Goal: Task Accomplishment & Management: Manage account settings

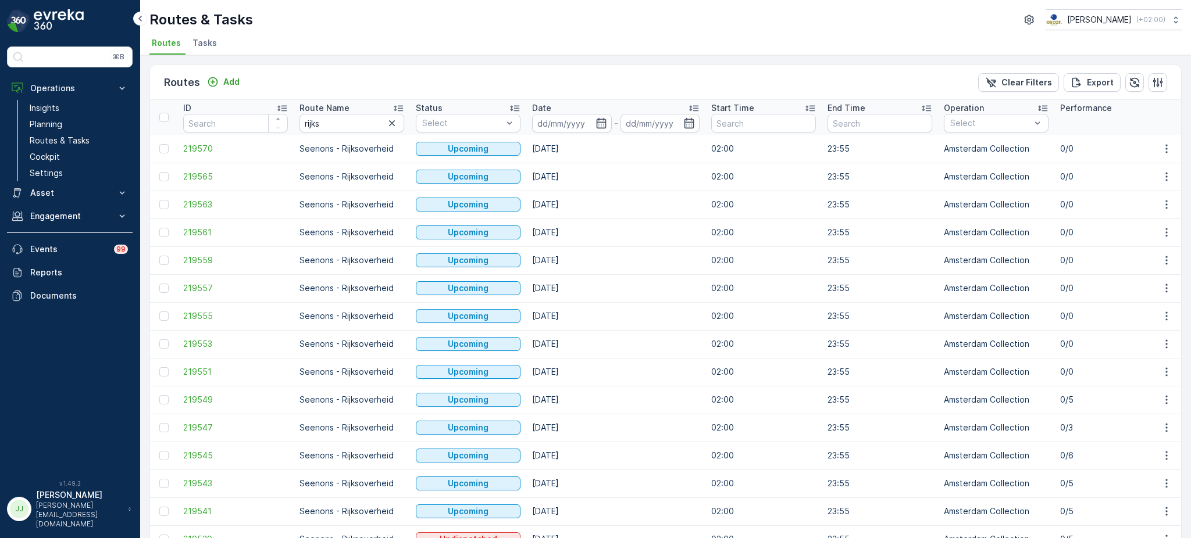
click at [194, 40] on span "Tasks" at bounding box center [204, 43] width 24 height 12
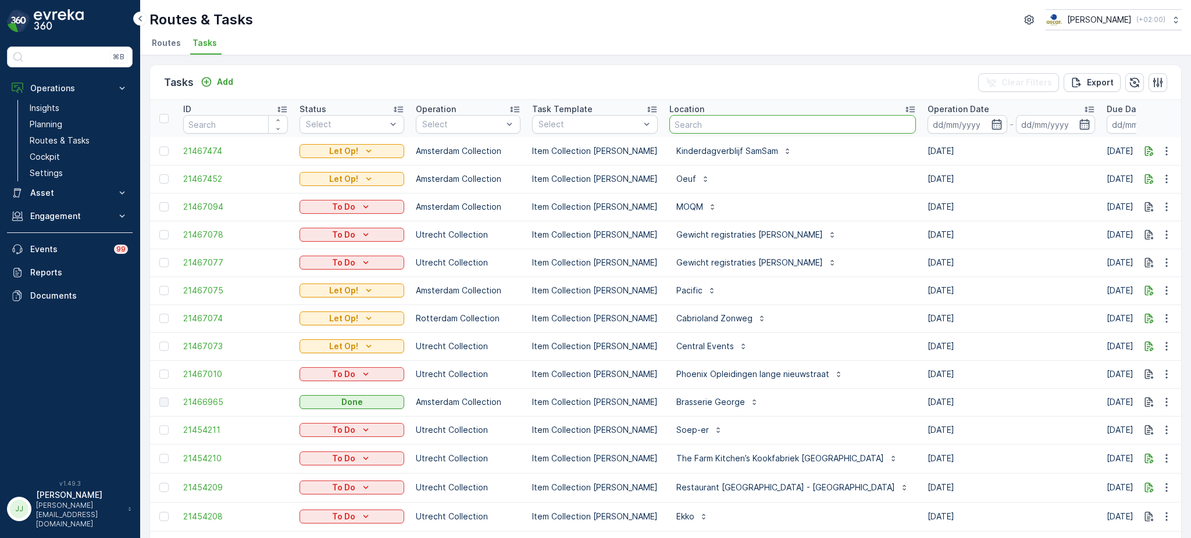
click at [683, 126] on input "text" at bounding box center [792, 124] width 247 height 19
type input "schinkelhave"
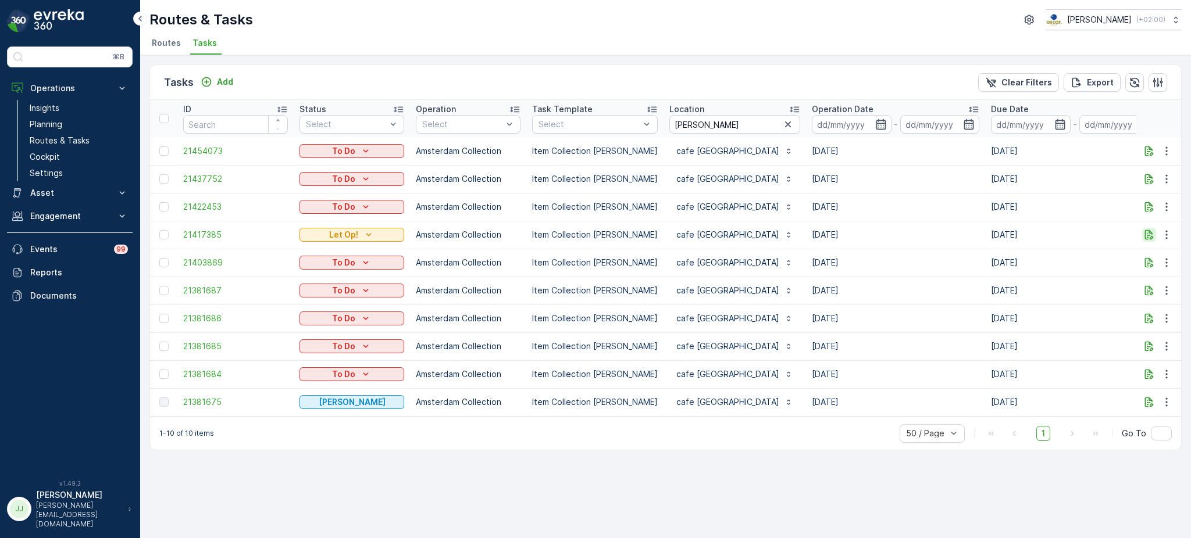
click at [1155, 231] on button "button" at bounding box center [1149, 235] width 14 height 14
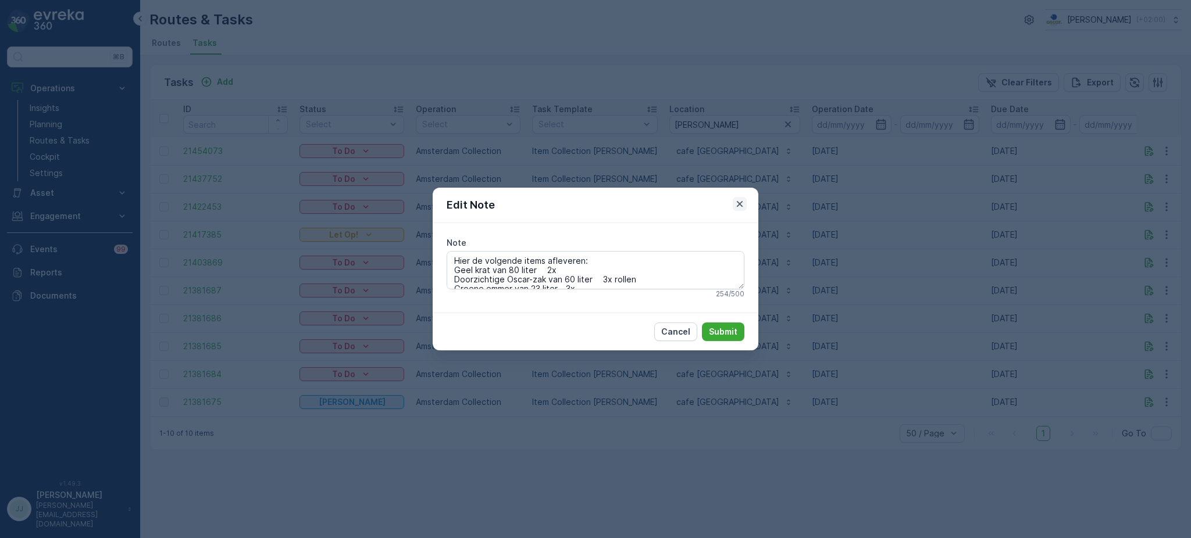
click at [739, 203] on icon "button" at bounding box center [740, 204] width 6 height 6
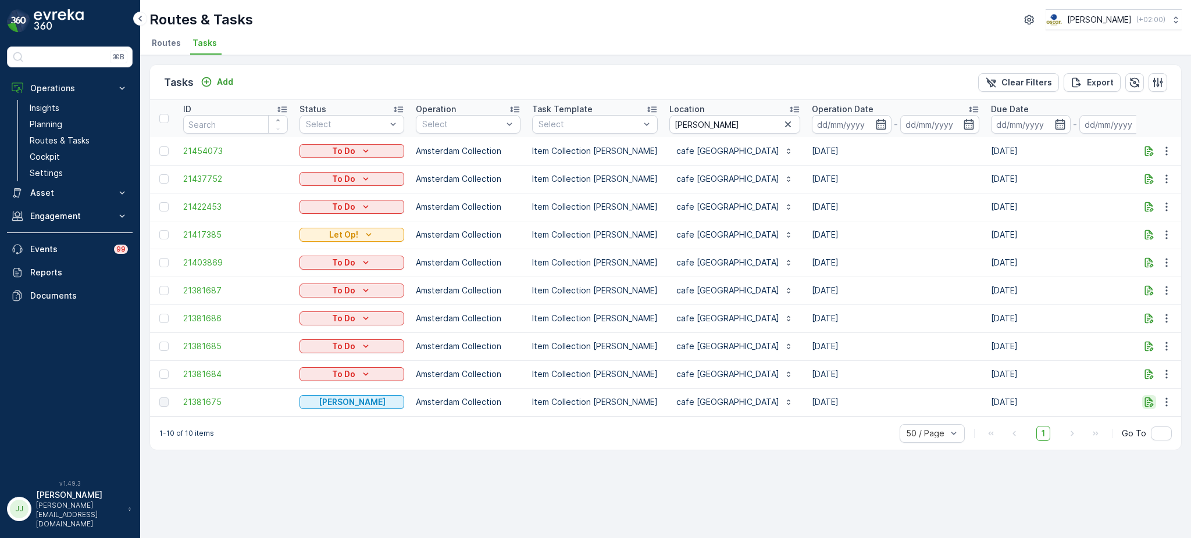
click at [1152, 404] on icon "button" at bounding box center [1149, 403] width 9 height 10
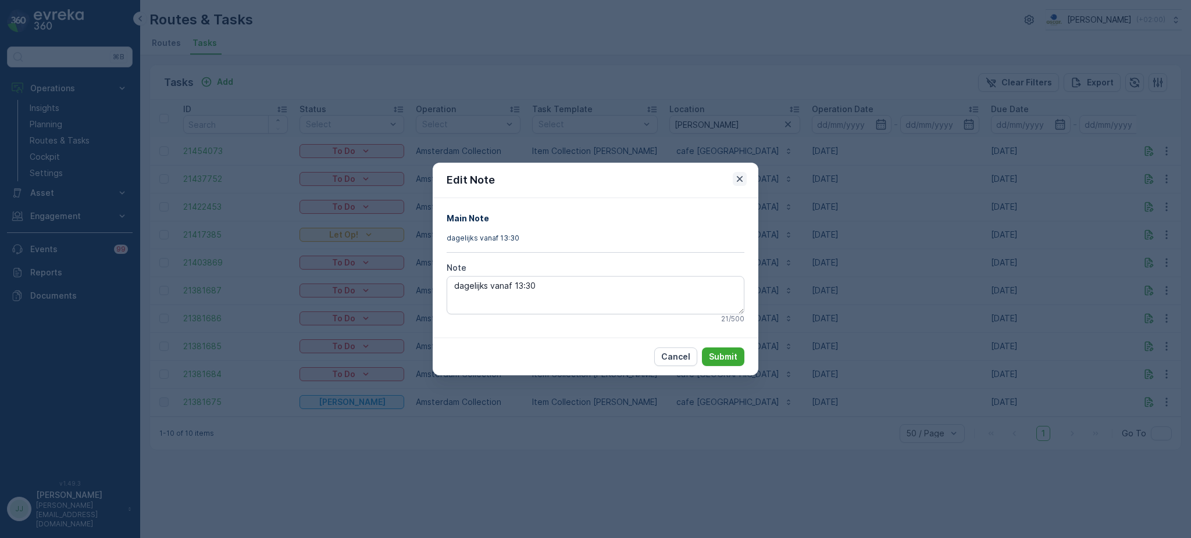
click at [740, 176] on icon "button" at bounding box center [740, 179] width 12 height 12
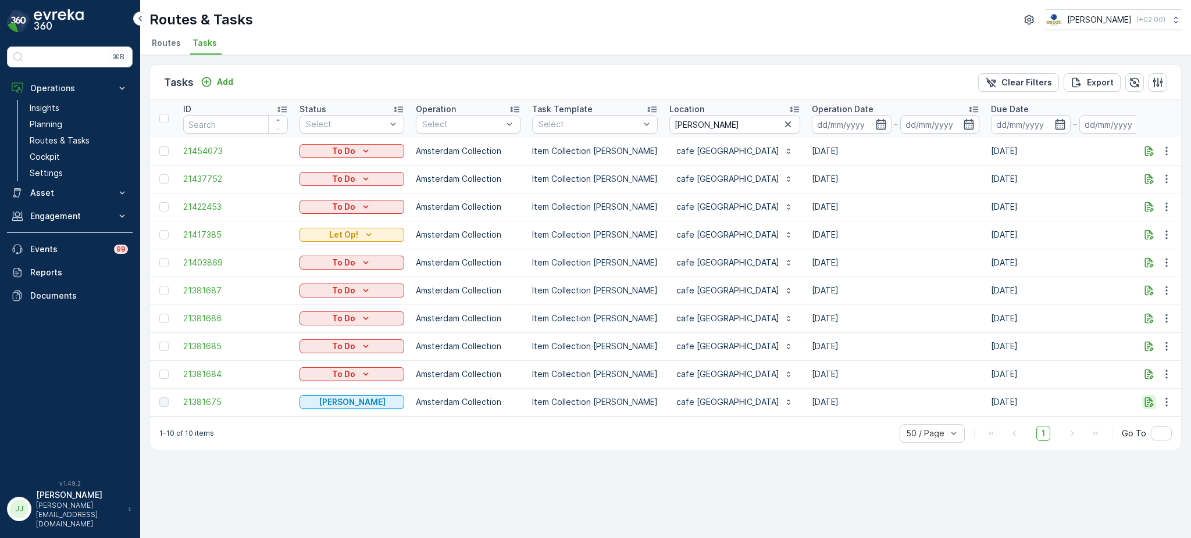
click at [1150, 400] on icon "button" at bounding box center [1149, 403] width 9 height 10
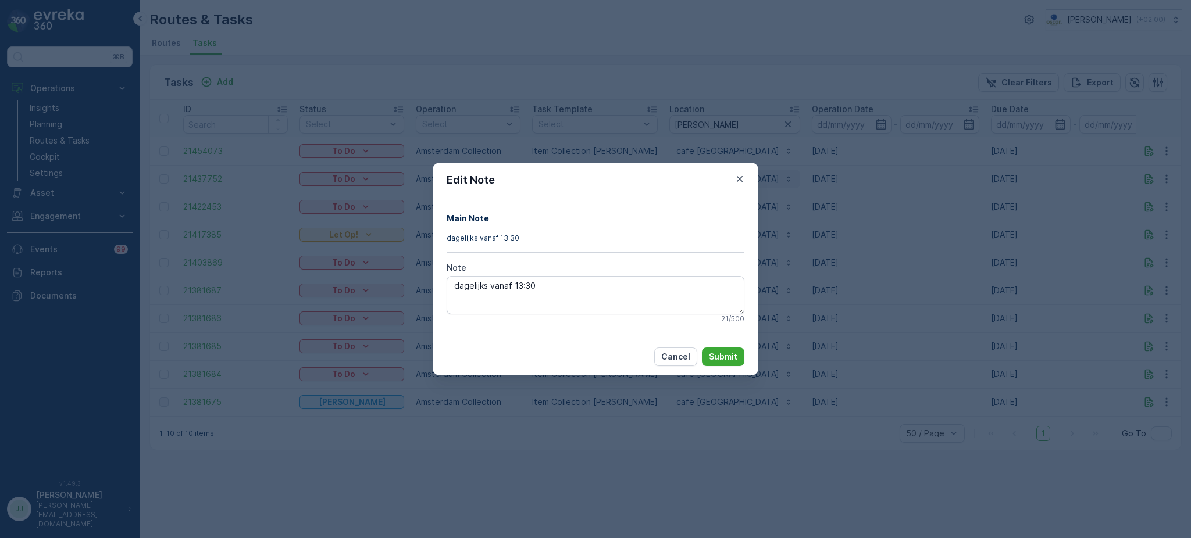
click at [738, 176] on icon "button" at bounding box center [740, 179] width 12 height 12
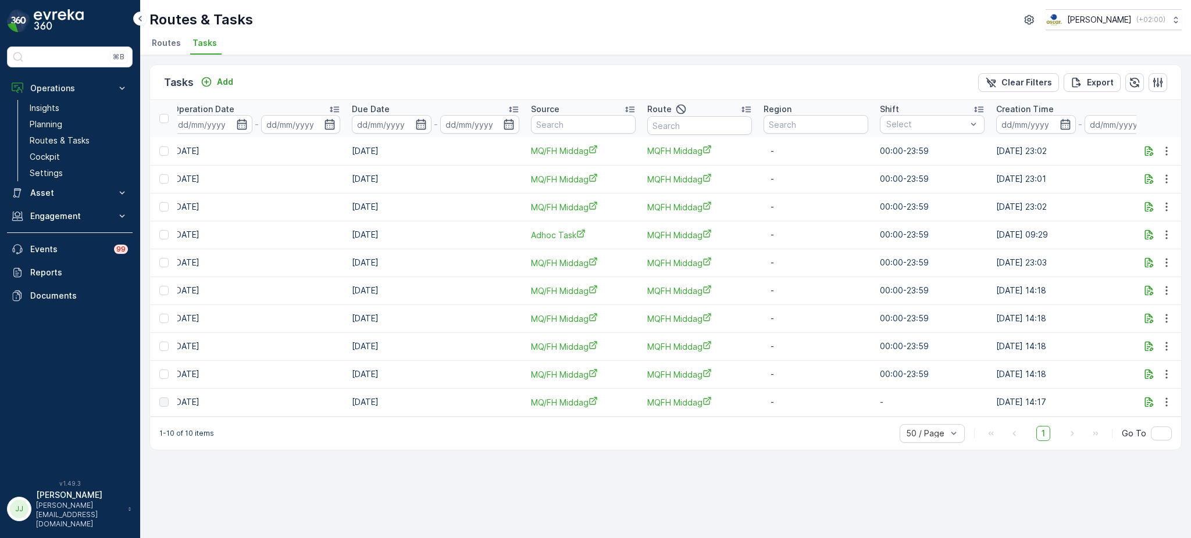
scroll to position [0, 676]
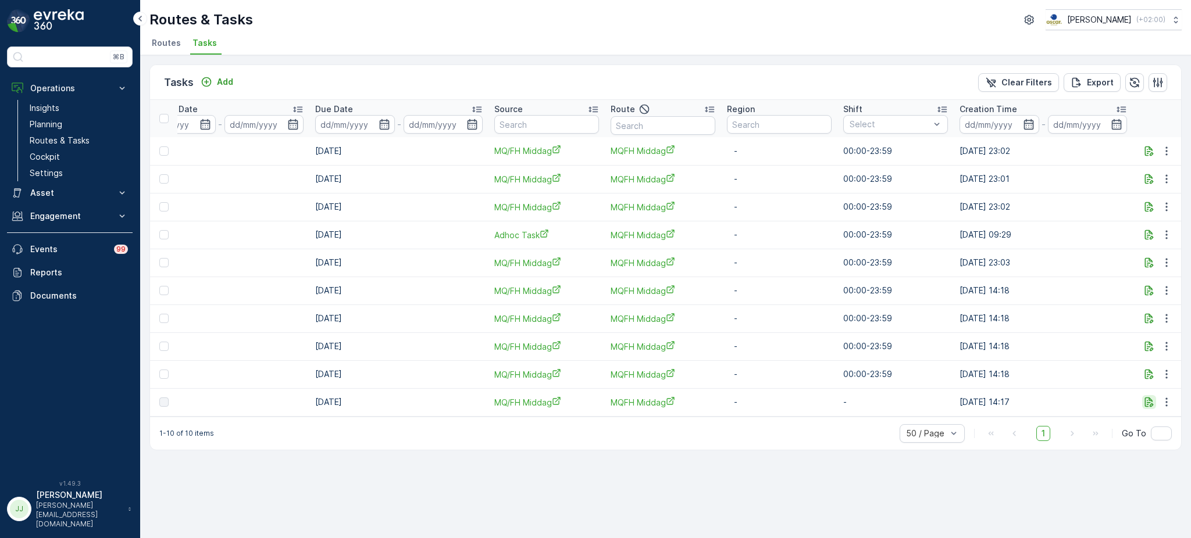
click at [1145, 402] on icon "button" at bounding box center [1149, 403] width 9 height 10
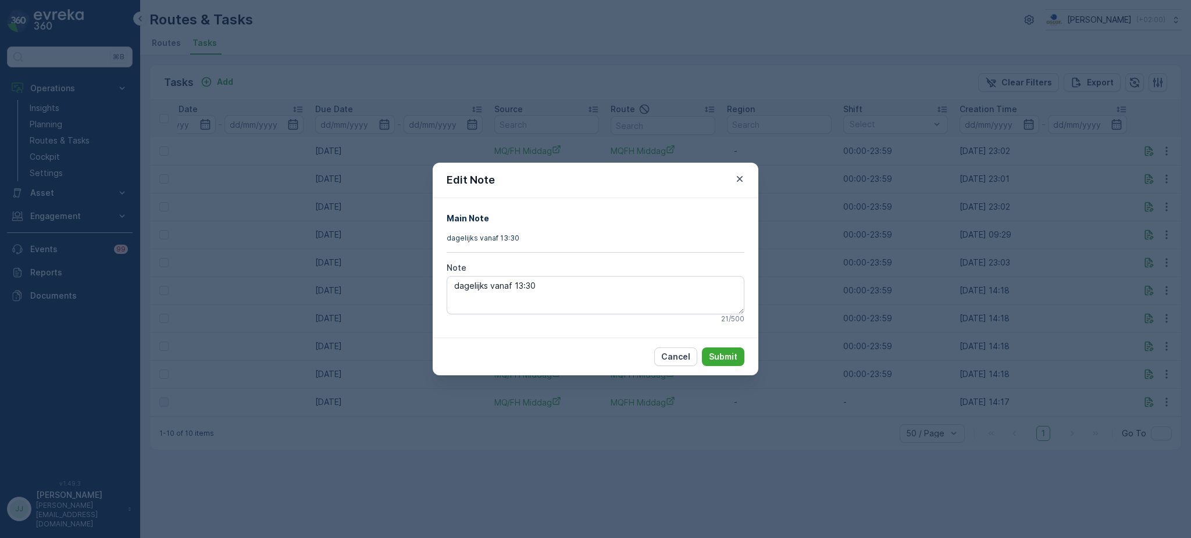
drag, startPoint x: 738, startPoint y: 176, endPoint x: 726, endPoint y: 177, distance: 11.7
click at [737, 176] on icon "button" at bounding box center [740, 179] width 12 height 12
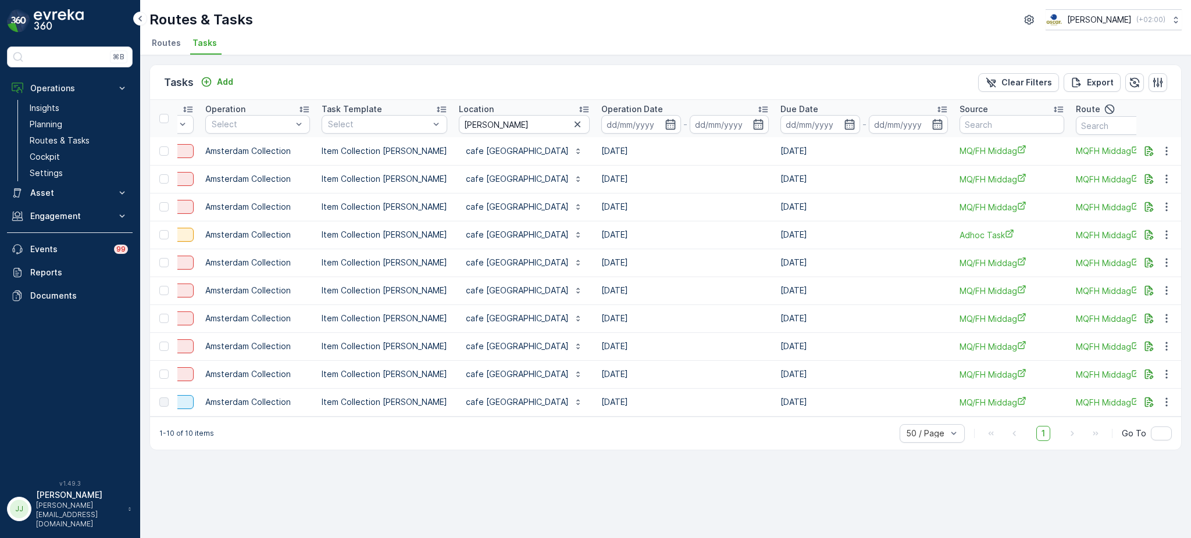
scroll to position [0, 0]
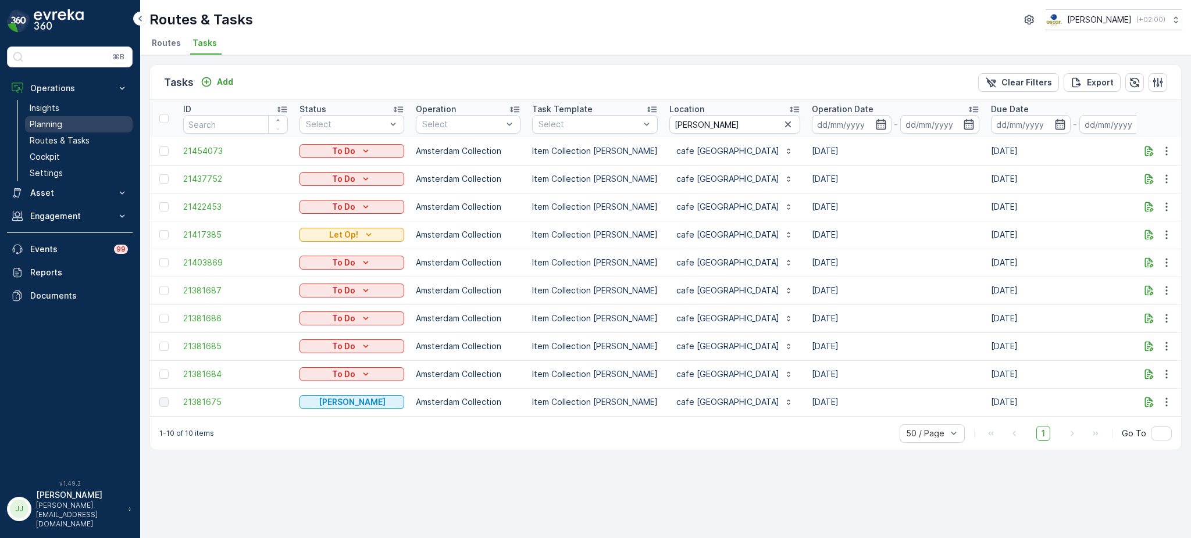
click at [83, 122] on link "Planning" at bounding box center [79, 124] width 108 height 16
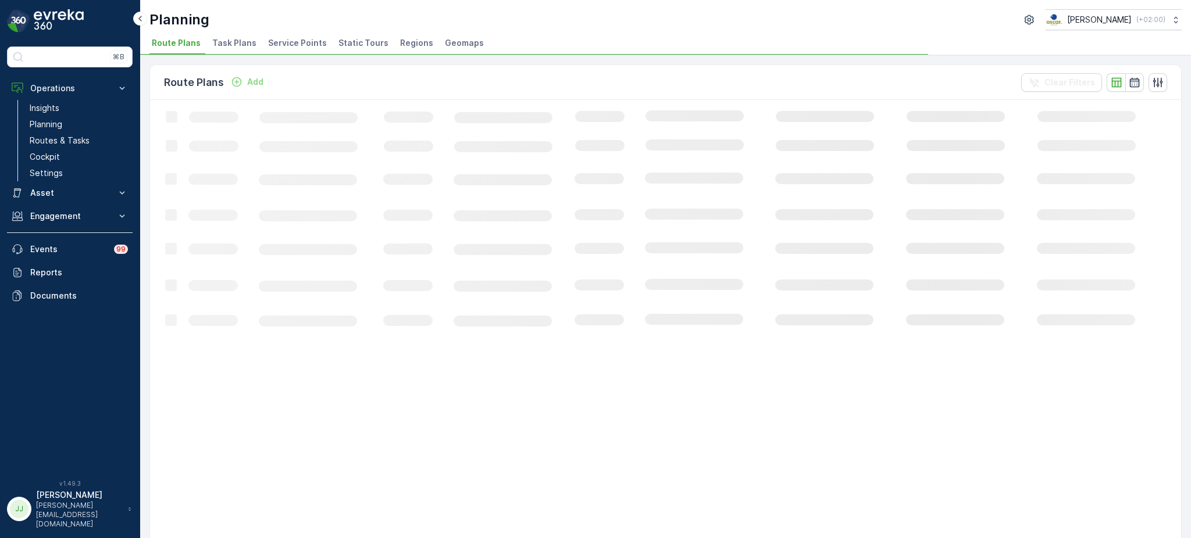
click at [283, 41] on span "Service Points" at bounding box center [297, 43] width 59 height 12
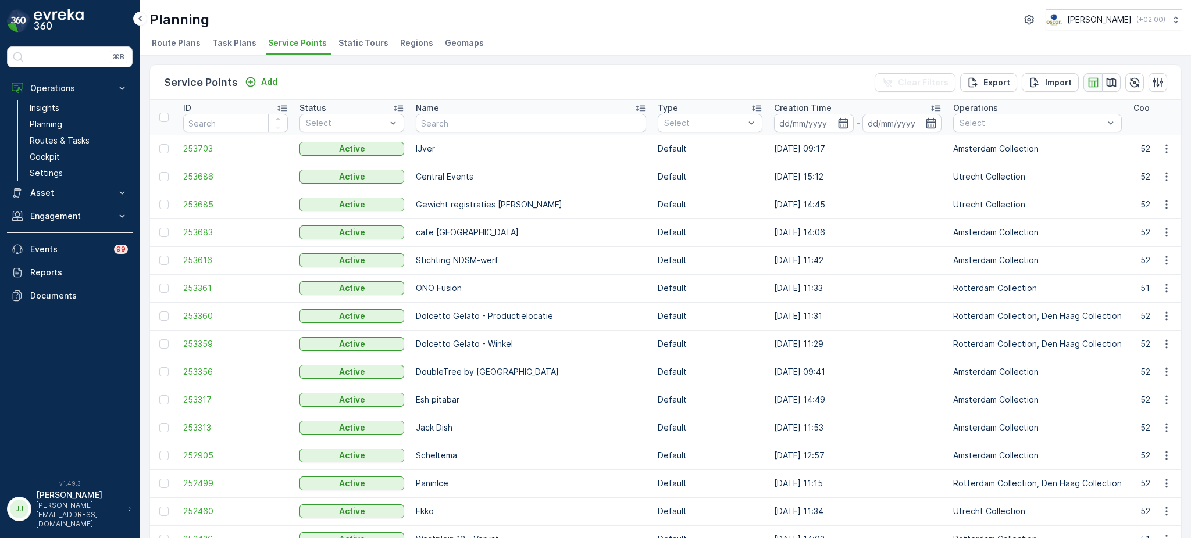
click at [1097, 81] on button "button" at bounding box center [1092, 82] width 19 height 19
click at [1112, 79] on icon "button" at bounding box center [1112, 82] width 10 height 9
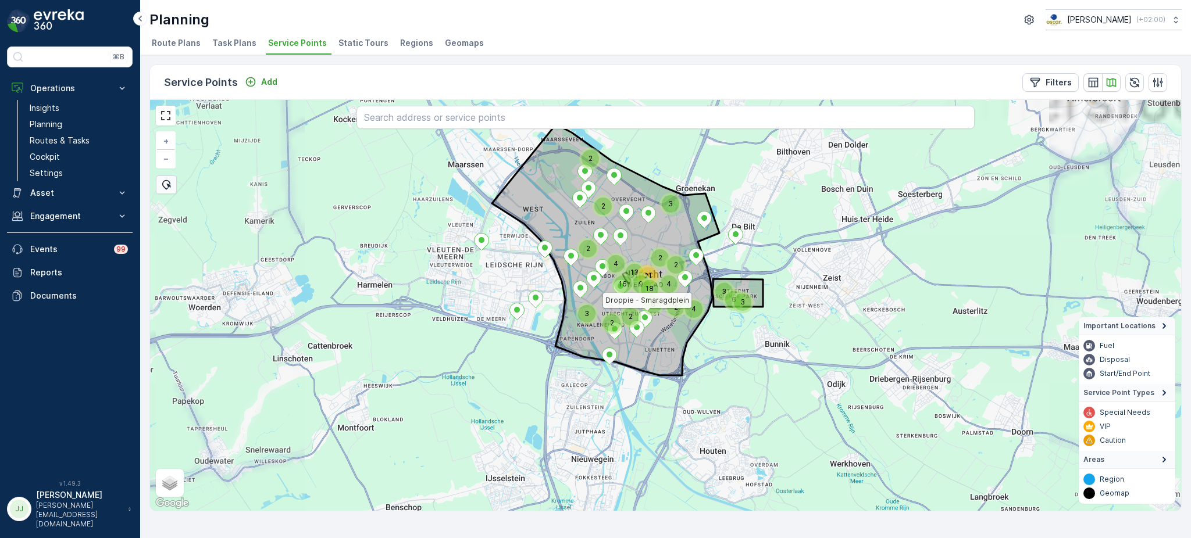
drag, startPoint x: 645, startPoint y: 313, endPoint x: 711, endPoint y: 468, distance: 168.4
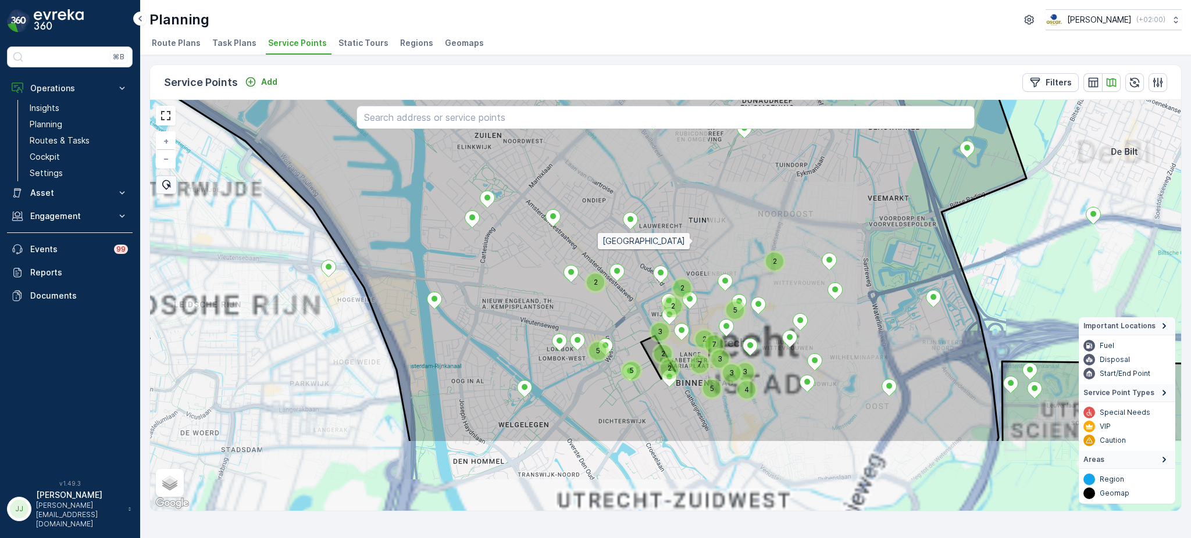
drag, startPoint x: 712, startPoint y: 368, endPoint x: 694, endPoint y: 258, distance: 111.4
click at [694, 258] on icon at bounding box center [571, 195] width 910 height 497
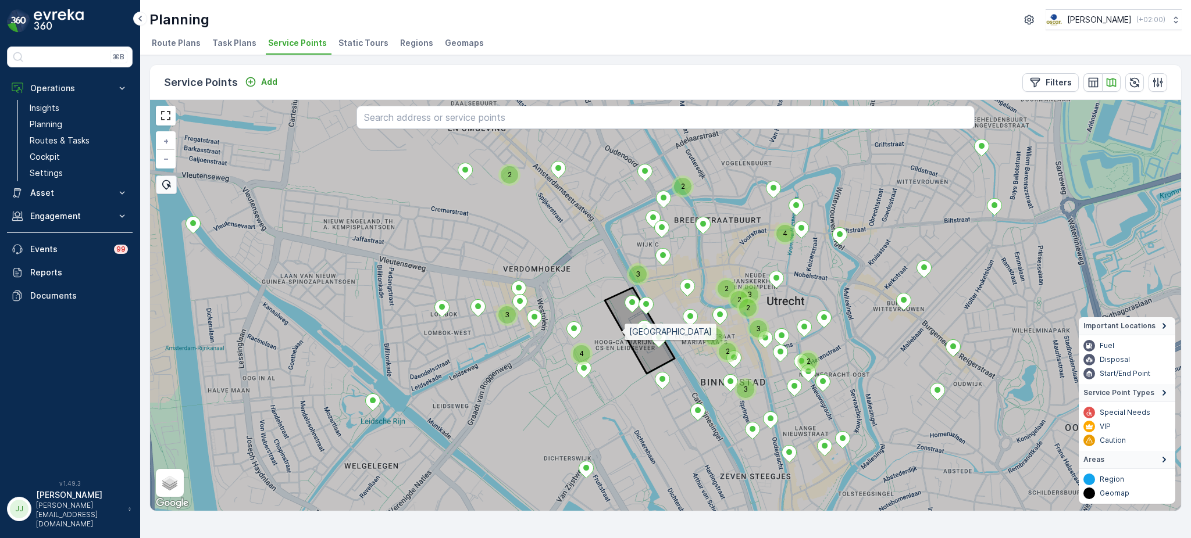
click at [622, 331] on icon at bounding box center [630, 278] width 1241 height 497
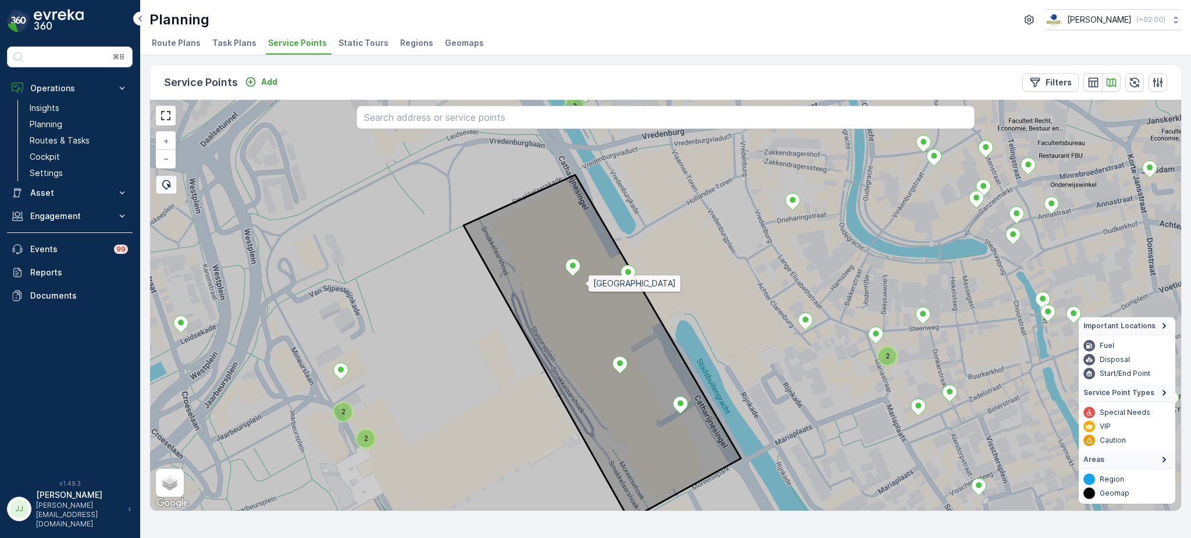
drag, startPoint x: 654, startPoint y: 349, endPoint x: 652, endPoint y: 342, distance: 6.5
click at [655, 349] on icon at bounding box center [665, 305] width 1241 height 497
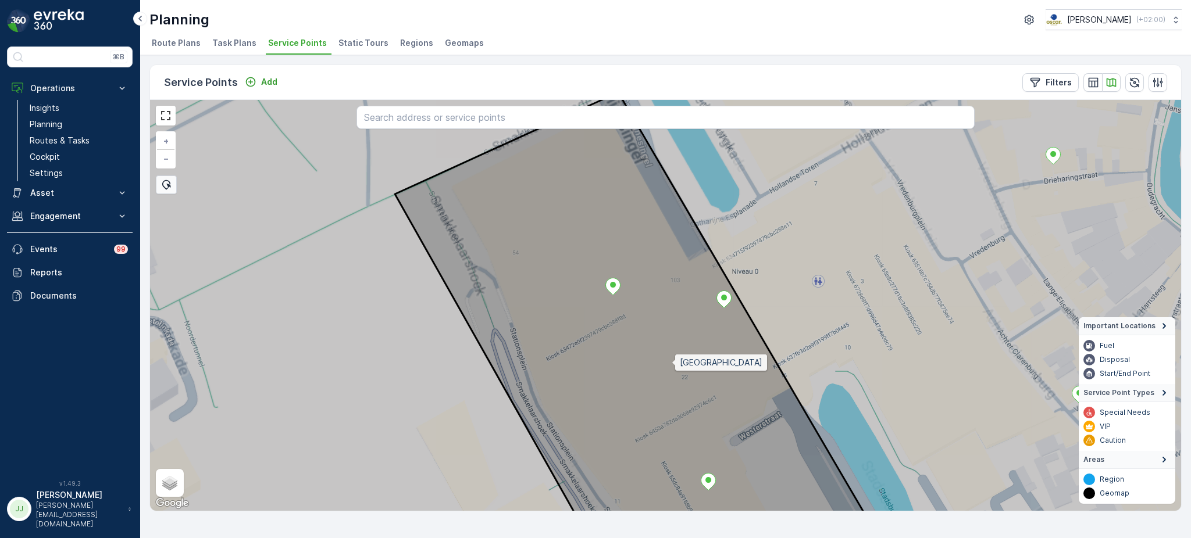
drag, startPoint x: 664, startPoint y: 372, endPoint x: 690, endPoint y: 286, distance: 89.4
click at [690, 285] on icon at bounding box center [673, 296] width 1241 height 497
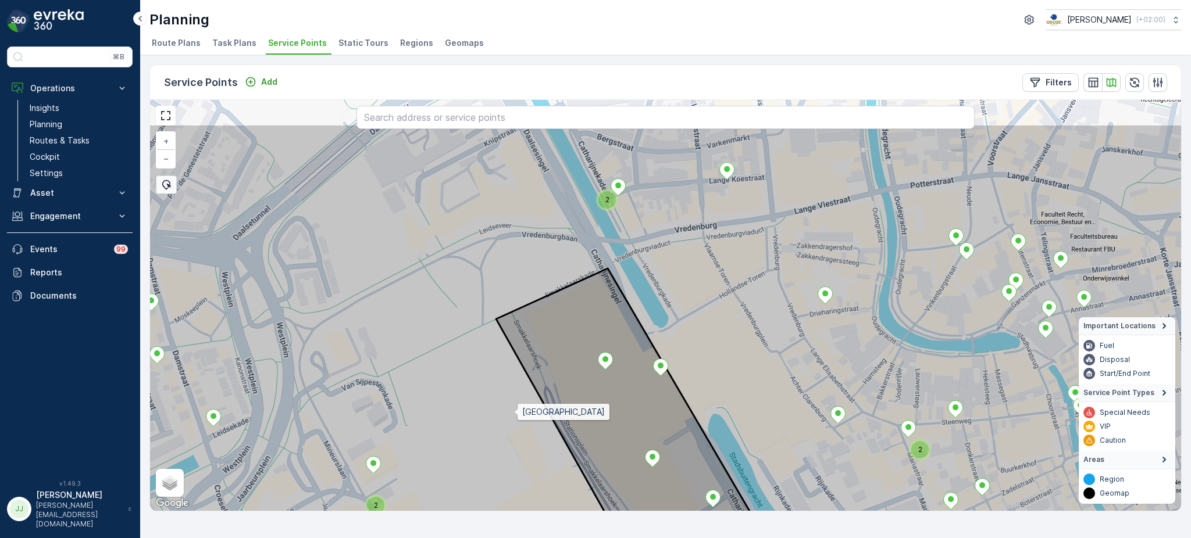
drag, startPoint x: 611, startPoint y: 334, endPoint x: 526, endPoint y: 404, distance: 109.9
click at [526, 404] on icon at bounding box center [587, 372] width 1241 height 497
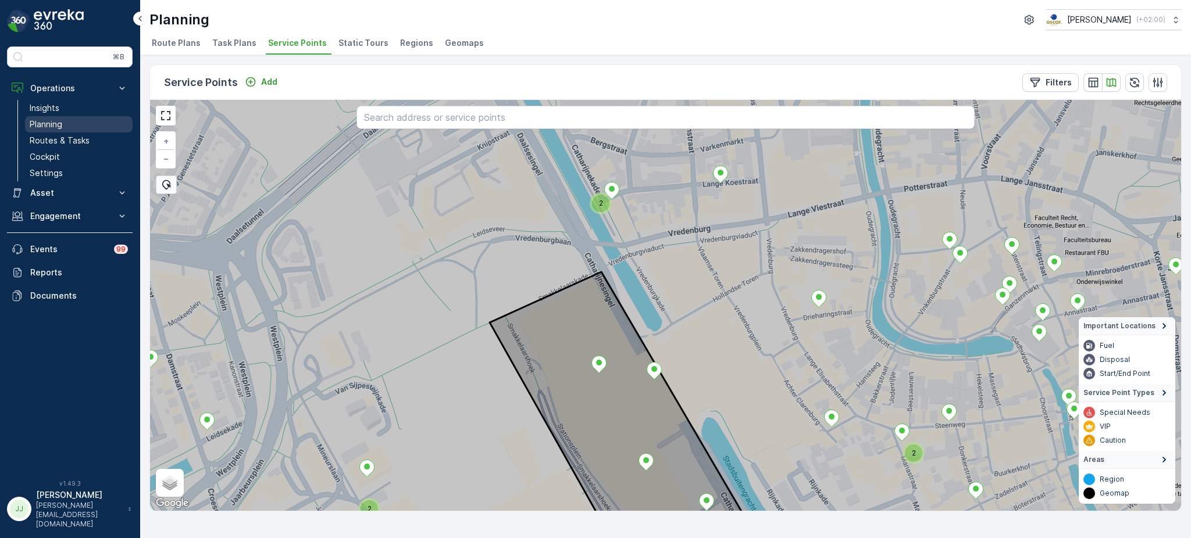
drag, startPoint x: 100, startPoint y: 137, endPoint x: 105, endPoint y: 119, distance: 18.2
click at [100, 137] on link "Routes & Tasks" at bounding box center [79, 141] width 108 height 16
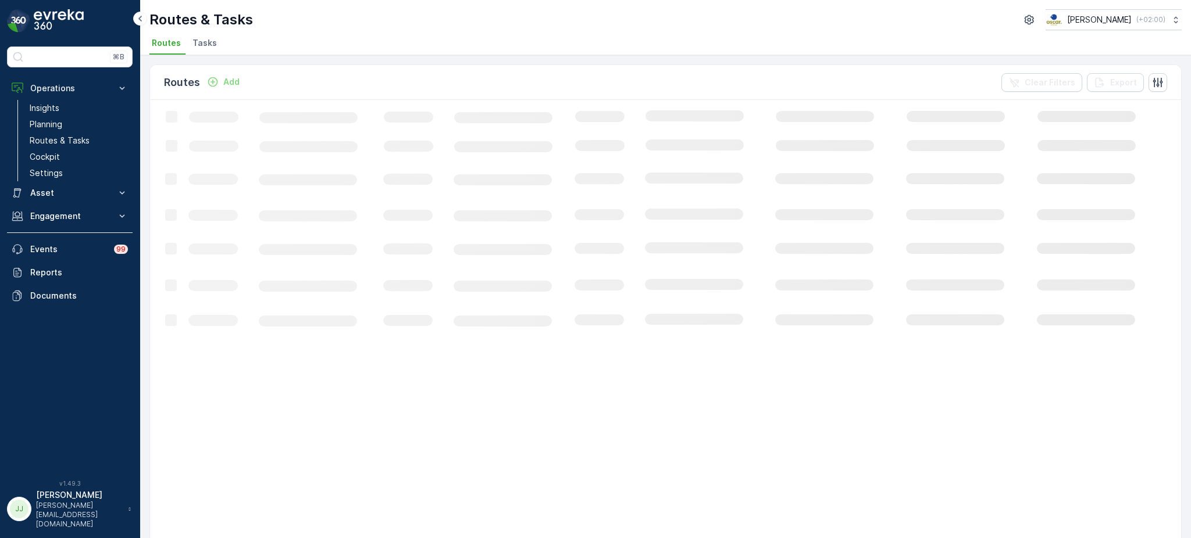
click at [206, 44] on span "Tasks" at bounding box center [204, 43] width 24 height 12
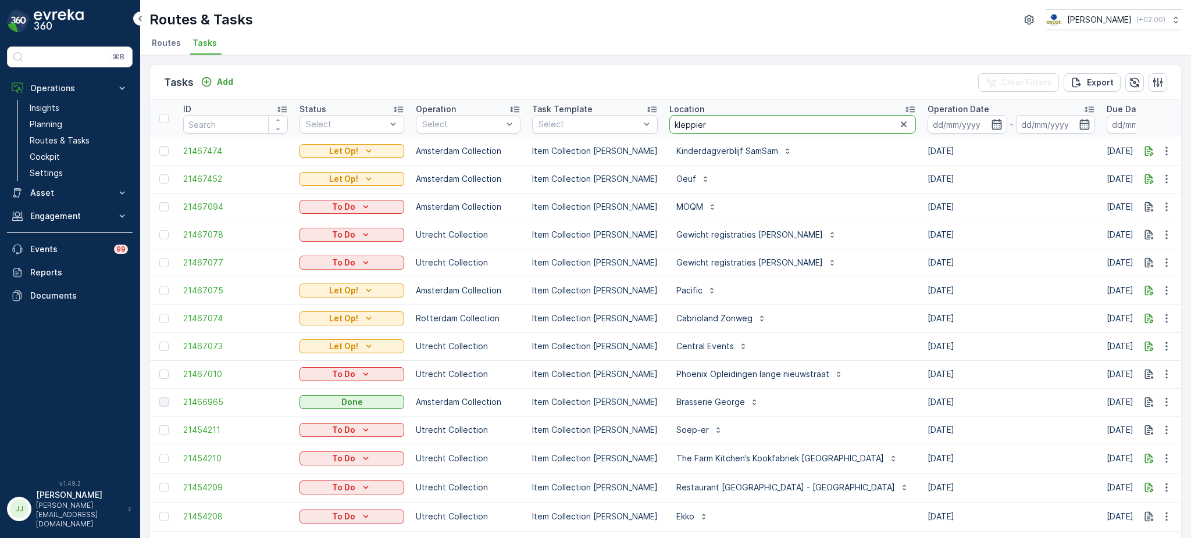
type input "kleppiere"
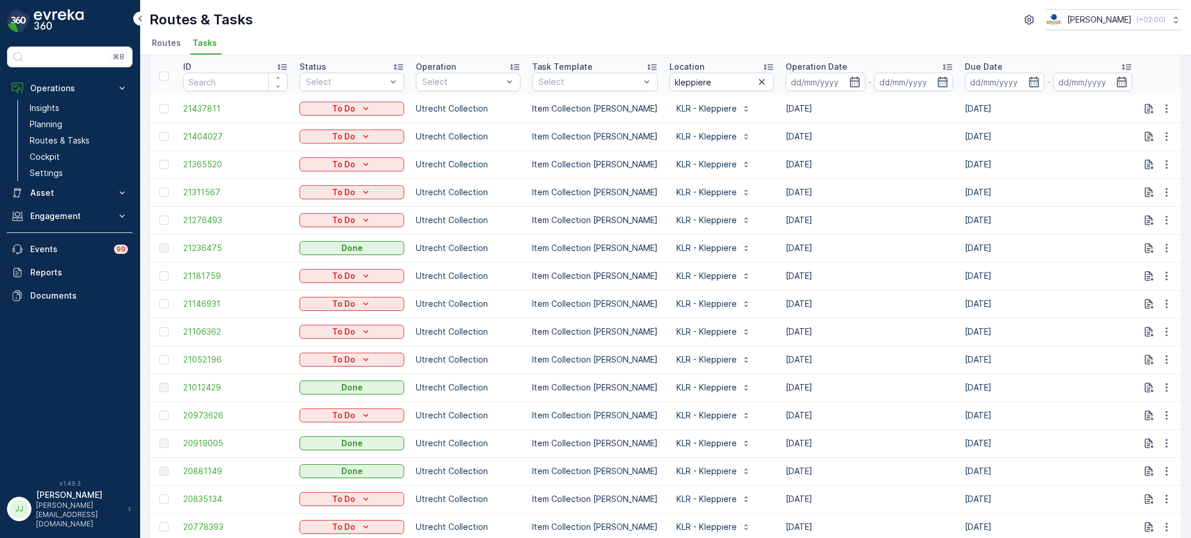
scroll to position [1042, 0]
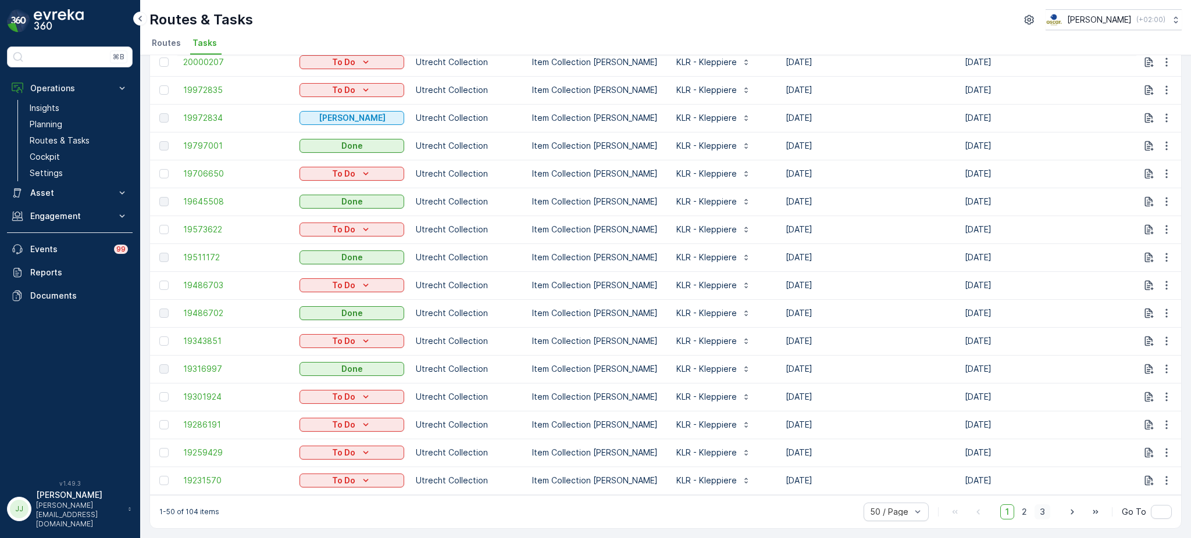
click at [1042, 512] on span "3" at bounding box center [1042, 512] width 16 height 15
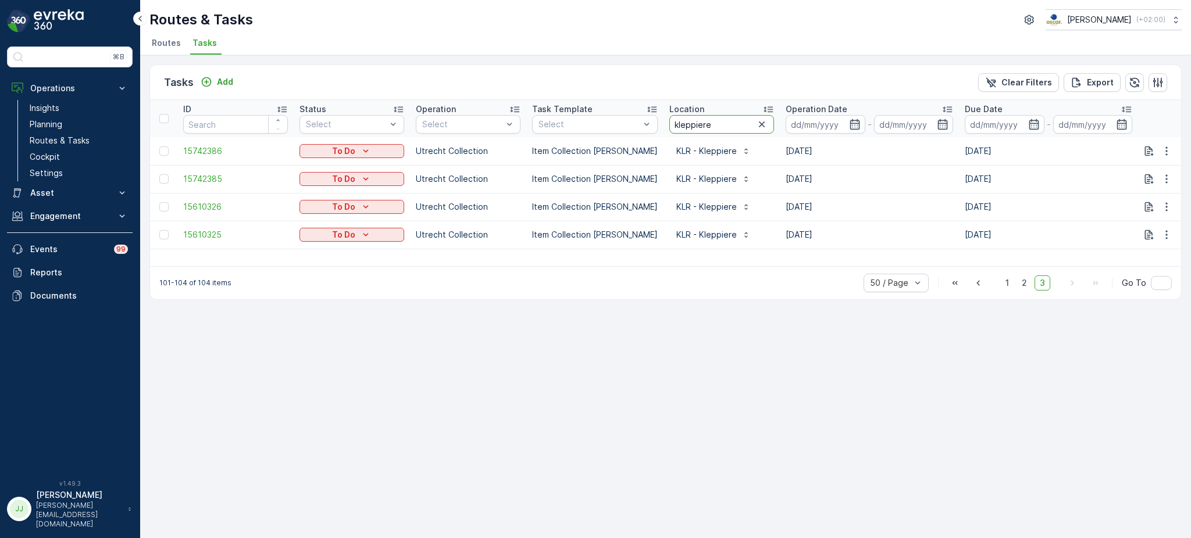
drag, startPoint x: 705, startPoint y: 125, endPoint x: 650, endPoint y: 124, distance: 55.8
click at [650, 124] on tr "ID Status Select Operation Select Task Template Select Location kleppiere Opera…" at bounding box center [1047, 118] width 1794 height 37
type input "wester"
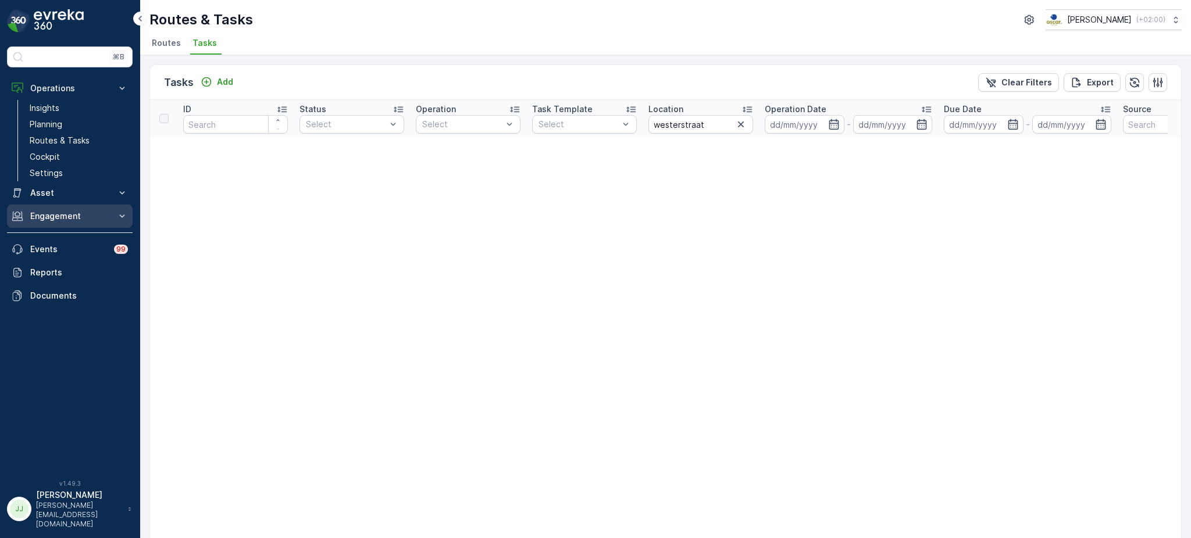
click at [31, 220] on p "Engagement" at bounding box center [69, 216] width 79 height 12
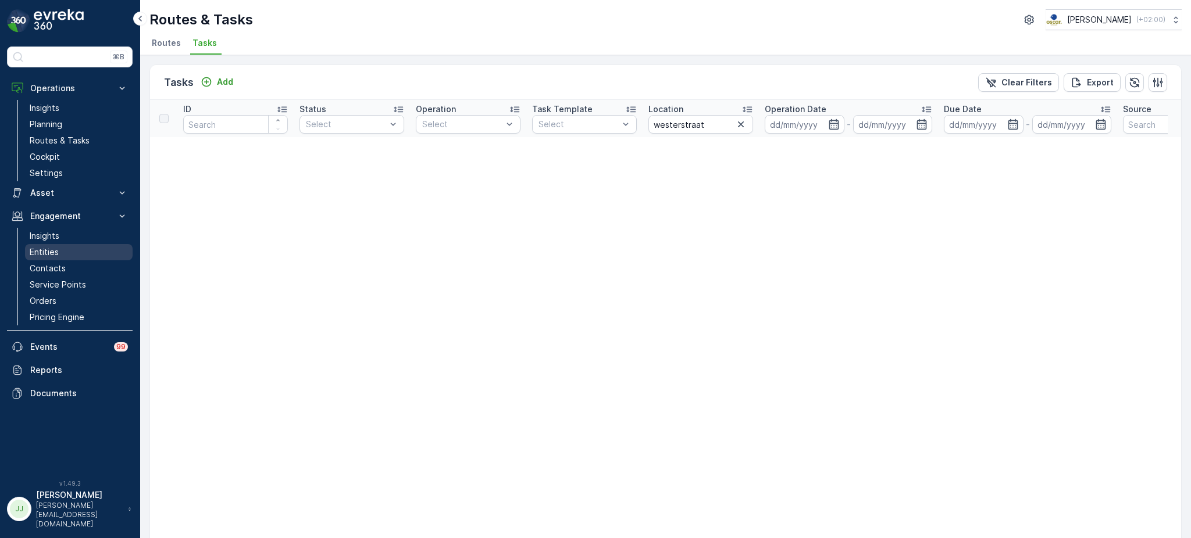
click at [53, 255] on p "Entities" at bounding box center [44, 253] width 29 height 12
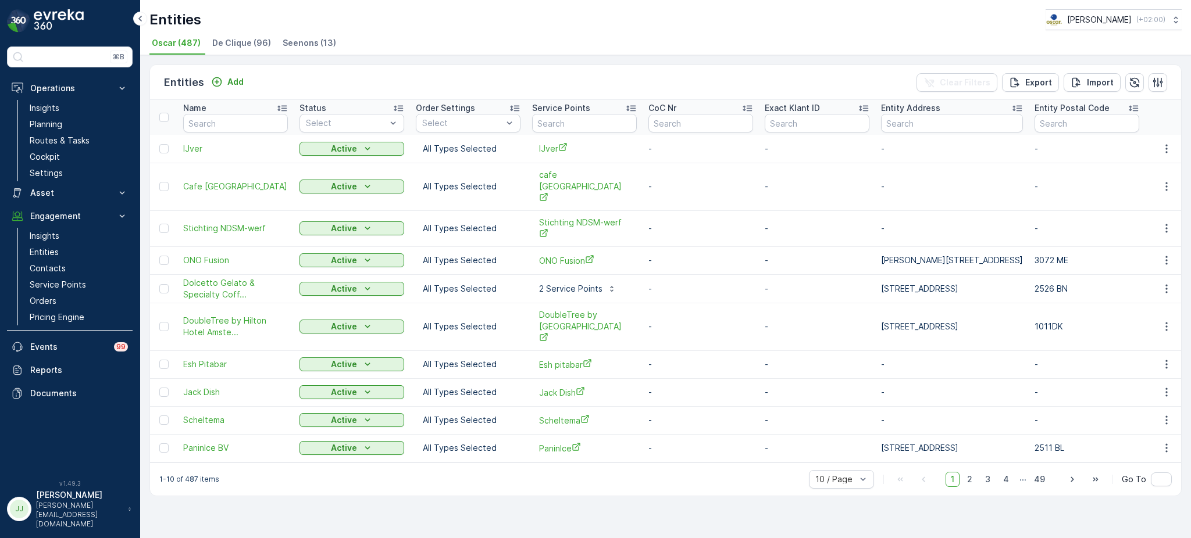
click at [245, 46] on span "De Clique (96)" at bounding box center [241, 43] width 59 height 12
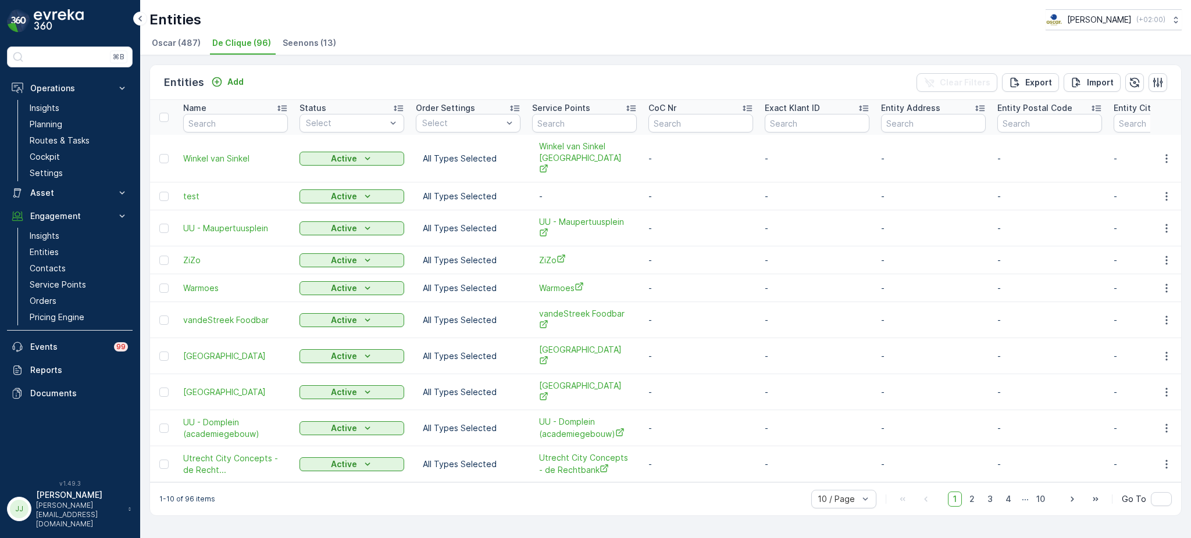
click at [188, 45] on span "Oscar (487)" at bounding box center [176, 43] width 49 height 12
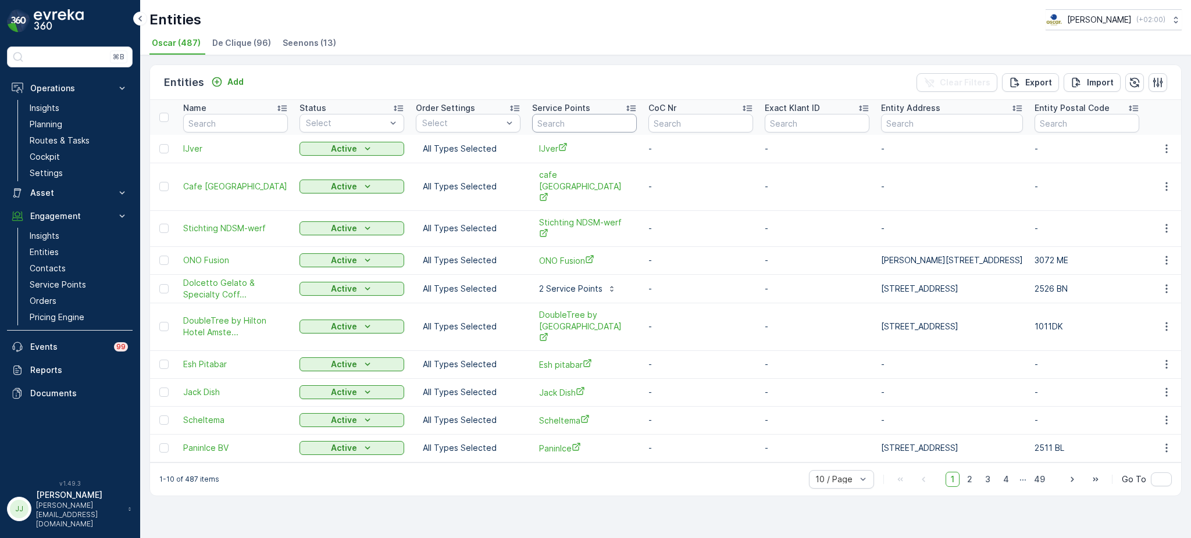
click at [609, 129] on input "text" at bounding box center [584, 123] width 105 height 19
type input "kleppiere"
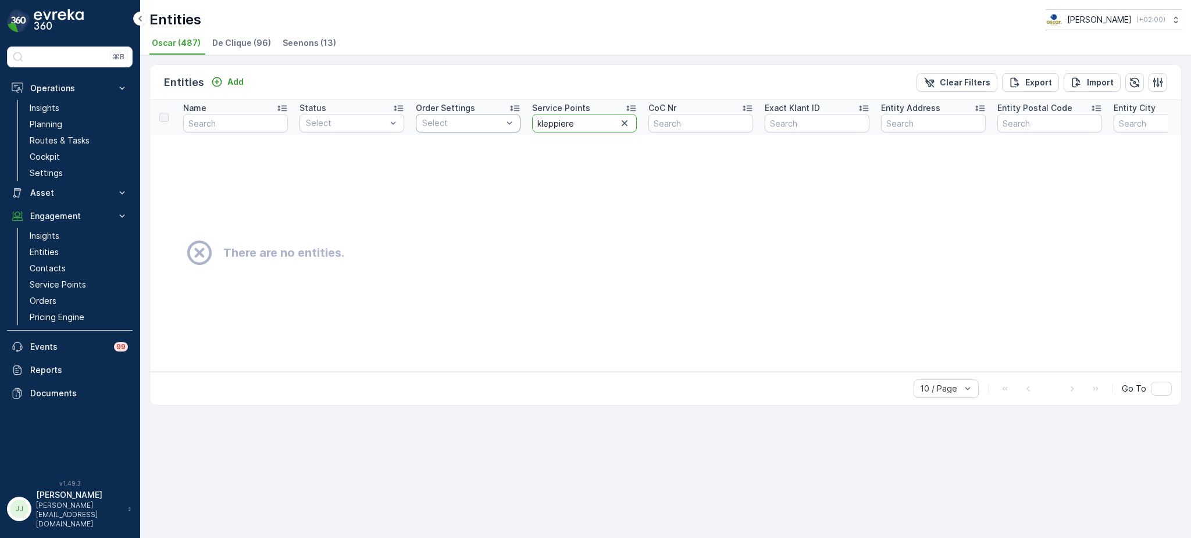
drag, startPoint x: 584, startPoint y: 120, endPoint x: 508, endPoint y: 122, distance: 76.8
click at [508, 122] on tr "Name Status Select Order Settings Select Service Points kleppiere CoC Nr Exact …" at bounding box center [931, 117] width 1562 height 35
click at [90, 145] on link "Routes & Tasks" at bounding box center [79, 141] width 108 height 16
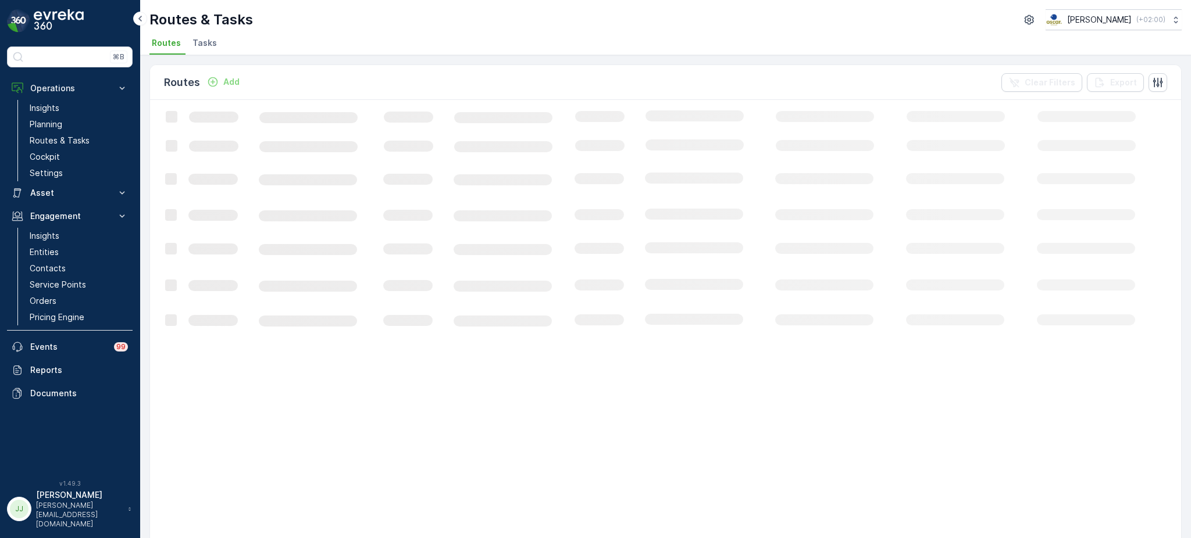
click at [208, 38] on span "Tasks" at bounding box center [204, 43] width 24 height 12
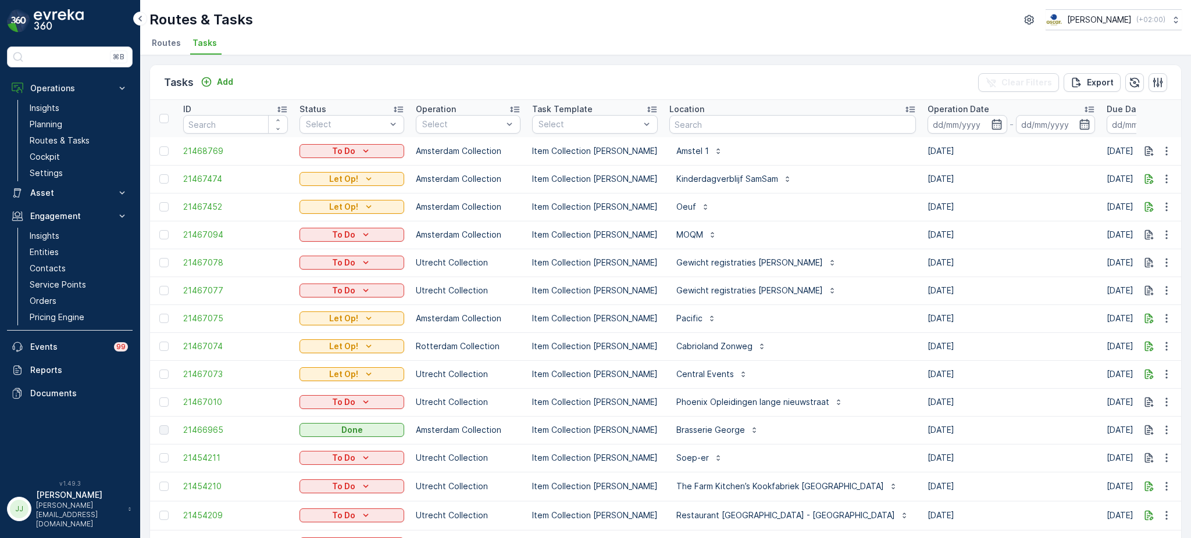
click at [705, 110] on div "Location" at bounding box center [792, 110] width 247 height 12
click at [708, 124] on input "text" at bounding box center [792, 124] width 247 height 19
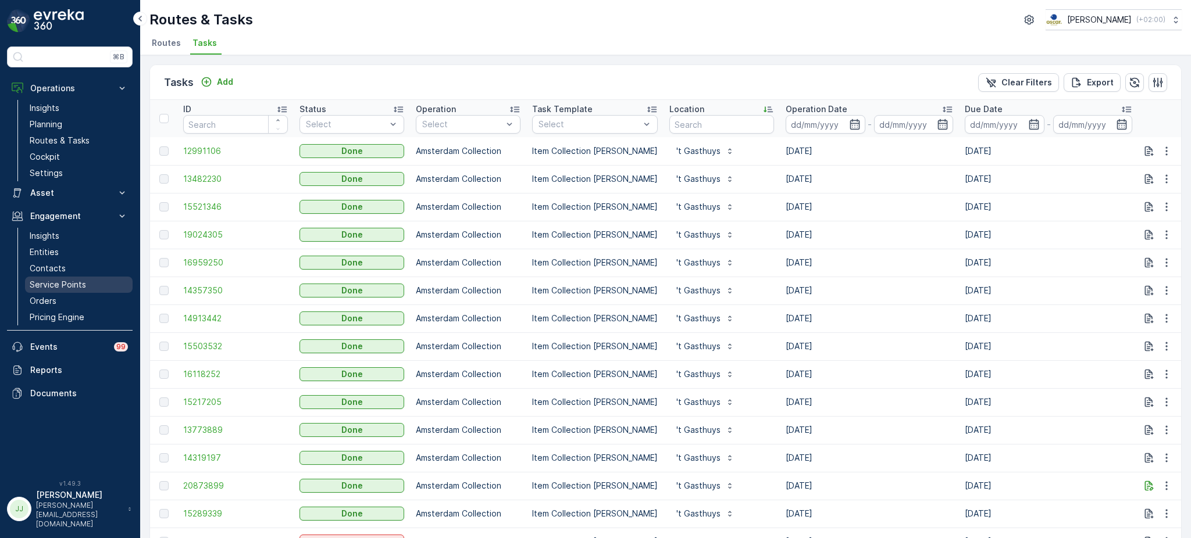
click at [52, 283] on p "Service Points" at bounding box center [58, 285] width 56 height 12
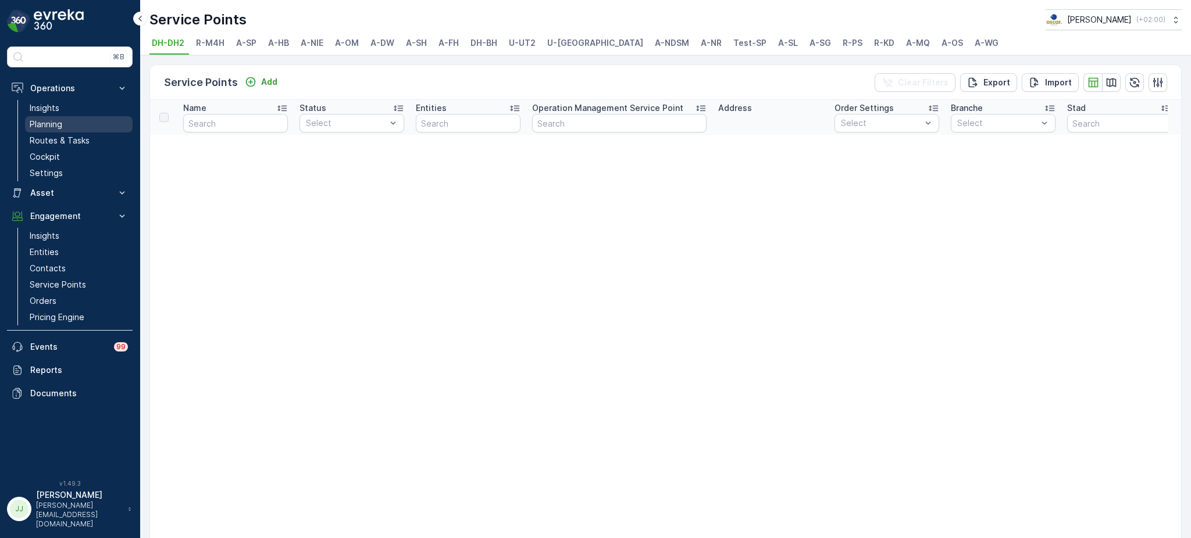
click at [54, 130] on p "Planning" at bounding box center [46, 125] width 33 height 12
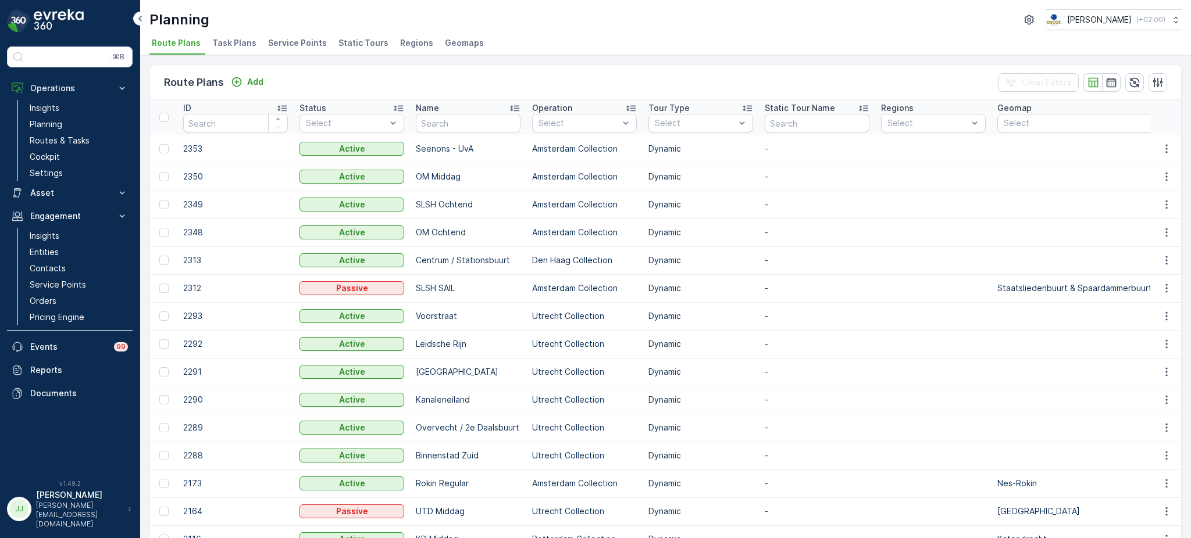
click at [237, 45] on span "Task Plans" at bounding box center [234, 43] width 44 height 12
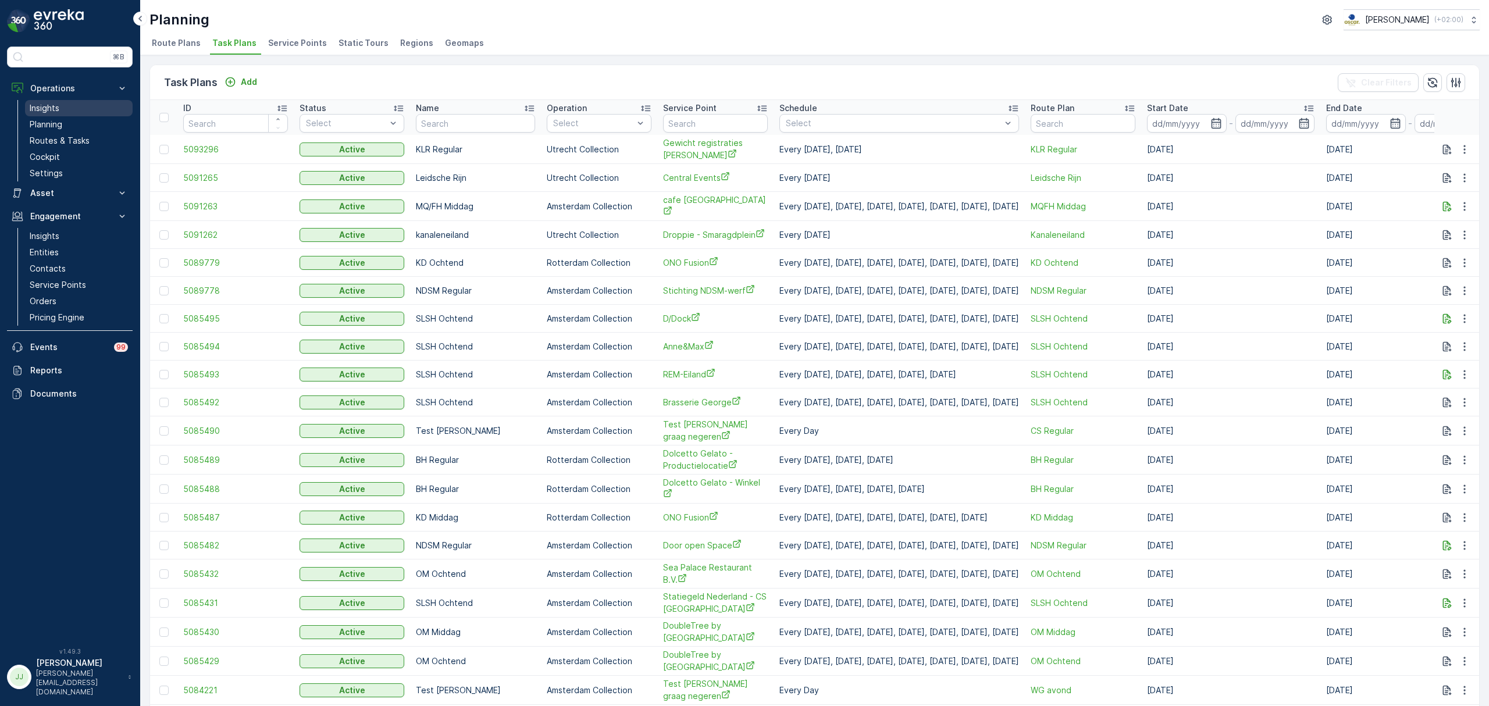
click at [36, 104] on p "Insights" at bounding box center [45, 108] width 30 height 12
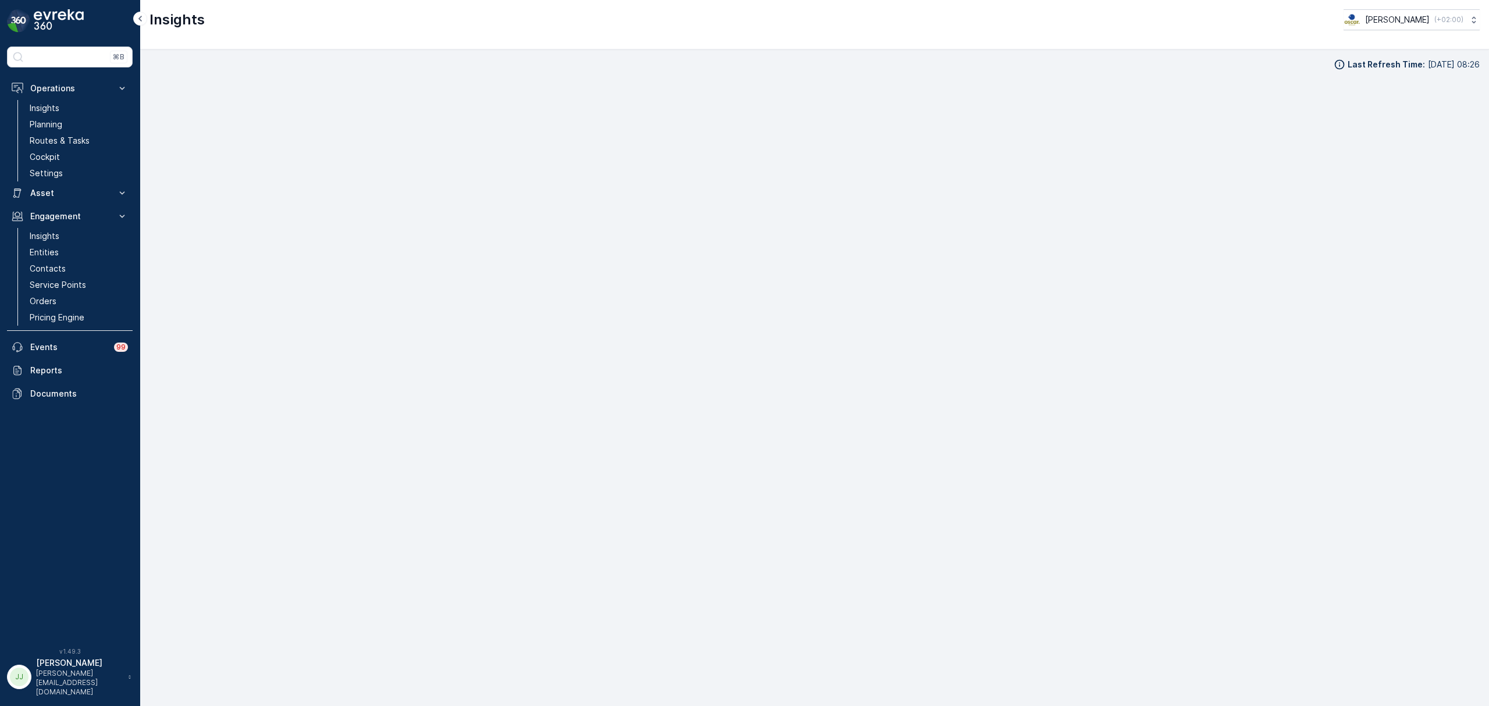
scroll to position [17, 0]
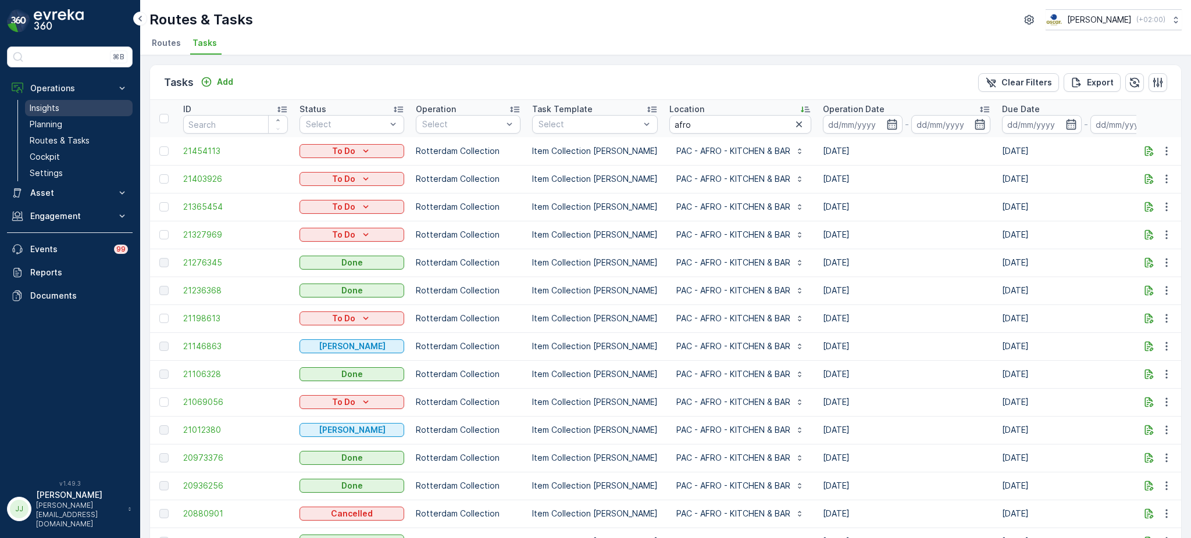
click at [77, 105] on link "Insights" at bounding box center [79, 108] width 108 height 16
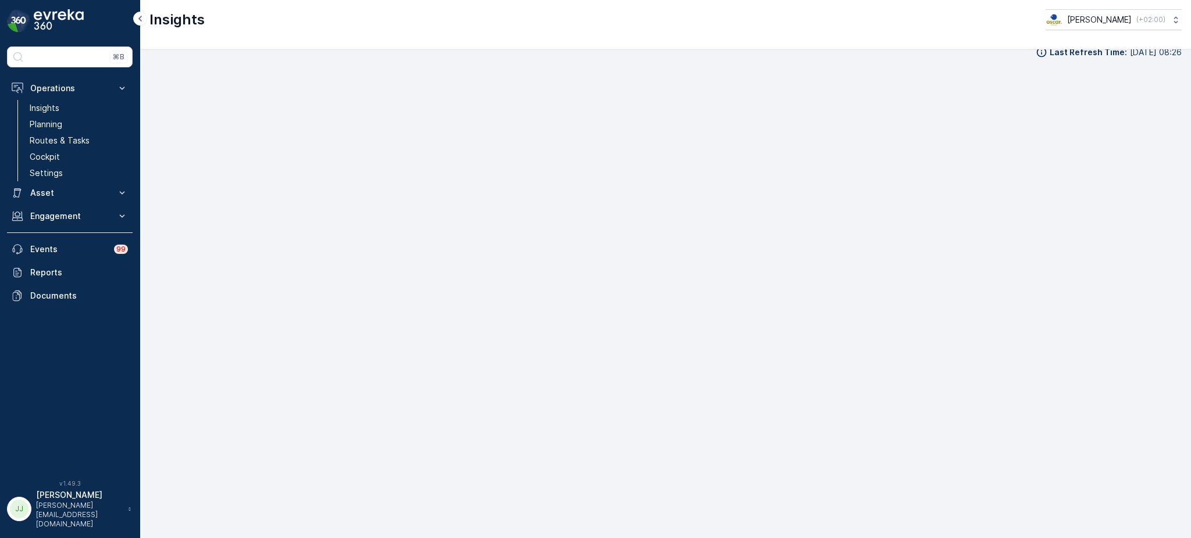
scroll to position [15, 0]
click at [76, 140] on p "Routes & Tasks" at bounding box center [60, 141] width 60 height 12
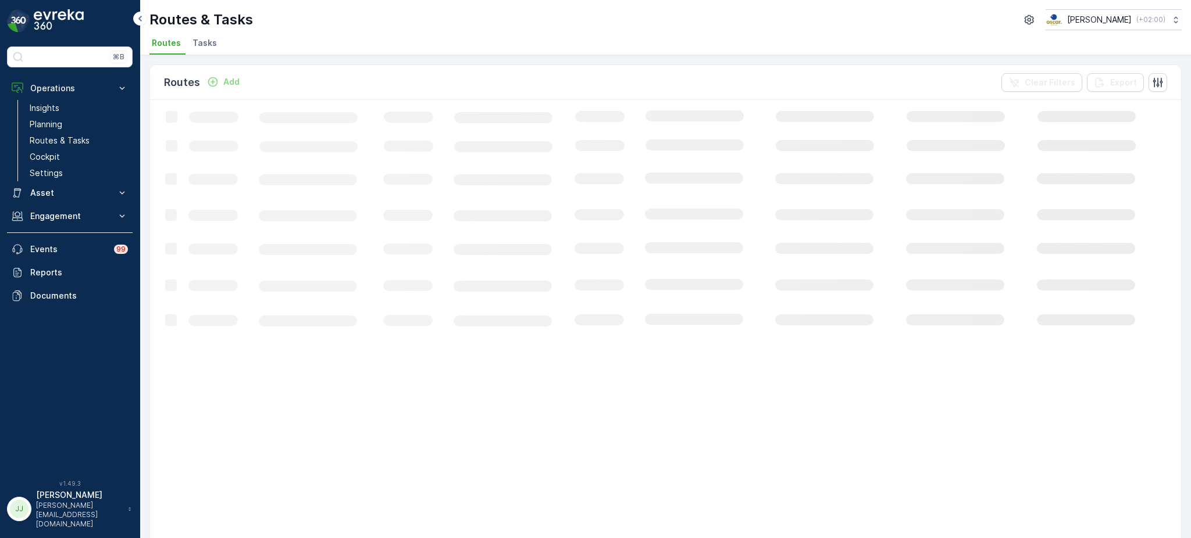
click at [202, 40] on span "Tasks" at bounding box center [204, 43] width 24 height 12
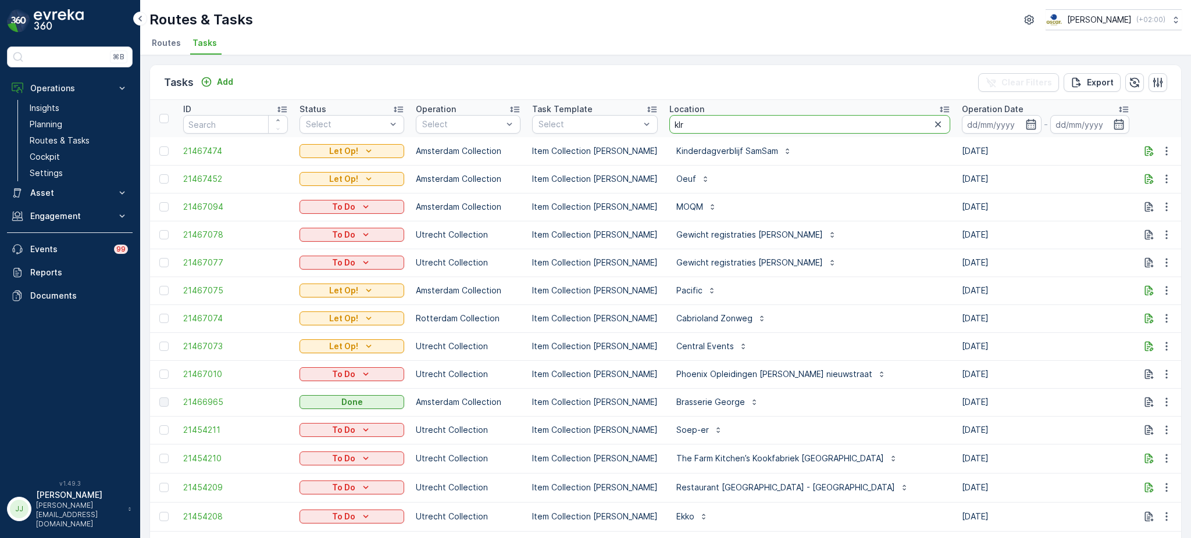
type input "klr"
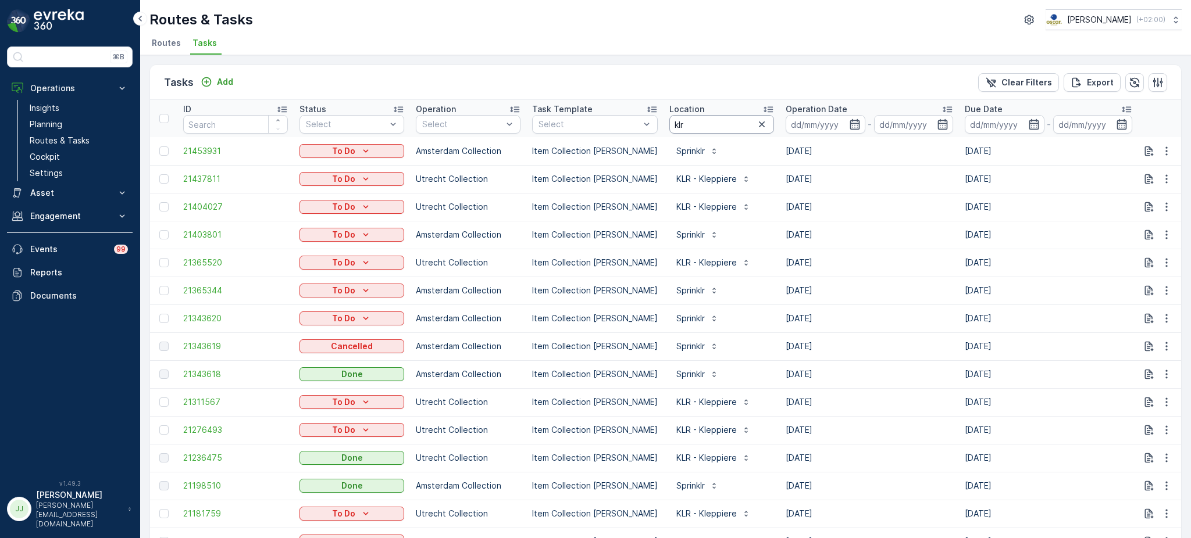
click at [687, 123] on input "klr" at bounding box center [721, 124] width 105 height 19
type input "klr -"
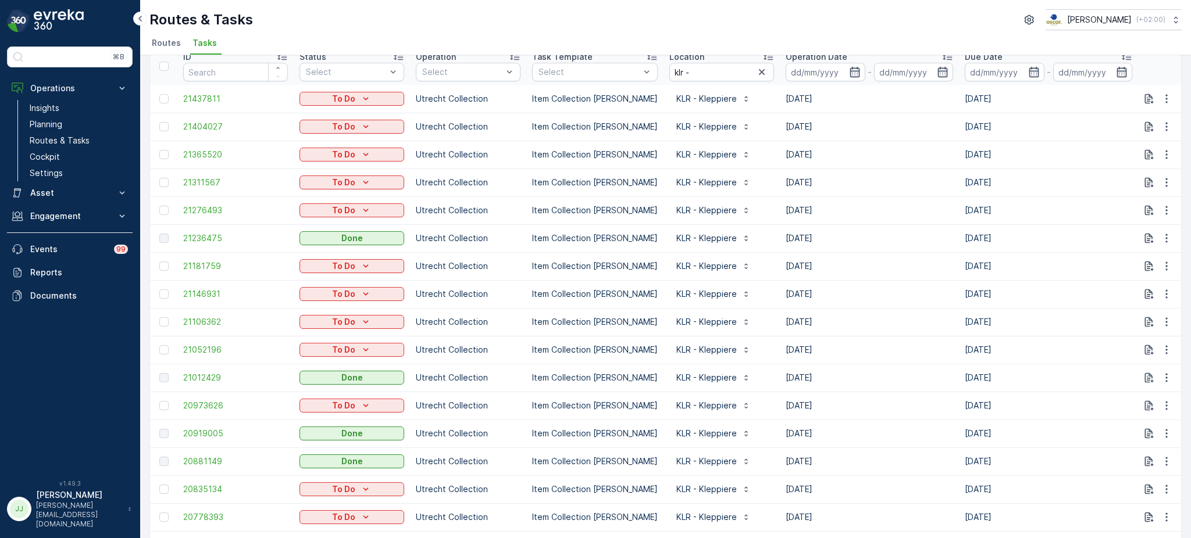
scroll to position [58, 0]
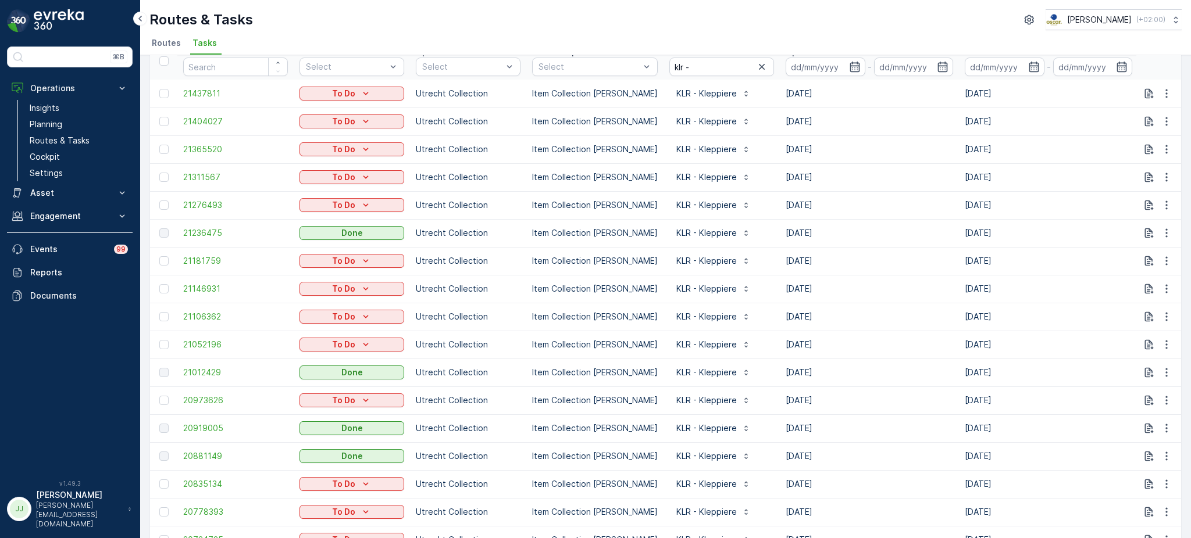
click at [210, 226] on td "21236475" at bounding box center [235, 233] width 116 height 28
click at [210, 228] on span "21236475" at bounding box center [235, 233] width 105 height 12
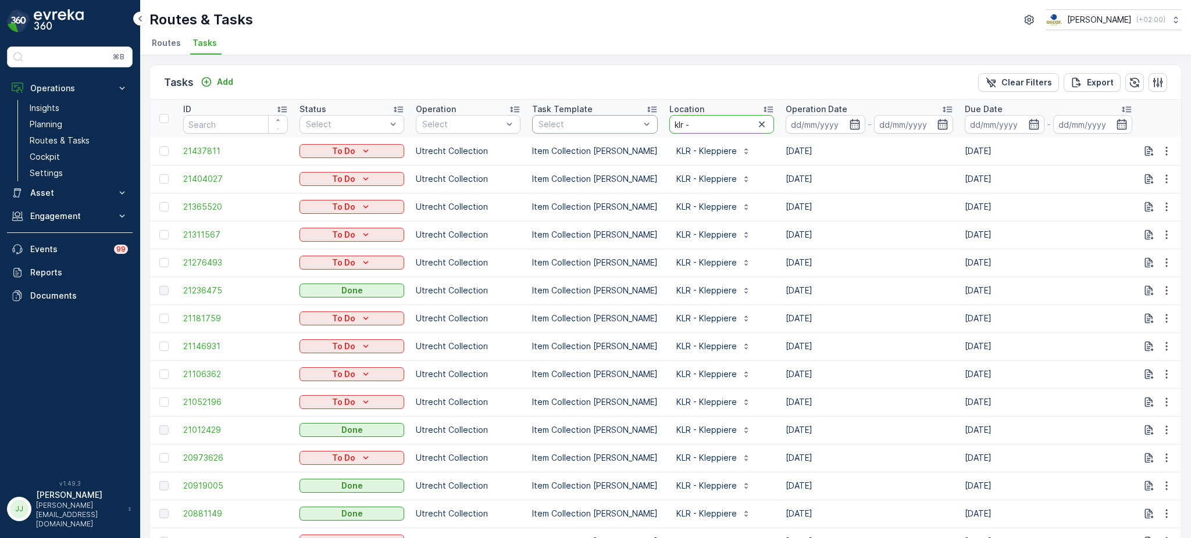
drag, startPoint x: 645, startPoint y: 120, endPoint x: 634, endPoint y: 122, distance: 11.2
click at [634, 122] on tr "ID Status Select Operation Select Task Template Select Location klr - Operation…" at bounding box center [1047, 118] width 1794 height 37
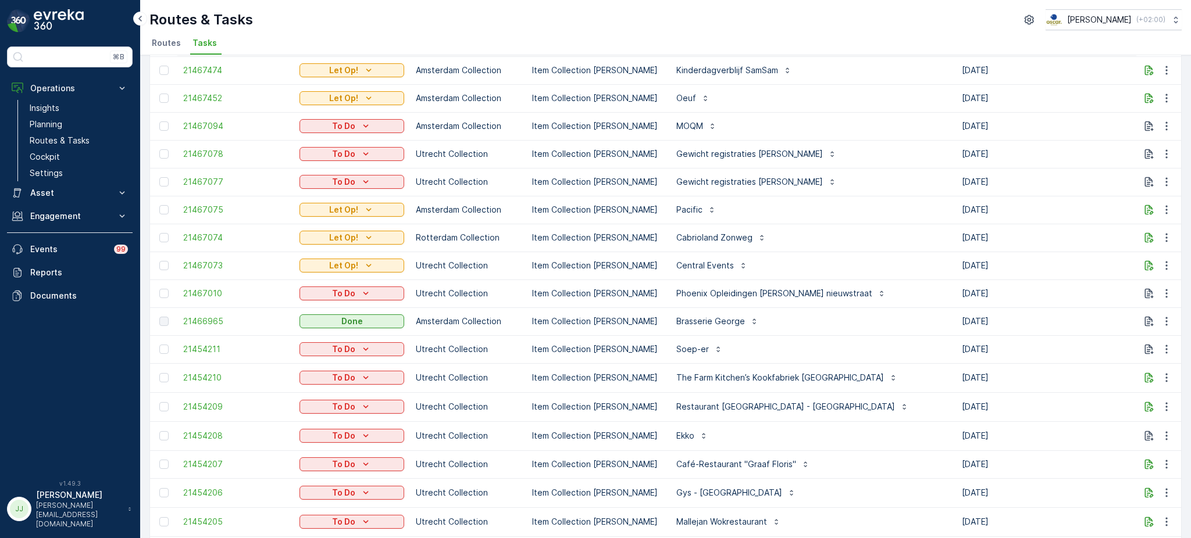
scroll to position [135, 0]
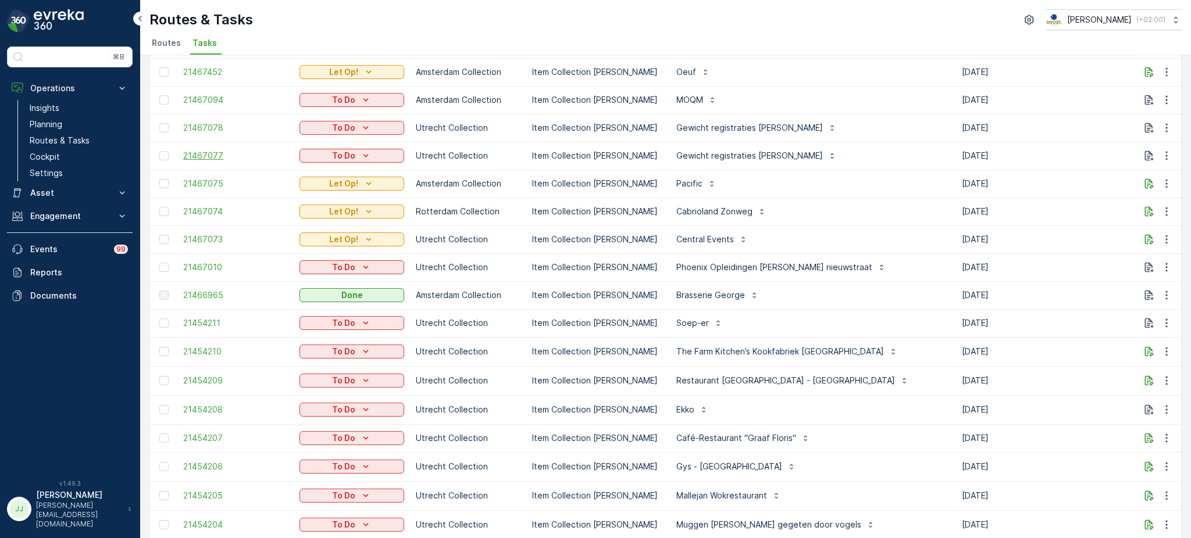
click at [201, 154] on span "21467077" at bounding box center [235, 156] width 105 height 12
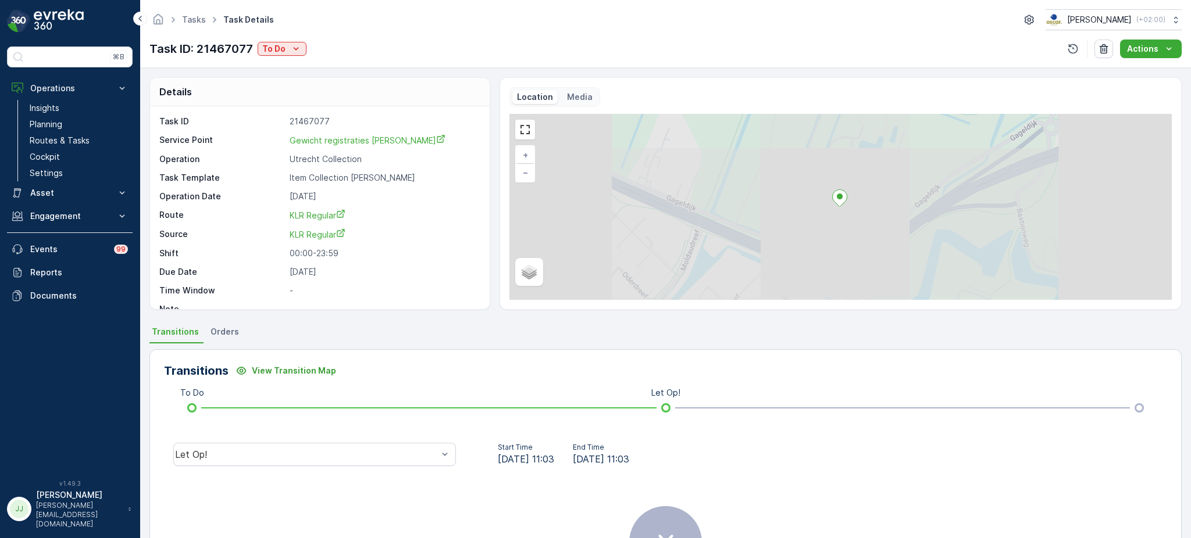
scroll to position [135, 0]
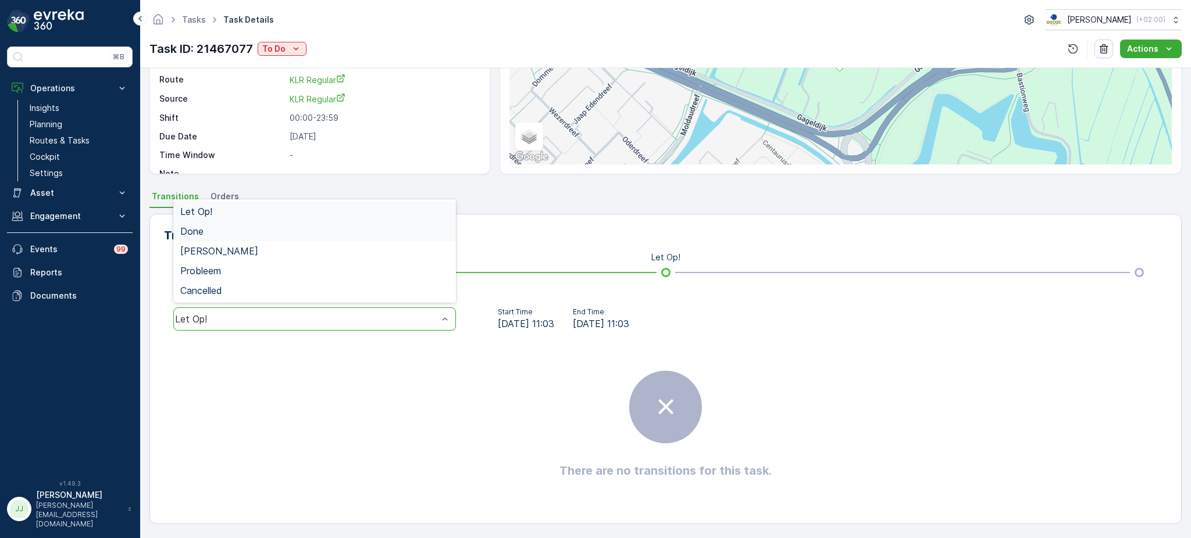
click at [212, 231] on div "Done" at bounding box center [314, 231] width 269 height 10
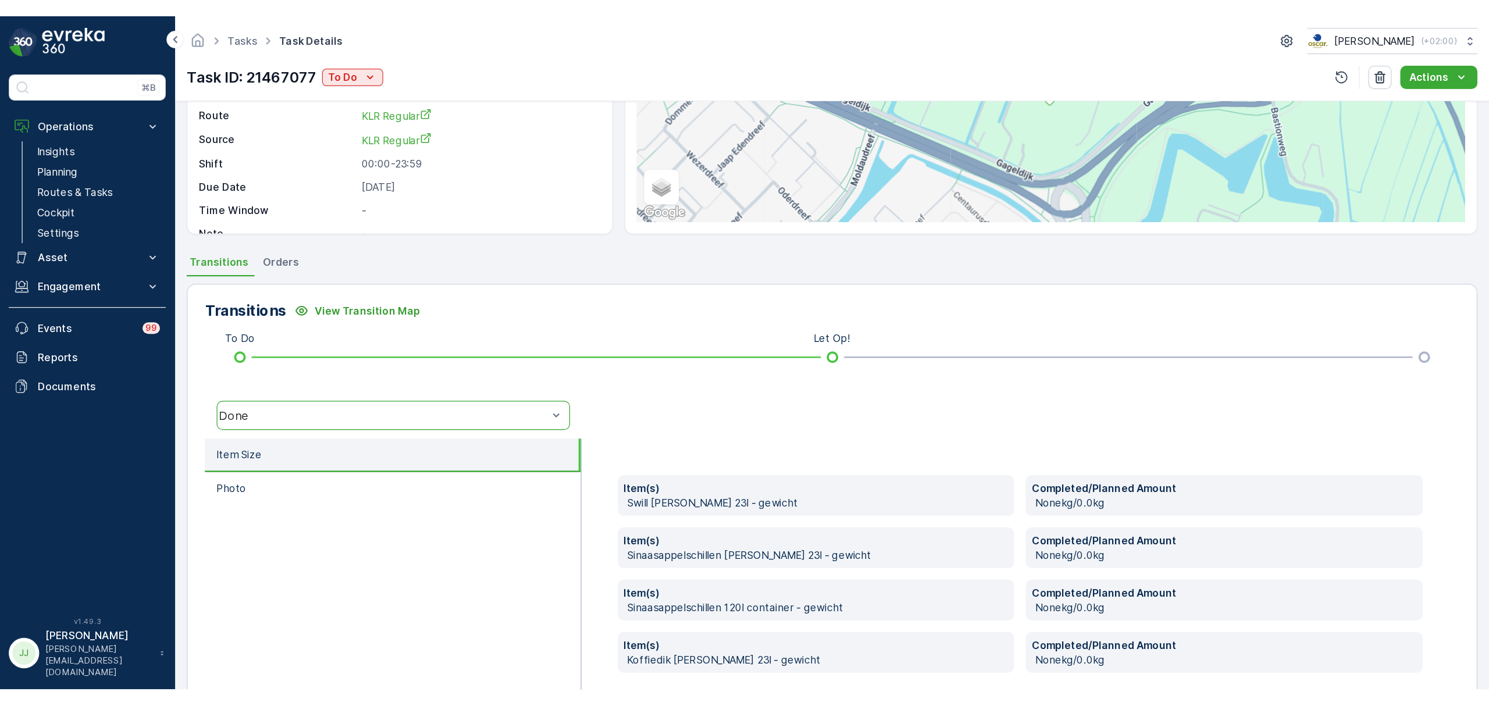
scroll to position [194, 0]
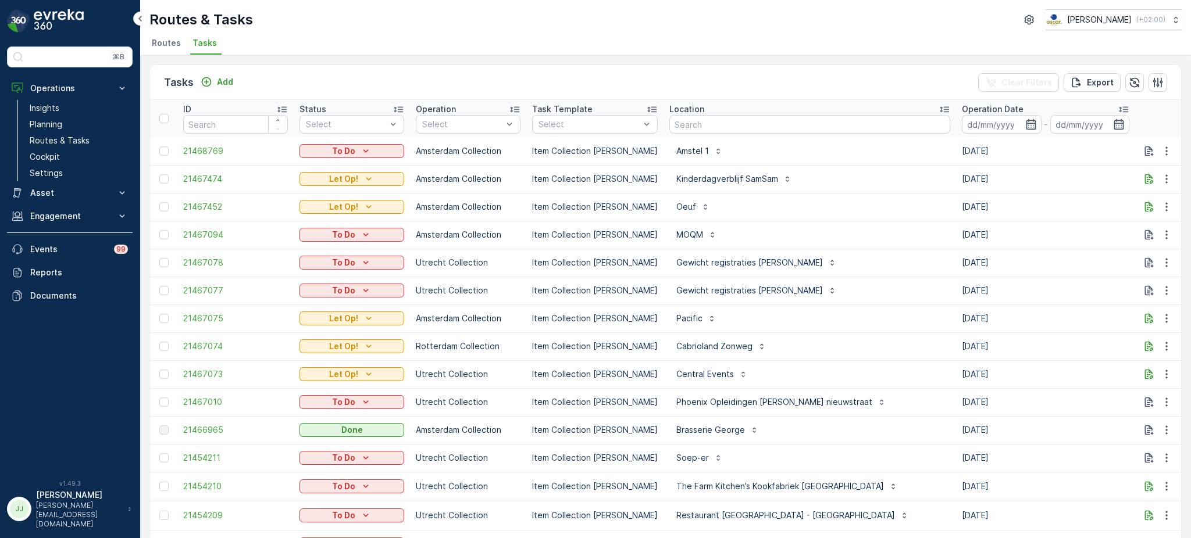
click at [515, 5] on div "Routes & Tasks [PERSON_NAME] ( +02:00 ) Routes Tasks" at bounding box center [665, 27] width 1051 height 55
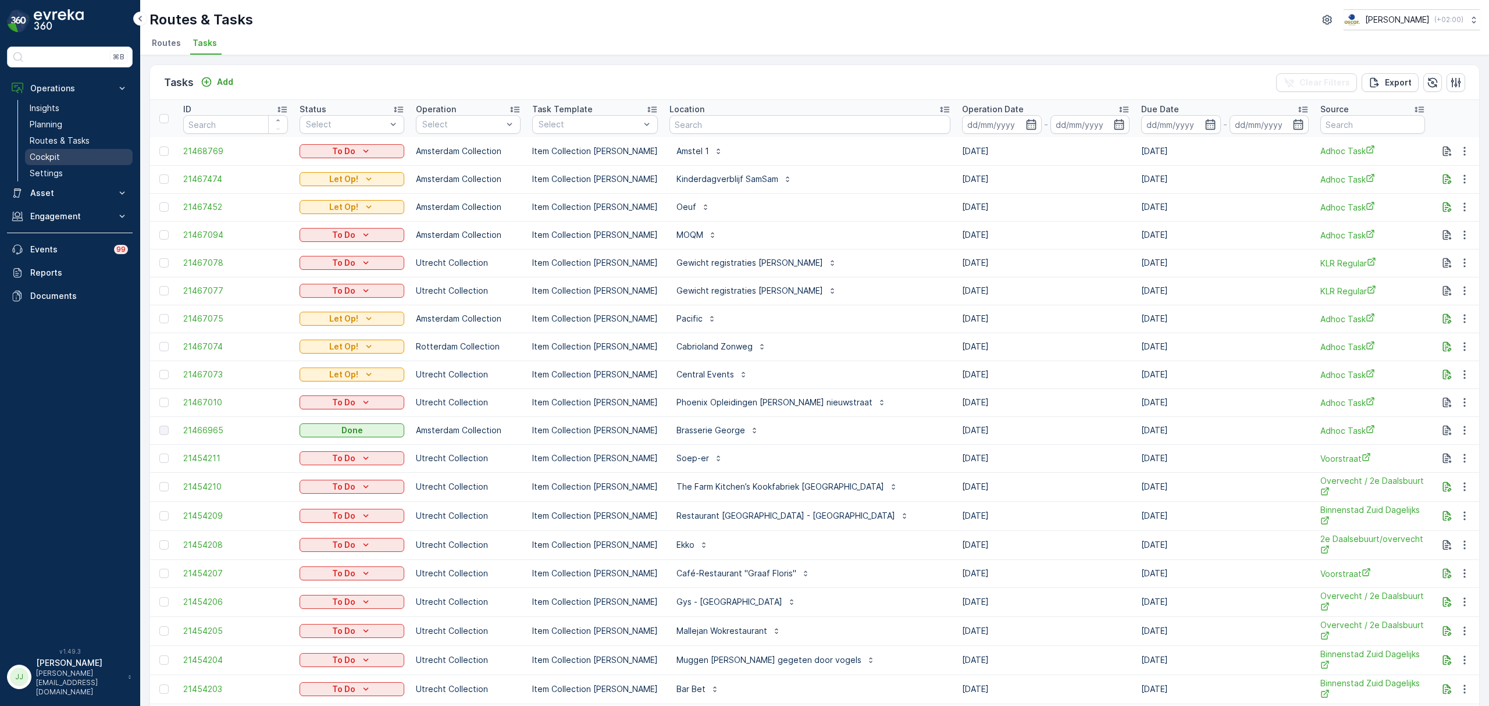
click at [69, 159] on link "Cockpit" at bounding box center [79, 157] width 108 height 16
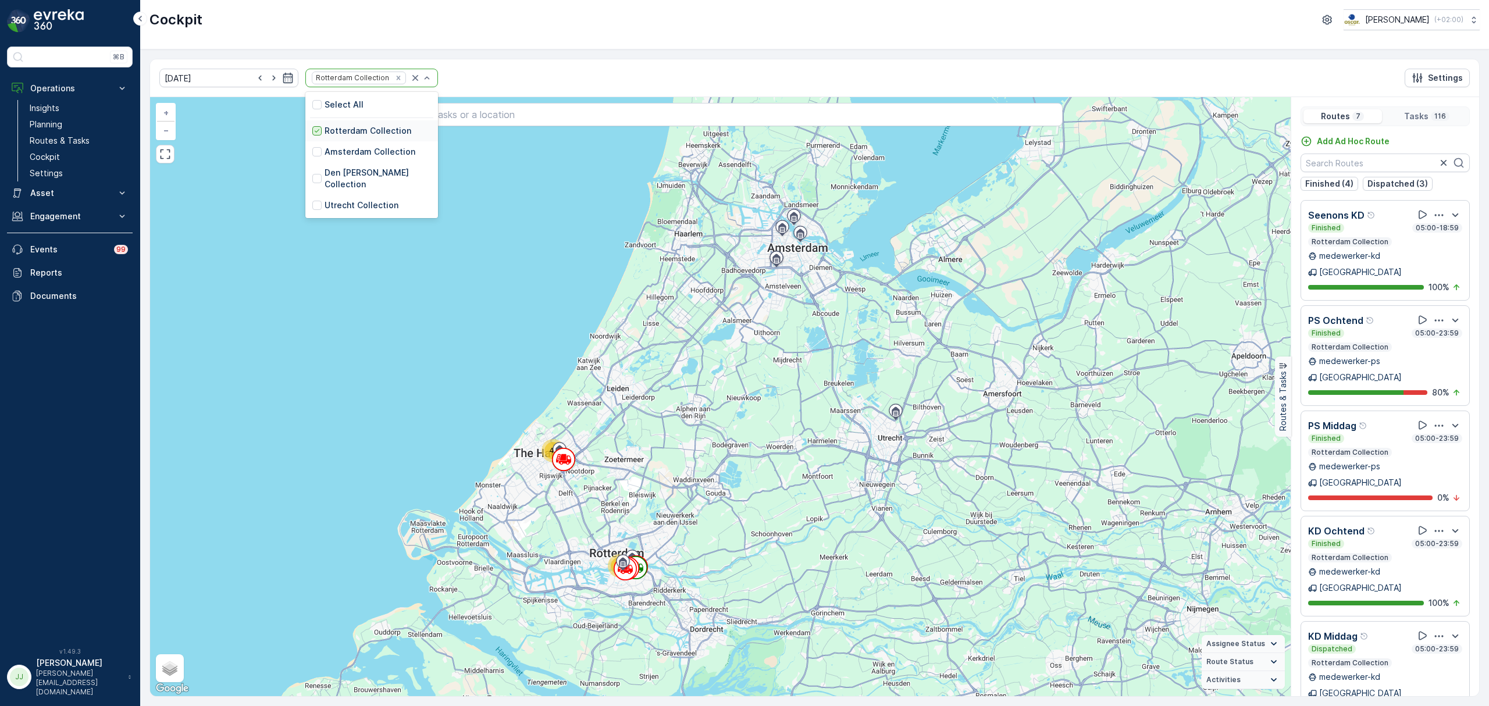
click at [313, 129] on icon at bounding box center [317, 131] width 8 height 8
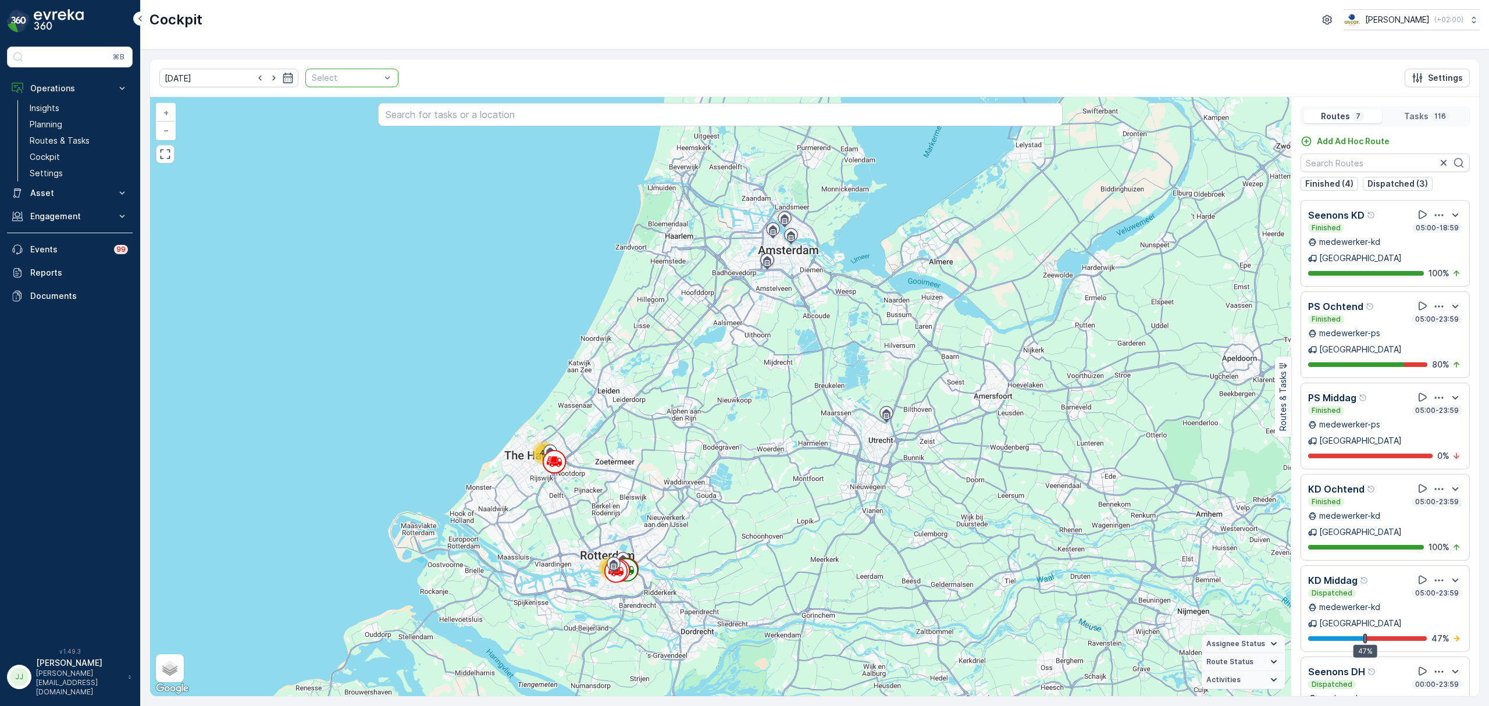
click at [348, 76] on div at bounding box center [346, 77] width 71 height 9
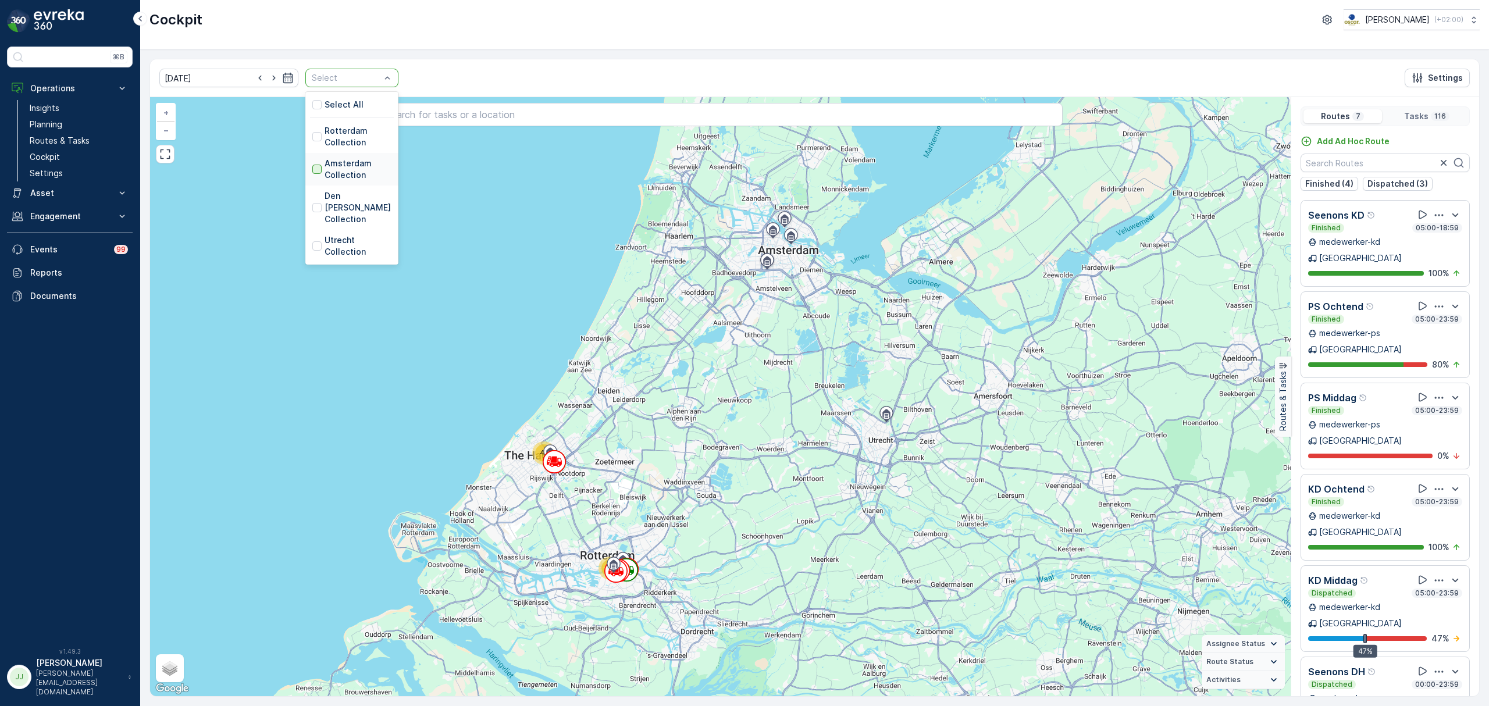
click at [312, 173] on div at bounding box center [316, 169] width 9 height 9
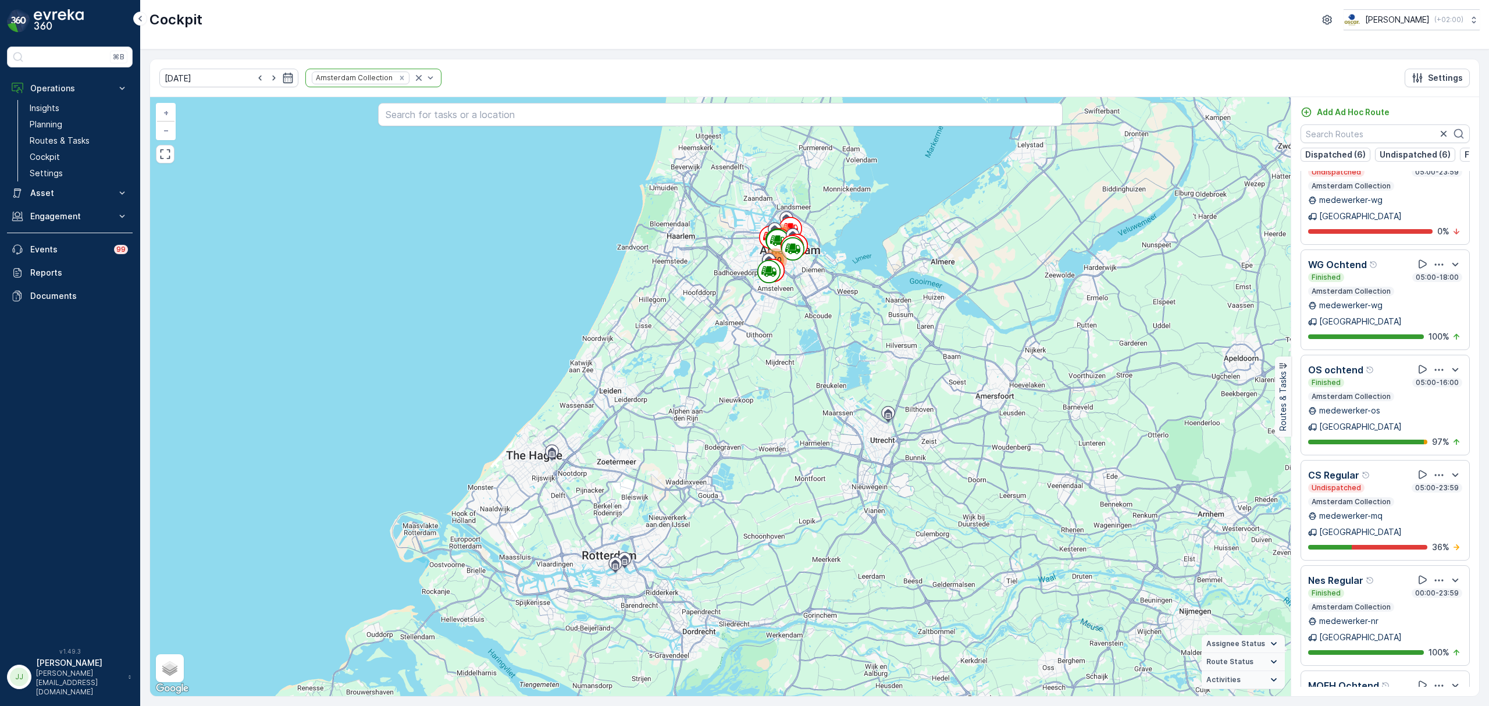
scroll to position [1203, 0]
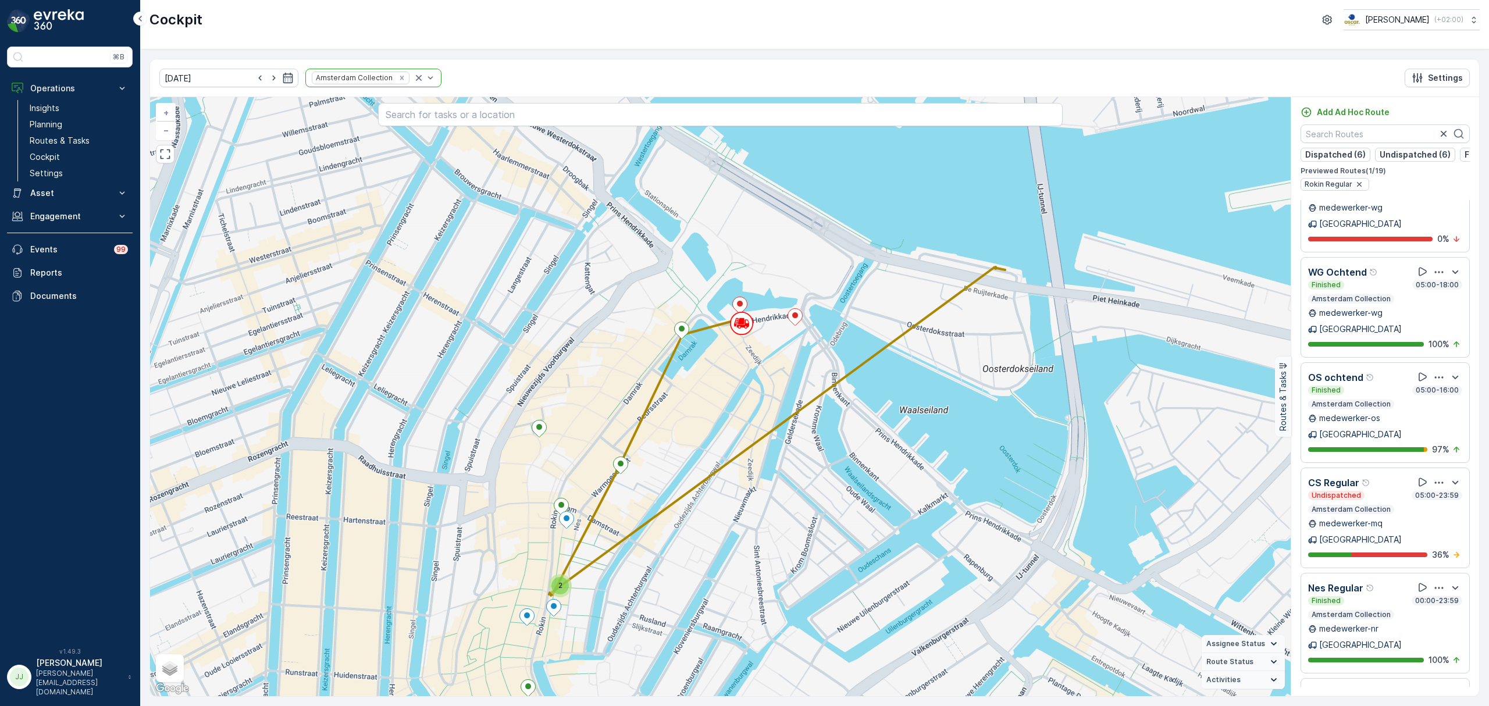
drag, startPoint x: 693, startPoint y: 422, endPoint x: 687, endPoint y: 428, distance: 9.0
click at [687, 433] on div "2 + − Satellite Roadmap Terrain Hybrid Leaflet Keyboard shortcuts Map Data Map …" at bounding box center [720, 396] width 1140 height 599
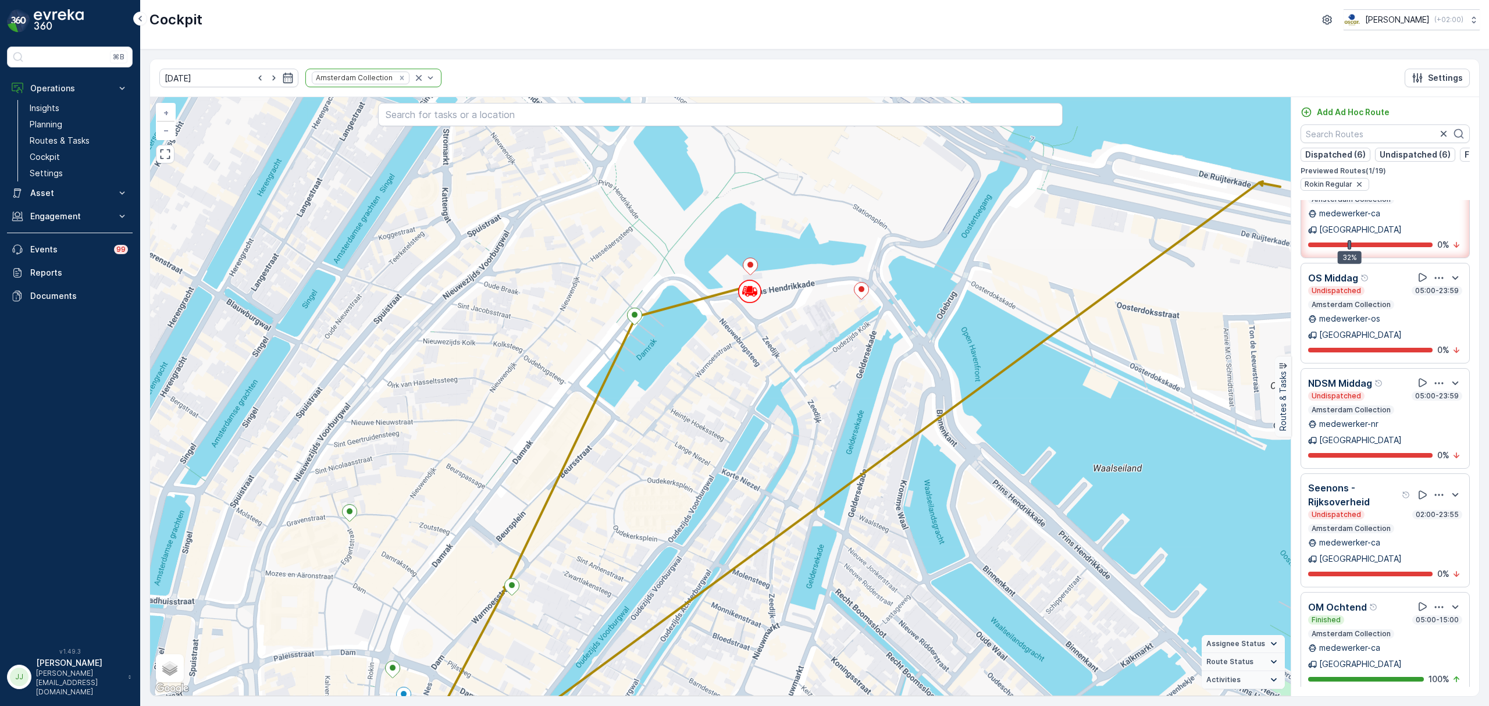
scroll to position [428, 0]
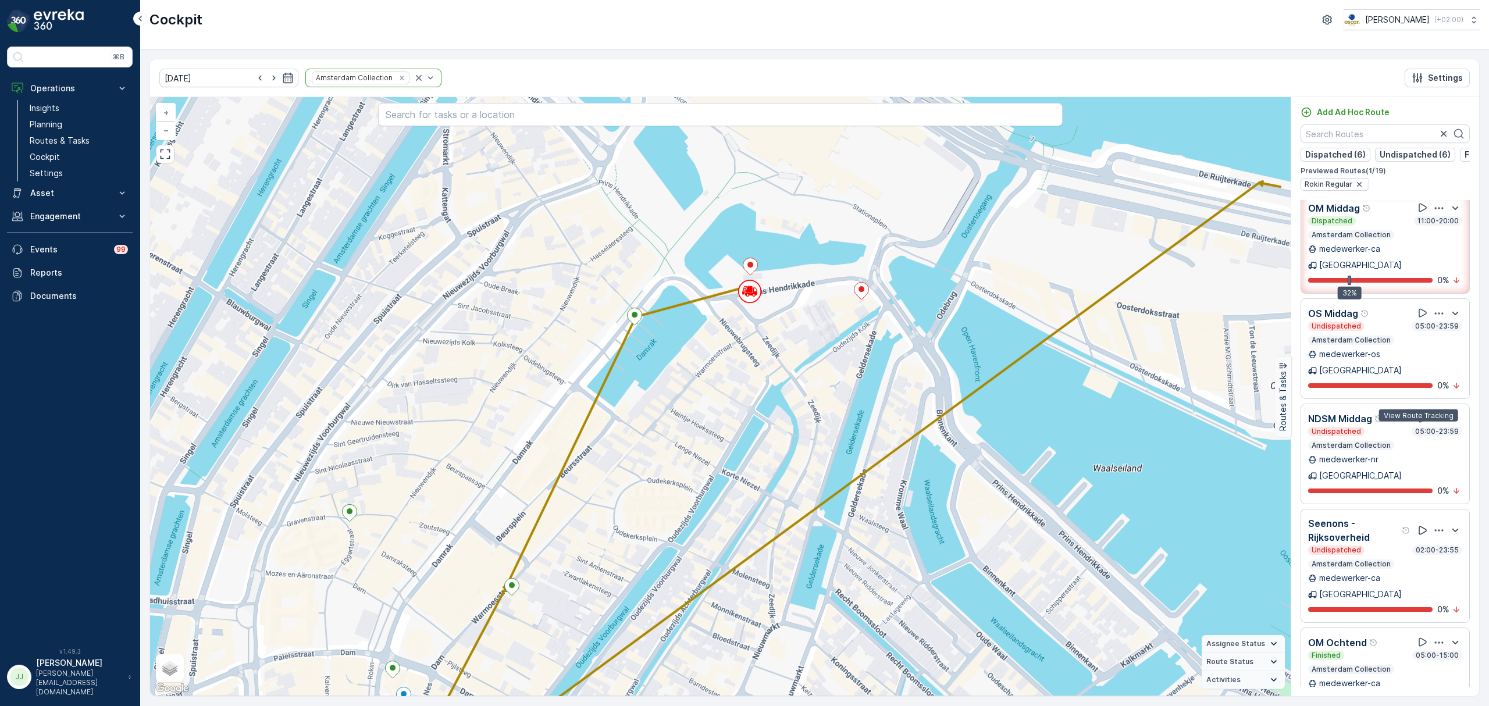
click at [1190, 525] on icon at bounding box center [1423, 531] width 12 height 12
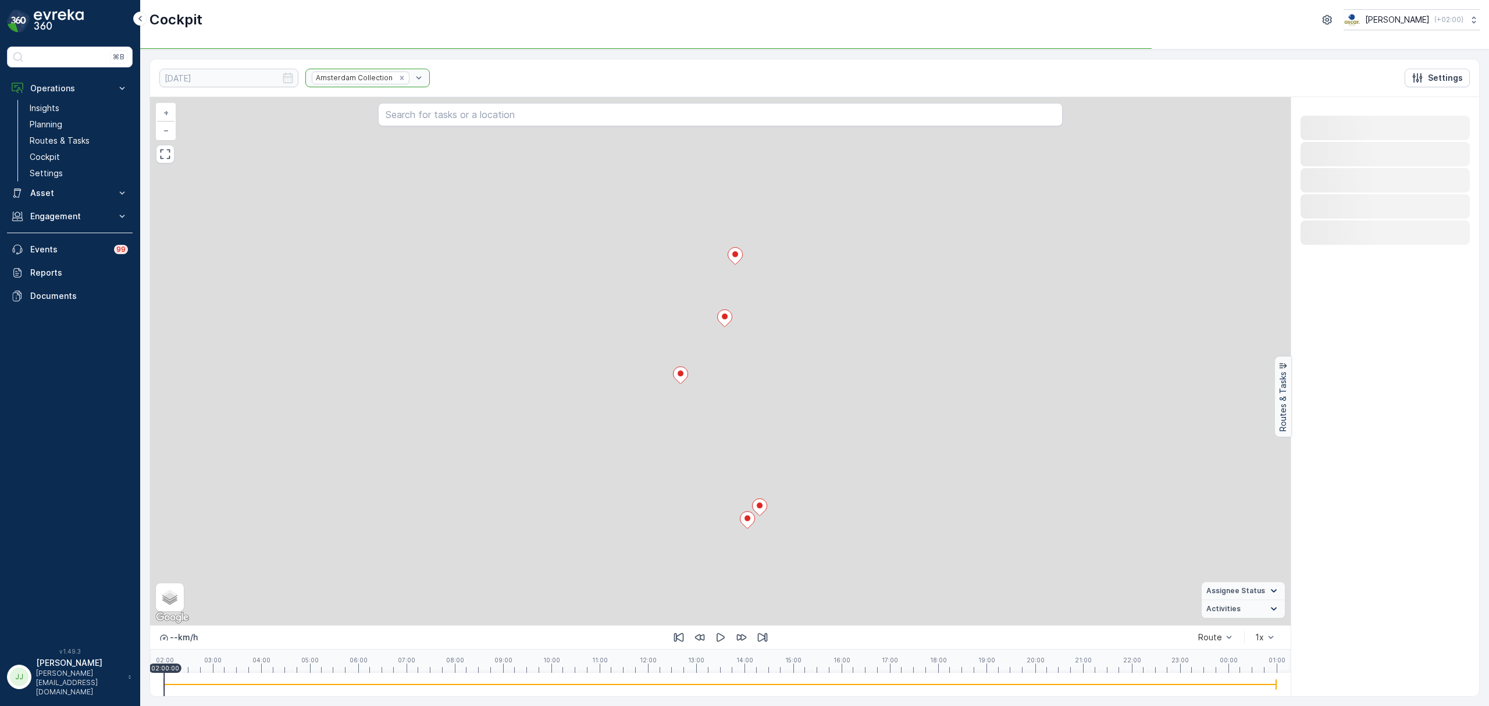
scroll to position [0, 0]
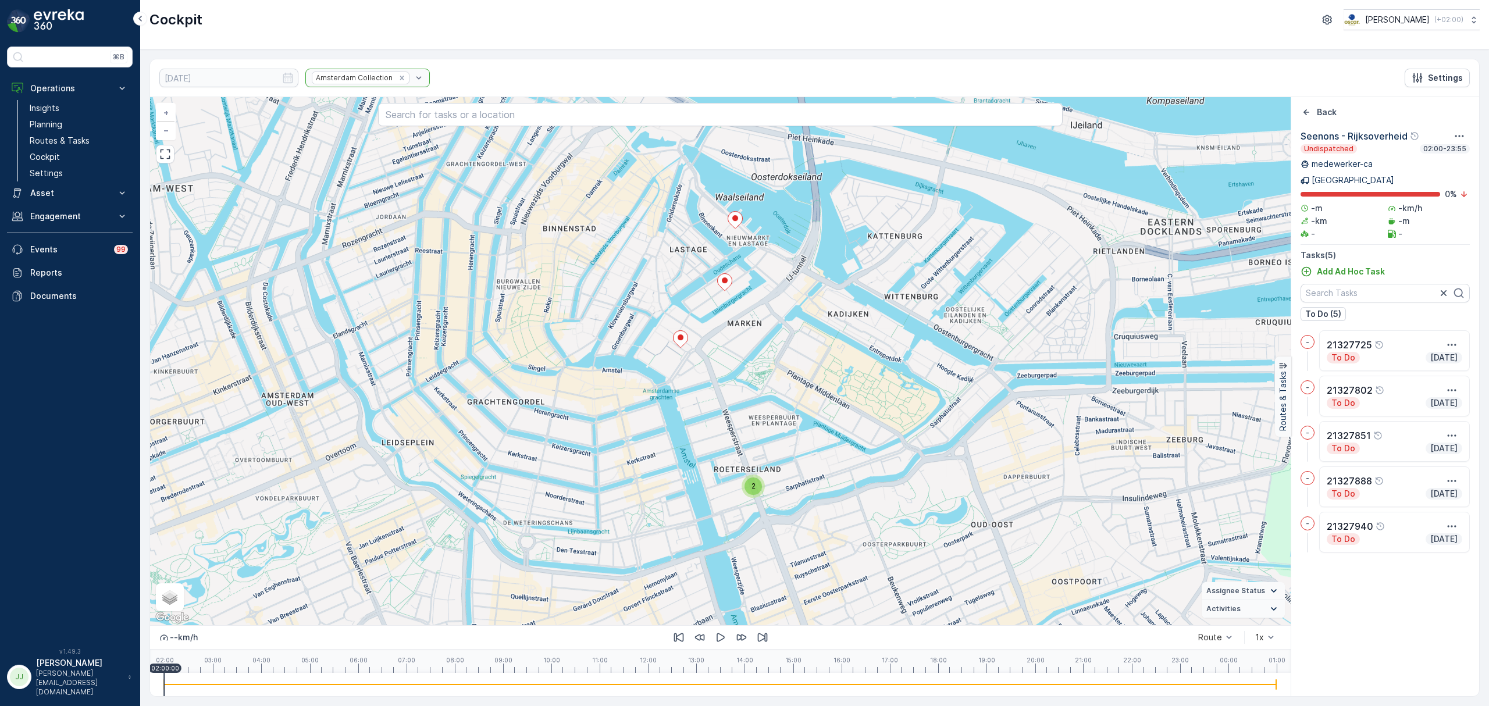
click at [758, 489] on div "2" at bounding box center [752, 485] width 17 height 17
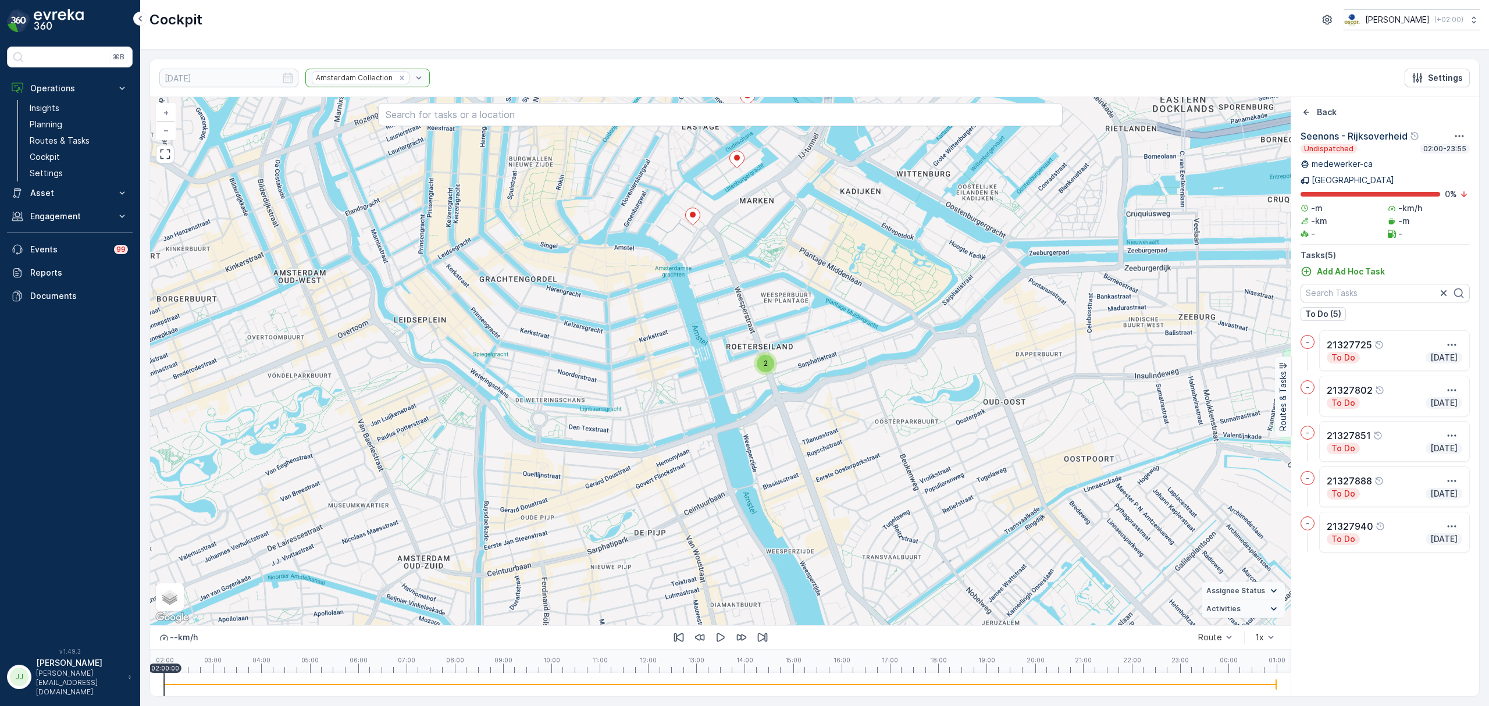
drag, startPoint x: 845, startPoint y: 316, endPoint x: 1126, endPoint y: 194, distance: 306.5
click at [865, 321] on div "2 + − Satellite Roadmap Terrain Hybrid Leaflet Keyboard shortcuts Map Data Map …" at bounding box center [720, 361] width 1140 height 528
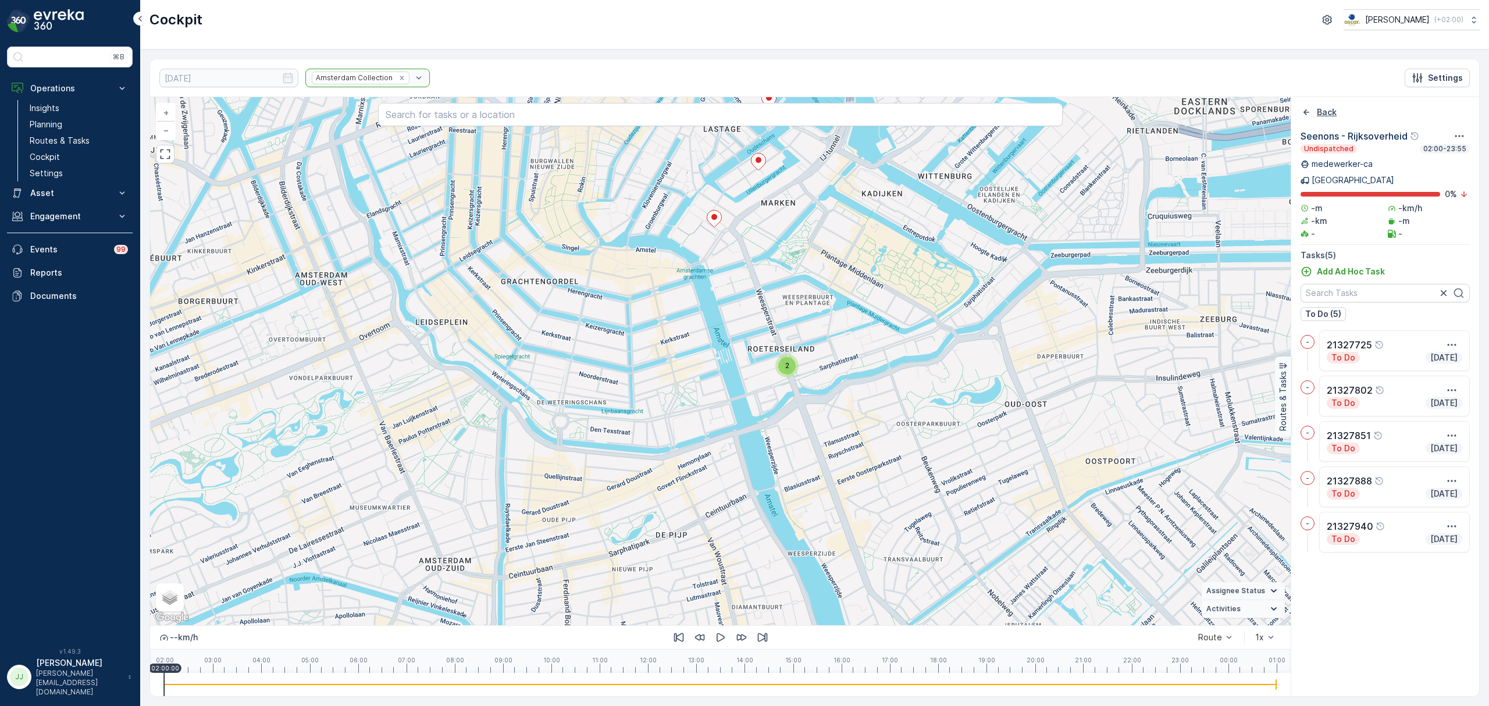
click at [1190, 115] on icon "Back" at bounding box center [1306, 112] width 12 height 12
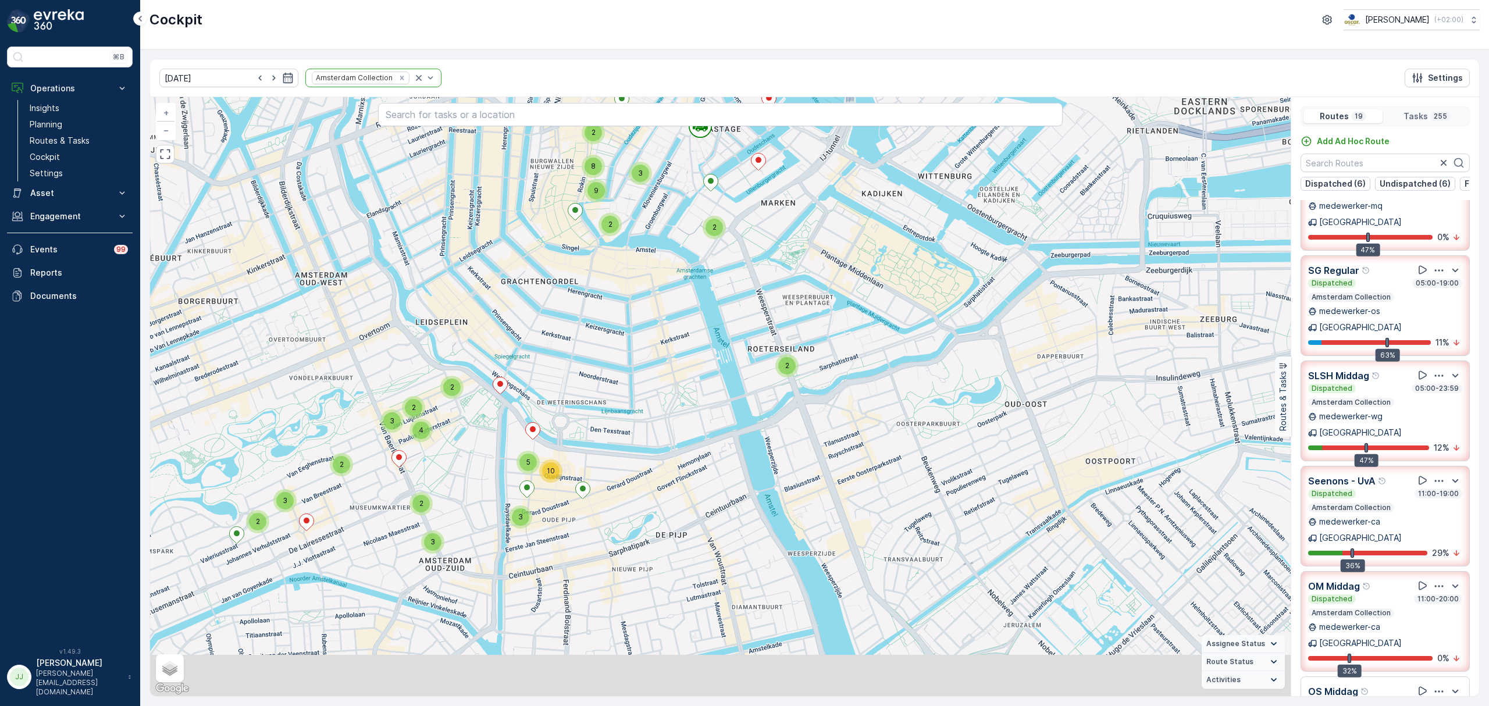
scroll to position [77, 0]
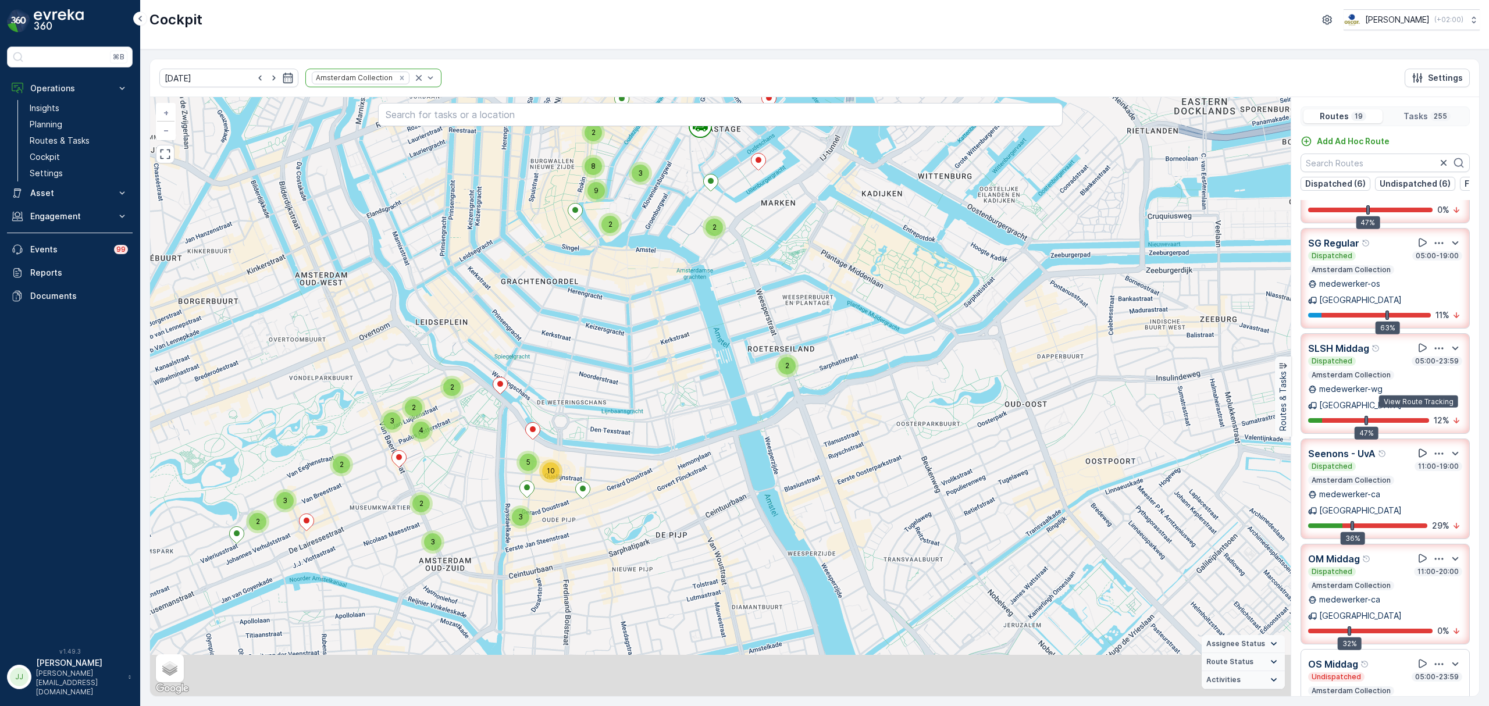
click at [1190, 449] on icon at bounding box center [1422, 453] width 8 height 9
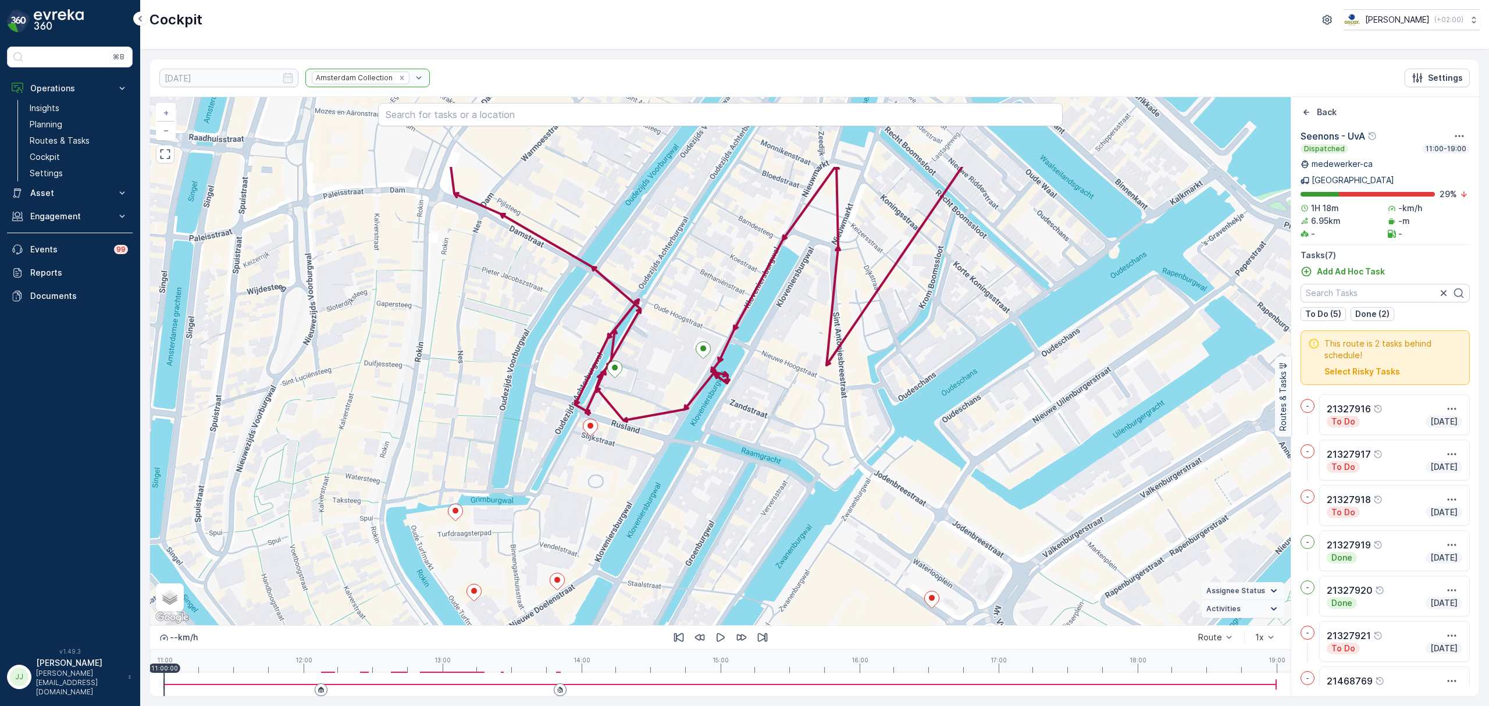
drag, startPoint x: 529, startPoint y: 388, endPoint x: 522, endPoint y: 422, distance: 34.4
click at [522, 422] on div "+ − Satellite Roadmap Terrain Hybrid Leaflet Keyboard shortcuts Map Data Map da…" at bounding box center [720, 361] width 1140 height 528
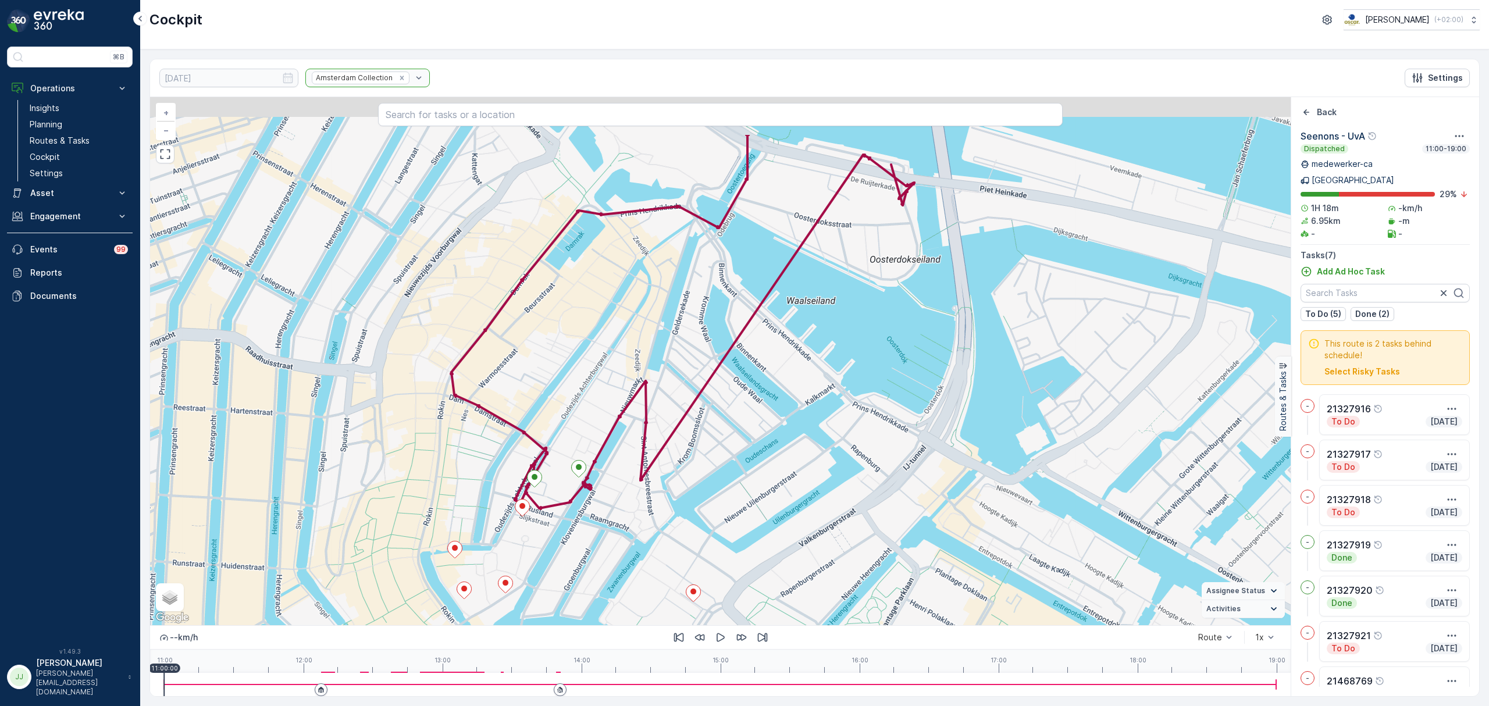
drag, startPoint x: 543, startPoint y: 312, endPoint x: 491, endPoint y: 440, distance: 138.0
click at [491, 440] on div "+ − Satellite Roadmap Terrain Hybrid Leaflet Keyboard shortcuts Map Data Map da…" at bounding box center [720, 361] width 1140 height 528
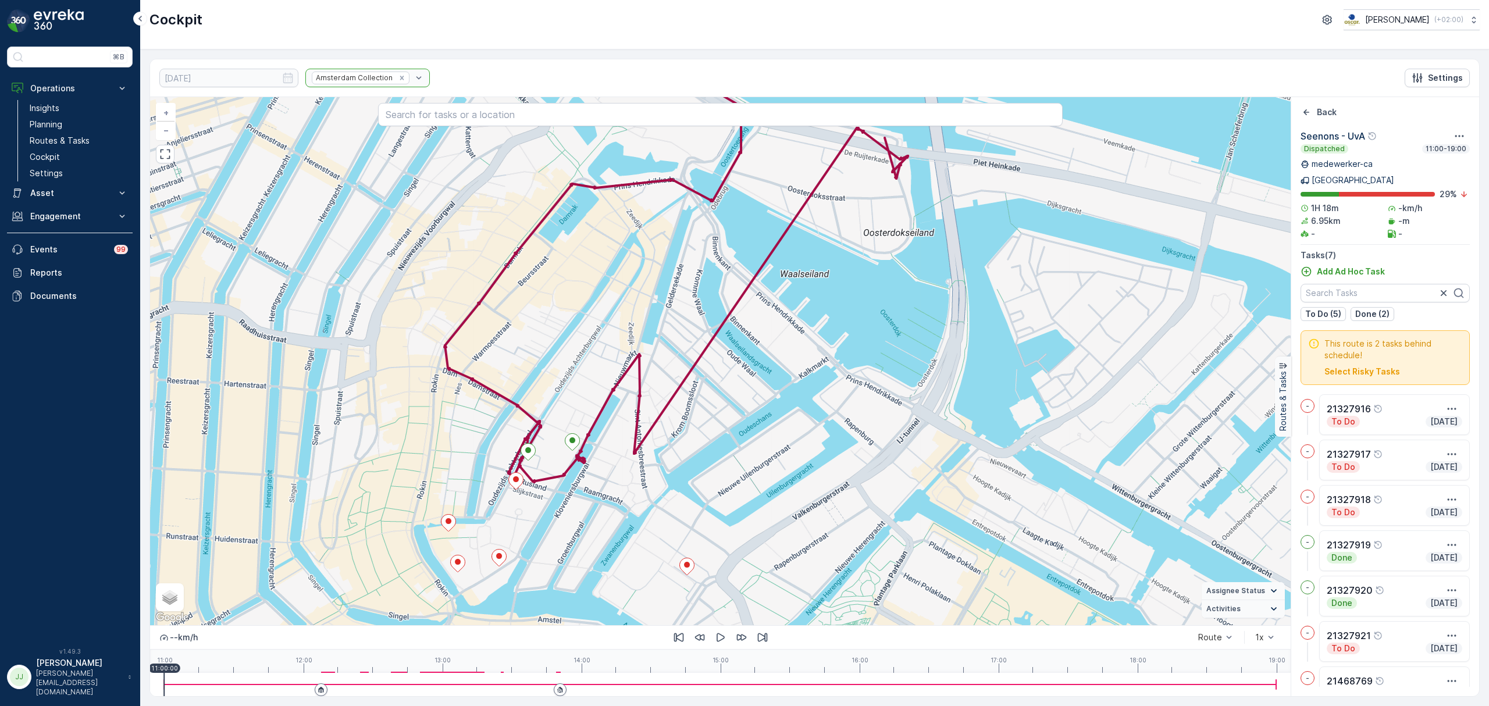
drag, startPoint x: 494, startPoint y: 419, endPoint x: 526, endPoint y: 286, distance: 136.4
click at [526, 286] on div "+ − Satellite Roadmap Terrain Hybrid Leaflet Keyboard shortcuts Map Data Map da…" at bounding box center [720, 361] width 1140 height 528
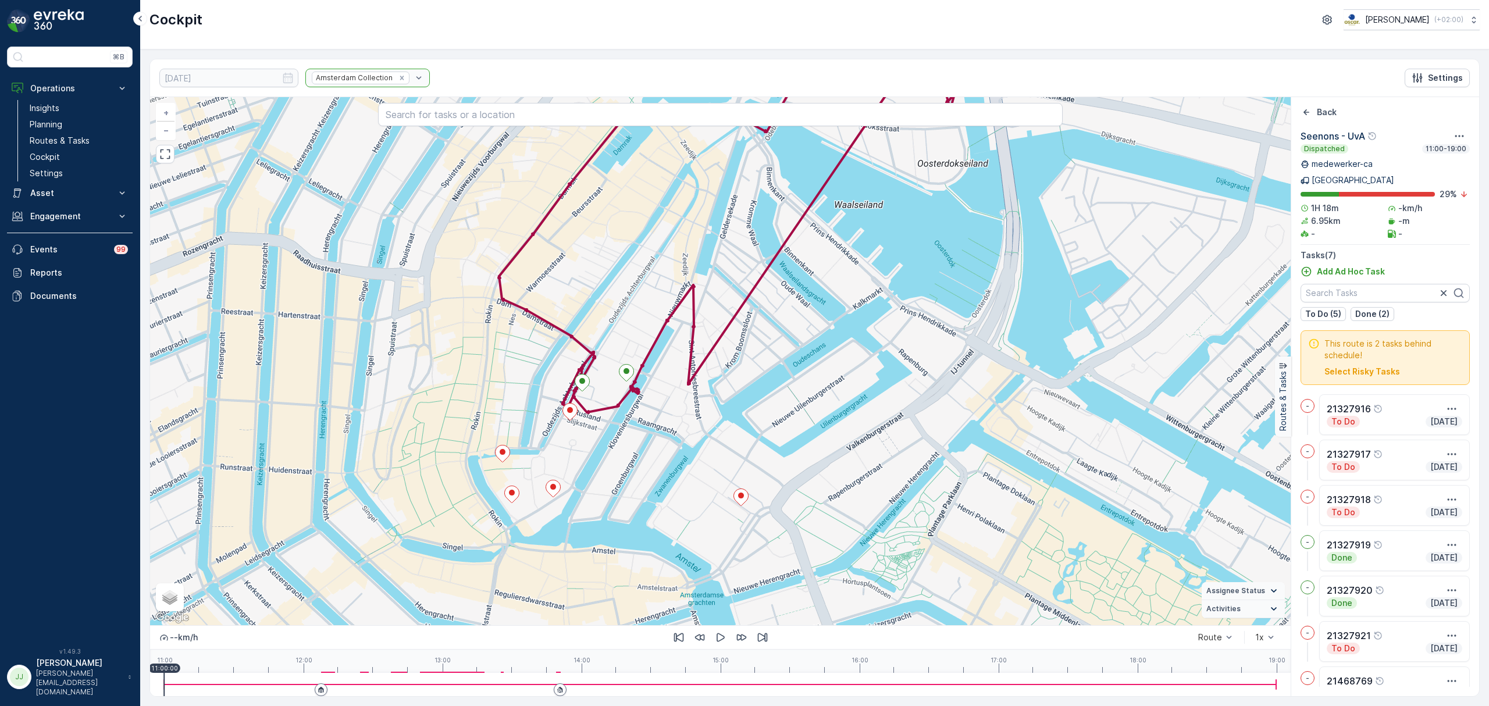
drag, startPoint x: 595, startPoint y: 485, endPoint x: 633, endPoint y: 485, distance: 37.2
click at [633, 485] on div "+ − Satellite Roadmap Terrain Hybrid Leaflet Keyboard shortcuts Map Data Map da…" at bounding box center [720, 361] width 1140 height 528
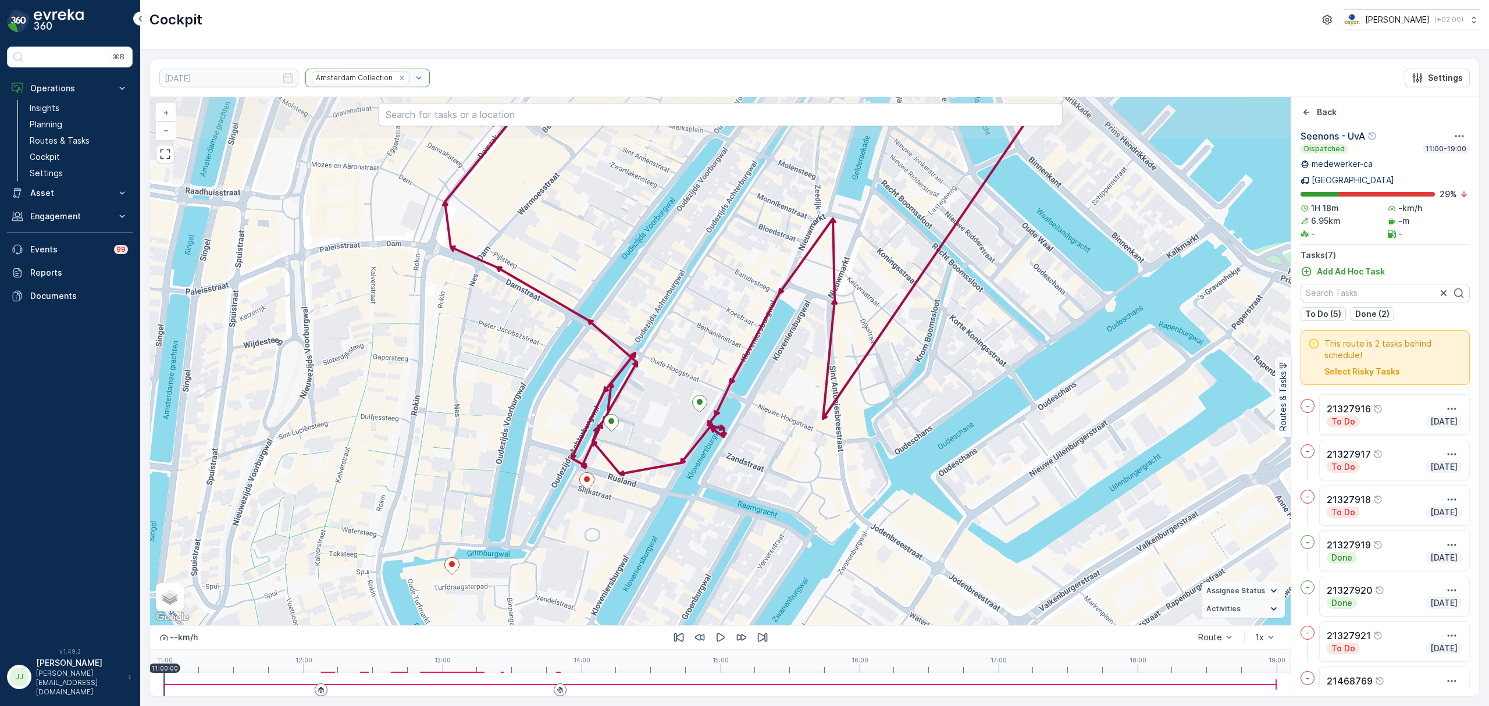
drag, startPoint x: 657, startPoint y: 458, endPoint x: 679, endPoint y: 528, distance: 73.2
click at [679, 531] on div "+ − Satellite Roadmap Terrain Hybrid Leaflet Keyboard shortcuts Map Data Map da…" at bounding box center [720, 361] width 1140 height 528
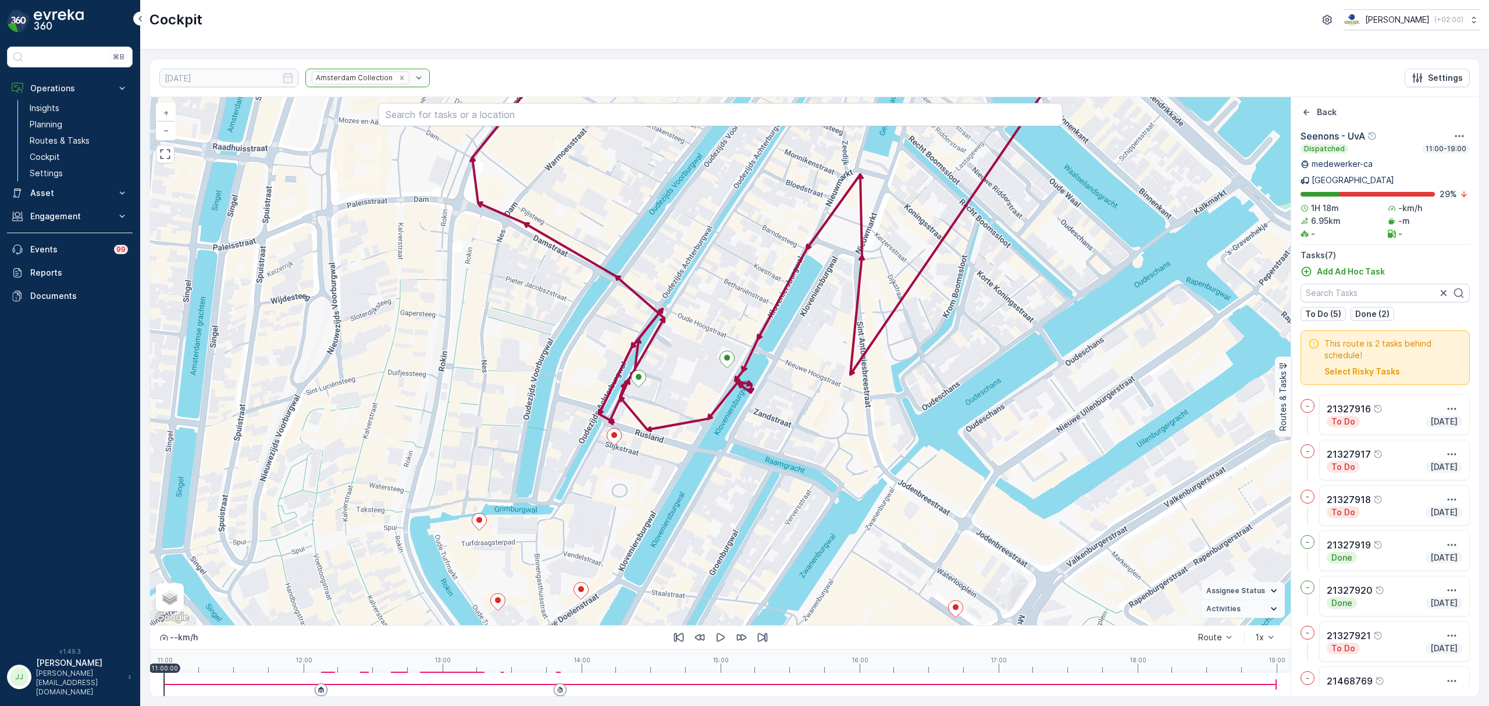
drag, startPoint x: 684, startPoint y: 515, endPoint x: 712, endPoint y: 471, distance: 52.3
click at [712, 471] on div "+ − Satellite Roadmap Terrain Hybrid Leaflet Keyboard shortcuts Map Data Map da…" at bounding box center [720, 361] width 1140 height 528
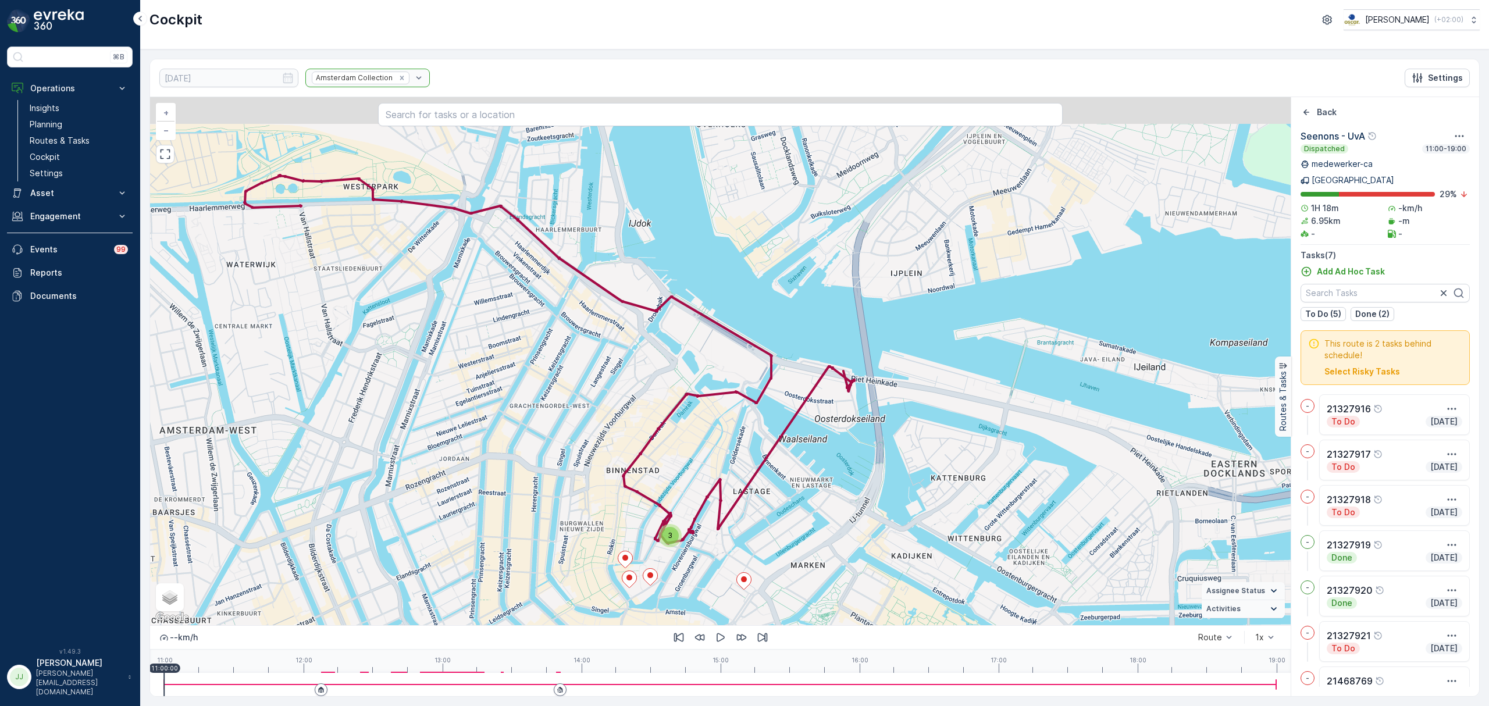
drag, startPoint x: 820, startPoint y: 433, endPoint x: 821, endPoint y: 493, distance: 59.9
click at [821, 493] on div "3 + − Satellite Roadmap Terrain Hybrid Leaflet Keyboard shortcuts Map Data Map …" at bounding box center [720, 361] width 1140 height 528
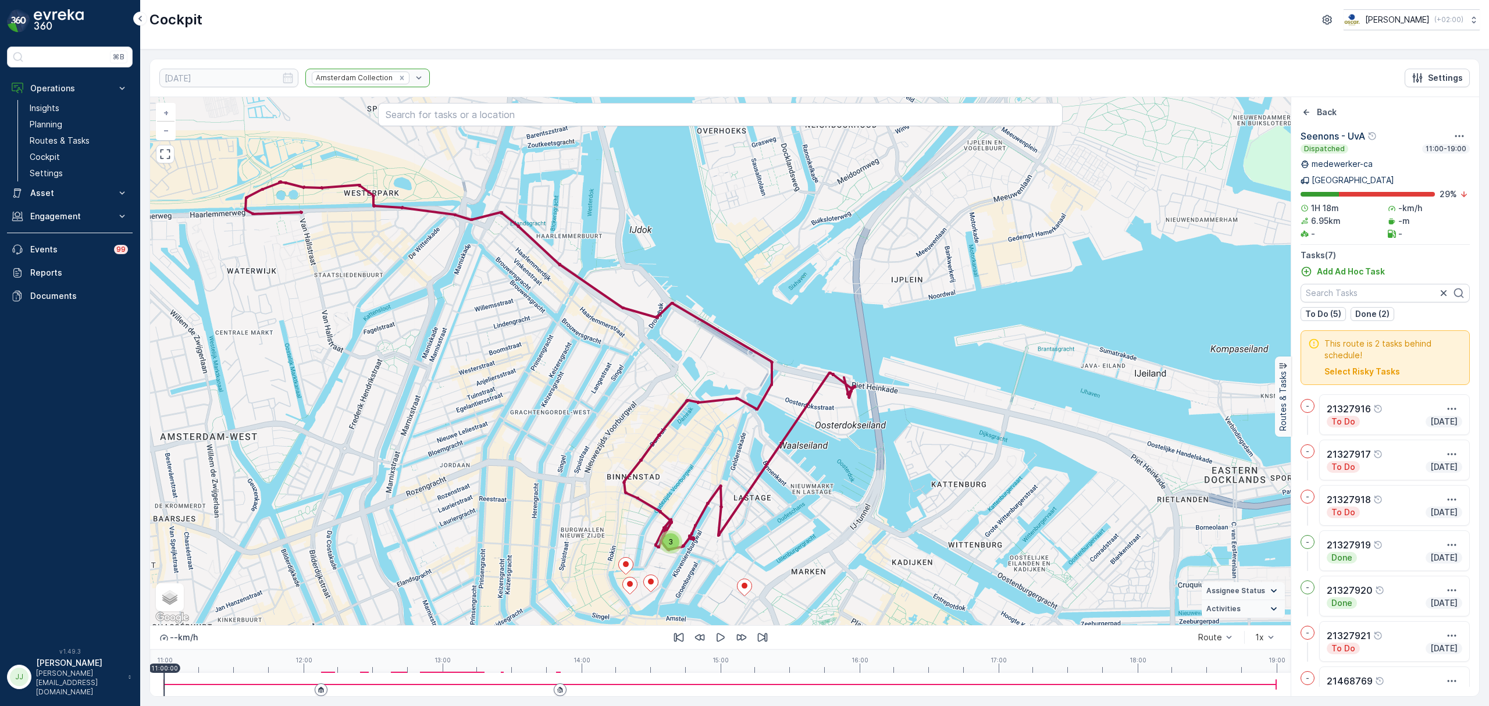
drag, startPoint x: 456, startPoint y: 389, endPoint x: 483, endPoint y: 430, distance: 49.2
click at [483, 430] on div "3 + − Satellite Roadmap Terrain Hybrid Leaflet Keyboard shortcuts Map Data Map …" at bounding box center [720, 361] width 1140 height 528
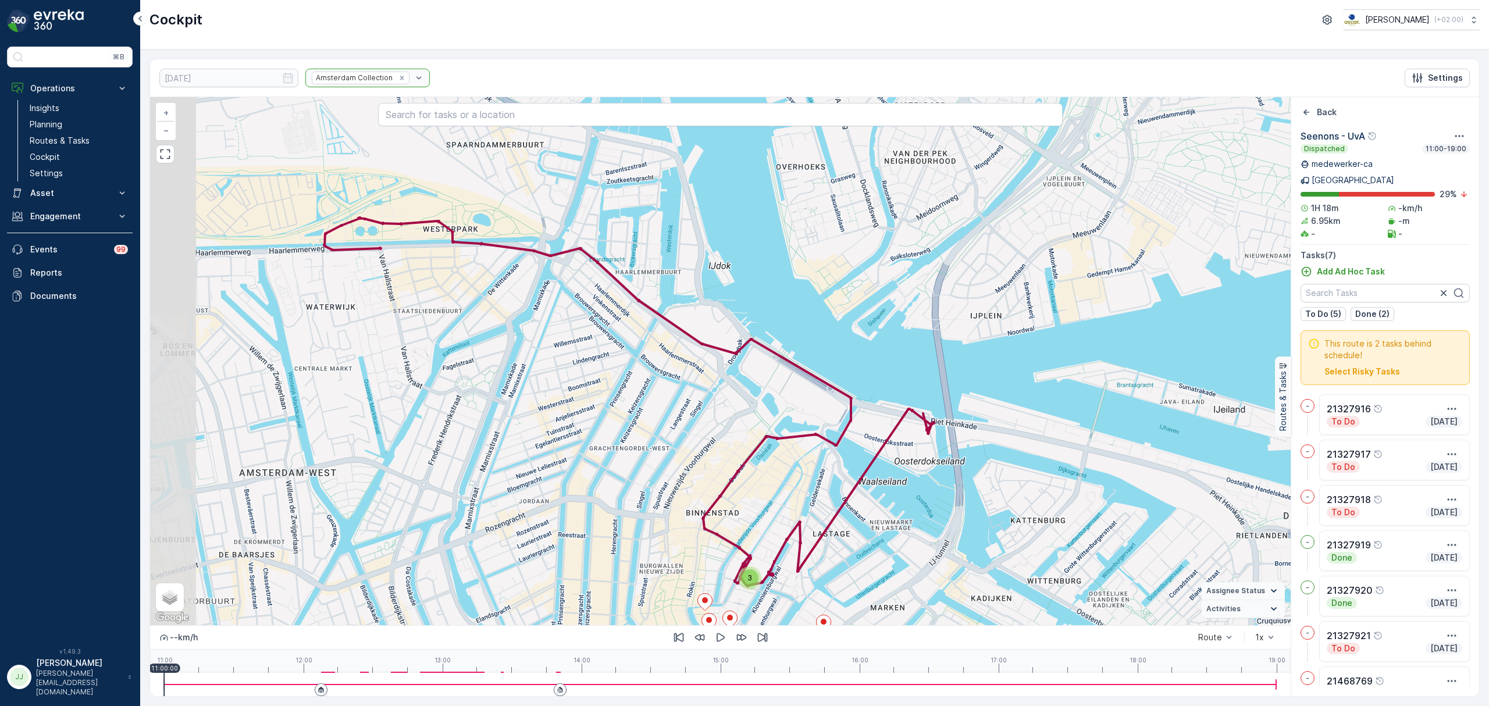
drag, startPoint x: 340, startPoint y: 396, endPoint x: 382, endPoint y: 400, distance: 42.1
click at [382, 400] on div "3 + − Satellite Roadmap Terrain Hybrid Leaflet Keyboard shortcuts Map Data Map …" at bounding box center [720, 361] width 1140 height 528
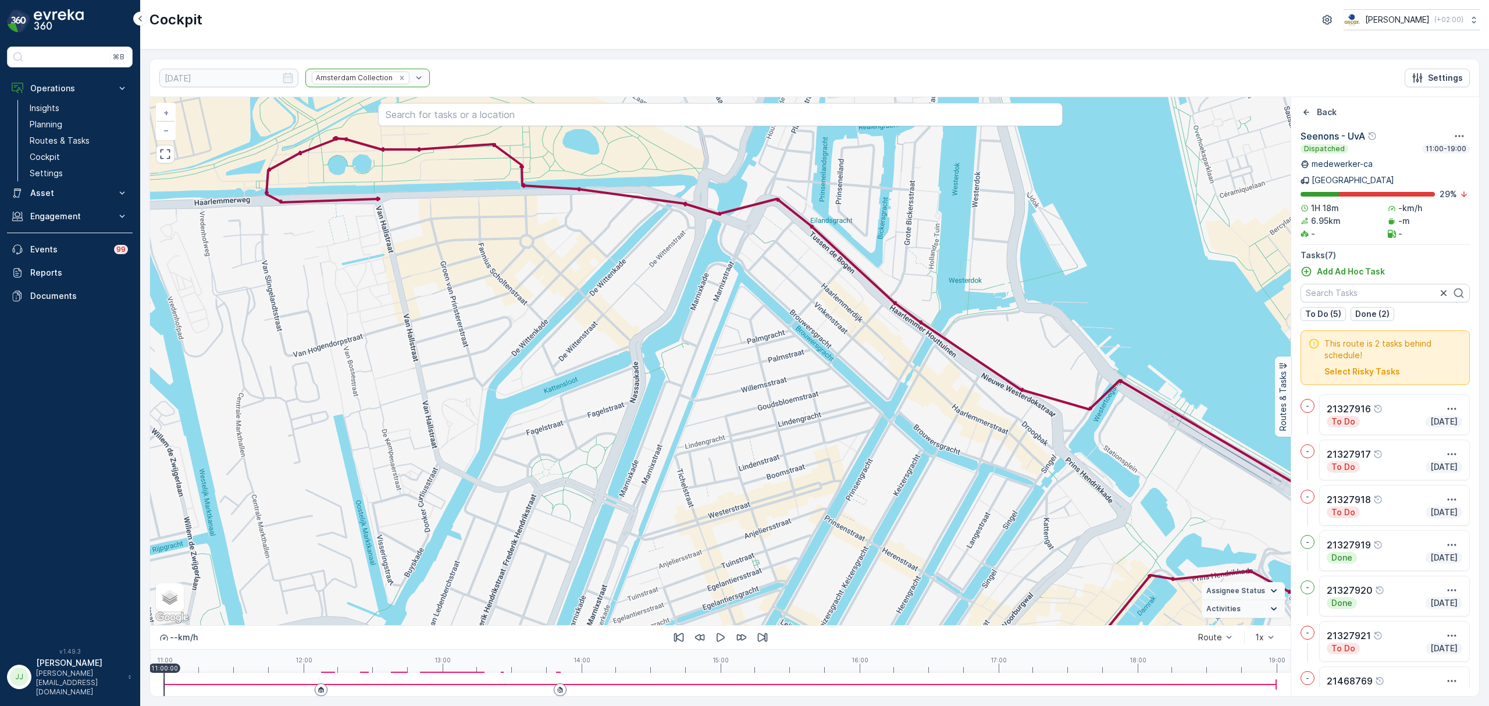
drag, startPoint x: 377, startPoint y: 302, endPoint x: 412, endPoint y: 434, distance: 136.1
click at [412, 434] on div "+ − Satellite Roadmap Terrain Hybrid Leaflet Keyboard shortcuts Map Data Map da…" at bounding box center [720, 361] width 1140 height 528
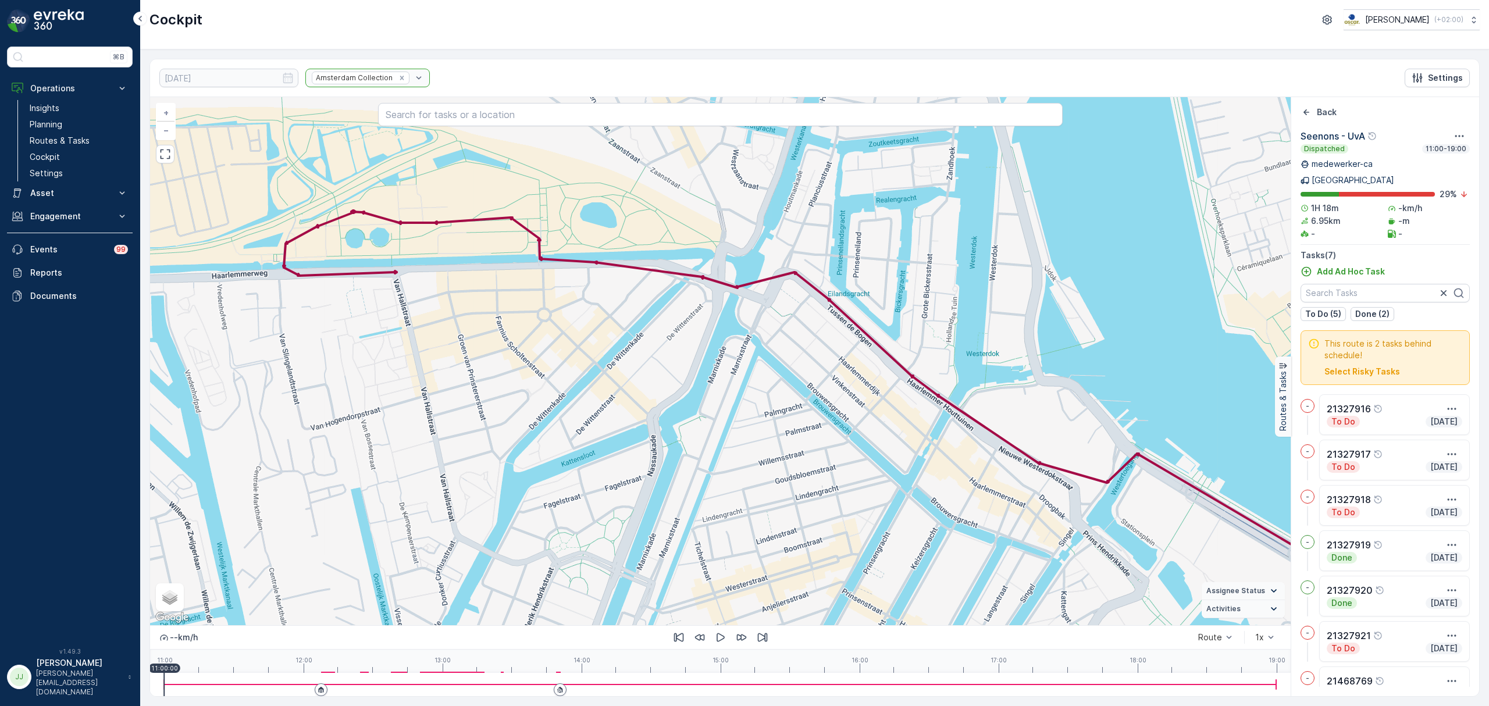
drag, startPoint x: 419, startPoint y: 395, endPoint x: 405, endPoint y: 359, distance: 38.5
click at [405, 359] on div "+ − Satellite Roadmap Terrain Hybrid Leaflet Keyboard shortcuts Map Data Map da…" at bounding box center [720, 361] width 1140 height 528
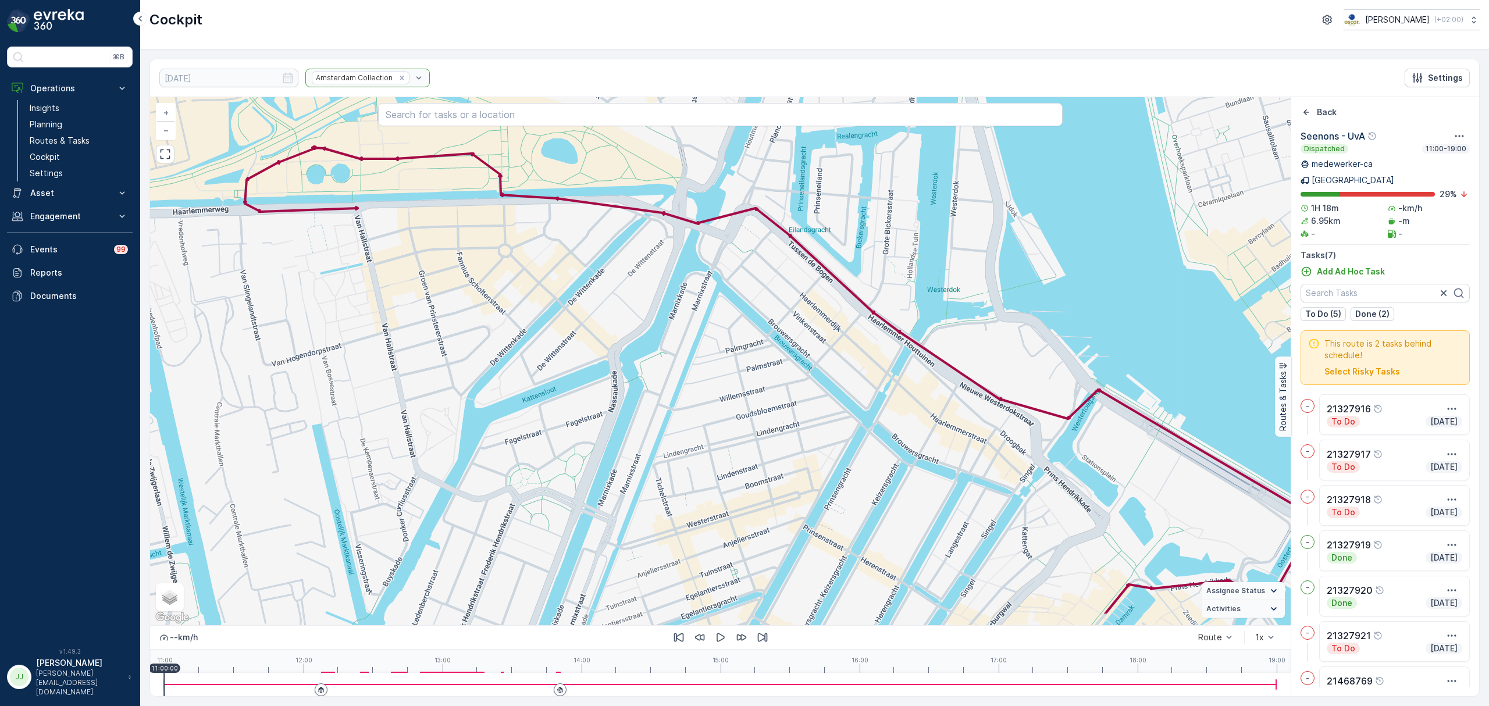
drag, startPoint x: 419, startPoint y: 385, endPoint x: 408, endPoint y: 376, distance: 14.0
click at [408, 376] on div "+ − Satellite Roadmap Terrain Hybrid Leaflet Keyboard shortcuts Map Data Map da…" at bounding box center [720, 361] width 1140 height 528
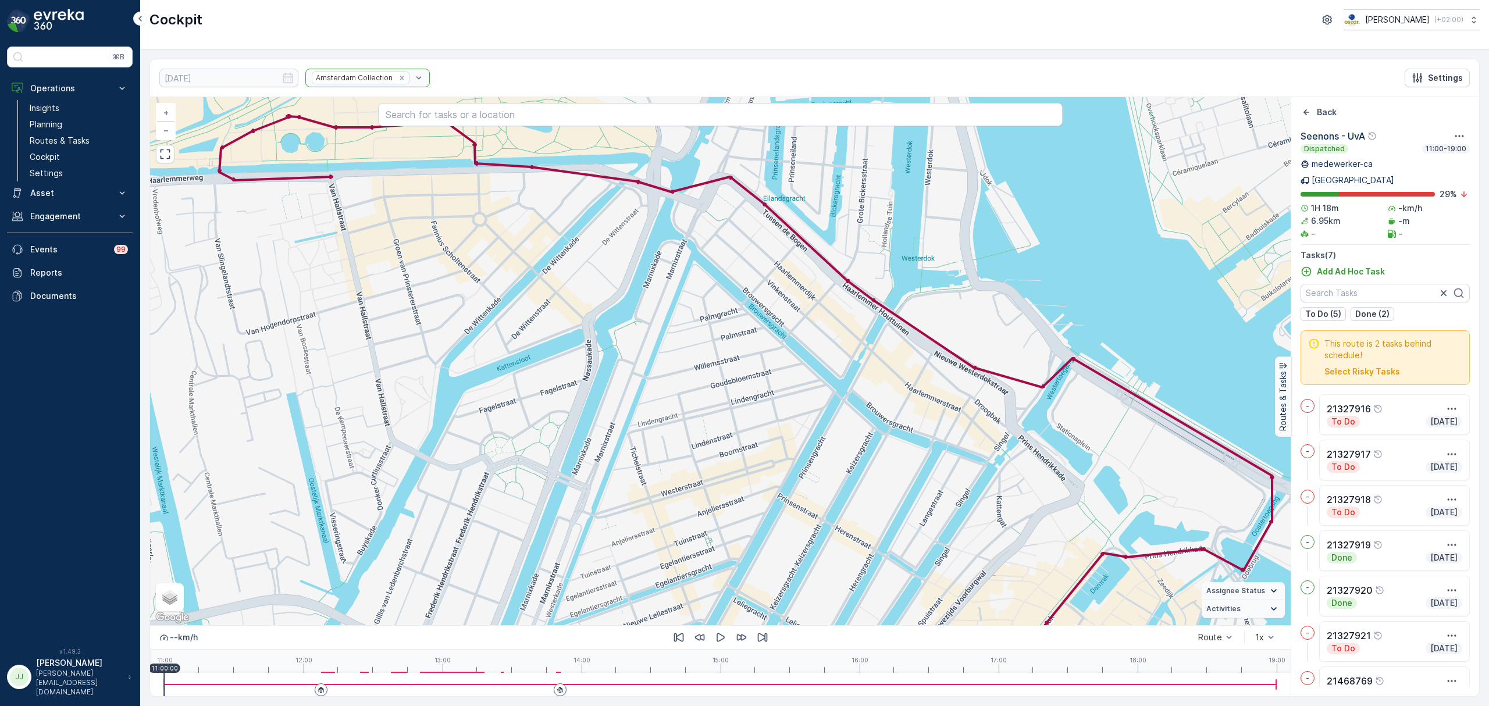
drag, startPoint x: 531, startPoint y: 431, endPoint x: 497, endPoint y: 392, distance: 52.4
click at [497, 392] on div "+ − Satellite Roadmap Terrain Hybrid Leaflet Keyboard shortcuts Map Data Map da…" at bounding box center [720, 361] width 1140 height 528
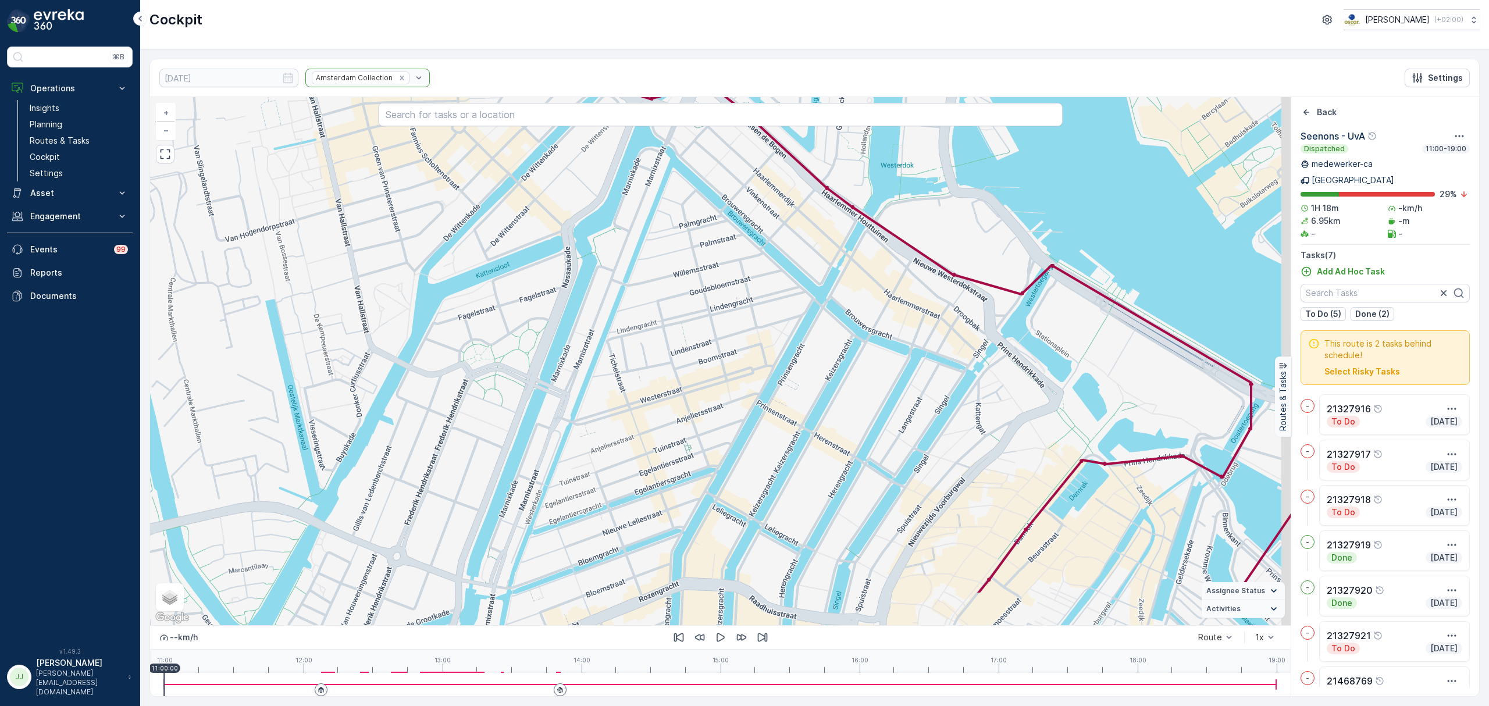
drag, startPoint x: 522, startPoint y: 450, endPoint x: 514, endPoint y: 389, distance: 61.5
click at [505, 352] on div "+ − Satellite Roadmap Terrain Hybrid Leaflet Keyboard shortcuts Map Data Map da…" at bounding box center [720, 361] width 1140 height 528
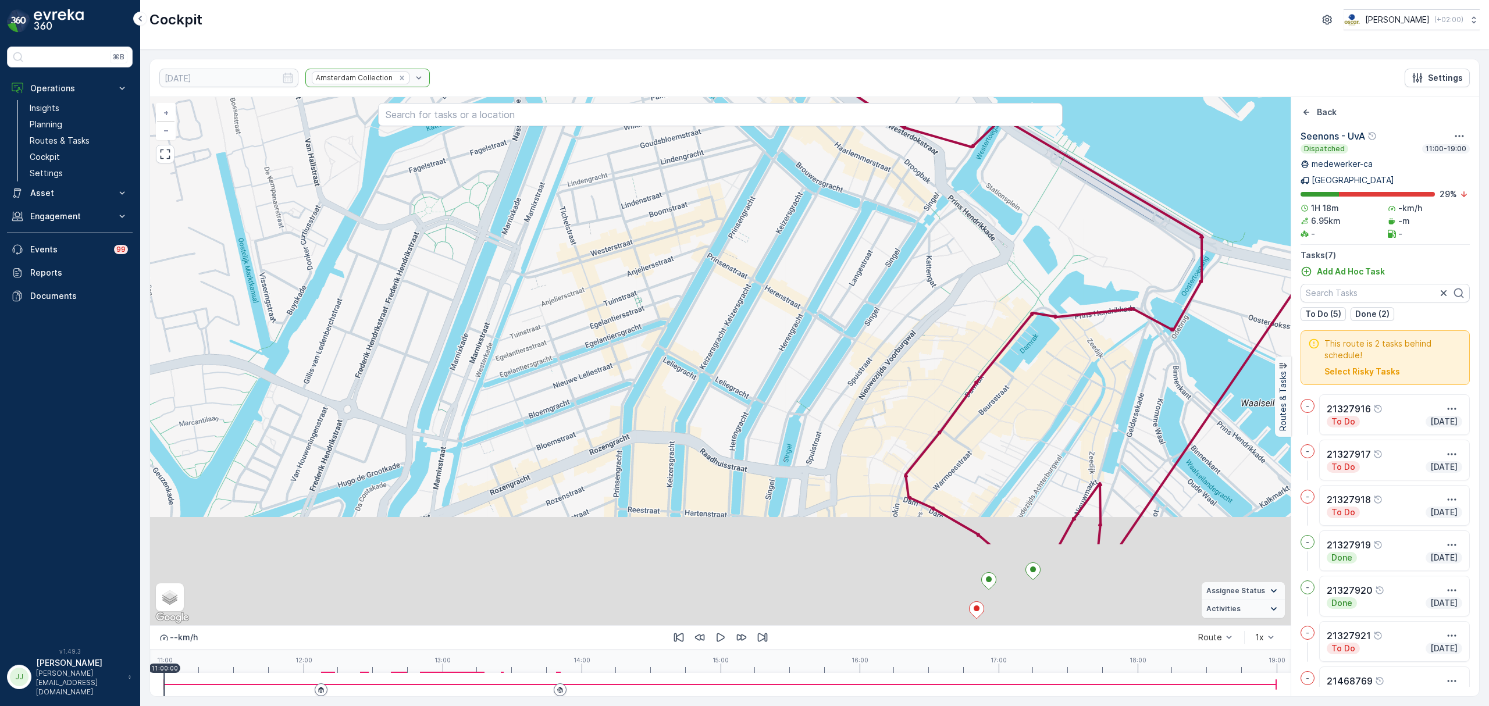
drag, startPoint x: 554, startPoint y: 483, endPoint x: 508, endPoint y: 354, distance: 136.3
click at [508, 355] on div "+ − Satellite Roadmap Terrain Hybrid Leaflet Keyboard shortcuts Map Data Map da…" at bounding box center [720, 361] width 1140 height 528
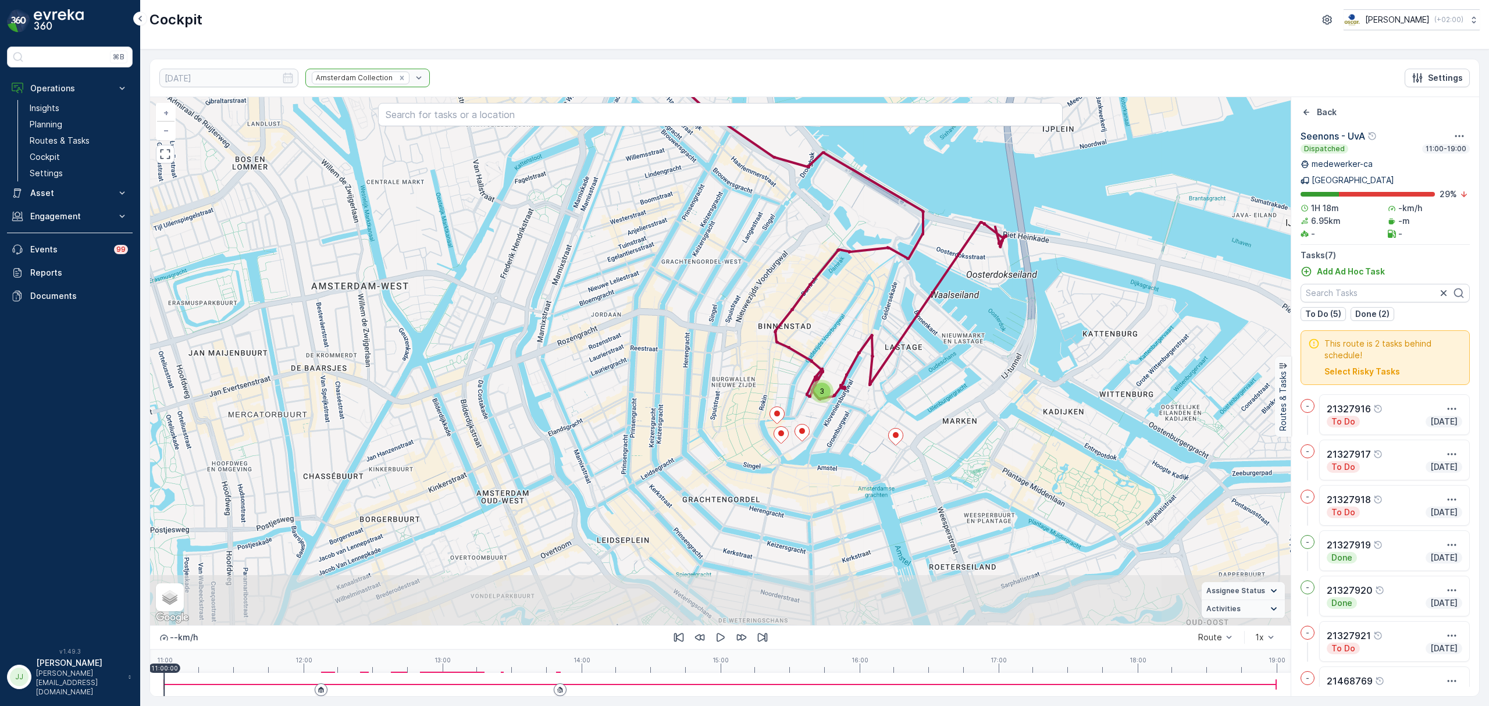
drag, startPoint x: 1028, startPoint y: 490, endPoint x: 1076, endPoint y: 311, distance: 185.3
click at [1076, 311] on div "3 + − Satellite Roadmap Terrain Hybrid Leaflet Keyboard shortcuts Map Data Map …" at bounding box center [720, 361] width 1140 height 528
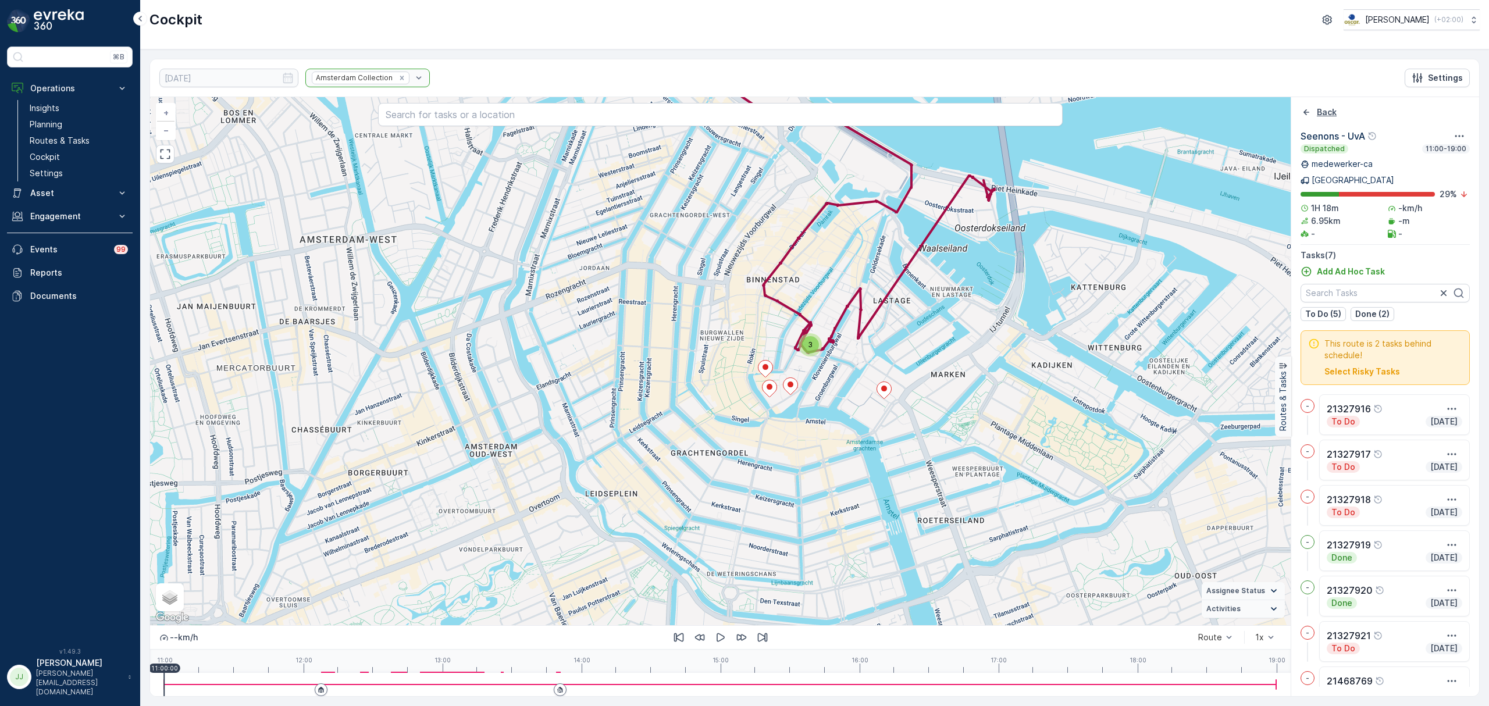
click at [1190, 117] on icon "Back" at bounding box center [1306, 112] width 12 height 12
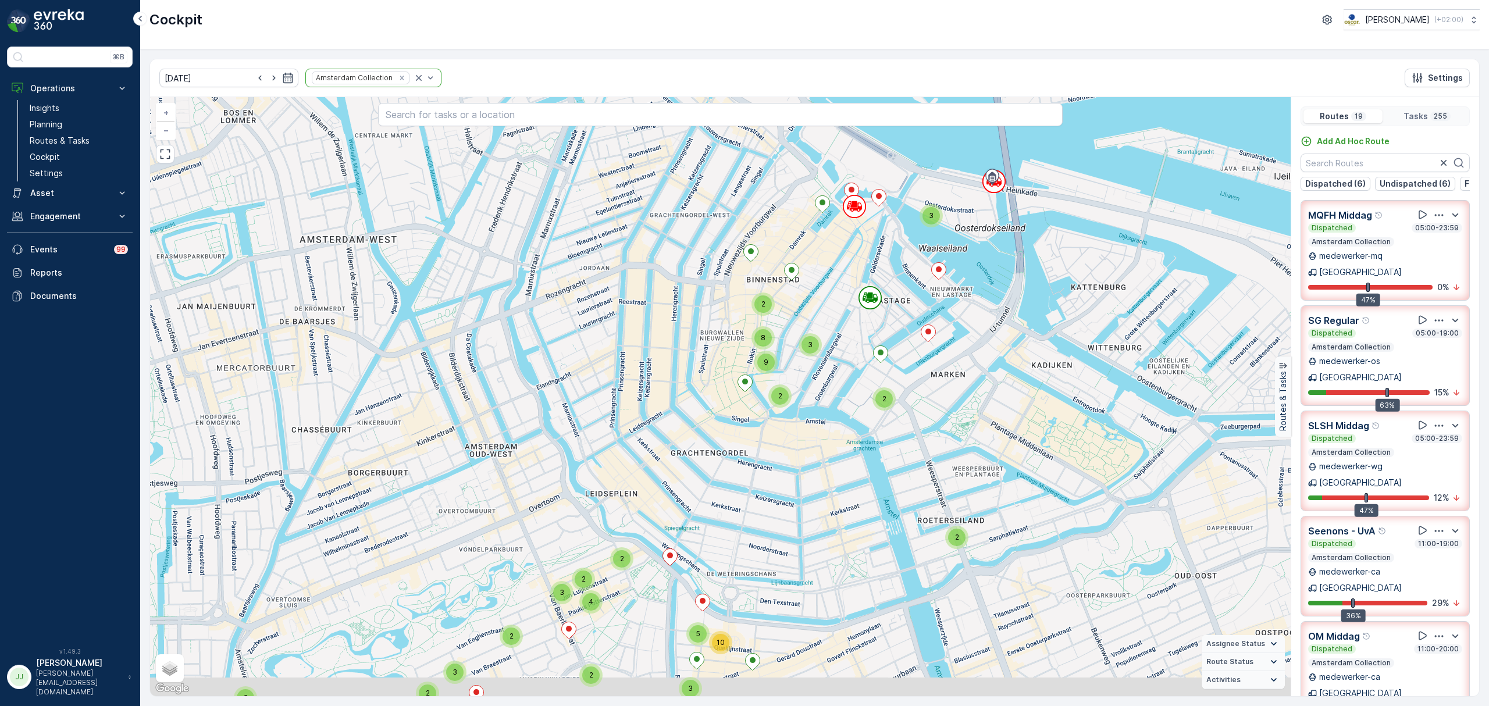
click at [961, 537] on div "2" at bounding box center [956, 537] width 17 height 17
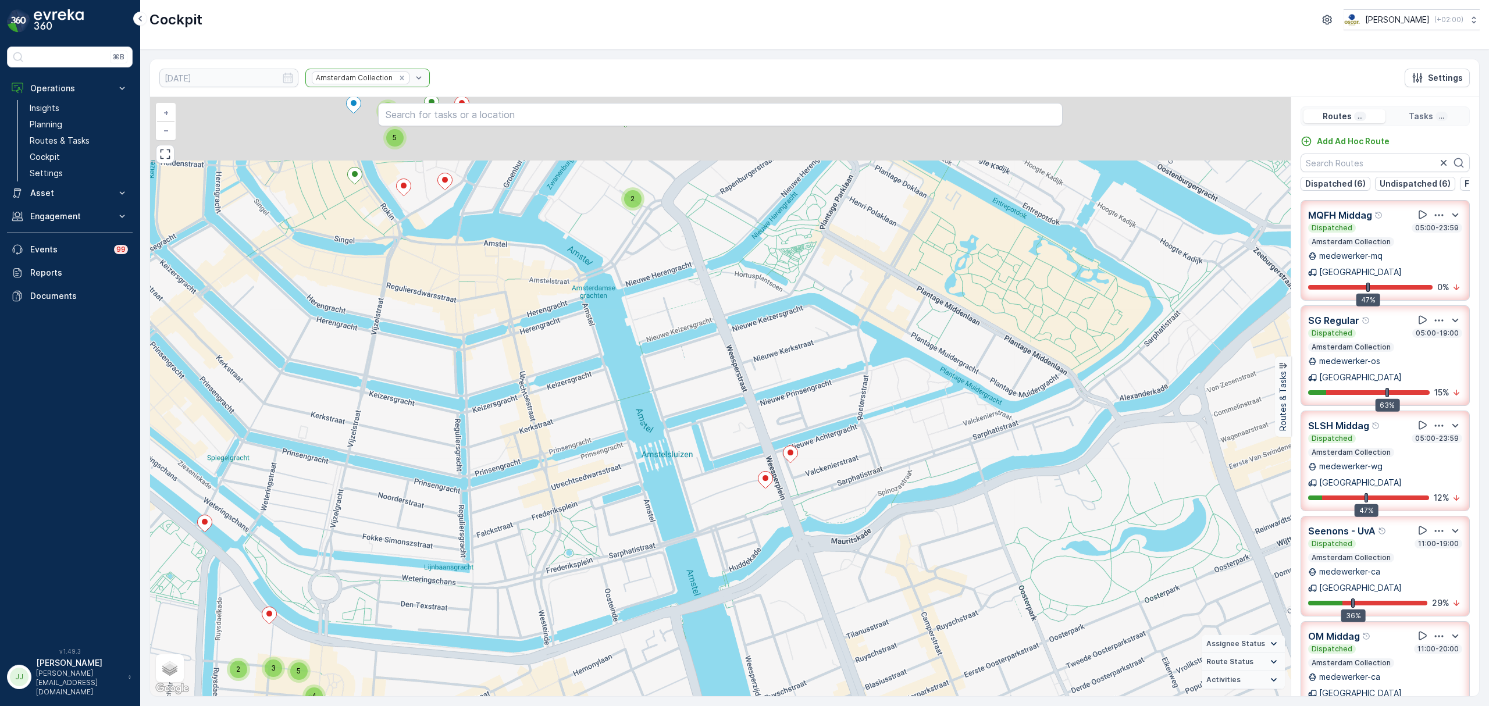
drag, startPoint x: 764, startPoint y: 438, endPoint x: 822, endPoint y: 517, distance: 98.2
click at [822, 517] on div "2 3 2 2 3 3 2 2 3 2 4 3 4 3 3 4 4 4 12 4 2 2 3 4 3 5 3 2 2 3 2 5 4 2 2 2 3 3 2 …" at bounding box center [720, 396] width 1140 height 599
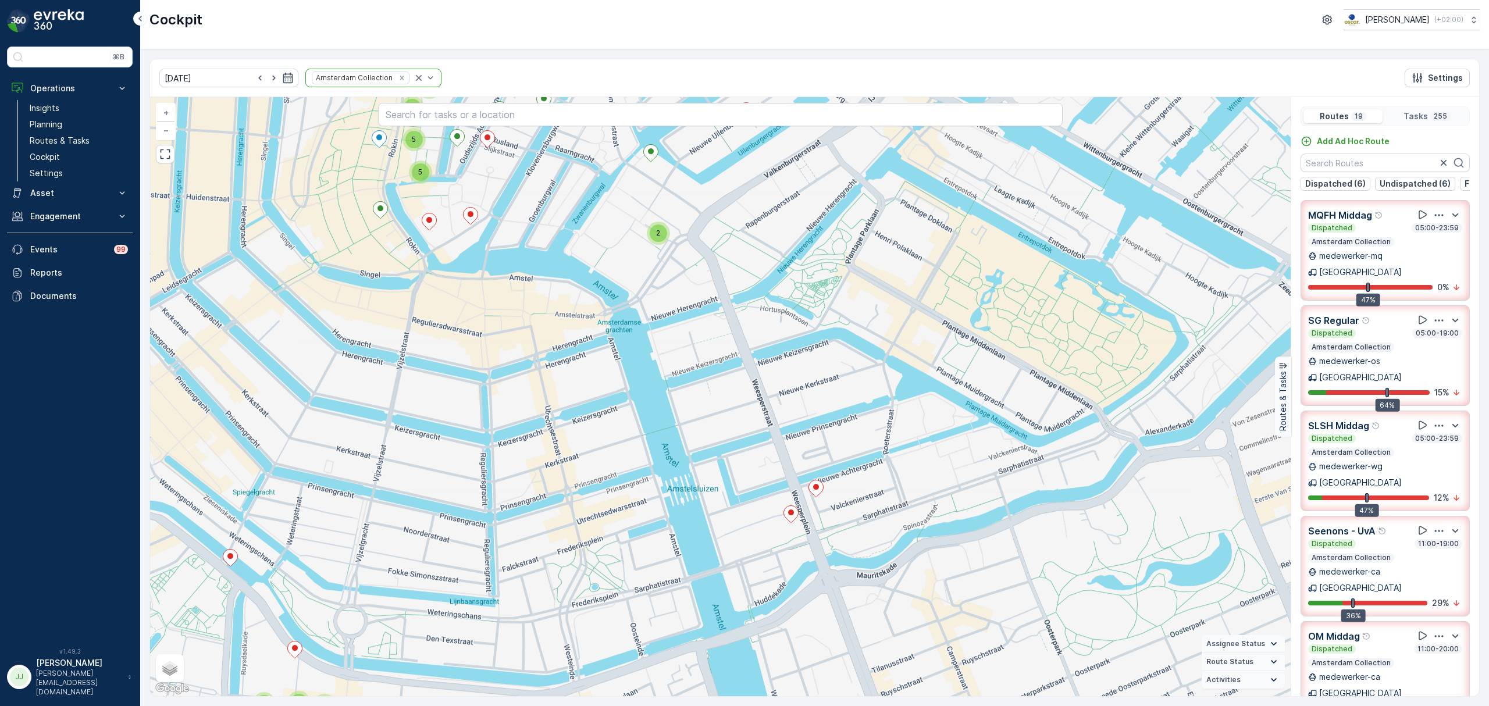
drag, startPoint x: 744, startPoint y: 399, endPoint x: 805, endPoint y: 501, distance: 118.9
click at [805, 501] on div "2 2 3 2 4 2 2 3 2 2 2 2 2 2 4 4 2 4 5 4 2 3 5 3 3 4 12 5 3 3 5 2 2 3 2 10 3 2 5…" at bounding box center [720, 396] width 1140 height 599
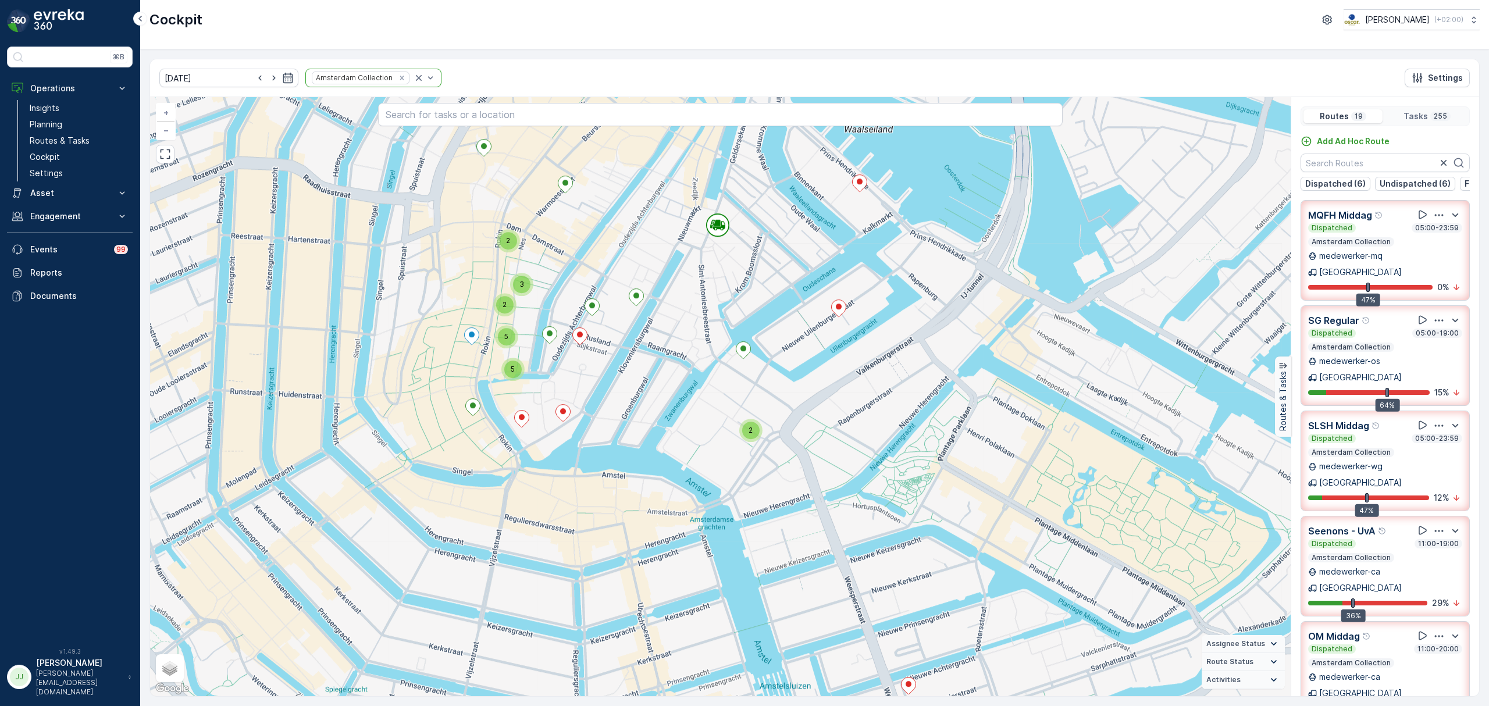
drag, startPoint x: 775, startPoint y: 443, endPoint x: 833, endPoint y: 572, distance: 141.3
click at [833, 538] on div "2 2 3 2 4 2 2 3 2 2 2 2 2 2 4 4 2 4 5 4 2 3 5 3 3 4 12 5 3 3 5 2 2 3 2 10 3 2 5…" at bounding box center [720, 396] width 1140 height 599
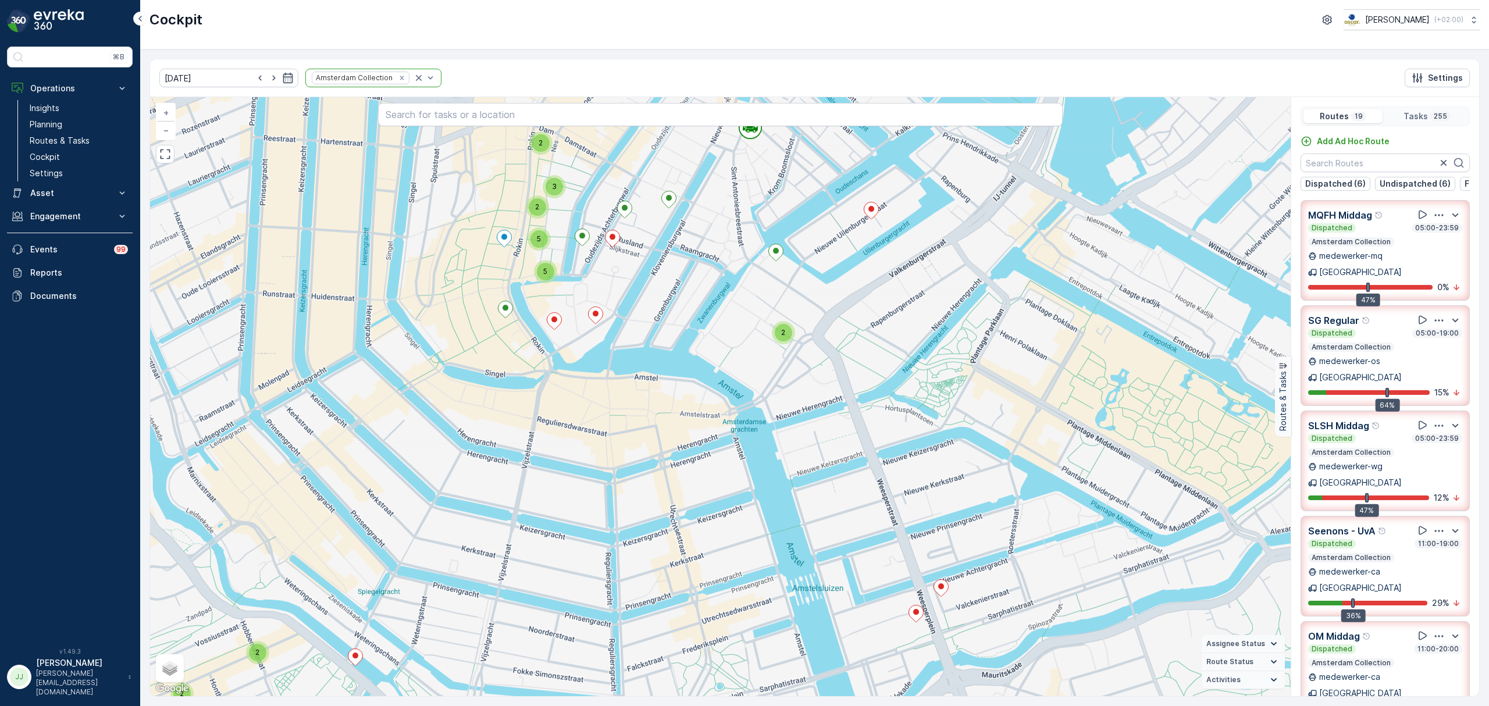
drag, startPoint x: 740, startPoint y: 395, endPoint x: 772, endPoint y: 298, distance: 103.0
click at [772, 298] on div "2 2 3 2 4 2 2 3 2 2 2 2 2 2 4 4 2 4 5 4 2 3 5 3 3 4 12 5 3 3 5 2 2 3 2 10 3 2 5…" at bounding box center [720, 396] width 1140 height 599
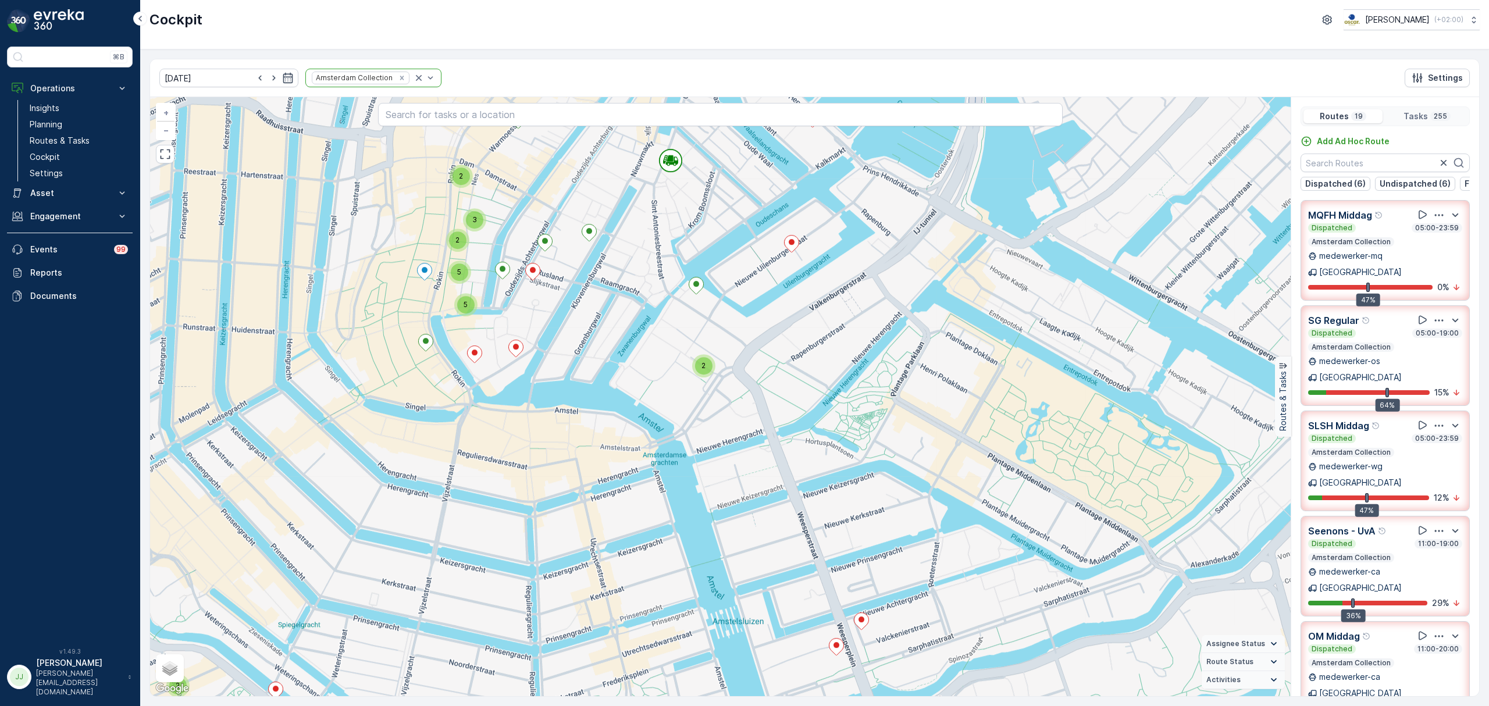
click at [810, 494] on div "2 2 3 2 4 2 2 3 2 2 2 2 2 2 4 4 2 4 5 4 2 3 5 3 3 4 12 5 3 3 5 2 2 3 2 10 3 2 5…" at bounding box center [720, 396] width 1140 height 599
click at [707, 366] on div "2" at bounding box center [703, 365] width 17 height 17
click at [685, 368] on icon at bounding box center [683, 363] width 15 height 17
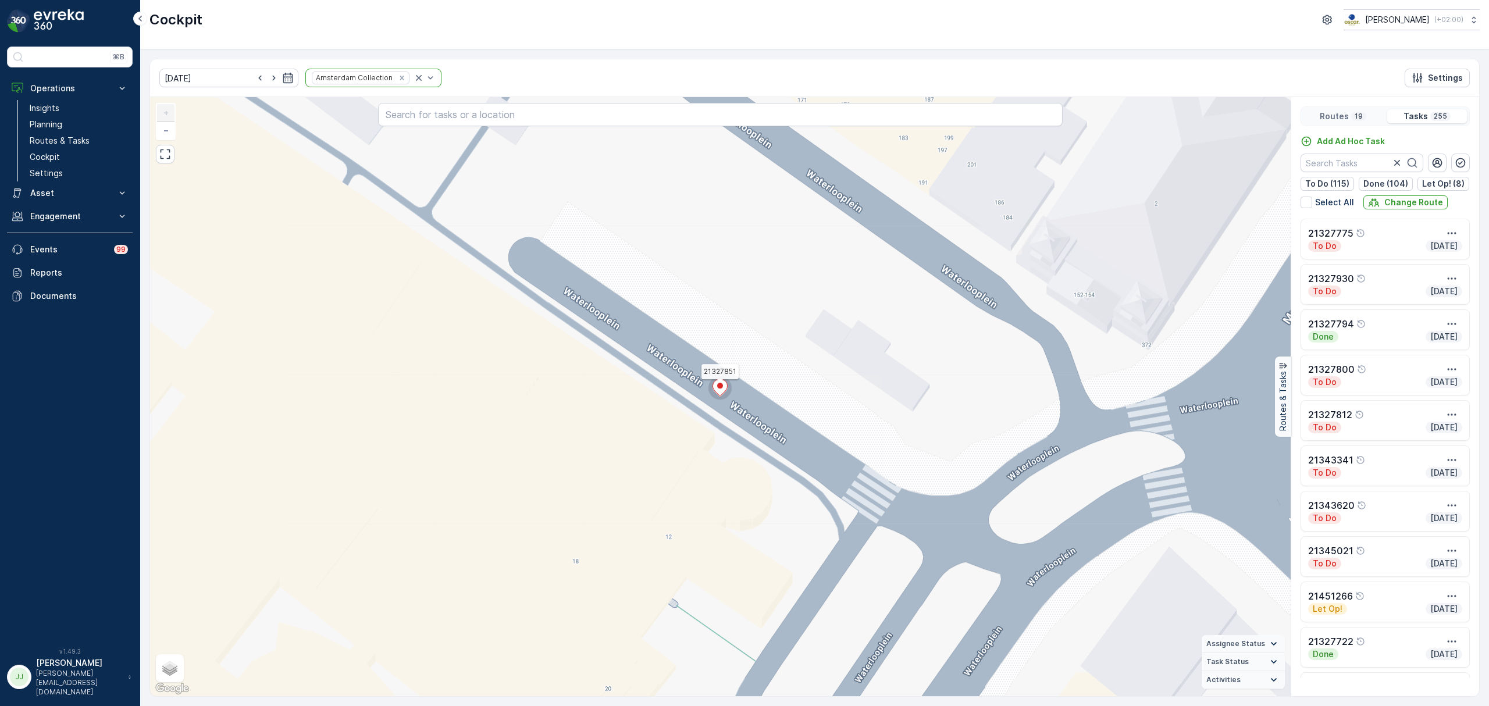
click at [731, 383] on icon at bounding box center [719, 387] width 23 height 23
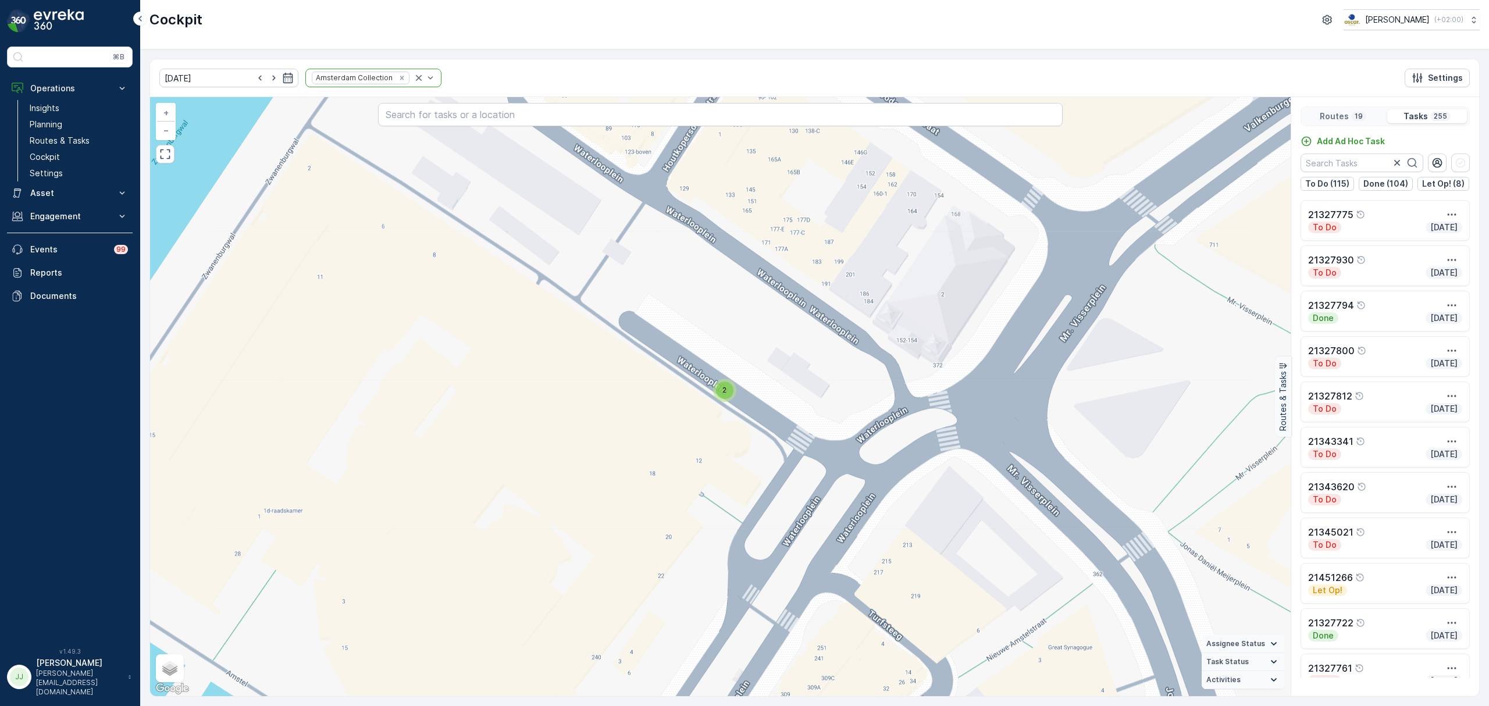
click at [728, 386] on div "2" at bounding box center [724, 389] width 17 height 17
click at [743, 381] on icon at bounding box center [744, 387] width 15 height 17
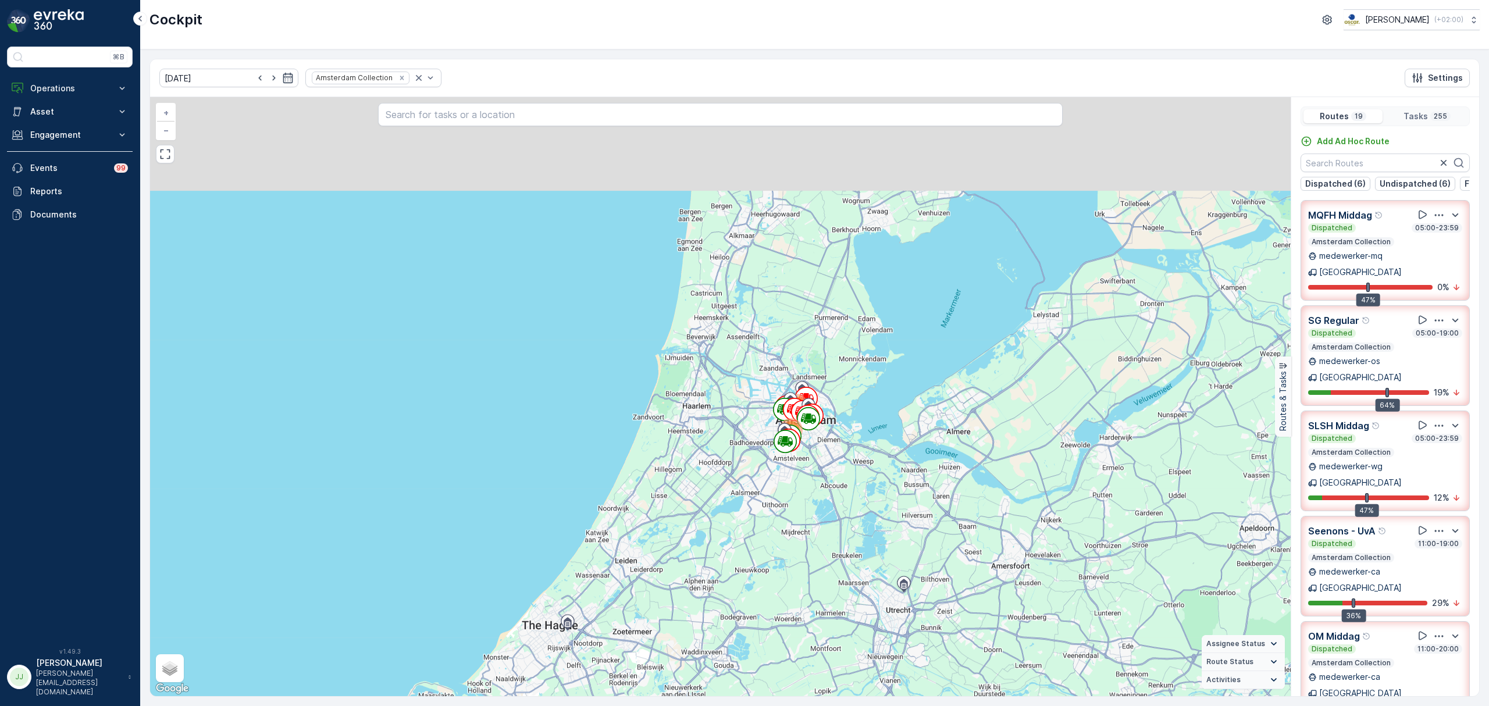
drag, startPoint x: 805, startPoint y: 296, endPoint x: 810, endPoint y: 433, distance: 136.7
click at [821, 468] on div "105 150 + − Satellite Roadmap Terrain Hybrid Leaflet Keyboard shortcuts Map Dat…" at bounding box center [720, 396] width 1140 height 599
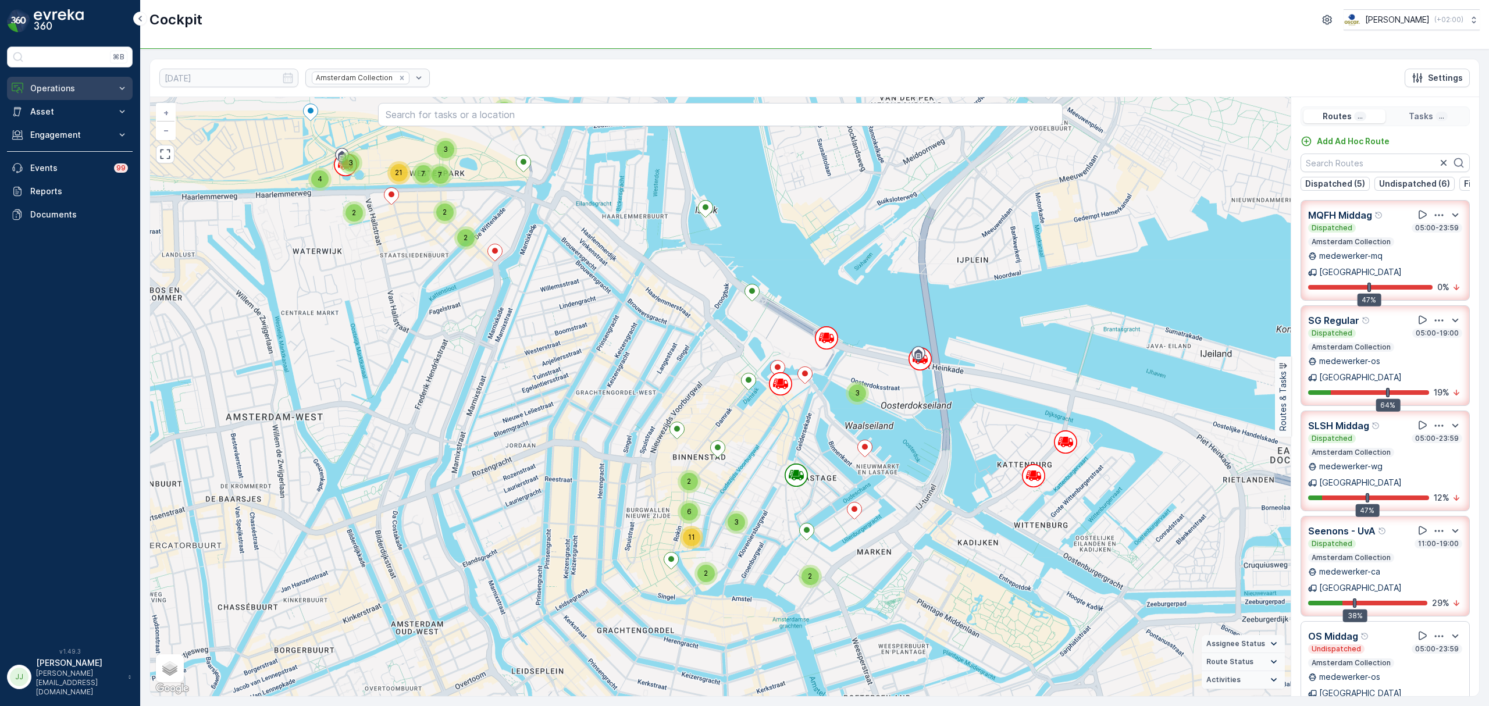
click at [84, 89] on p "Operations" at bounding box center [69, 89] width 79 height 12
click at [80, 137] on p "Routes & Tasks" at bounding box center [60, 141] width 60 height 12
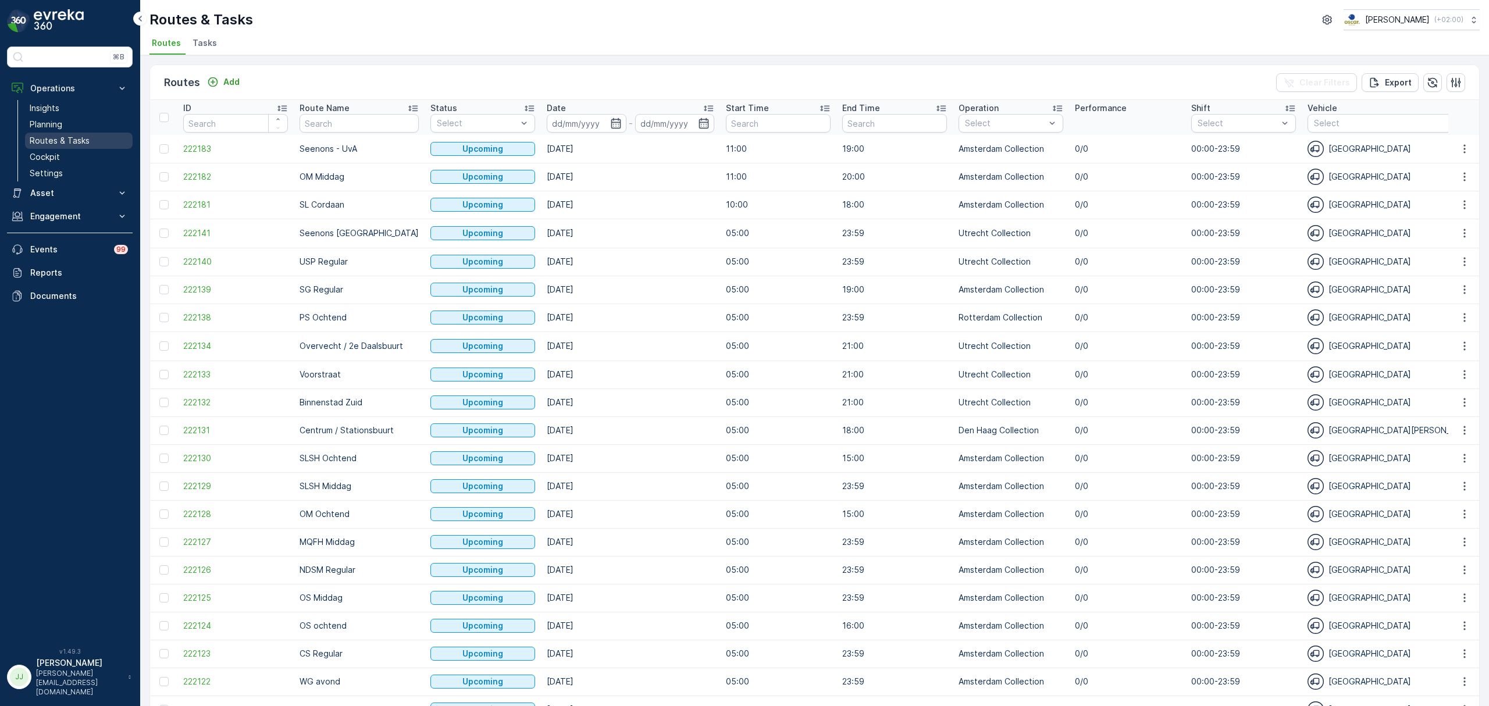
click at [78, 133] on link "Routes & Tasks" at bounding box center [79, 141] width 108 height 16
click at [101, 142] on link "Routes & Tasks" at bounding box center [79, 141] width 108 height 16
click at [207, 44] on span "Tasks" at bounding box center [204, 43] width 24 height 12
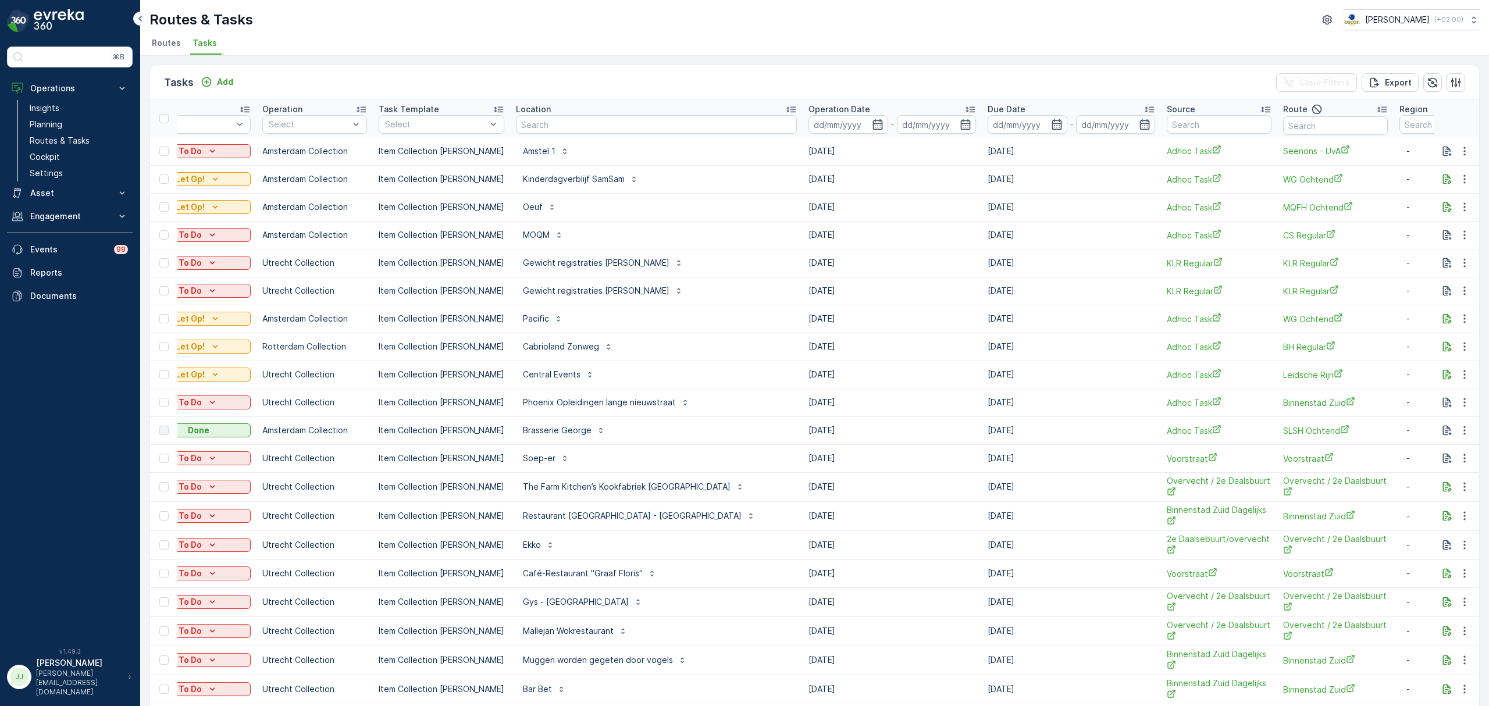
scroll to position [0, 155]
click at [596, 124] on input "text" at bounding box center [655, 124] width 281 height 19
type input "amstel"
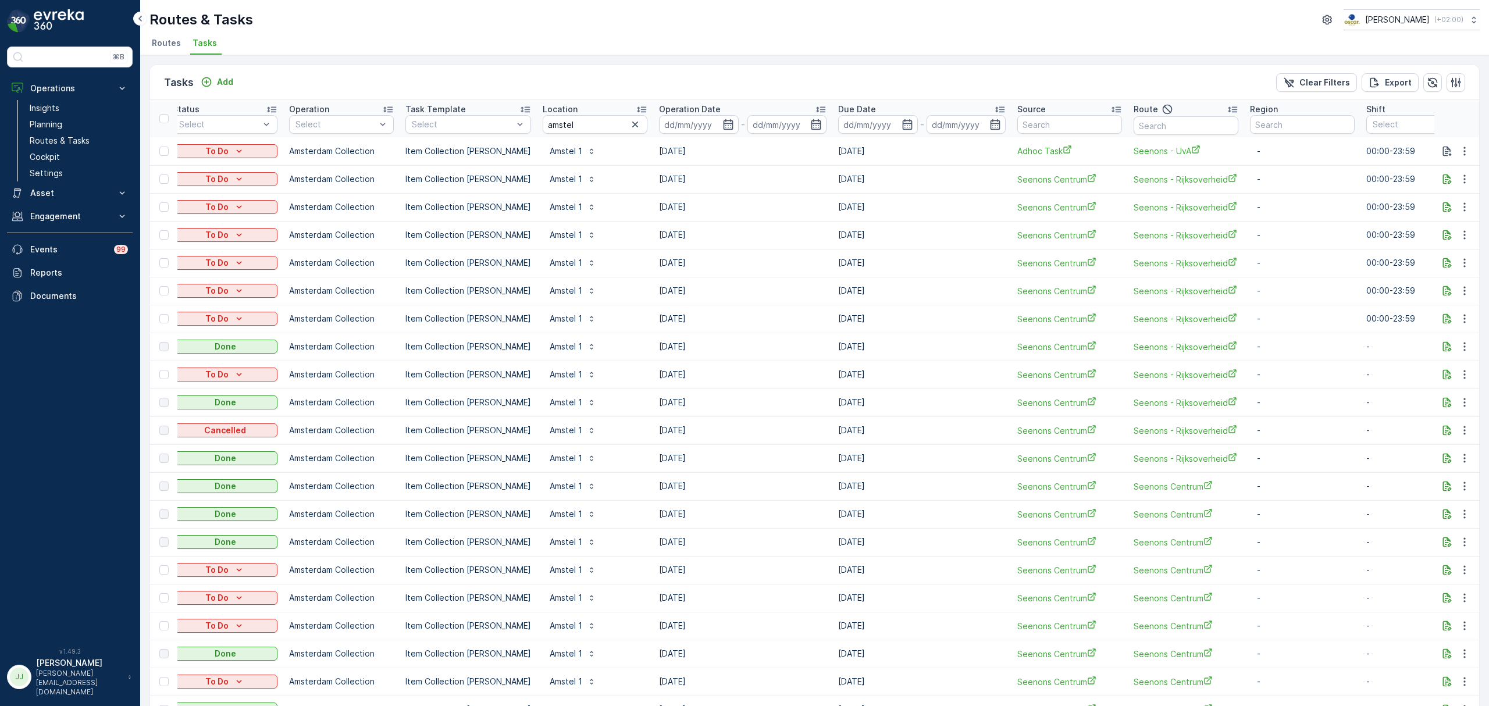
scroll to position [0, 155]
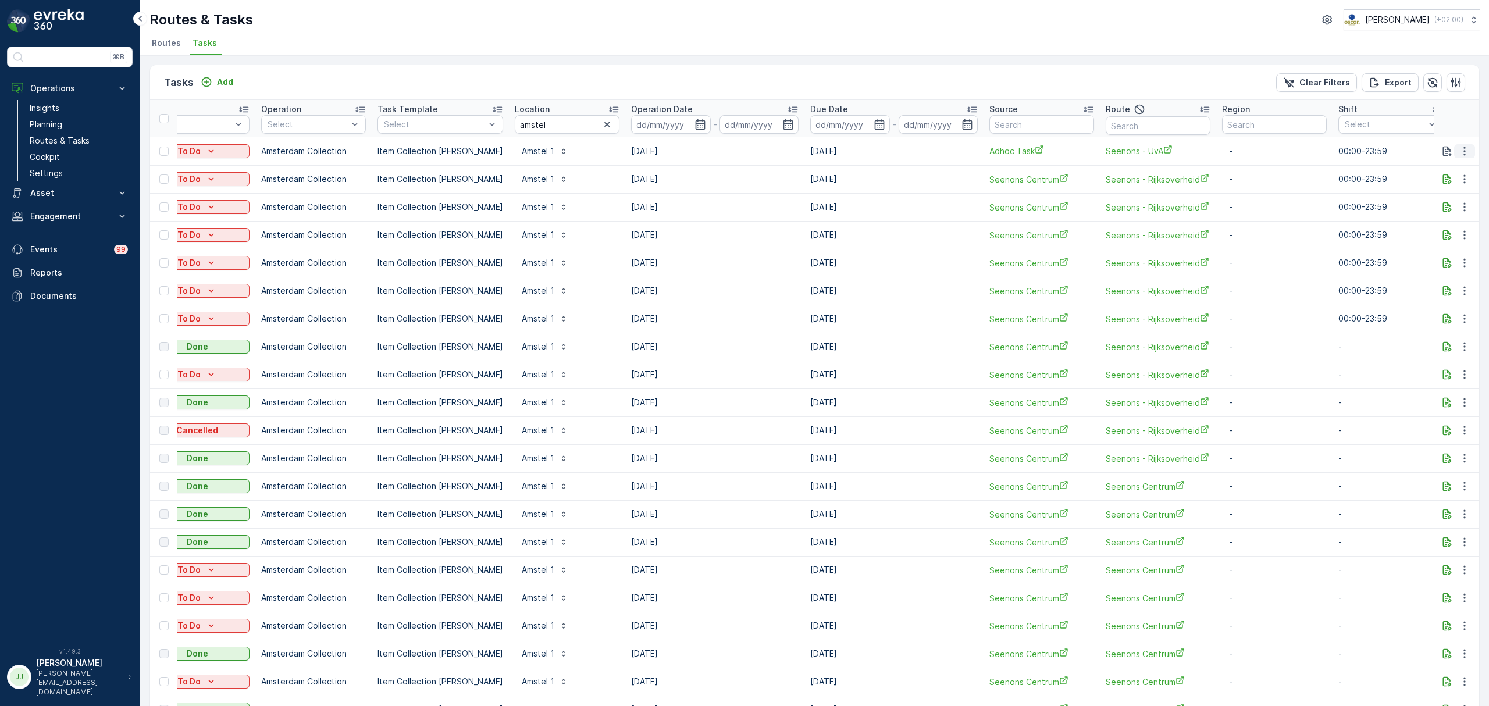
click at [1464, 154] on icon "button" at bounding box center [1464, 151] width 12 height 12
click at [1426, 236] on span "Delete" at bounding box center [1419, 239] width 27 height 12
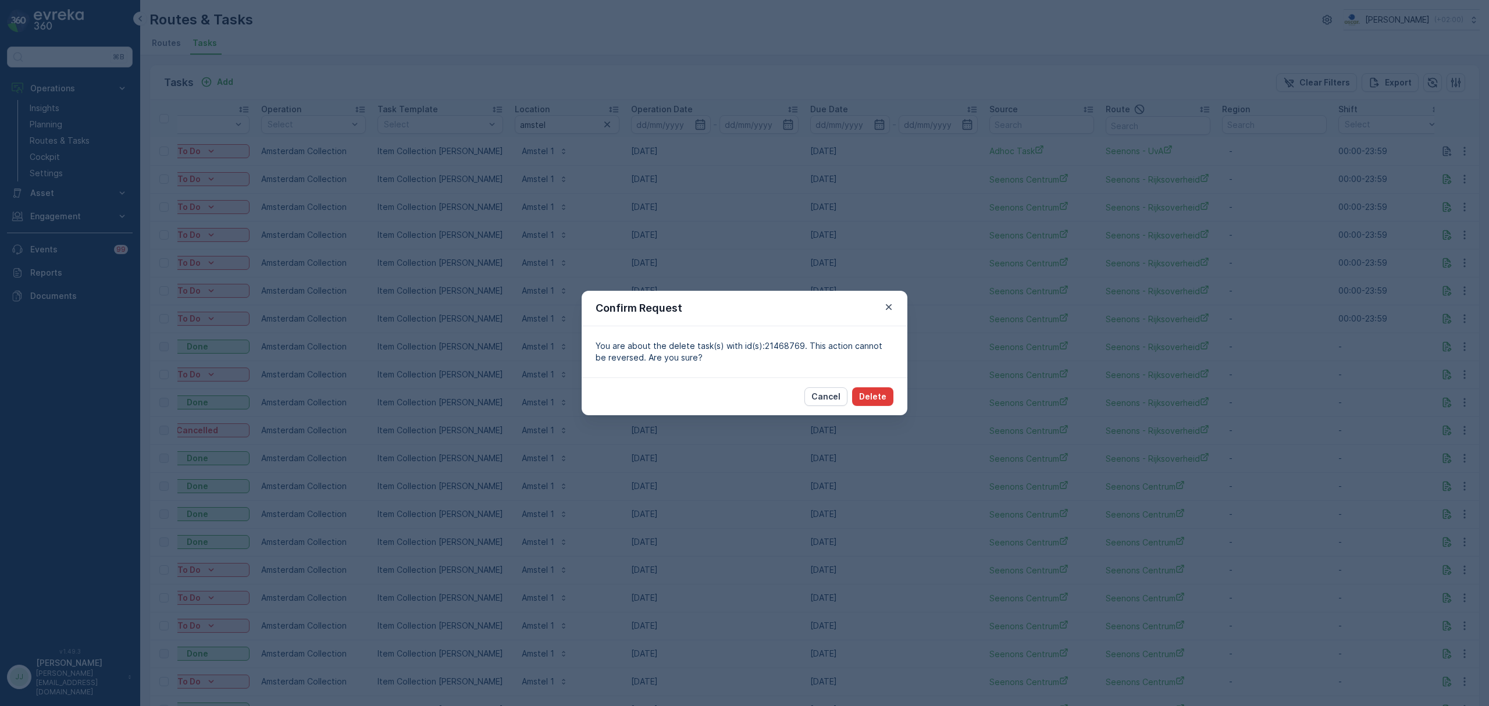
click at [878, 397] on p "Delete" at bounding box center [872, 397] width 27 height 12
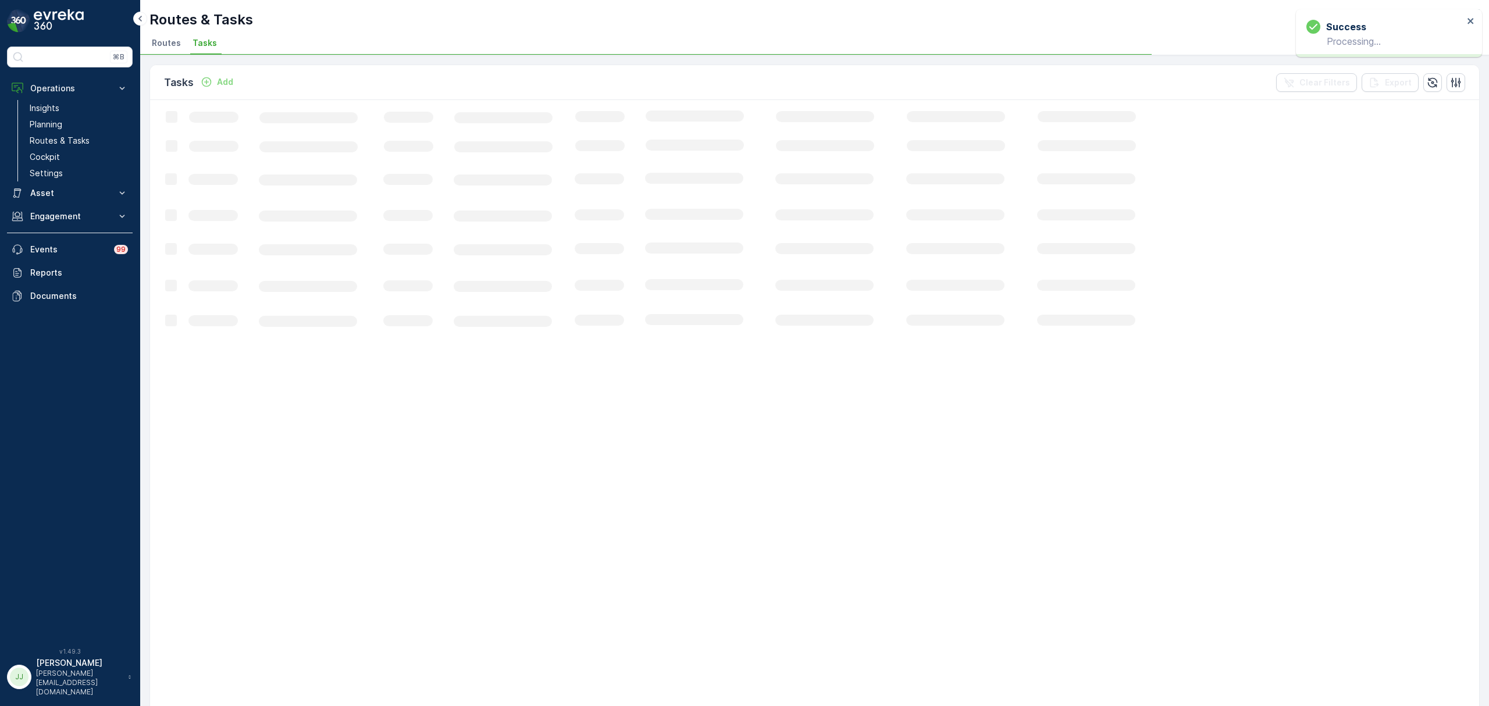
scroll to position [0, 0]
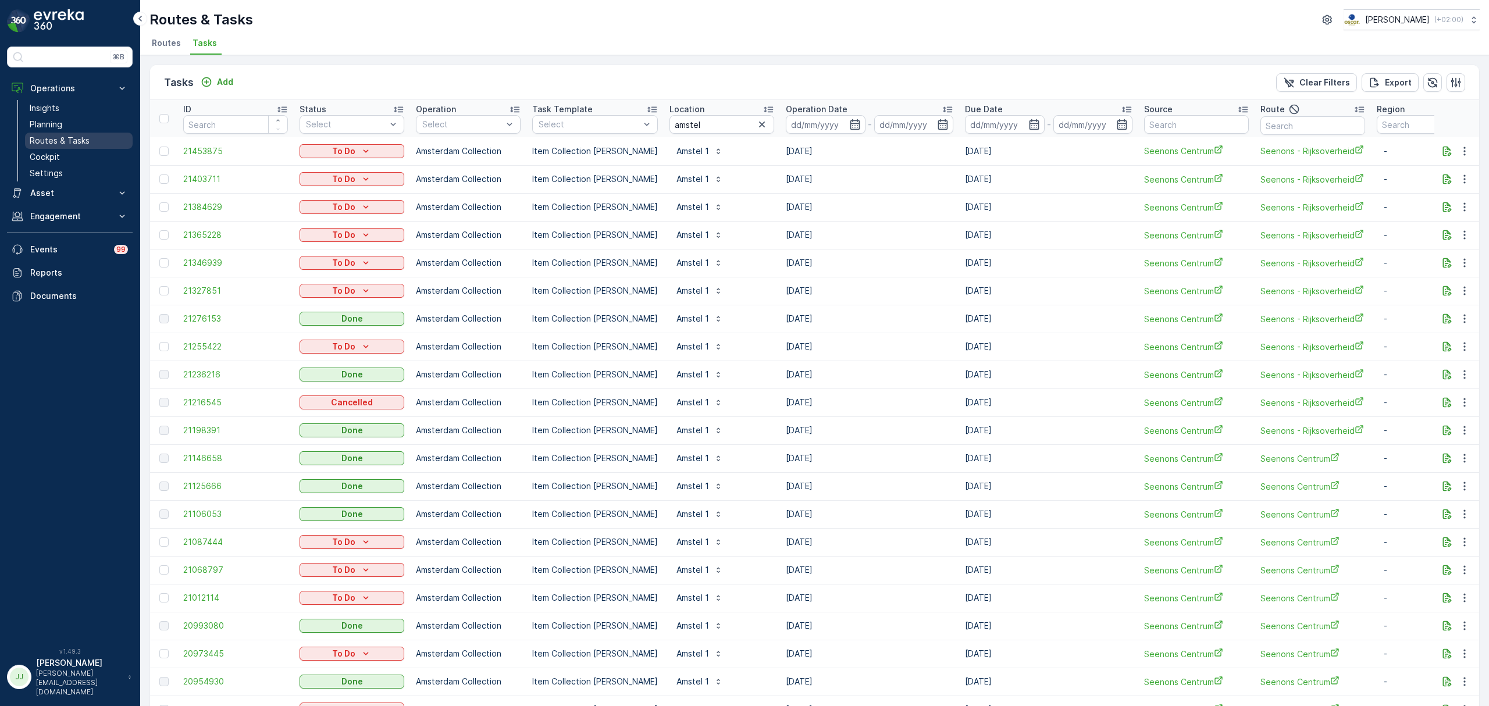
click at [106, 136] on link "Routes & Tasks" at bounding box center [79, 141] width 108 height 16
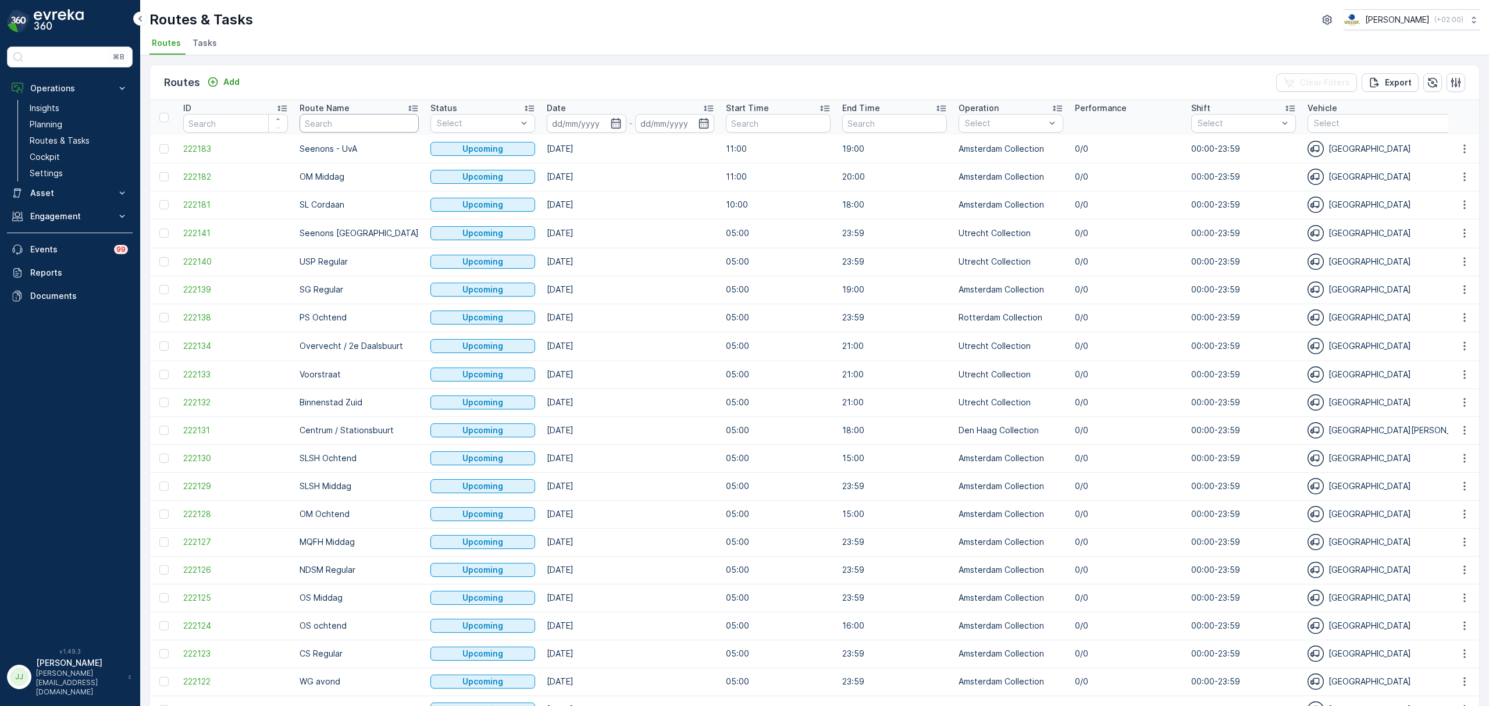
click at [340, 119] on input "text" at bounding box center [358, 123] width 119 height 19
type input "NDSM"
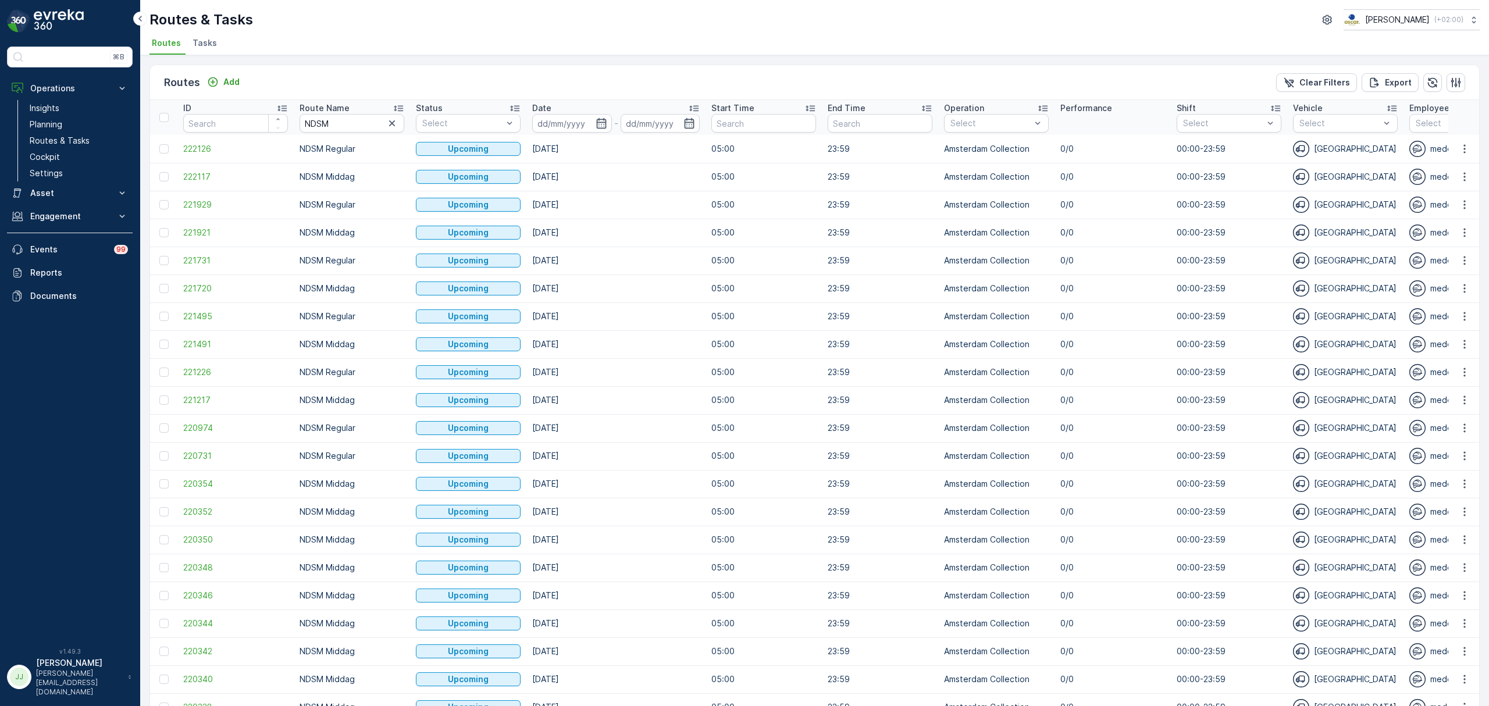
scroll to position [315, 0]
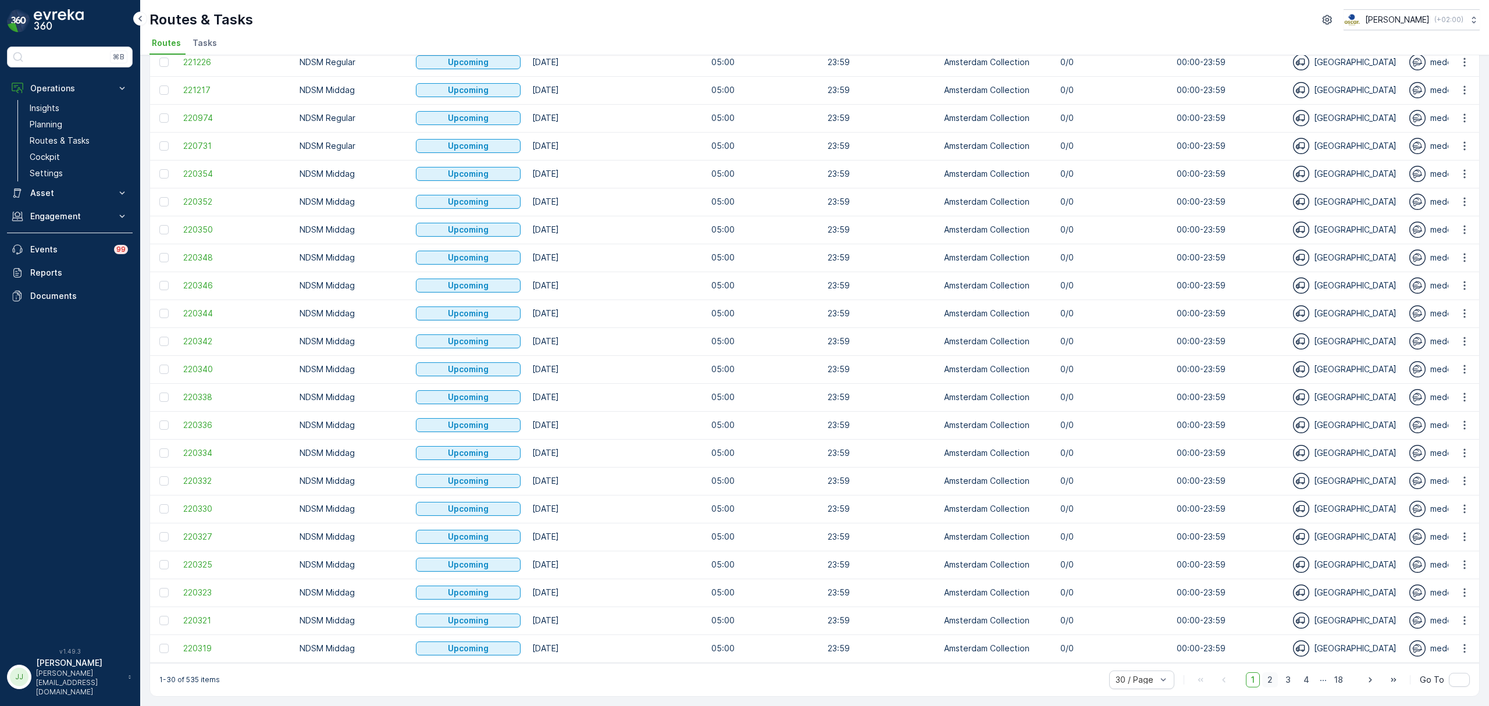
click at [1266, 678] on span "2" at bounding box center [1270, 679] width 16 height 15
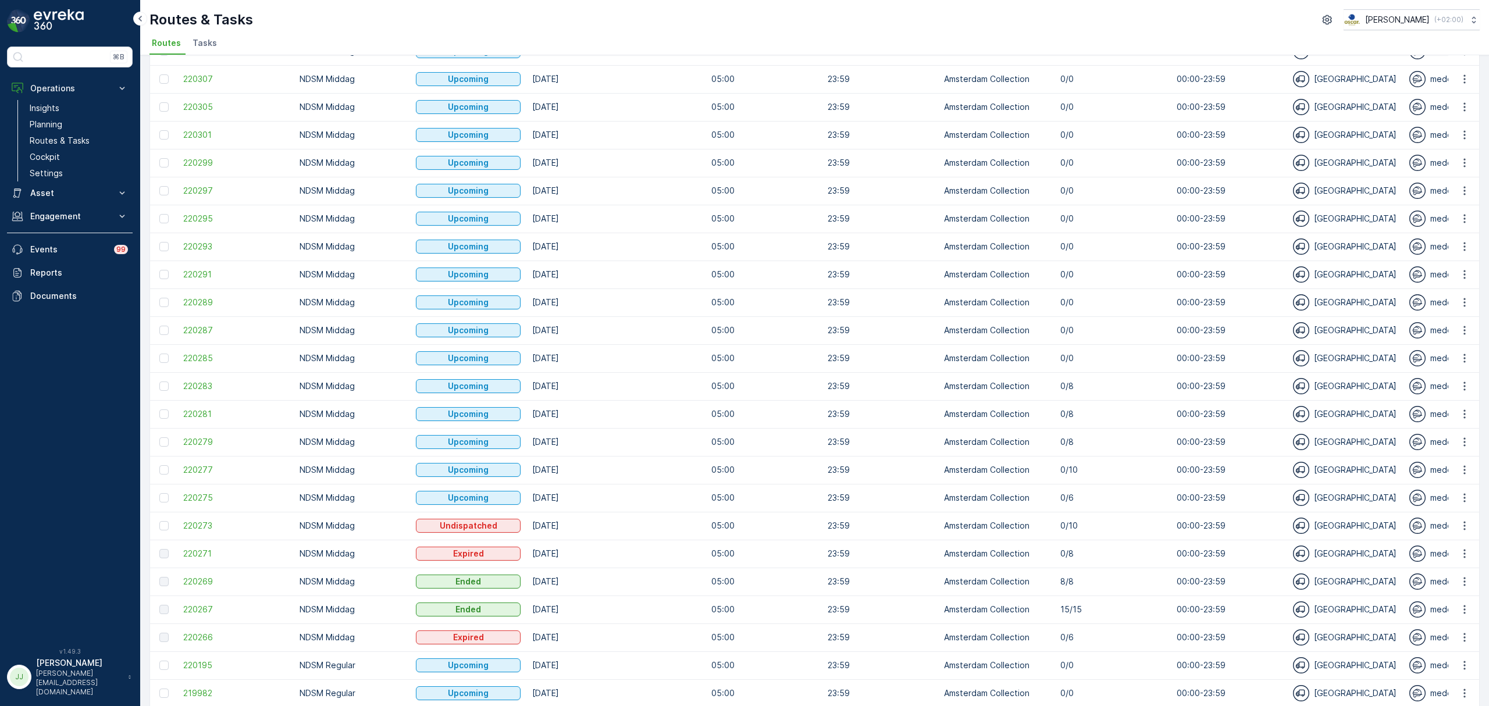
scroll to position [315, 0]
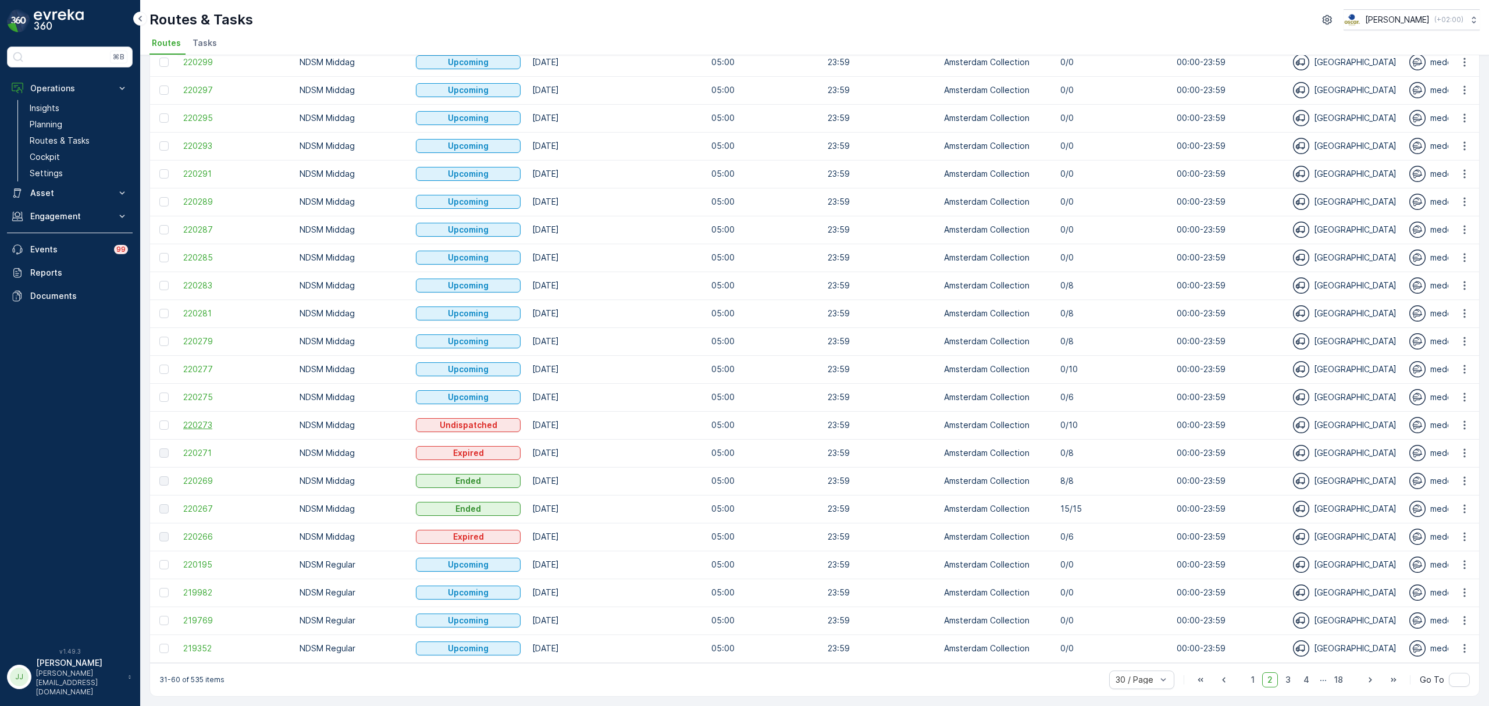
click at [209, 419] on span "220273" at bounding box center [235, 425] width 105 height 12
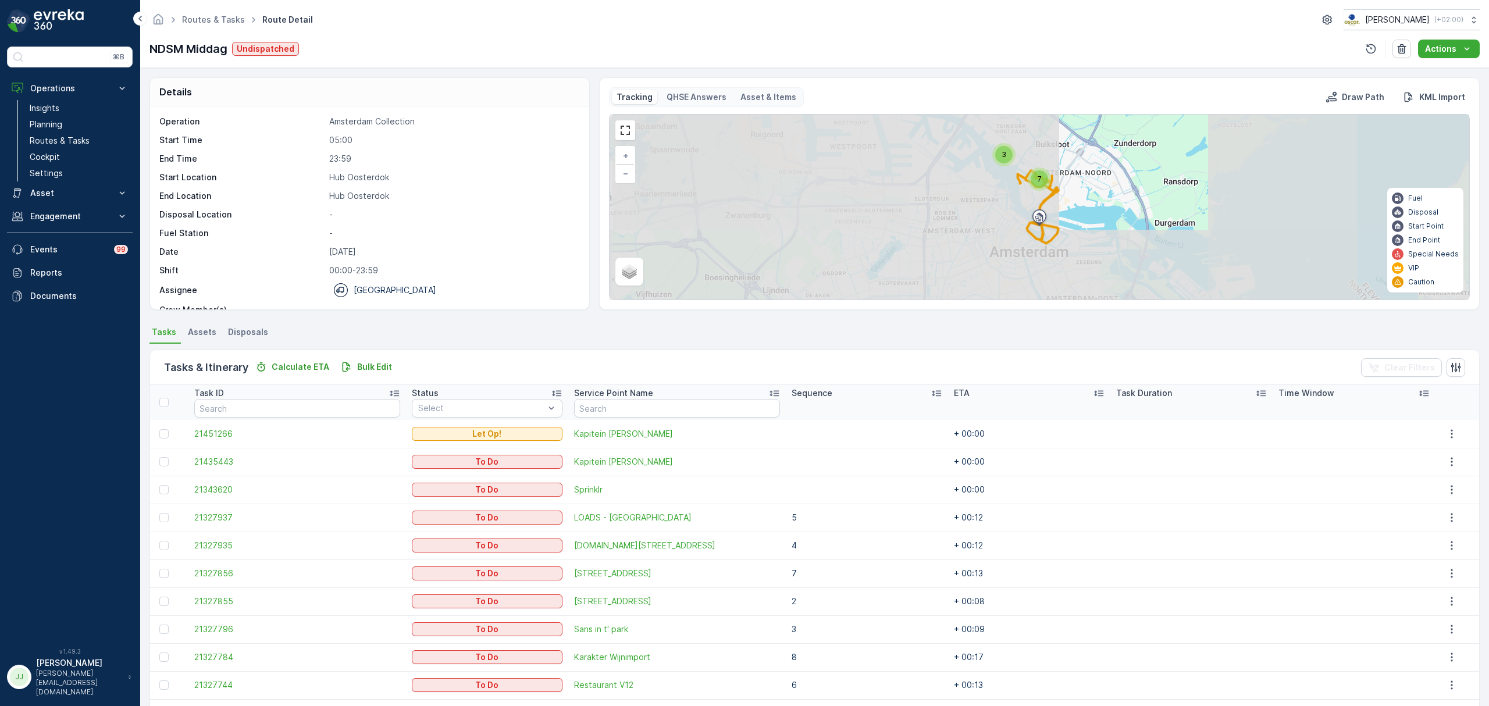
scroll to position [42, 0]
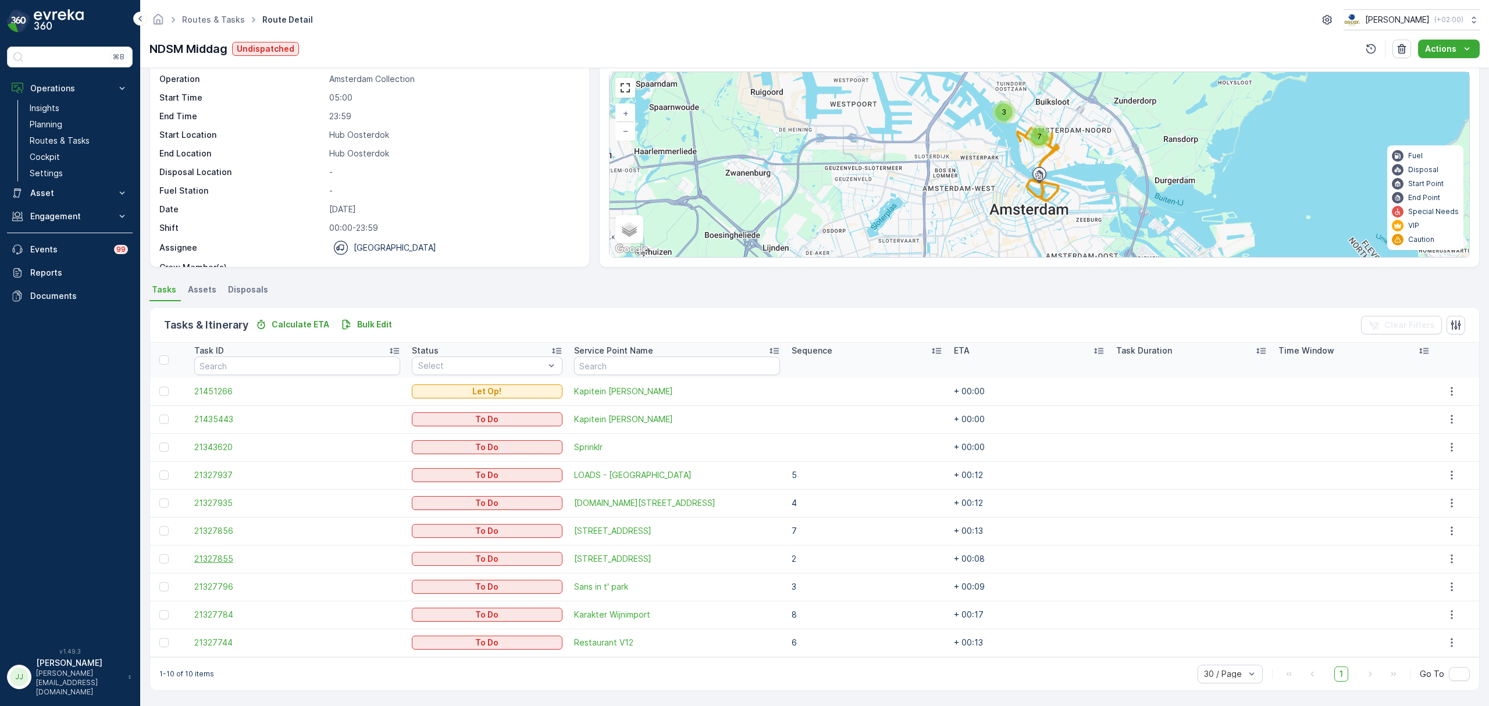
click at [217, 559] on span "21327855" at bounding box center [297, 559] width 206 height 12
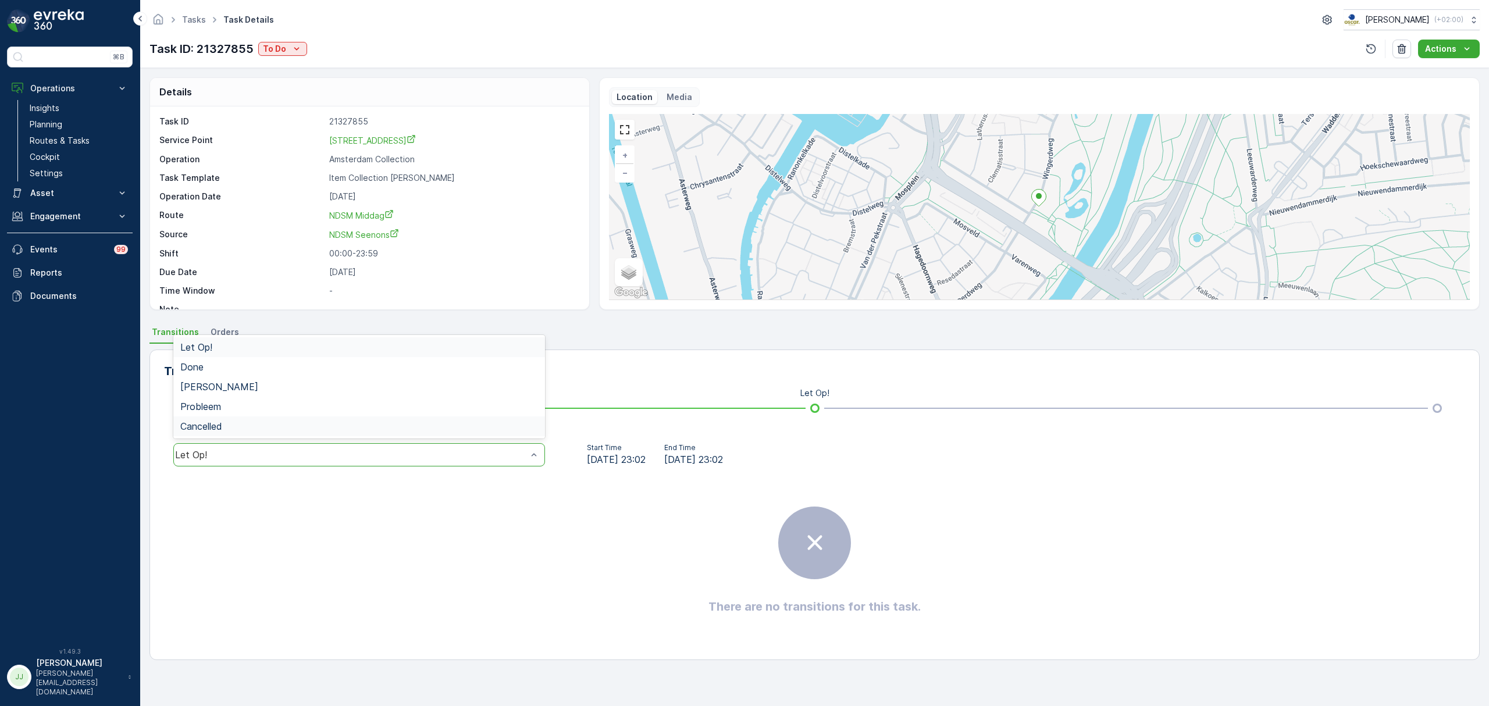
click at [221, 430] on span "Cancelled" at bounding box center [201, 426] width 42 height 10
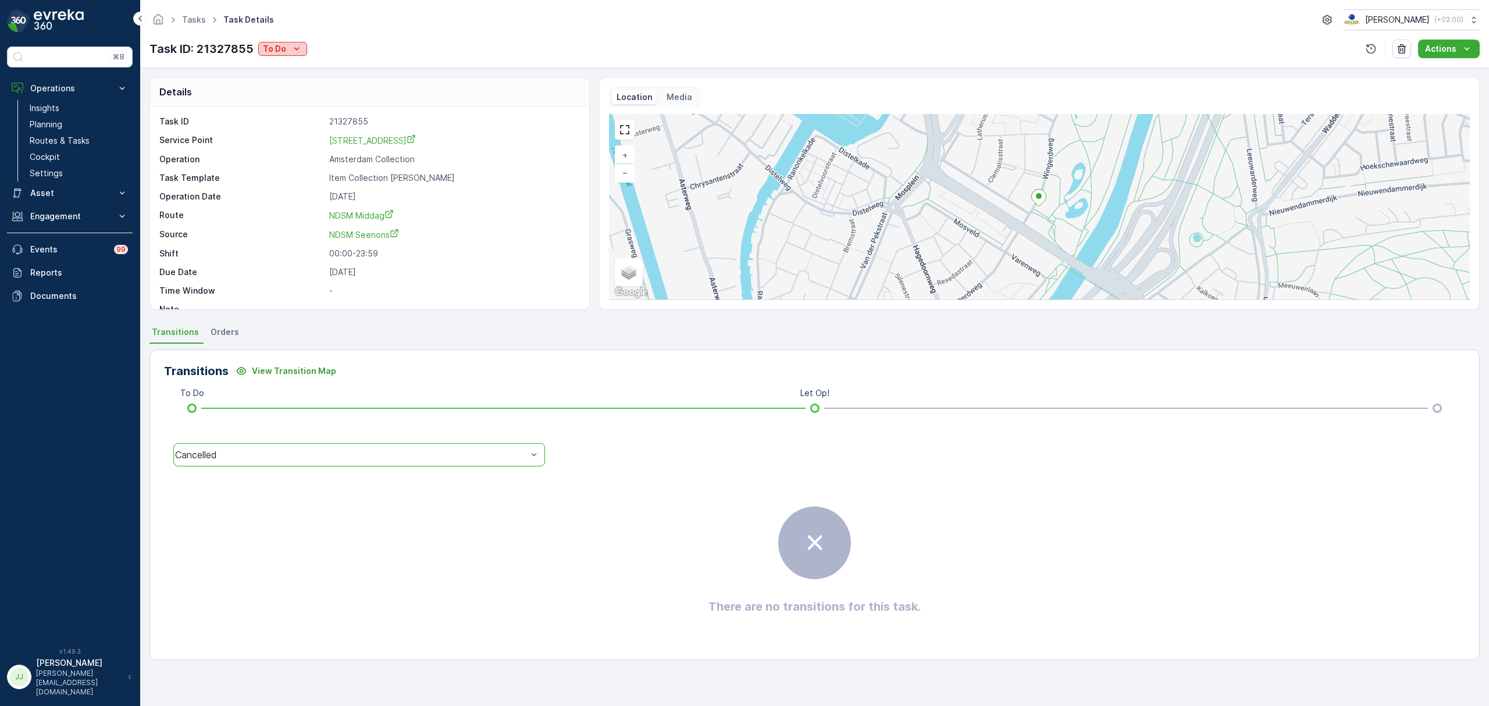
click at [287, 55] on div "To Do" at bounding box center [283, 49] width 40 height 12
click at [288, 113] on span "Cancelled" at bounding box center [284, 115] width 39 height 12
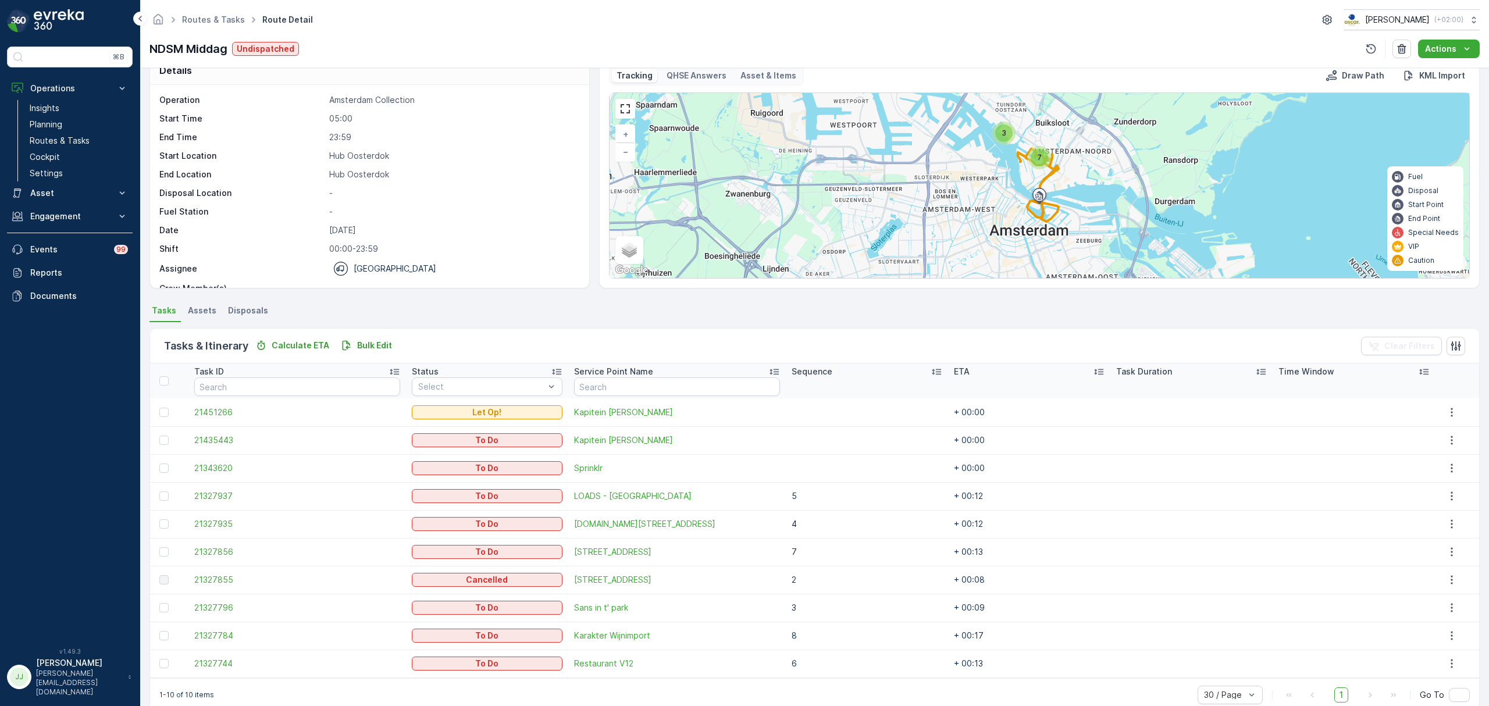
scroll to position [42, 0]
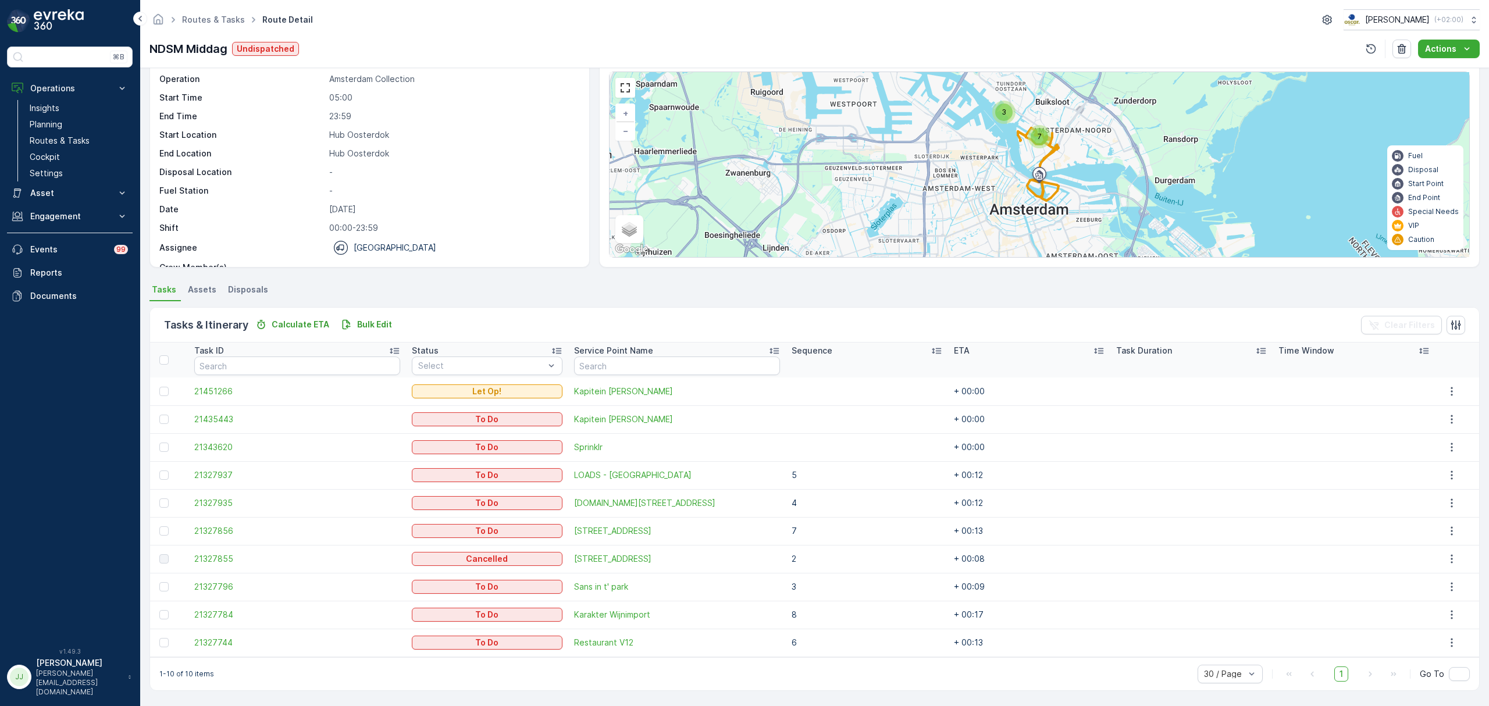
click at [199, 384] on td "21451266" at bounding box center [296, 391] width 217 height 28
click at [205, 392] on span "21451266" at bounding box center [297, 392] width 206 height 12
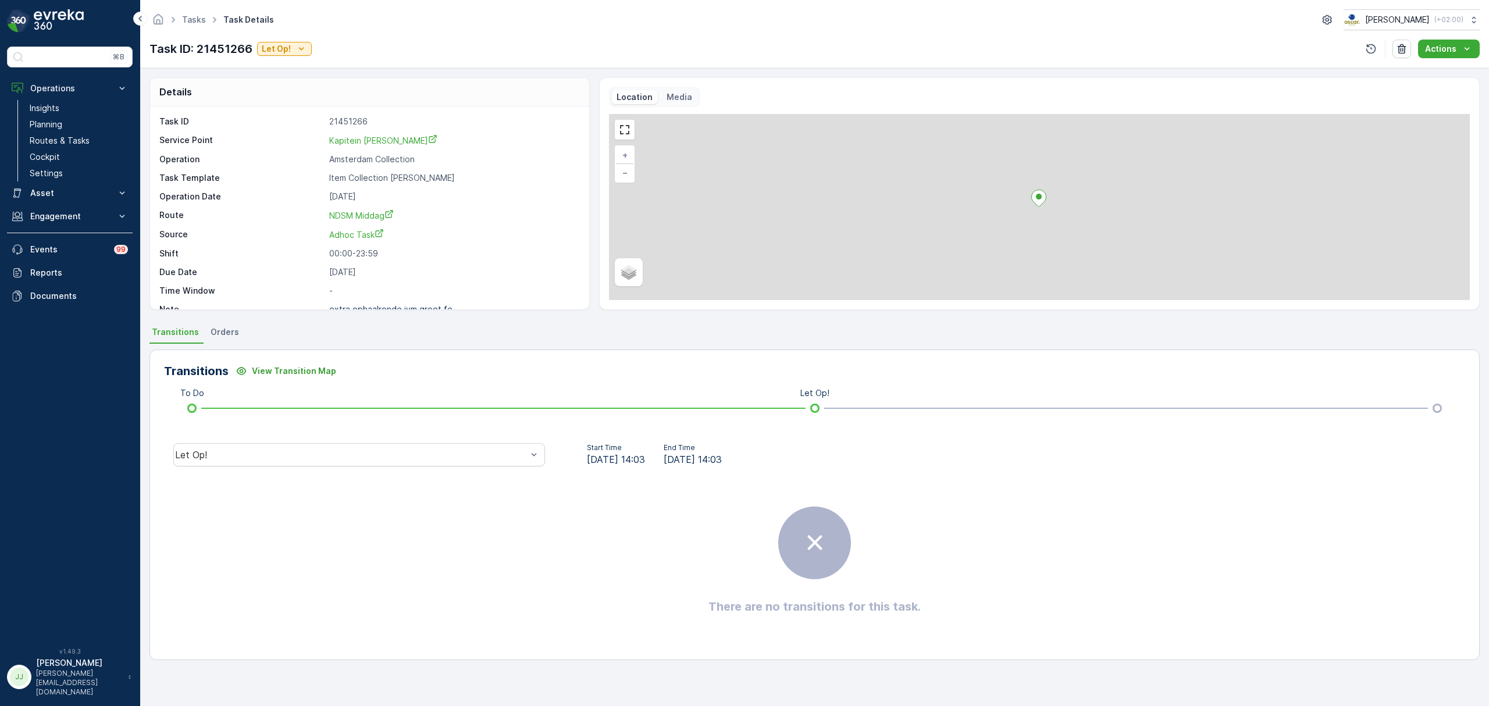
scroll to position [16, 0]
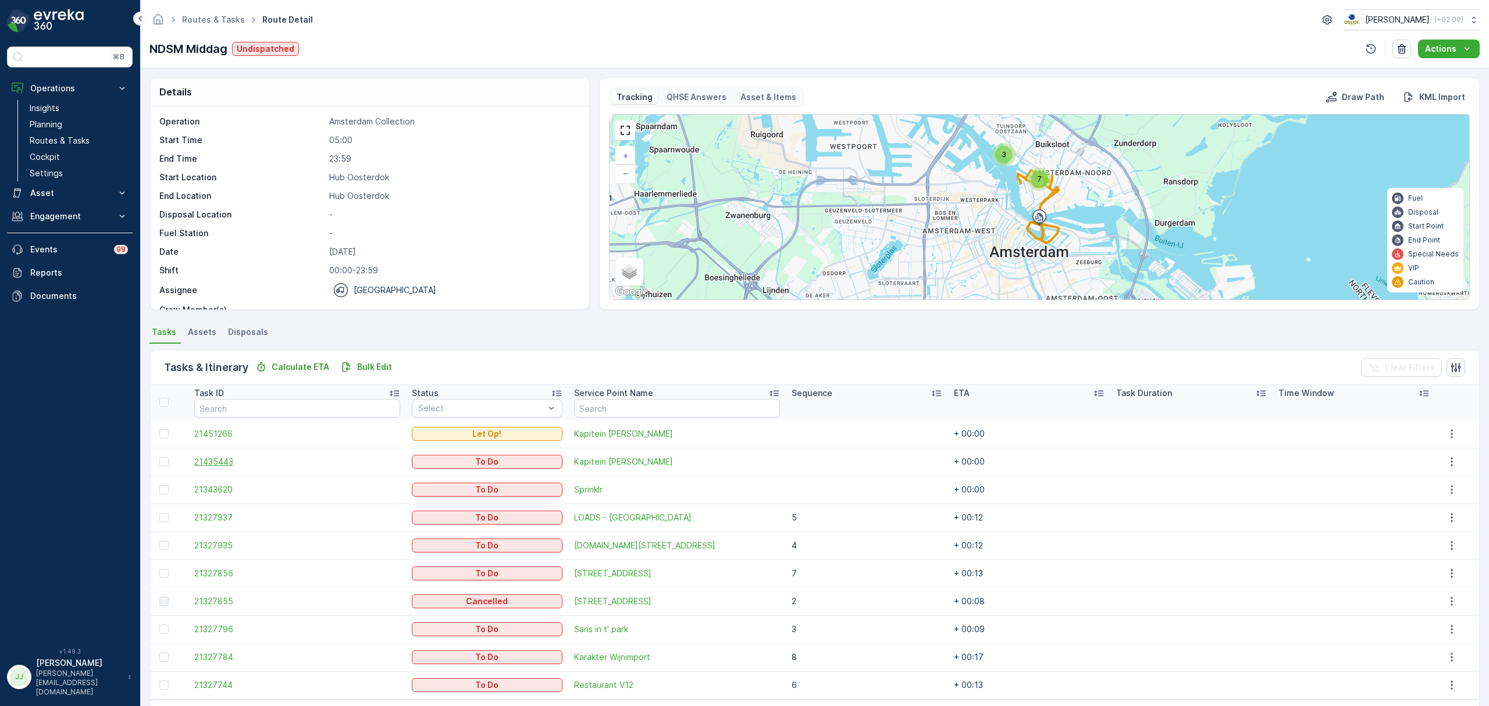
click at [228, 466] on span "21435443" at bounding box center [297, 462] width 206 height 12
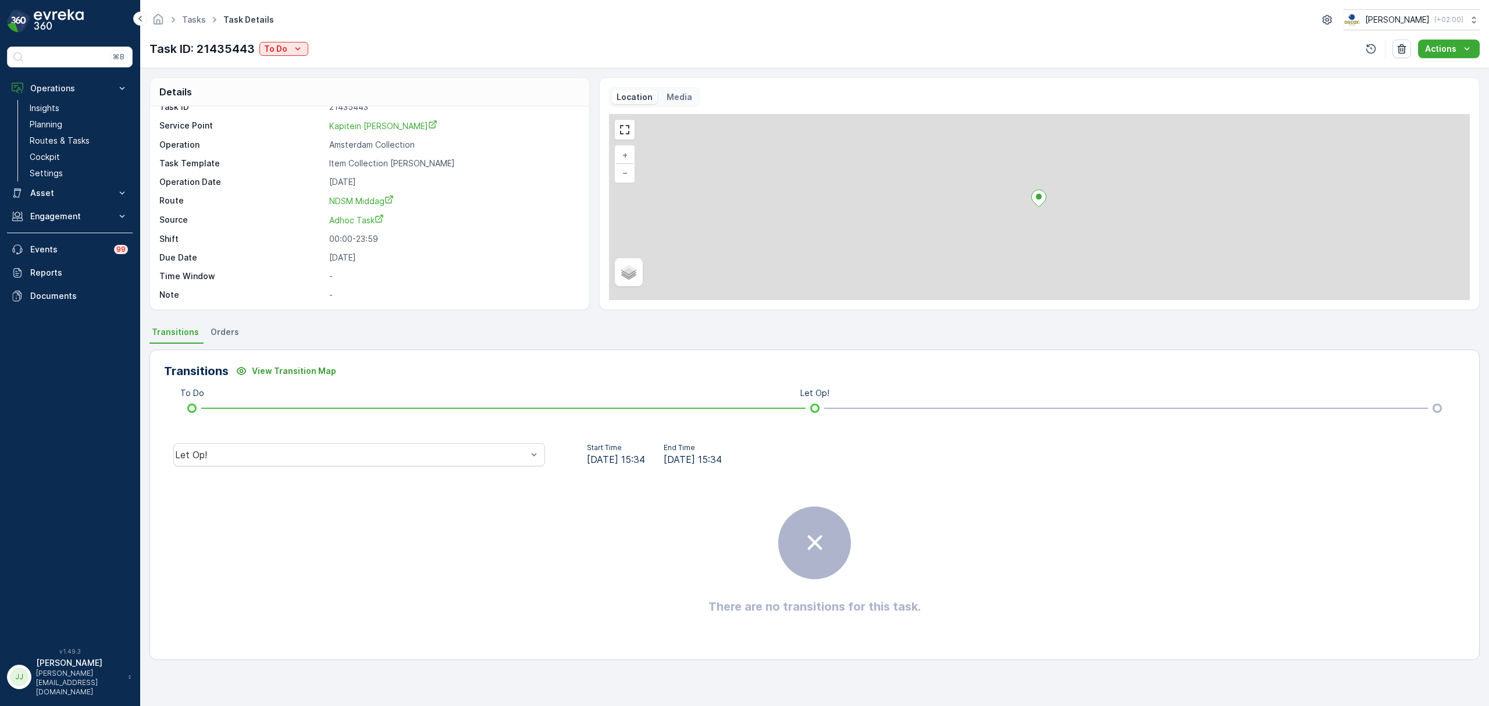
scroll to position [16, 0]
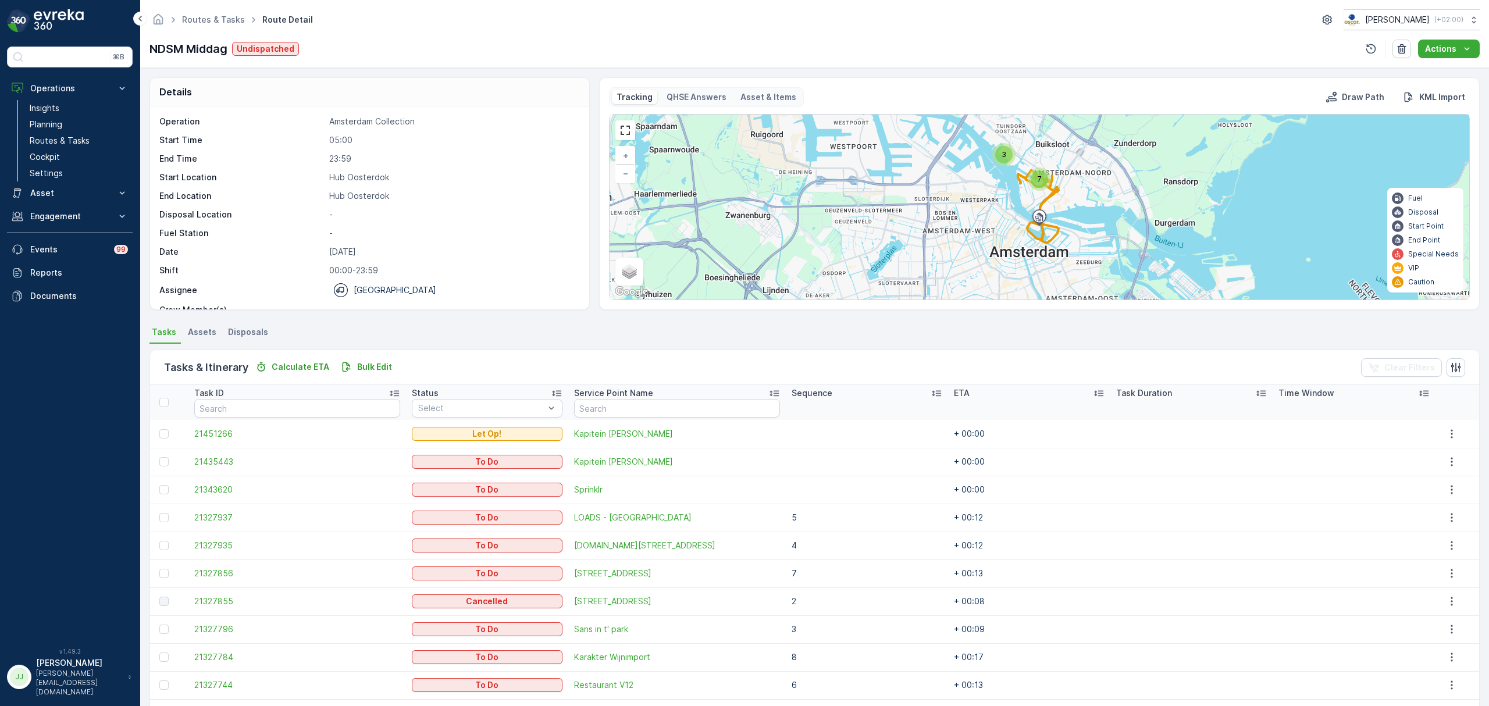
scroll to position [42, 0]
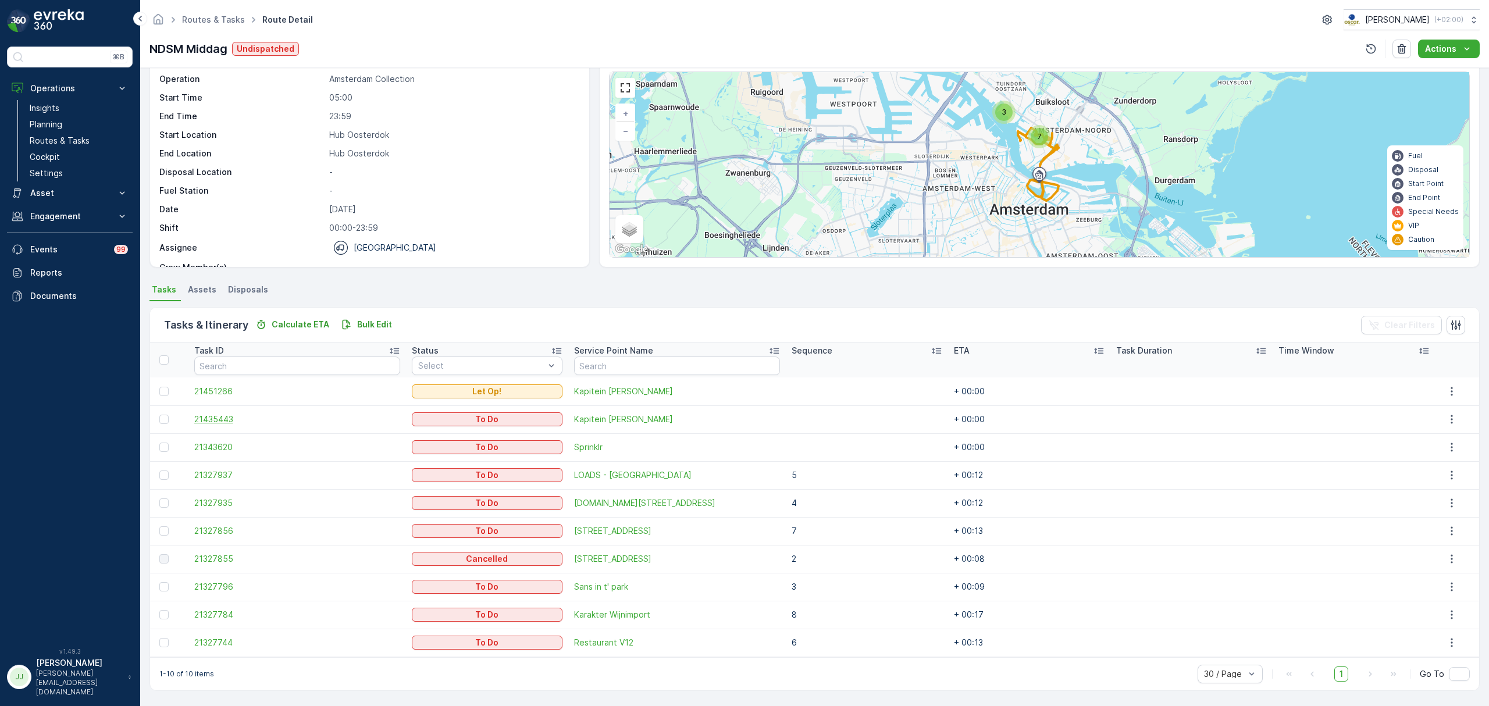
click at [209, 415] on span "21435443" at bounding box center [297, 419] width 206 height 12
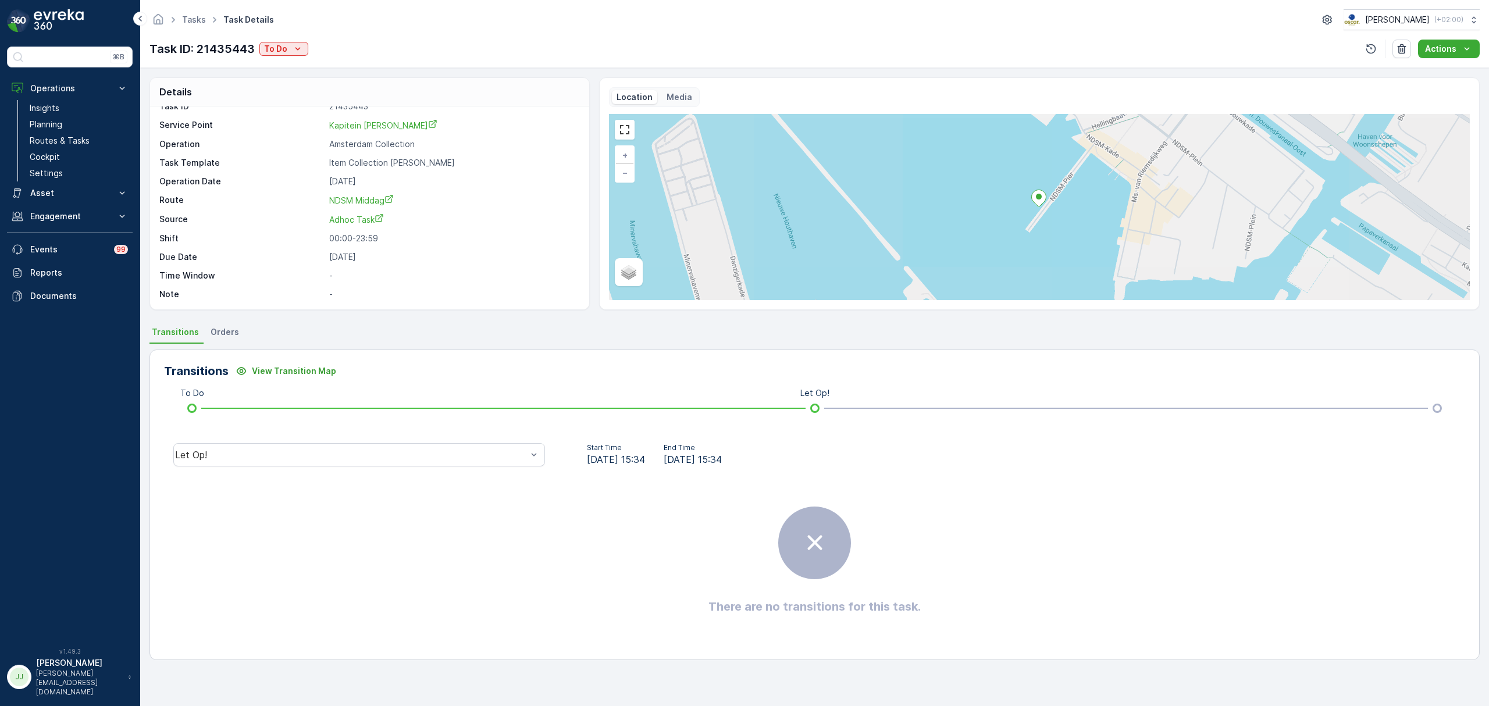
scroll to position [16, 0]
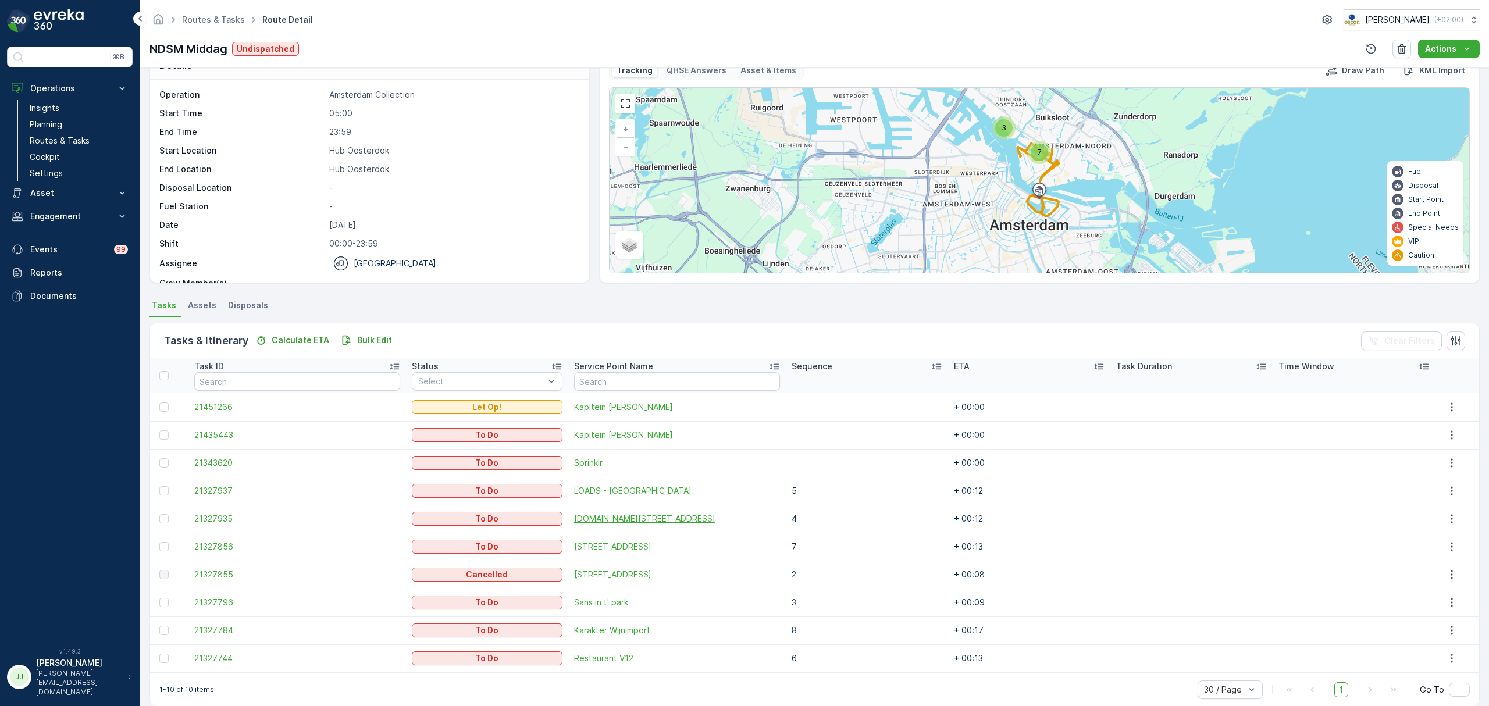
scroll to position [42, 0]
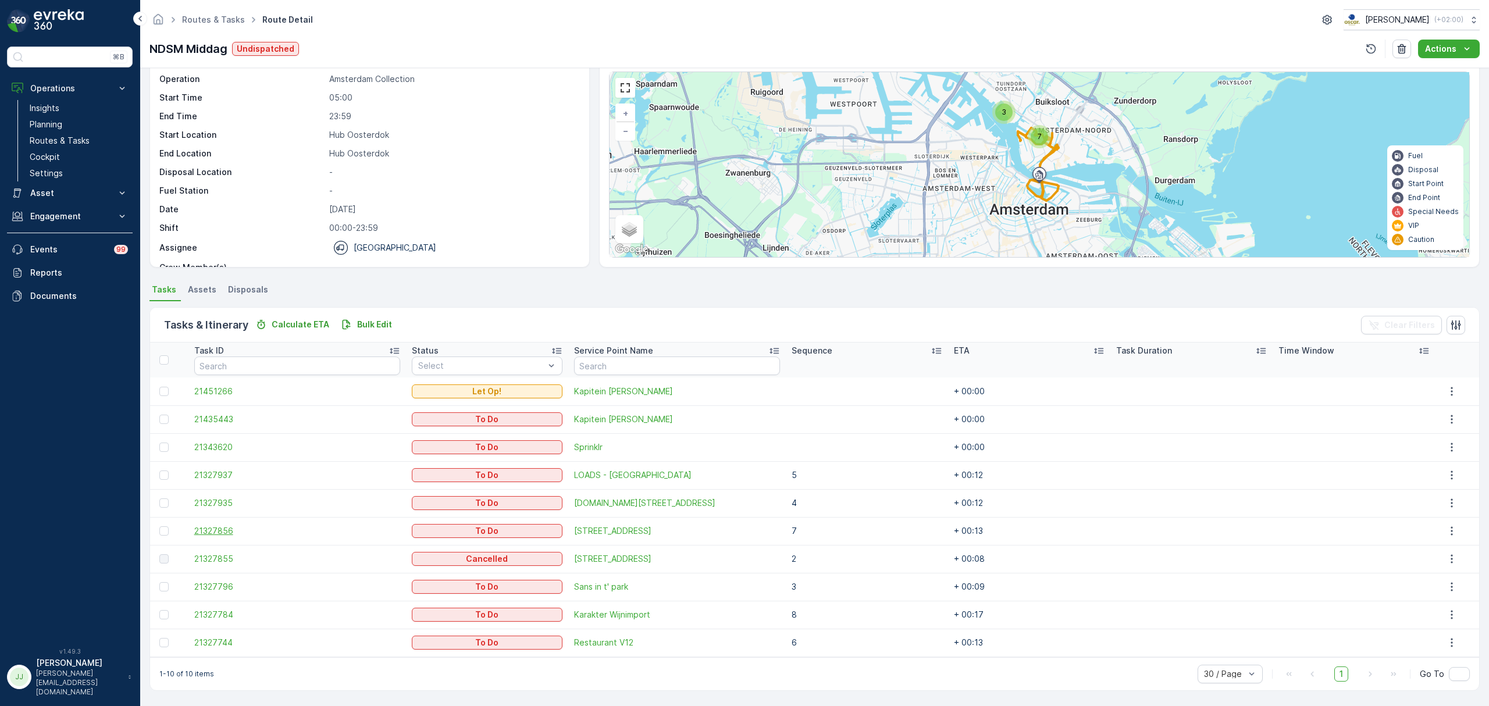
click at [231, 531] on span "21327856" at bounding box center [297, 531] width 206 height 12
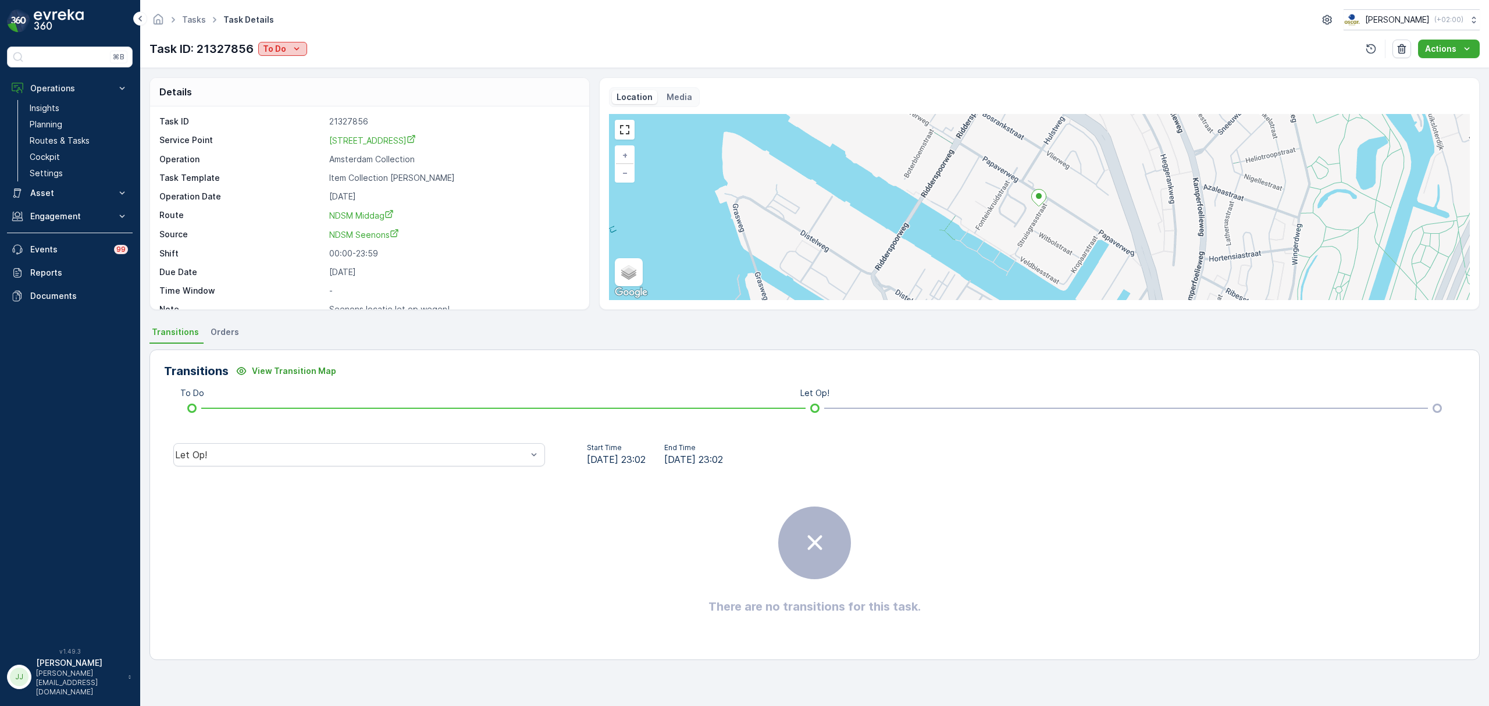
click at [294, 49] on icon "To Do" at bounding box center [296, 48] width 5 height 3
click at [293, 116] on span "Cancelled" at bounding box center [284, 115] width 39 height 12
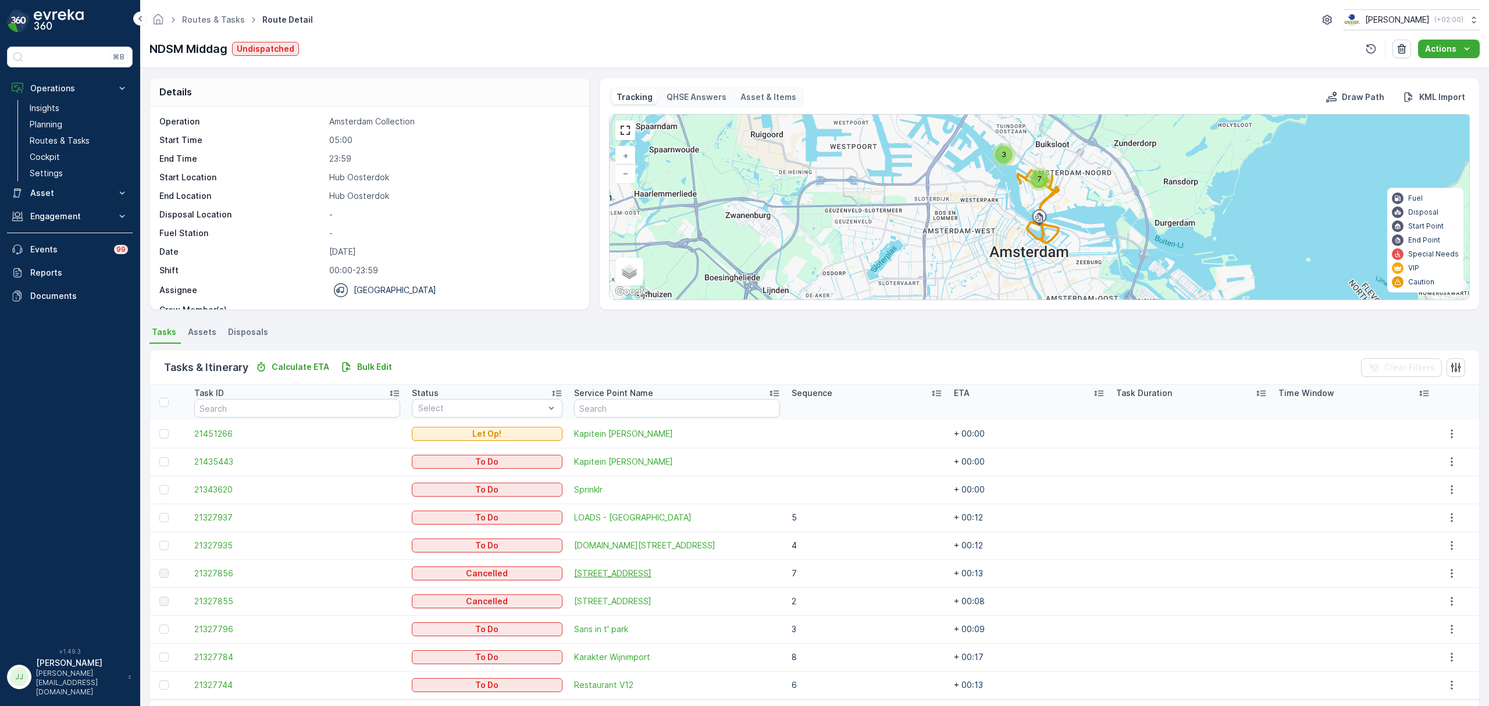
scroll to position [42, 0]
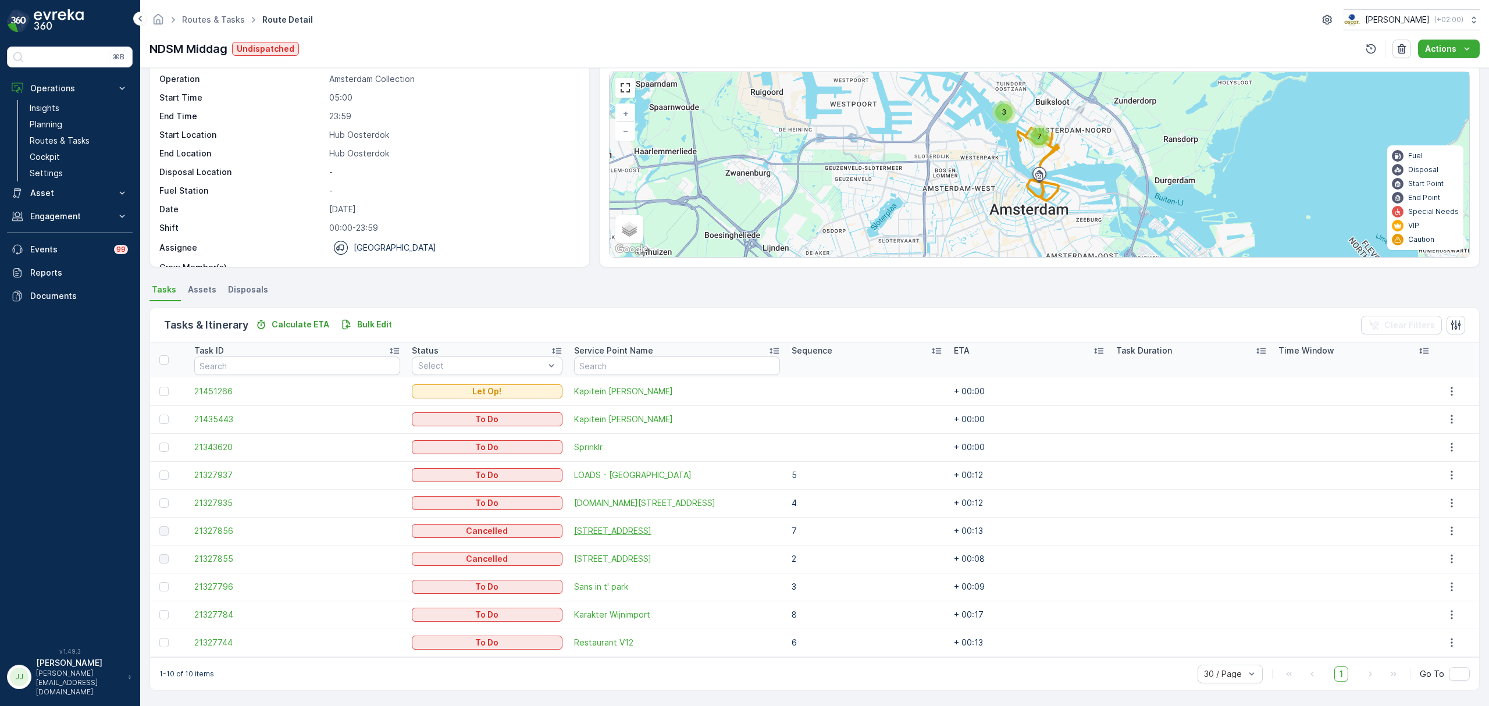
click at [590, 535] on span "Papaverweg 33" at bounding box center [677, 531] width 206 height 12
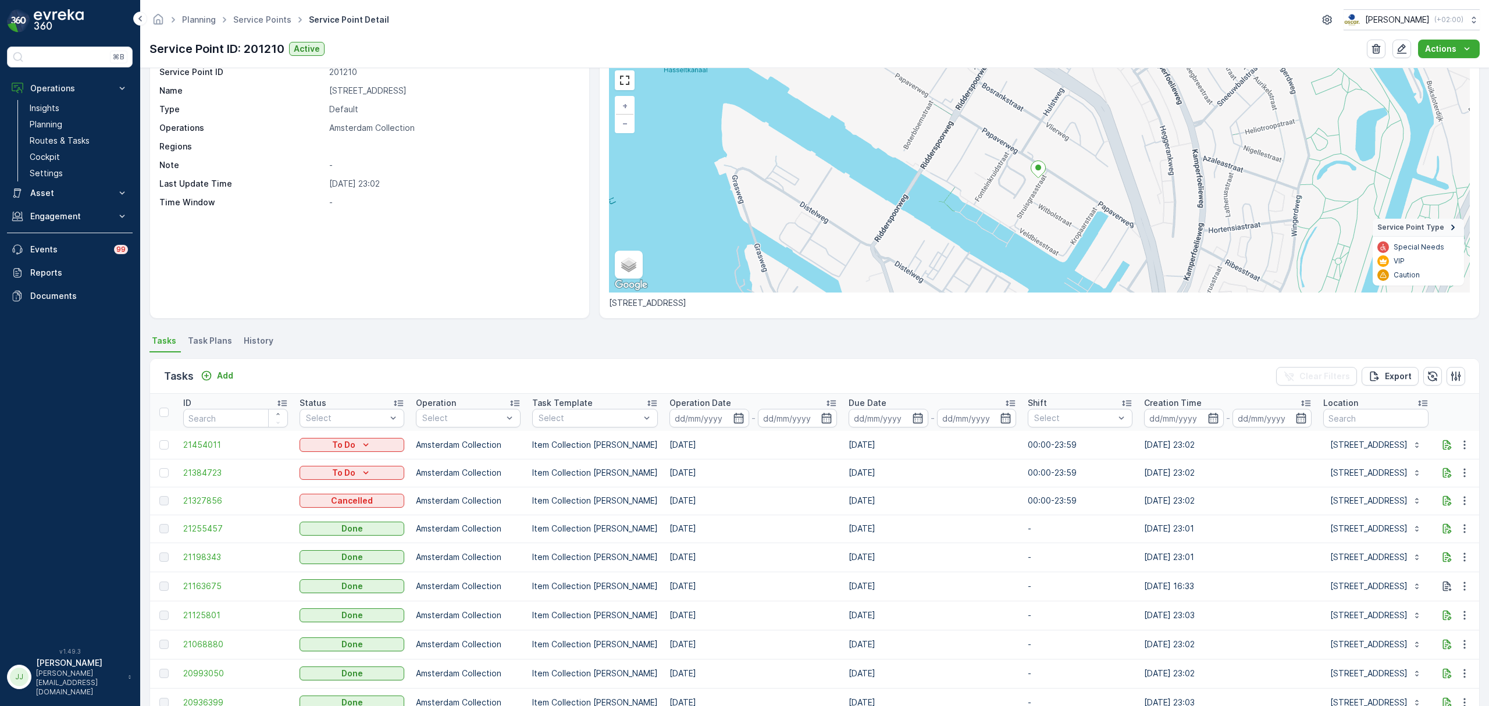
scroll to position [155, 0]
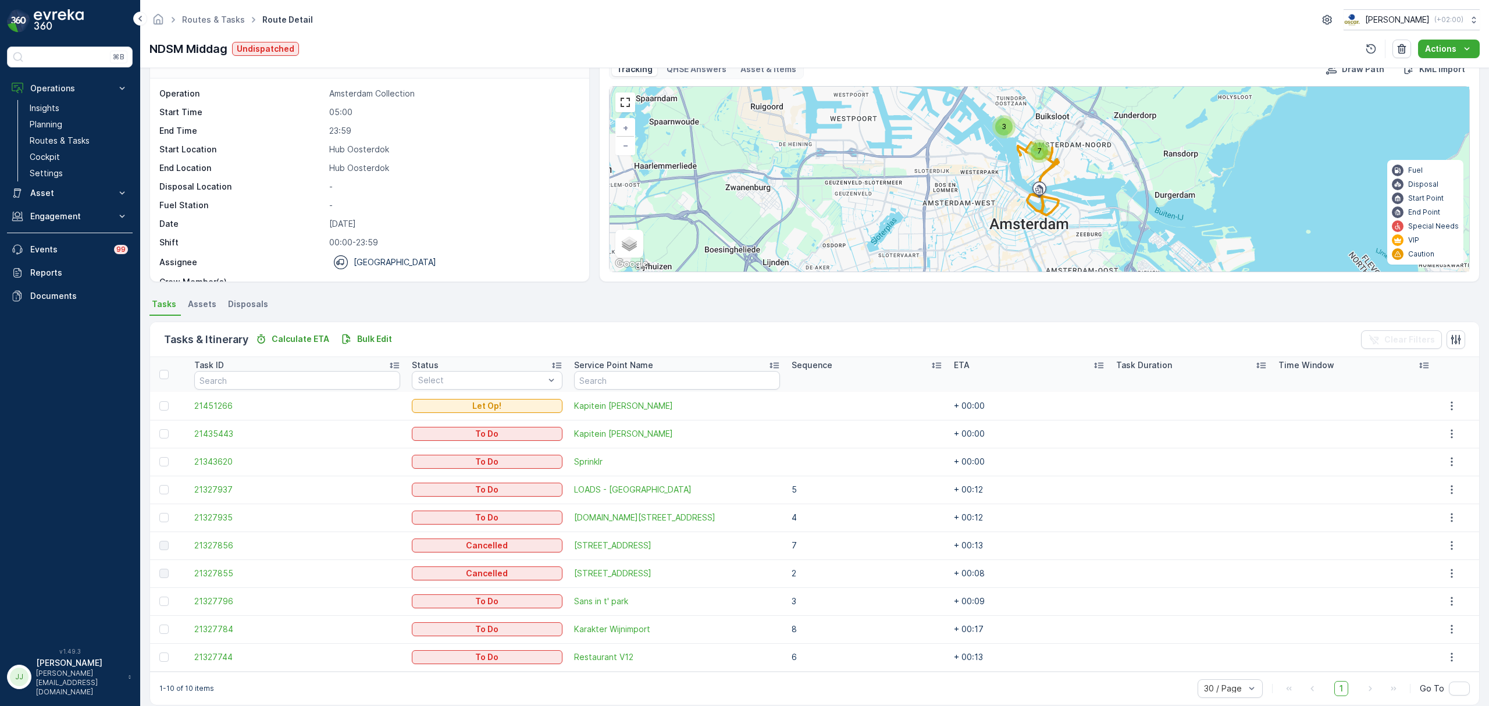
scroll to position [42, 0]
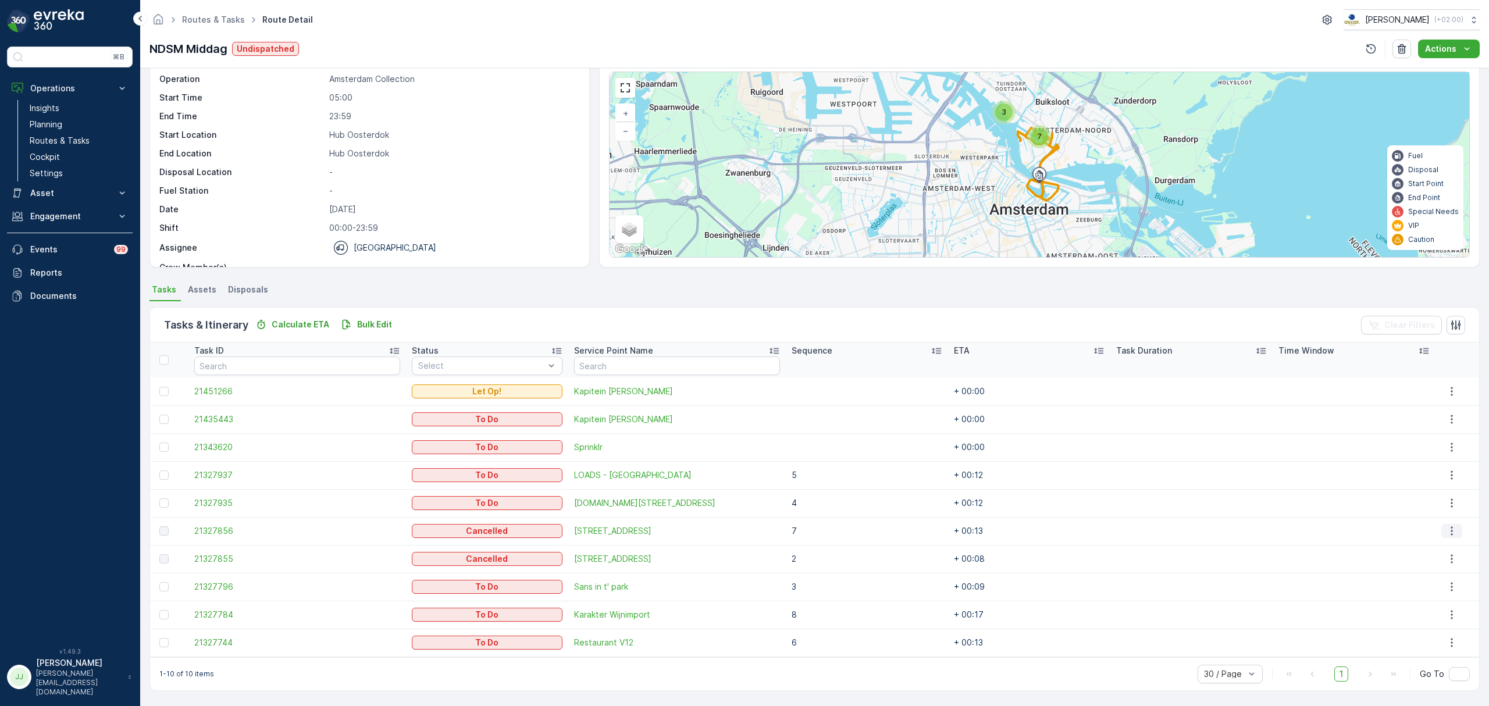
click at [1454, 530] on button "button" at bounding box center [1451, 531] width 21 height 14
drag, startPoint x: 948, startPoint y: 154, endPoint x: 882, endPoint y: 201, distance: 80.8
click at [882, 201] on div "3 7 + − Satellite Roadmap Terrain Hybrid Leaflet Keyboard shortcuts Map Data Ma…" at bounding box center [1038, 164] width 859 height 185
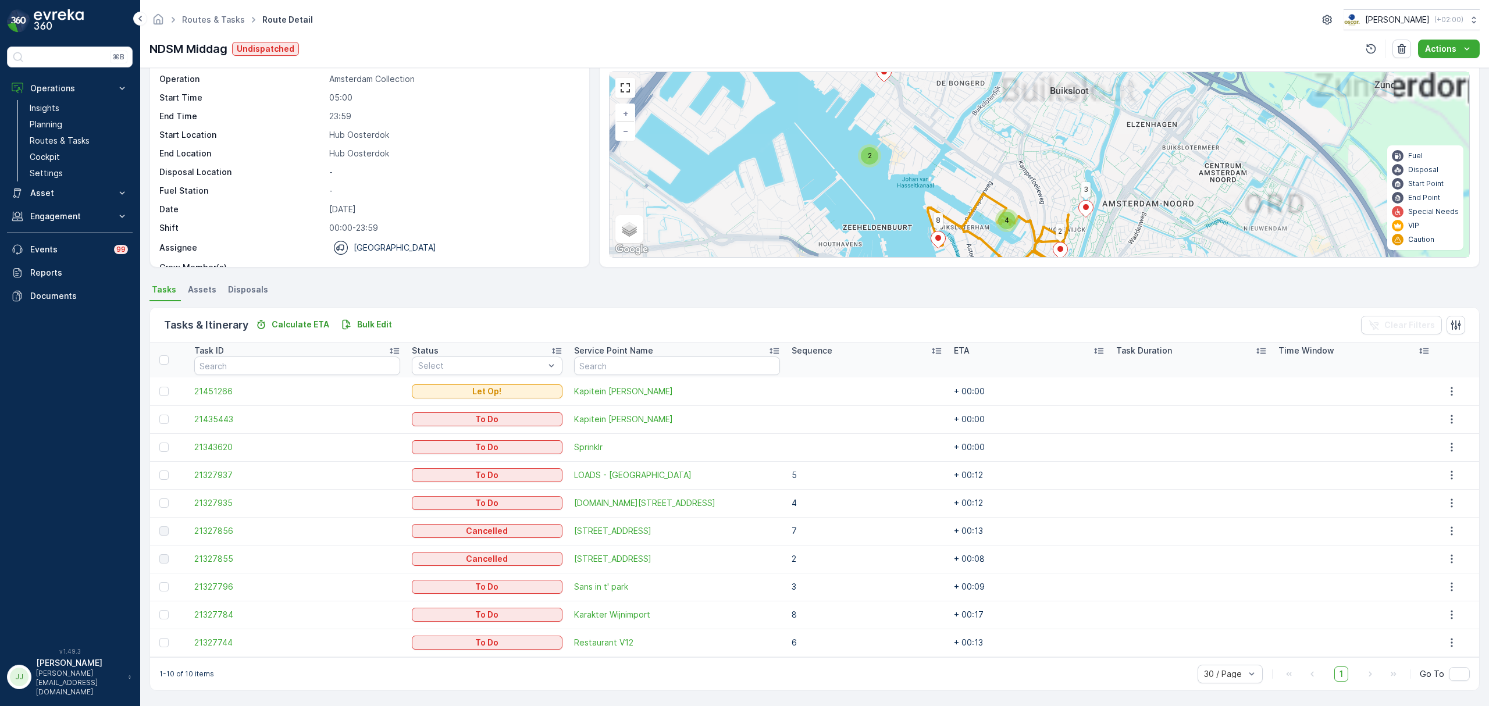
drag, startPoint x: 864, startPoint y: 186, endPoint x: 855, endPoint y: 188, distance: 9.6
click at [855, 188] on div "2 4 2 3 8 + − Satellite Roadmap Terrain Hybrid Leaflet Keyboard shortcuts Map D…" at bounding box center [1038, 164] width 859 height 185
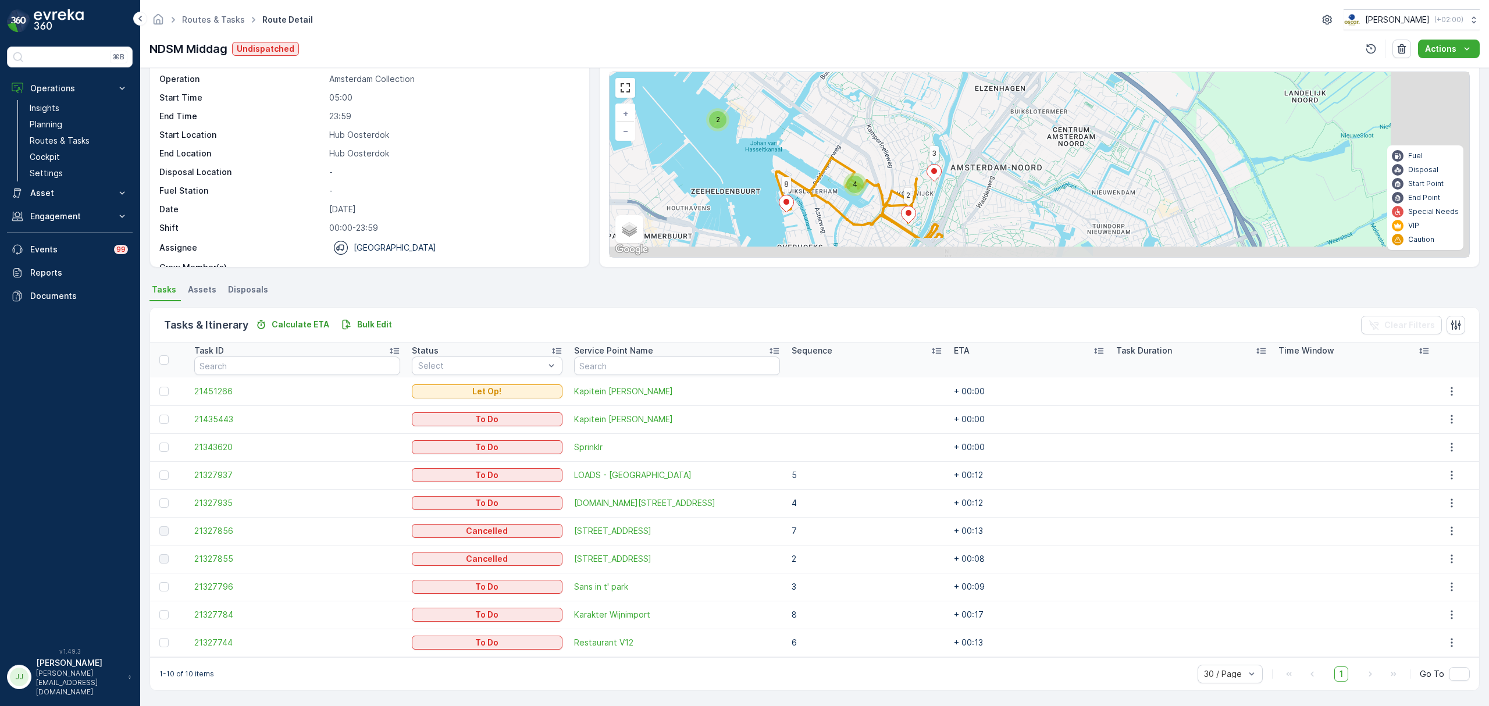
drag, startPoint x: 913, startPoint y: 201, endPoint x: 776, endPoint y: 108, distance: 165.8
click at [776, 108] on div "2 4 2 3 8 + − Satellite Roadmap Terrain Hybrid Leaflet Keyboard shortcuts Map D…" at bounding box center [1038, 164] width 859 height 185
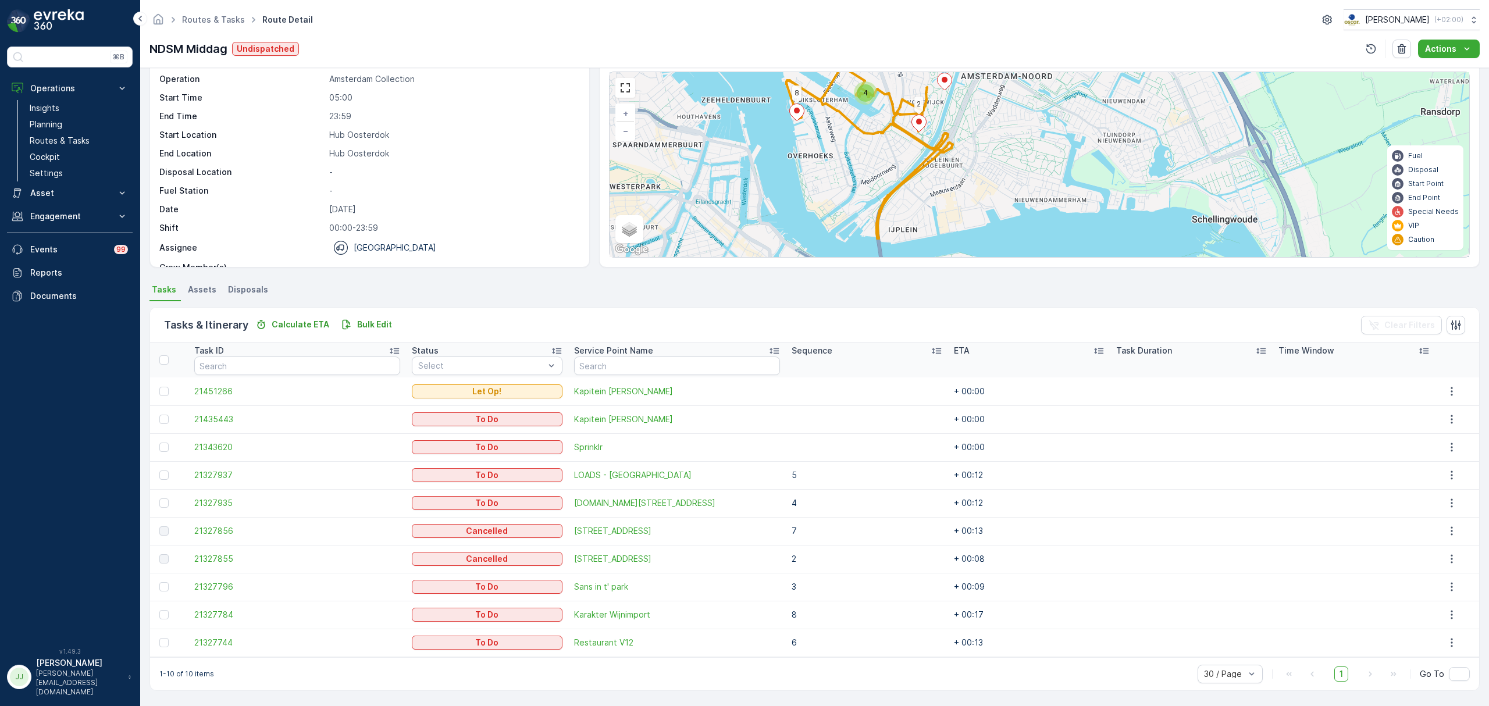
drag, startPoint x: 725, startPoint y: 160, endPoint x: 722, endPoint y: 138, distance: 22.8
click at [722, 138] on div "2 4 2 3 8 + − Satellite Roadmap Terrain Hybrid Leaflet Keyboard shortcuts Map D…" at bounding box center [1038, 164] width 859 height 185
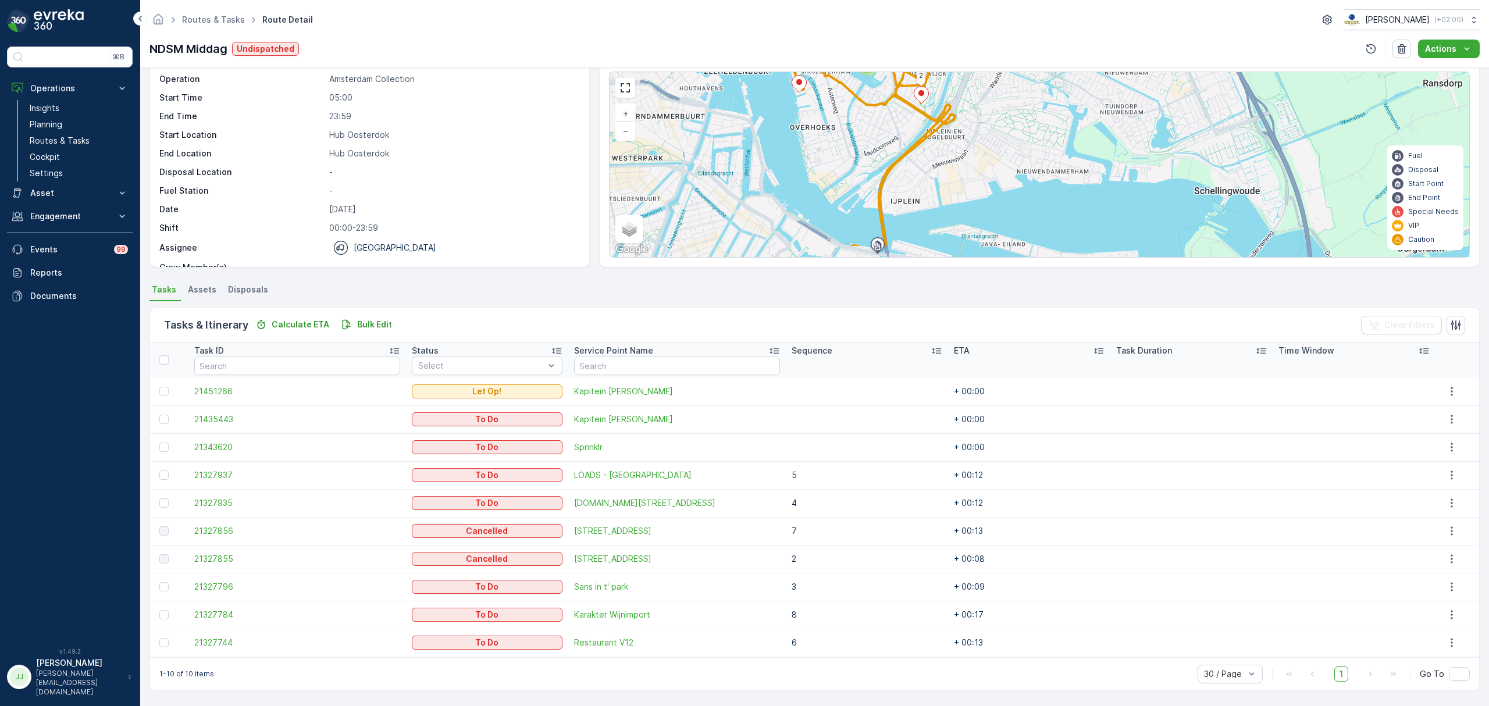
drag, startPoint x: 769, startPoint y: 160, endPoint x: 771, endPoint y: 179, distance: 18.8
click at [771, 179] on div "2 4 2 3 8 + − Satellite Roadmap Terrain Hybrid Leaflet Keyboard shortcuts Map D…" at bounding box center [1038, 164] width 859 height 185
drag, startPoint x: 817, startPoint y: 385, endPoint x: 822, endPoint y: 324, distance: 61.3
click at [820, 338] on div "Tasks & Itinerary Calculate ETA Bulk Edit Clear Filters Task ID Status Select S…" at bounding box center [814, 499] width 1330 height 384
click at [827, 296] on ul "Tasks Assets Disposals" at bounding box center [814, 291] width 1330 height 20
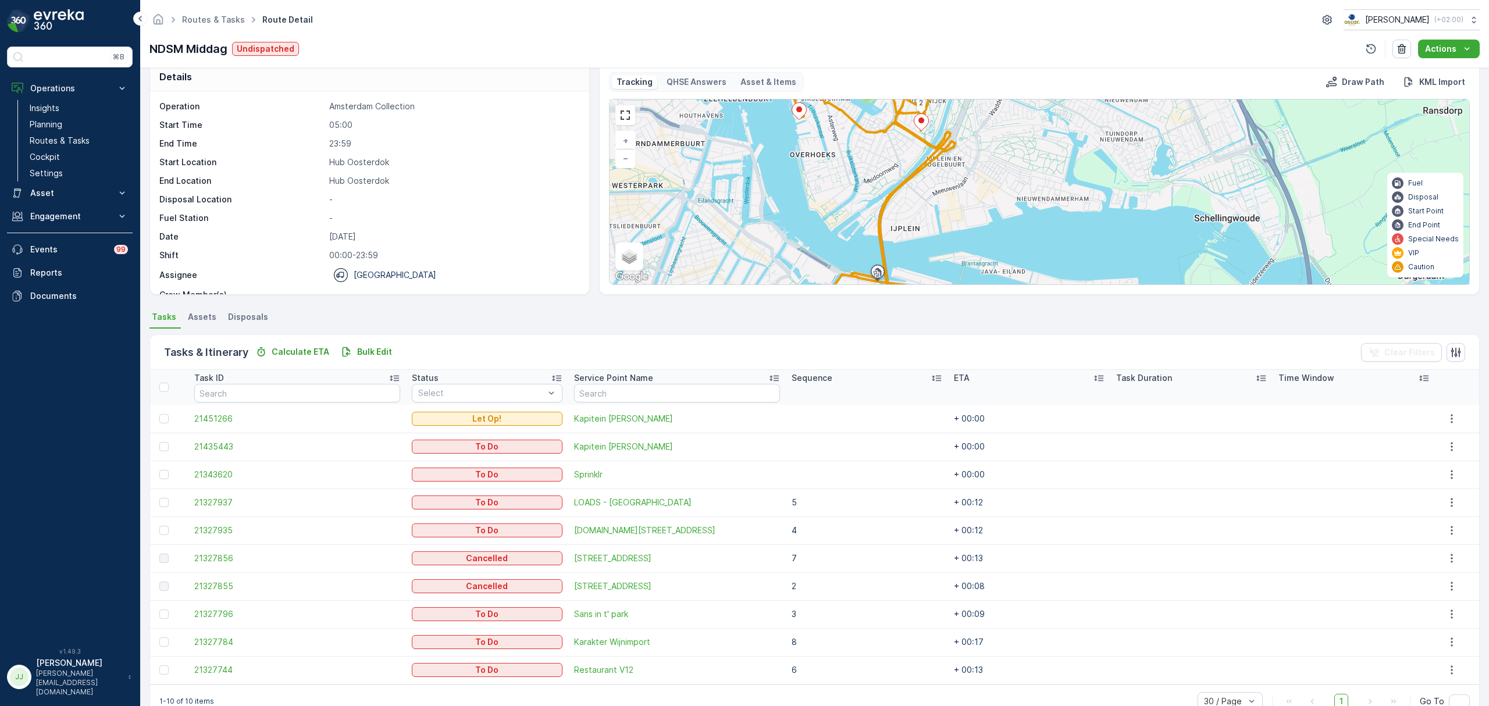
scroll to position [0, 0]
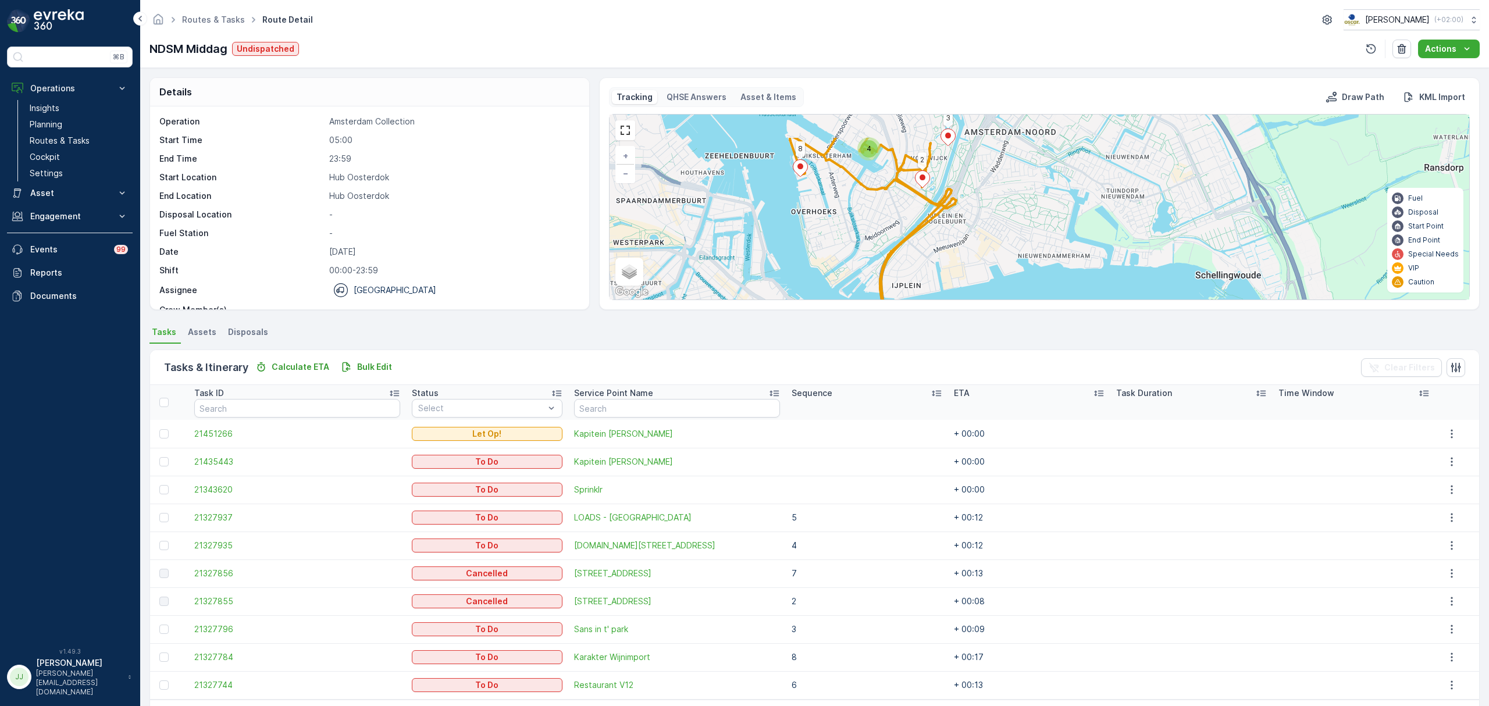
drag, startPoint x: 750, startPoint y: 187, endPoint x: 741, endPoint y: 252, distance: 66.4
click at [734, 280] on div "2 4 2 3 8 + − Satellite Roadmap Terrain Hybrid Leaflet Keyboard shortcuts Map D…" at bounding box center [1038, 207] width 859 height 185
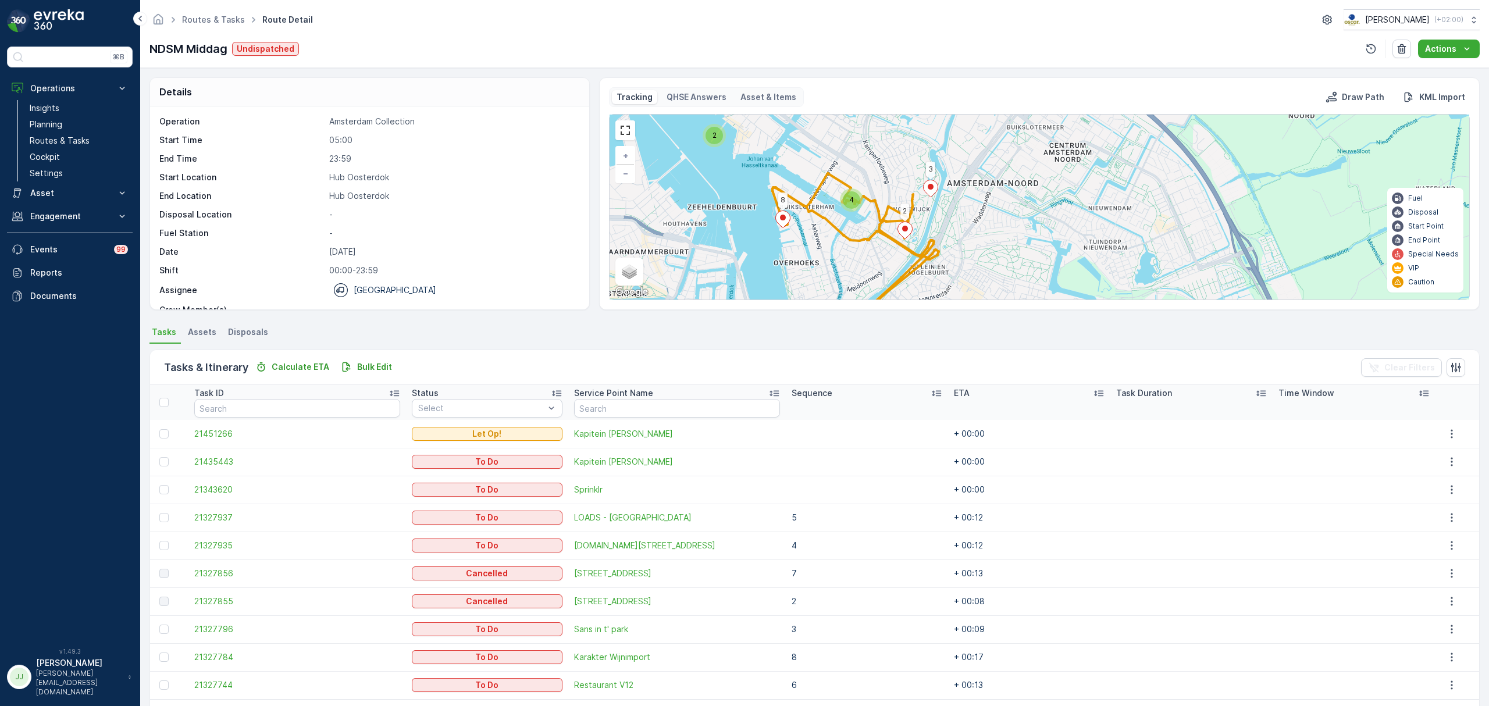
drag, startPoint x: 744, startPoint y: 245, endPoint x: 738, endPoint y: 256, distance: 13.0
click at [738, 256] on div "2 4 2 3 8 + − Satellite Roadmap Terrain Hybrid Leaflet Keyboard shortcuts Map D…" at bounding box center [1038, 207] width 859 height 185
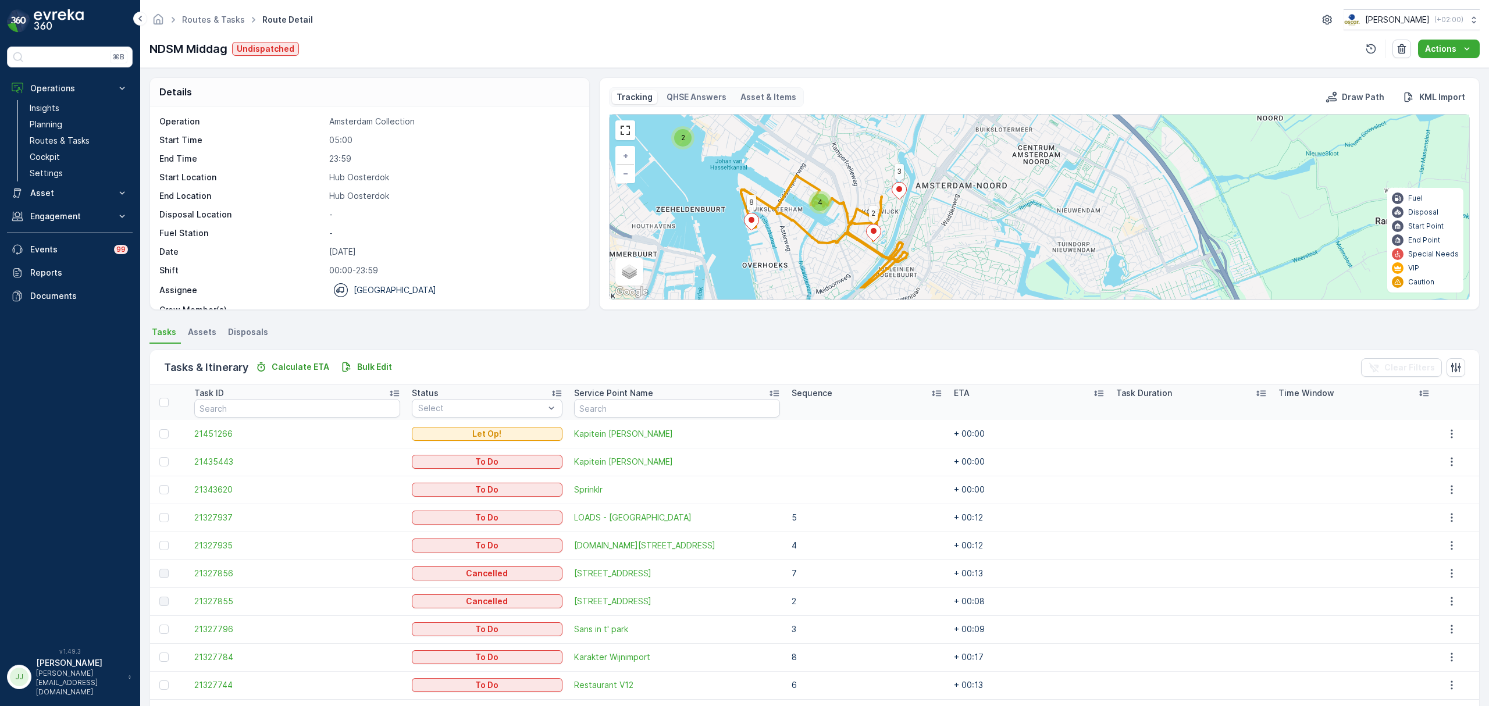
drag, startPoint x: 758, startPoint y: 266, endPoint x: 738, endPoint y: 238, distance: 34.2
click at [738, 238] on div "2 4 2 3 8 + − Satellite Roadmap Terrain Hybrid Leaflet Keyboard shortcuts Map D…" at bounding box center [1038, 207] width 859 height 185
click at [901, 191] on ellipse at bounding box center [899, 189] width 6 height 6
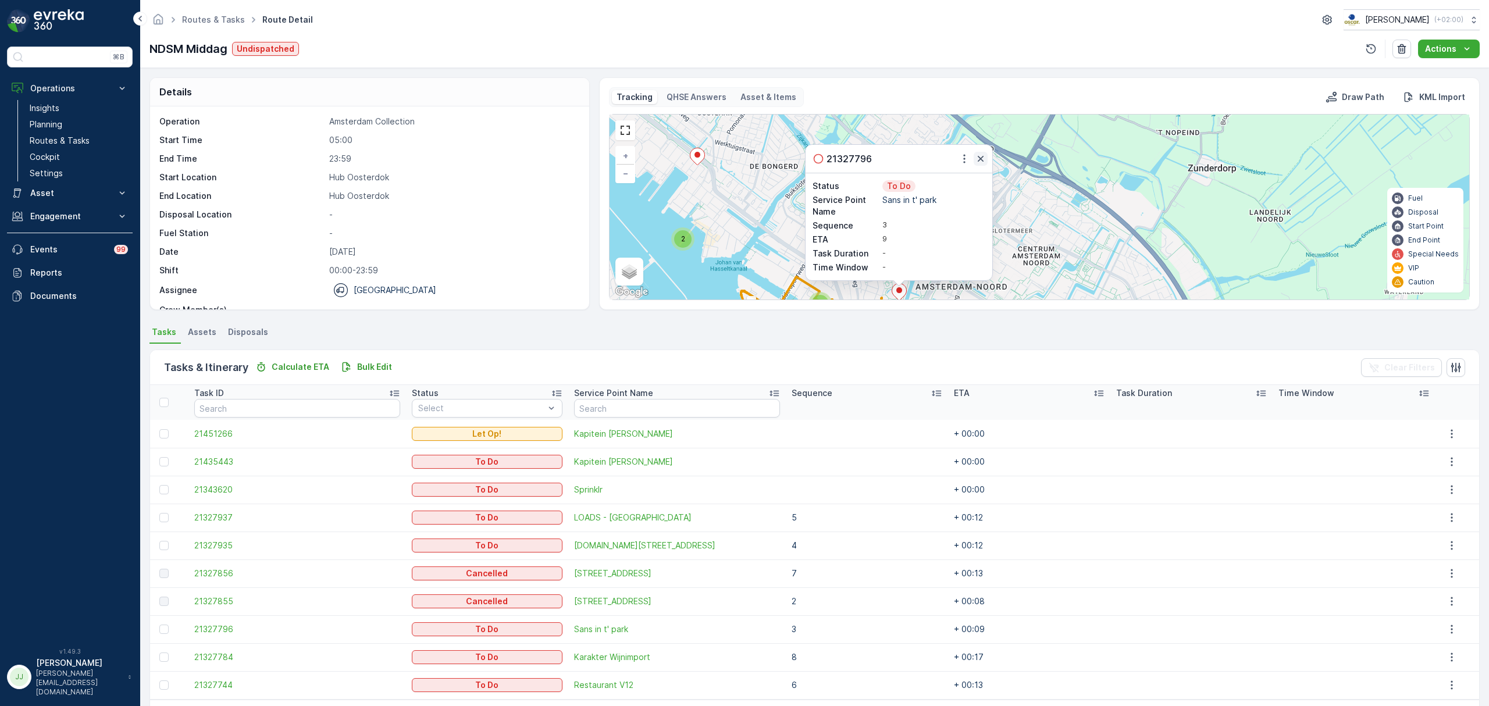
click at [984, 163] on icon "button" at bounding box center [981, 159] width 12 height 12
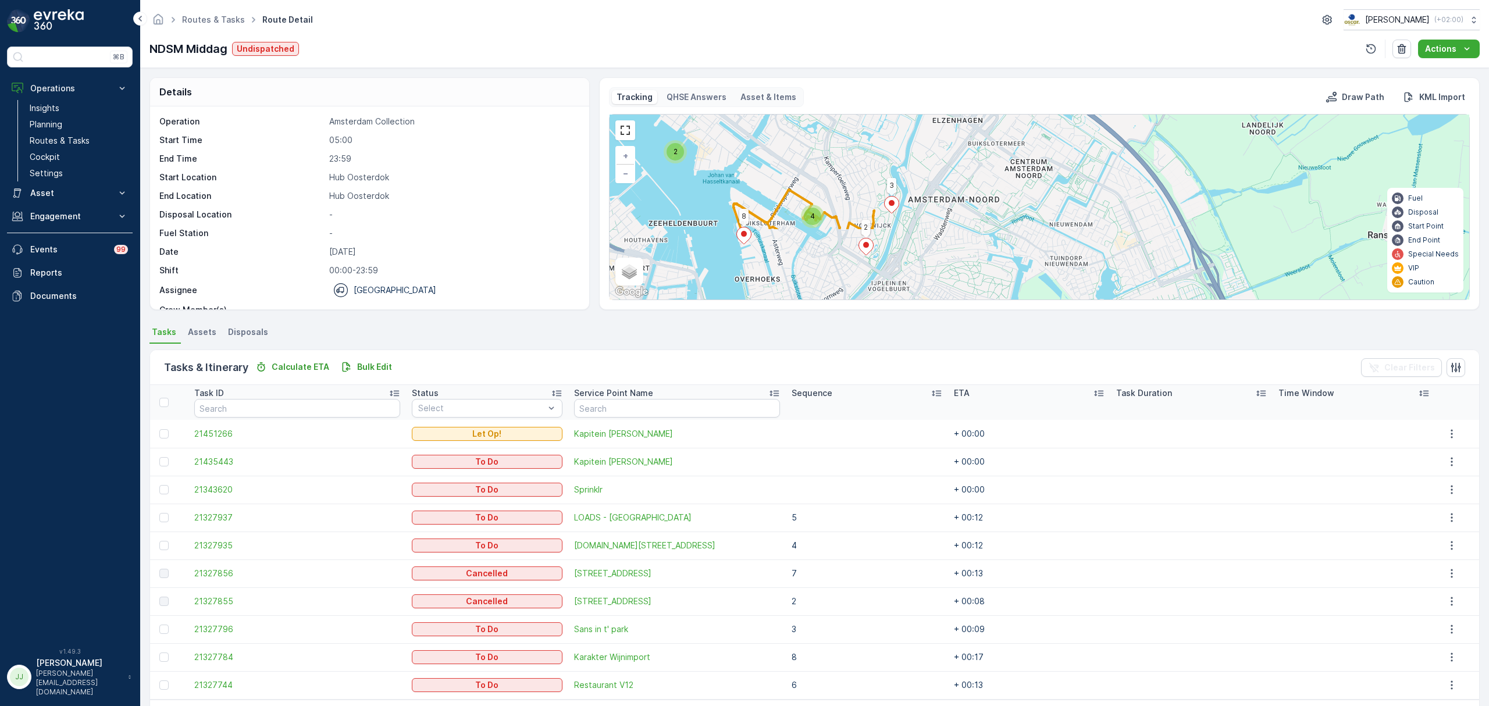
drag, startPoint x: 973, startPoint y: 229, endPoint x: 937, endPoint y: 200, distance: 46.3
click at [969, 152] on div "2 4 2 3 8 + − Satellite Roadmap Terrain Hybrid Leaflet Keyboard shortcuts Map D…" at bounding box center [1038, 207] width 859 height 185
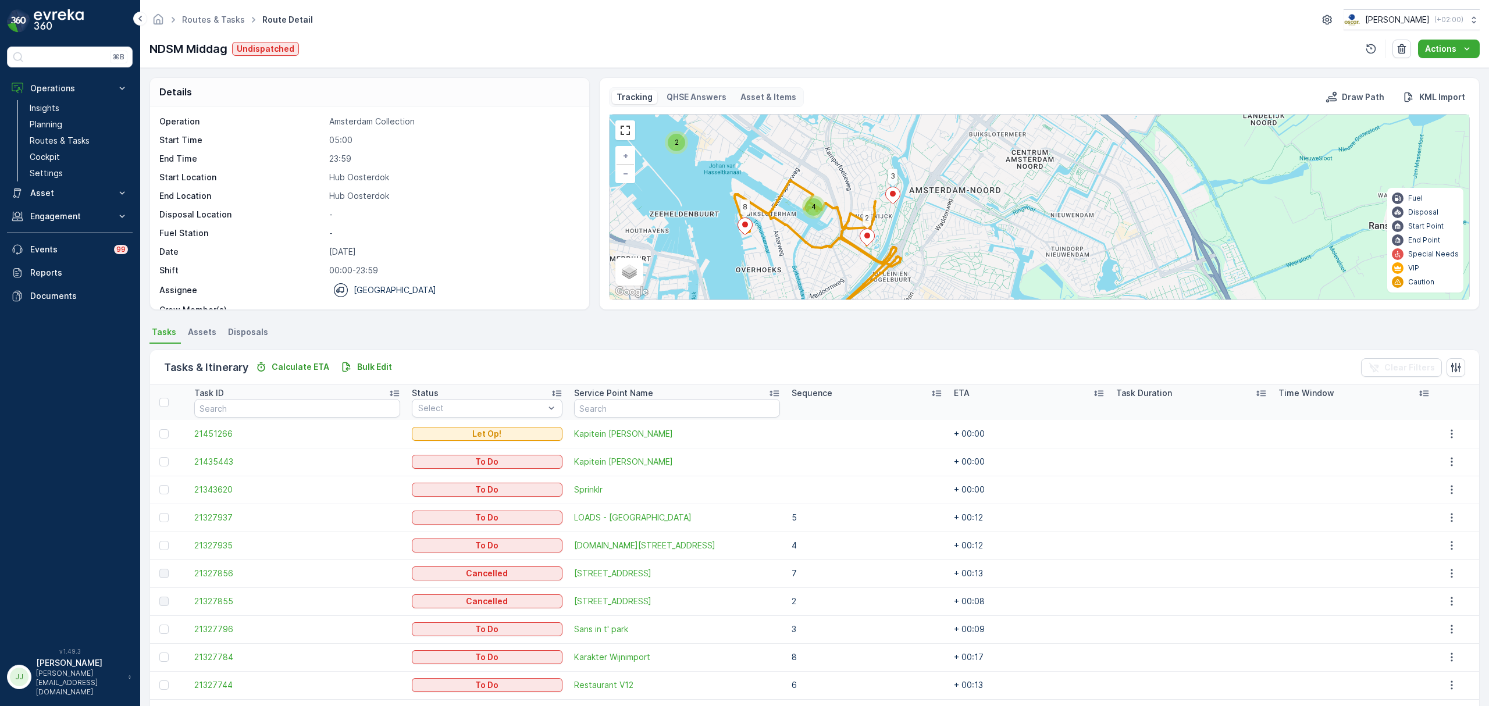
click at [868, 237] on ellipse at bounding box center [867, 236] width 6 height 6
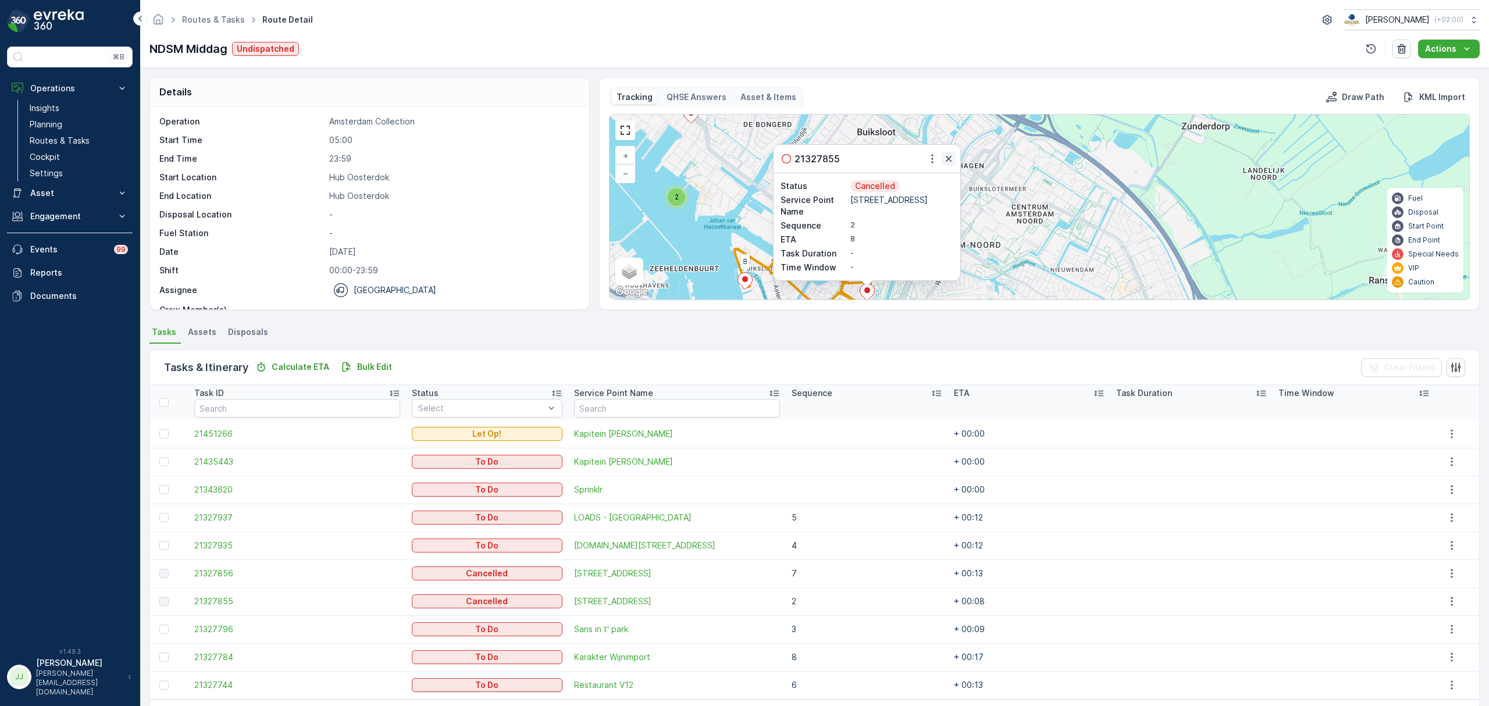
click at [949, 160] on icon "button" at bounding box center [949, 159] width 6 height 6
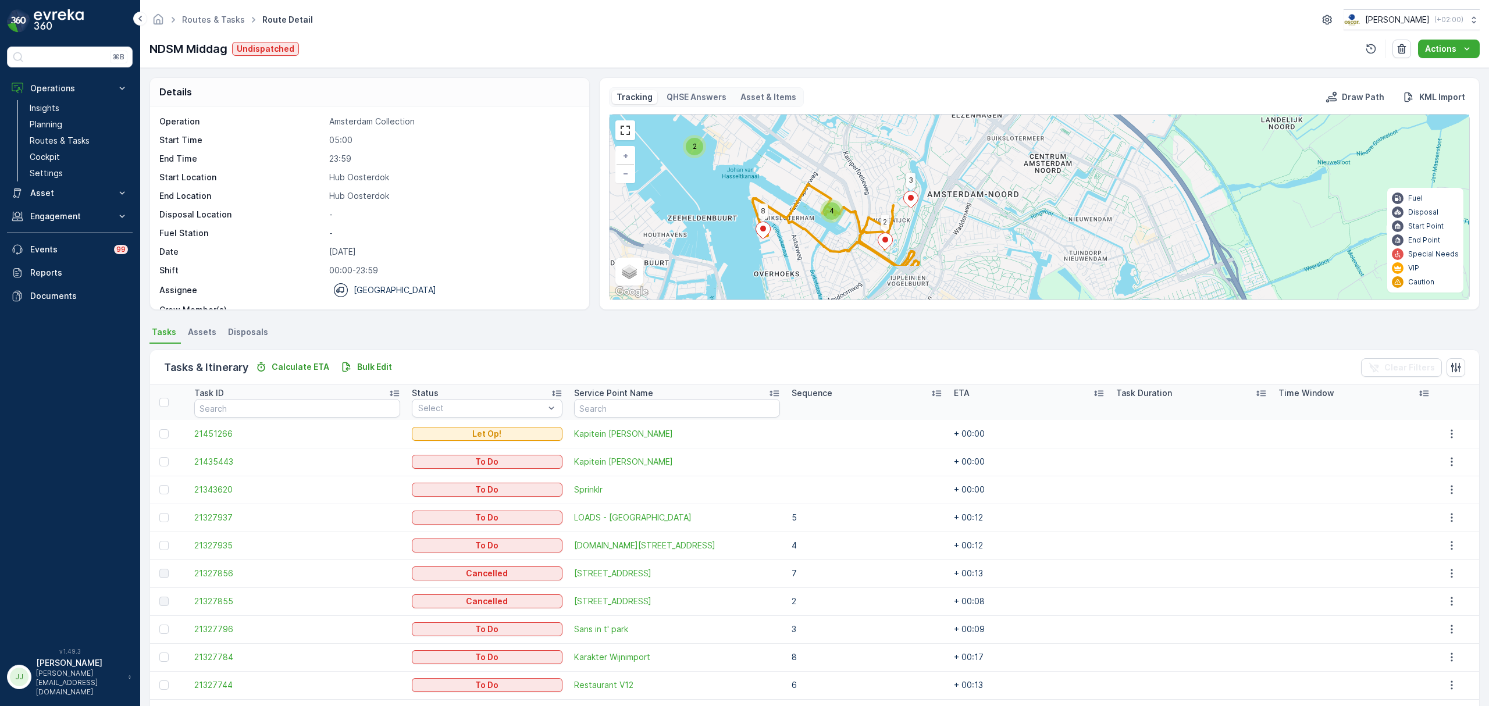
click at [947, 204] on div "2 4 2 3 8 + − Satellite Roadmap Terrain Hybrid Leaflet Keyboard shortcuts Map D…" at bounding box center [1038, 207] width 859 height 185
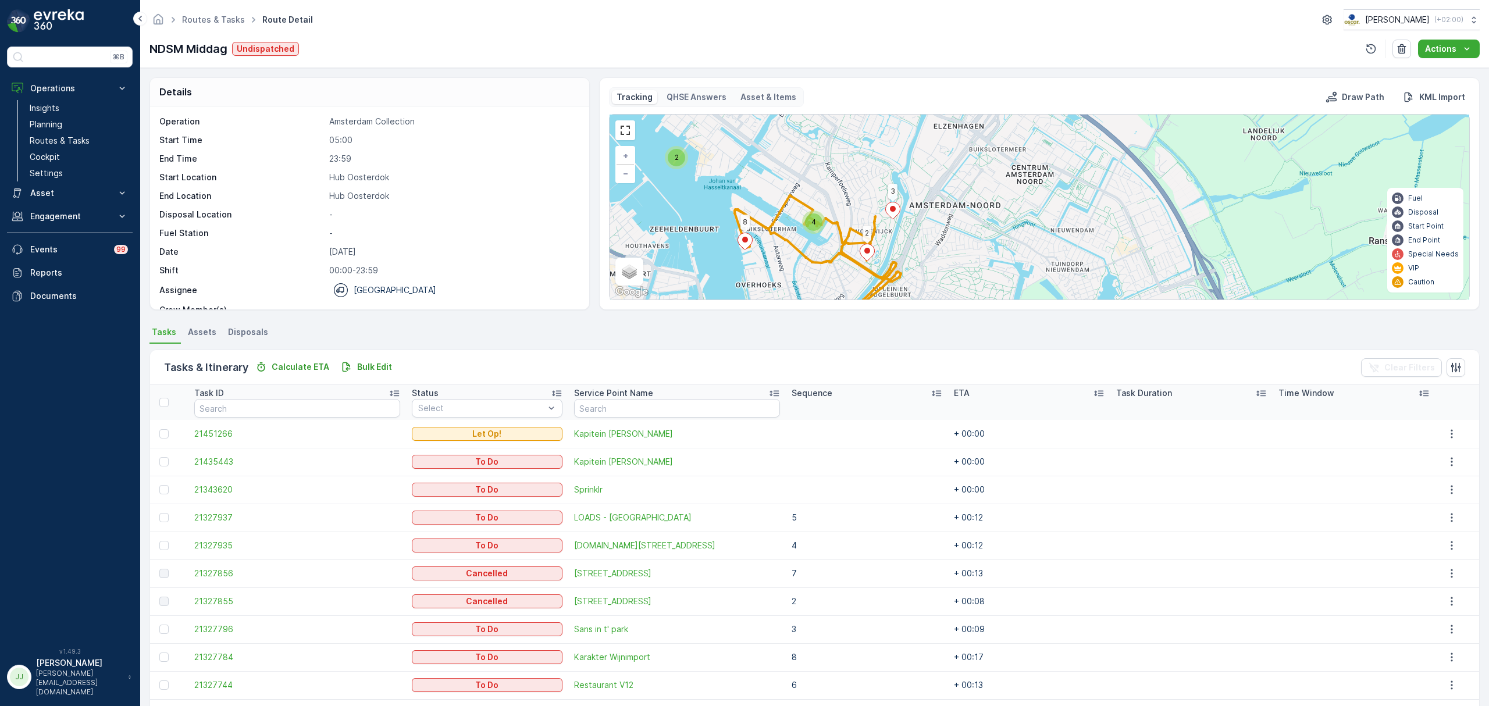
drag, startPoint x: 943, startPoint y: 215, endPoint x: 925, endPoint y: 226, distance: 21.1
click at [925, 226] on div "2 4 2 3 8 + − Satellite Roadmap Terrain Hybrid Leaflet Keyboard shortcuts Map D…" at bounding box center [1038, 207] width 859 height 185
click at [814, 222] on span "4" at bounding box center [813, 221] width 5 height 9
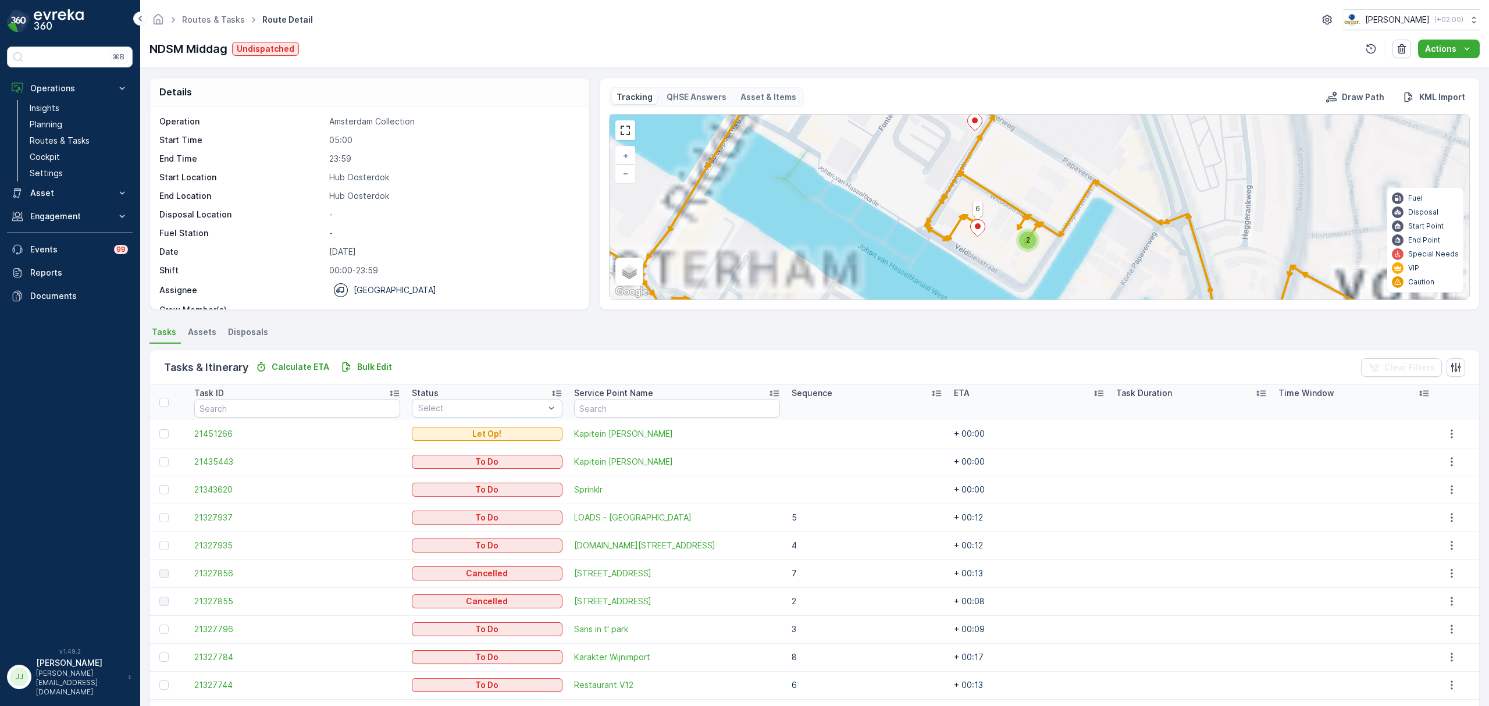
drag, startPoint x: 922, startPoint y: 233, endPoint x: 864, endPoint y: 197, distance: 68.2
click at [864, 197] on div "2 2 2 3 8 7 6 + − Satellite Roadmap Terrain Hybrid Leaflet Keyboard shortcuts M…" at bounding box center [1038, 207] width 859 height 185
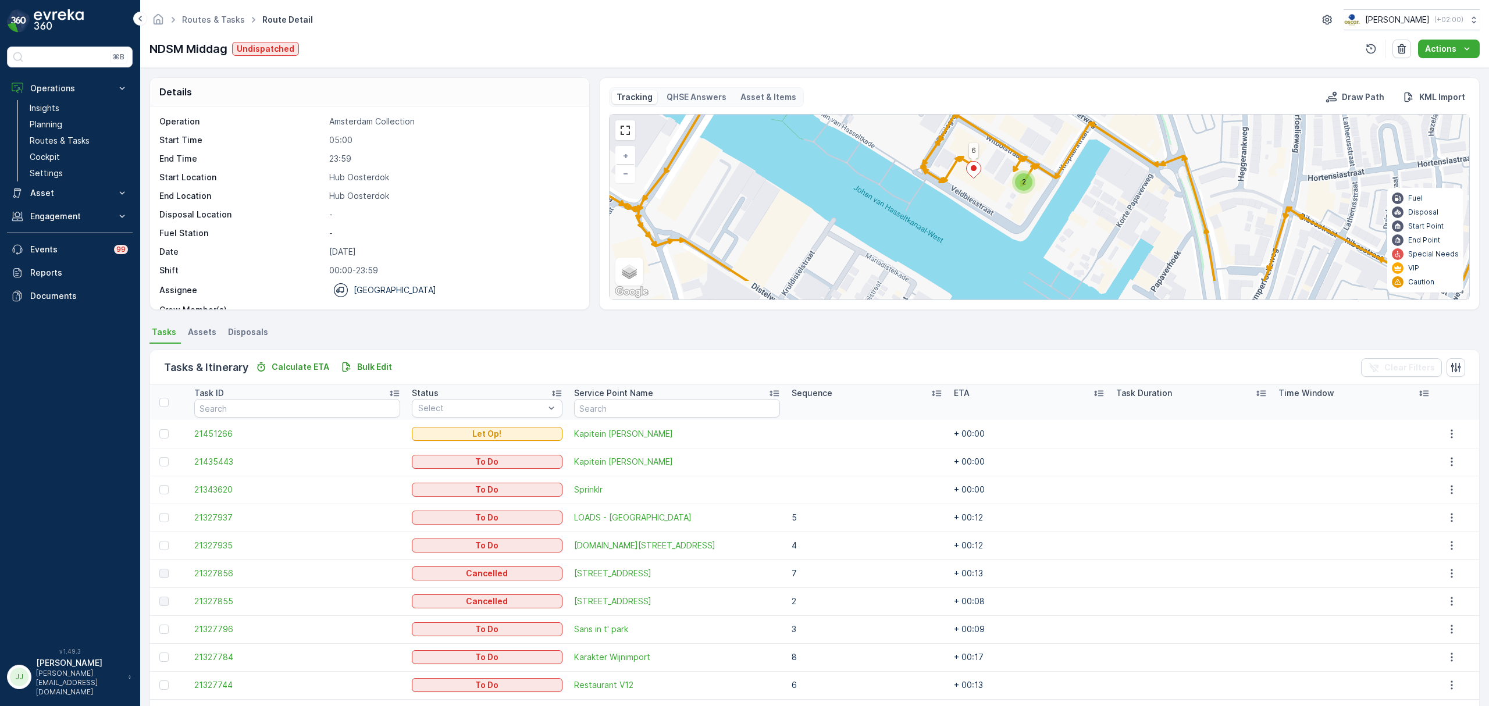
drag, startPoint x: 818, startPoint y: 226, endPoint x: 884, endPoint y: 201, distance: 70.6
click at [873, 194] on div "2 2 2 3 8 7 6 + − Satellite Roadmap Terrain Hybrid Leaflet Keyboard shortcuts M…" at bounding box center [1038, 207] width 859 height 185
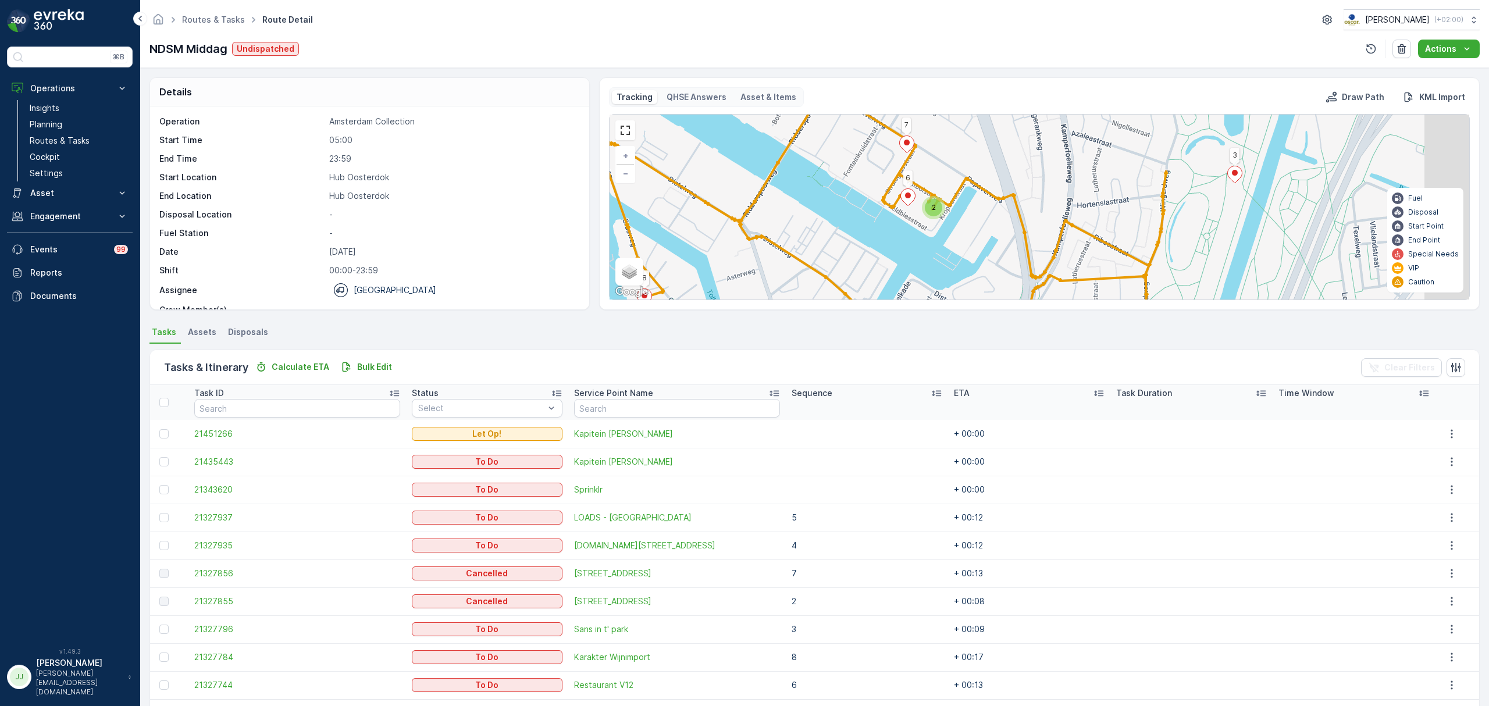
drag, startPoint x: 1044, startPoint y: 215, endPoint x: 961, endPoint y: 224, distance: 84.2
click at [970, 227] on div "2 2 2 3 8 7 6 + − Satellite Roadmap Terrain Hybrid Leaflet Keyboard shortcuts M…" at bounding box center [1038, 207] width 859 height 185
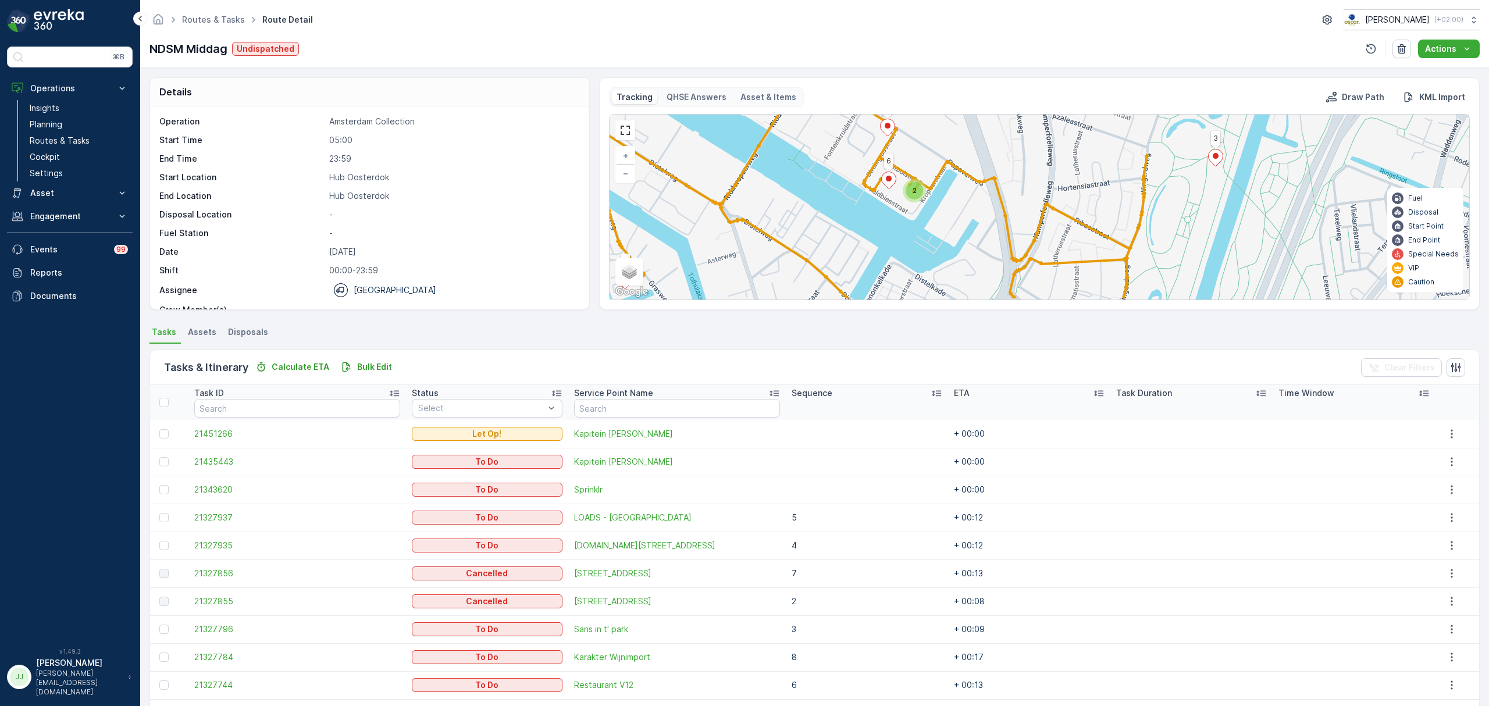
click at [908, 182] on div "2" at bounding box center [913, 190] width 23 height 23
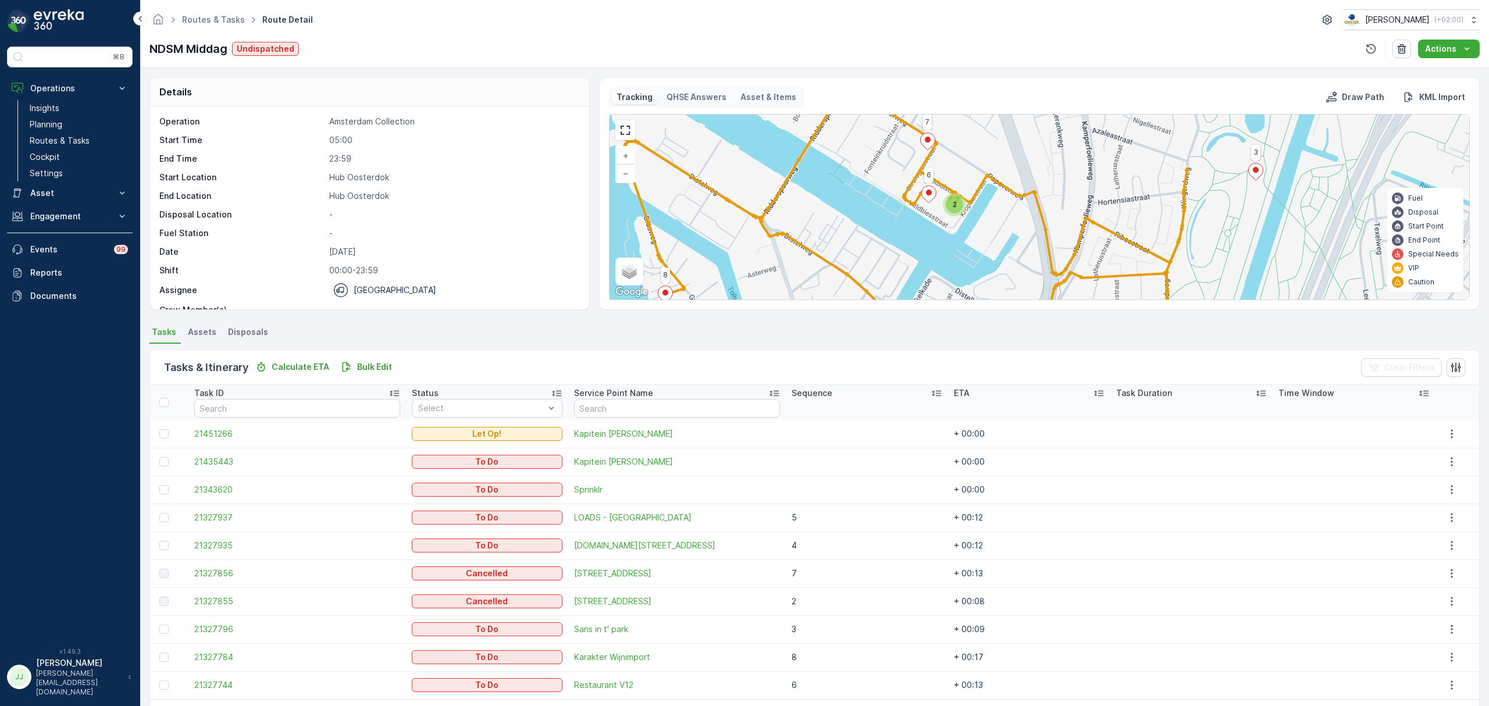
drag, startPoint x: 923, startPoint y: 195, endPoint x: 950, endPoint y: 229, distance: 42.2
click at [950, 229] on div "2 2 2 3 8 7 6 + − Satellite Roadmap Terrain Hybrid Leaflet Keyboard shortcuts M…" at bounding box center [1038, 207] width 859 height 185
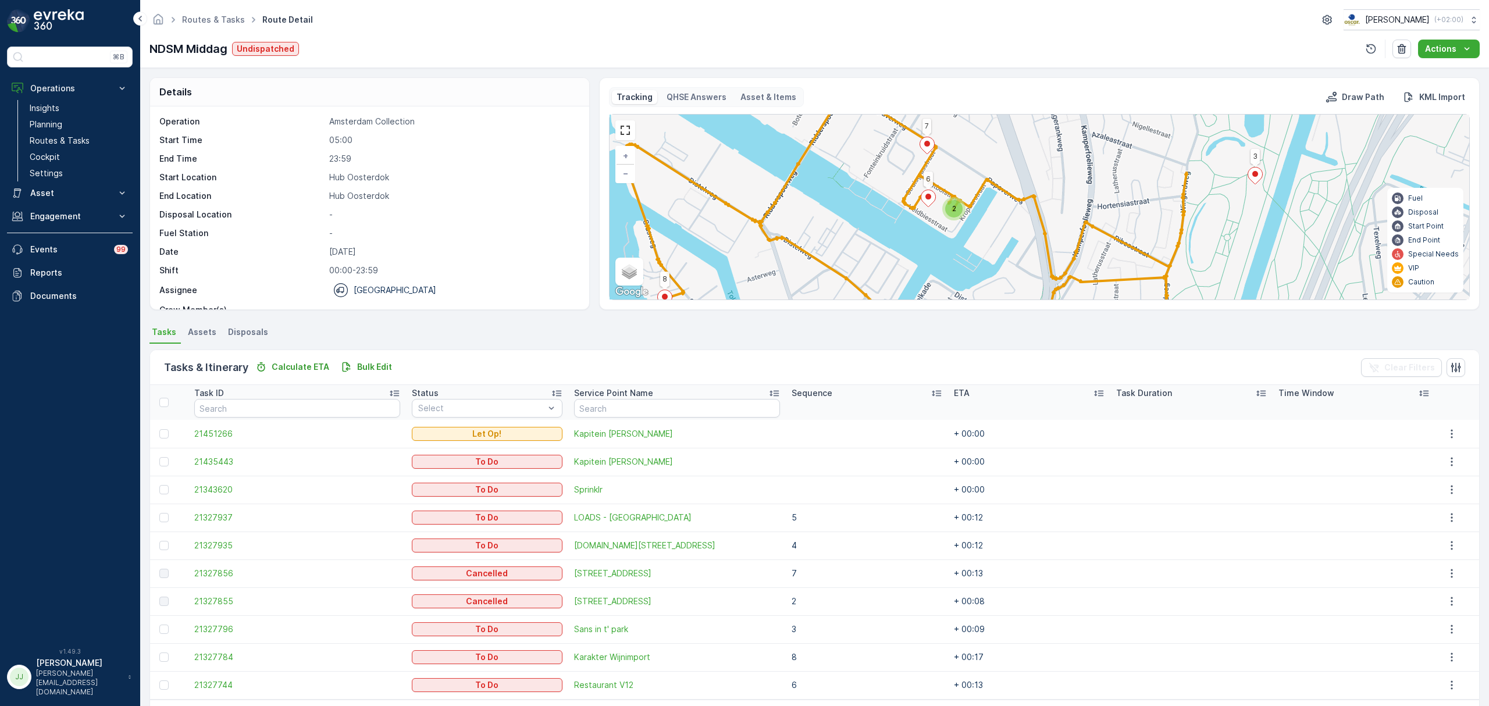
click at [954, 217] on div "2" at bounding box center [953, 208] width 17 height 17
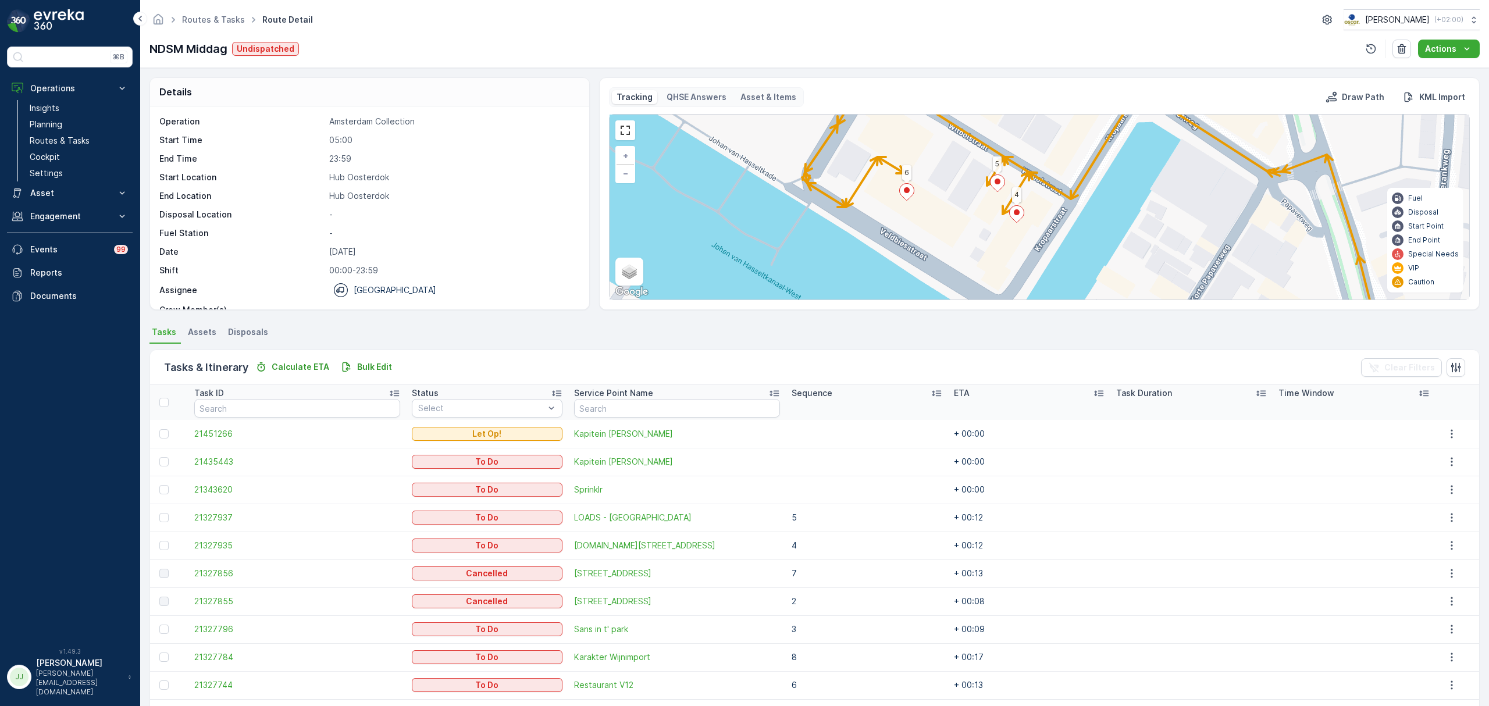
drag, startPoint x: 904, startPoint y: 197, endPoint x: 873, endPoint y: 198, distance: 30.8
click at [873, 198] on div "2 2 3 8 7 6 5 4 + − Satellite Roadmap Terrain Hybrid Leaflet Keyboard shortcuts…" at bounding box center [1038, 207] width 859 height 185
click at [893, 301] on div "Tracking QHSE Answers Asset & Items Draw Path KML Import 2 2 3 8 7 6 5 4 + − Sa…" at bounding box center [1039, 193] width 880 height 233
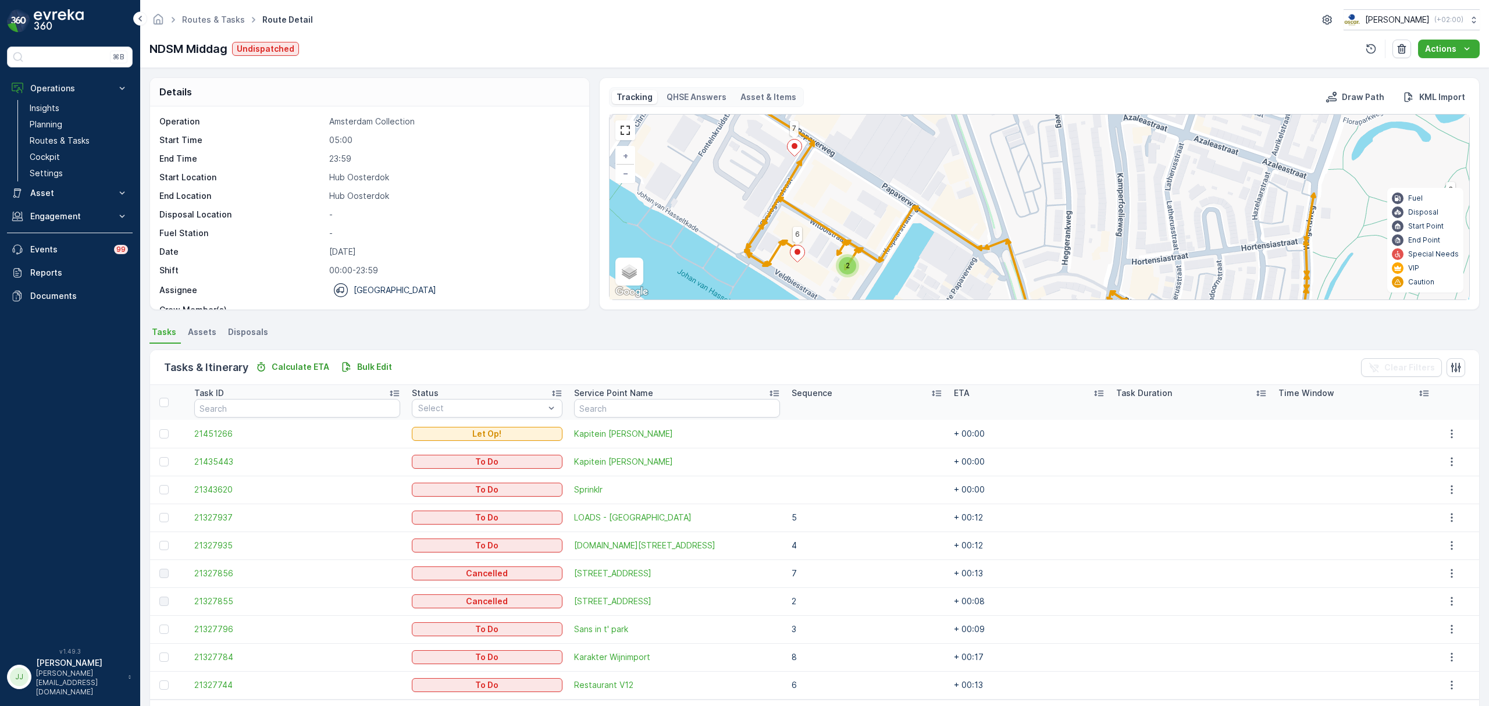
click at [945, 234] on div "2 2 2 3 8 7 6 5 4 + − Satellite Roadmap Terrain Hybrid Leaflet Keyboard shortcu…" at bounding box center [1038, 207] width 859 height 185
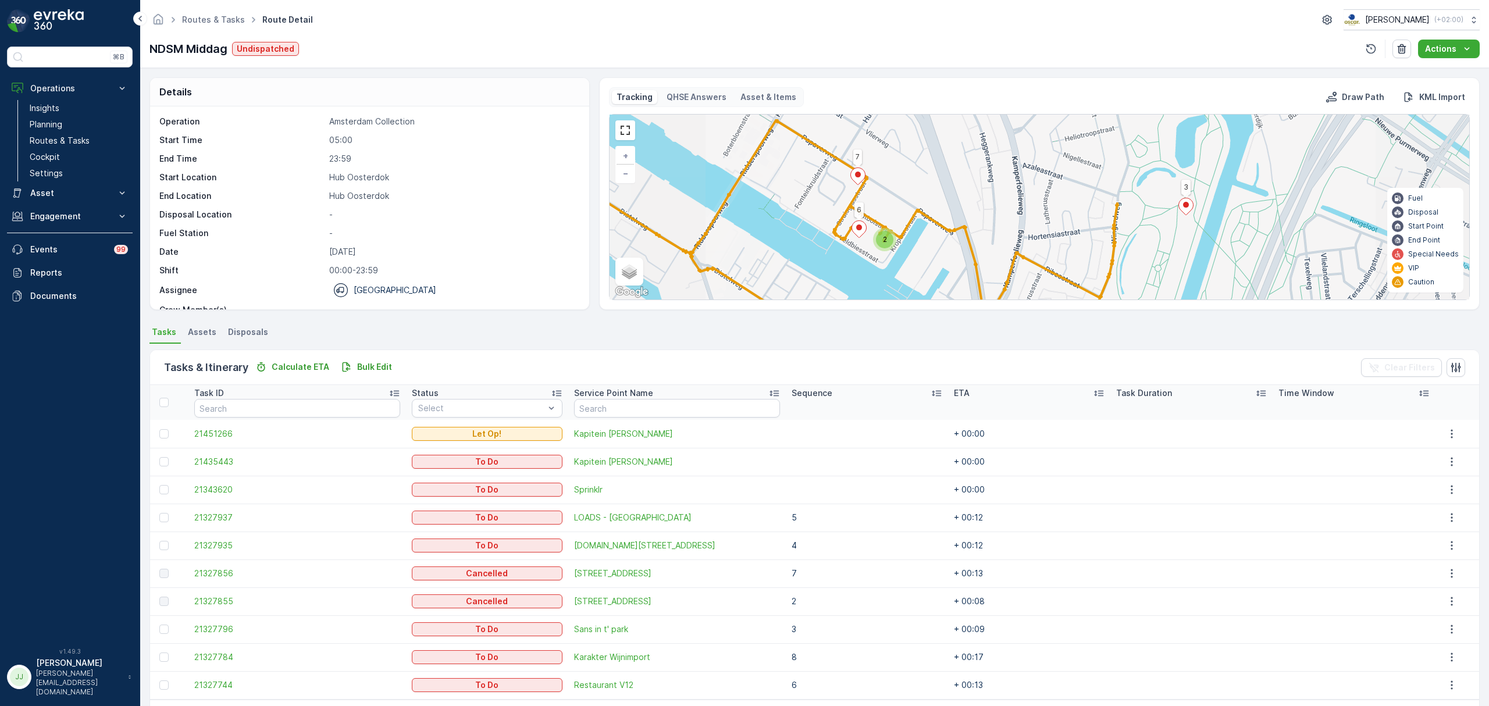
drag, startPoint x: 1014, startPoint y: 241, endPoint x: 957, endPoint y: 199, distance: 70.7
click at [957, 199] on div "2 2 2 3 8 7 6 + − Satellite Roadmap Terrain Hybrid Leaflet Keyboard shortcuts M…" at bounding box center [1038, 207] width 859 height 185
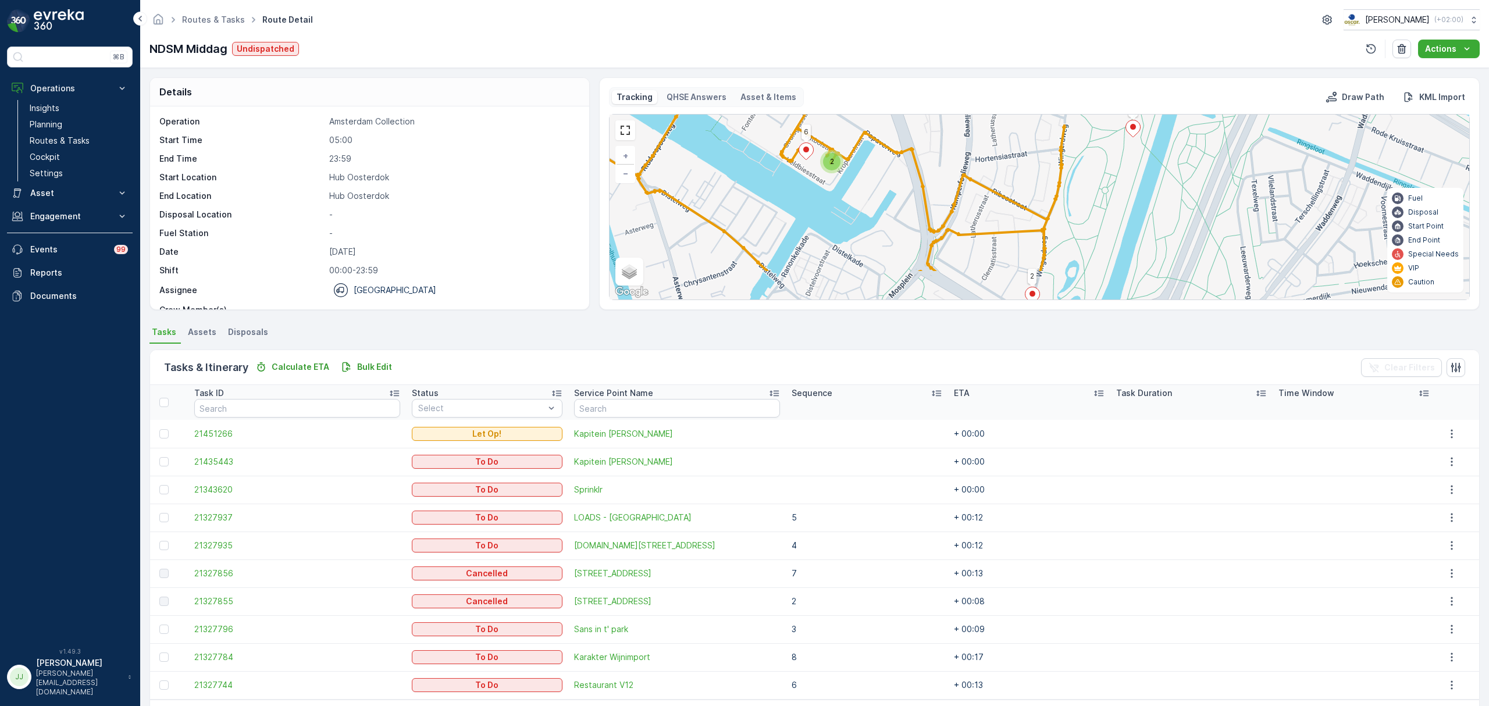
drag, startPoint x: 1025, startPoint y: 230, endPoint x: 1018, endPoint y: 170, distance: 60.9
click at [1018, 170] on div "2 2 2 3 8 7 6 + − Satellite Roadmap Terrain Hybrid Leaflet Keyboard shortcuts M…" at bounding box center [1038, 207] width 859 height 185
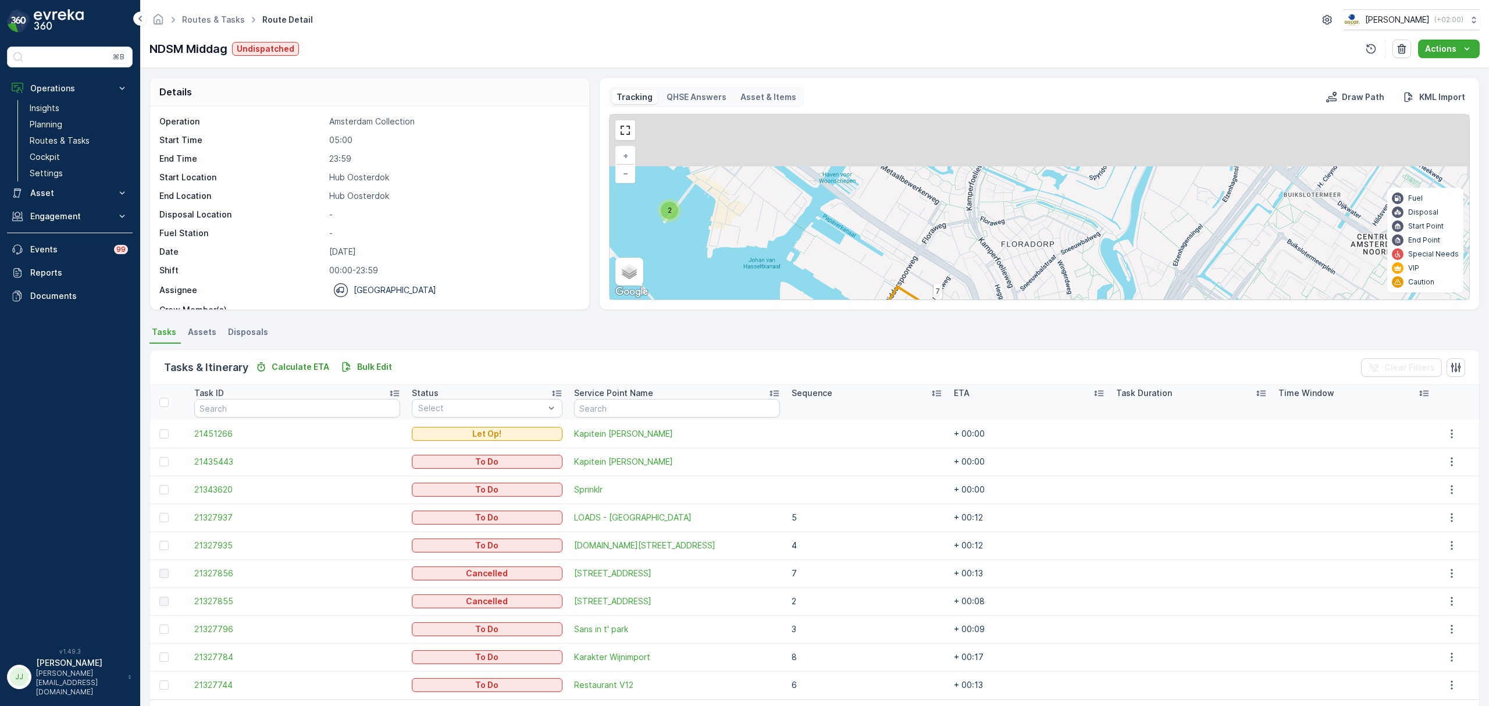
drag, startPoint x: 1108, startPoint y: 226, endPoint x: 1132, endPoint y: 396, distance: 171.4
click at [1132, 396] on div "Details Operation Amsterdam Collection Start Time 05:00 End Time 23:59 Start Lo…" at bounding box center [814, 387] width 1348 height 638
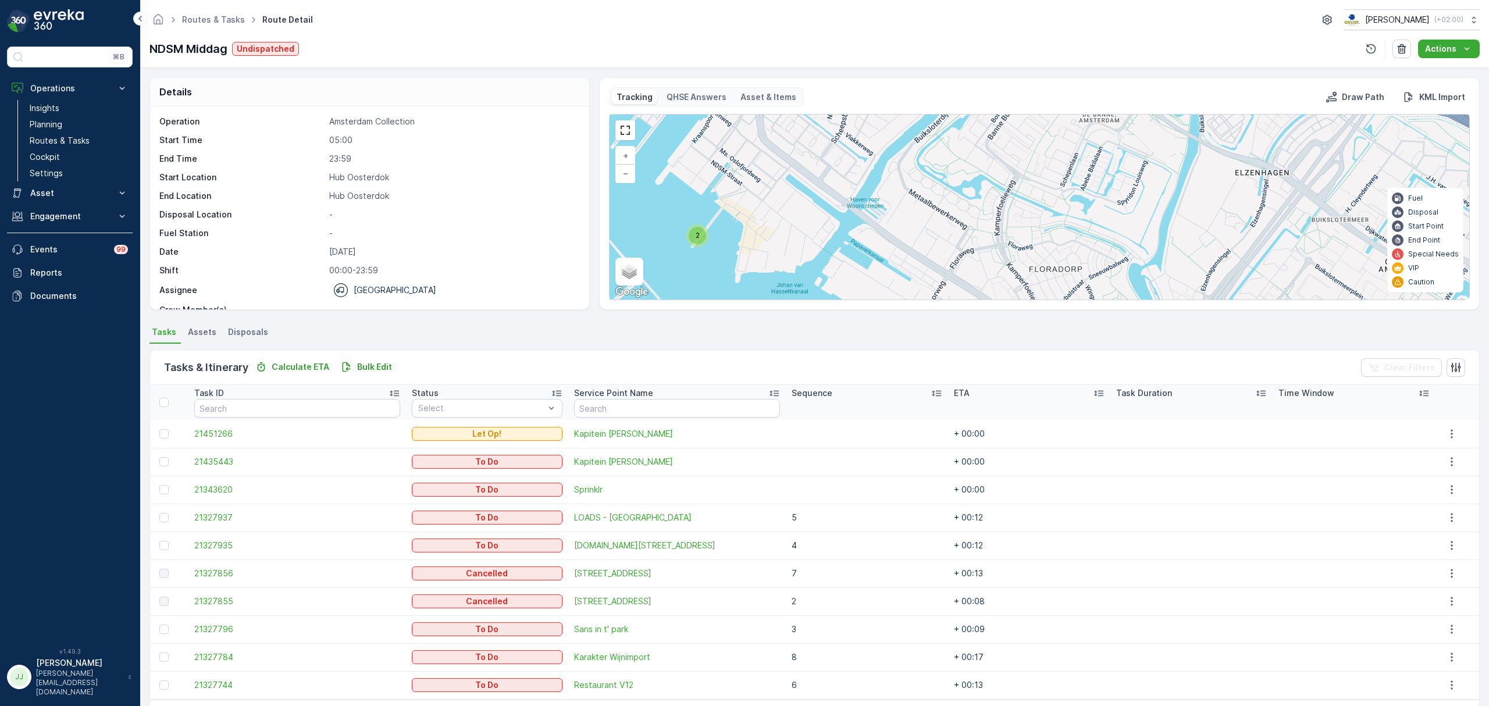
drag, startPoint x: 1029, startPoint y: 266, endPoint x: 1046, endPoint y: 277, distance: 19.8
click at [1066, 315] on div "Details Operation Amsterdam Collection Start Time 05:00 End Time 23:59 Start Lo…" at bounding box center [814, 387] width 1348 height 638
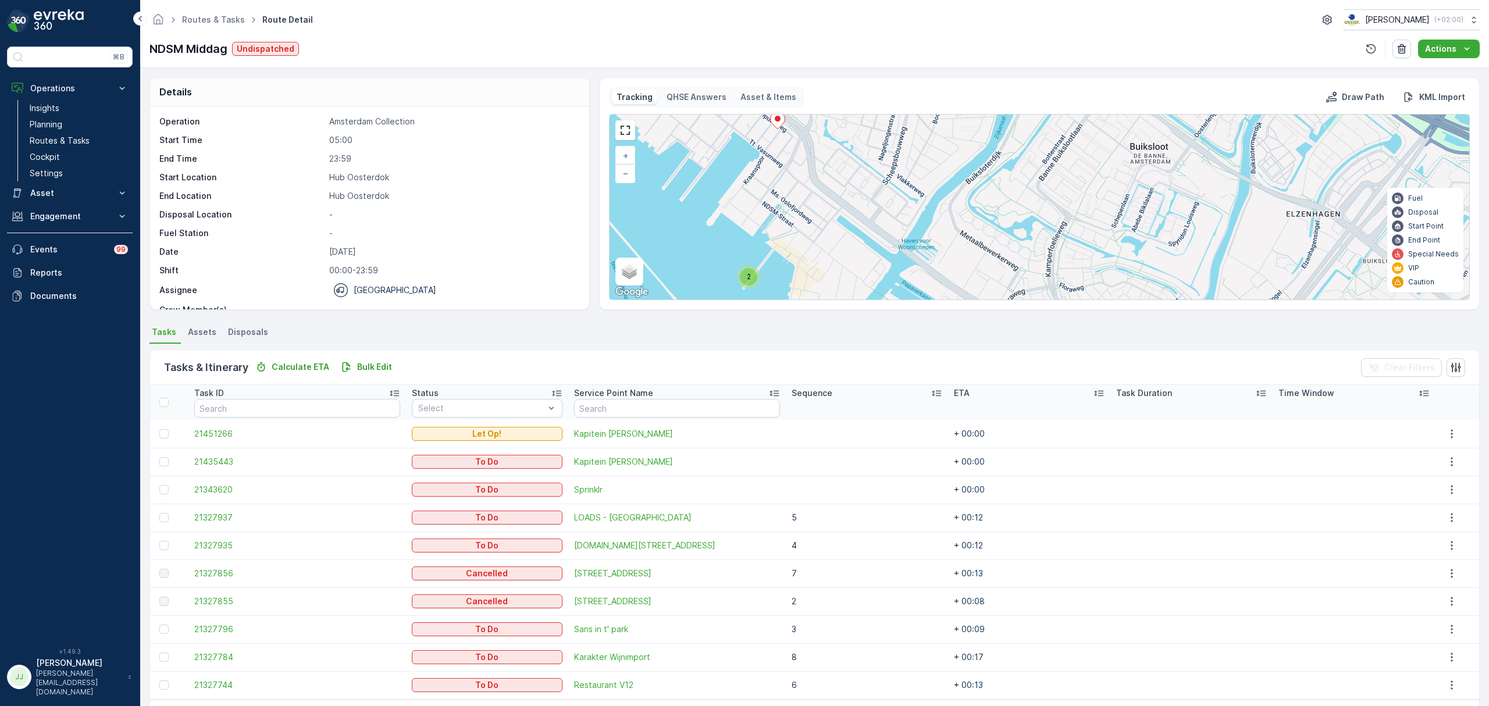
drag, startPoint x: 922, startPoint y: 250, endPoint x: 959, endPoint y: 262, distance: 39.5
click at [959, 262] on div "2 3 2 3 8 7 + − Satellite Roadmap Terrain Hybrid Leaflet Keyboard shortcuts Map…" at bounding box center [1038, 207] width 859 height 185
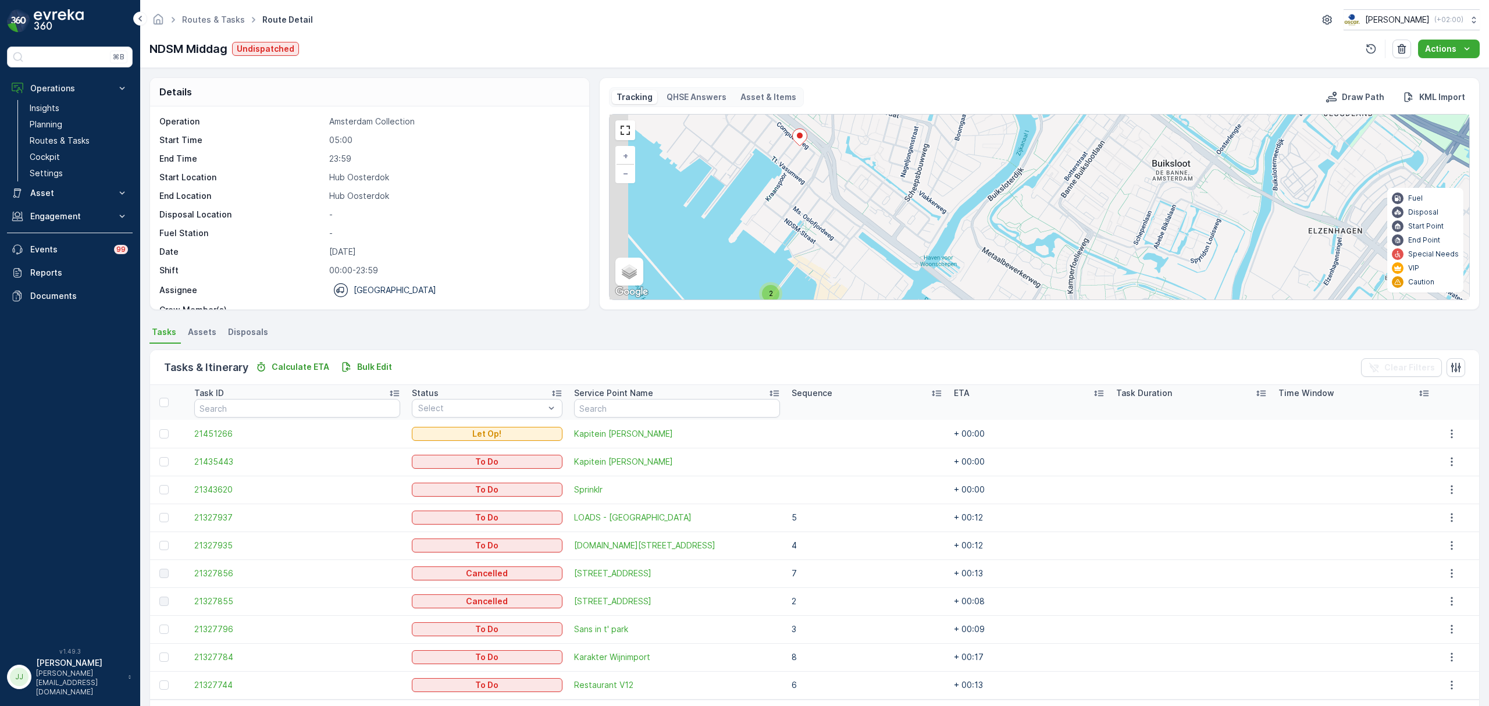
drag, startPoint x: 899, startPoint y: 213, endPoint x: 965, endPoint y: 249, distance: 75.5
click at [965, 249] on div "2 3 2 3 8 7 + − Satellite Roadmap Terrain Hybrid Leaflet Keyboard shortcuts Map…" at bounding box center [1038, 207] width 859 height 185
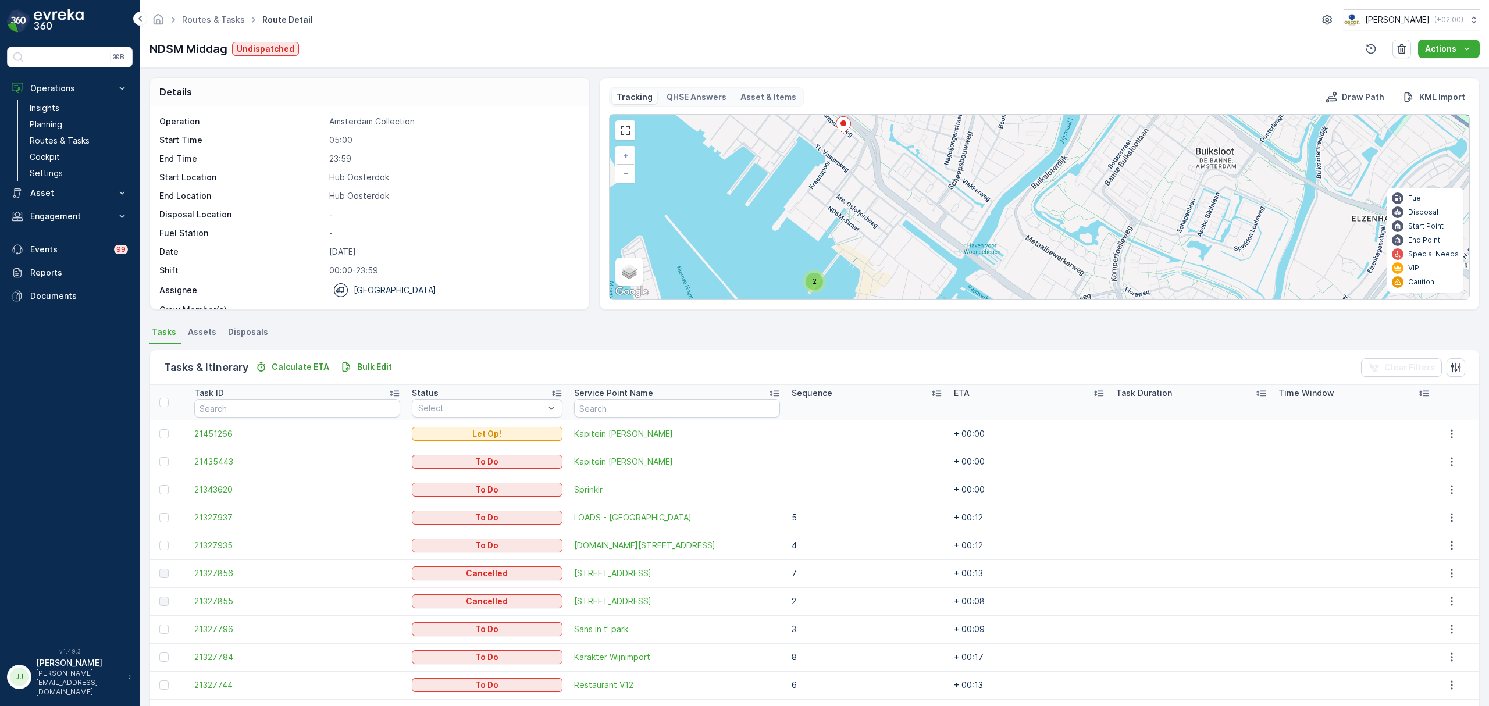
drag, startPoint x: 852, startPoint y: 196, endPoint x: 845, endPoint y: 159, distance: 37.8
click at [845, 159] on div "2 3 2 3 8 7 + − Satellite Roadmap Terrain Hybrid Leaflet Keyboard shortcuts Map…" at bounding box center [1038, 207] width 859 height 185
click at [842, 131] on icon at bounding box center [843, 125] width 15 height 17
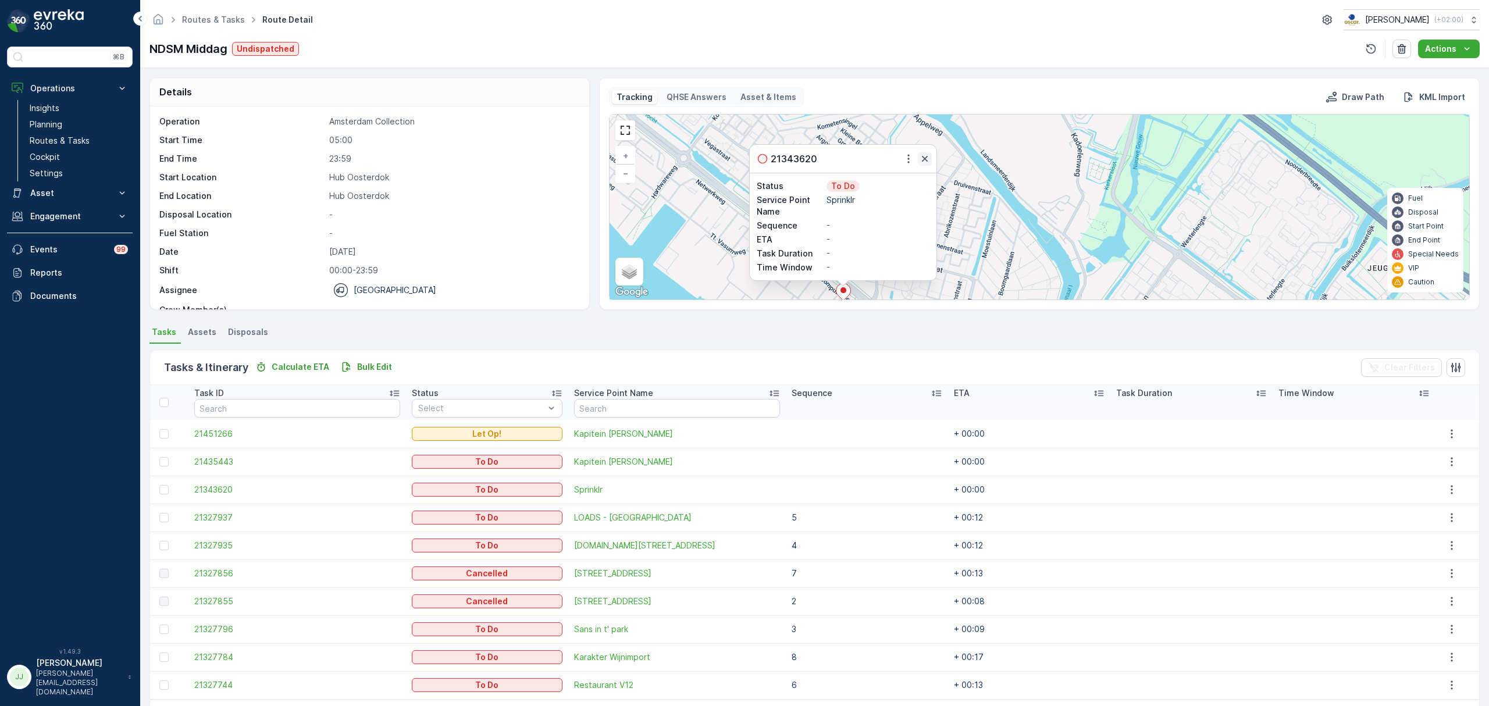
click at [922, 156] on icon "button" at bounding box center [925, 159] width 12 height 12
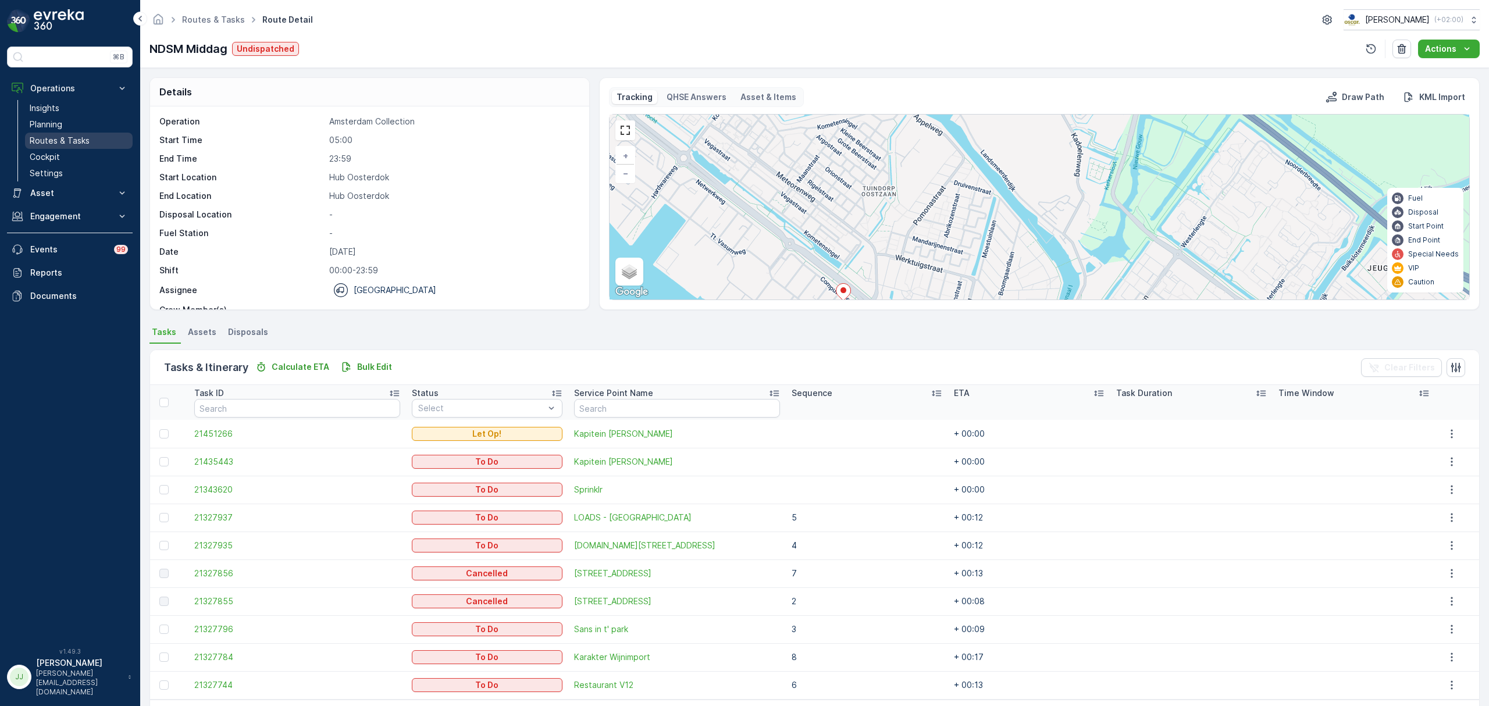
click at [97, 145] on link "Routes & Tasks" at bounding box center [79, 141] width 108 height 16
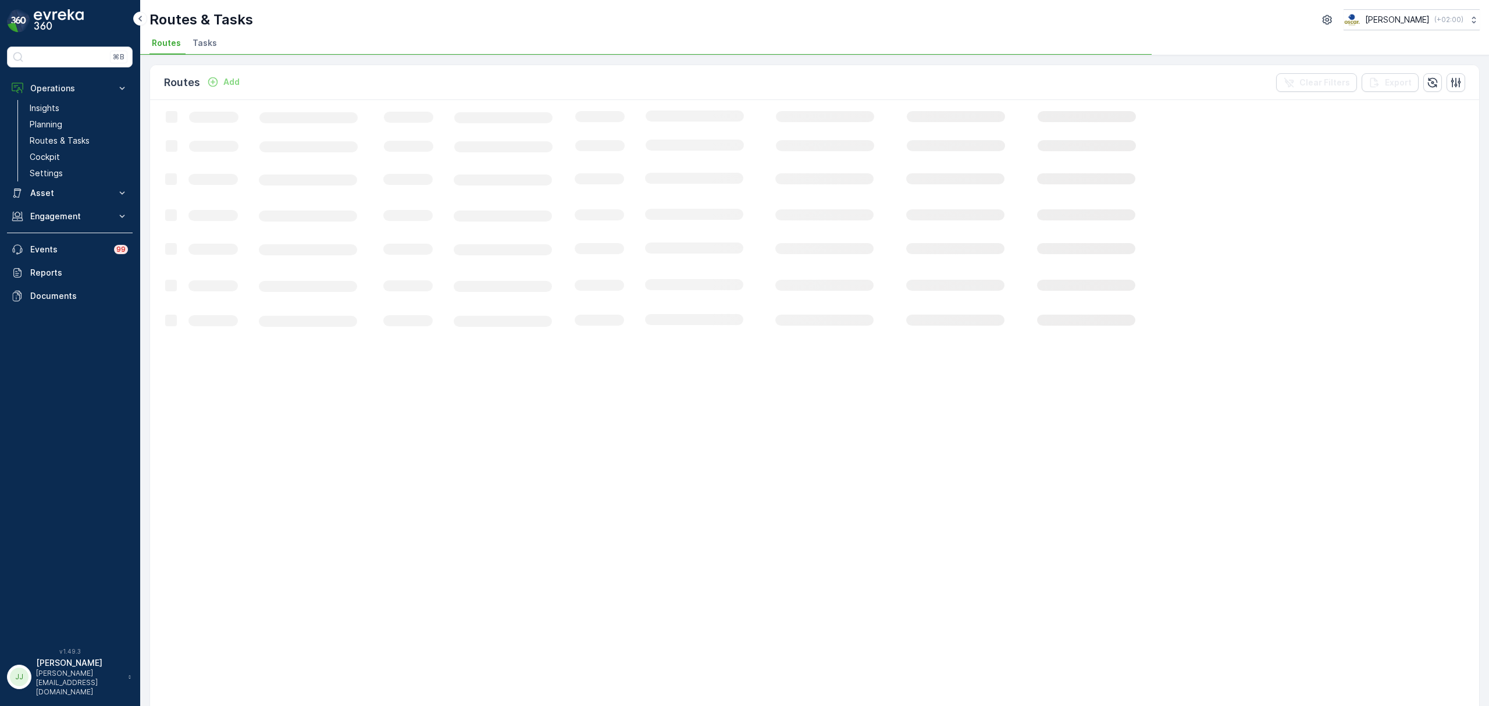
click at [212, 35] on li "Tasks" at bounding box center [205, 45] width 31 height 20
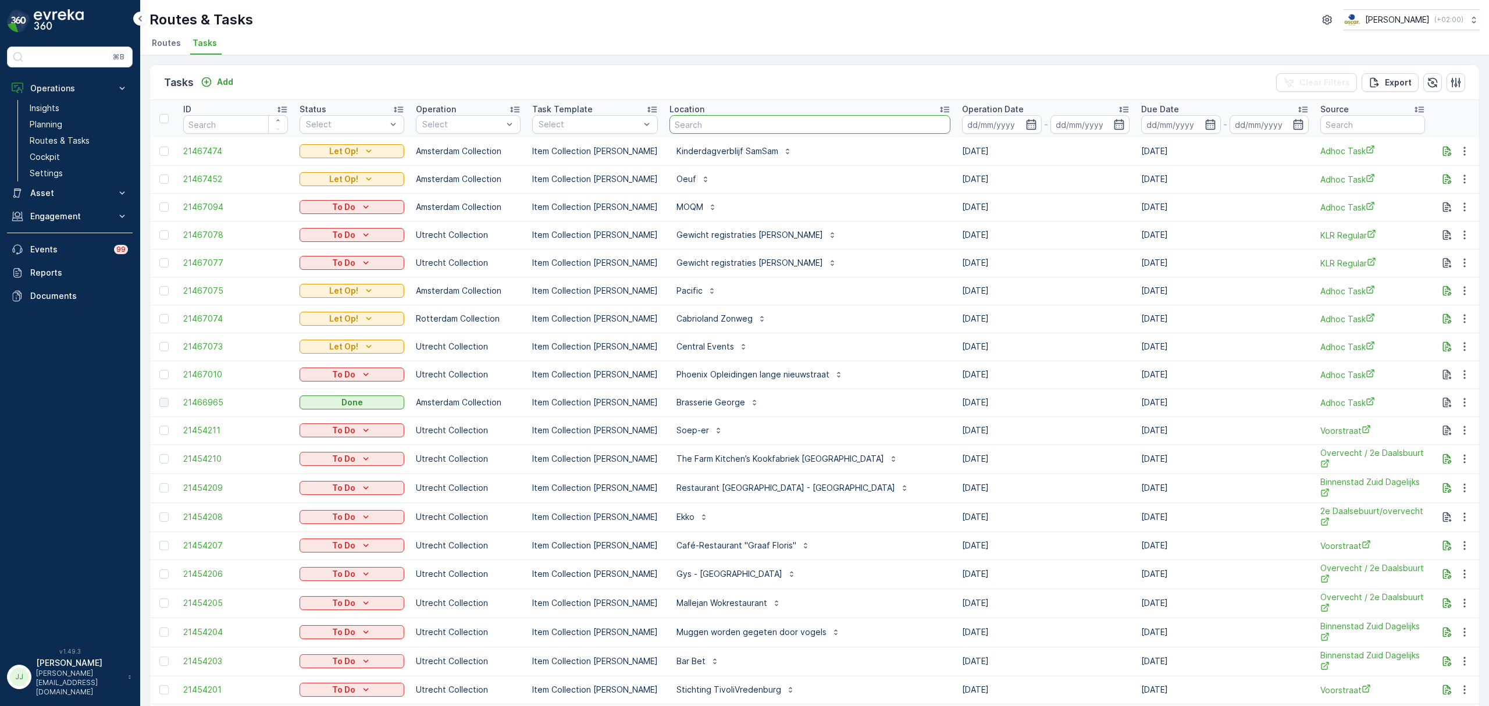
click at [680, 133] on input "text" at bounding box center [809, 124] width 281 height 19
type input "gang"
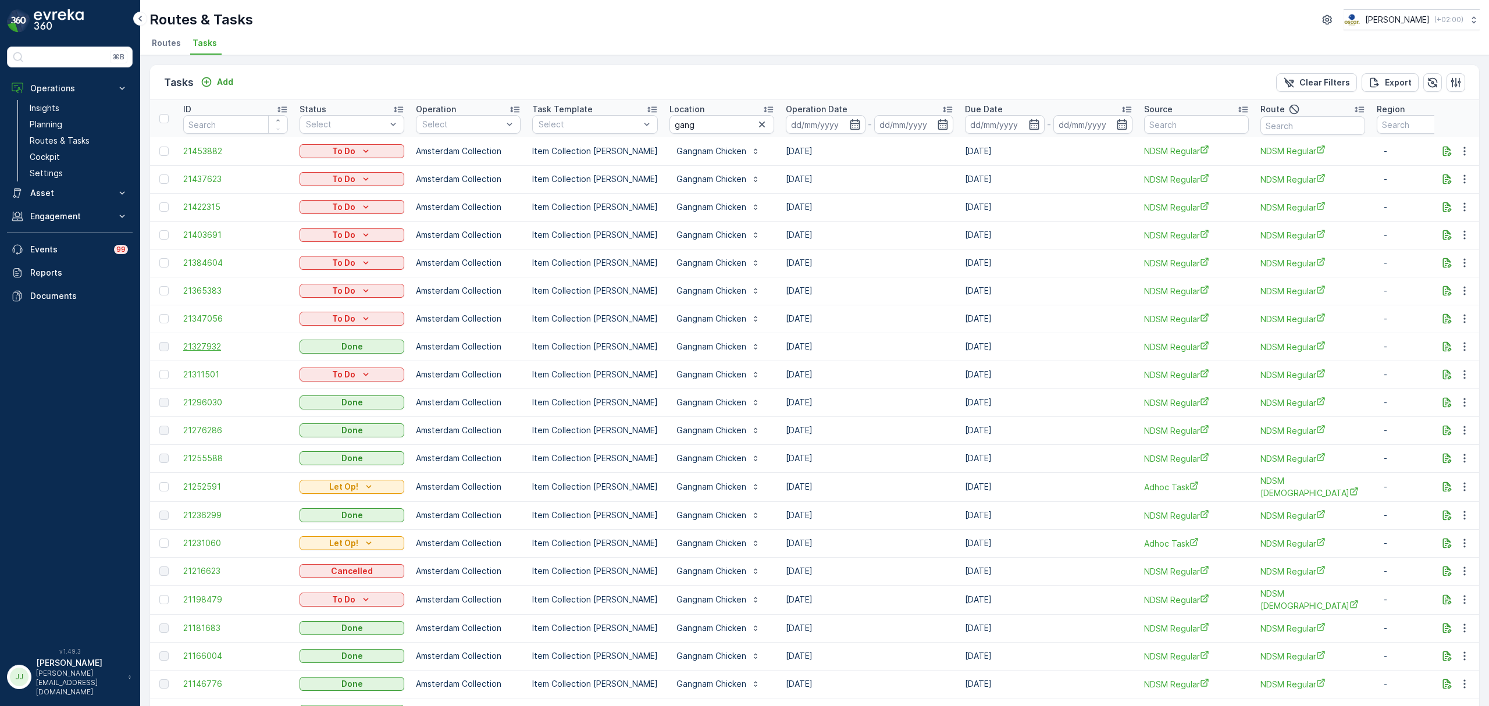
click at [201, 343] on span "21327932" at bounding box center [235, 347] width 105 height 12
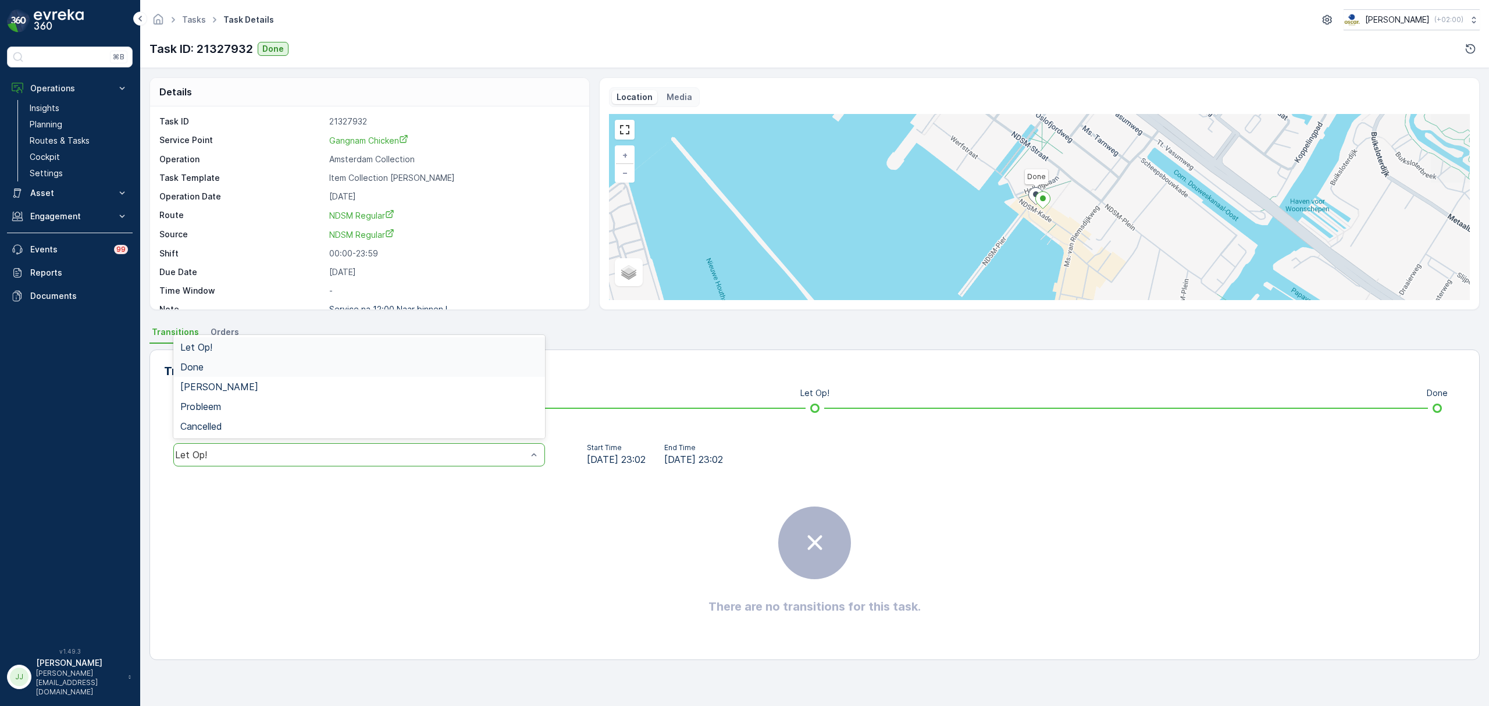
click at [215, 364] on div "Done" at bounding box center [359, 367] width 358 height 10
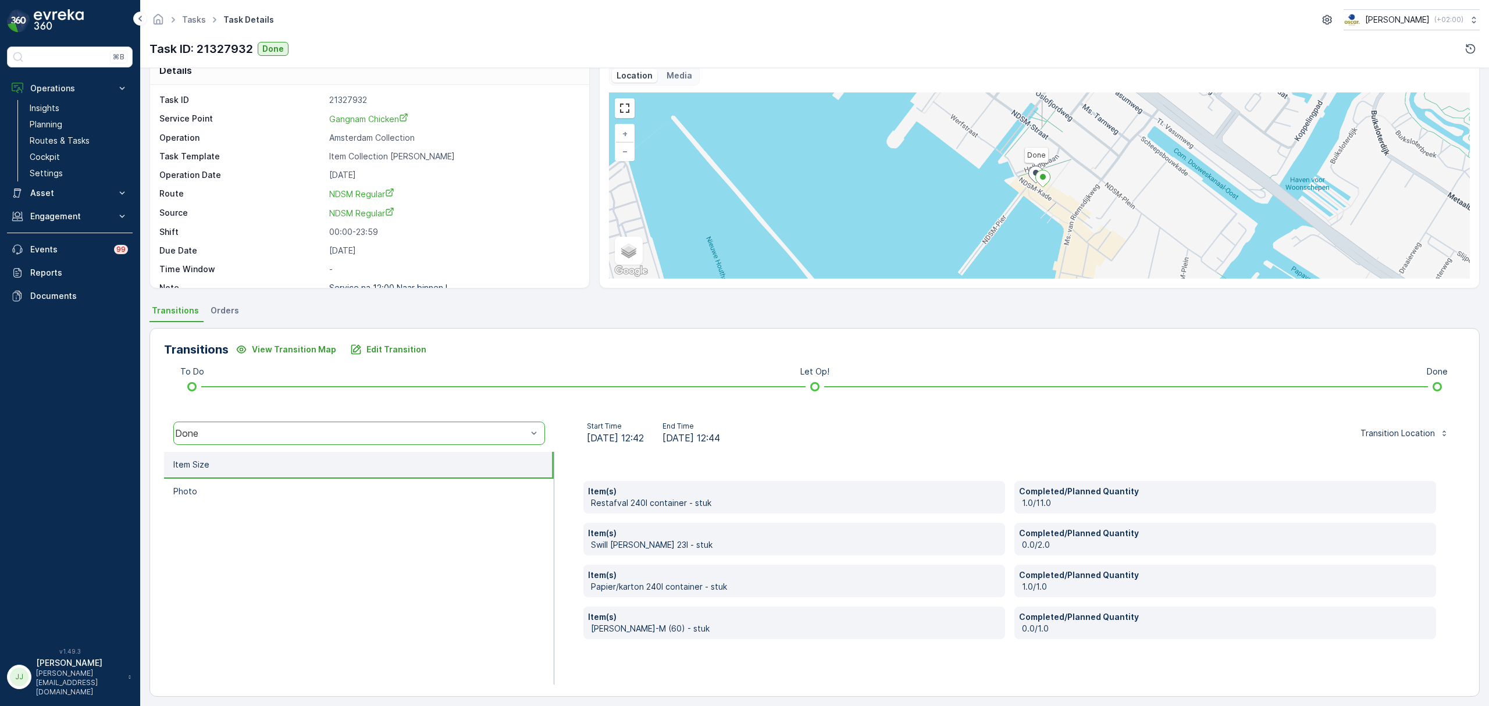
scroll to position [27, 0]
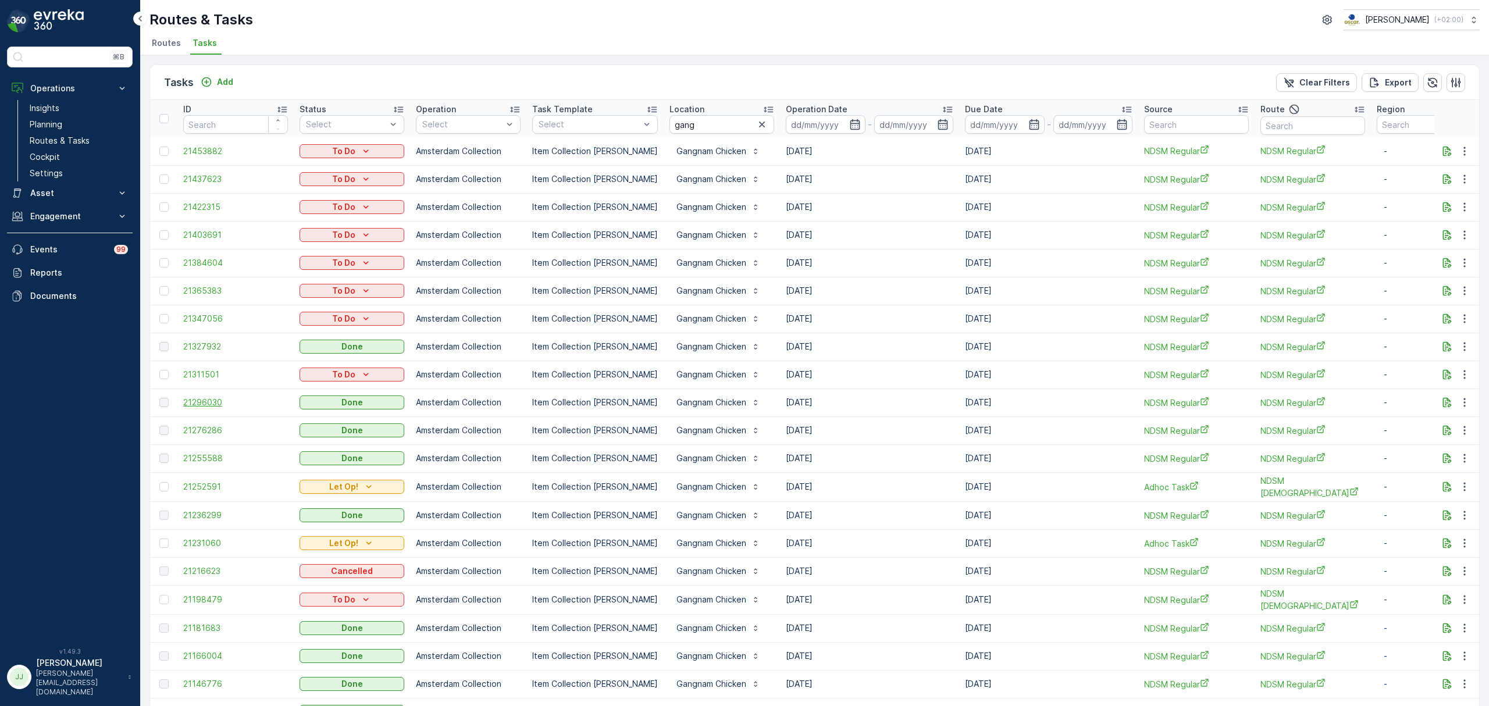
click at [191, 403] on span "21296030" at bounding box center [235, 403] width 105 height 12
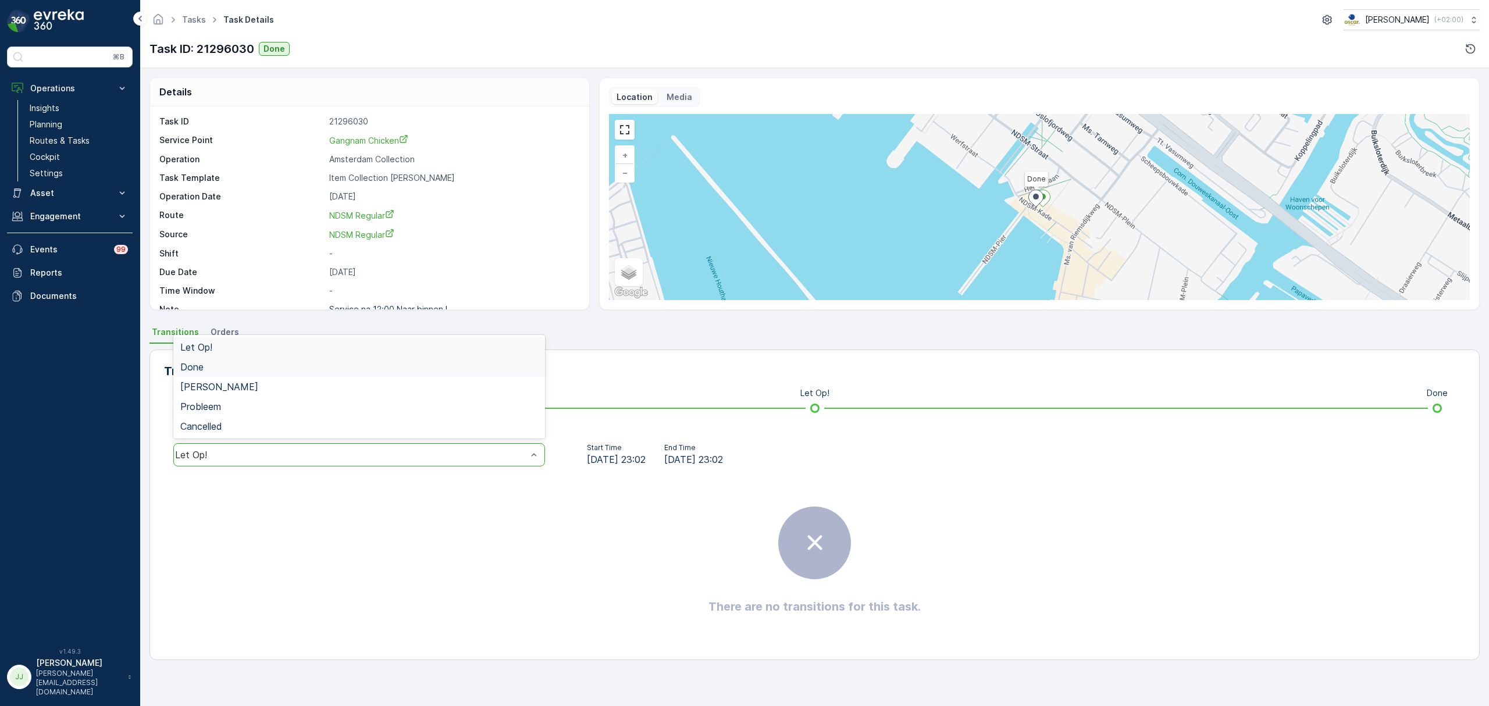
click at [222, 358] on div "Done" at bounding box center [359, 367] width 372 height 20
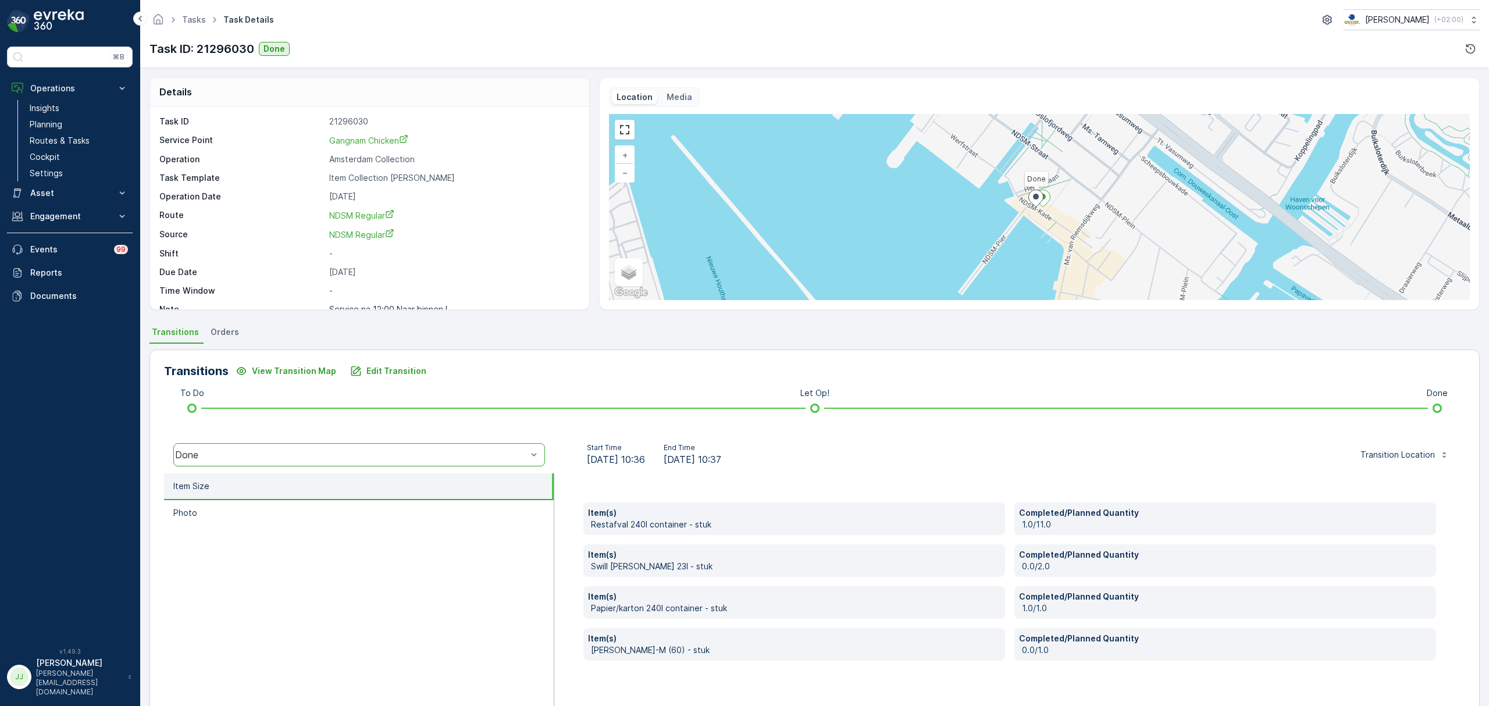
scroll to position [27, 0]
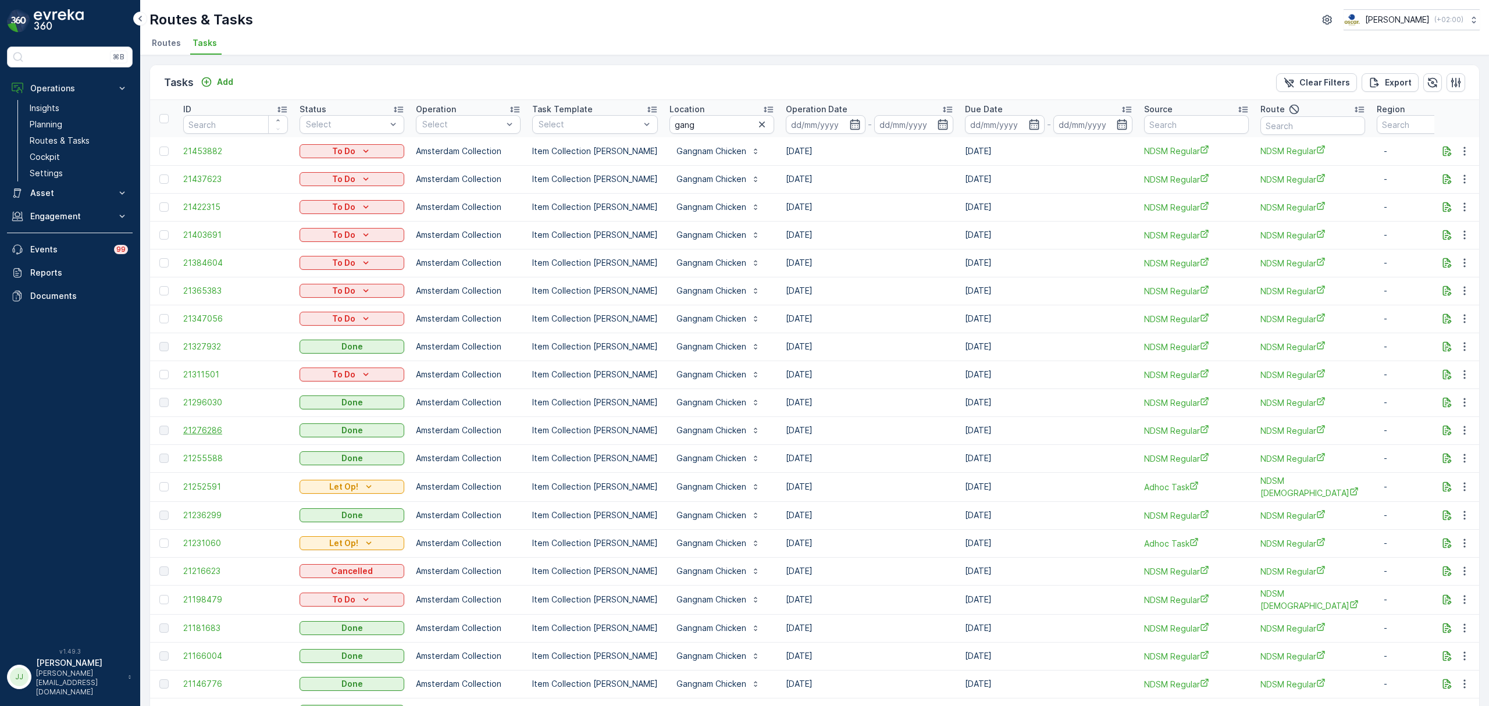
click at [233, 426] on span "21276286" at bounding box center [235, 430] width 105 height 12
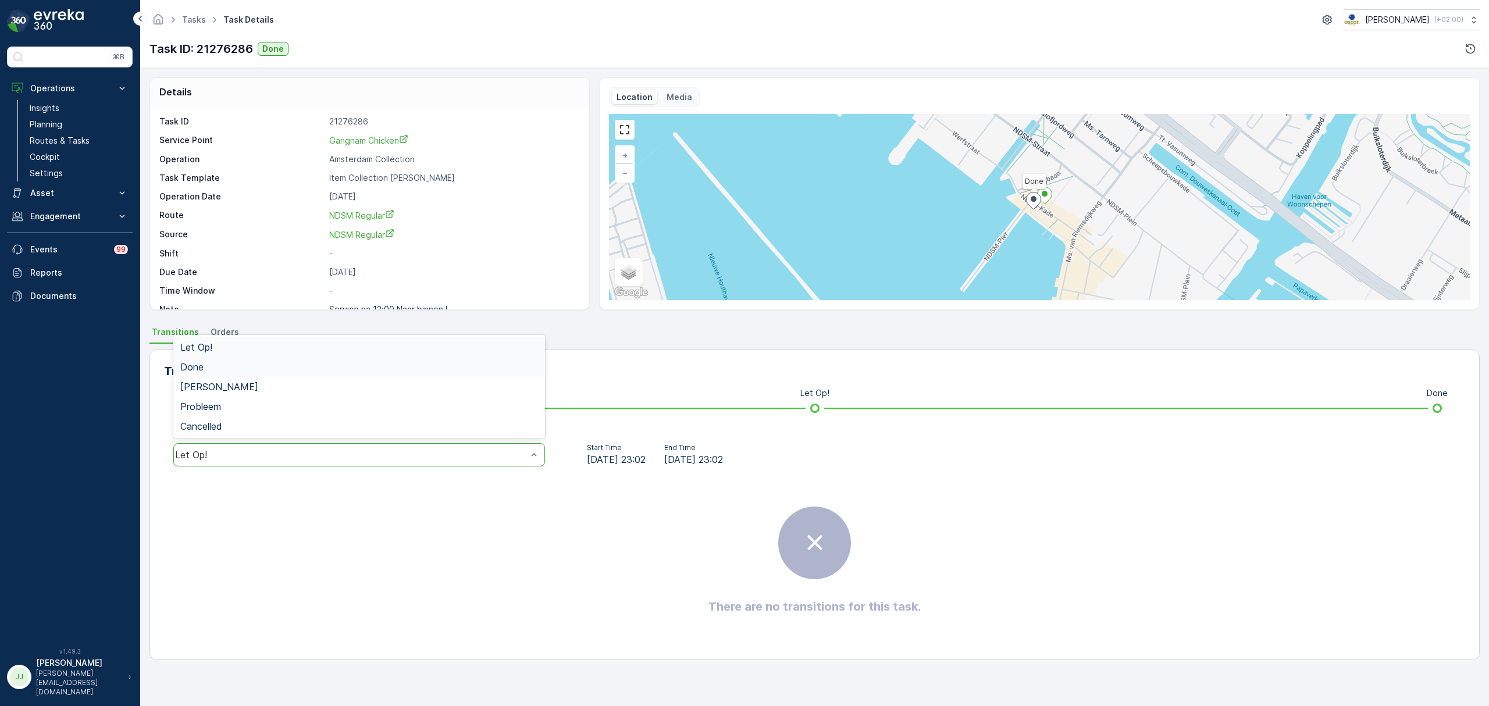
click at [255, 362] on div "Done" at bounding box center [359, 367] width 358 height 10
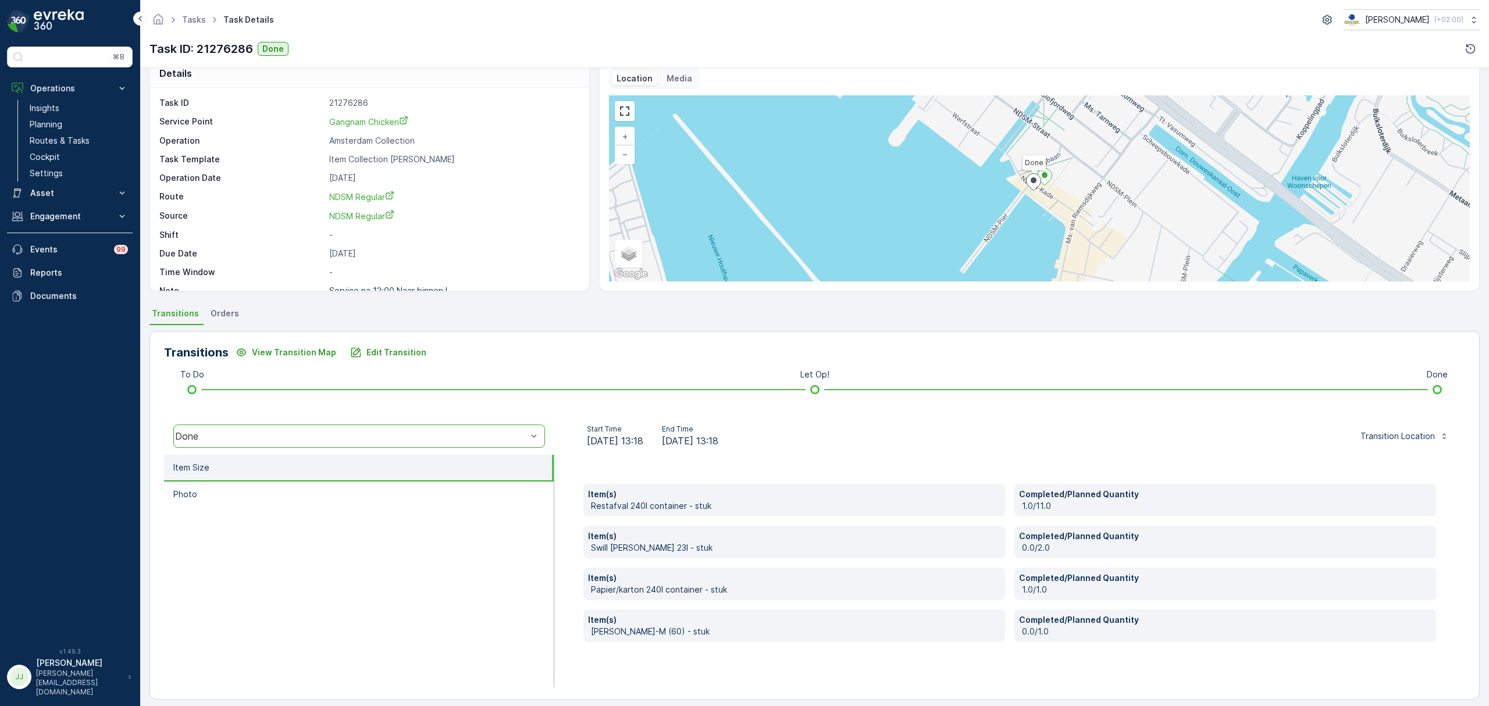
scroll to position [27, 0]
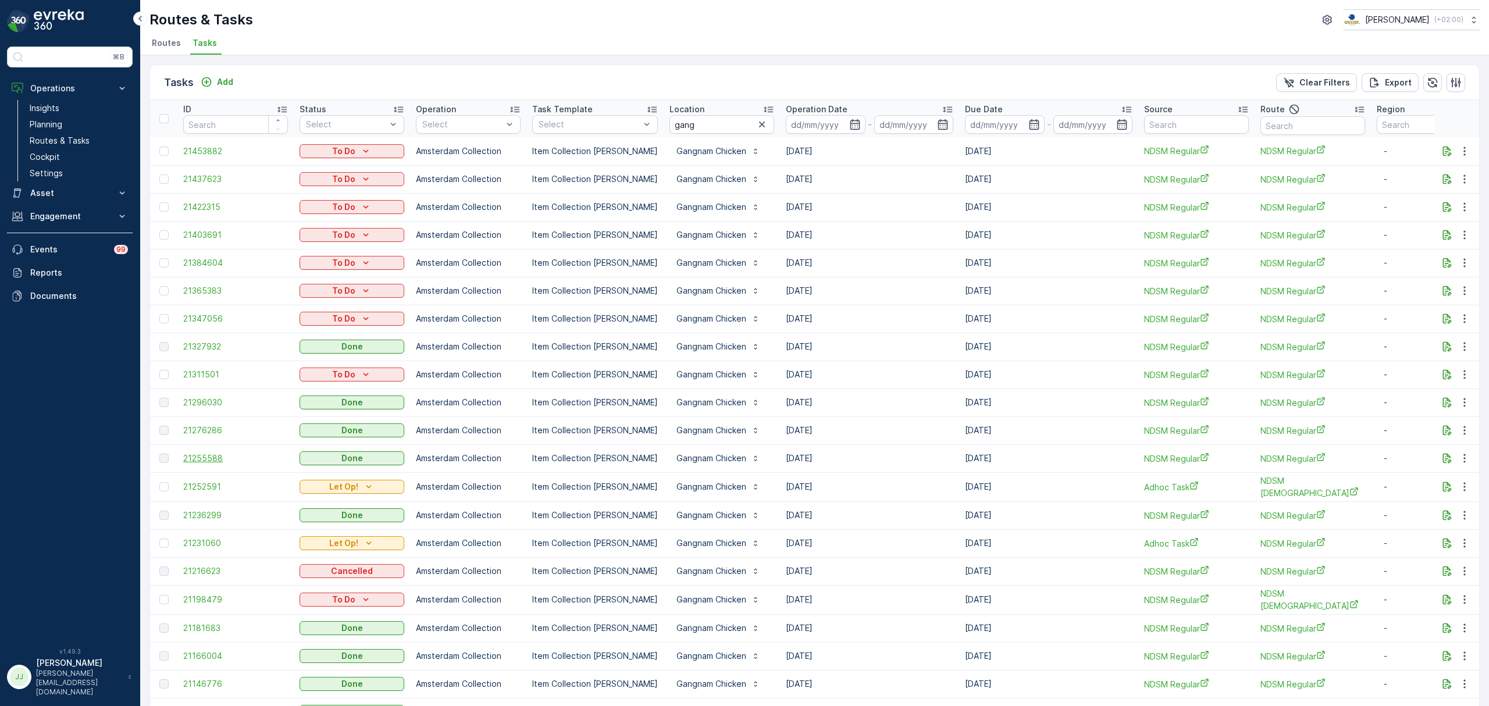
click at [217, 456] on span "21255588" at bounding box center [235, 458] width 105 height 12
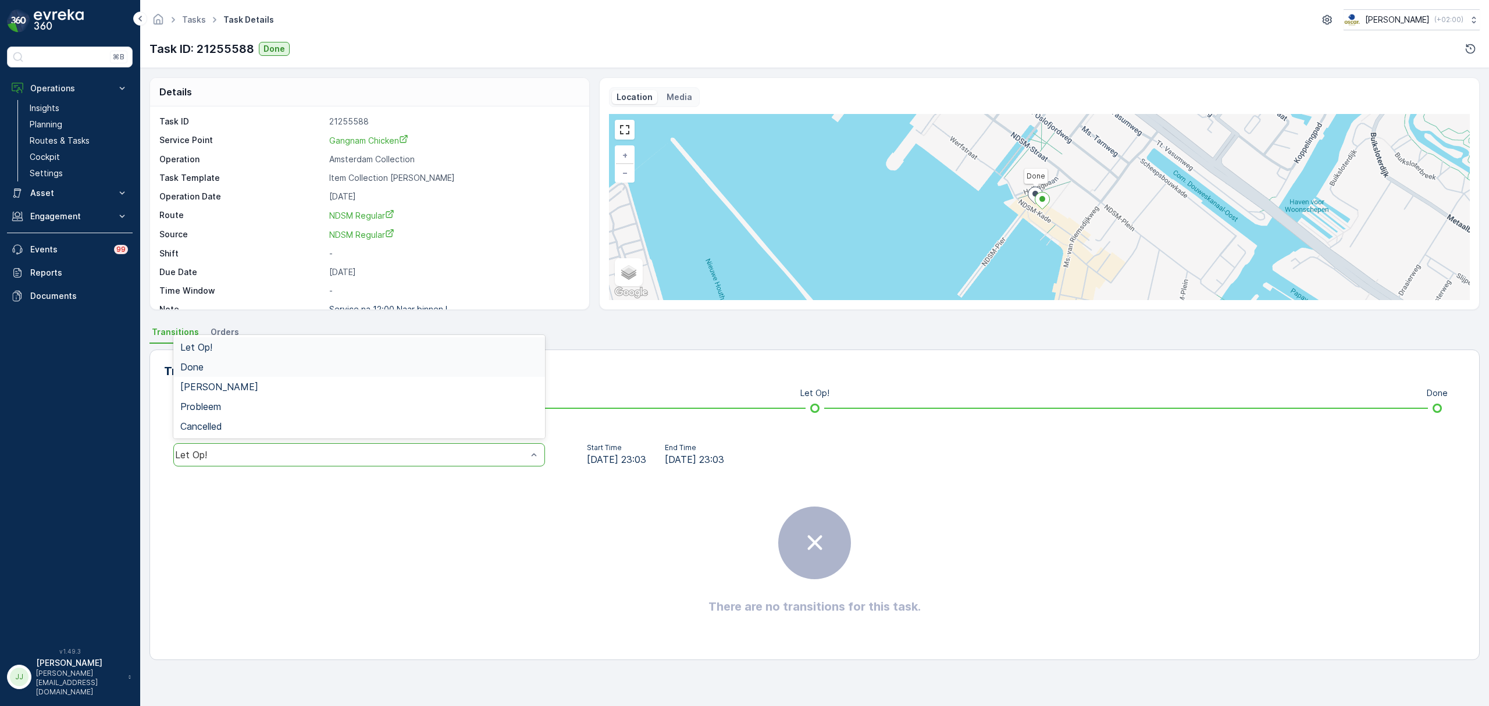
click at [230, 361] on div "Done" at bounding box center [359, 367] width 372 height 20
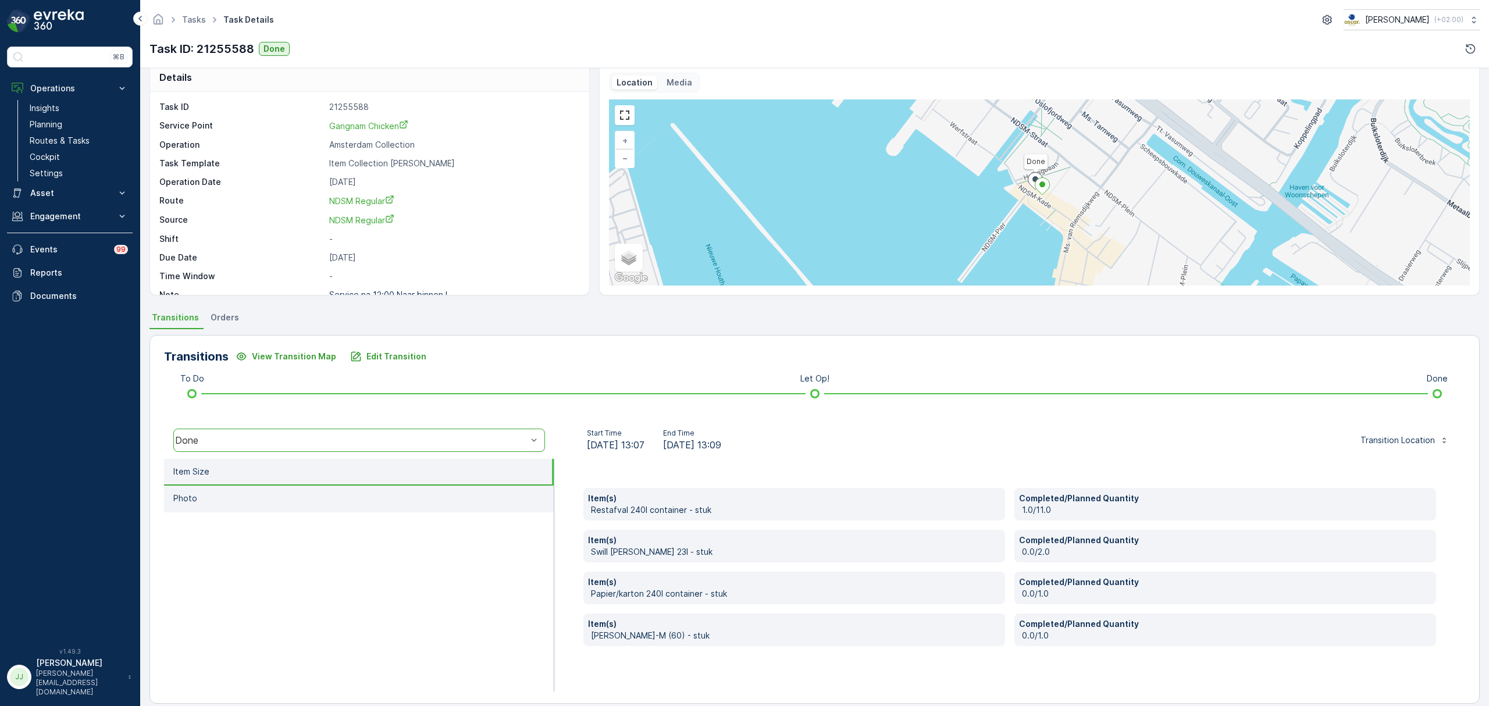
scroll to position [27, 0]
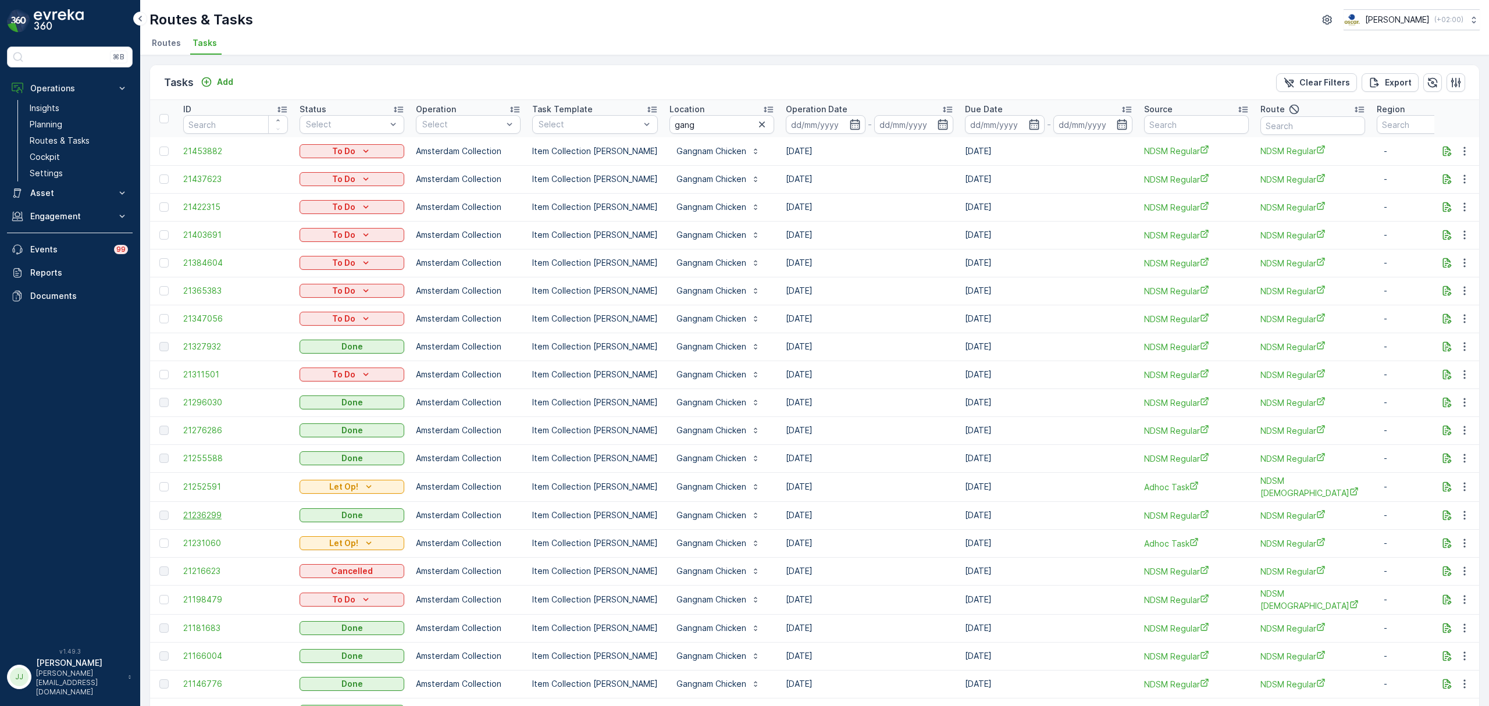
click at [196, 512] on span "21236299" at bounding box center [235, 515] width 105 height 12
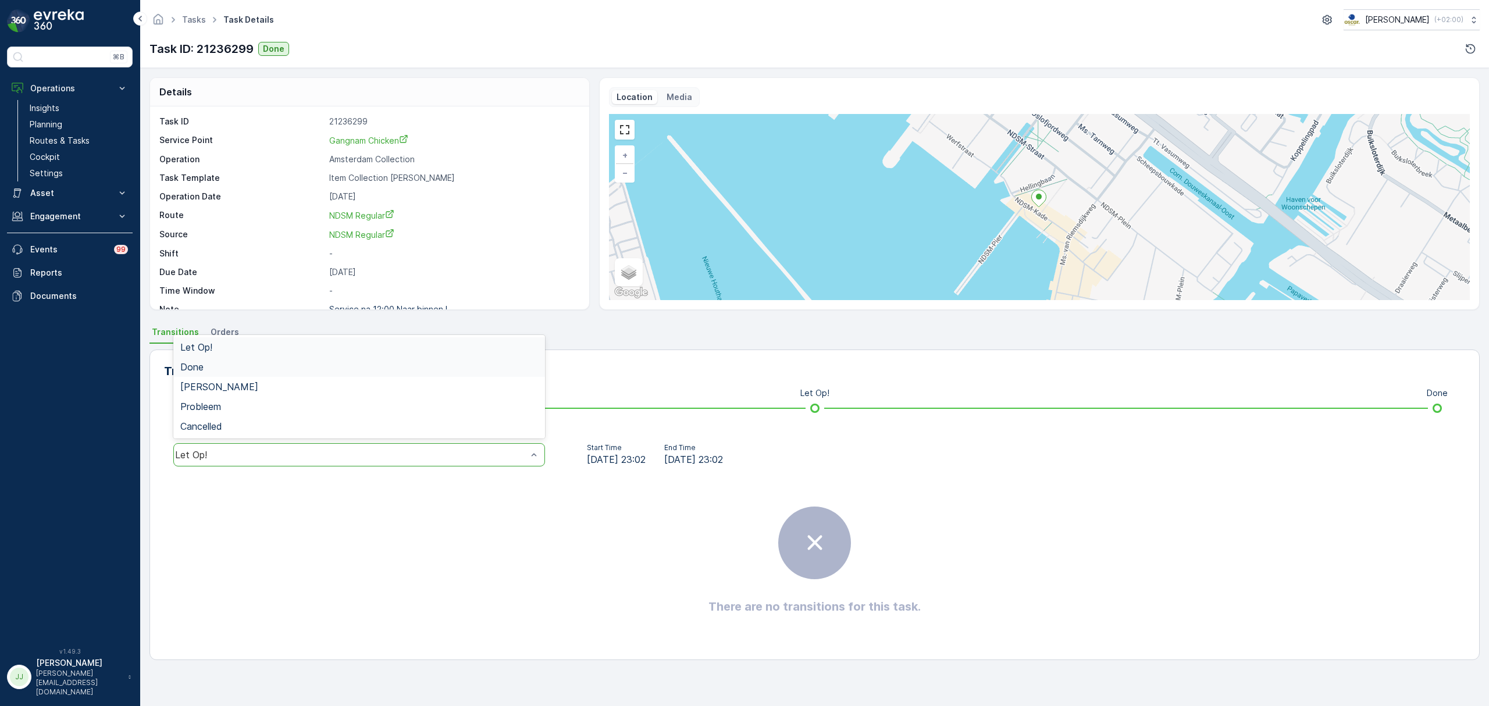
click at [222, 365] on div "Done" at bounding box center [359, 367] width 358 height 10
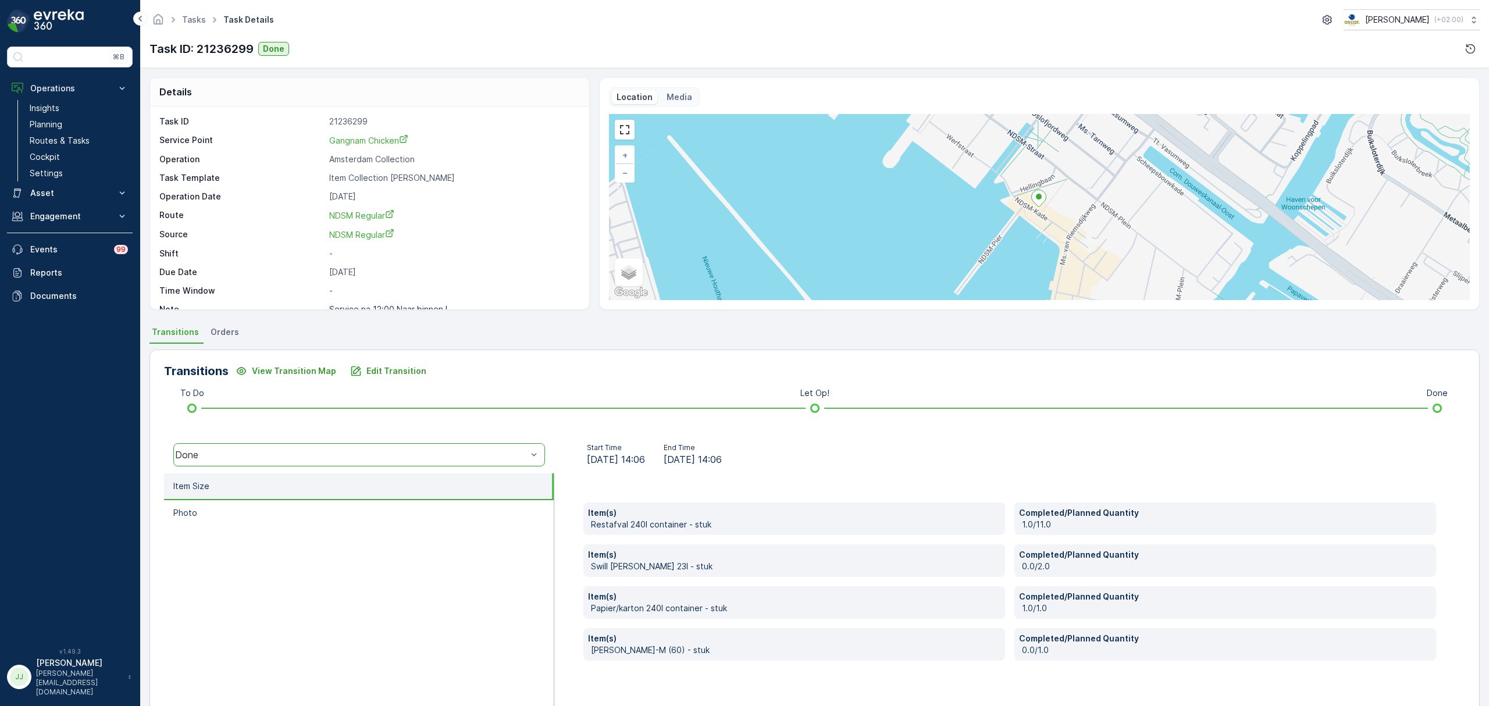
scroll to position [27, 0]
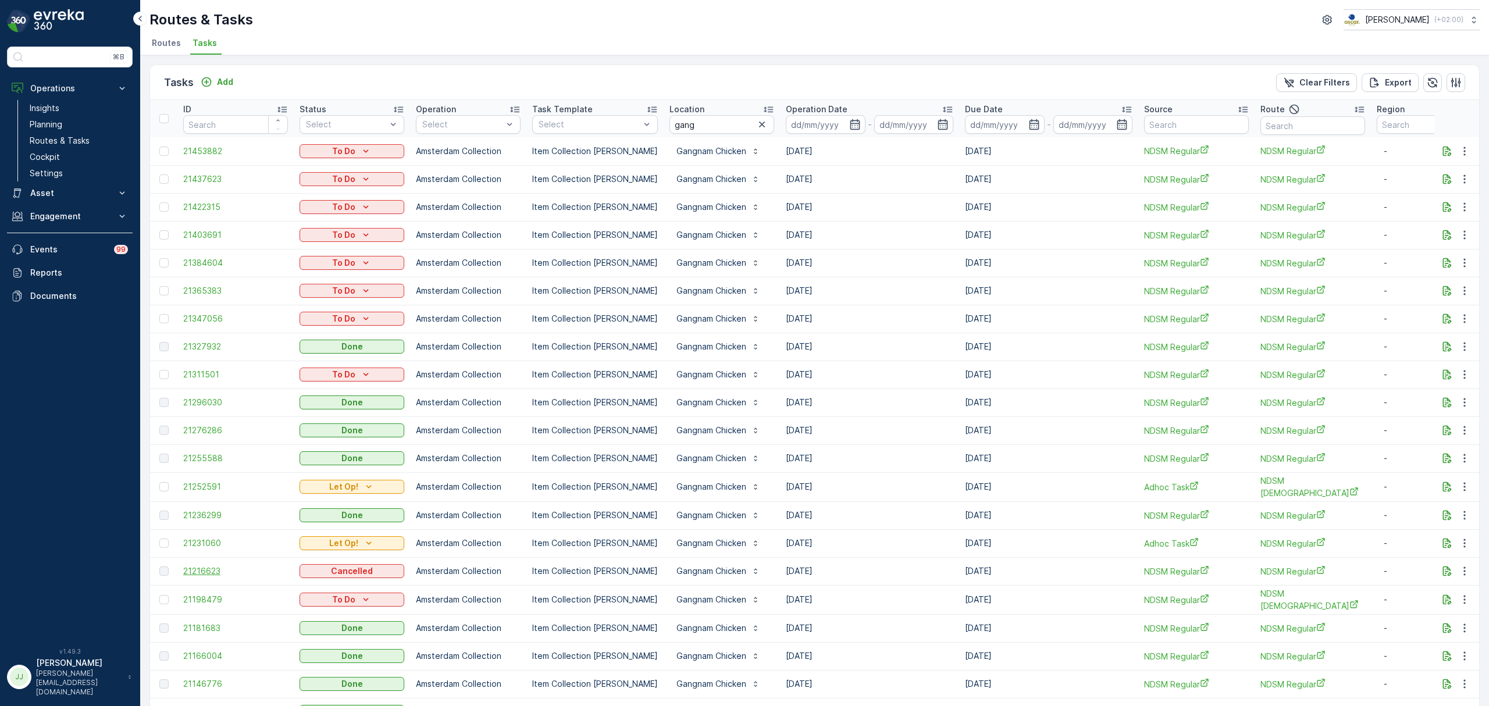
scroll to position [77, 0]
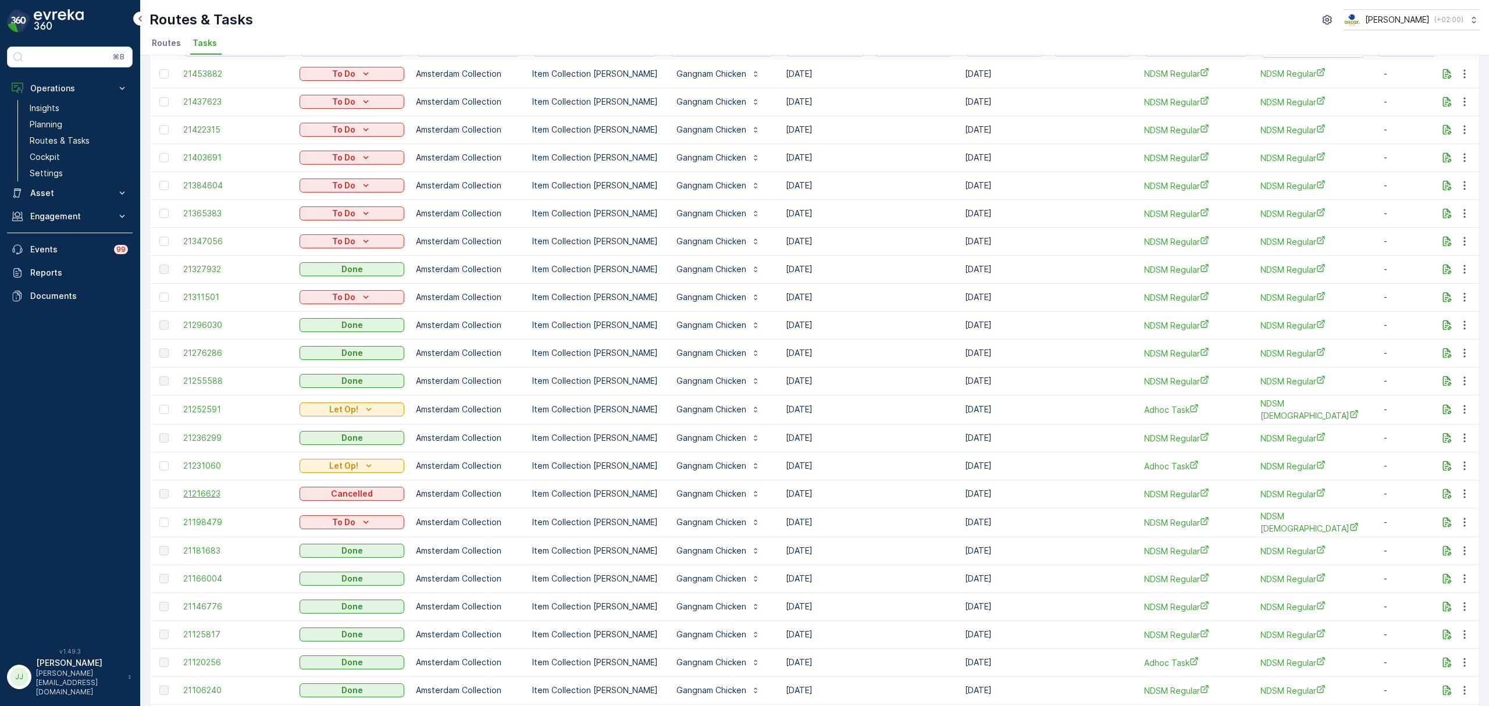
click at [202, 488] on span "21216623" at bounding box center [235, 494] width 105 height 12
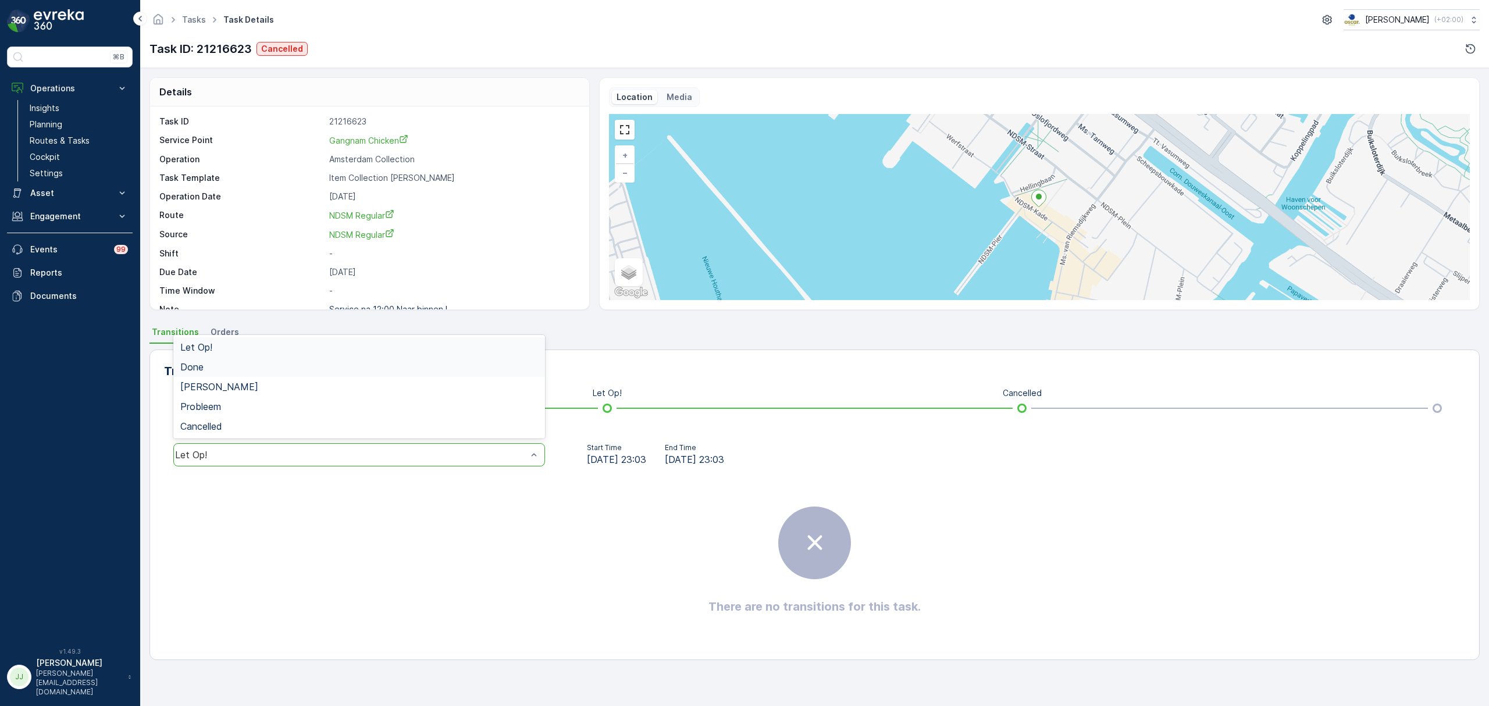
click at [216, 369] on div "Done" at bounding box center [359, 367] width 358 height 10
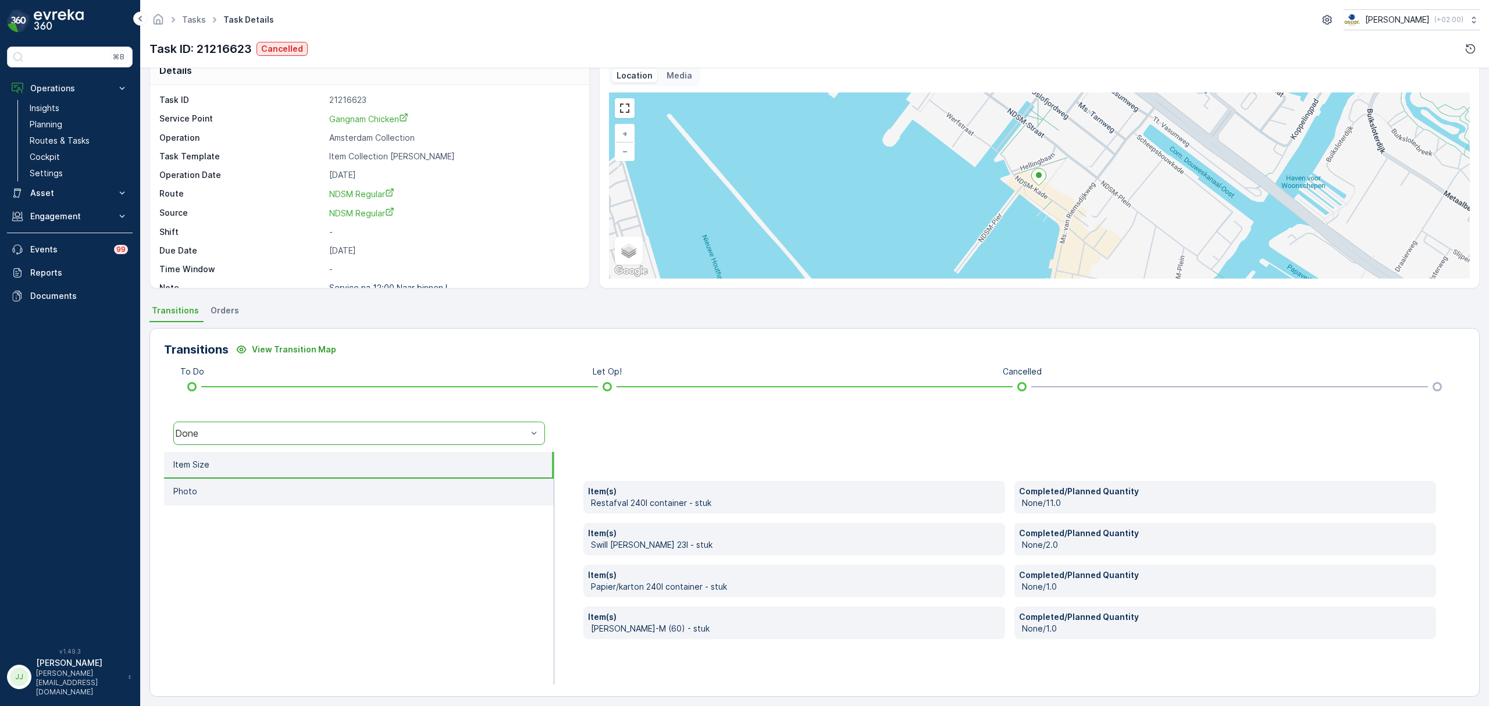
scroll to position [27, 0]
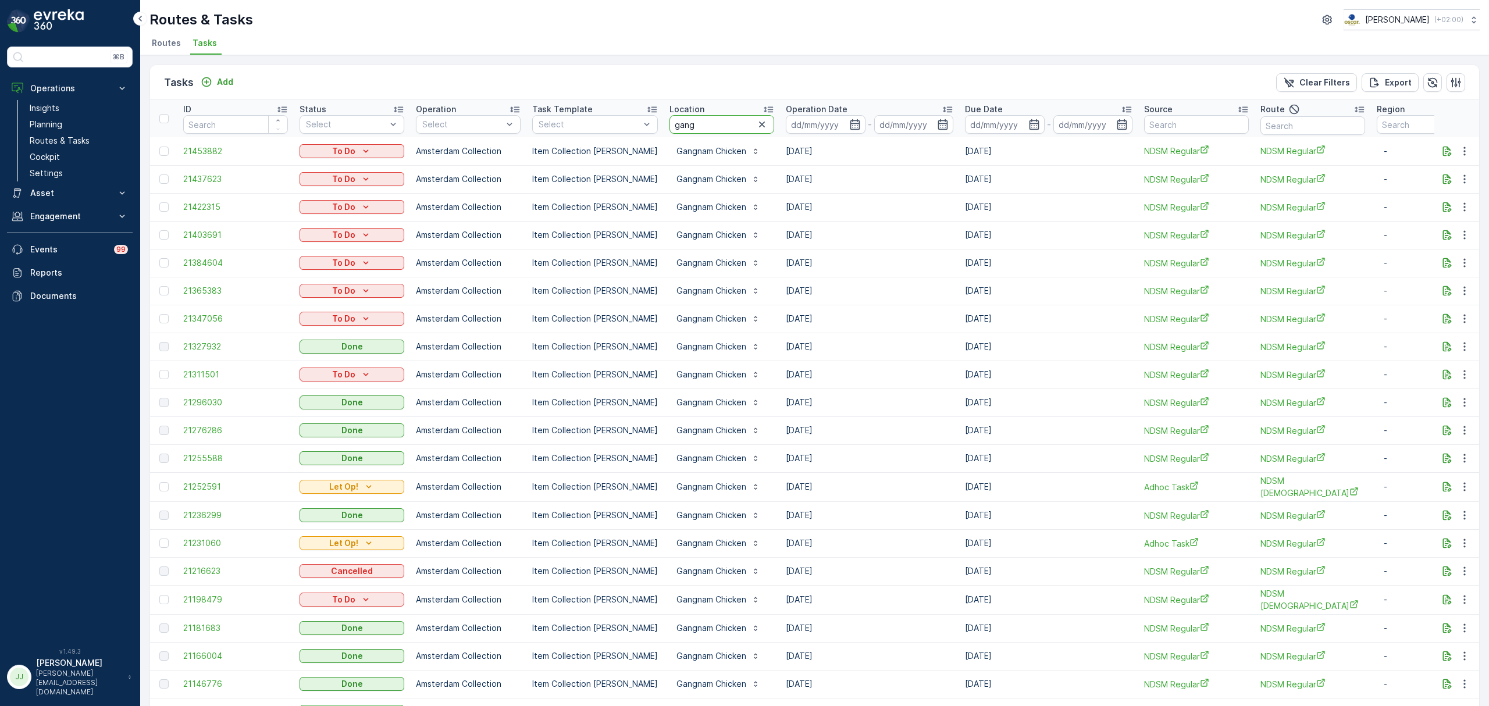
drag, startPoint x: 678, startPoint y: 126, endPoint x: 663, endPoint y: 124, distance: 15.2
click at [669, 124] on input "gang" at bounding box center [721, 124] width 105 height 19
type input "panneko"
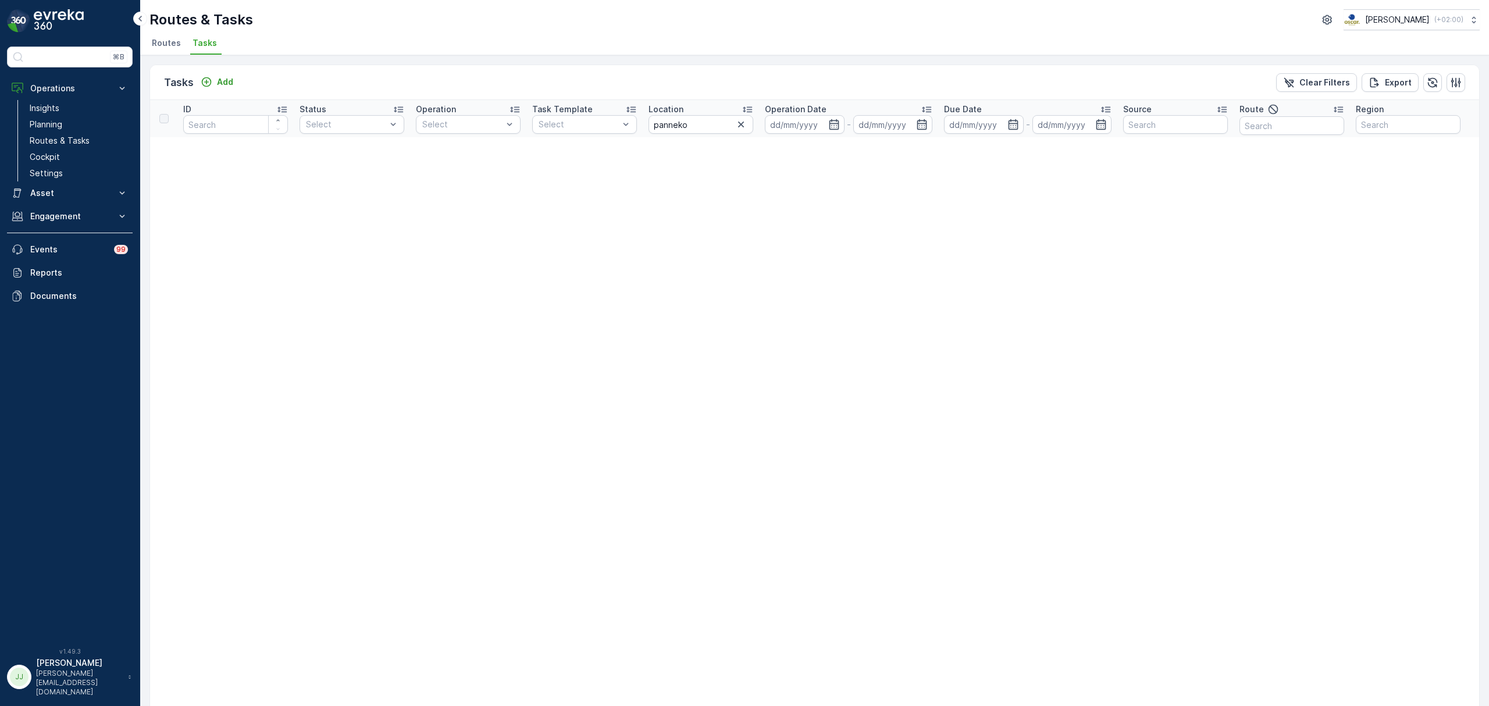
click at [170, 40] on span "Routes" at bounding box center [166, 43] width 29 height 12
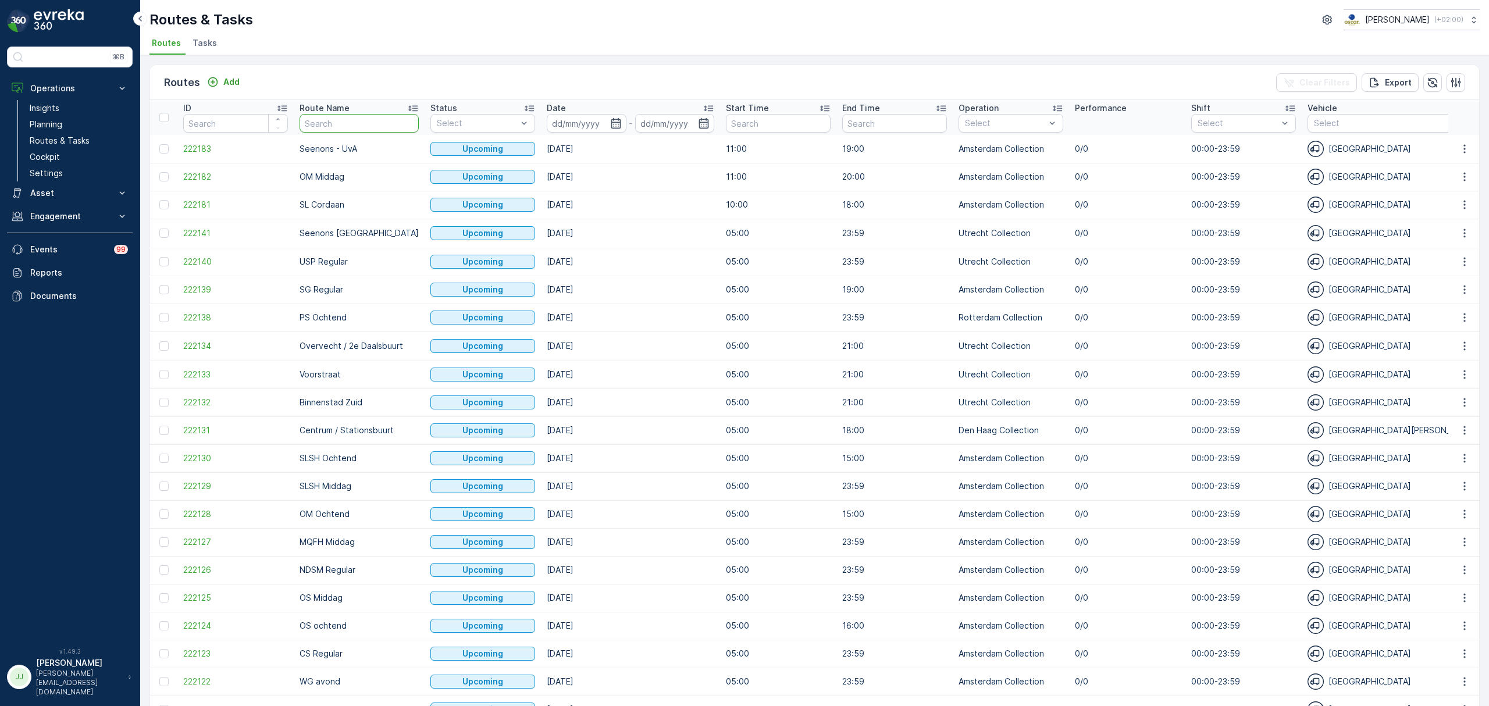
click at [345, 122] on input "text" at bounding box center [358, 123] width 119 height 19
type input "NDSM reg"
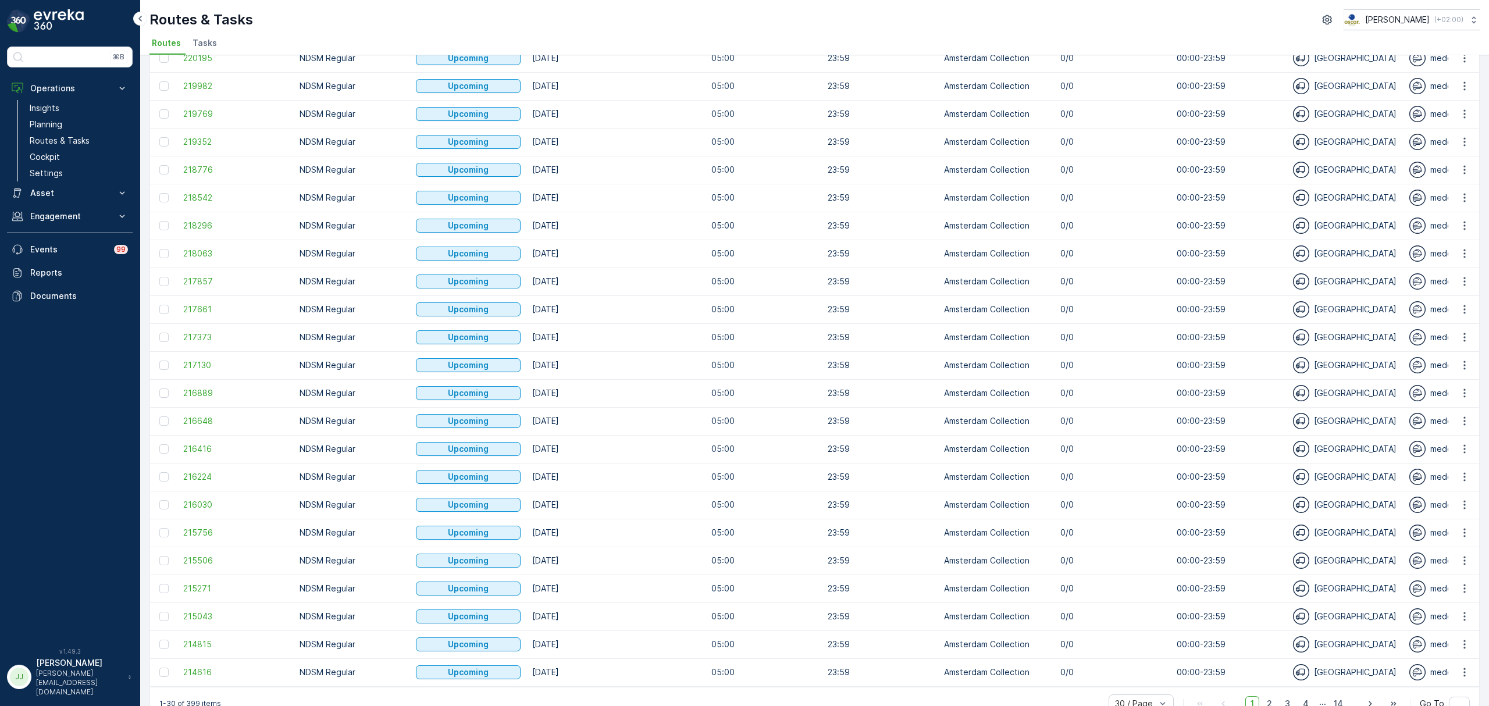
scroll to position [315, 0]
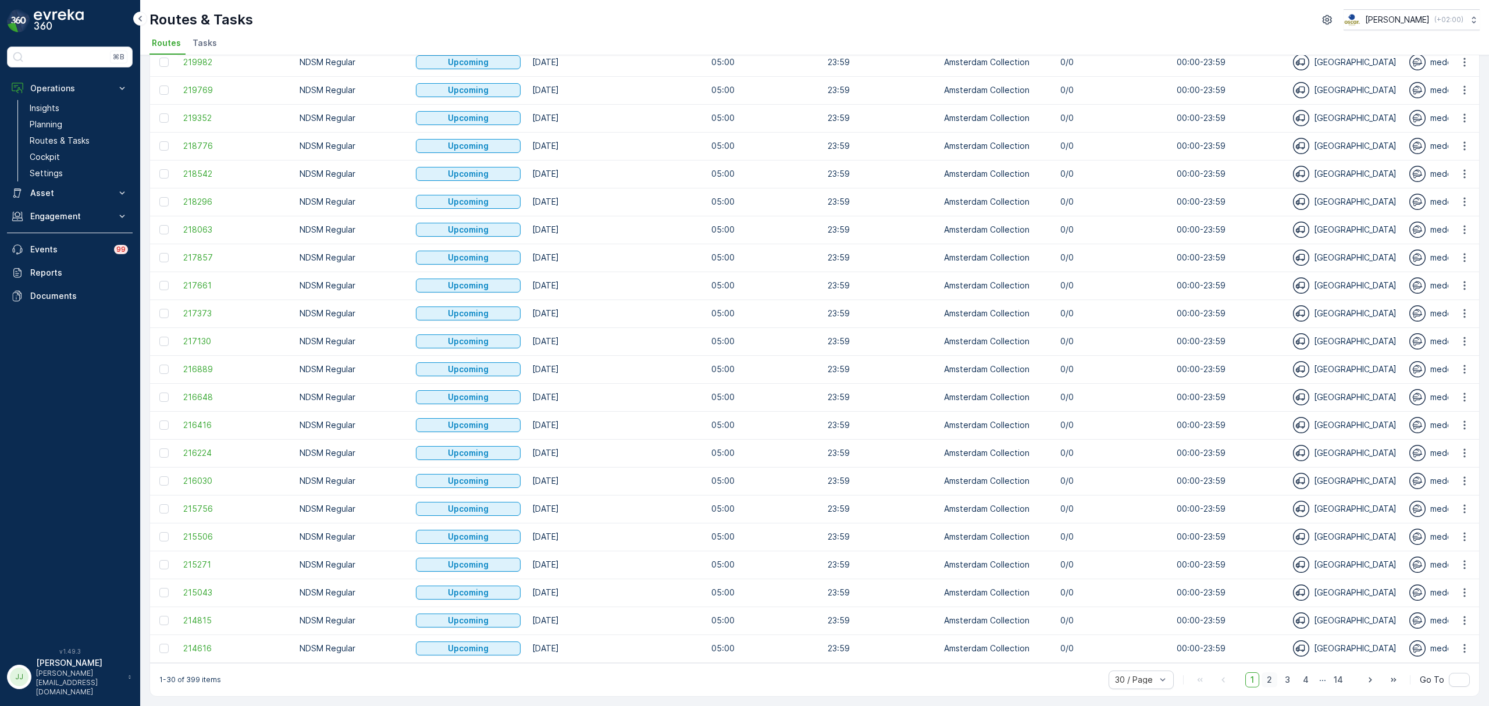
click at [1262, 678] on span "2" at bounding box center [1269, 679] width 16 height 15
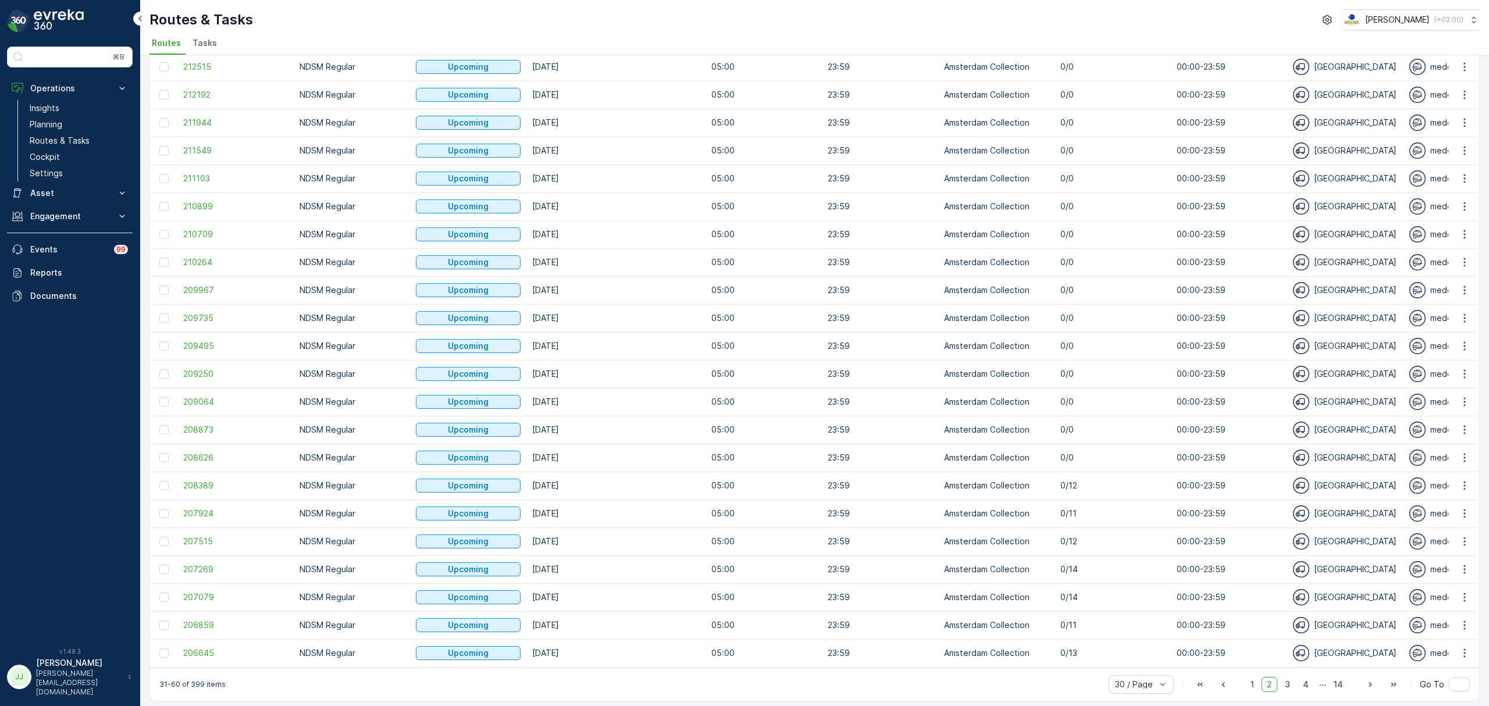
scroll to position [315, 0]
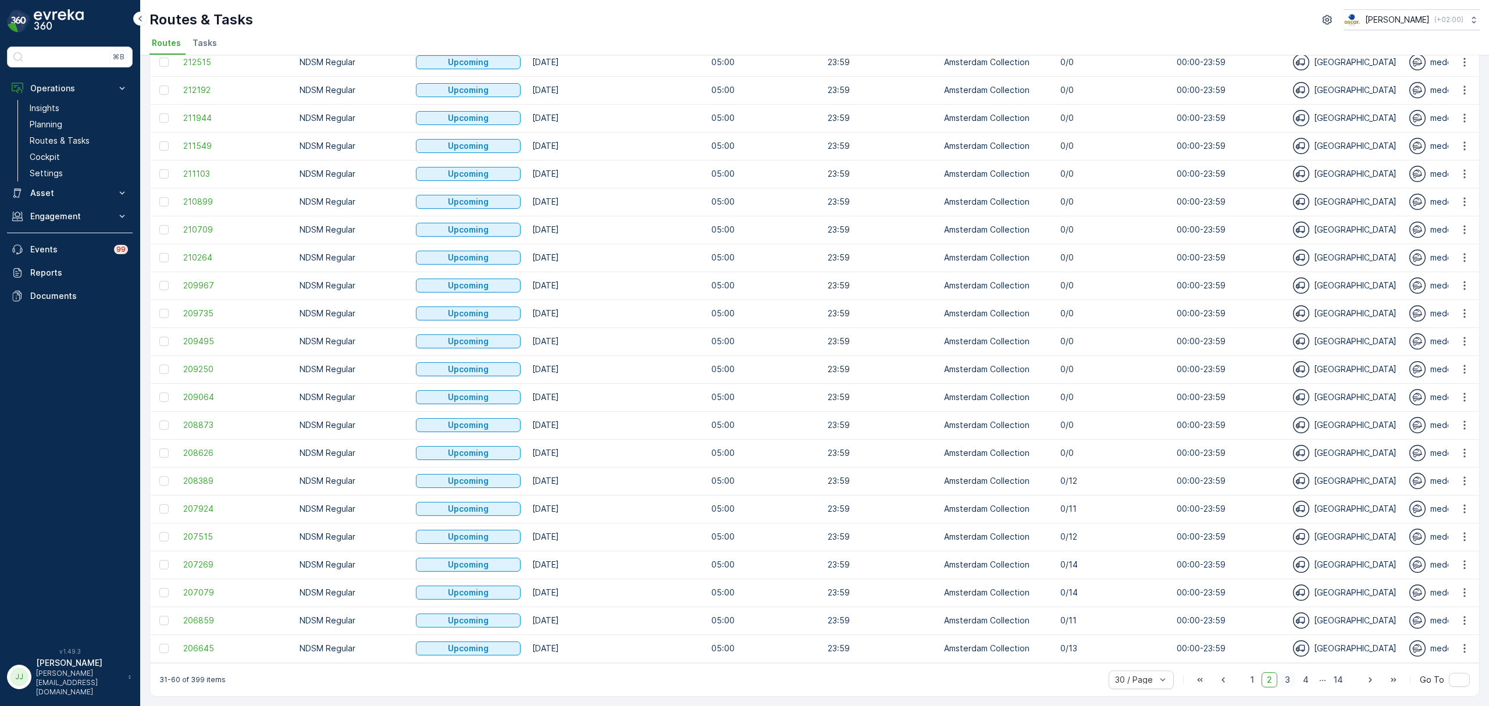
click at [1293, 673] on span "3" at bounding box center [1287, 679] width 16 height 15
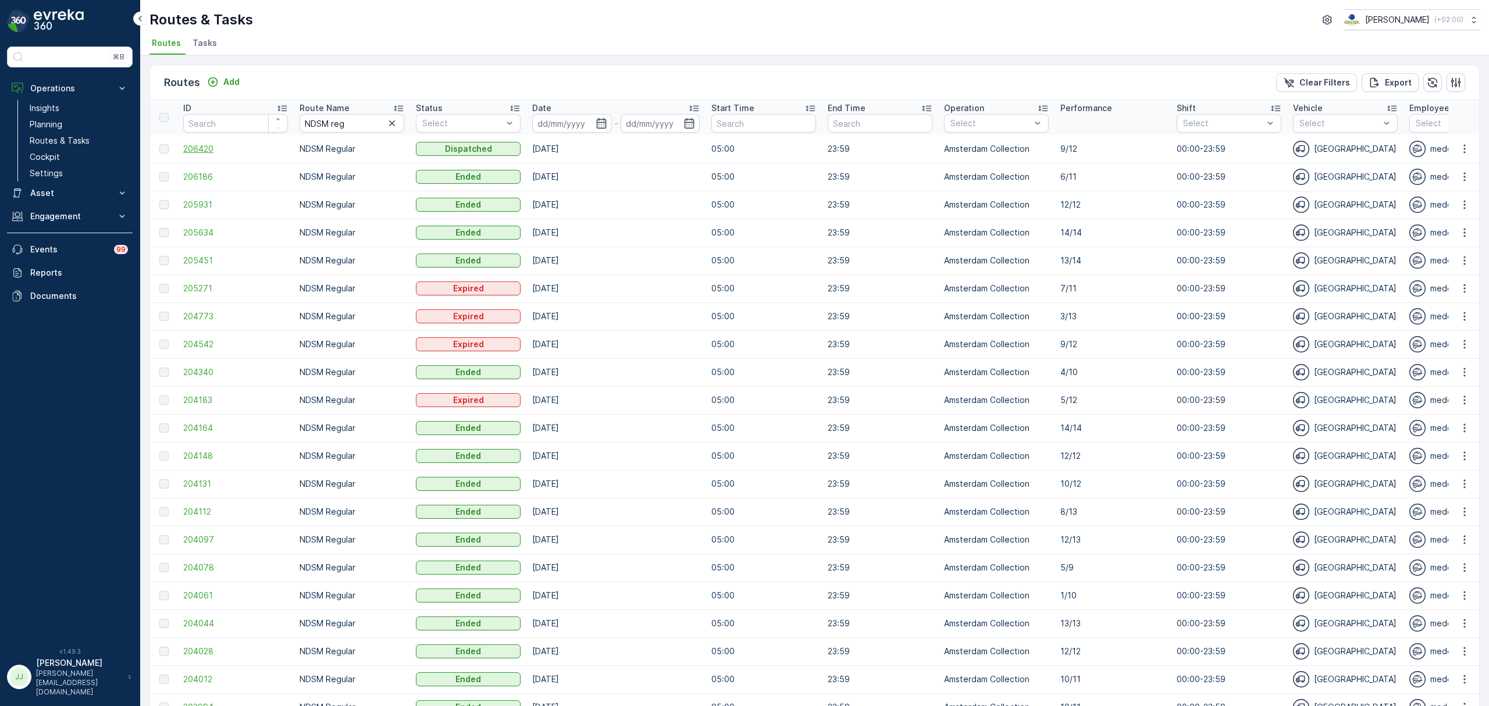
click at [210, 148] on span "206420" at bounding box center [235, 149] width 105 height 12
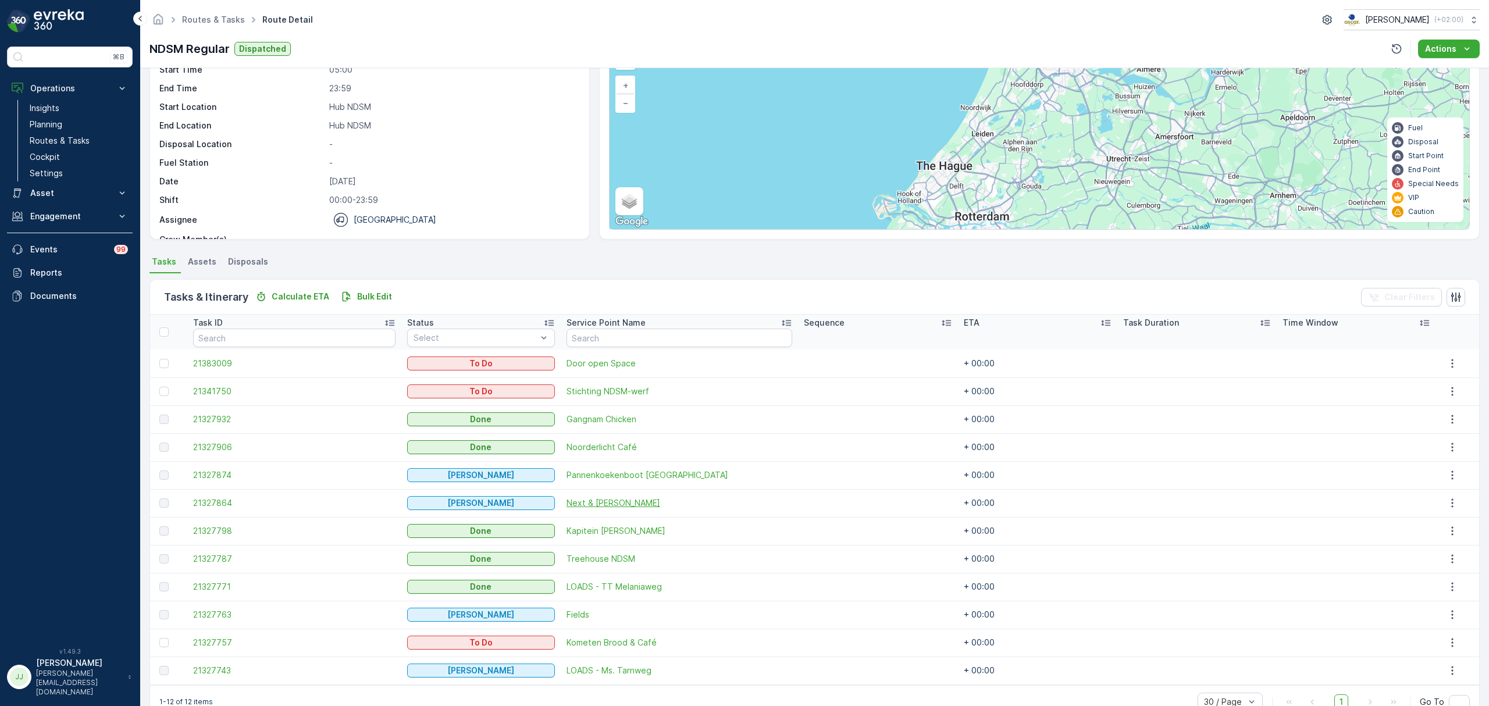
scroll to position [98, 0]
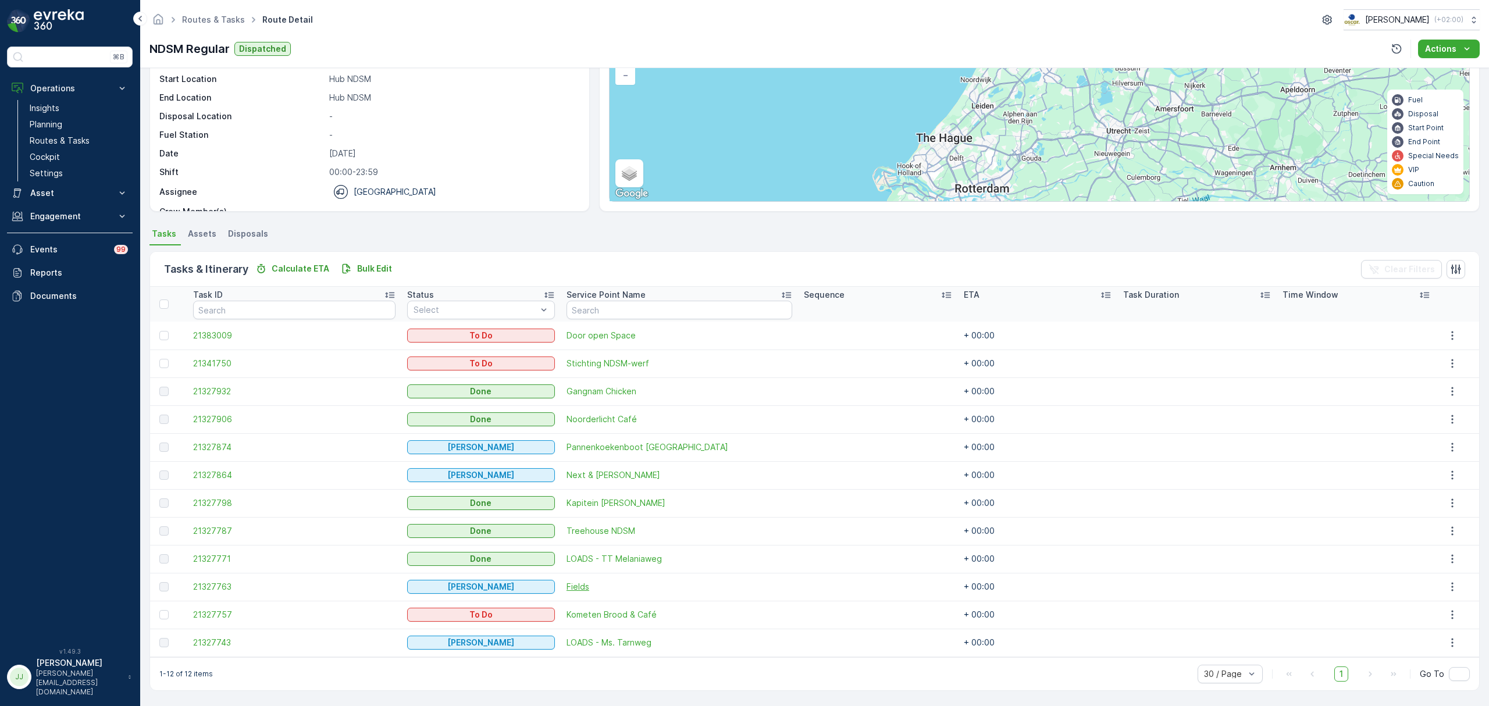
click at [579, 588] on span "Fields" at bounding box center [679, 587] width 226 height 12
click at [224, 587] on span "21327763" at bounding box center [294, 587] width 202 height 12
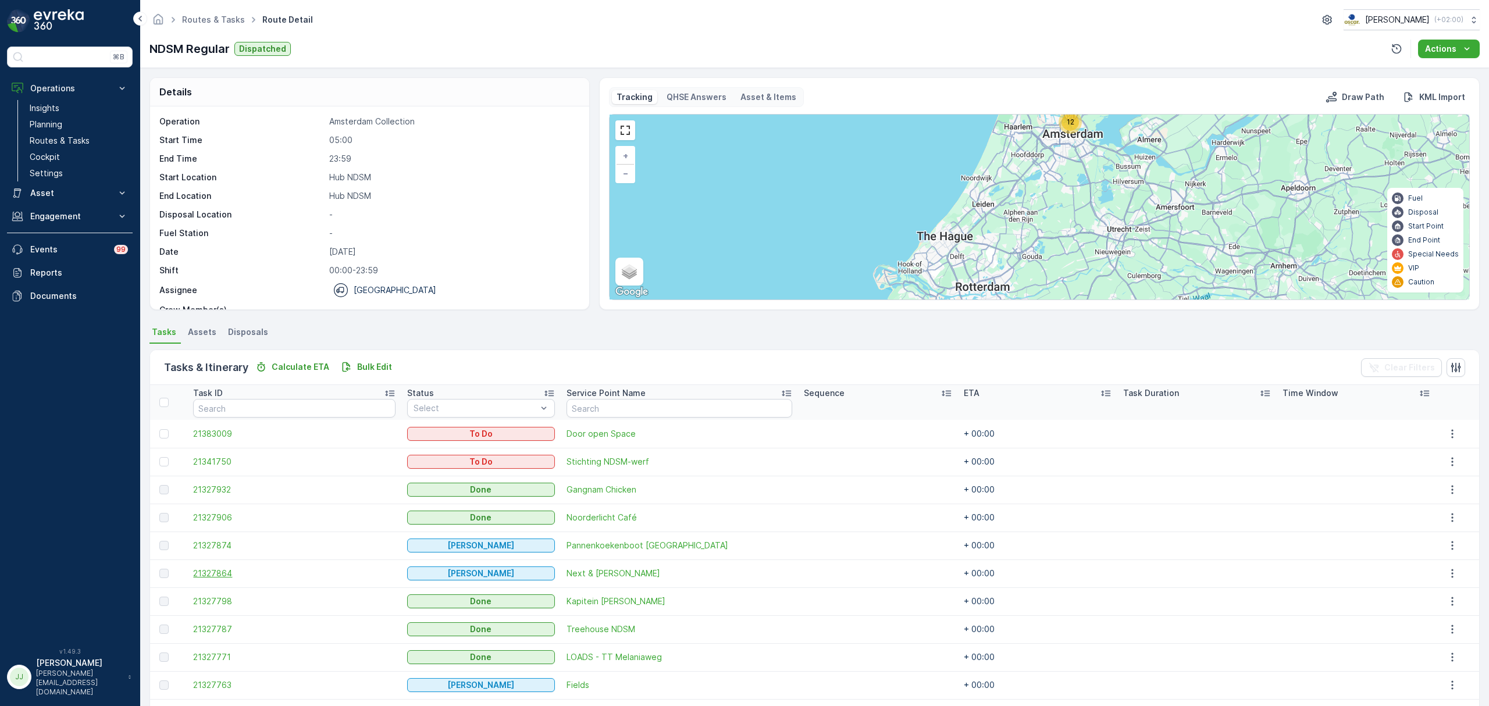
click at [226, 570] on span "21327864" at bounding box center [294, 574] width 202 height 12
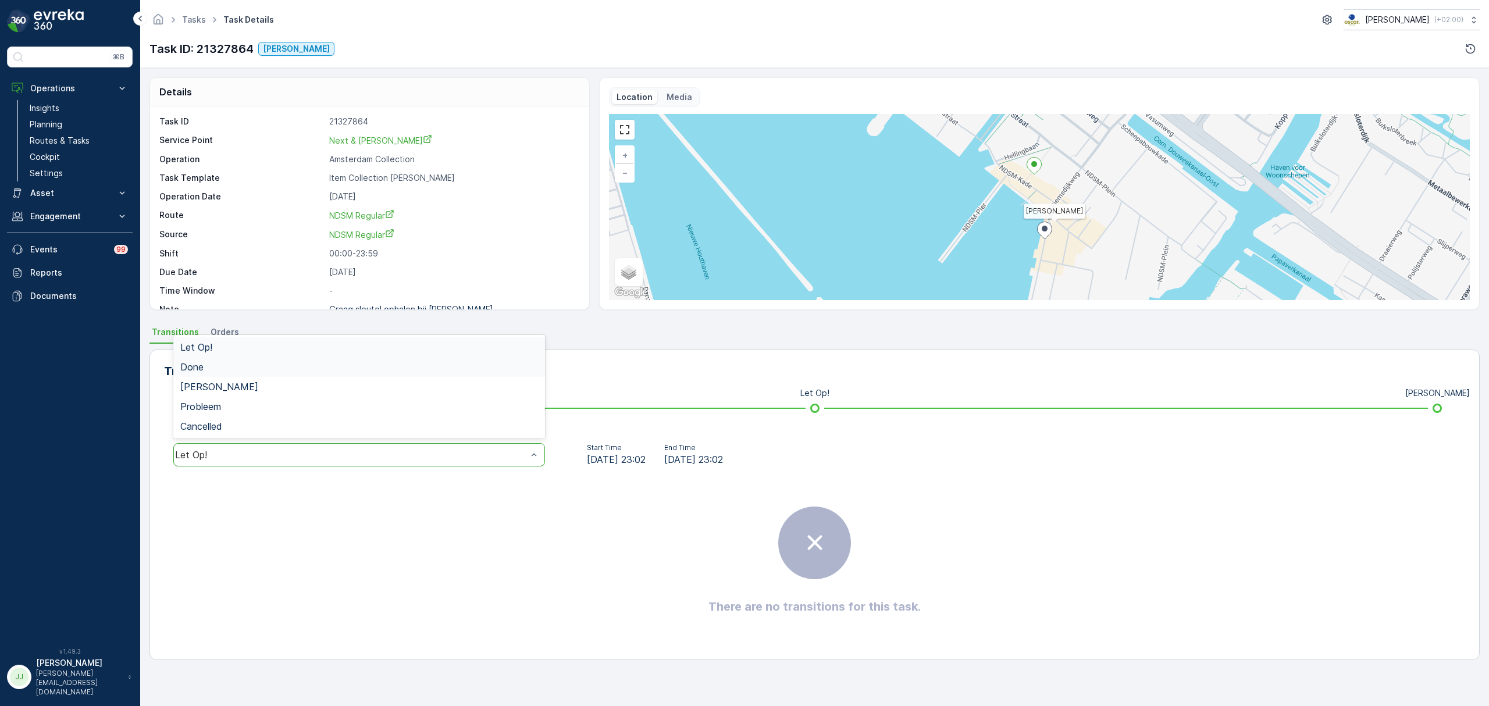
click at [206, 369] on div "Done" at bounding box center [359, 367] width 358 height 10
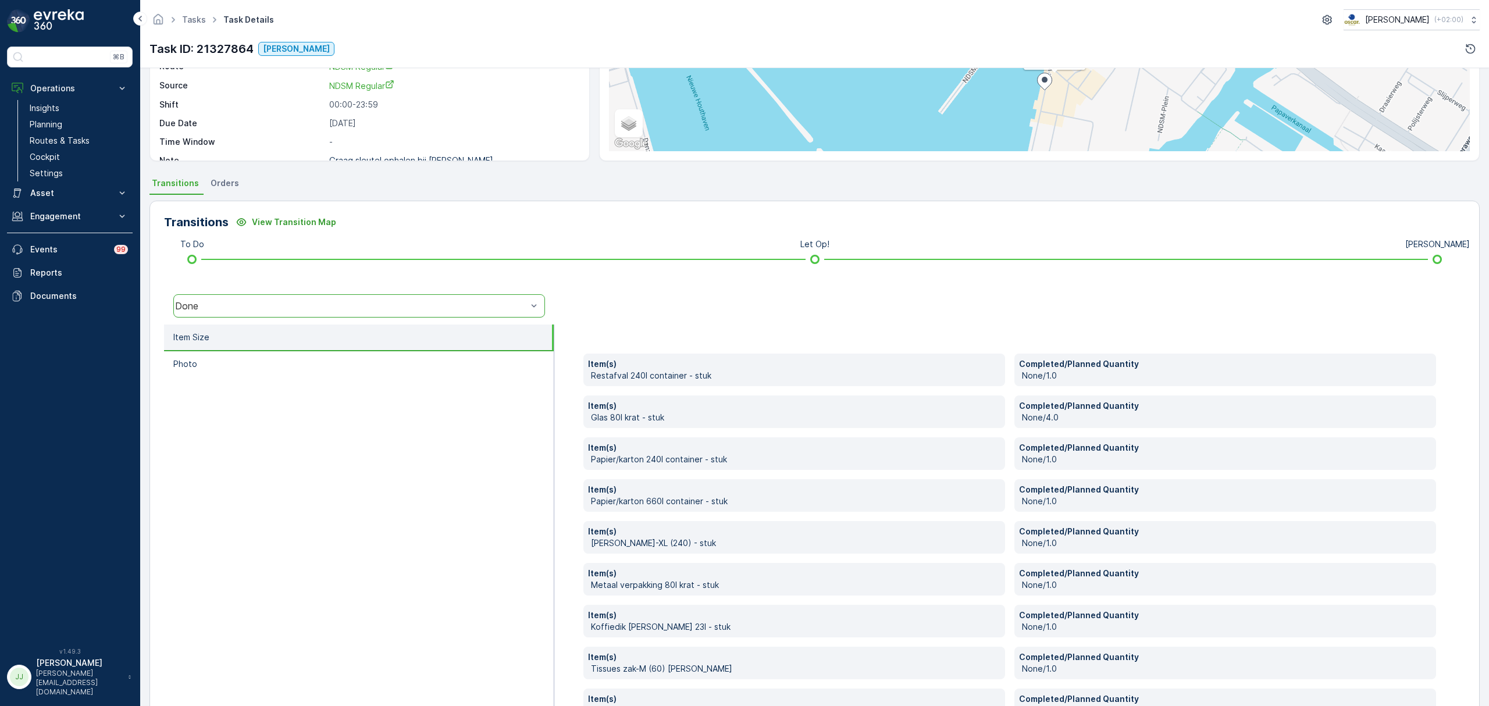
scroll to position [155, 0]
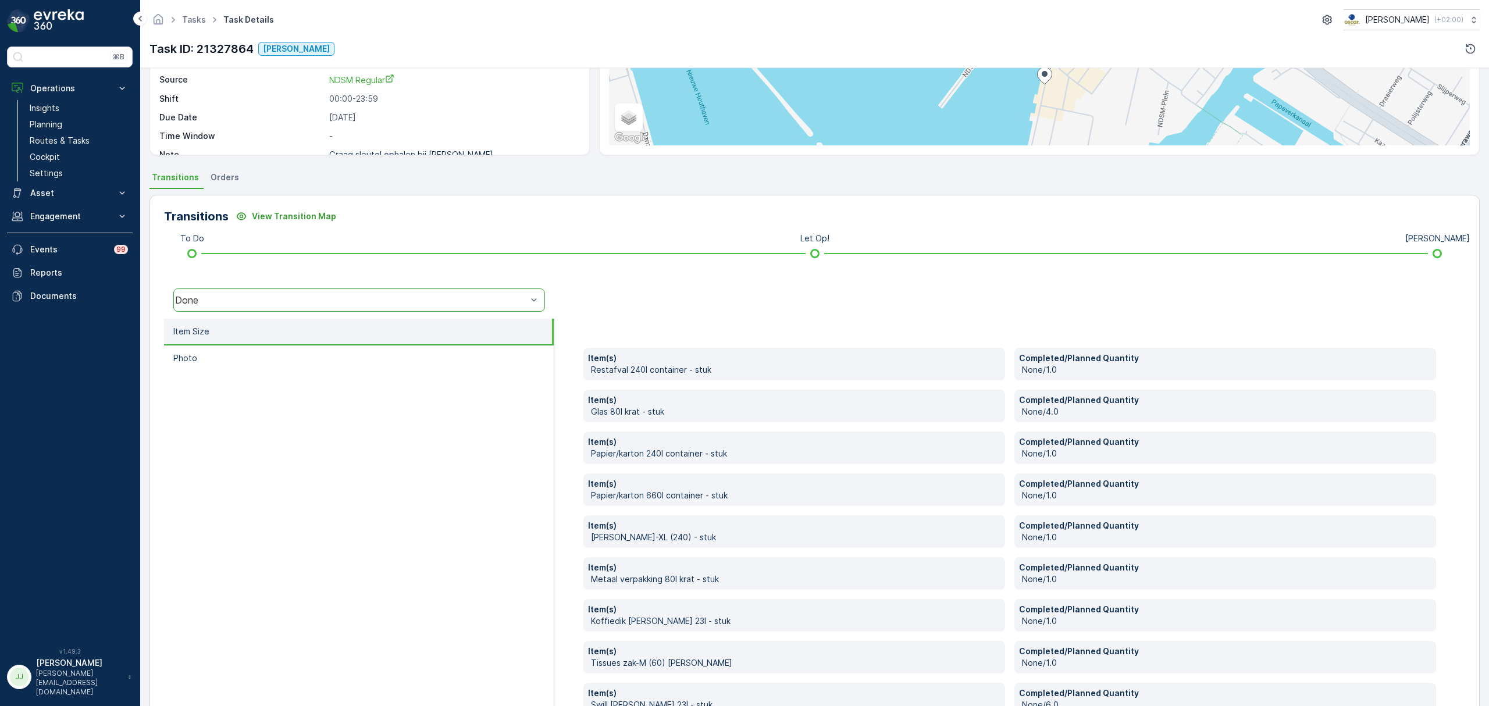
click at [298, 297] on div "Done" at bounding box center [351, 300] width 352 height 10
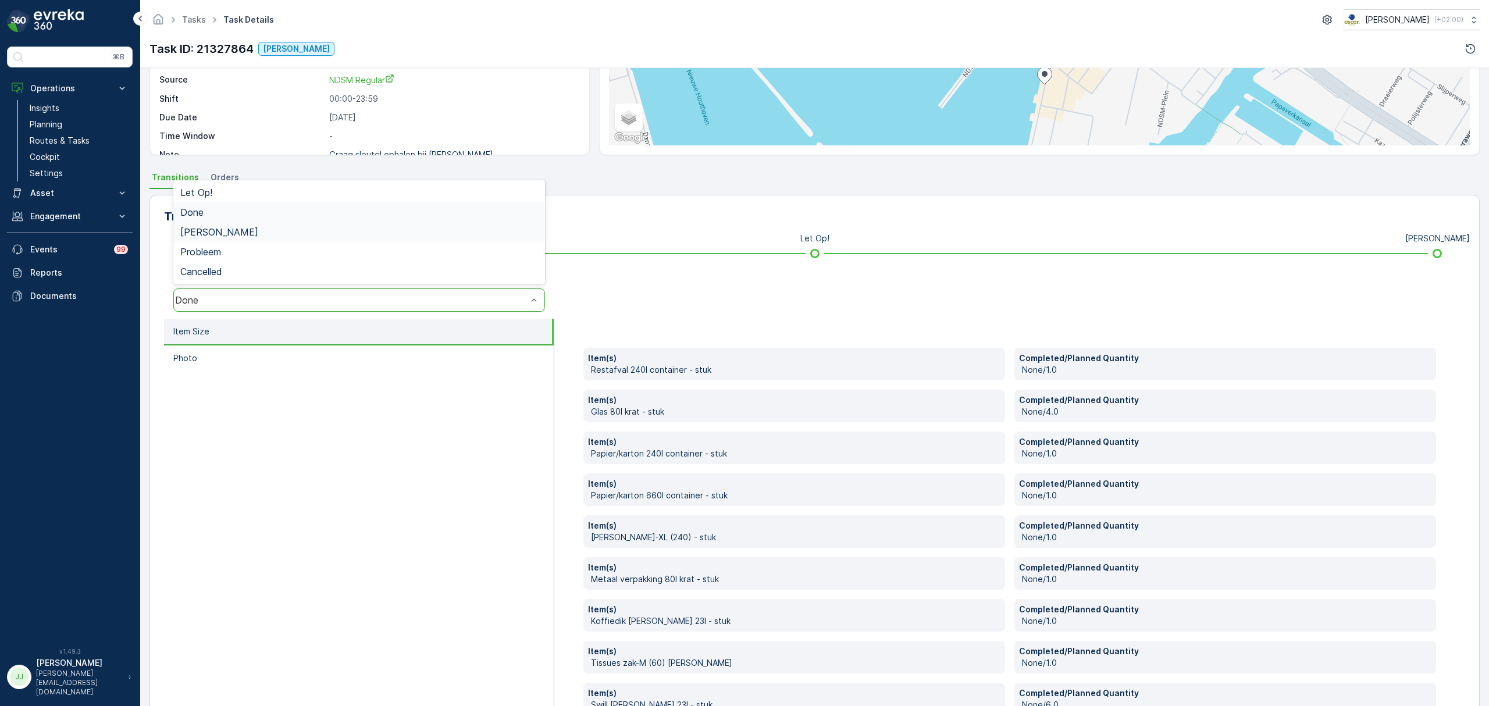
click at [208, 231] on span "Geen Afval" at bounding box center [219, 232] width 78 height 10
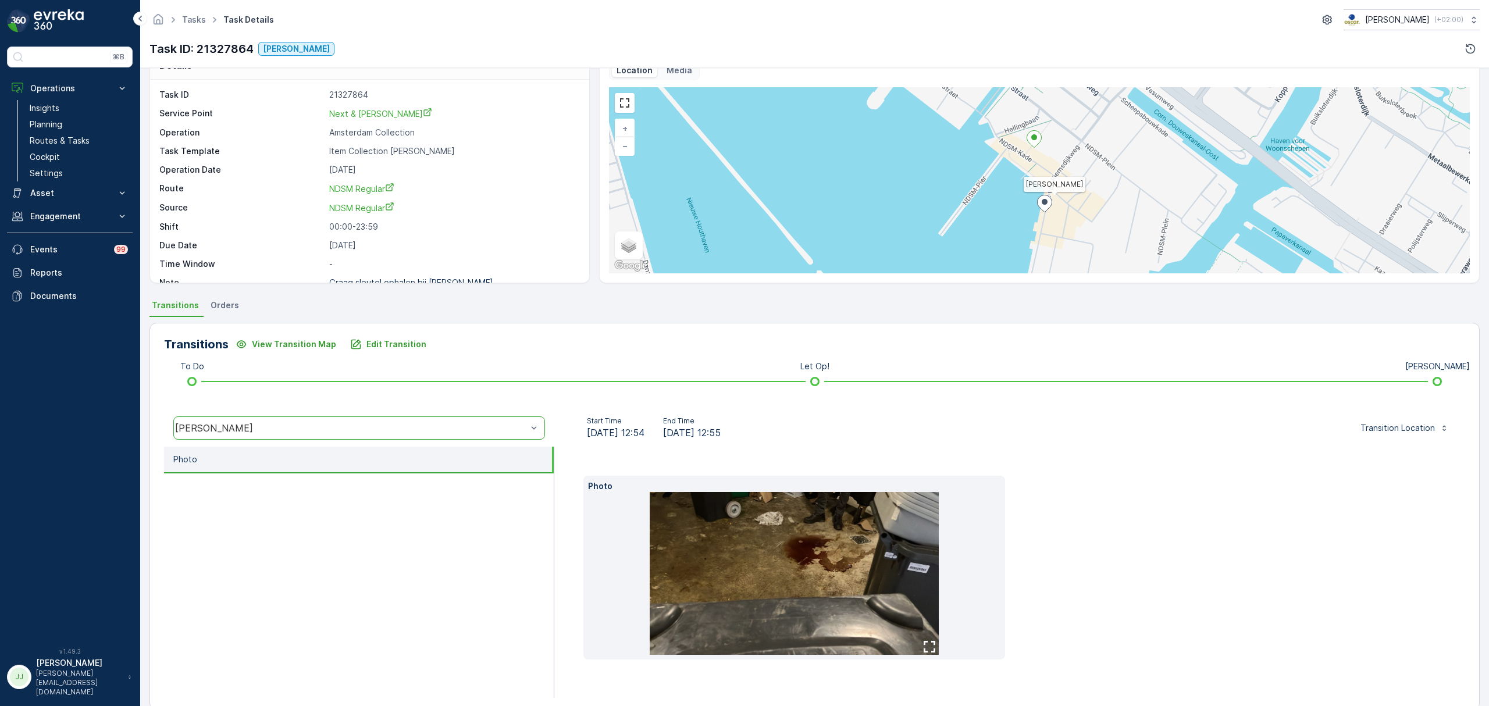
scroll to position [45, 0]
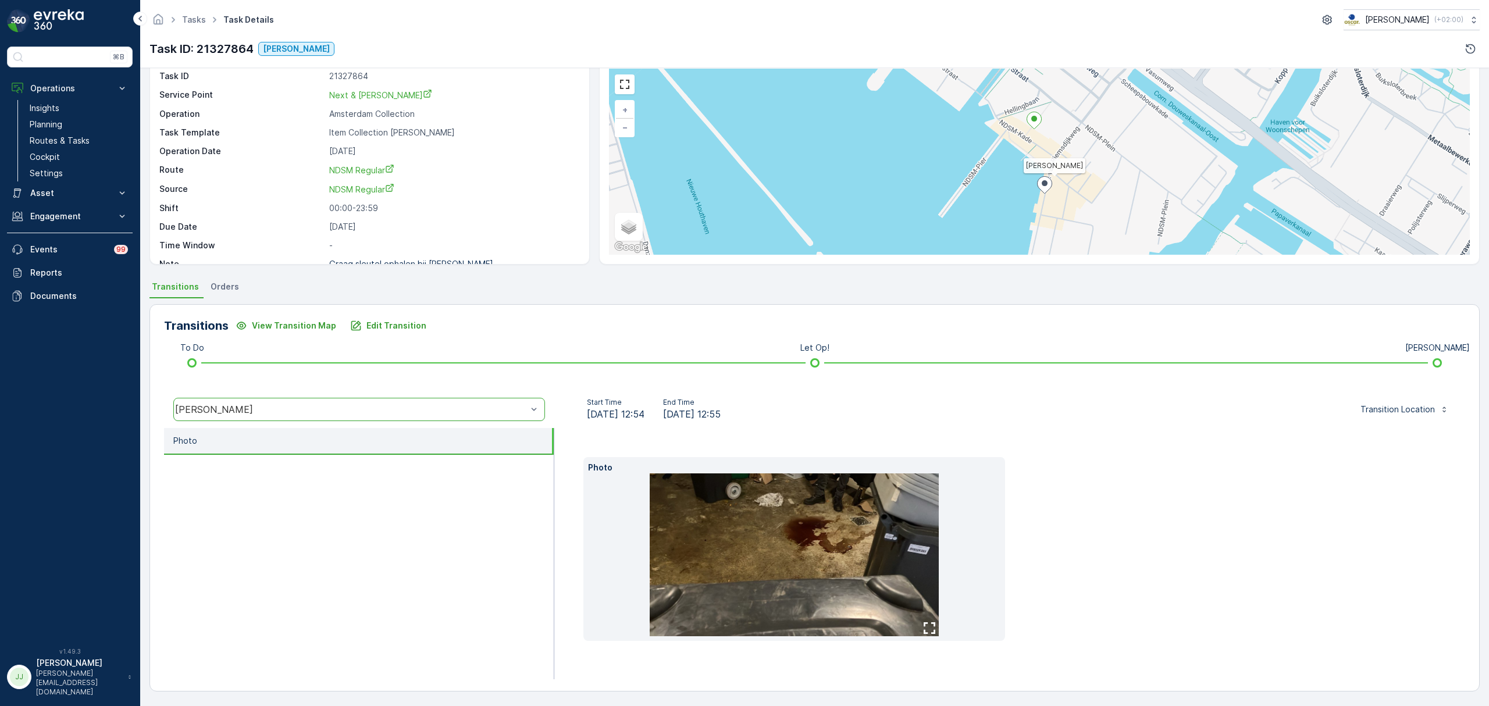
click at [849, 568] on img at bounding box center [794, 554] width 289 height 163
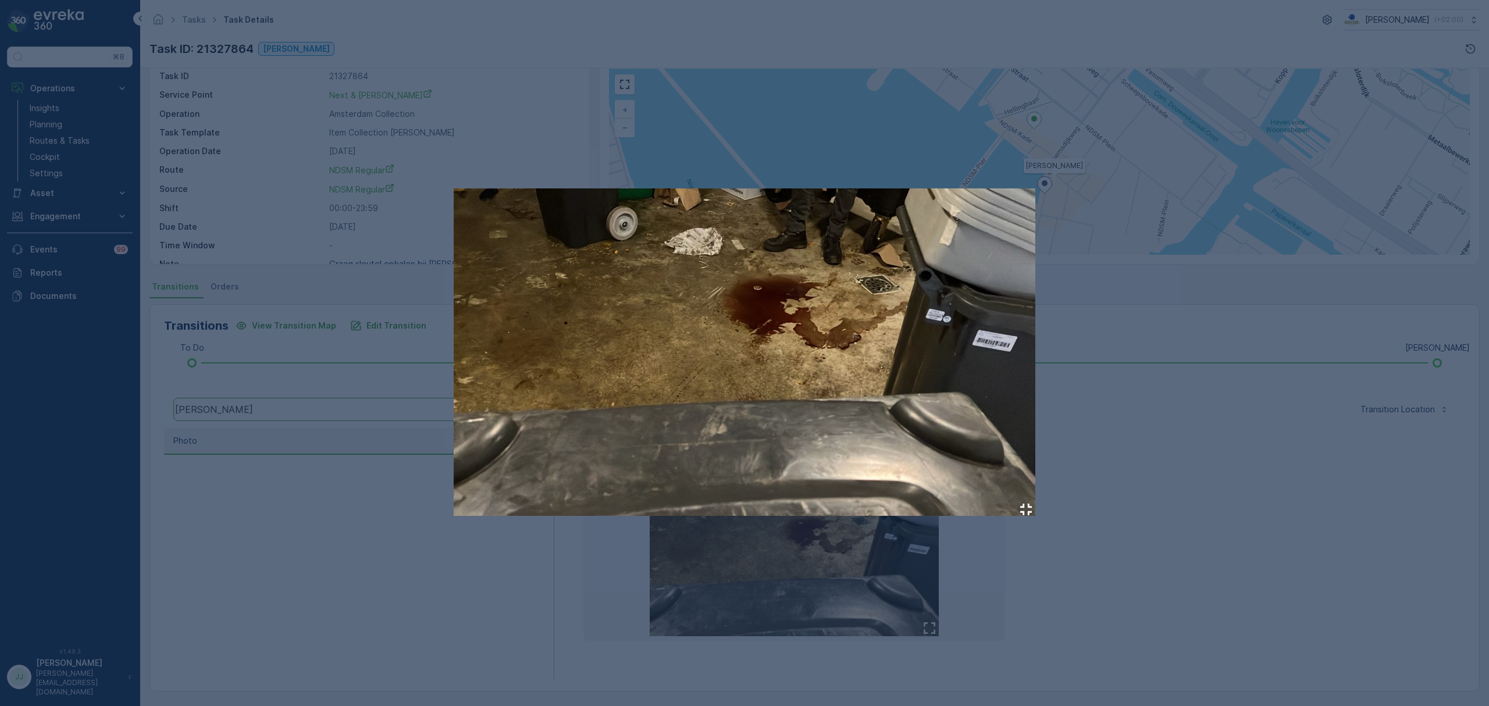
click at [381, 515] on div at bounding box center [744, 353] width 1489 height 706
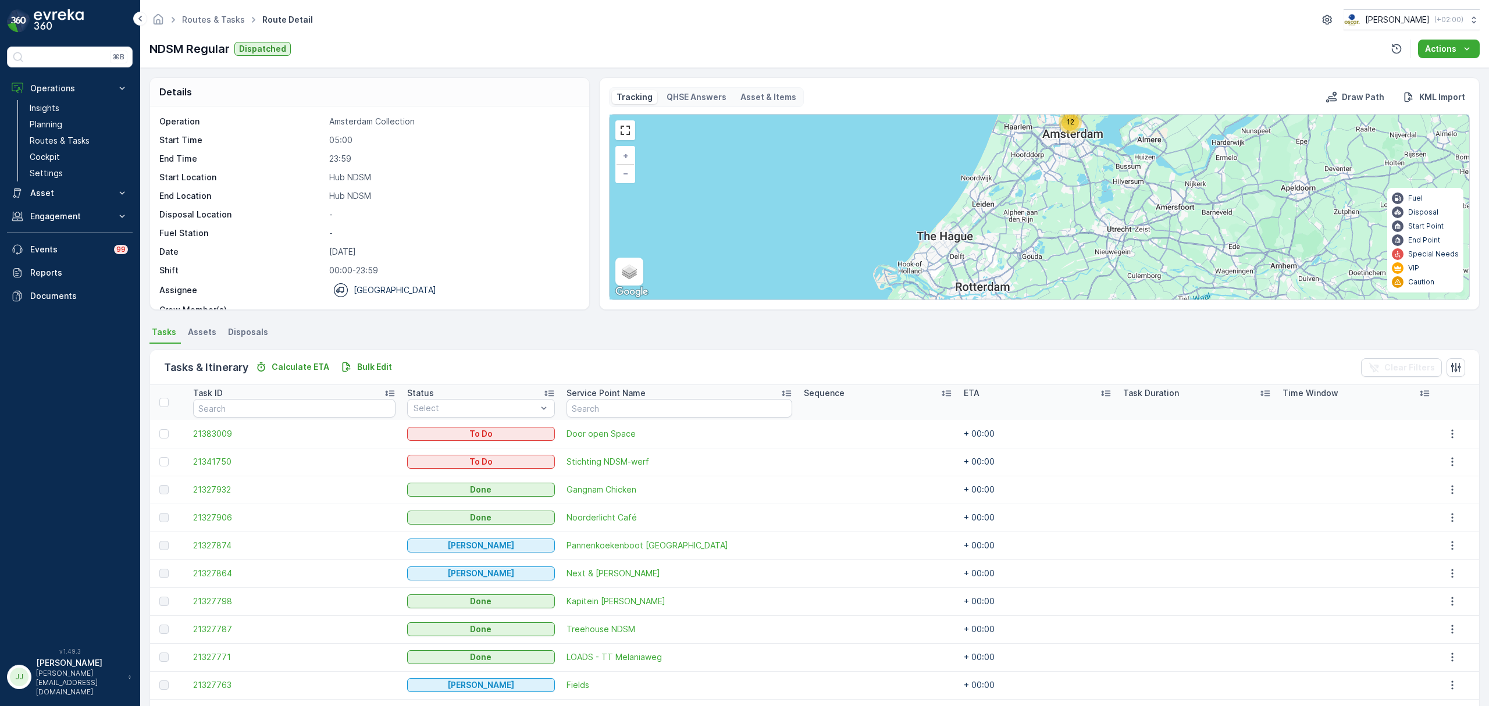
scroll to position [37, 0]
click at [43, 145] on p "Routes & Tasks" at bounding box center [60, 141] width 60 height 12
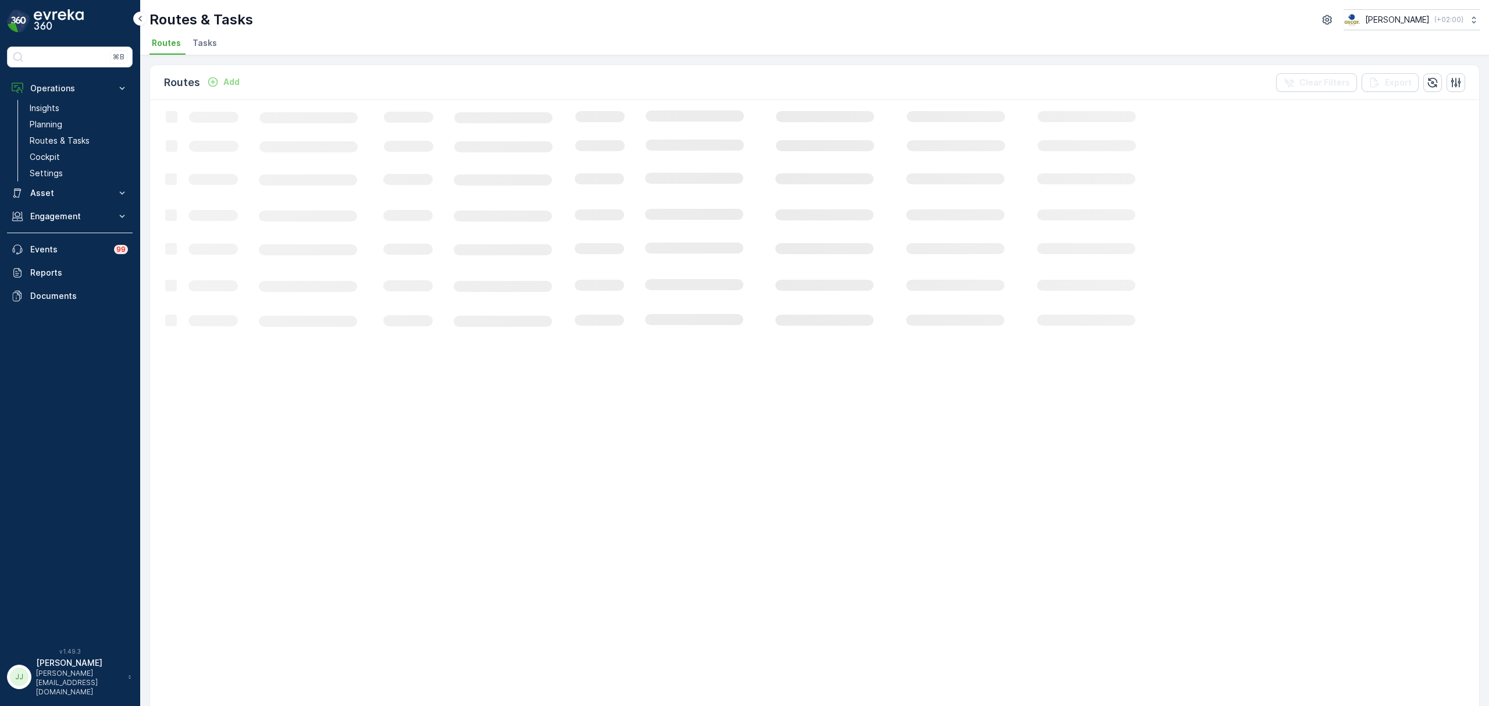
click at [215, 49] on li "Tasks" at bounding box center [205, 45] width 31 height 20
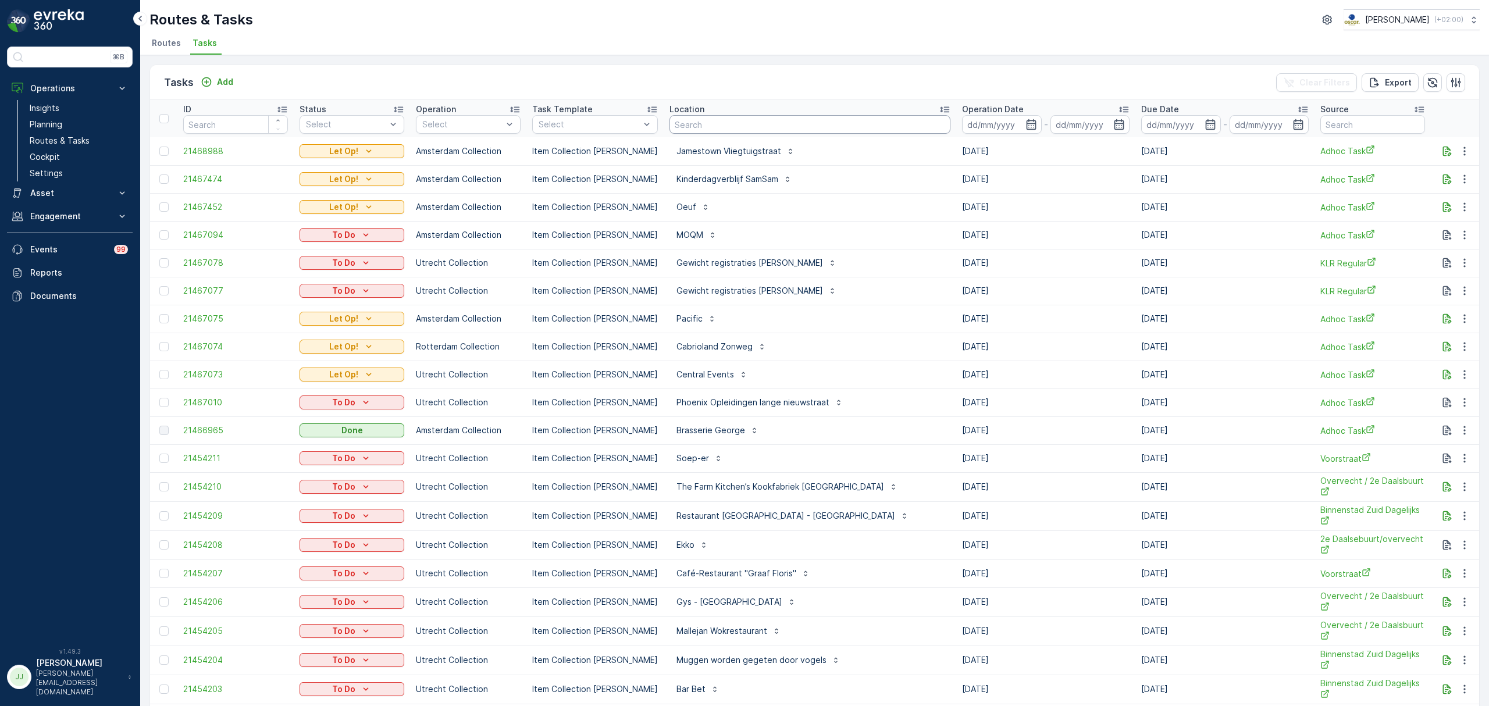
click at [691, 128] on input "text" at bounding box center [809, 124] width 281 height 19
type input "kapit"
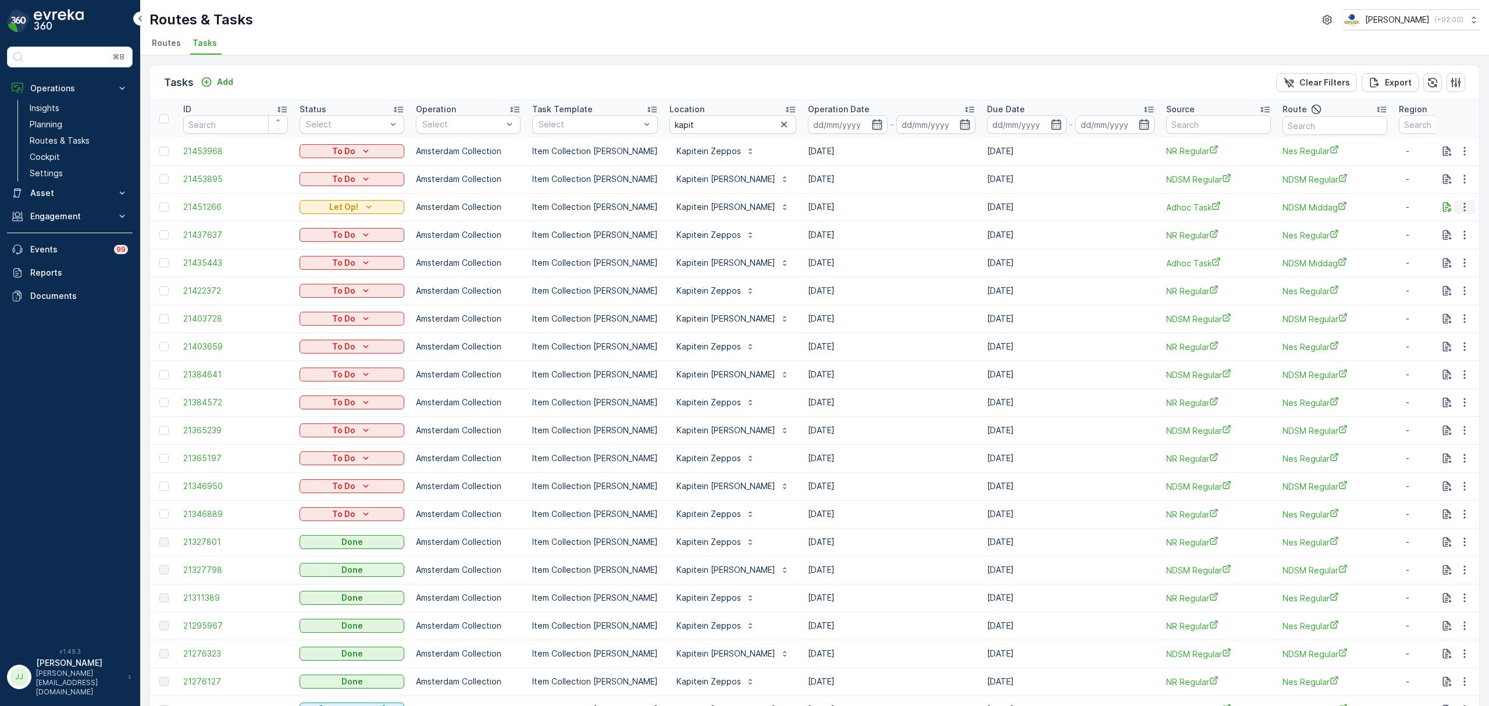
click at [1466, 205] on icon "button" at bounding box center [1464, 207] width 12 height 12
click at [1434, 291] on div "Delete" at bounding box center [1445, 295] width 88 height 16
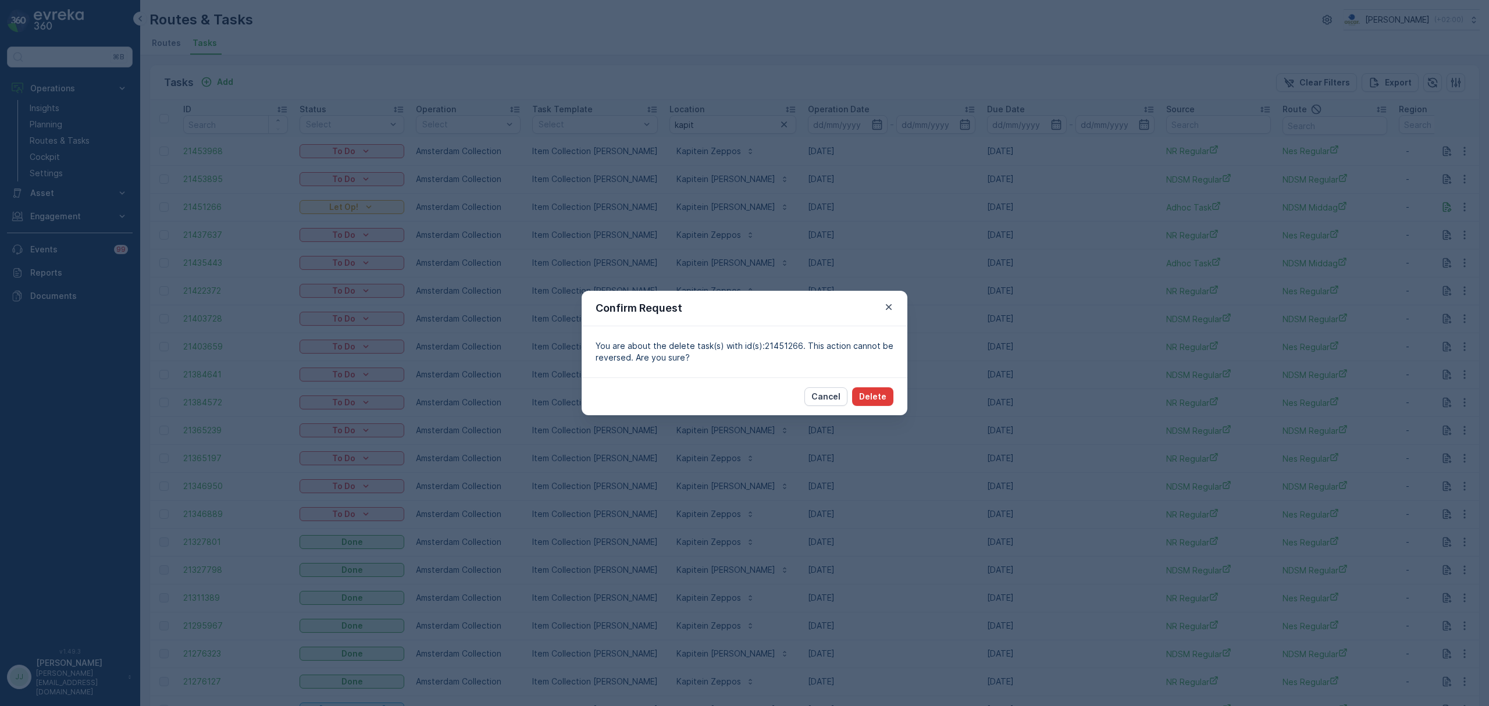
click at [882, 394] on p "Delete" at bounding box center [872, 397] width 27 height 12
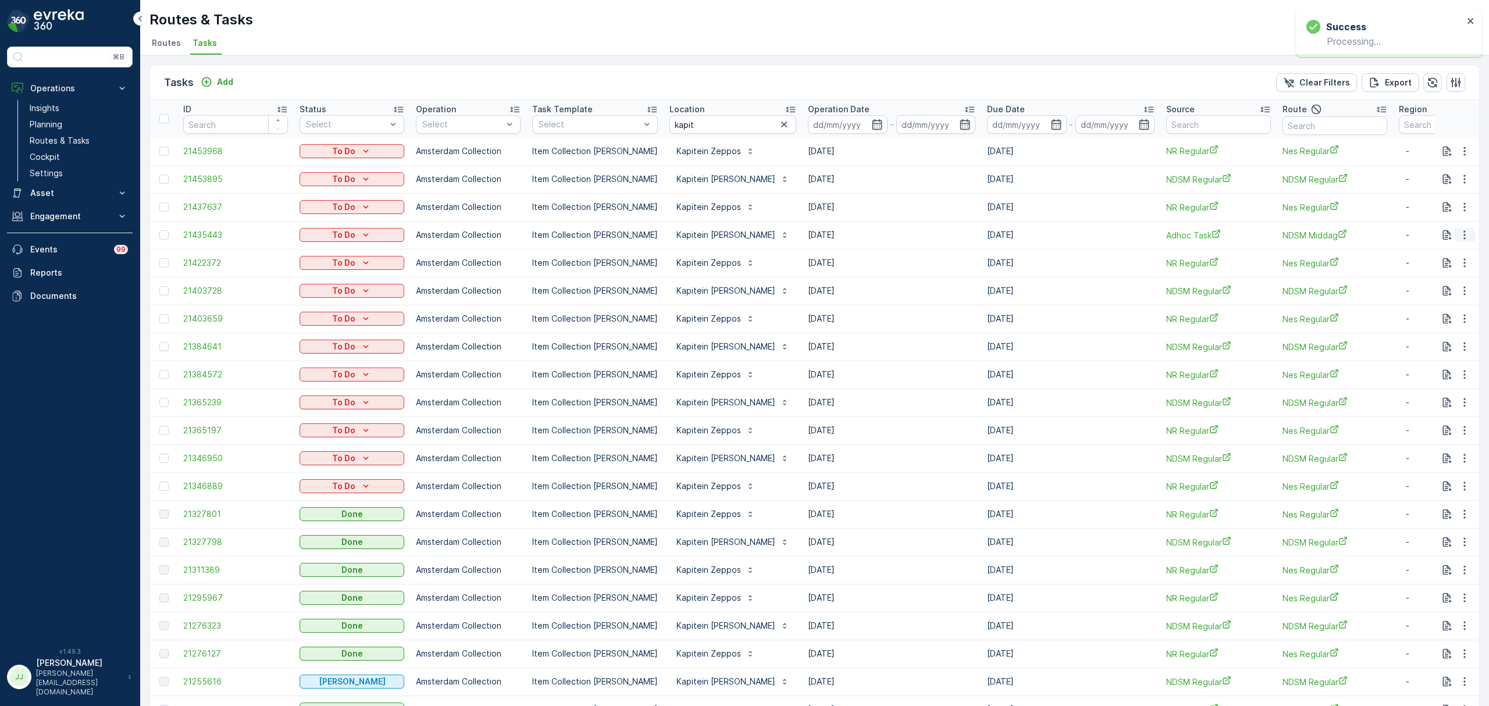
click at [1461, 237] on icon "button" at bounding box center [1464, 235] width 12 height 12
click at [1421, 322] on span "Delete" at bounding box center [1419, 323] width 27 height 12
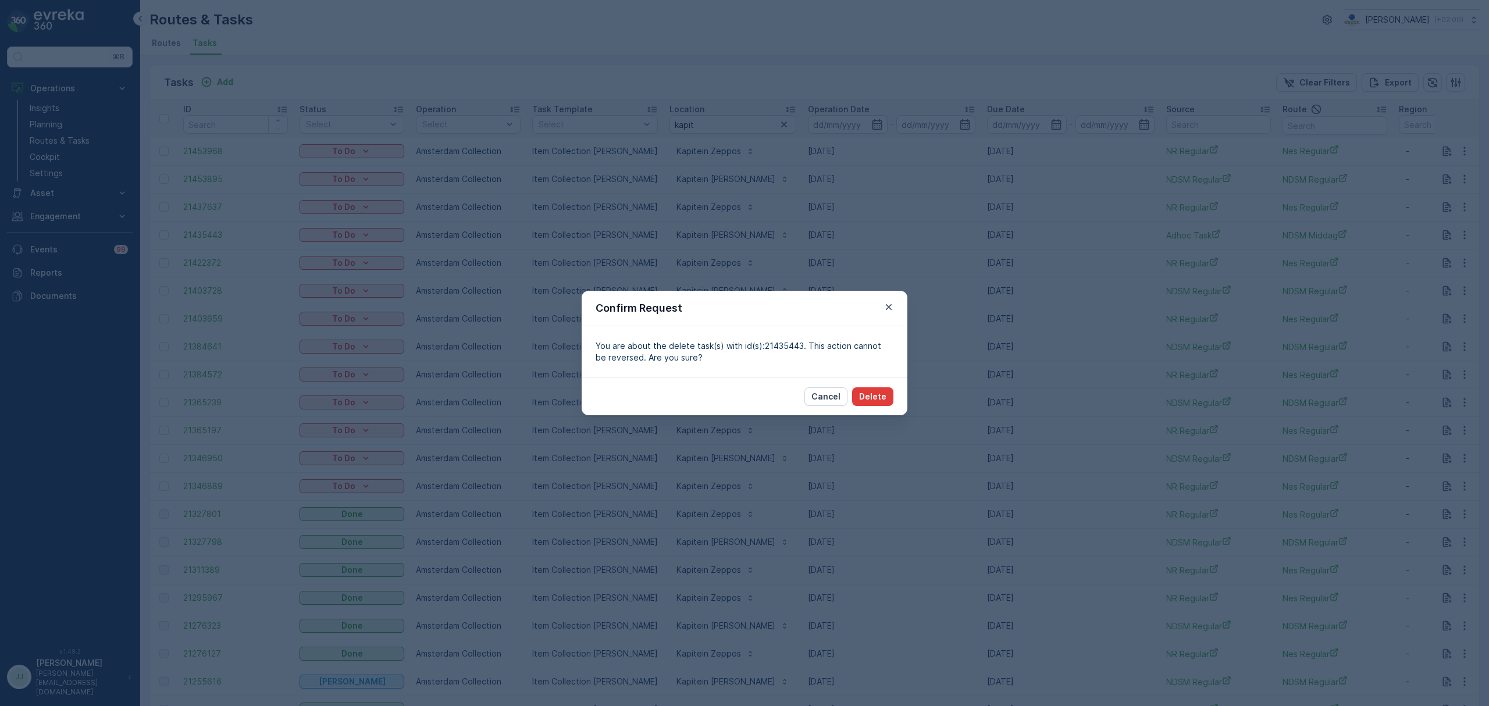
click at [877, 396] on p "Delete" at bounding box center [872, 397] width 27 height 12
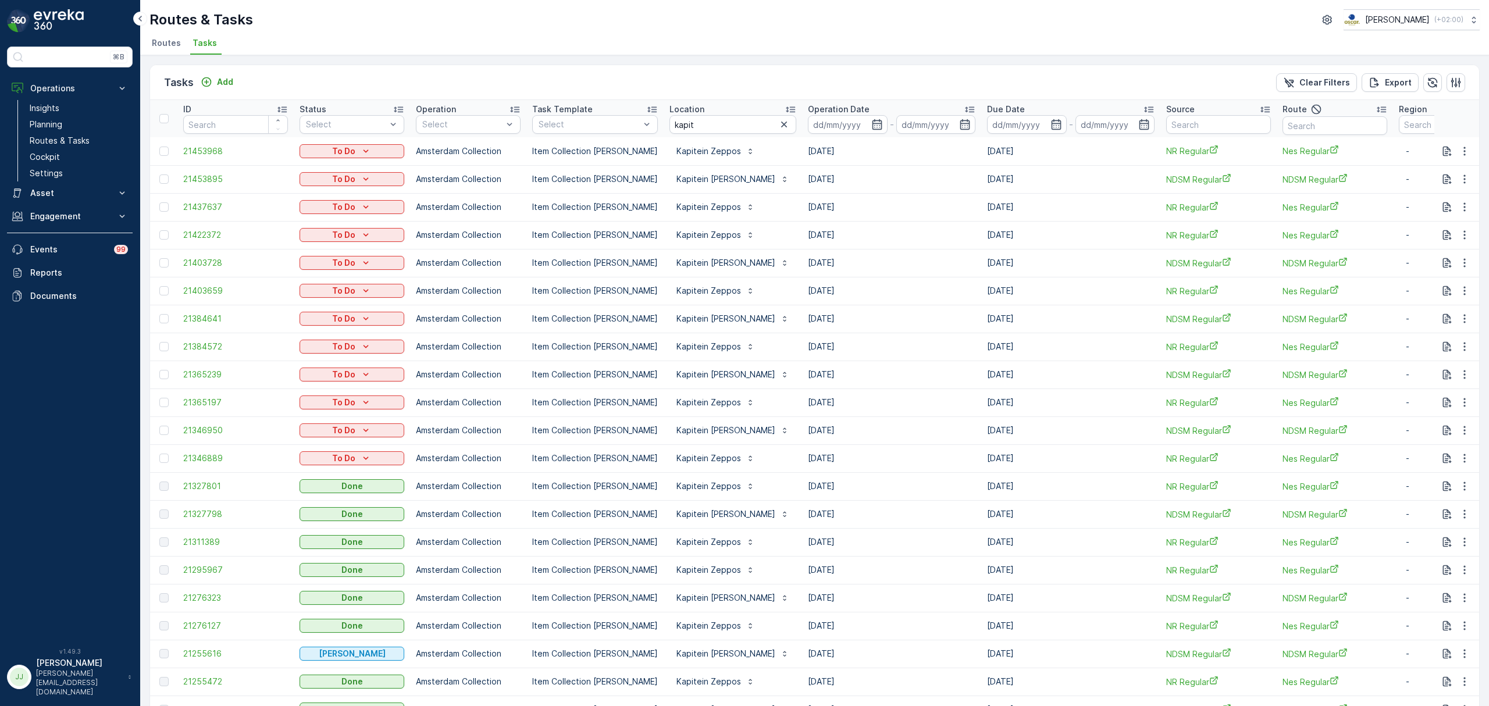
click at [150, 38] on li "Routes" at bounding box center [167, 45] width 36 height 20
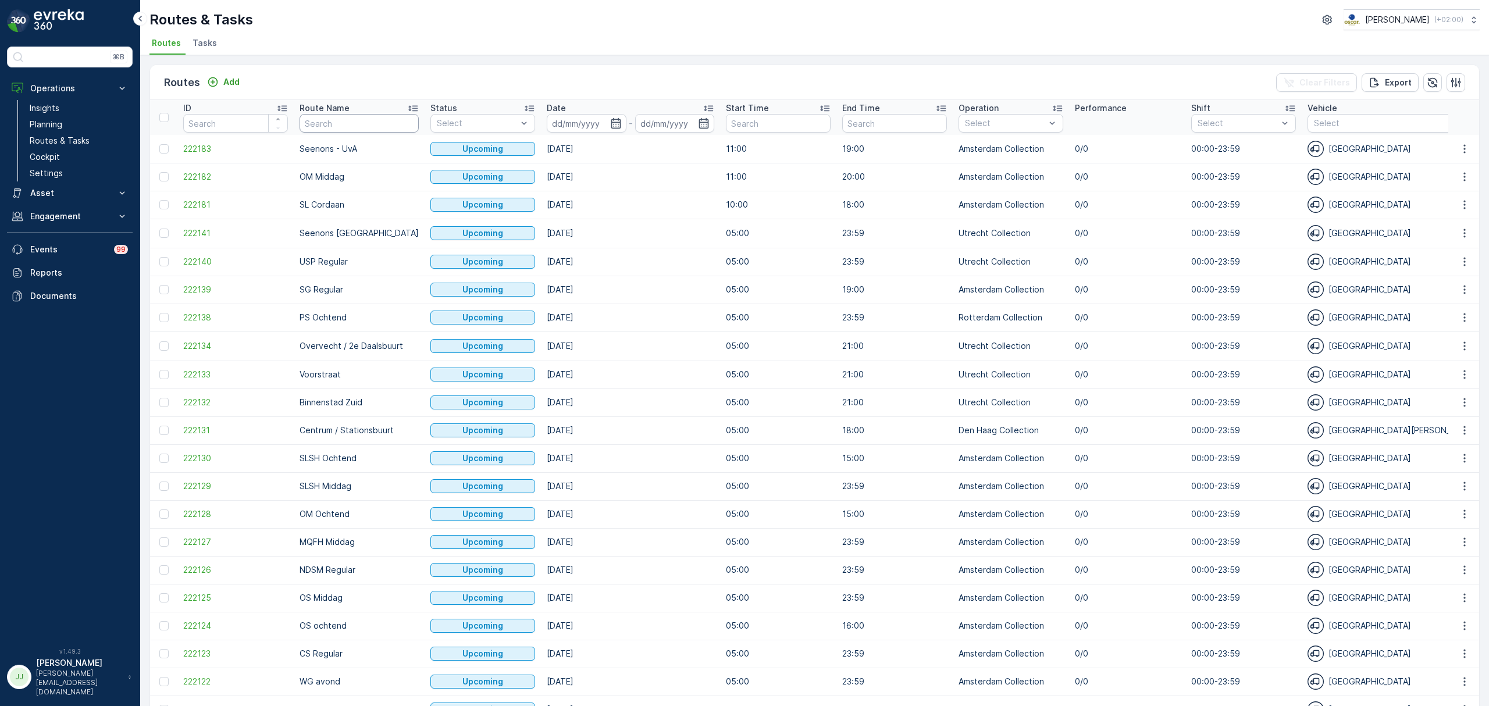
click at [349, 122] on input "text" at bounding box center [358, 123] width 119 height 19
type input "MQ"
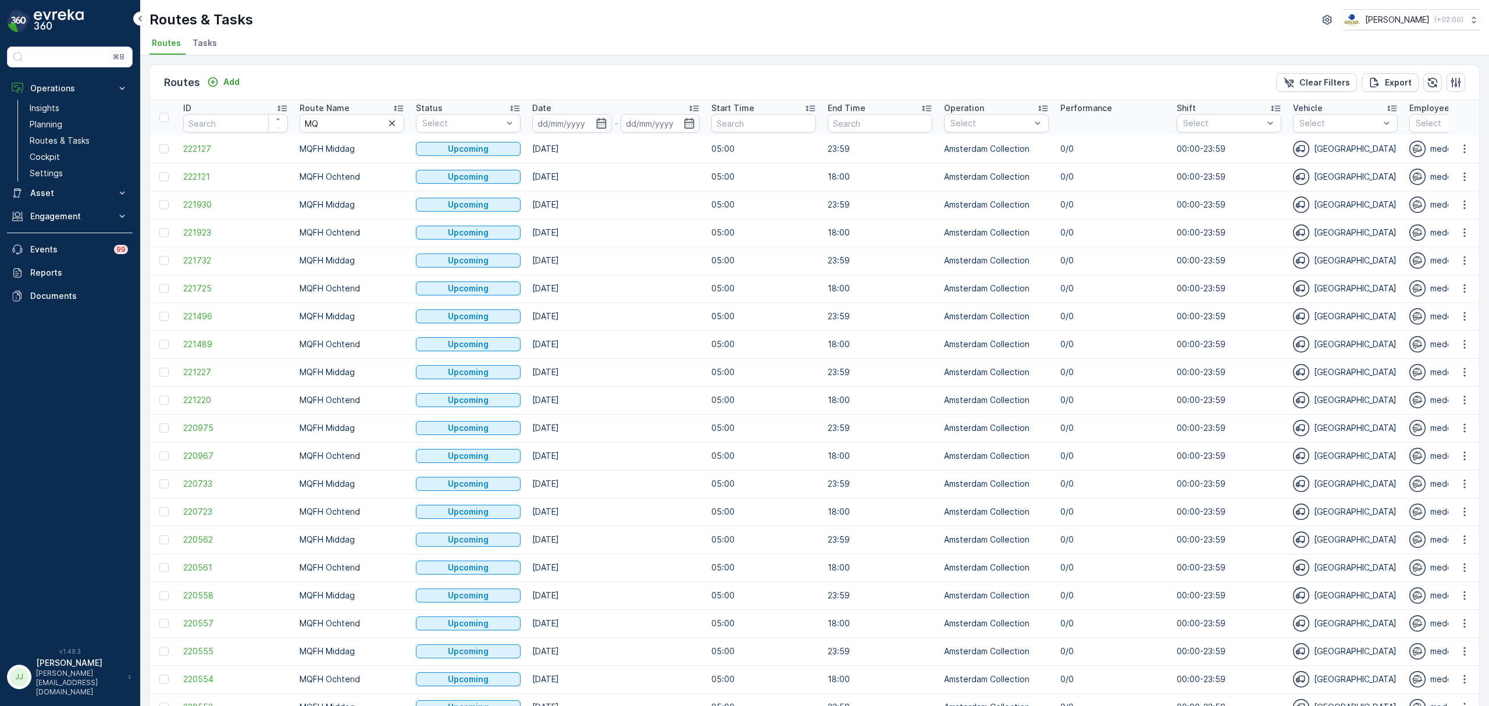
scroll to position [315, 0]
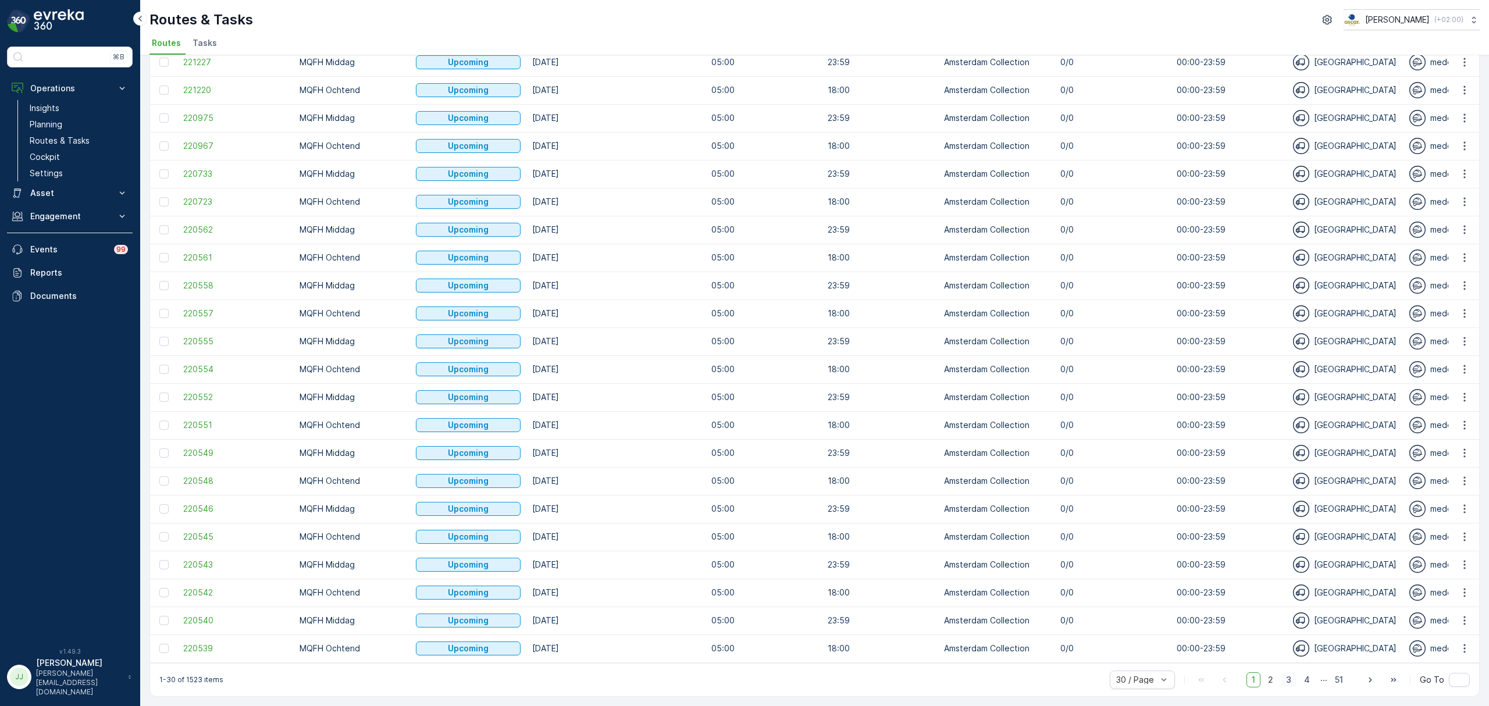
click at [1285, 673] on span "3" at bounding box center [1288, 679] width 16 height 15
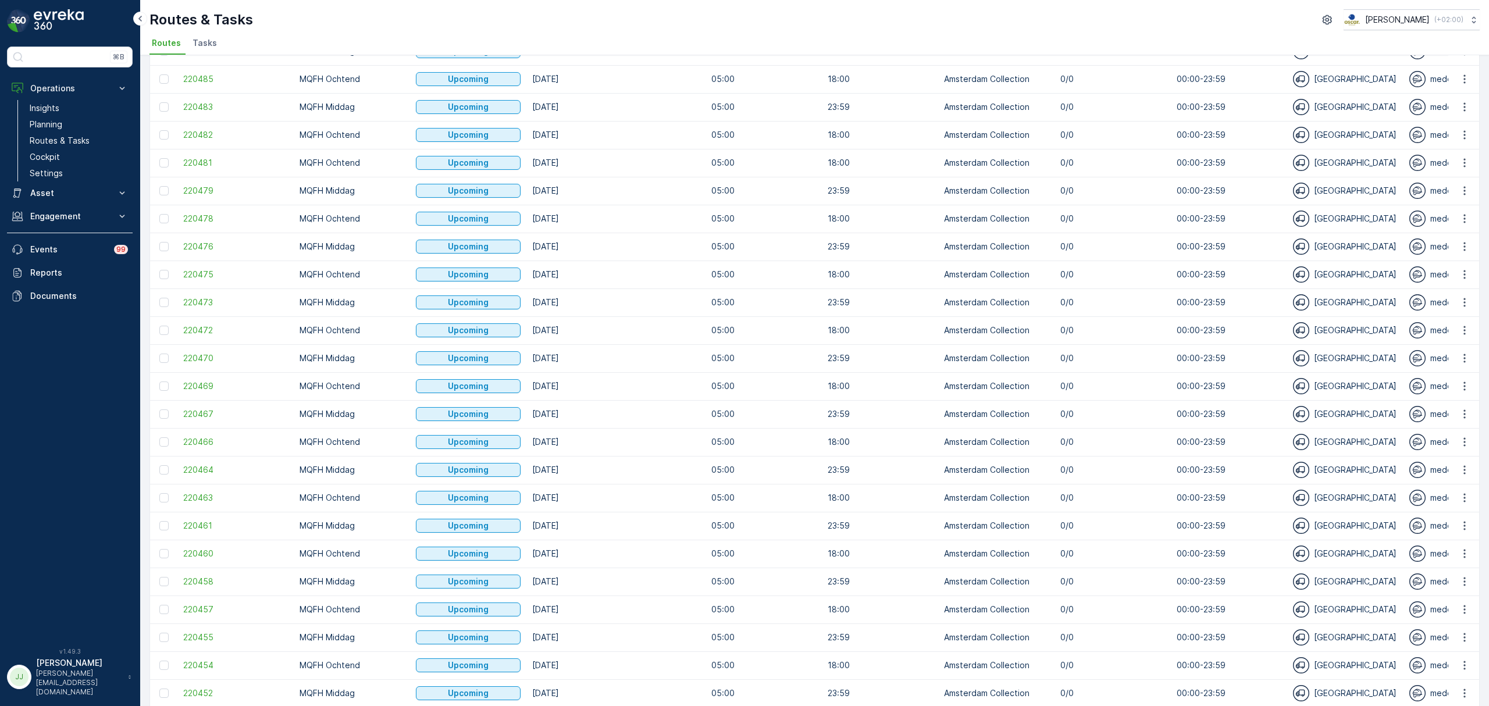
scroll to position [315, 0]
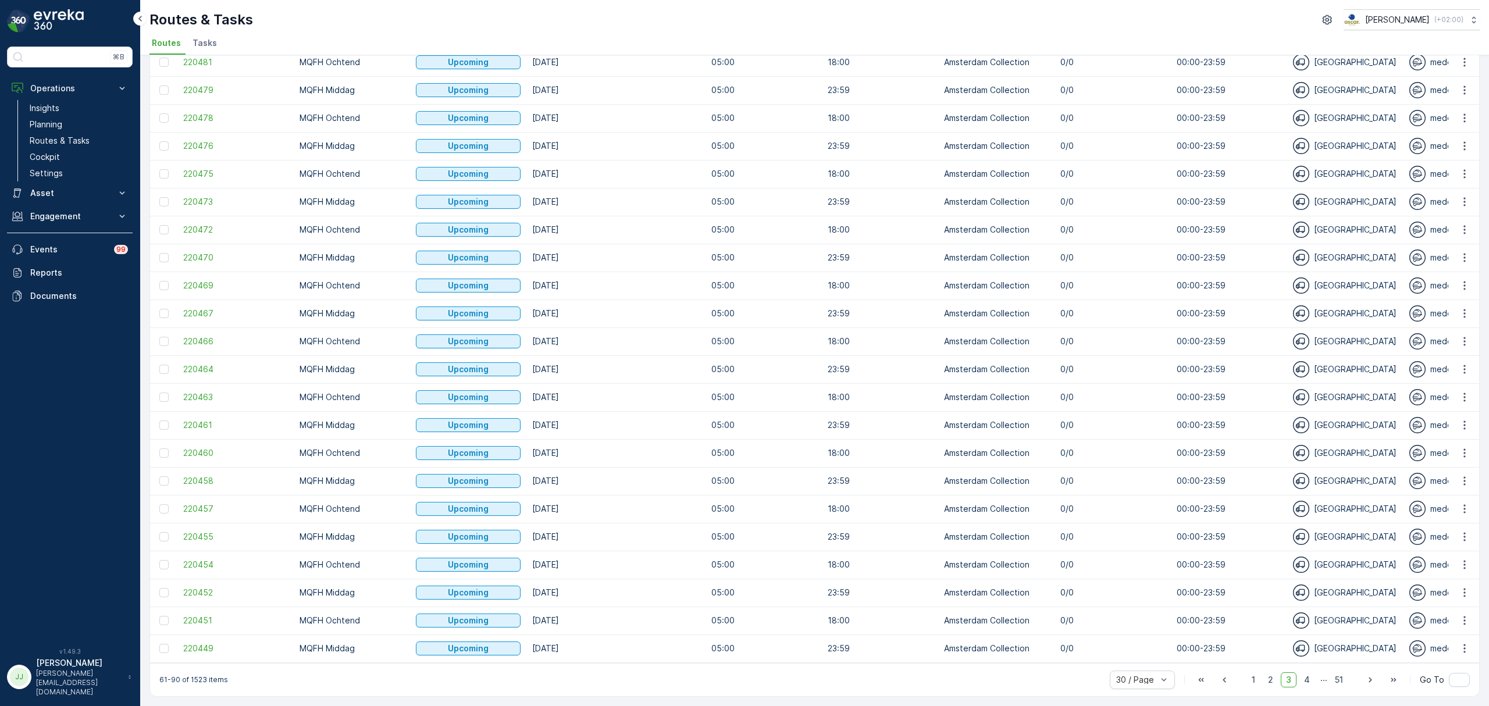
click at [1292, 677] on span "3" at bounding box center [1288, 679] width 16 height 15
click at [1305, 682] on span "4" at bounding box center [1306, 679] width 16 height 15
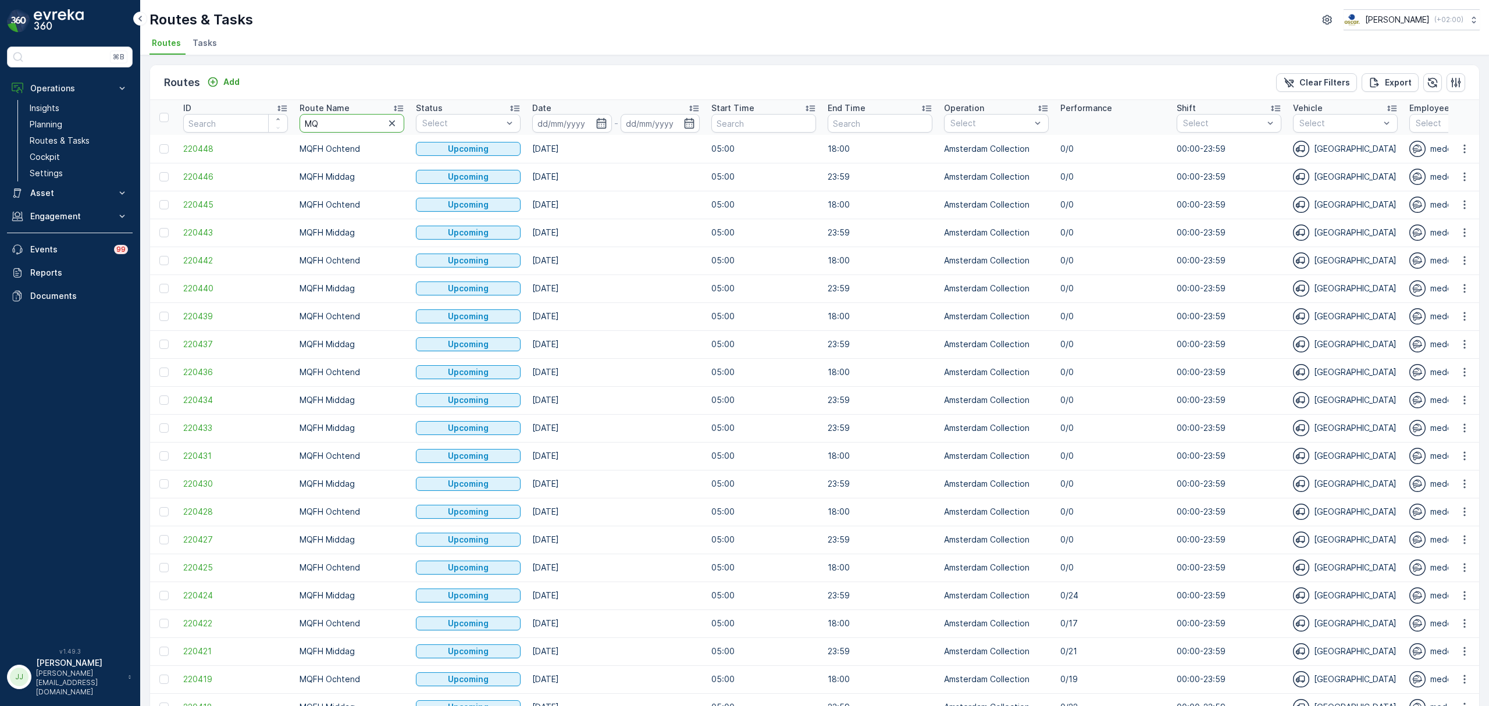
click at [354, 124] on input "MQ" at bounding box center [351, 123] width 105 height 19
type input "MQFH"
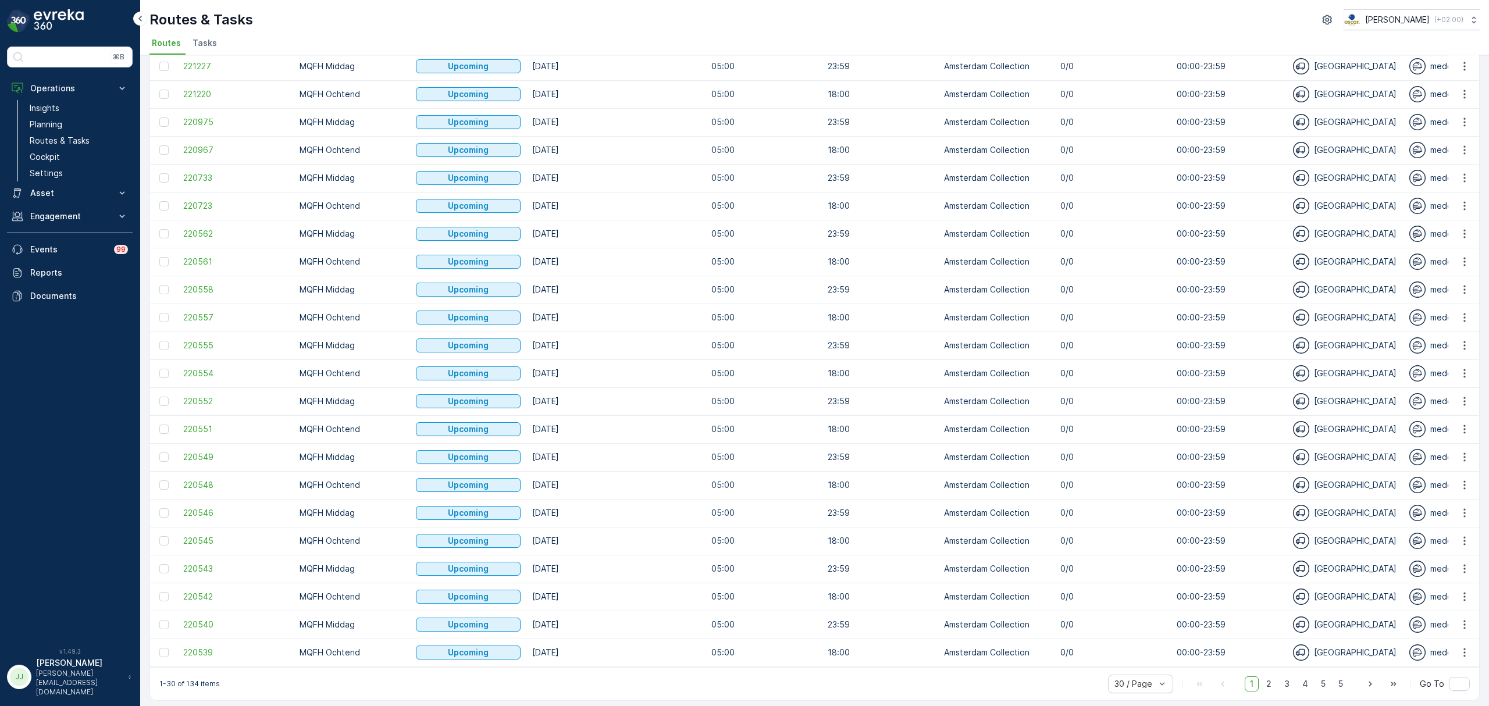
scroll to position [315, 0]
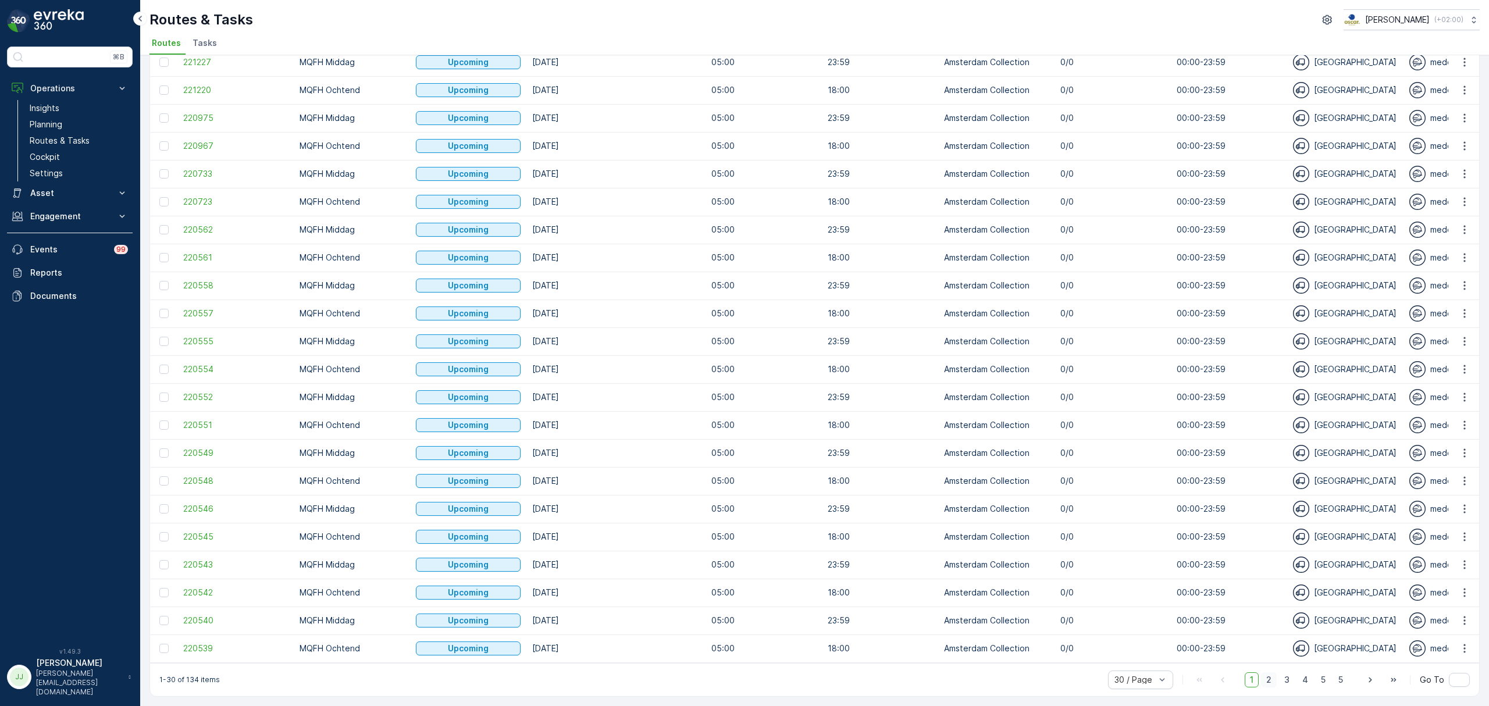
click at [1271, 677] on span "2" at bounding box center [1269, 679] width 16 height 15
click at [1289, 680] on span "3" at bounding box center [1287, 679] width 16 height 15
click at [1298, 678] on span "4" at bounding box center [1305, 679] width 16 height 15
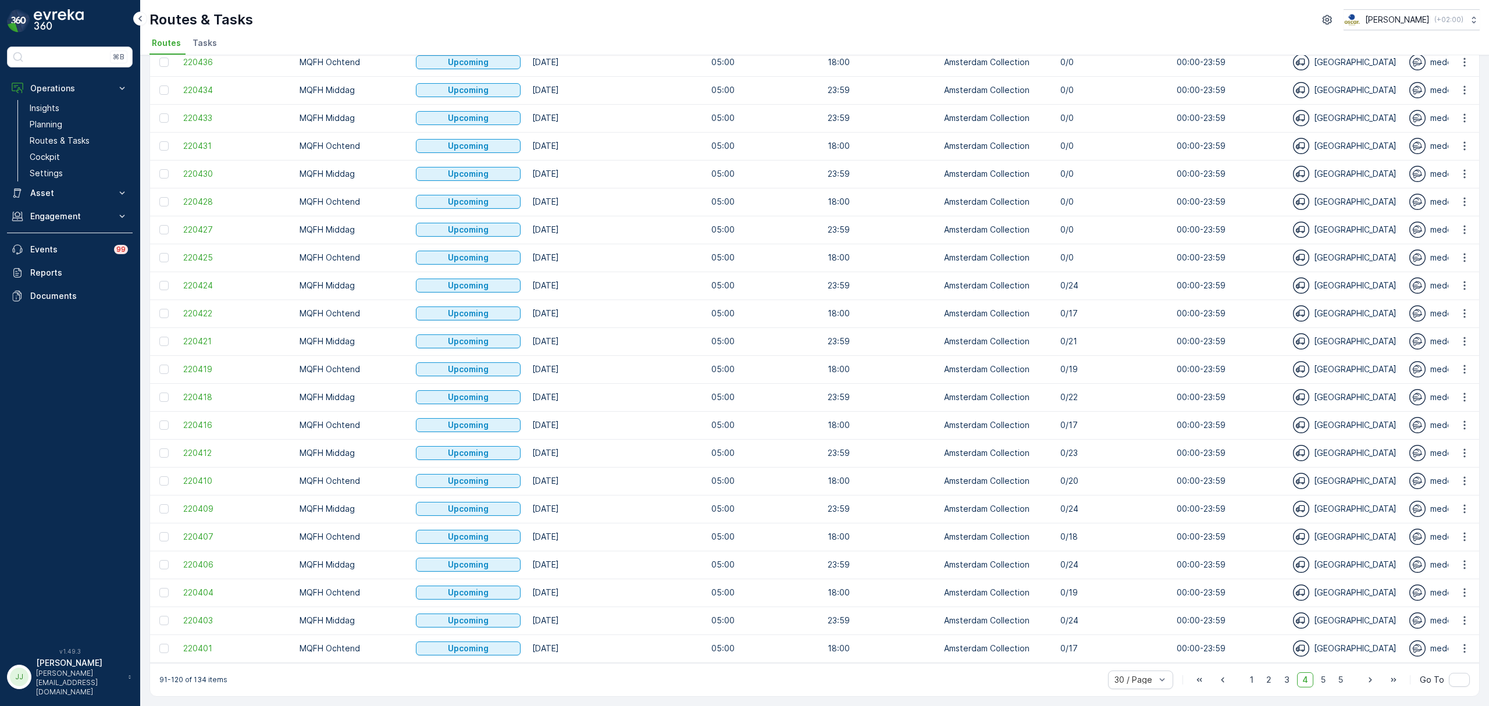
scroll to position [315, 0]
click at [1315, 678] on span "5" at bounding box center [1322, 679] width 15 height 15
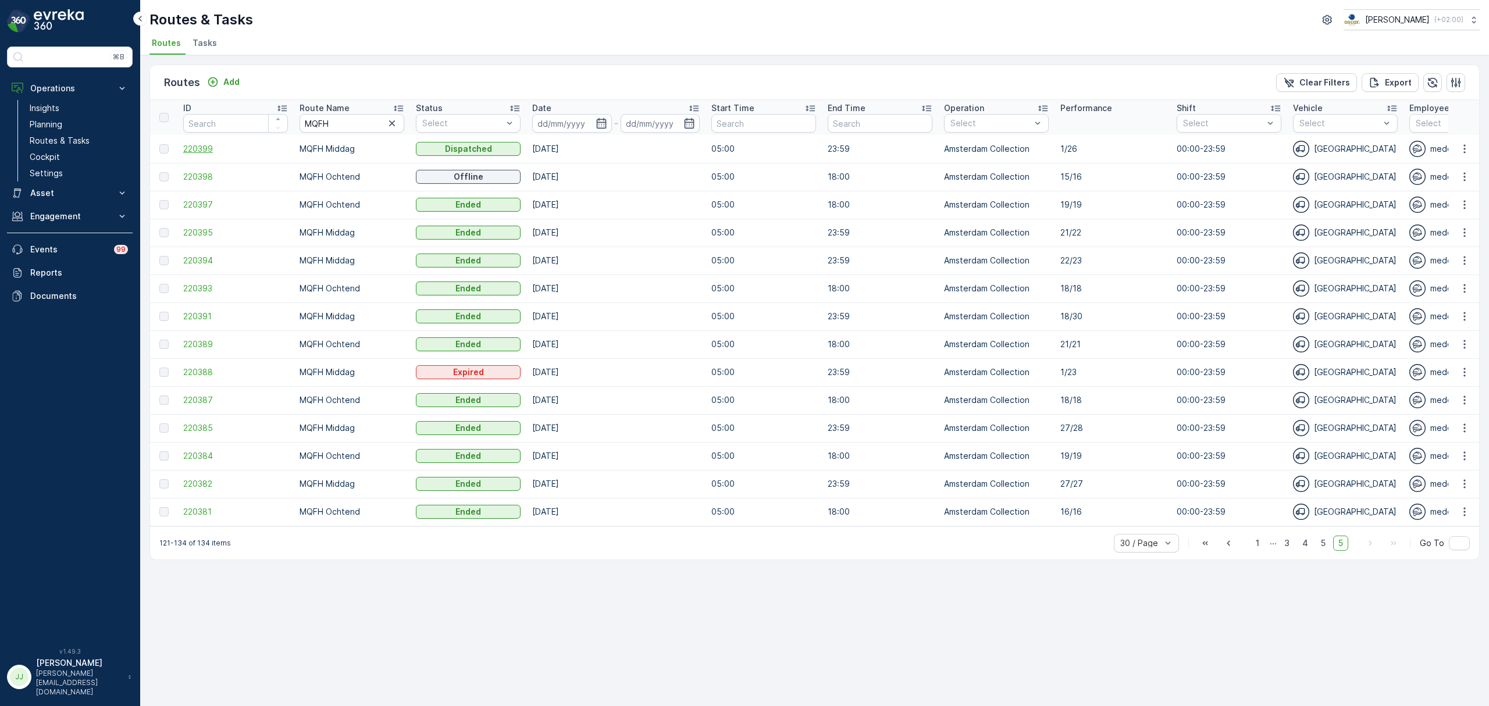
click at [213, 149] on span "220399" at bounding box center [235, 149] width 105 height 12
click at [227, 178] on span "220398" at bounding box center [235, 177] width 105 height 12
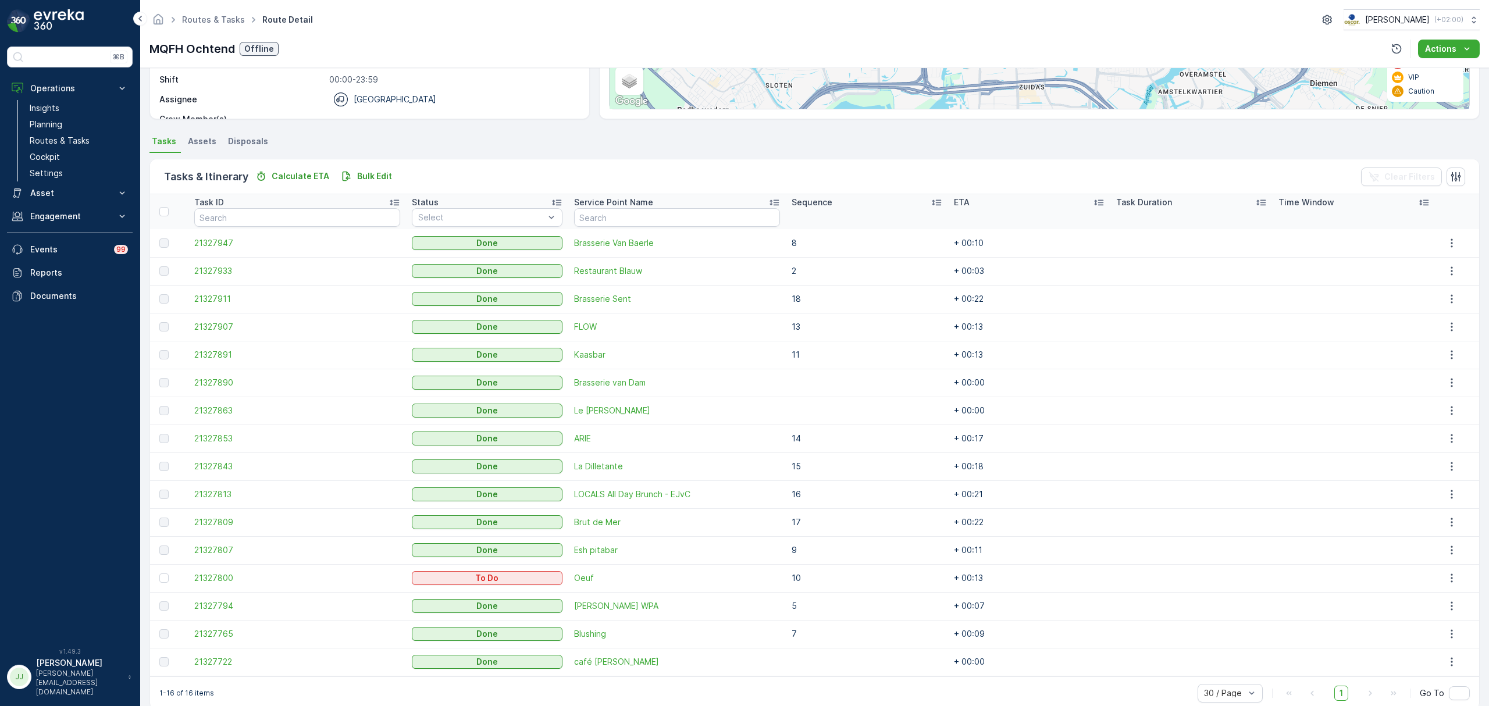
scroll to position [210, 0]
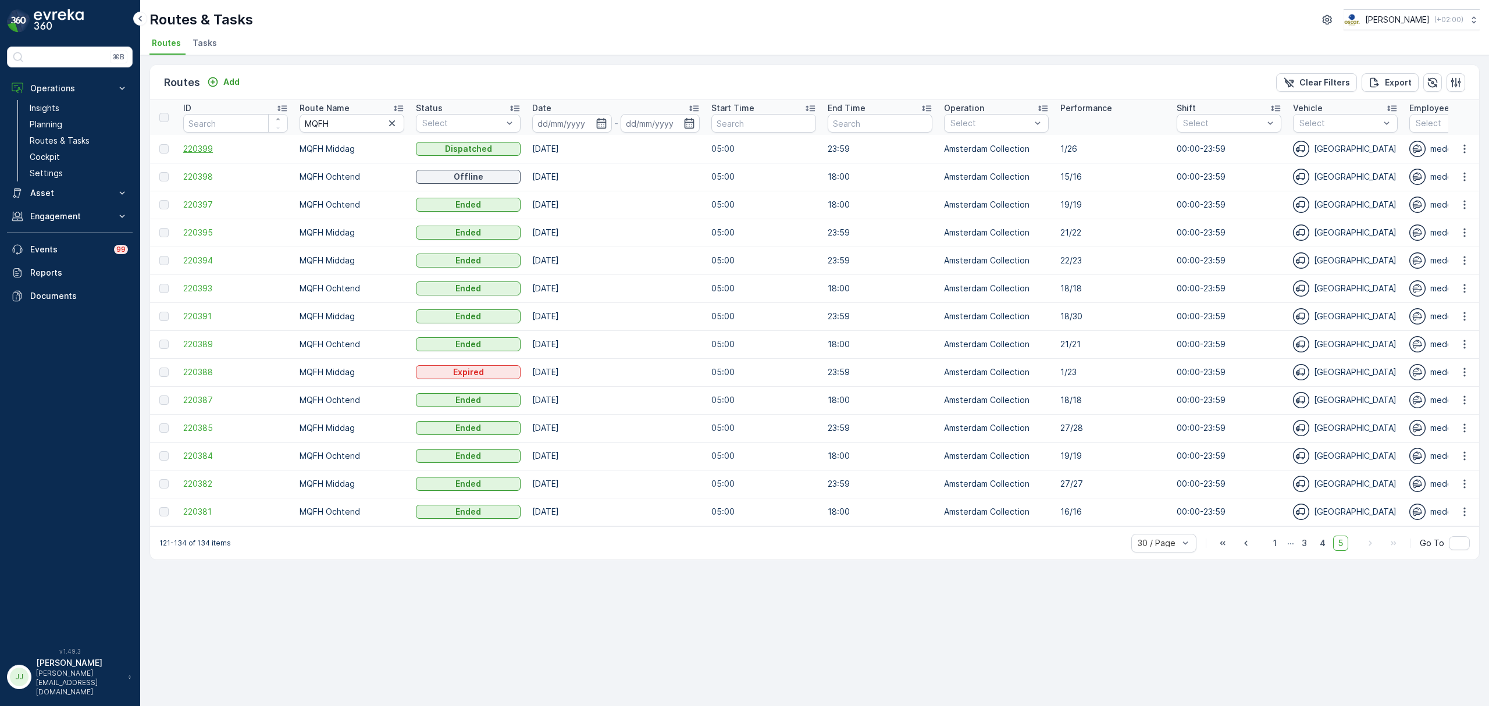
click at [208, 143] on span "220399" at bounding box center [235, 149] width 105 height 12
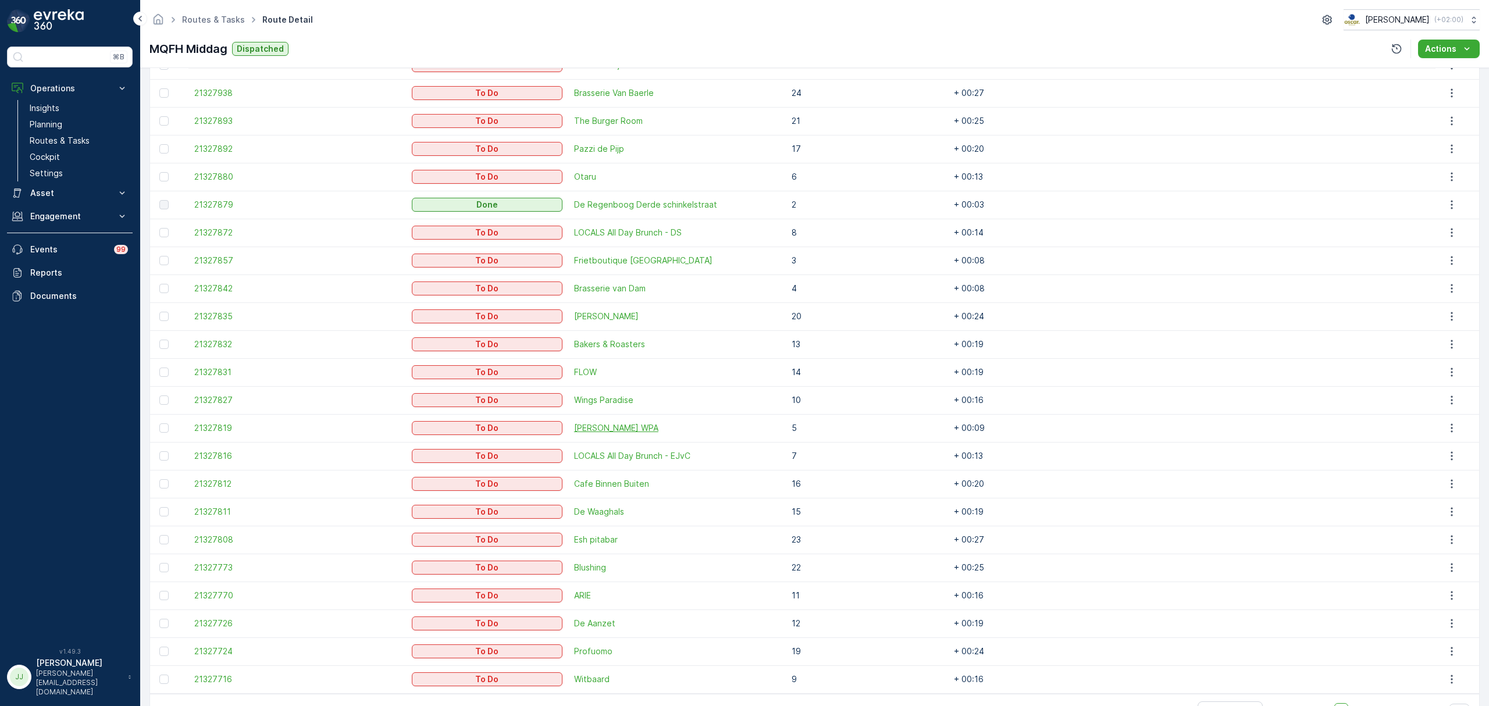
scroll to position [489, 0]
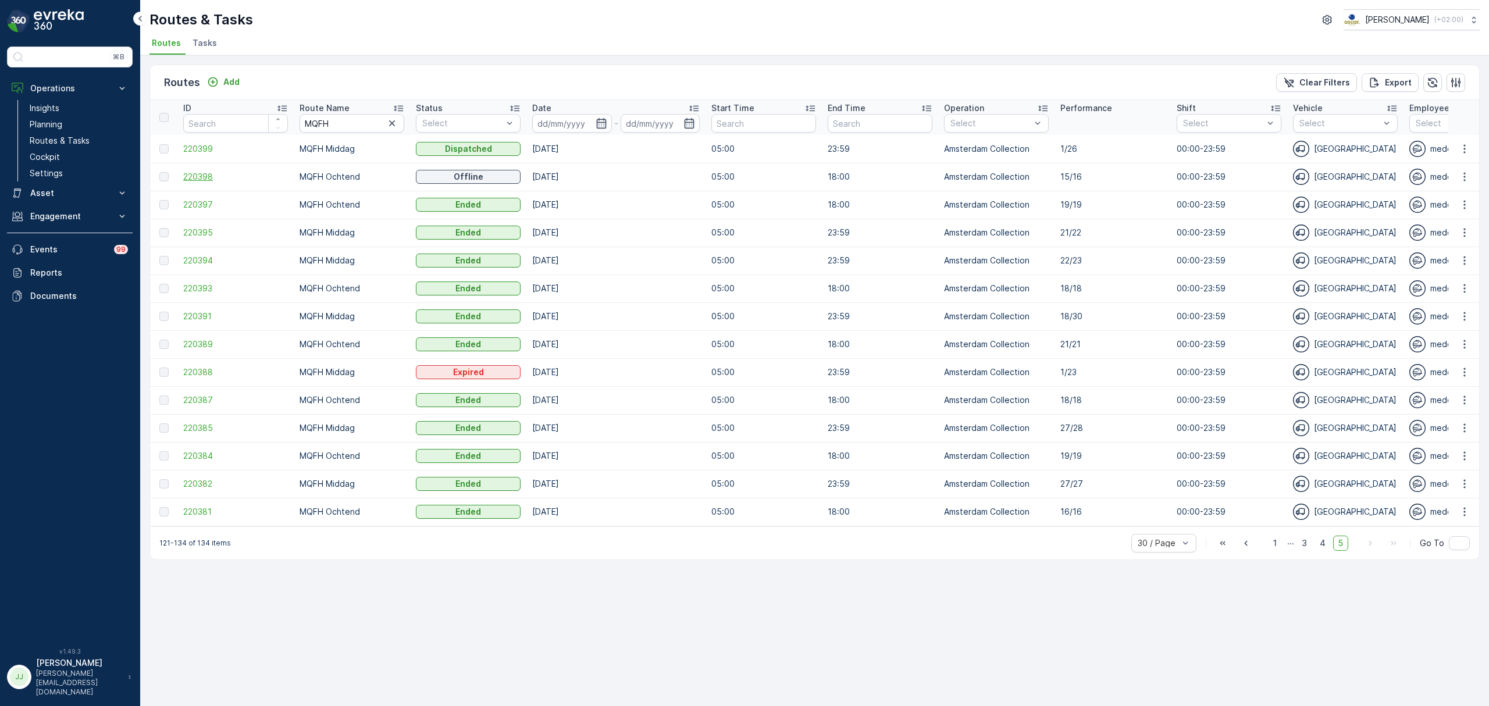
click at [201, 178] on span "220398" at bounding box center [235, 177] width 105 height 12
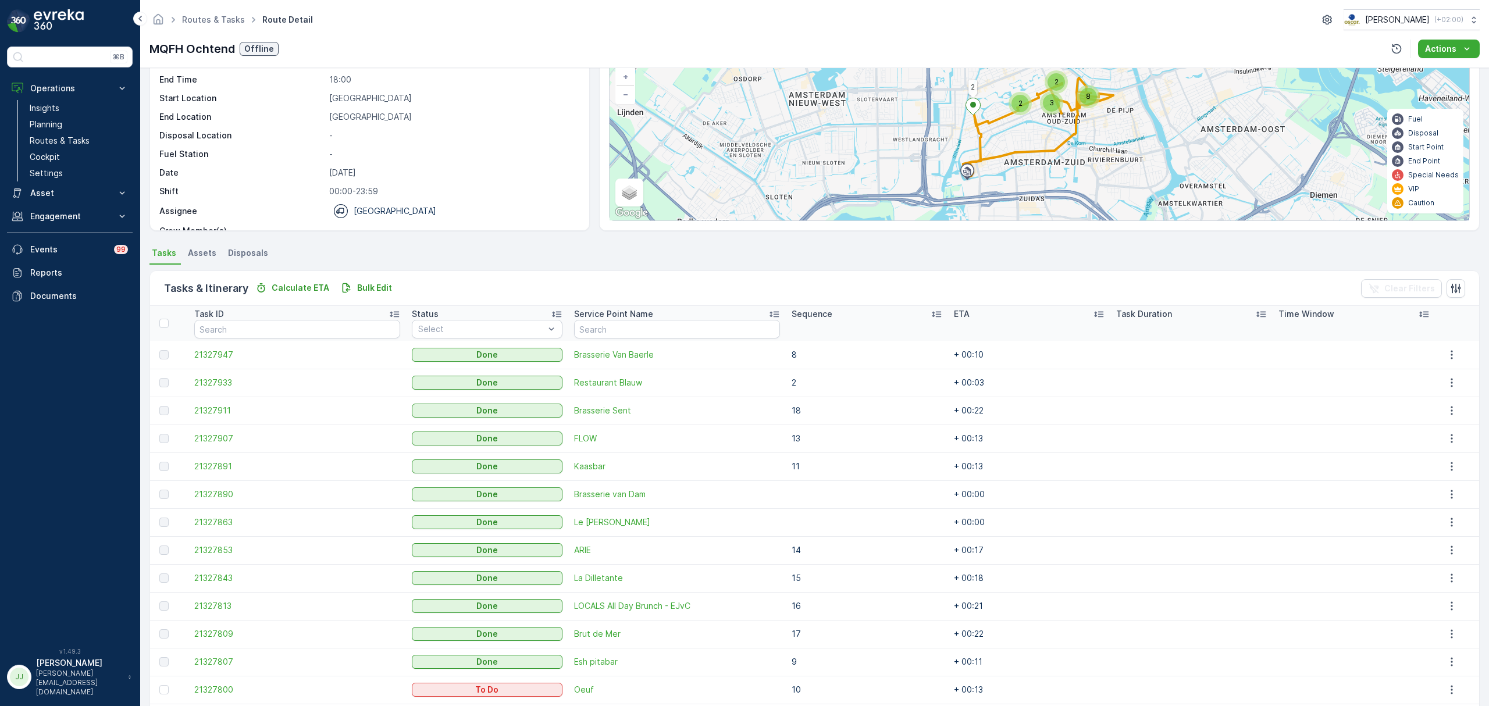
scroll to position [155, 0]
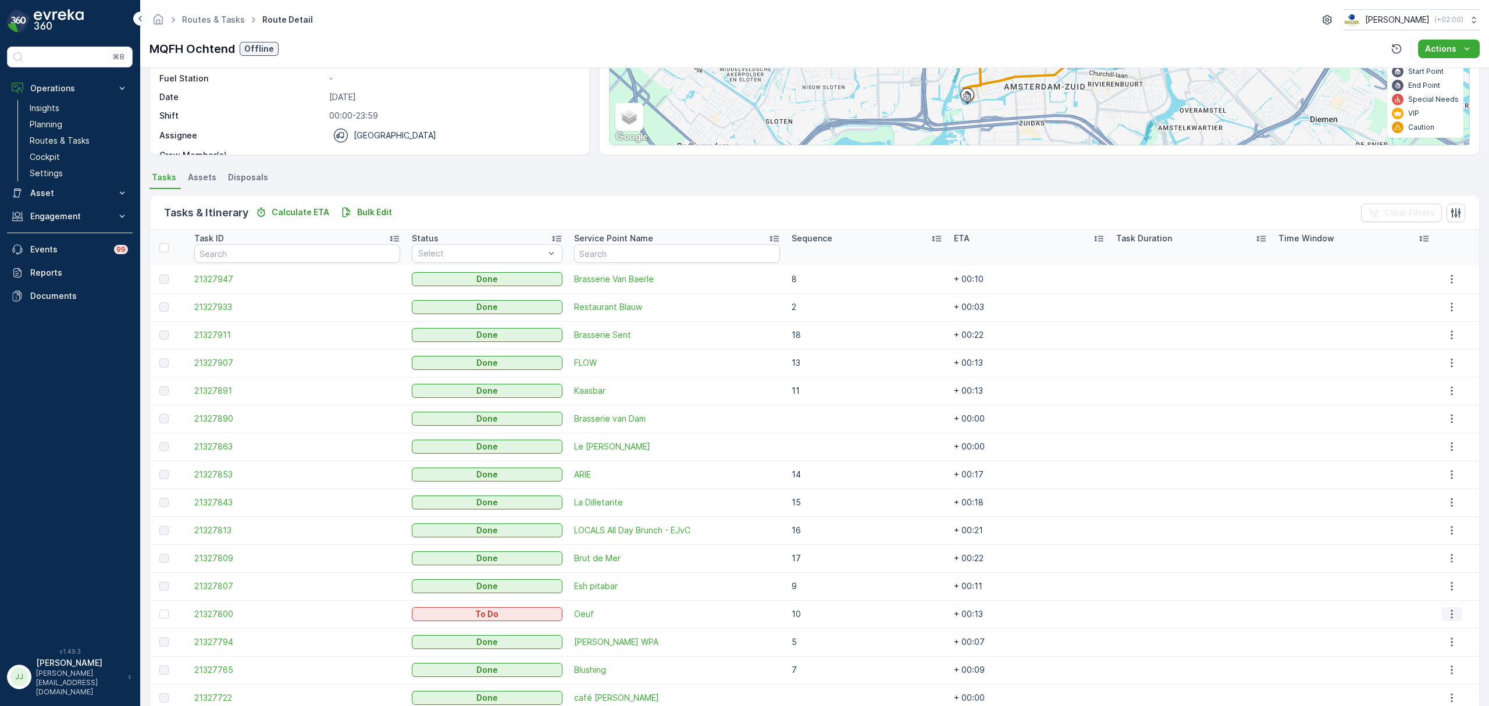
click at [1455, 615] on button "button" at bounding box center [1451, 614] width 21 height 14
click at [1447, 556] on span "Change Route" at bounding box center [1434, 558] width 56 height 12
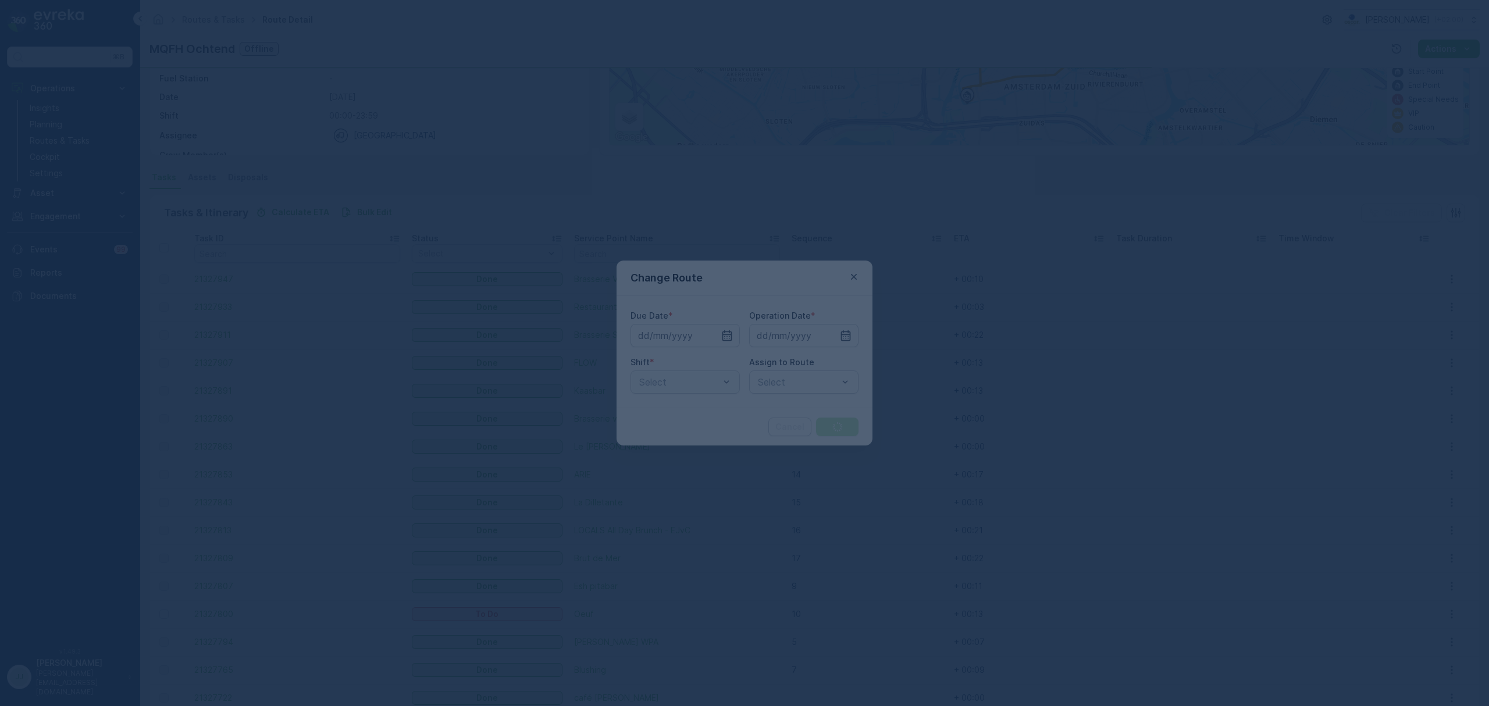
type input "[DATE]"
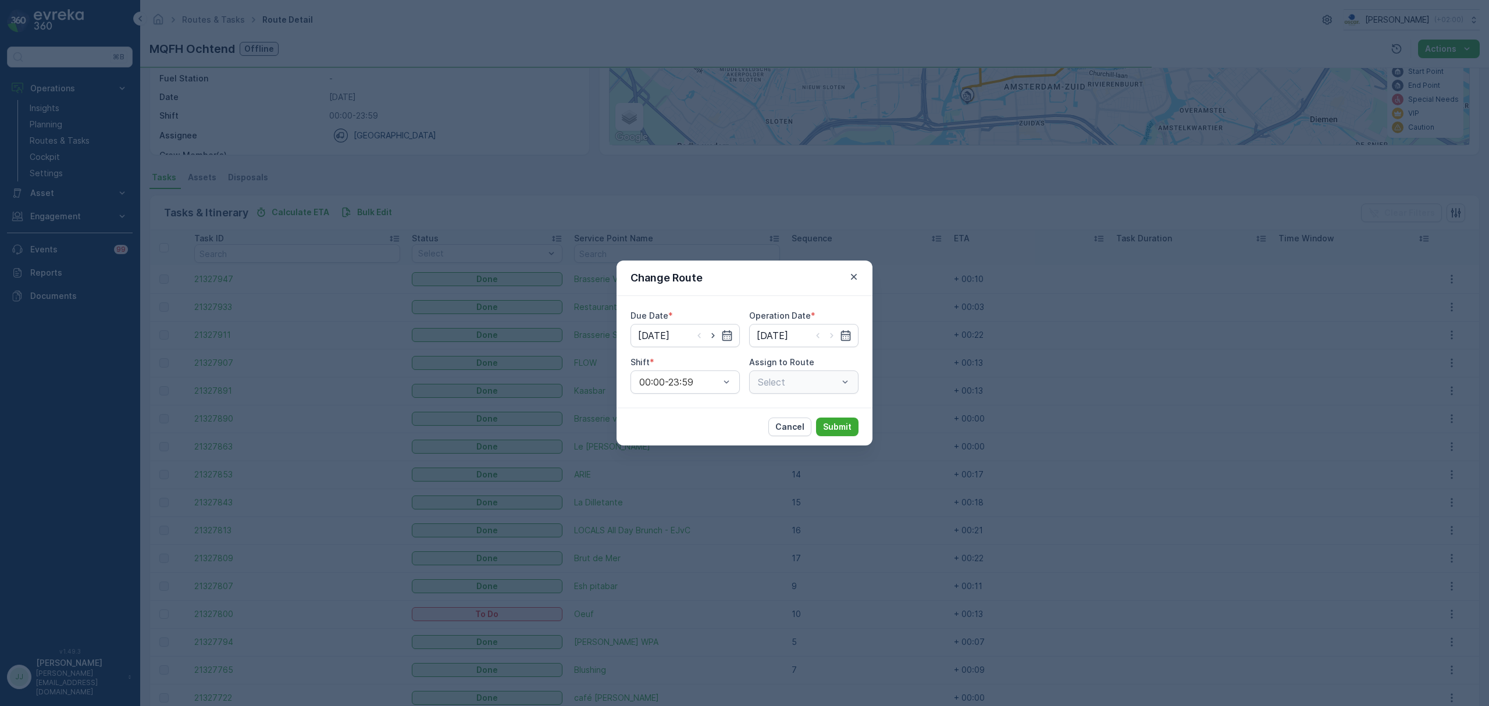
click at [795, 376] on div "Select" at bounding box center [803, 381] width 109 height 23
click at [718, 424] on div "Cancel Submit" at bounding box center [744, 427] width 256 height 38
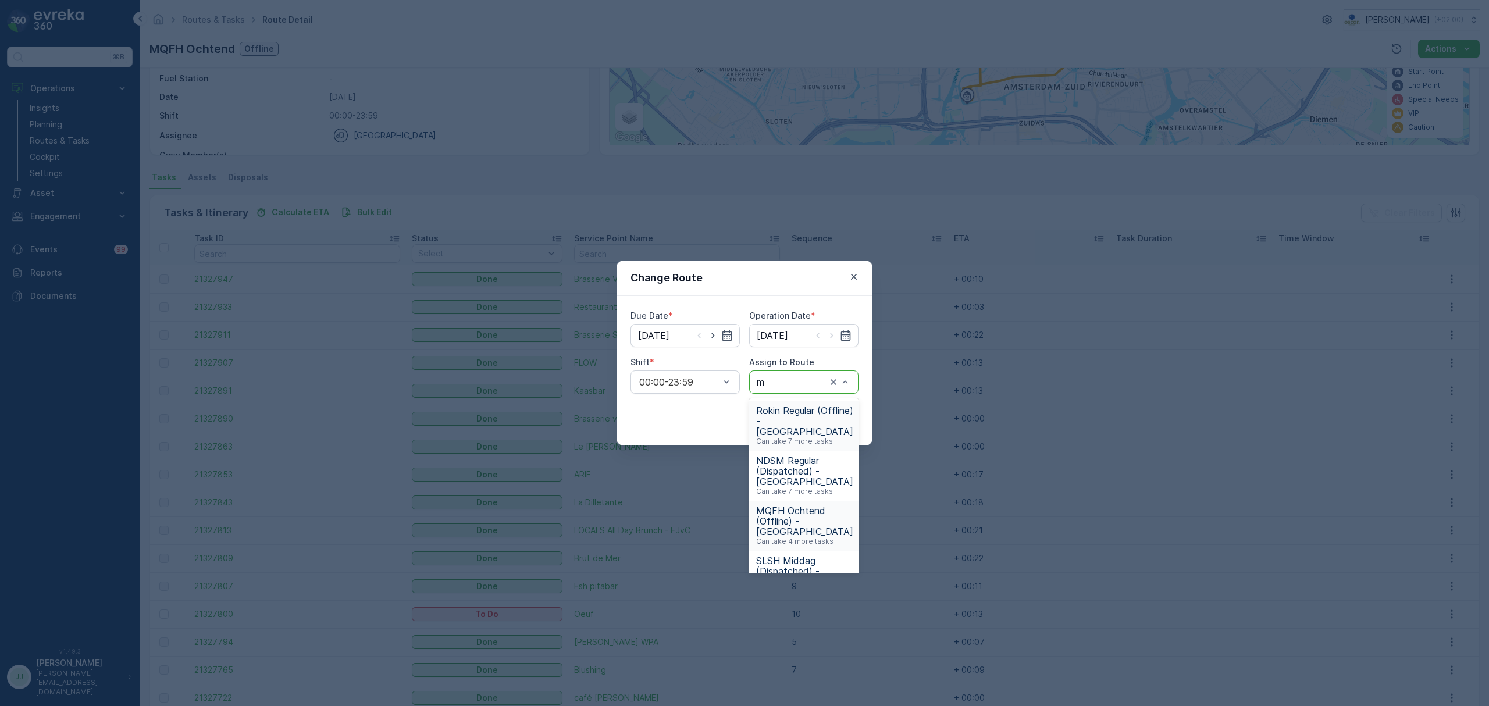
type input "mq"
click at [787, 458] on span "MQFH Middag (Dispatched) - Amsterdam" at bounding box center [804, 470] width 97 height 31
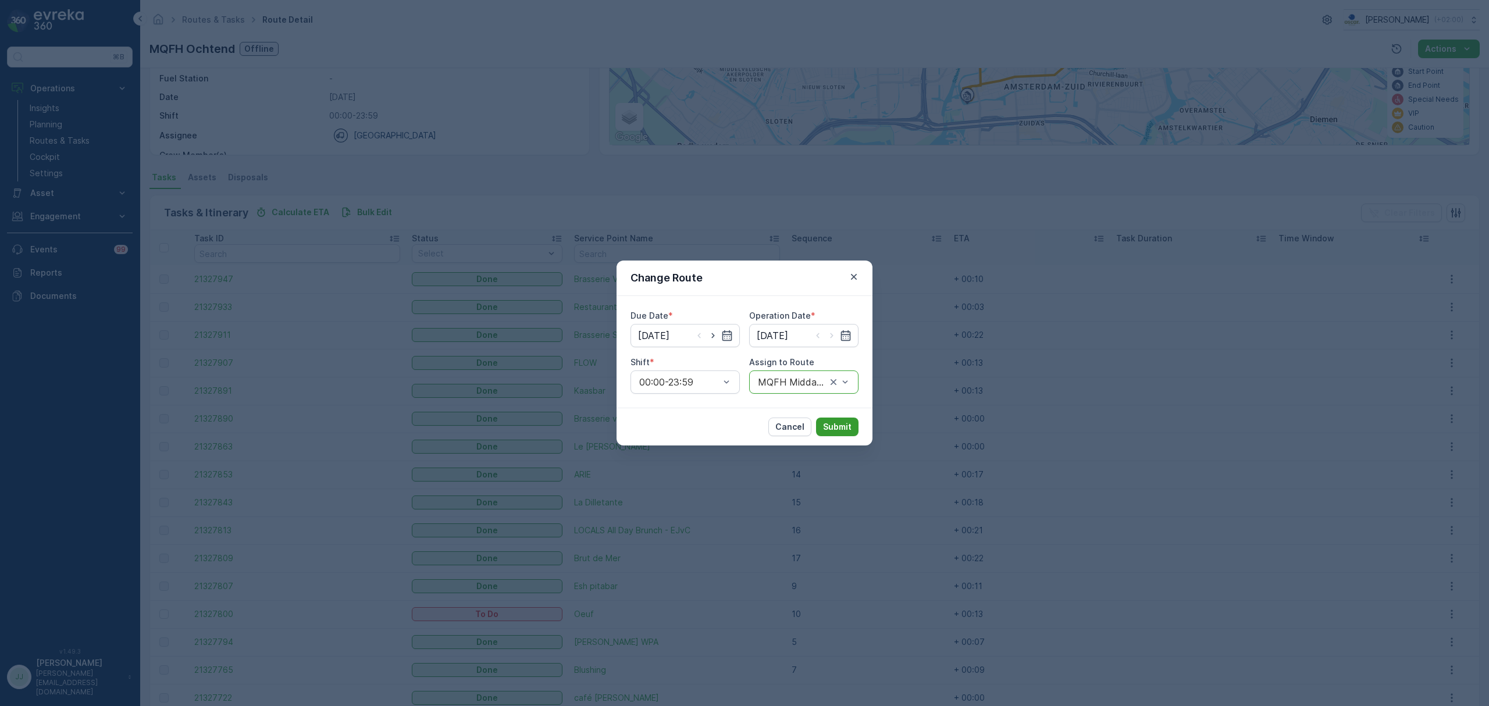
click at [838, 428] on p "Submit" at bounding box center [837, 427] width 28 height 12
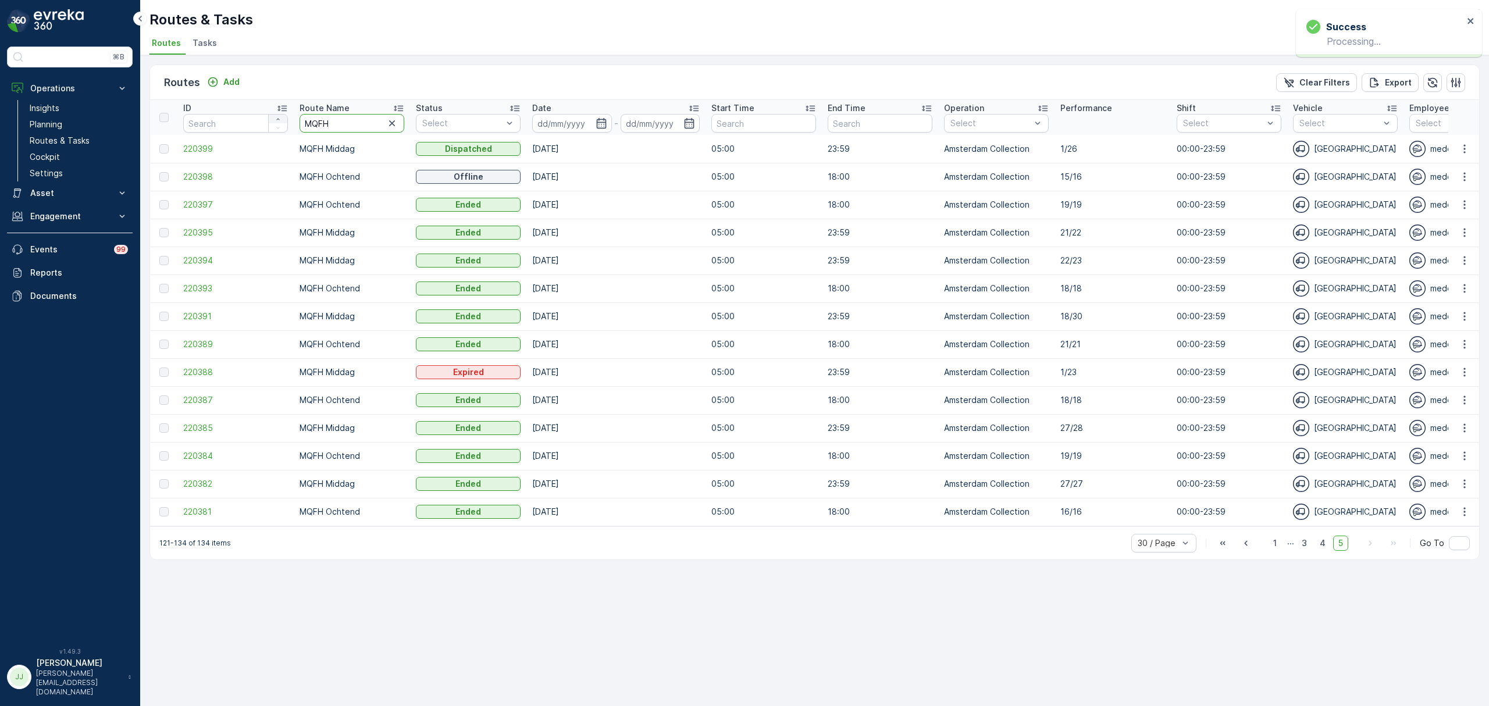
drag, startPoint x: 319, startPoint y: 121, endPoint x: 284, endPoint y: 115, distance: 35.5
click at [284, 115] on tr "ID Route Name MQFH Status Select Date - Start Time End Time Operation Select Pe…" at bounding box center [1315, 117] width 2331 height 35
type input "cs"
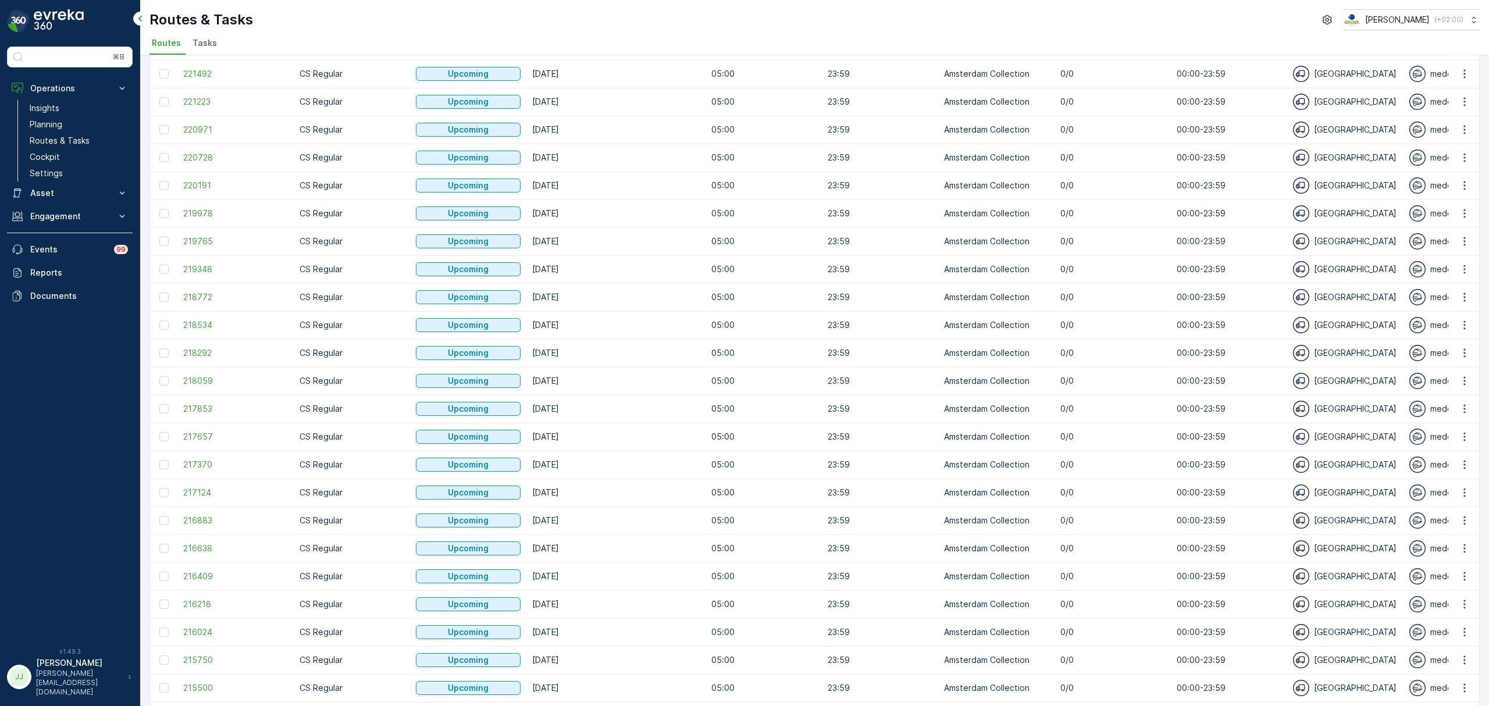
scroll to position [315, 0]
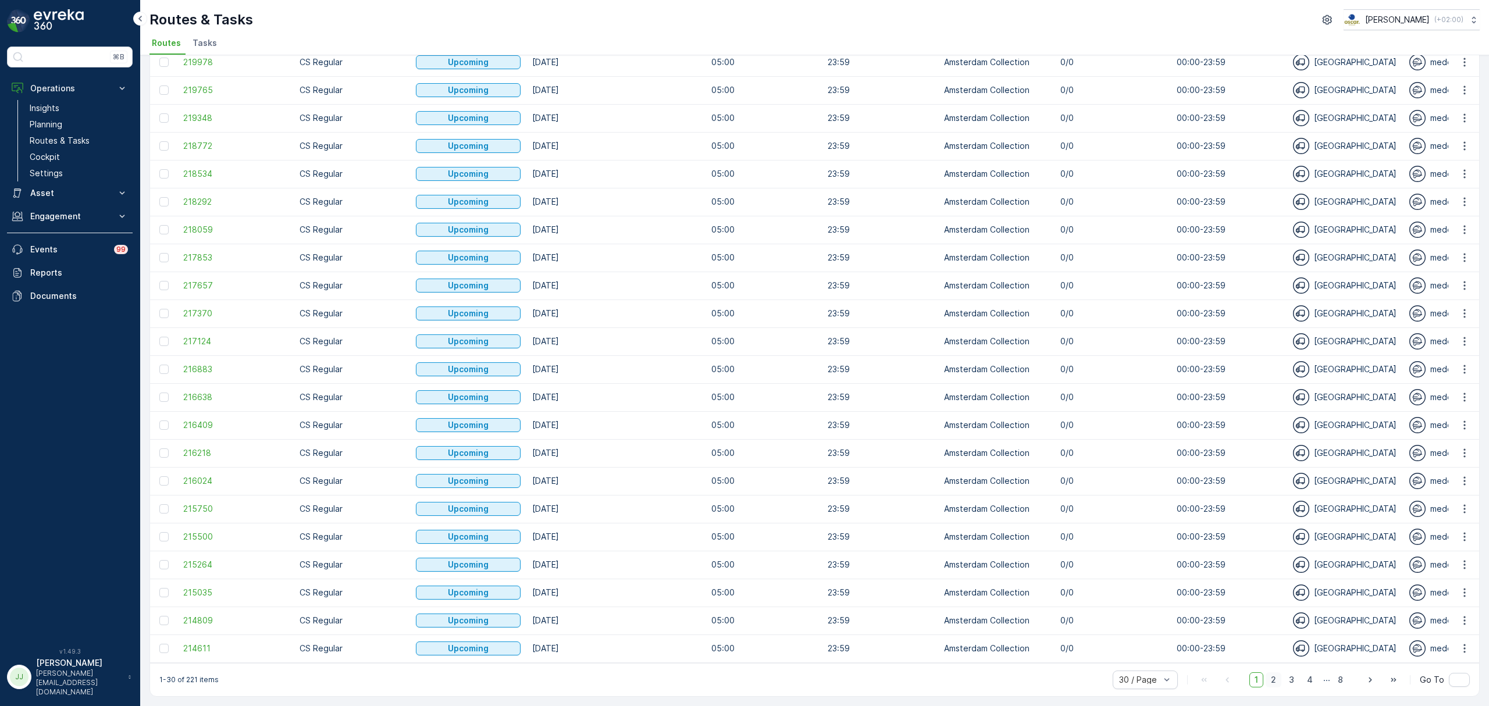
click at [1275, 680] on span "2" at bounding box center [1273, 679] width 16 height 15
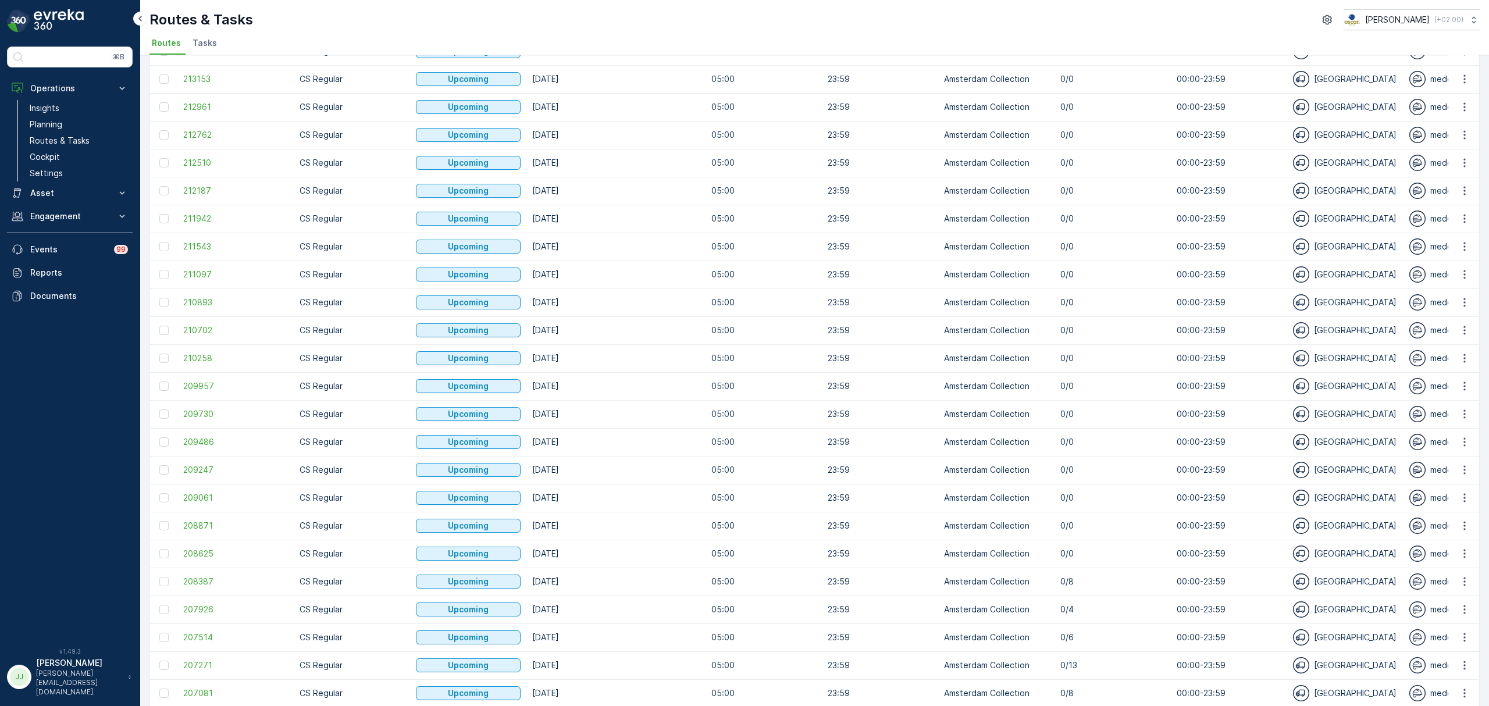
scroll to position [315, 0]
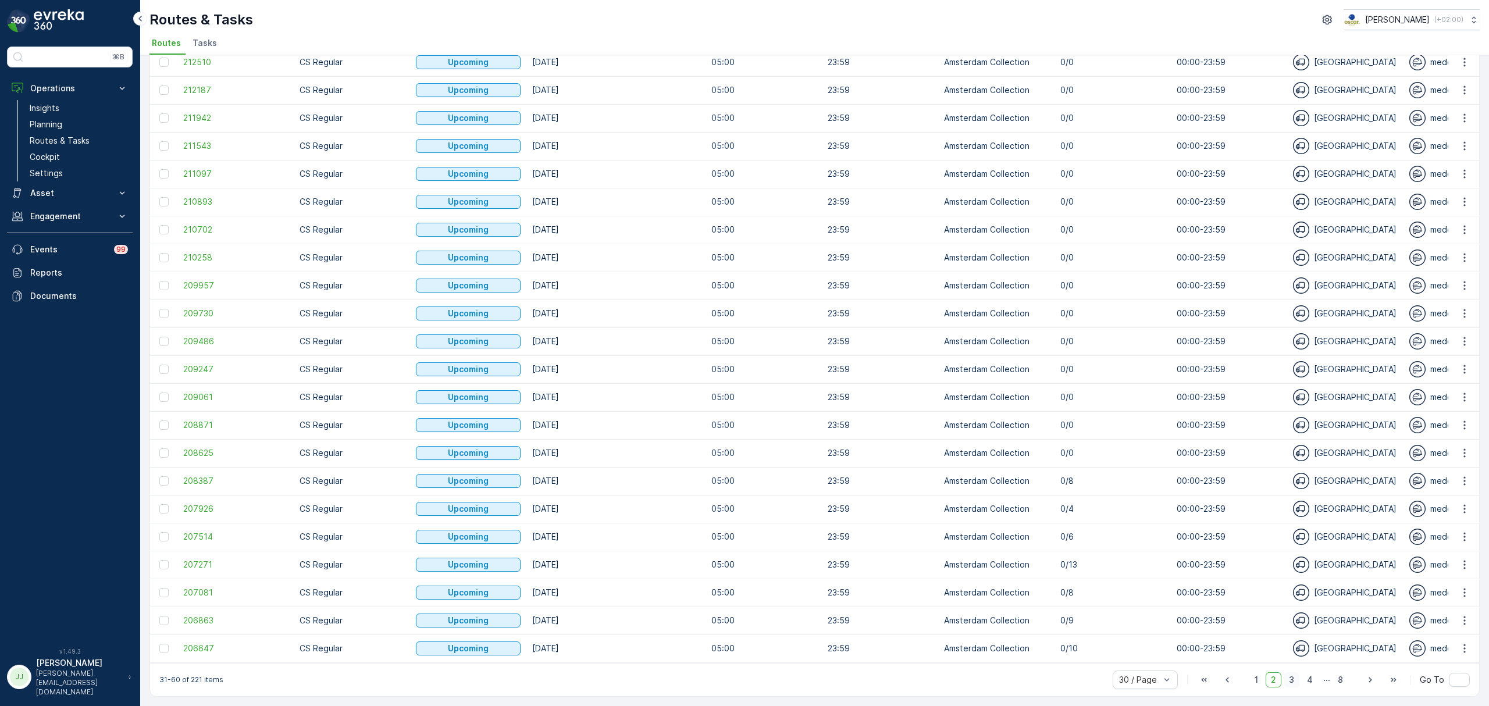
click at [1293, 680] on span "3" at bounding box center [1291, 679] width 16 height 15
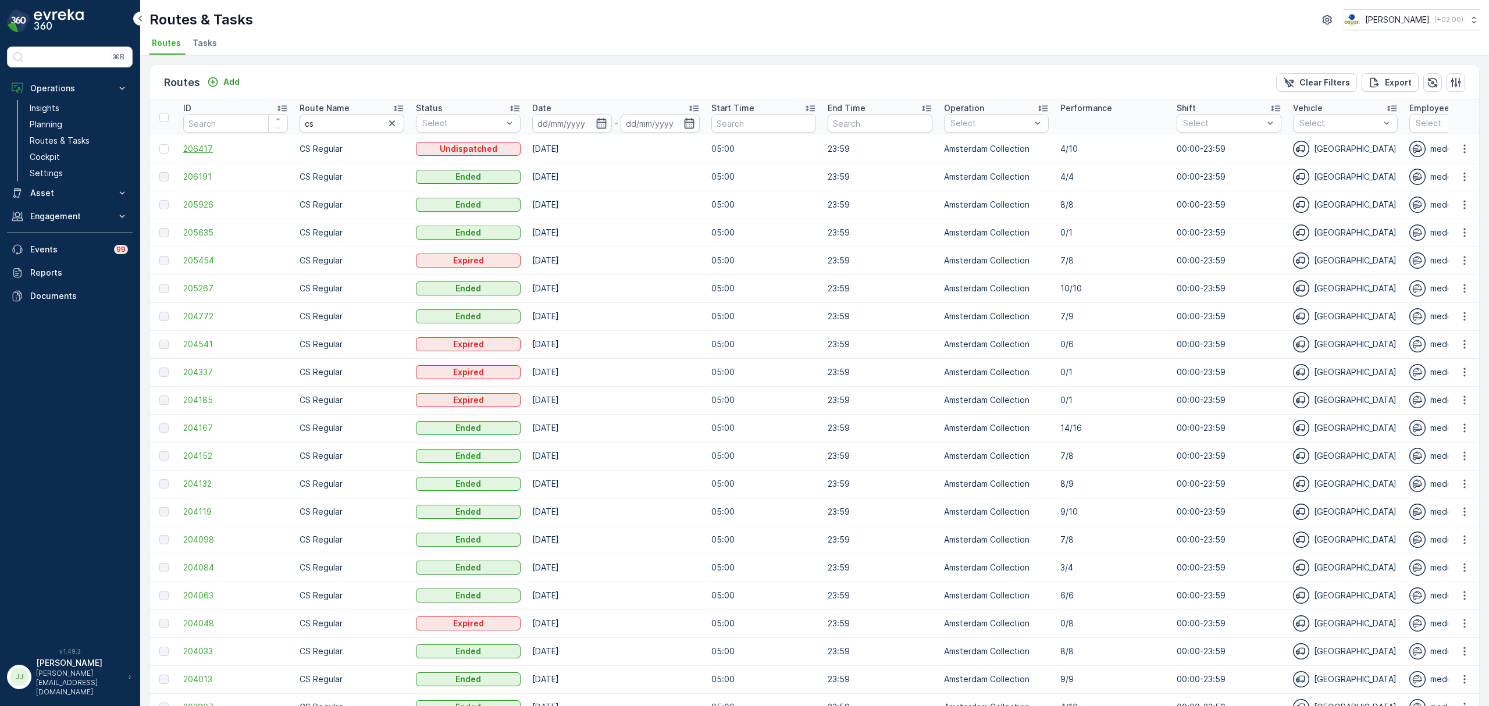
click at [201, 154] on span "206417" at bounding box center [235, 149] width 105 height 12
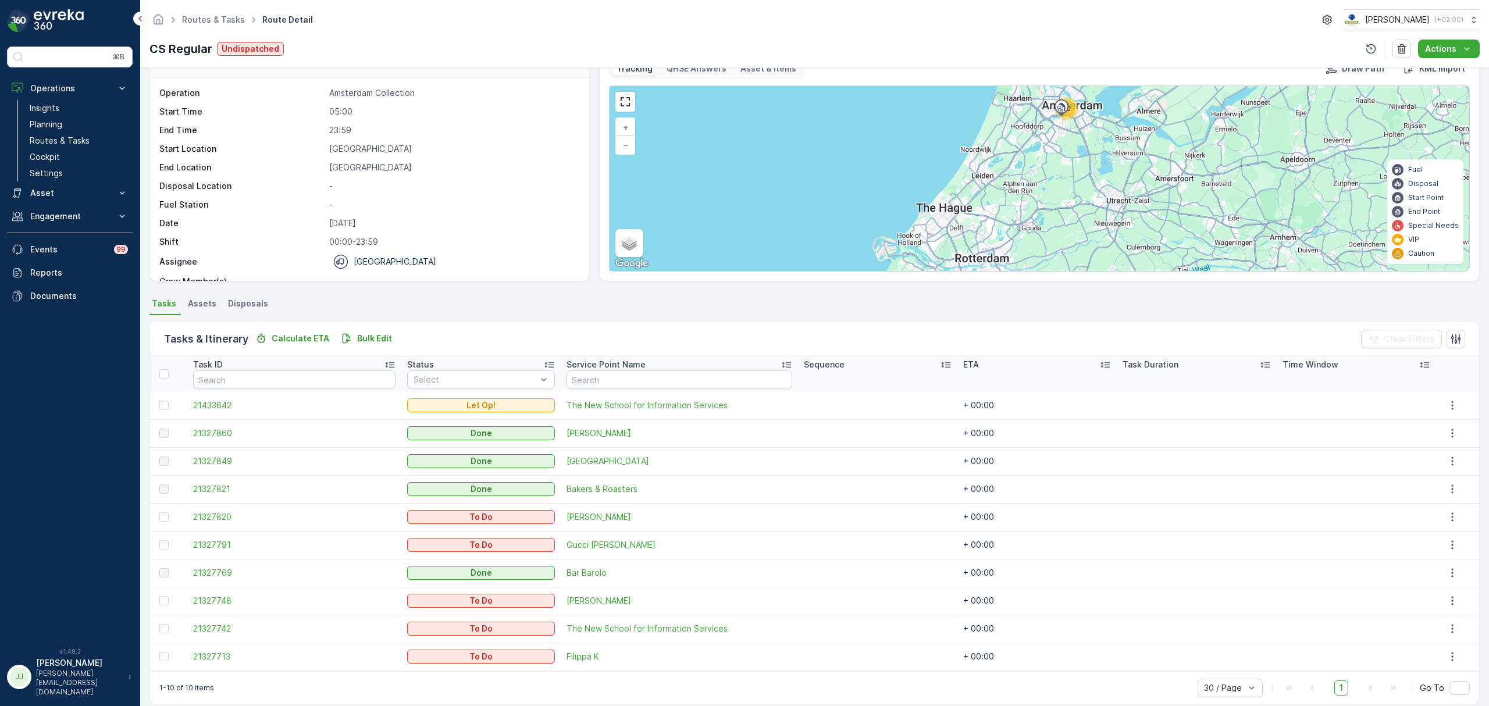
scroll to position [42, 0]
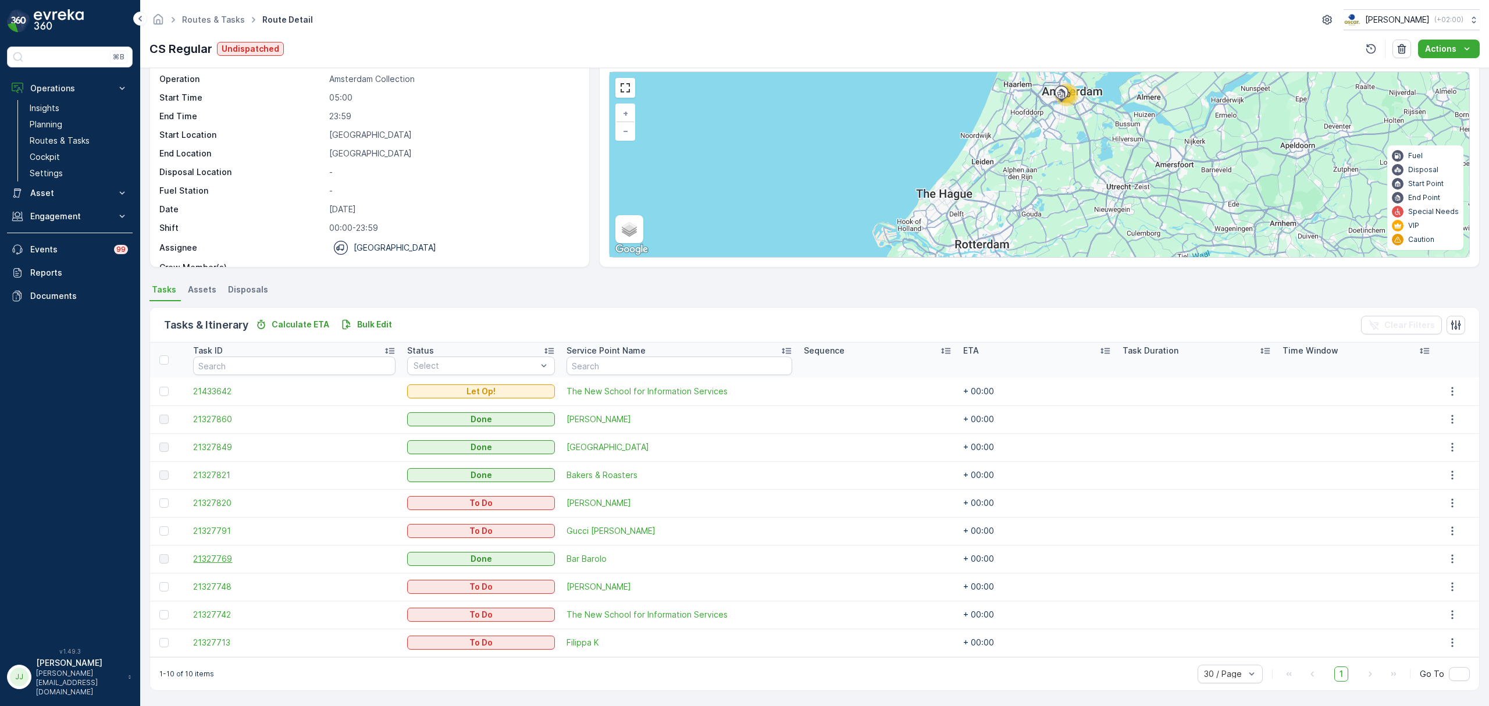
click at [238, 556] on span "21327769" at bounding box center [294, 559] width 202 height 12
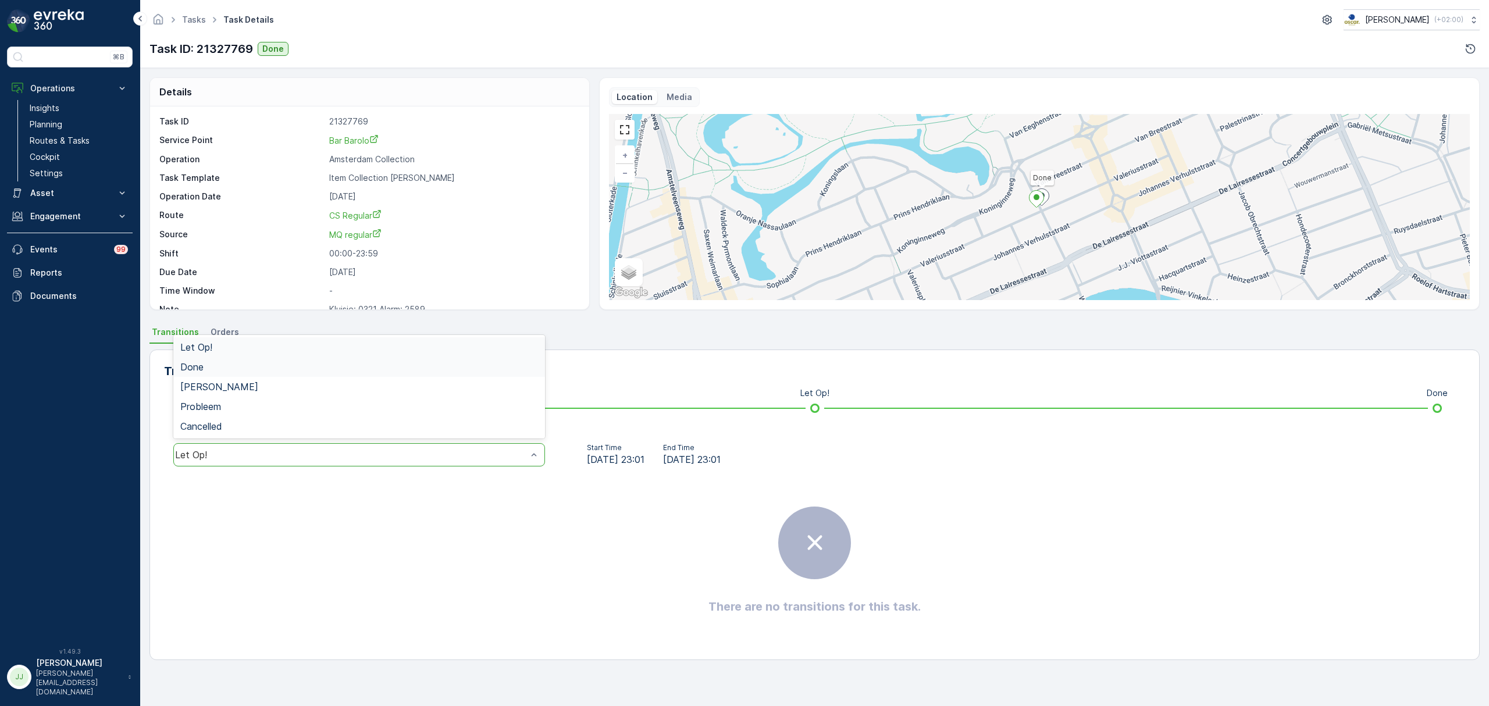
click at [234, 372] on div "Done" at bounding box center [359, 367] width 358 height 10
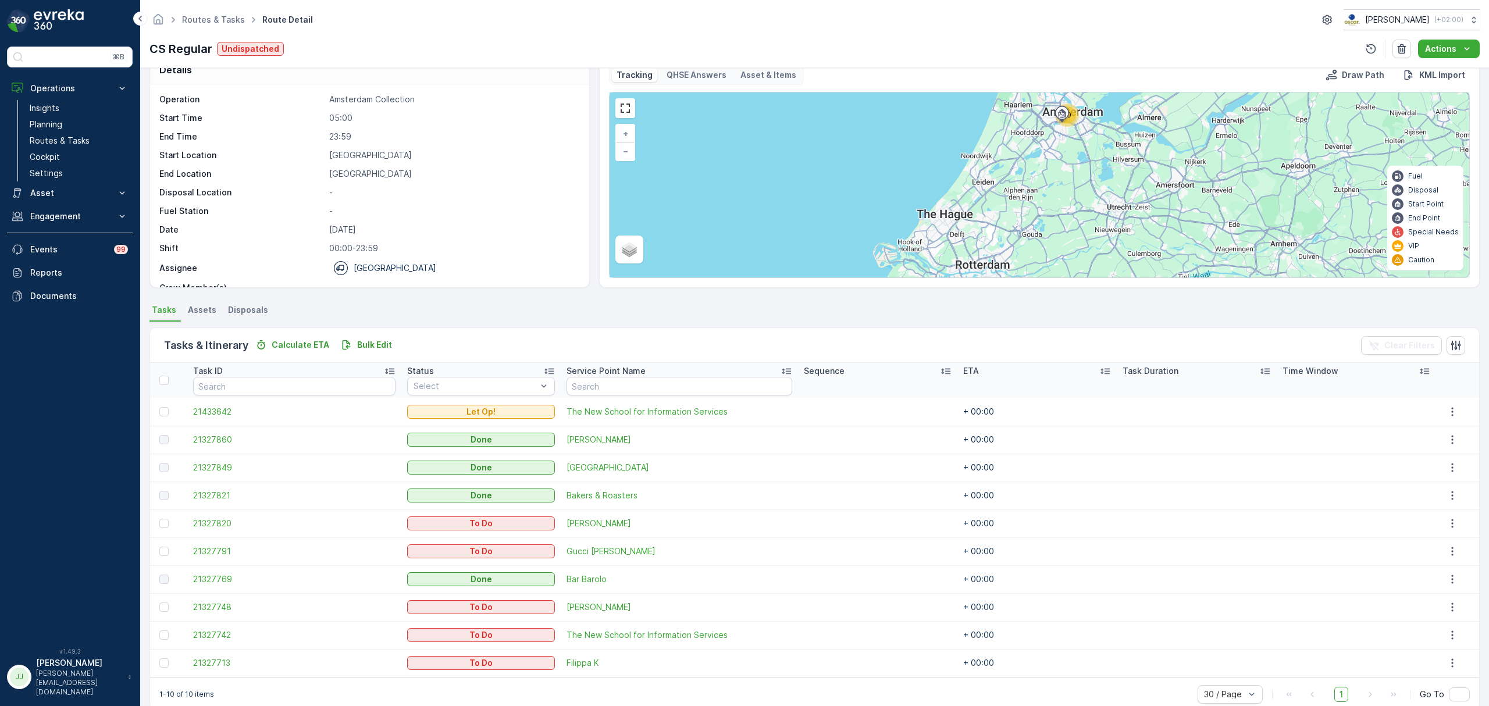
scroll to position [42, 0]
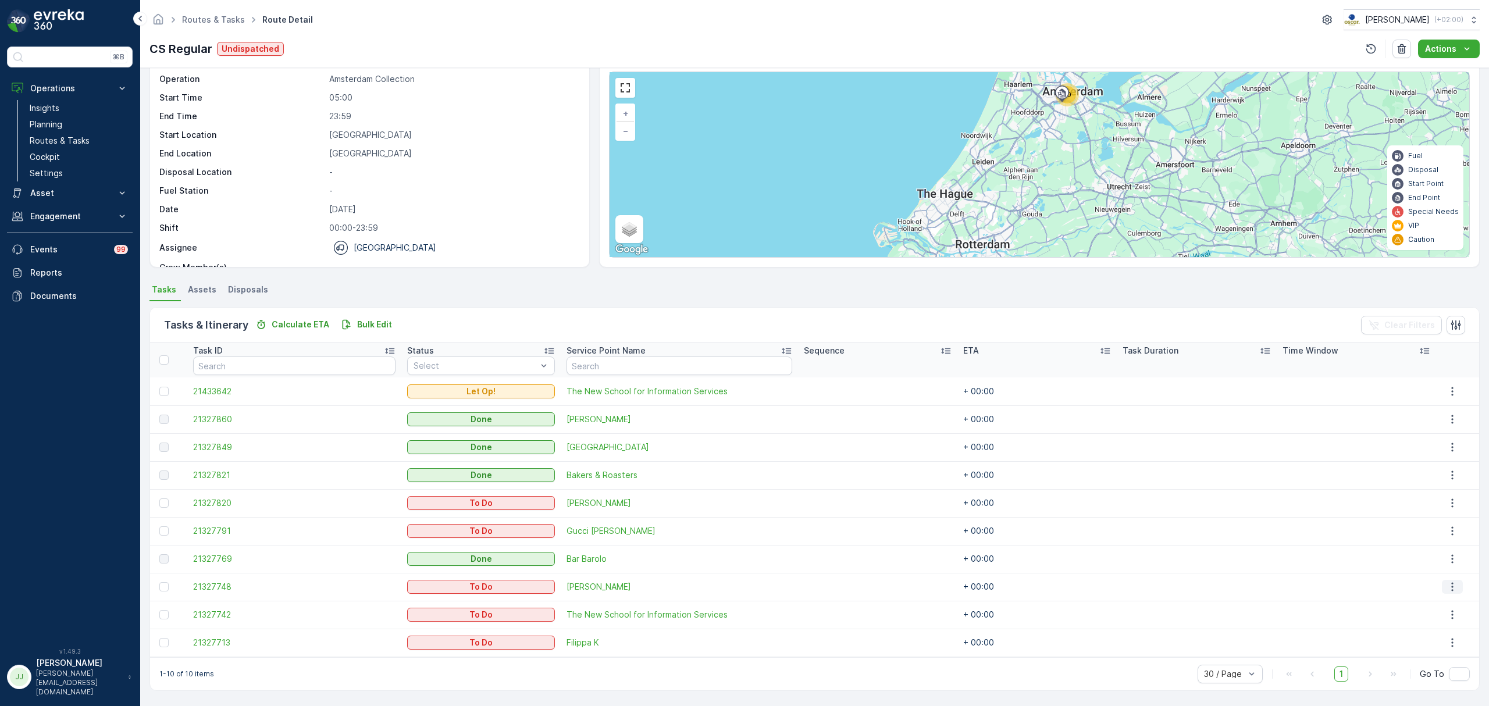
click at [1446, 589] on icon "button" at bounding box center [1452, 587] width 12 height 12
click at [1433, 635] on span "Change Route" at bounding box center [1434, 637] width 56 height 12
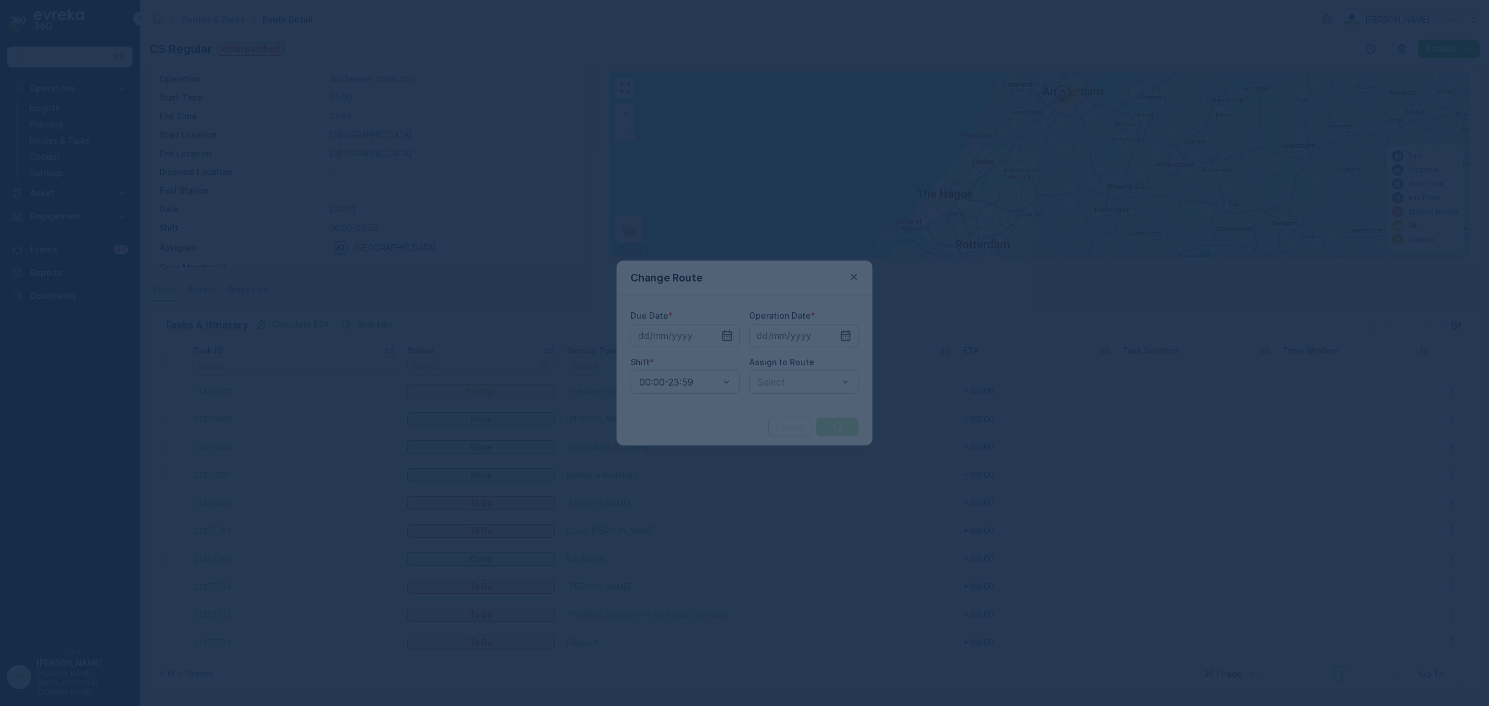
type input "[DATE]"
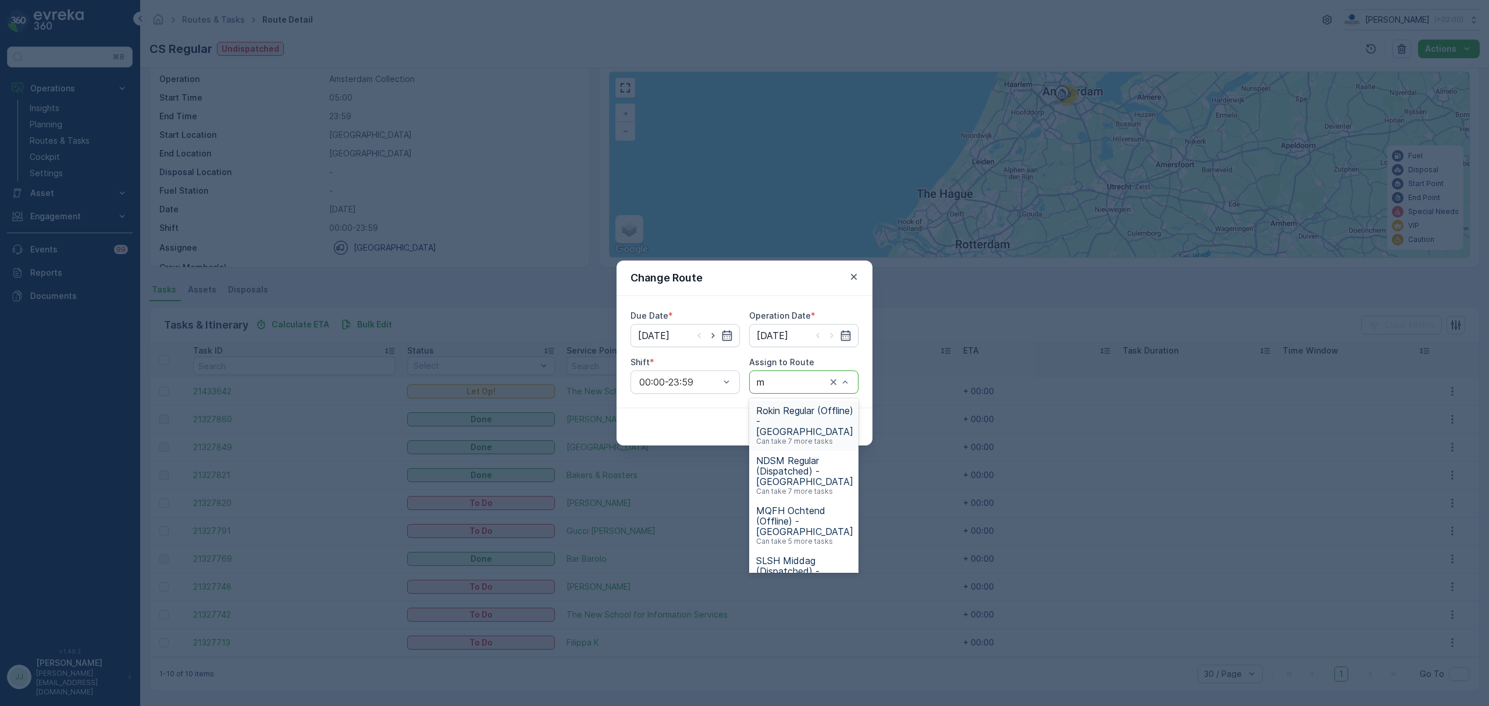
type input "mq"
click at [795, 479] on span "MQFH Middag (Dispatched) - Amsterdam" at bounding box center [804, 470] width 97 height 31
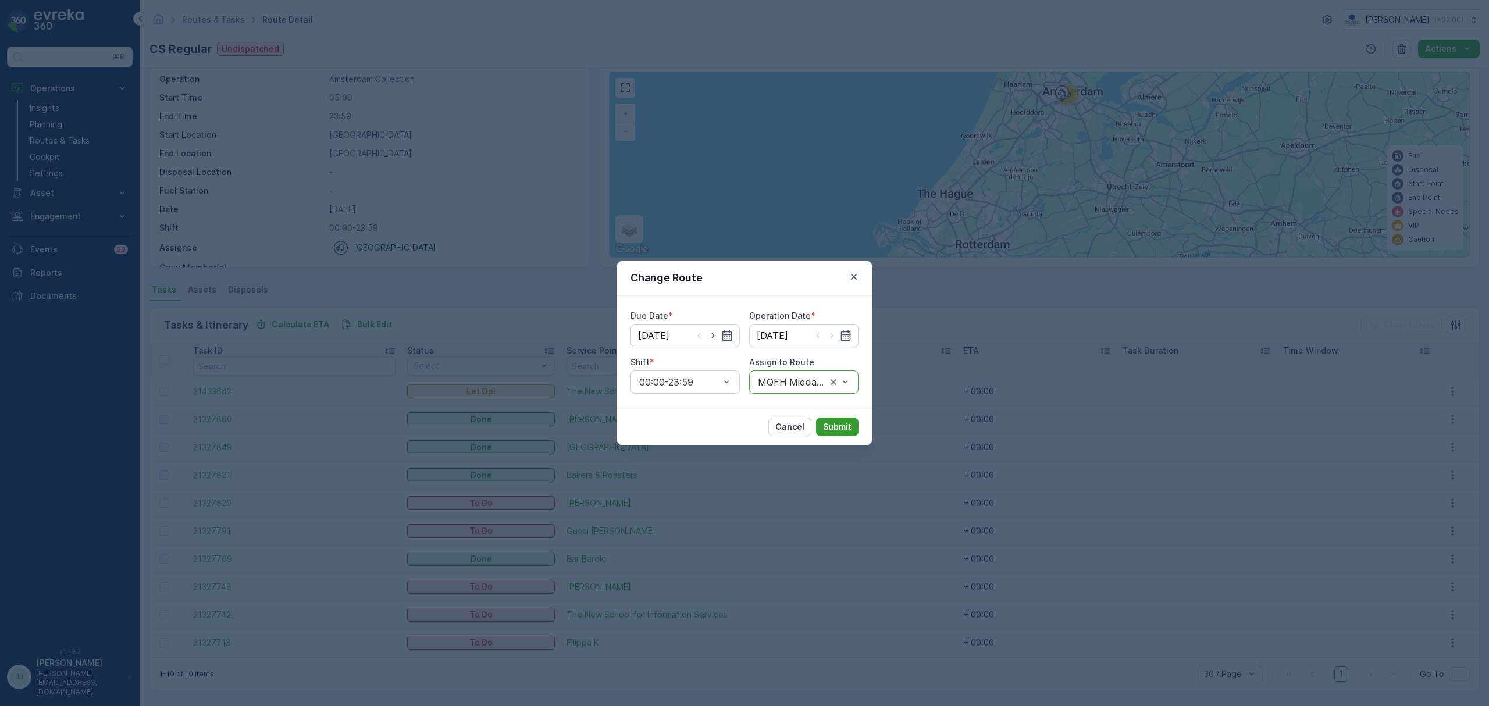
click at [841, 428] on p "Submit" at bounding box center [837, 427] width 28 height 12
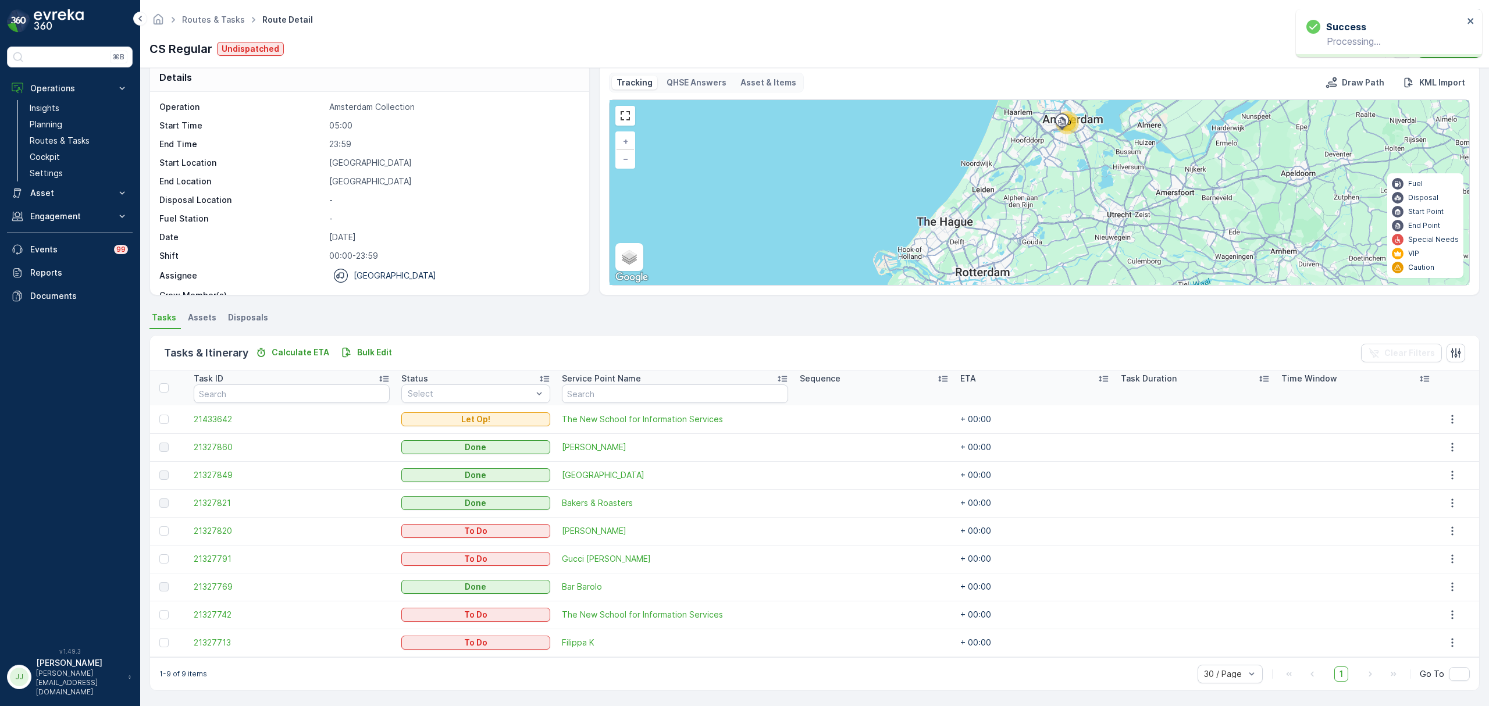
scroll to position [15, 0]
click at [580, 526] on span "Batoni Khinkali" at bounding box center [678, 531] width 225 height 12
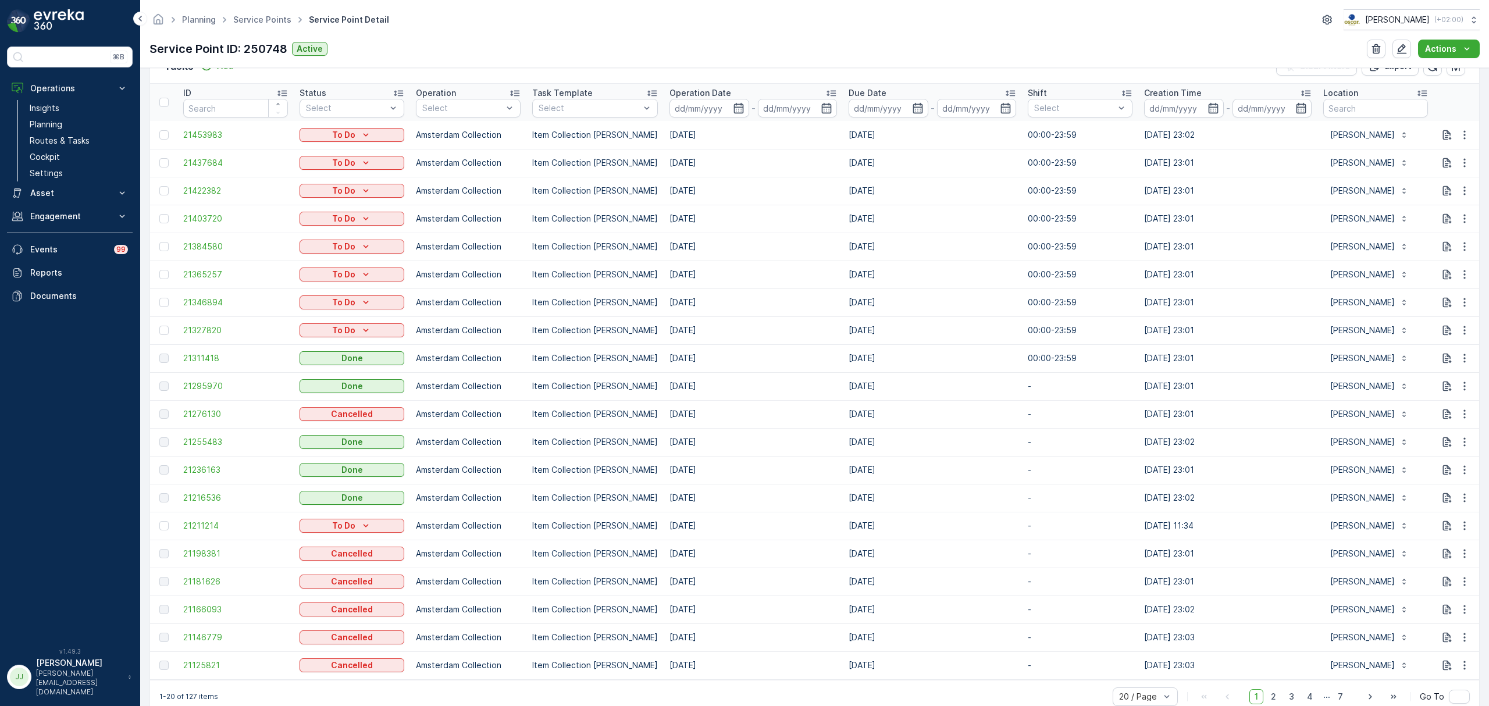
scroll to position [387, 0]
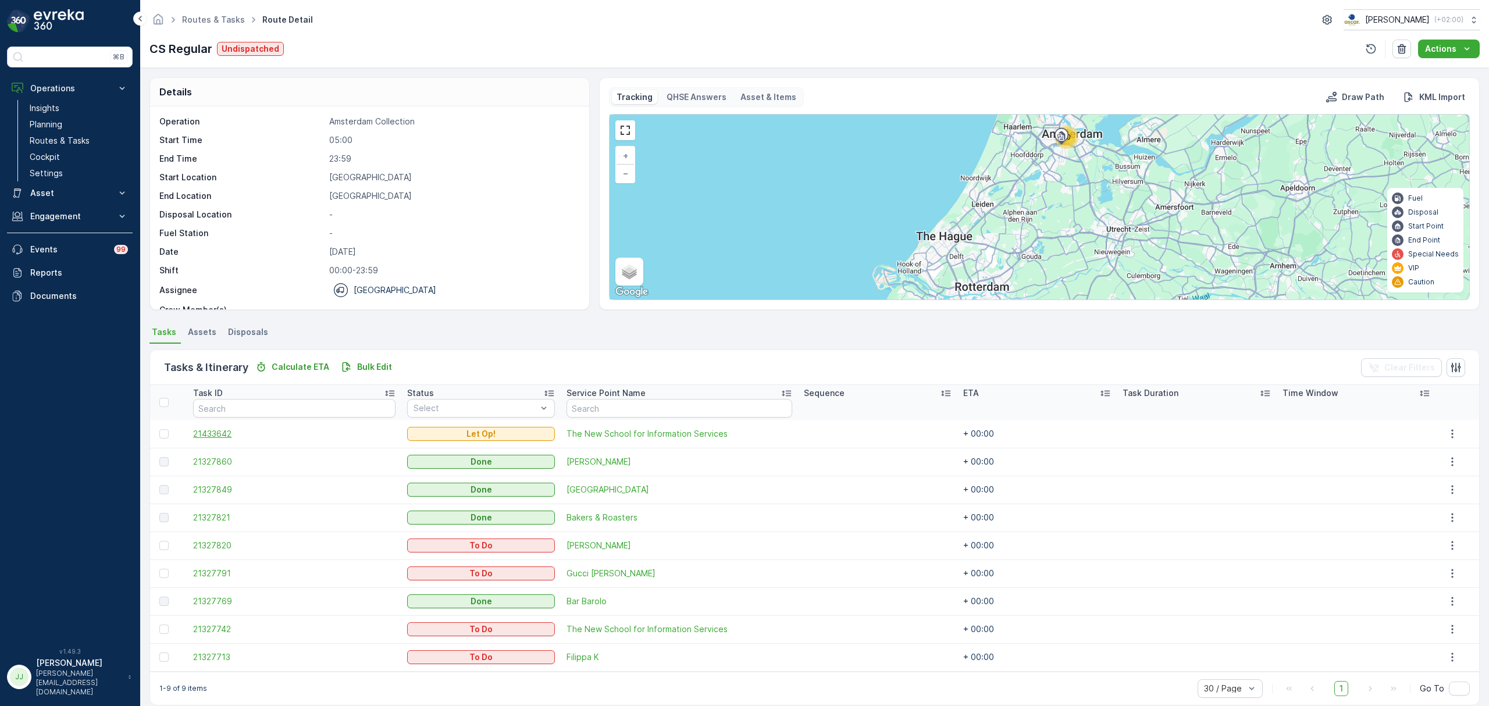
click at [223, 434] on span "21433642" at bounding box center [294, 434] width 202 height 12
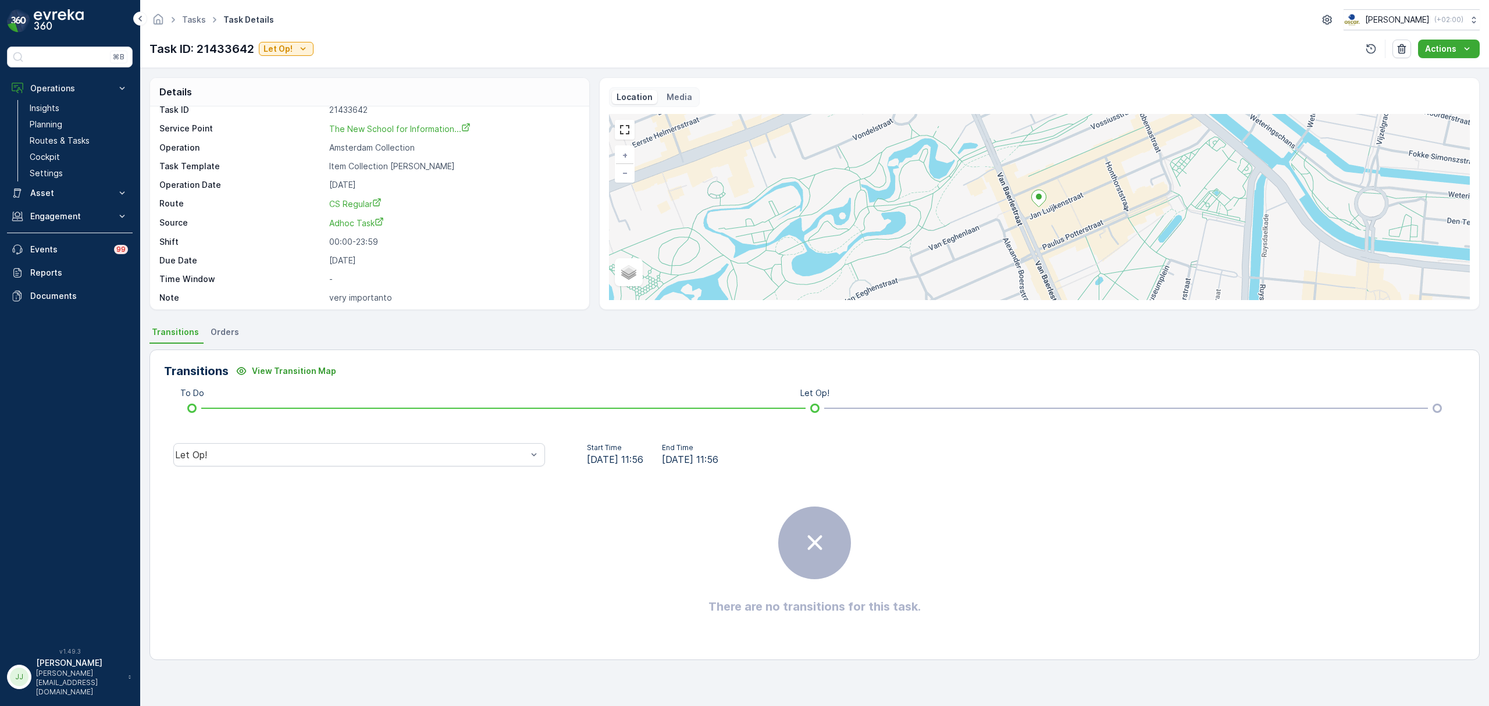
scroll to position [16, 0]
drag, startPoint x: 391, startPoint y: 294, endPoint x: 289, endPoint y: 284, distance: 102.2
click at [289, 284] on div "Task ID 21433642 Service Point The New School for Information... Operation Amst…" at bounding box center [368, 200] width 418 height 199
click at [321, 294] on p "Note" at bounding box center [241, 294] width 165 height 12
drag, startPoint x: 333, startPoint y: 293, endPoint x: 437, endPoint y: 298, distance: 104.2
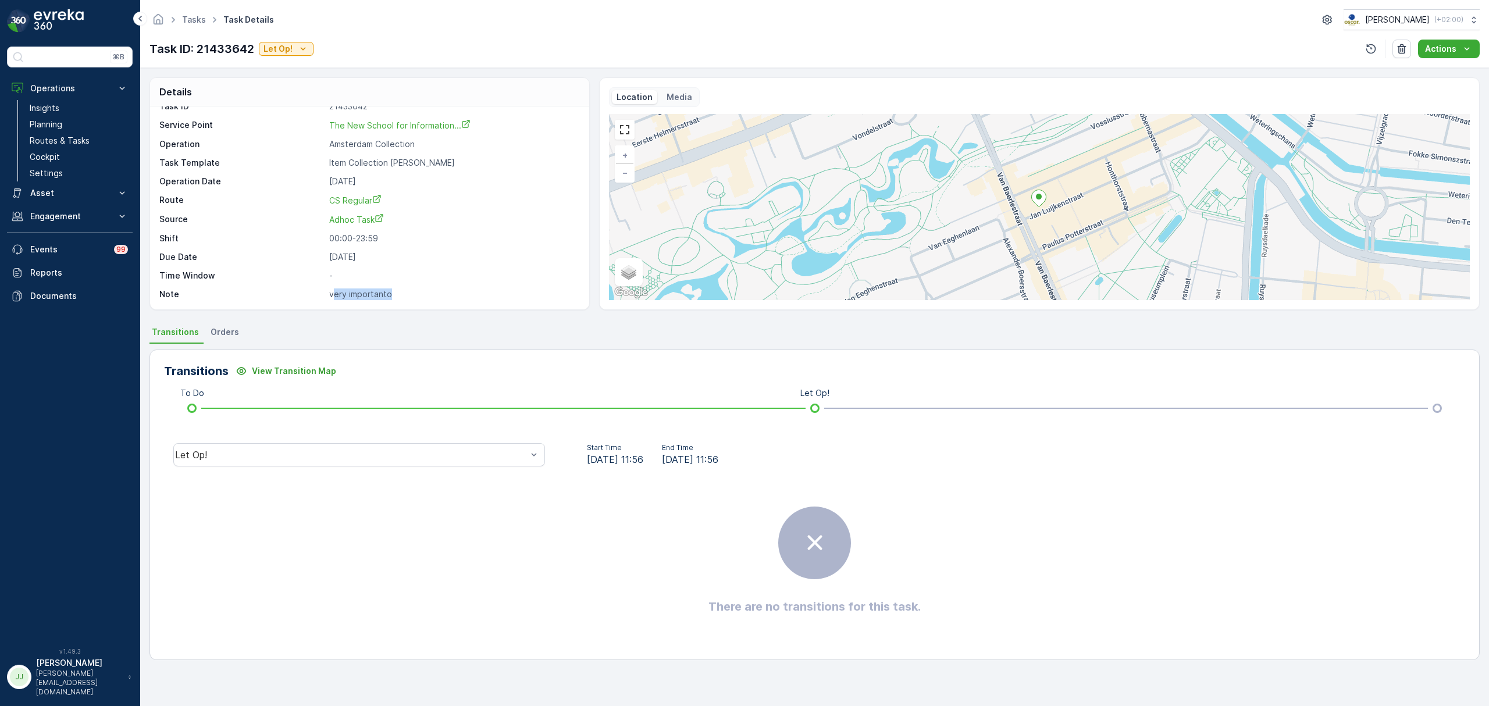
click at [437, 298] on p "very importanto" at bounding box center [453, 294] width 248 height 12
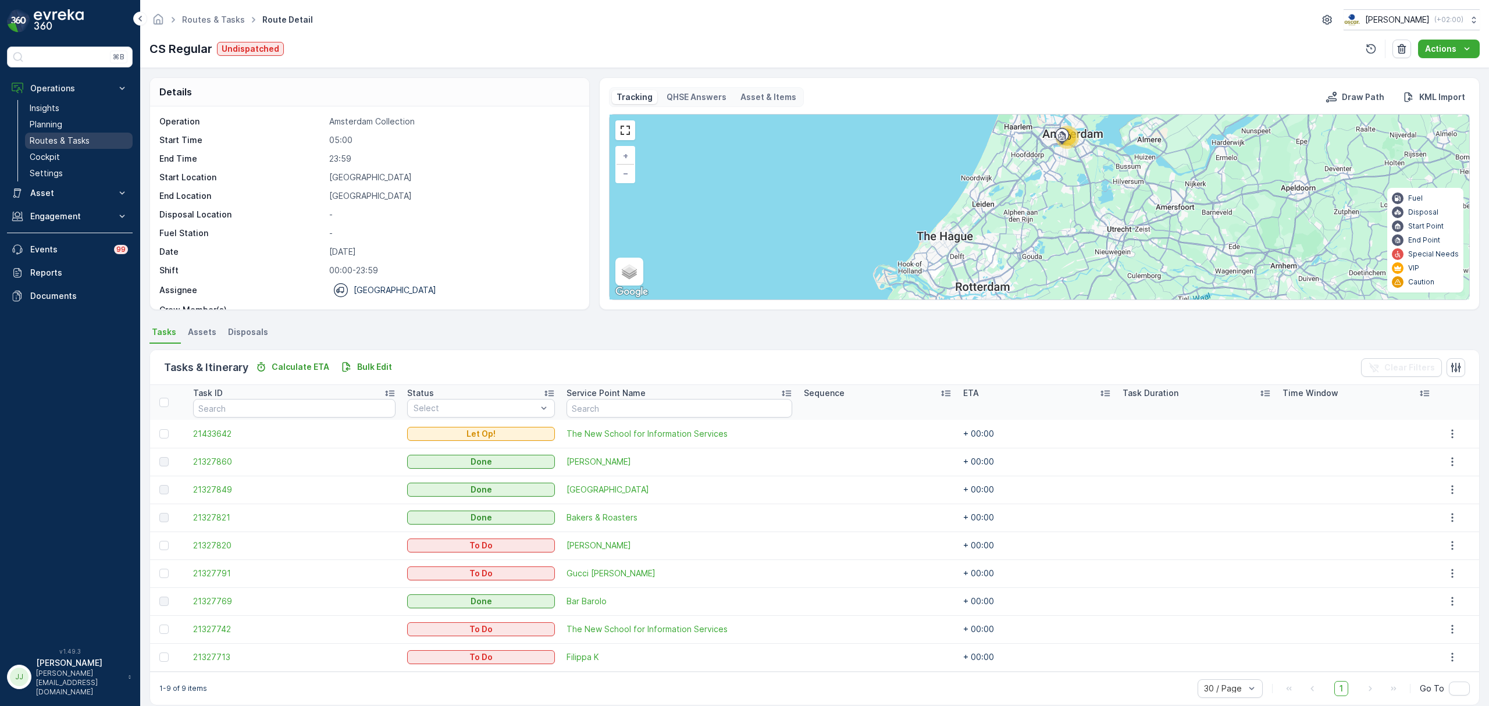
click at [62, 138] on p "Routes & Tasks" at bounding box center [60, 141] width 60 height 12
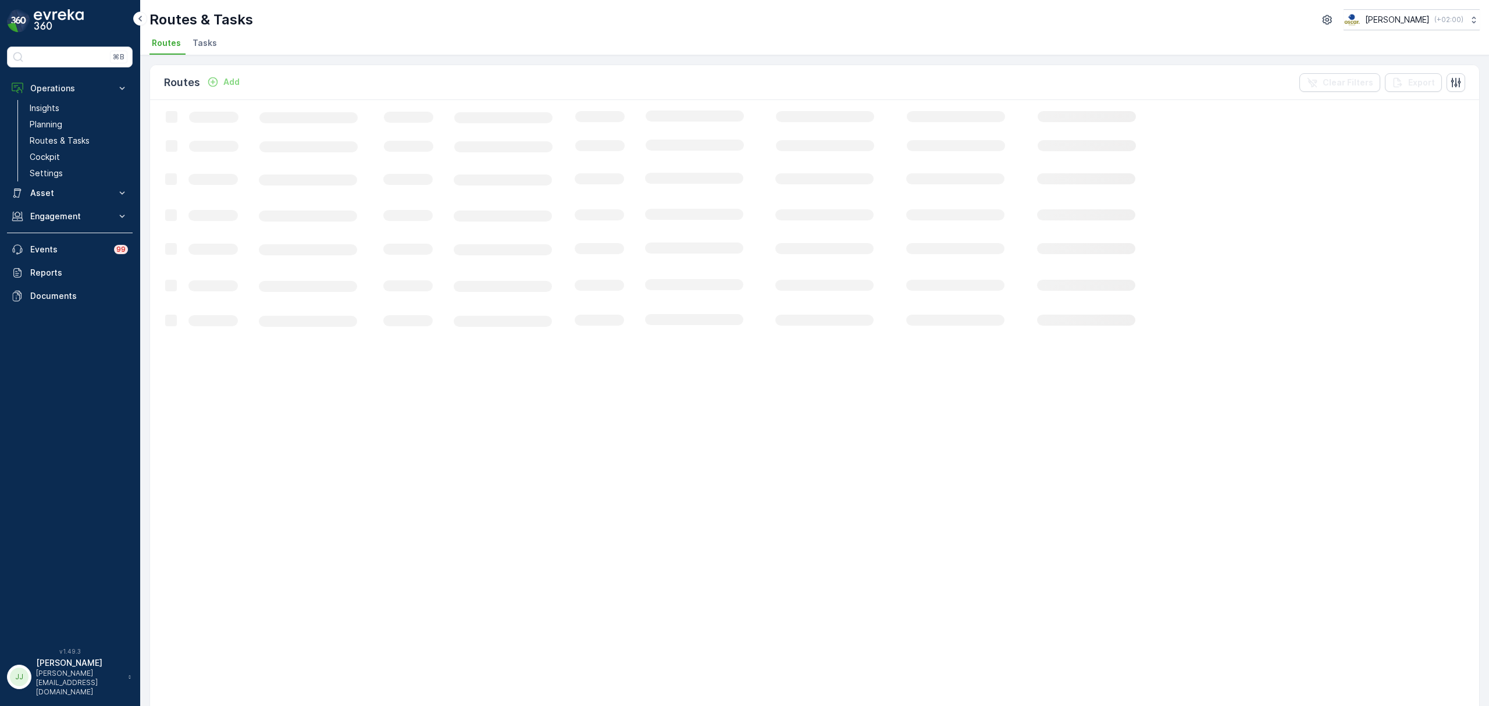
click at [201, 47] on span "Tasks" at bounding box center [204, 43] width 24 height 12
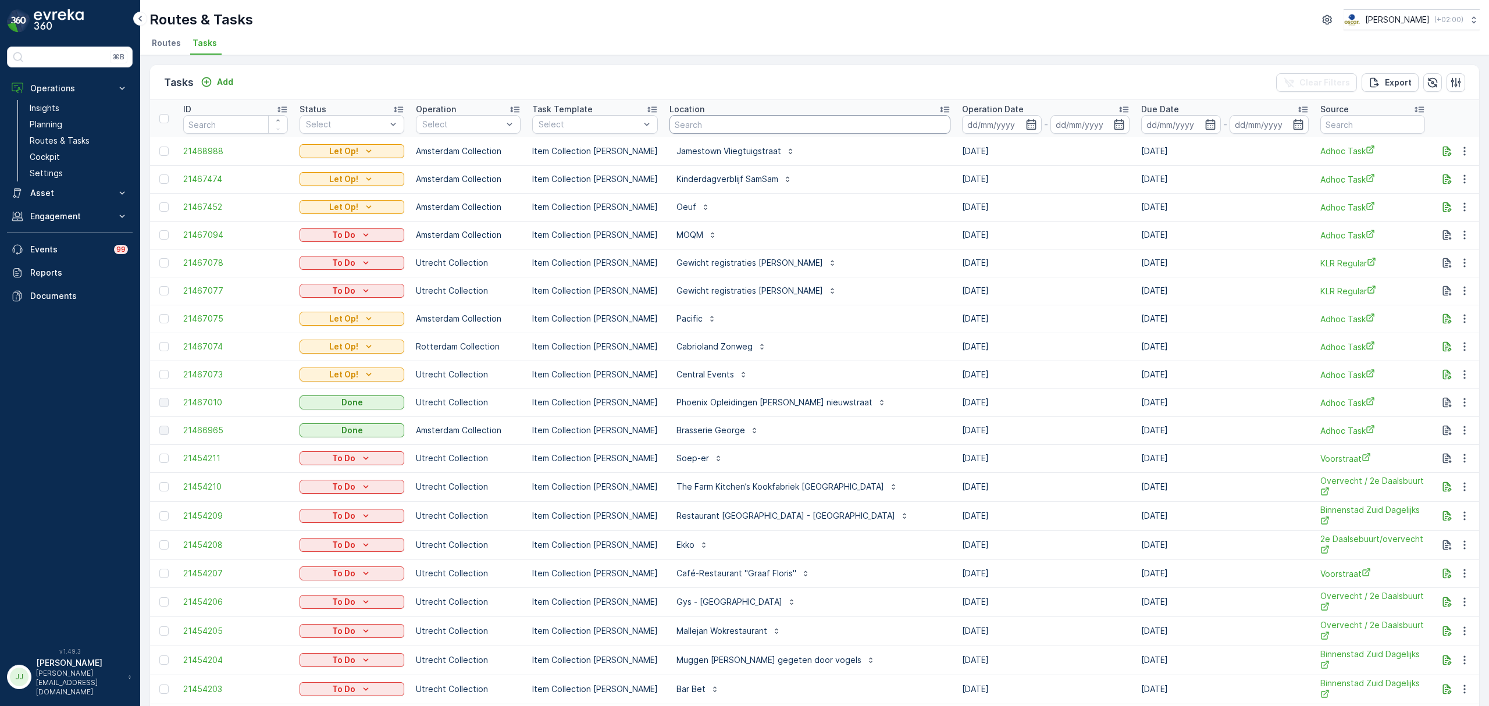
click at [729, 128] on input "text" at bounding box center [809, 124] width 281 height 19
type input "amirdh"
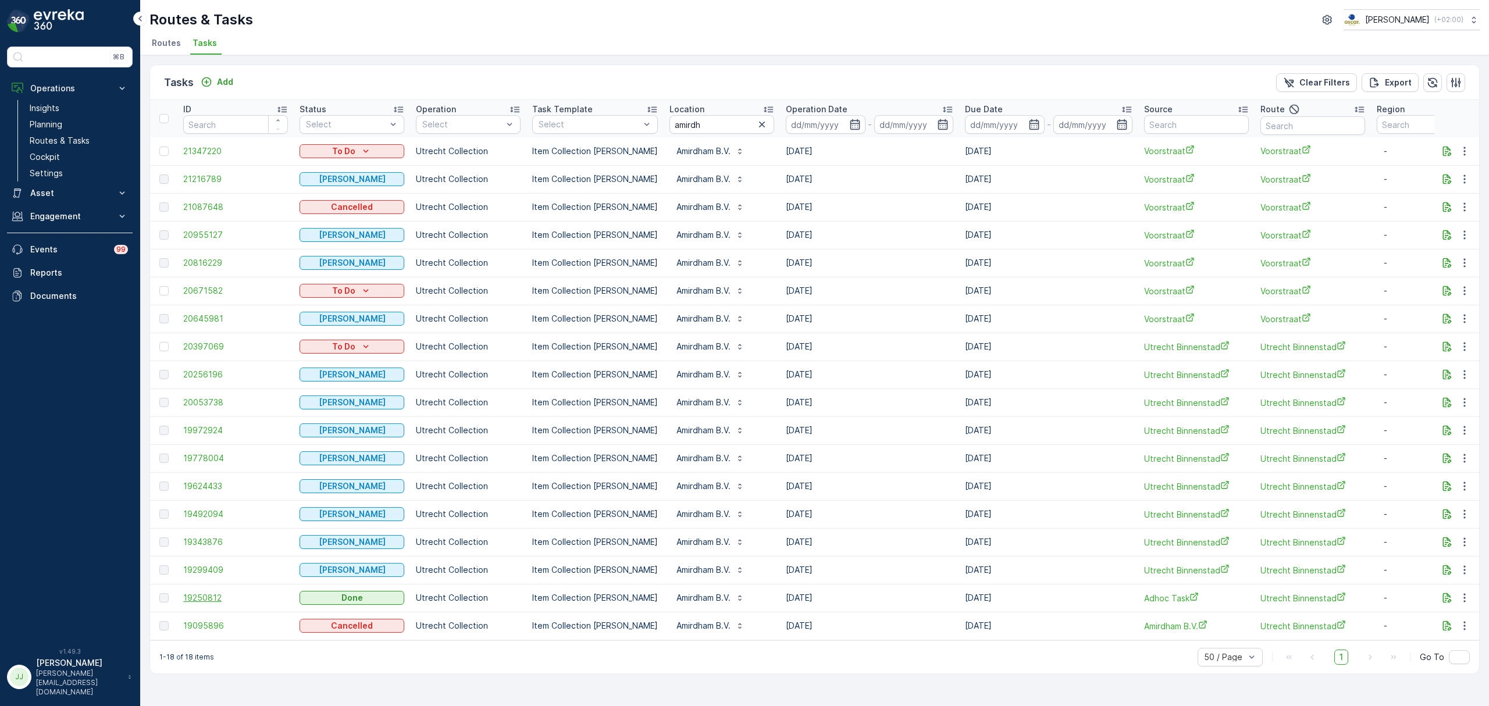
click at [205, 602] on span "19250812" at bounding box center [235, 598] width 105 height 12
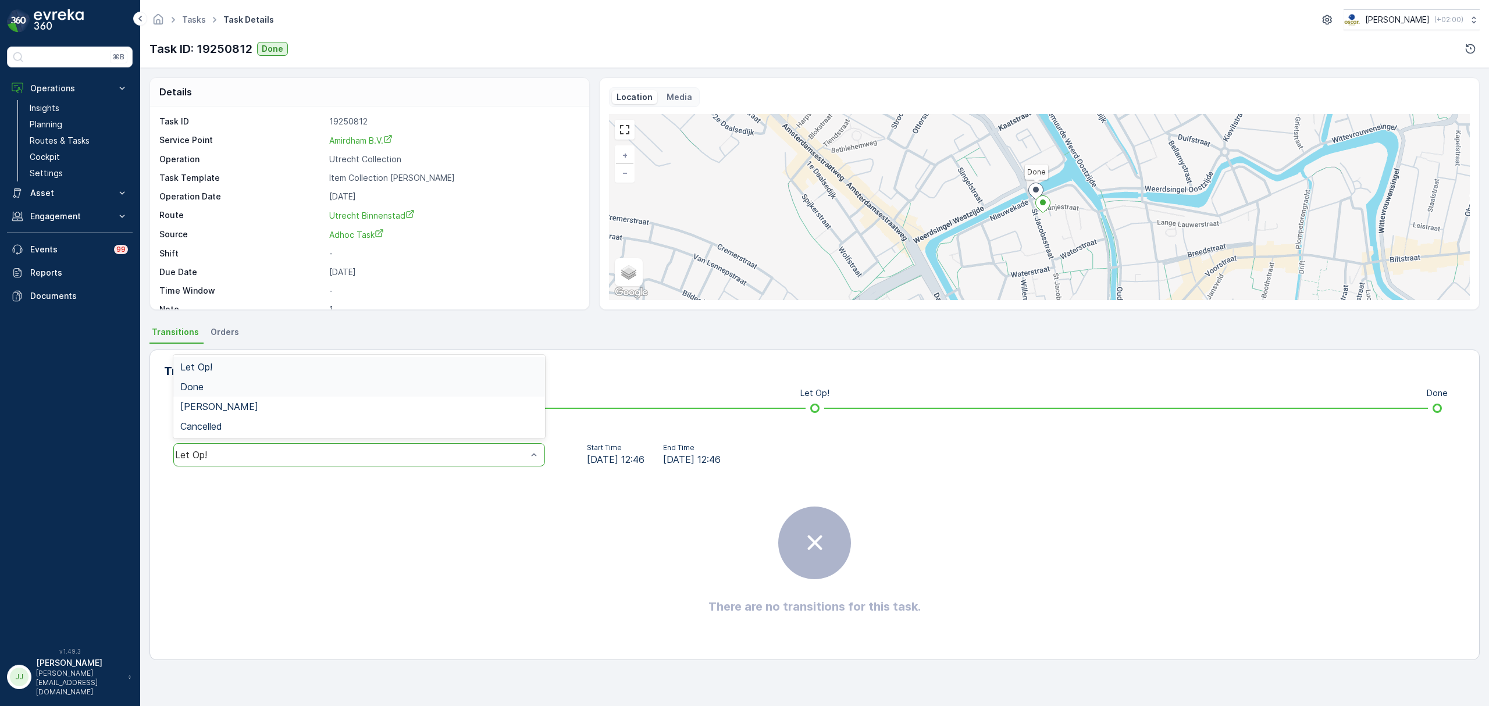
click at [341, 390] on div "Done" at bounding box center [359, 386] width 358 height 10
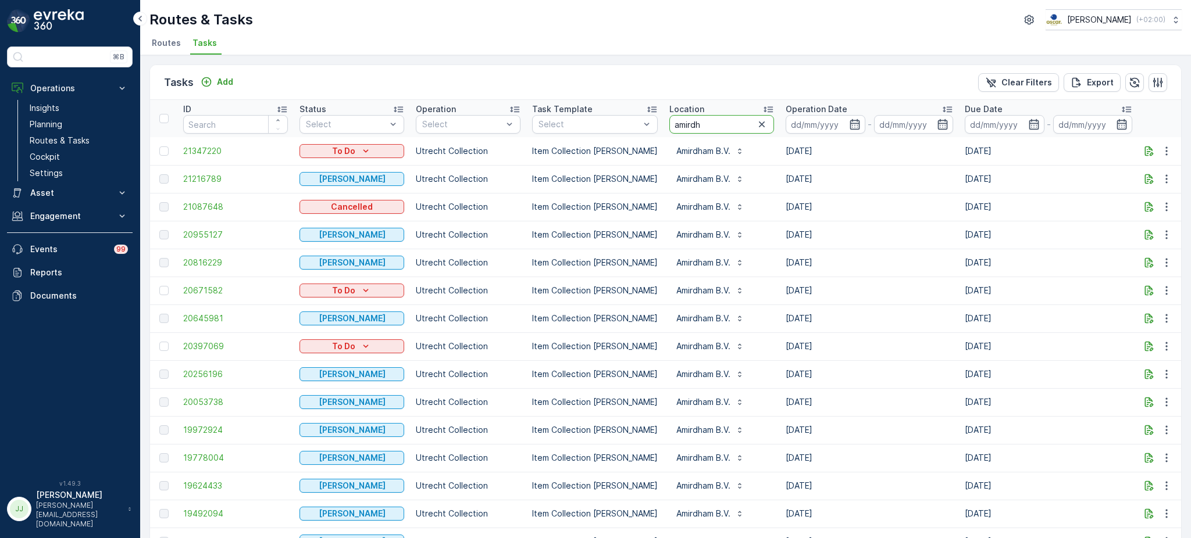
drag, startPoint x: 680, startPoint y: 122, endPoint x: 652, endPoint y: 124, distance: 28.0
click at [663, 122] on th "Location [GEOGRAPHIC_DATA]" at bounding box center [721, 118] width 116 height 37
click at [90, 127] on link "Planning" at bounding box center [79, 124] width 108 height 16
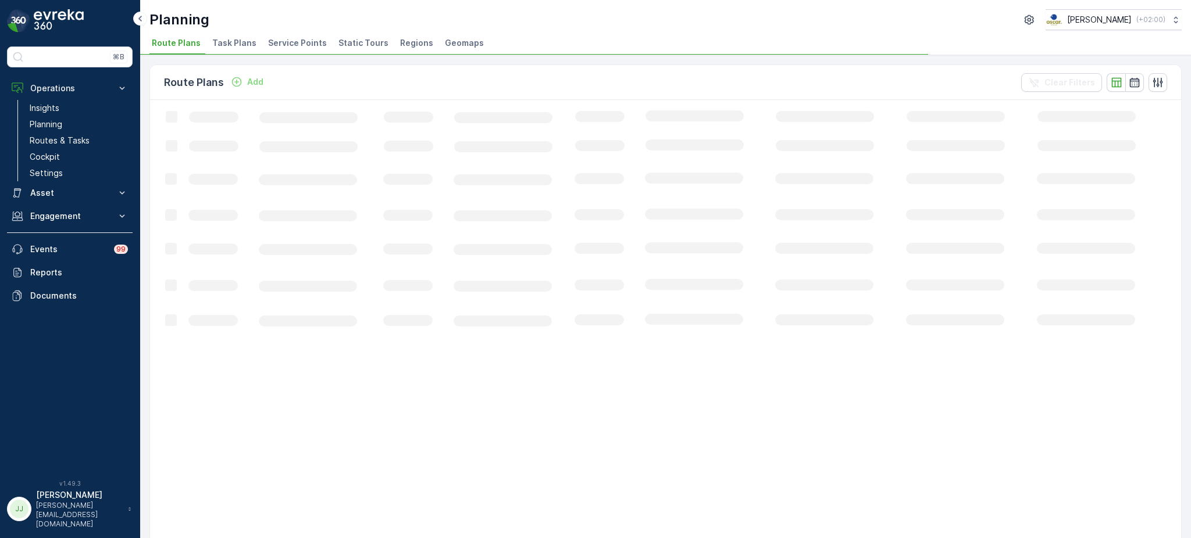
click at [226, 40] on span "Task Plans" at bounding box center [234, 43] width 44 height 12
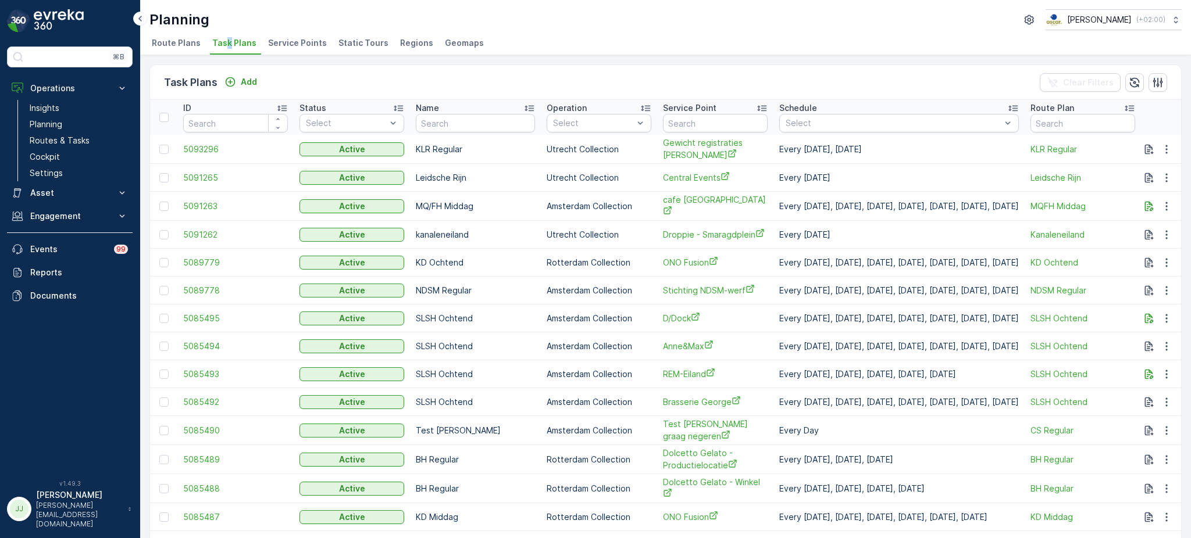
click at [685, 124] on input "text" at bounding box center [715, 123] width 105 height 19
type input "secrid"
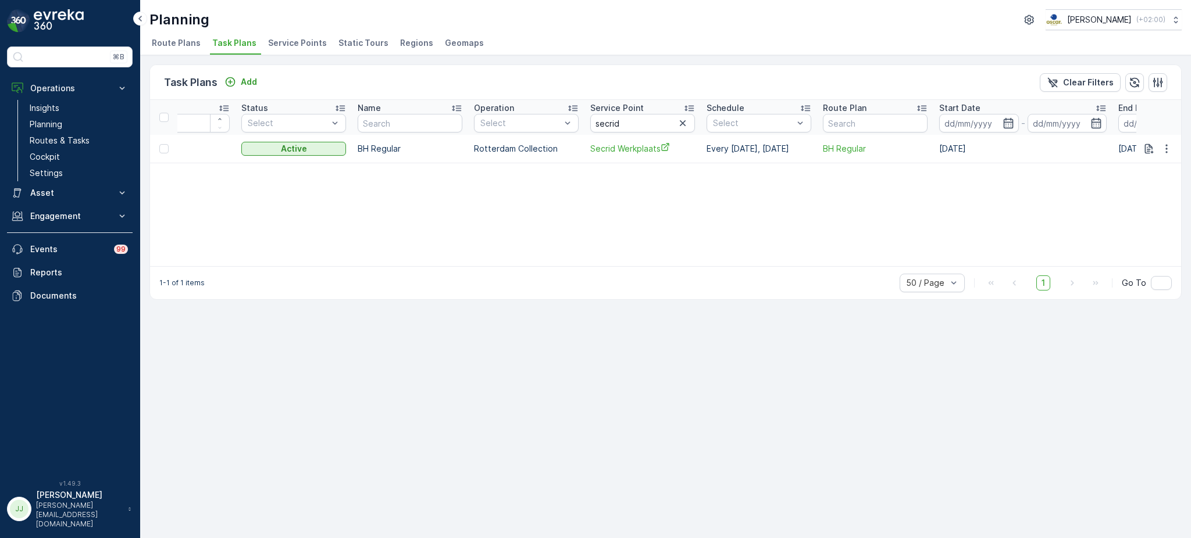
scroll to position [0, 61]
drag, startPoint x: 593, startPoint y: 127, endPoint x: 574, endPoint y: 124, distance: 19.5
click at [578, 125] on tr "ID Status Select Name Operation Select Service Point secrid Schedule Select Rou…" at bounding box center [711, 117] width 1245 height 35
type input "dolcett"
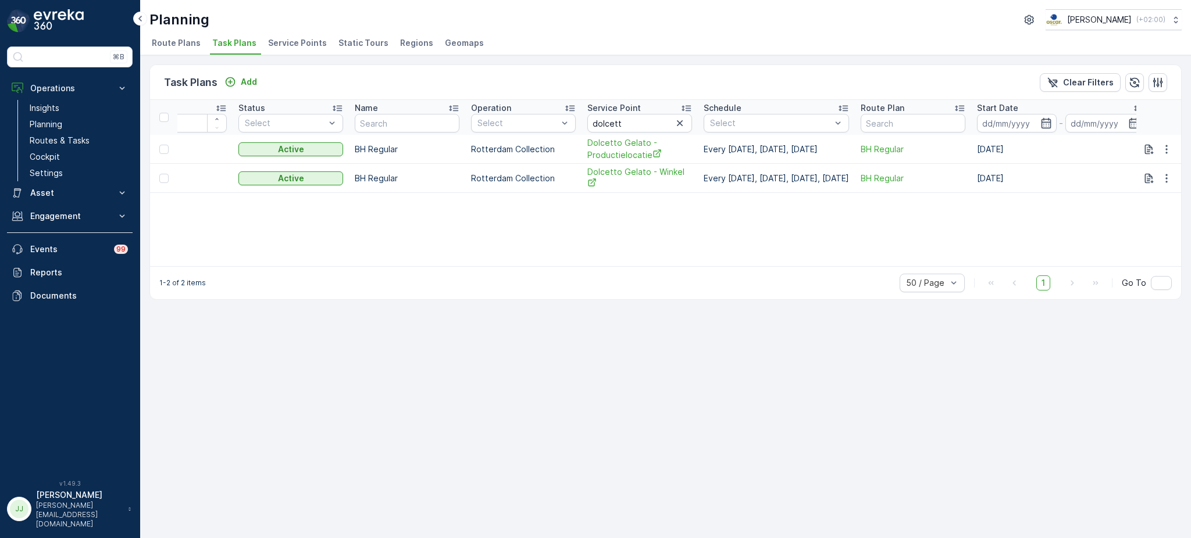
scroll to position [0, 98]
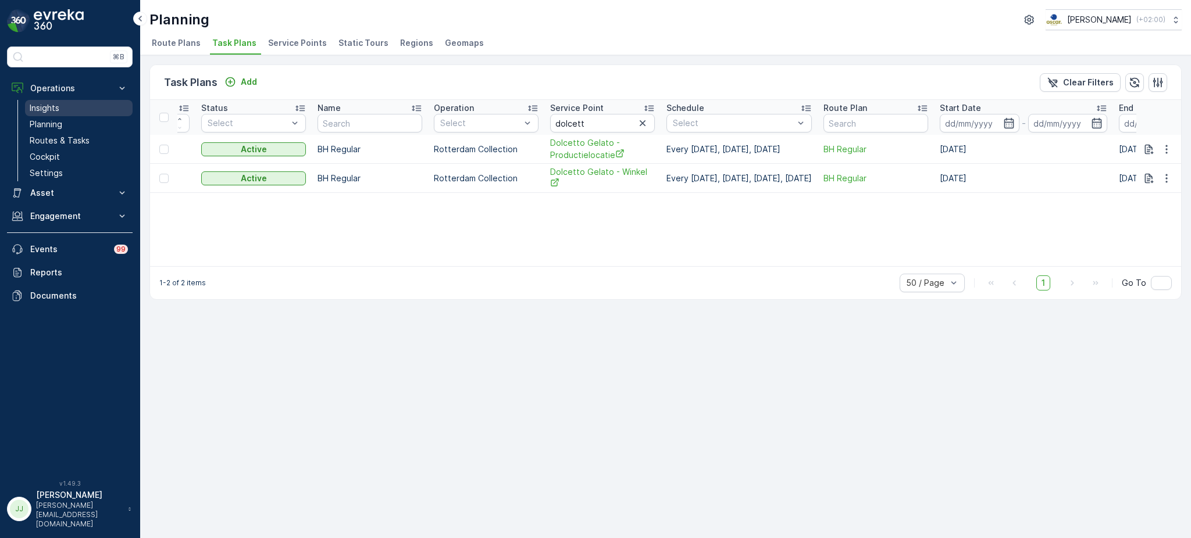
click at [63, 105] on link "Insights" at bounding box center [79, 108] width 108 height 16
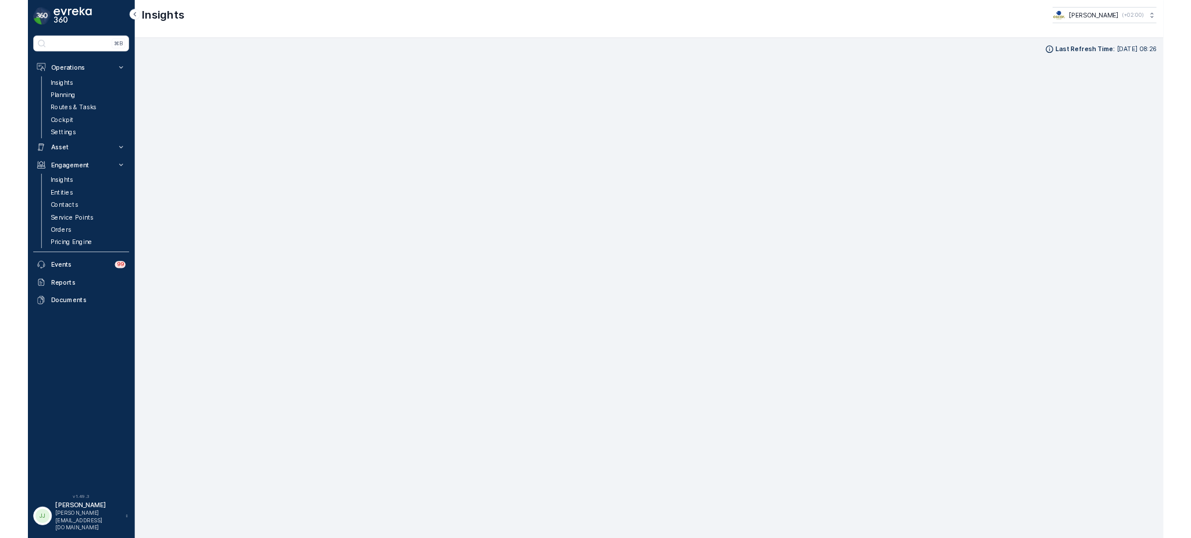
scroll to position [17, 0]
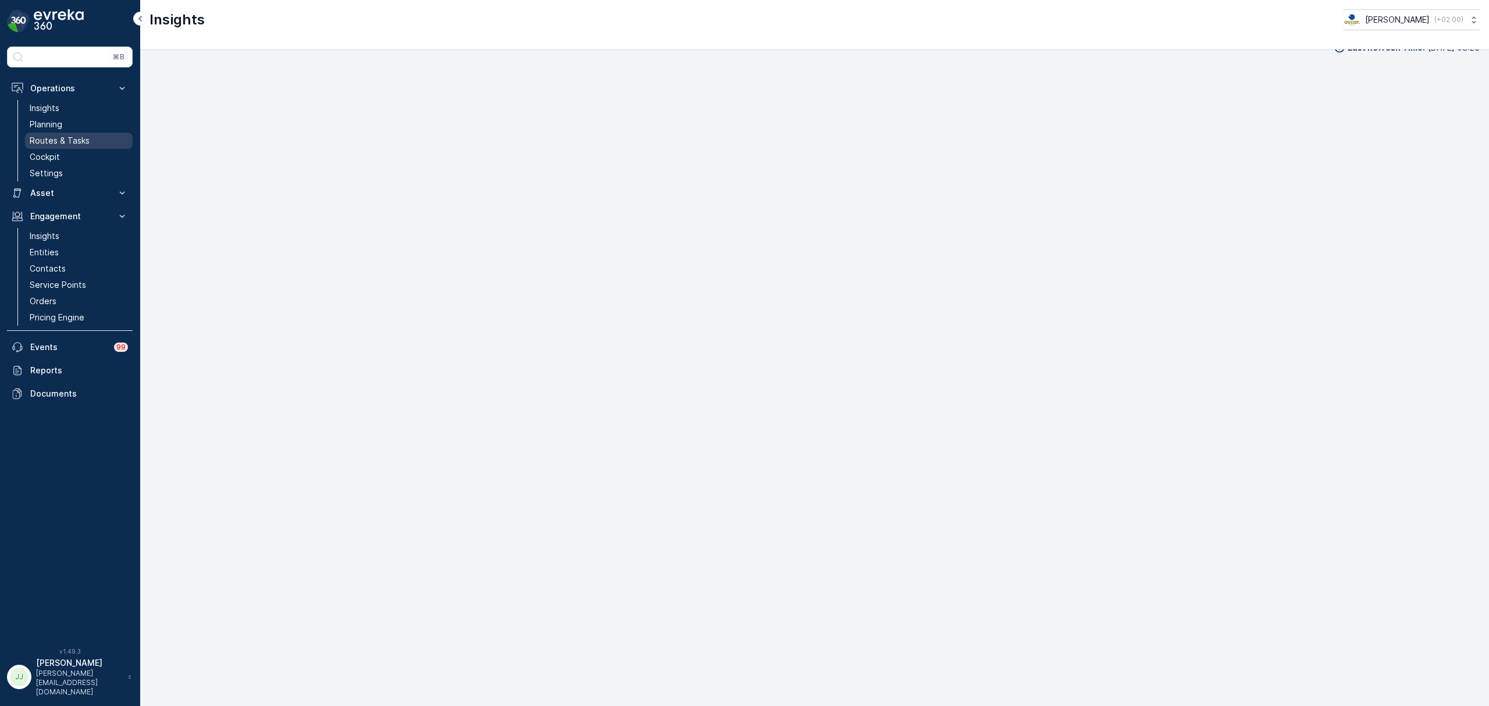
click at [91, 143] on link "Routes & Tasks" at bounding box center [79, 141] width 108 height 16
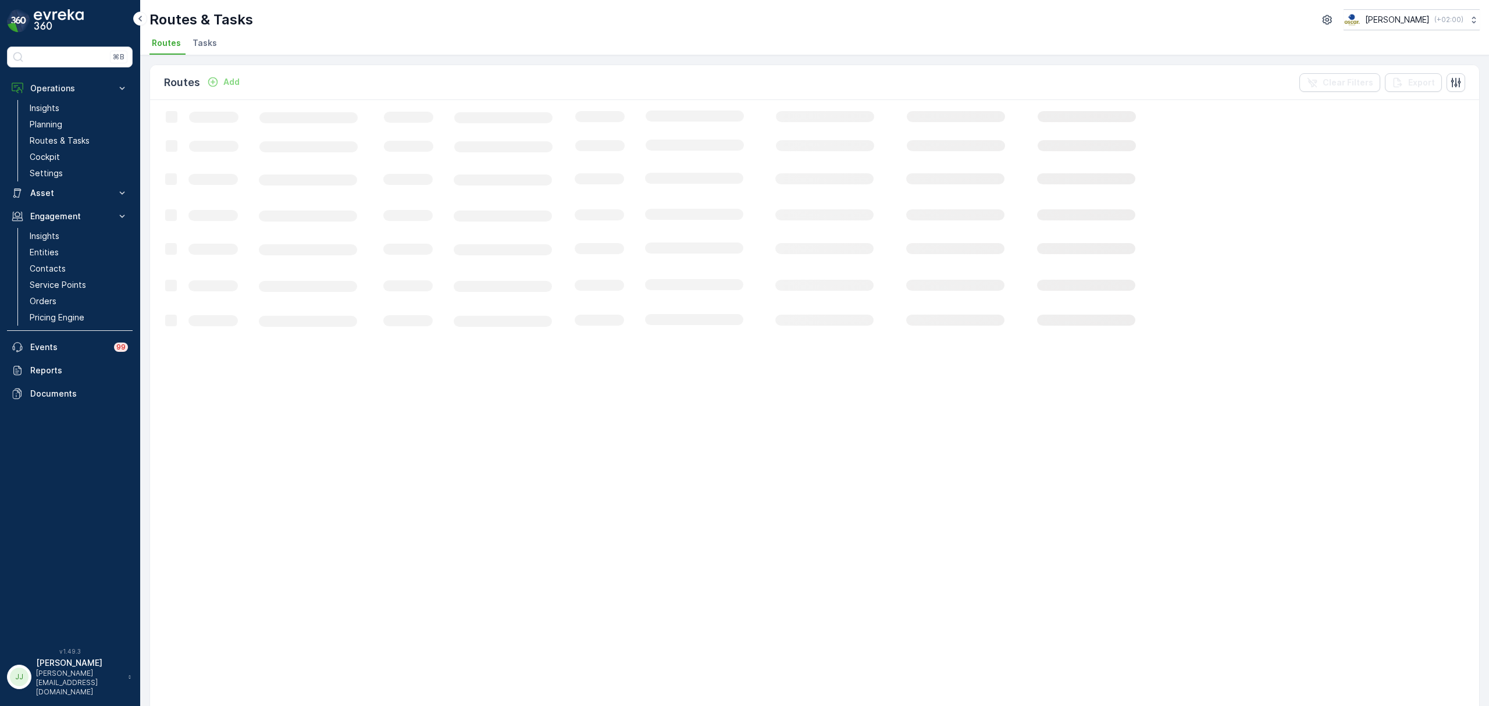
click at [197, 40] on span "Tasks" at bounding box center [204, 43] width 24 height 12
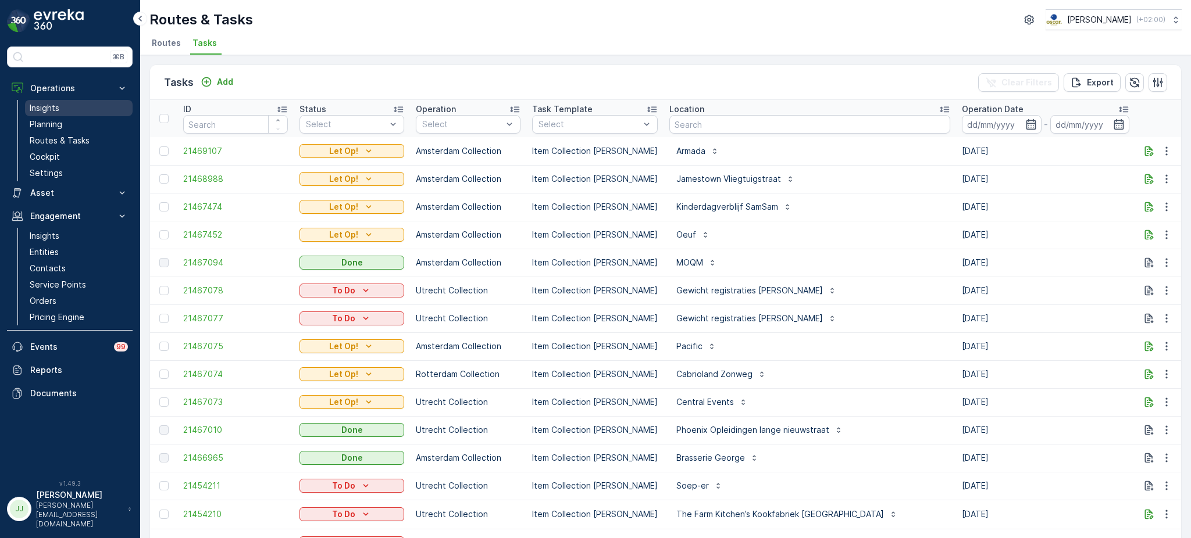
click at [68, 106] on link "Insights" at bounding box center [79, 108] width 108 height 16
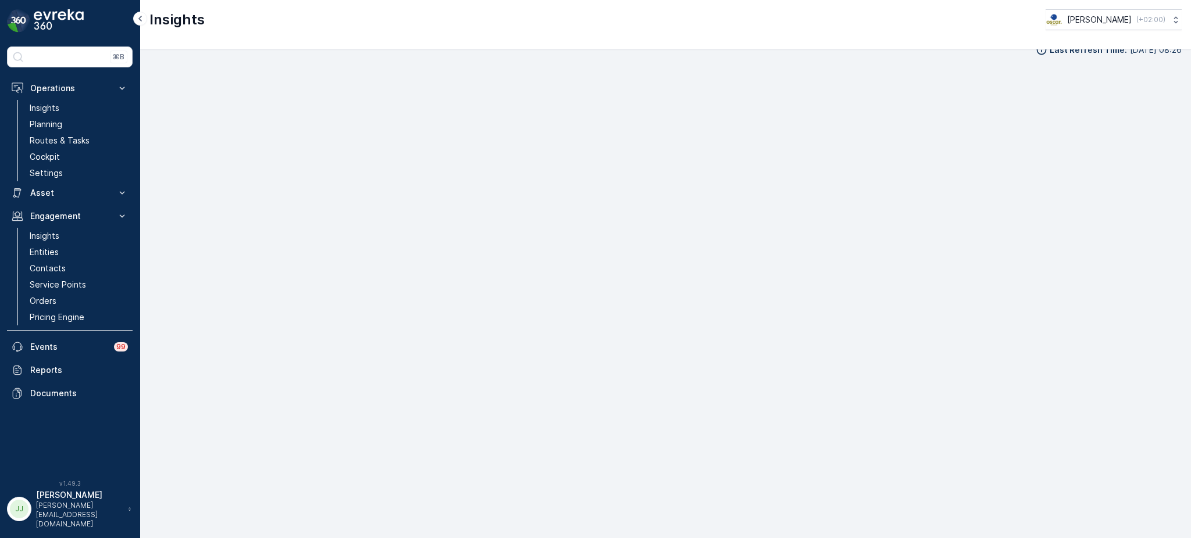
scroll to position [14, 0]
click at [90, 142] on link "Routes & Tasks" at bounding box center [79, 141] width 108 height 16
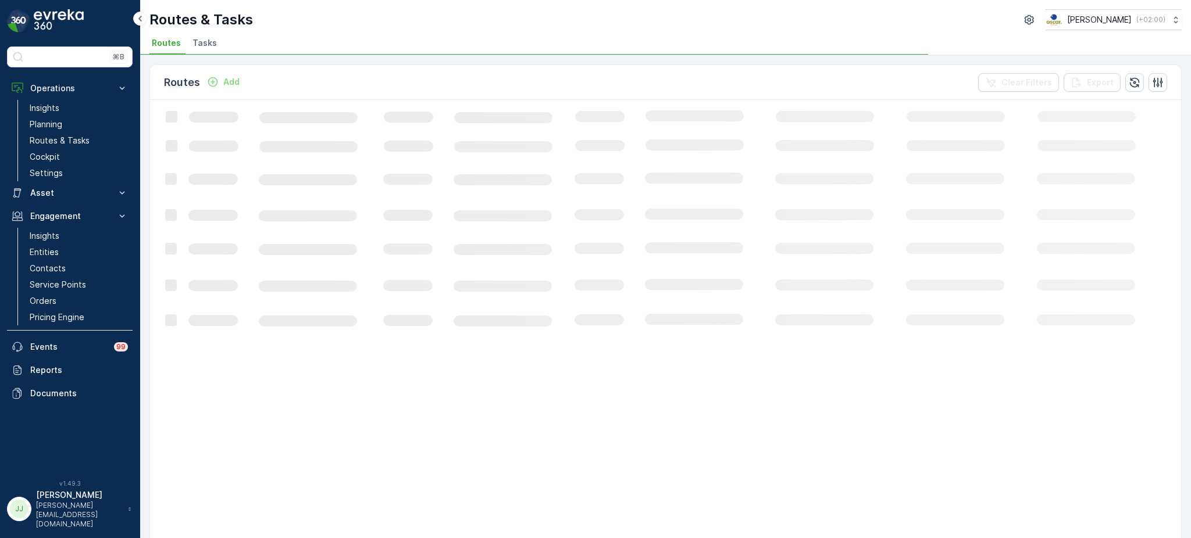
click at [208, 42] on span "Tasks" at bounding box center [204, 43] width 24 height 12
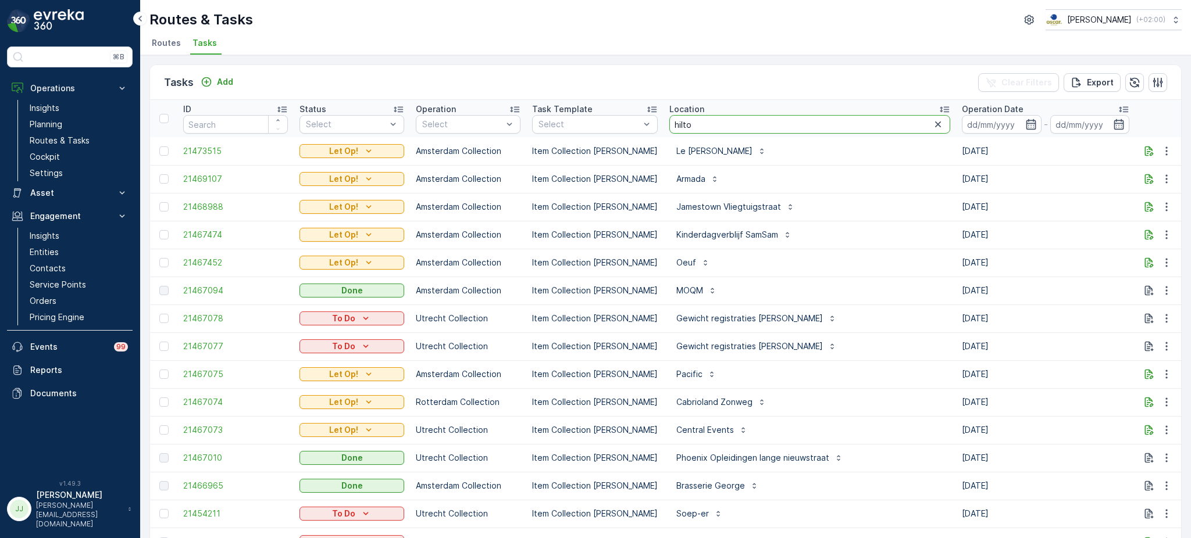
type input "hilton"
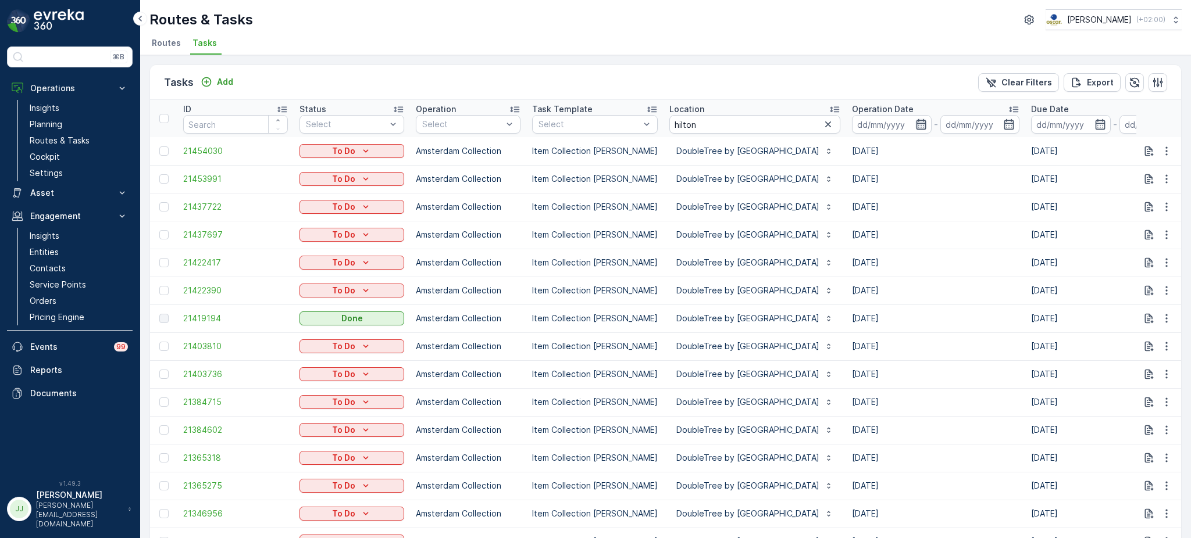
click at [926, 119] on icon "button" at bounding box center [921, 124] width 10 height 10
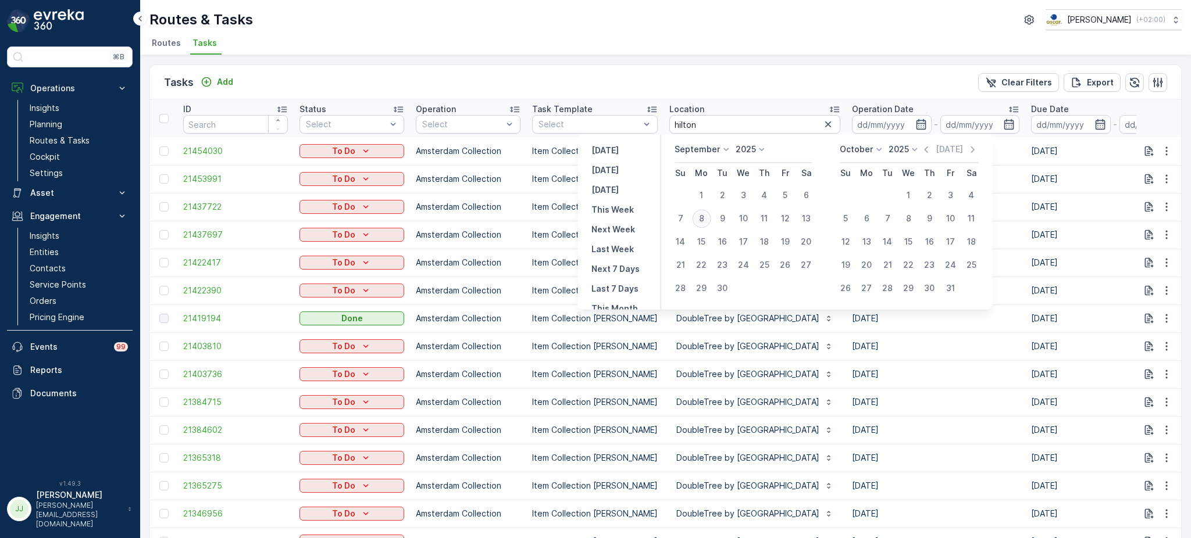
click at [701, 213] on div "8" at bounding box center [701, 218] width 19 height 19
type input "[DATE]"
click at [701, 213] on div "8" at bounding box center [701, 218] width 19 height 19
type input "[DATE]"
click at [701, 213] on div "8" at bounding box center [701, 218] width 19 height 19
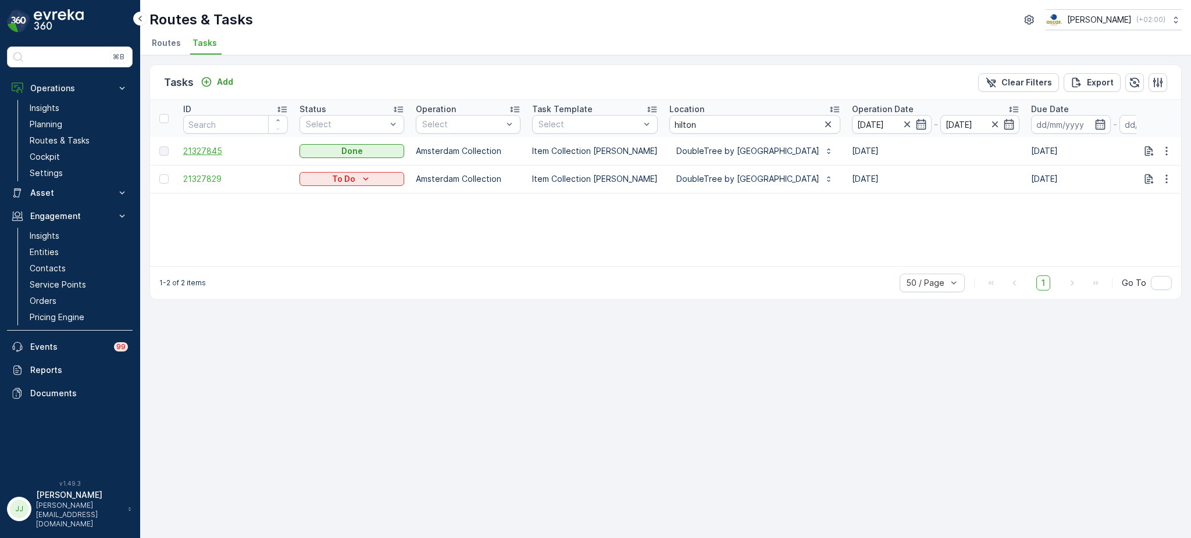
click at [193, 152] on span "21327845" at bounding box center [235, 151] width 105 height 12
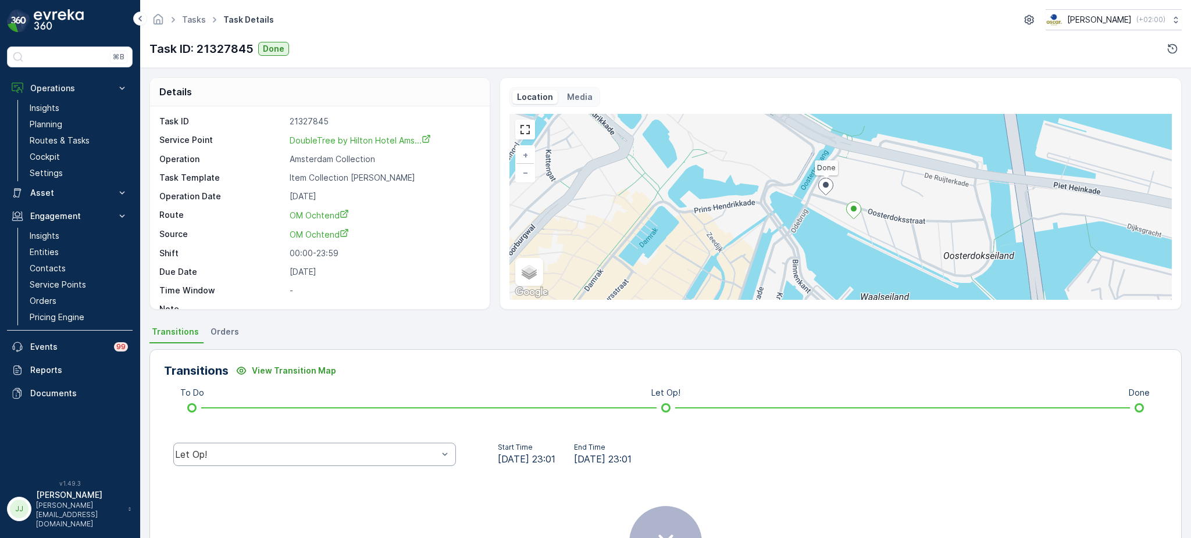
click at [299, 461] on div "Let Op!" at bounding box center [314, 454] width 283 height 23
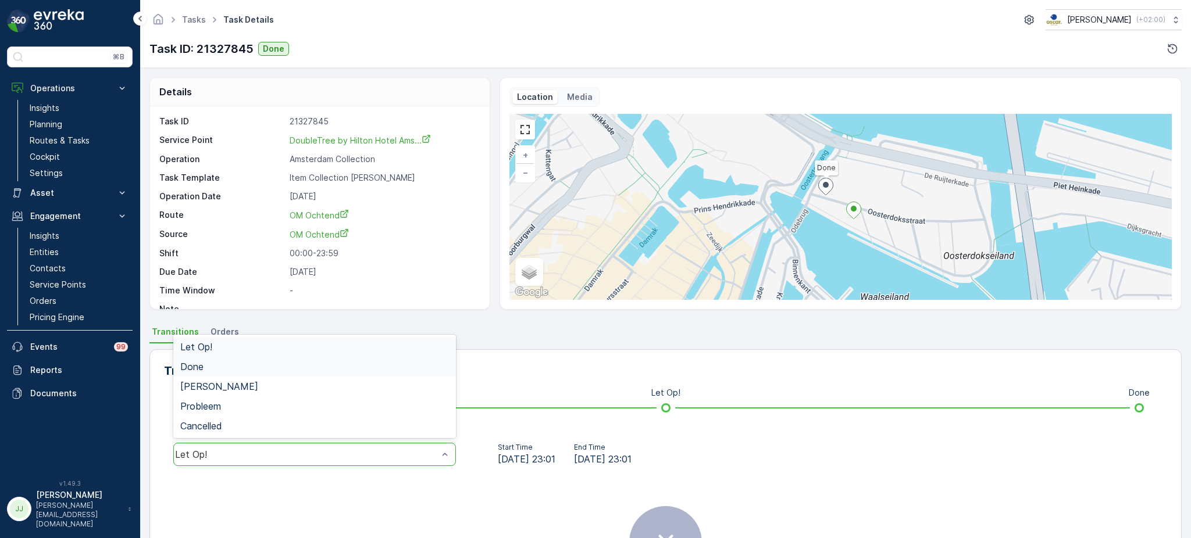
click at [251, 369] on div "Done" at bounding box center [314, 367] width 269 height 10
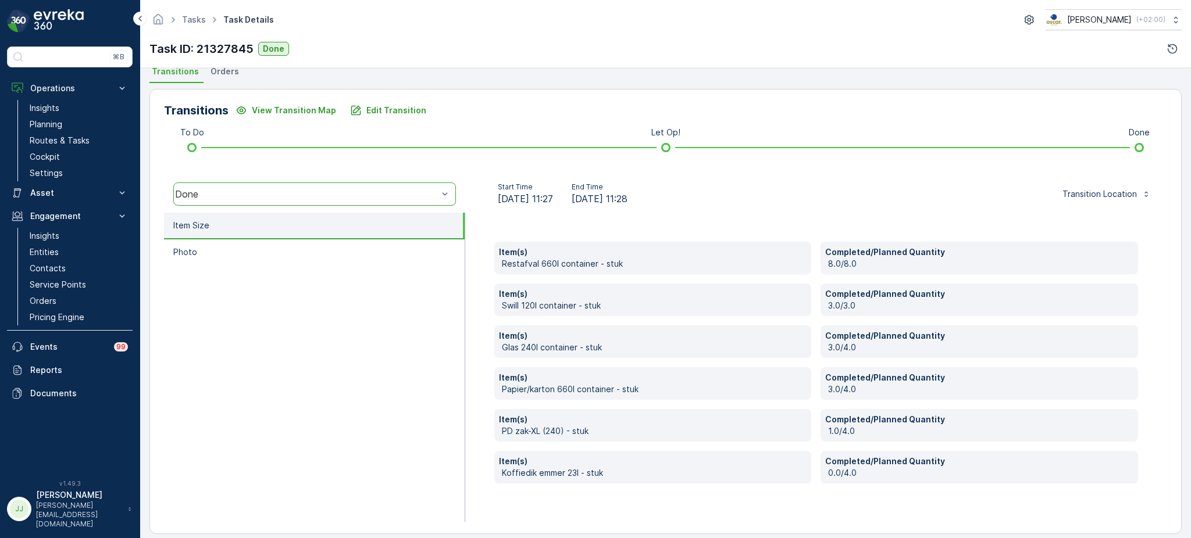
scroll to position [270, 0]
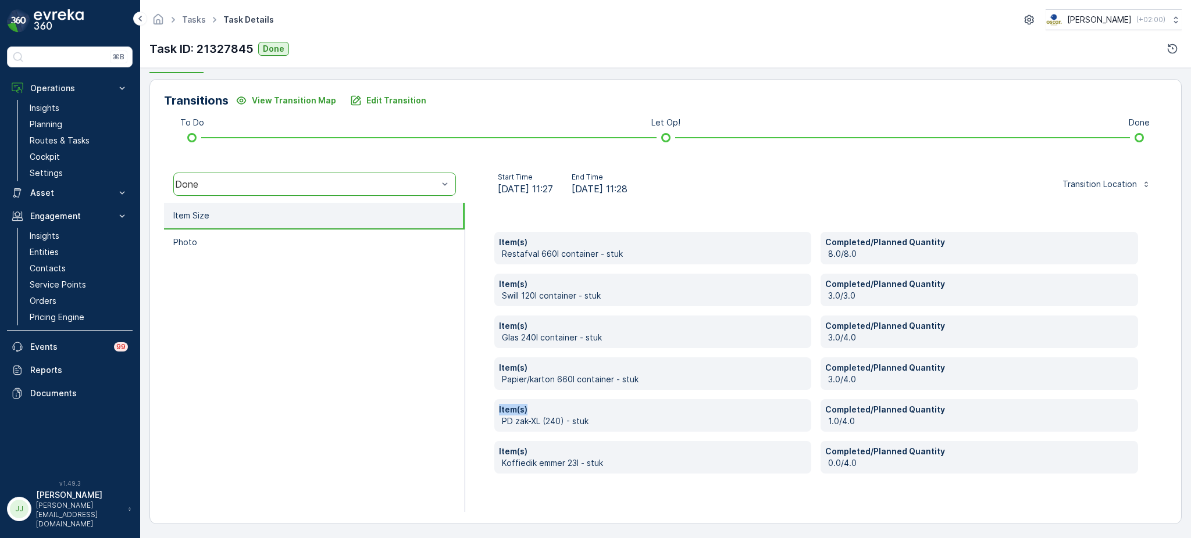
drag, startPoint x: 600, startPoint y: 415, endPoint x: 479, endPoint y: 405, distance: 121.9
click at [479, 405] on div "Item(s) Restafval 660l container - stuk Completed/Planned Quantity 8.0/8.0 Item…" at bounding box center [816, 357] width 702 height 309
drag, startPoint x: 847, startPoint y: 256, endPoint x: 608, endPoint y: 247, distance: 239.2
click at [608, 247] on div "Item(s) Restafval 660l container - stuk Completed/Planned Quantity 8.0/8.0 Item…" at bounding box center [816, 353] width 644 height 242
click at [840, 255] on p "8.0/8.0" at bounding box center [980, 254] width 305 height 12
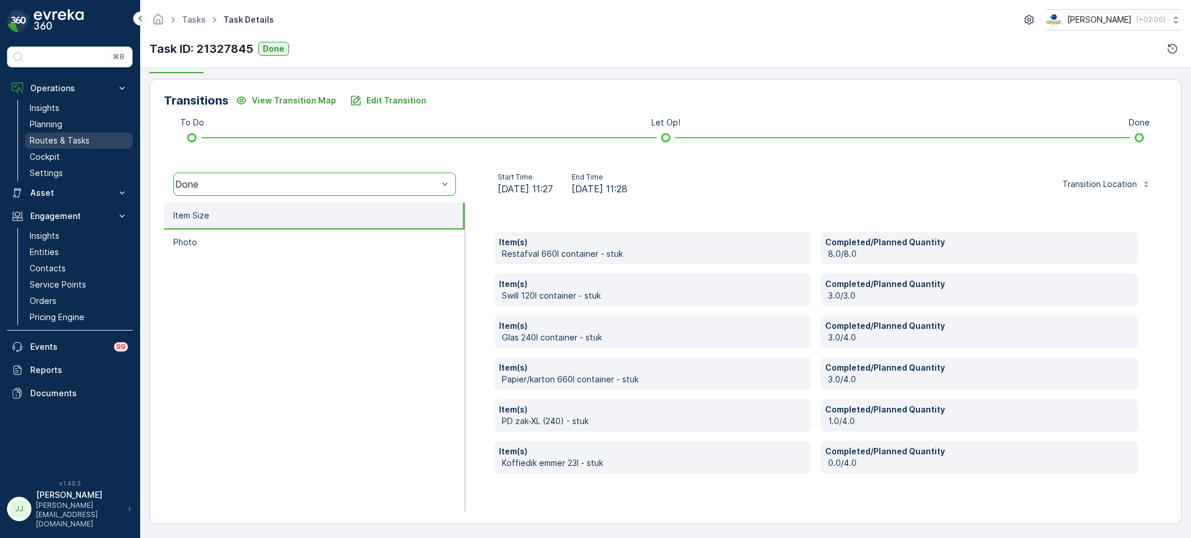
click at [80, 147] on link "Routes & Tasks" at bounding box center [79, 141] width 108 height 16
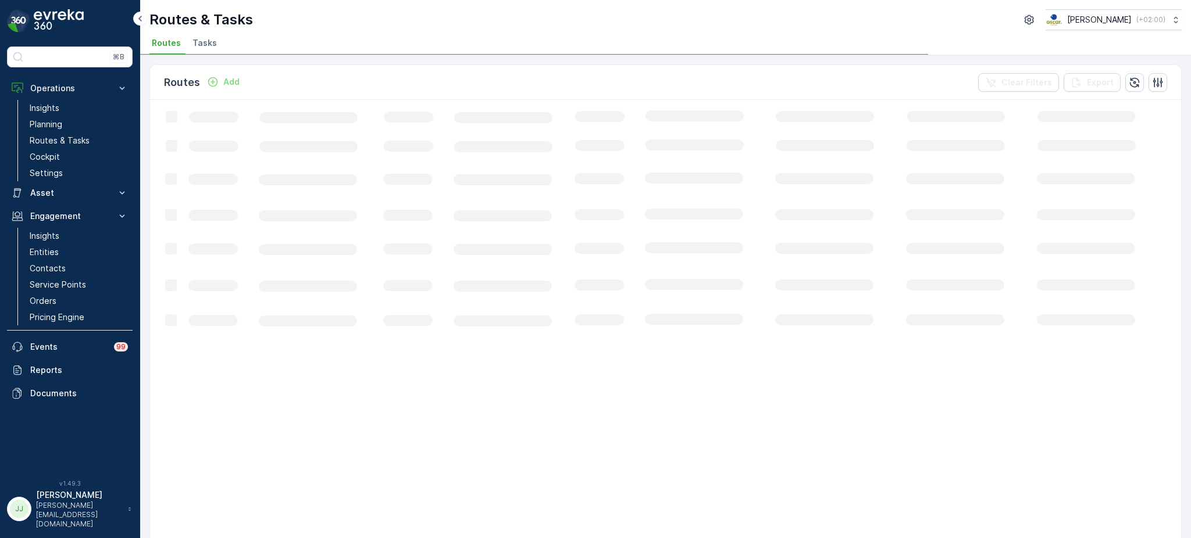
click at [213, 46] on span "Tasks" at bounding box center [204, 43] width 24 height 12
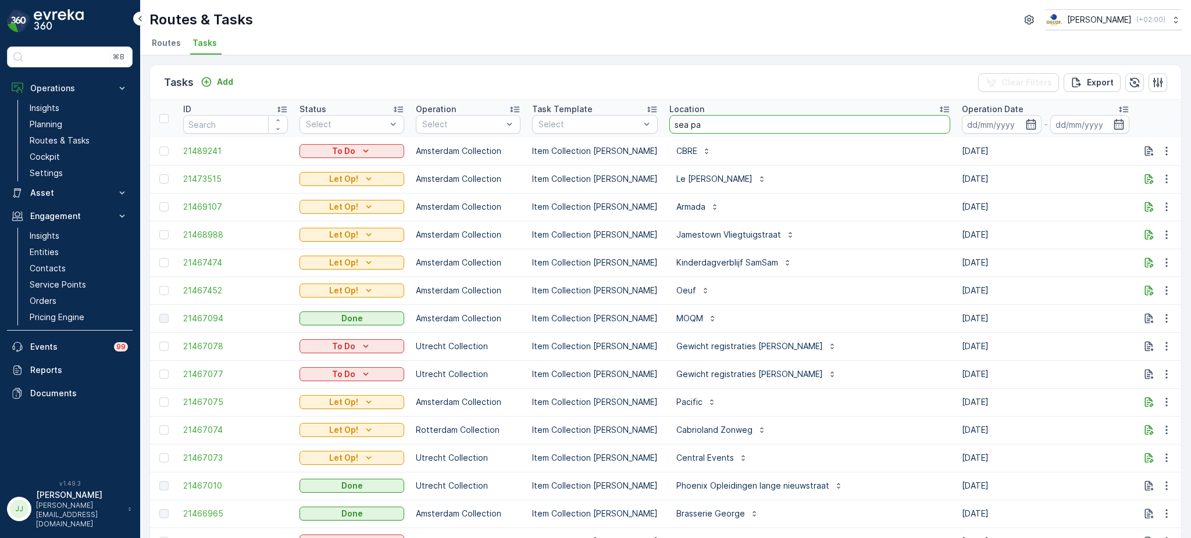
type input "sea pal"
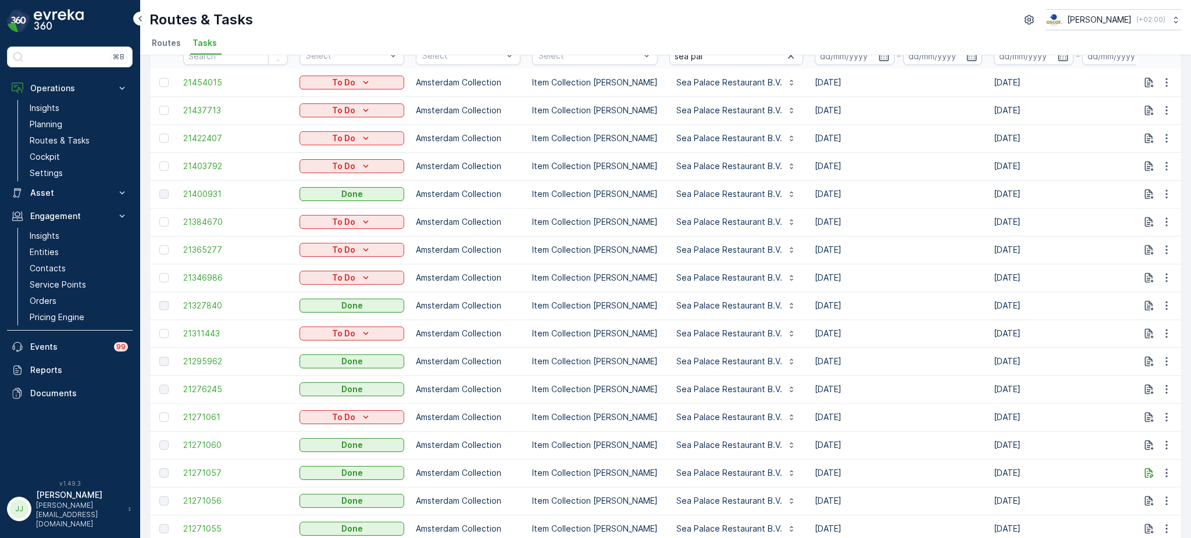
scroll to position [70, 0]
click at [199, 303] on span "21327840" at bounding box center [235, 304] width 105 height 12
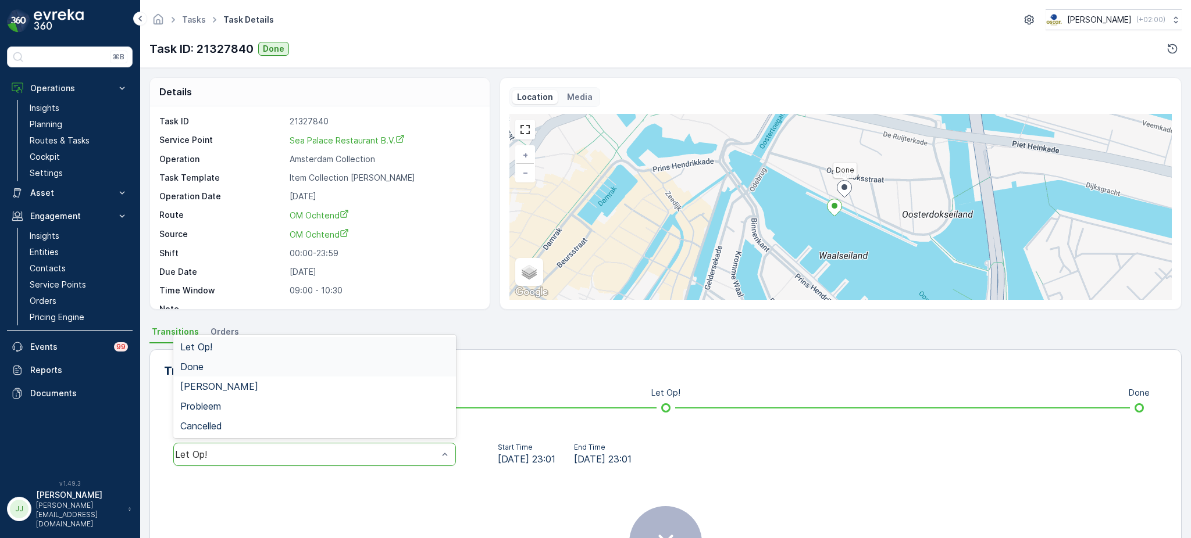
click at [216, 372] on div "Done" at bounding box center [314, 367] width 283 height 20
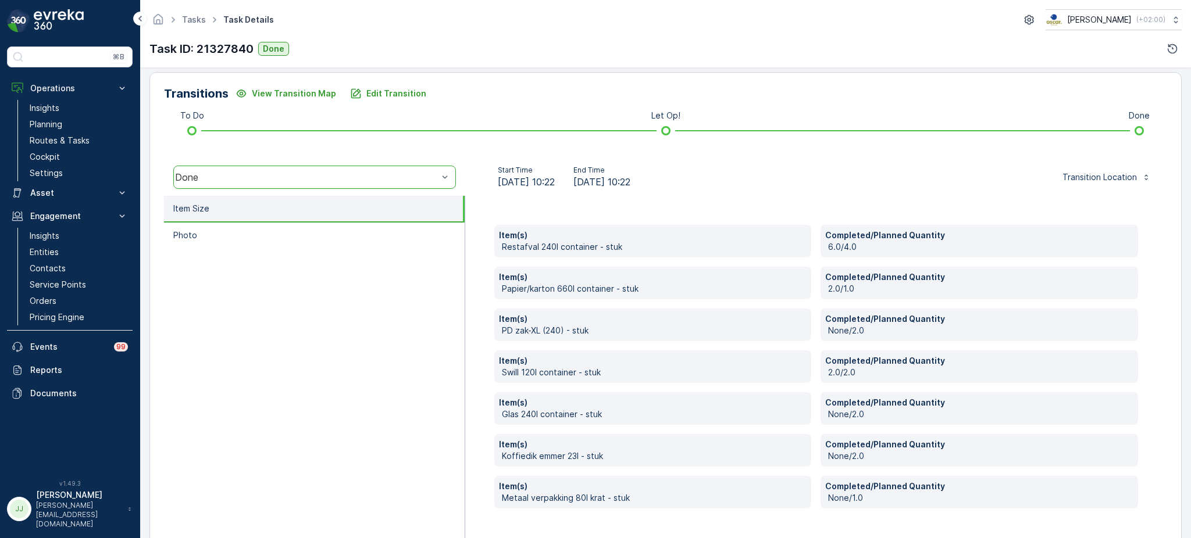
scroll to position [312, 0]
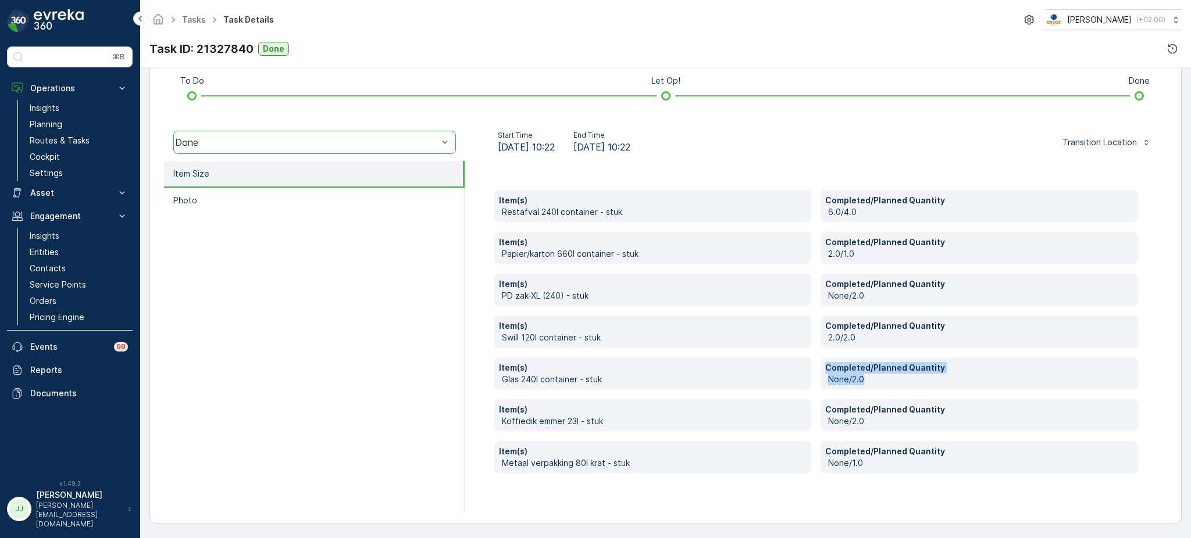
drag, startPoint x: 865, startPoint y: 378, endPoint x: 795, endPoint y: 380, distance: 70.4
click at [795, 380] on div "Item(s) Restafval 240l container - stuk Completed/Planned Quantity 6.0/4.0 Item…" at bounding box center [816, 332] width 644 height 284
click at [951, 380] on p "None/2.0" at bounding box center [980, 380] width 305 height 12
drag, startPoint x: 843, startPoint y: 297, endPoint x: 811, endPoint y: 297, distance: 31.4
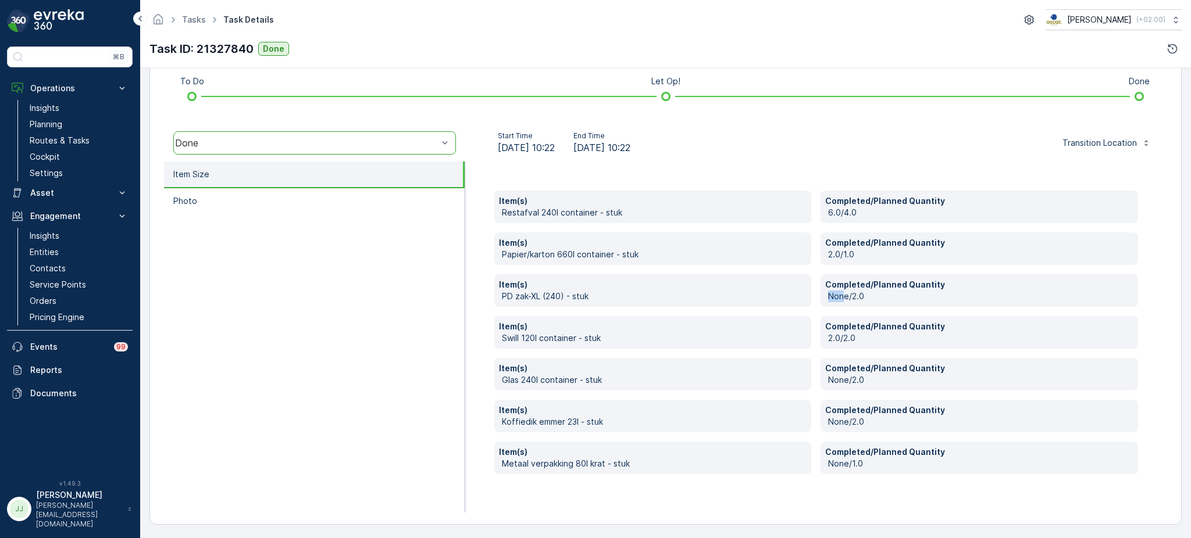
click at [811, 297] on div "Item(s) Restafval 240l container - stuk Completed/Planned Quantity 6.0/4.0 Item…" at bounding box center [816, 333] width 644 height 284
click at [470, 445] on div "Item(s) Restafval 240l container - stuk Completed/Planned Quantity 6.0/4.0 Item…" at bounding box center [816, 337] width 702 height 351
drag, startPoint x: 827, startPoint y: 337, endPoint x: 833, endPoint y: 337, distance: 6.4
click at [833, 337] on p "2.0/2.0" at bounding box center [980, 339] width 305 height 12
drag, startPoint x: 836, startPoint y: 337, endPoint x: 805, endPoint y: 341, distance: 31.0
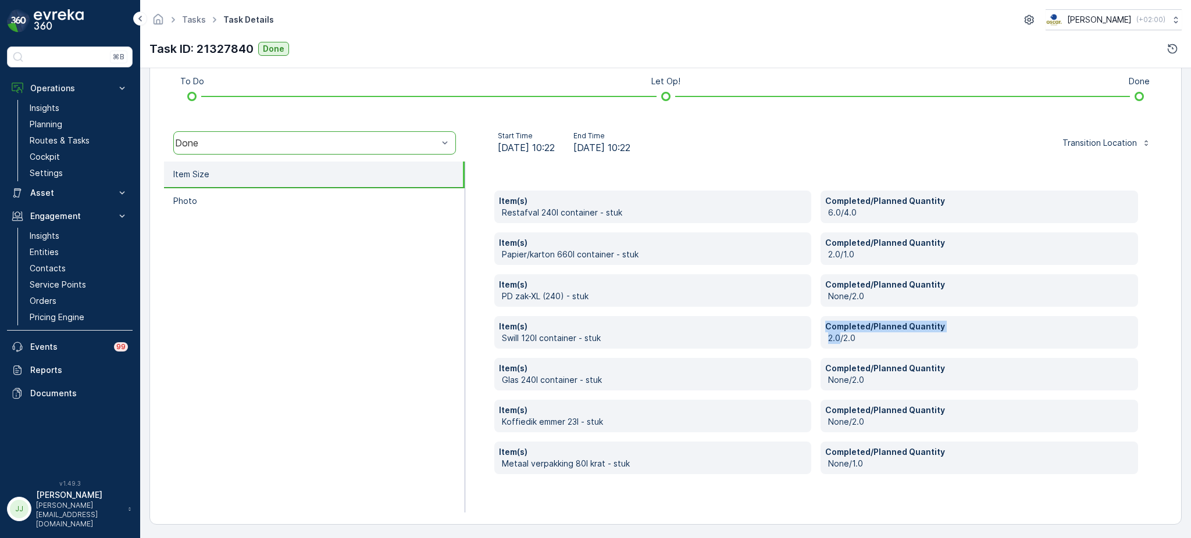
click at [805, 341] on div "Item(s) Restafval 240l container - stuk Completed/Planned Quantity 6.0/4.0 Item…" at bounding box center [816, 333] width 644 height 284
click at [342, 302] on ul "Item Size Photo" at bounding box center [314, 337] width 301 height 351
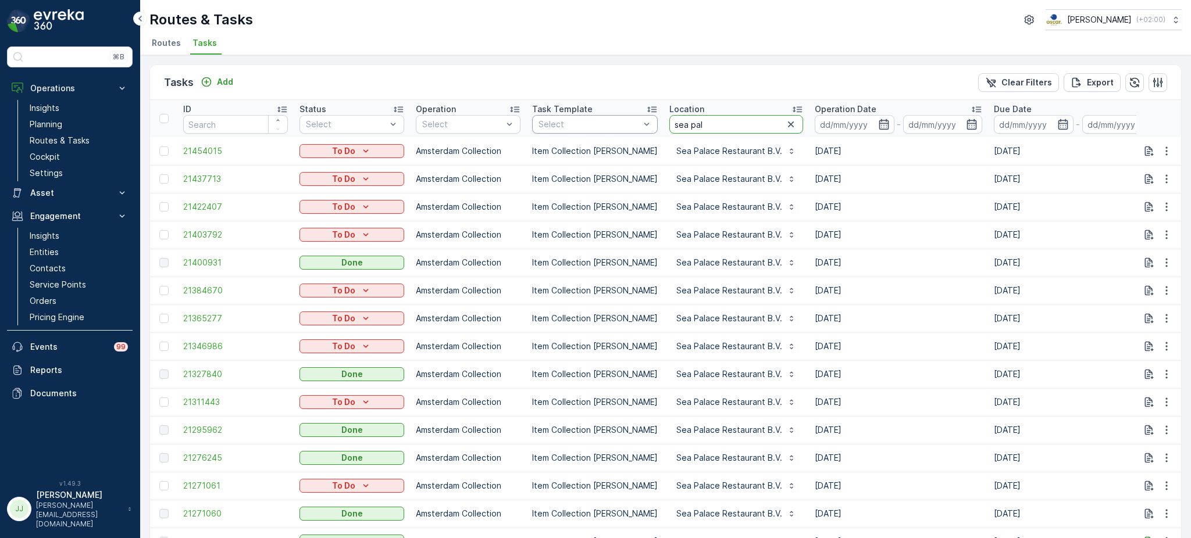
click at [629, 126] on tr "ID Status Select Operation Select Task Template Select Location sea pal Operati…" at bounding box center [1061, 118] width 1823 height 37
type input "wils"
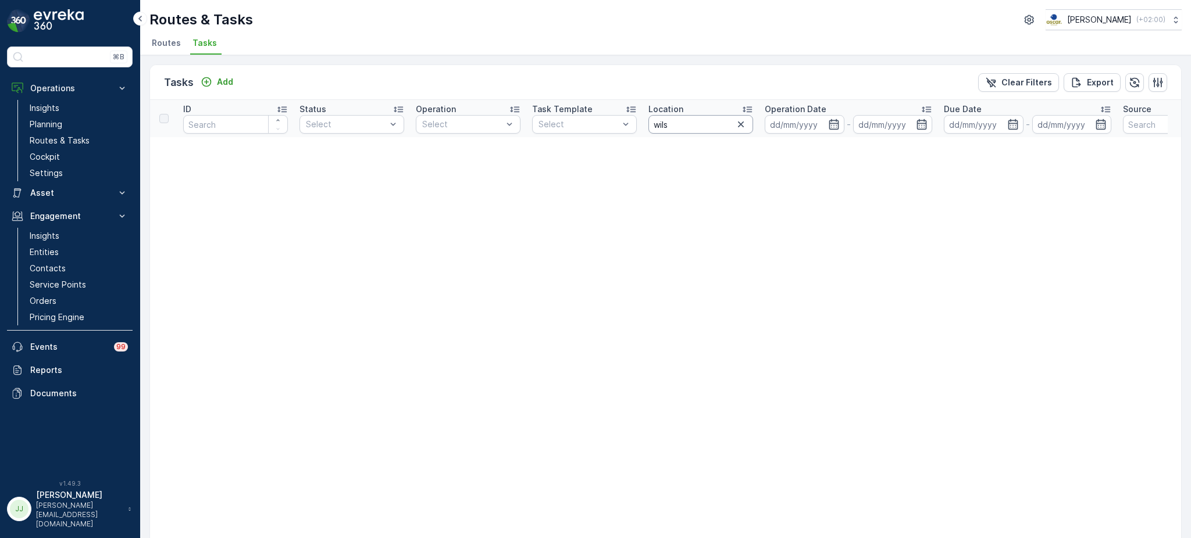
click at [665, 125] on input "wils" at bounding box center [700, 124] width 105 height 19
type input "wills"
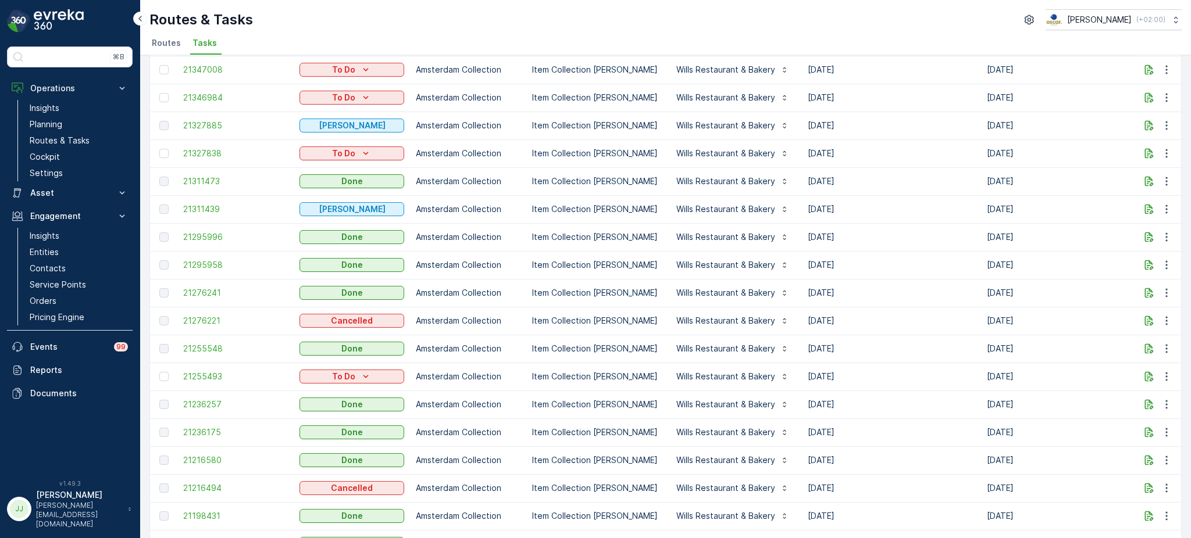
scroll to position [344, 0]
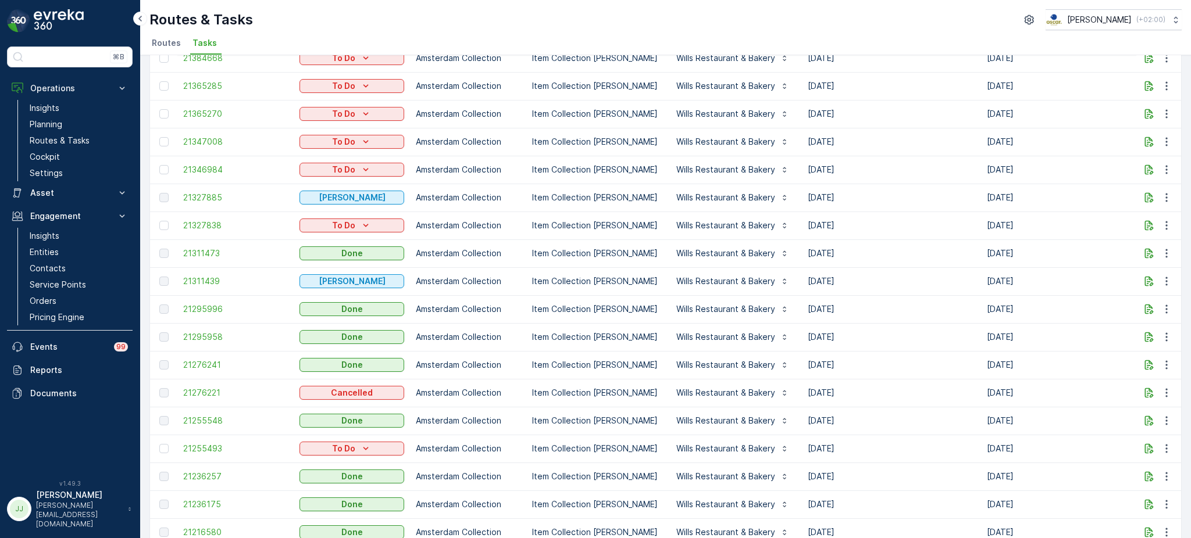
drag, startPoint x: 860, startPoint y: 197, endPoint x: 184, endPoint y: 206, distance: 676.3
click at [184, 206] on tr "21327885 Geen Afval Amsterdam Collection Item Collection Oscar Regulier Wills R…" at bounding box center [1058, 198] width 1816 height 28
click at [903, 201] on td "[DATE]" at bounding box center [891, 198] width 179 height 28
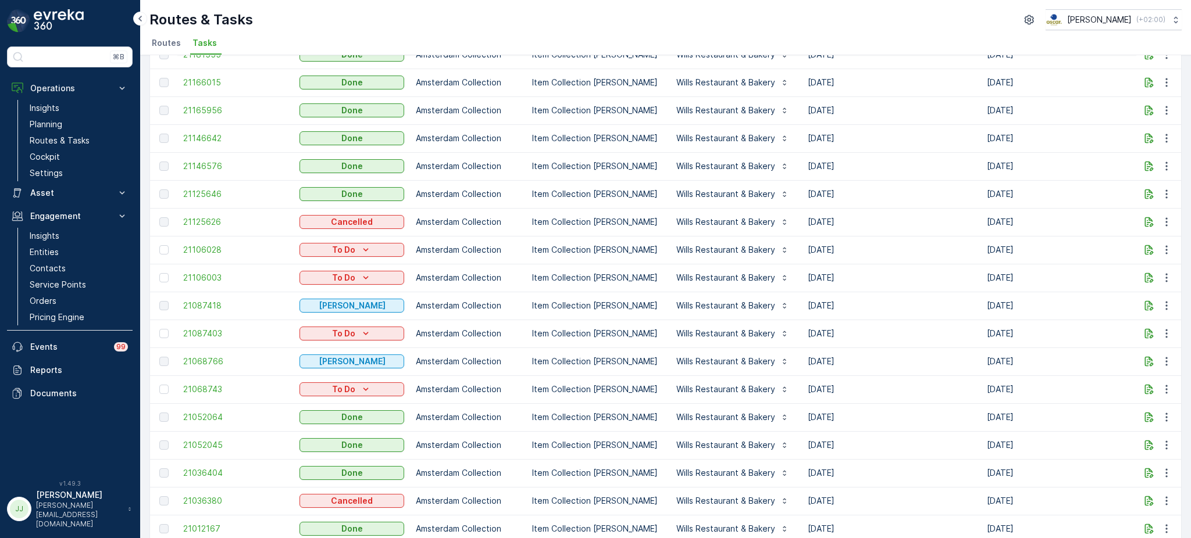
scroll to position [964, 0]
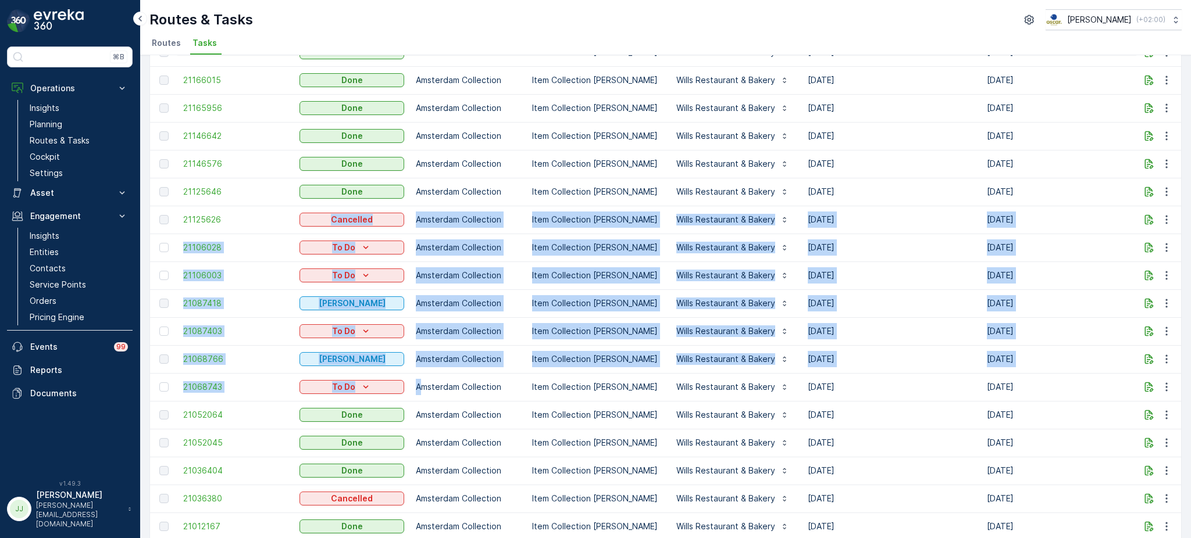
drag, startPoint x: 289, startPoint y: 210, endPoint x: 419, endPoint y: 391, distance: 222.9
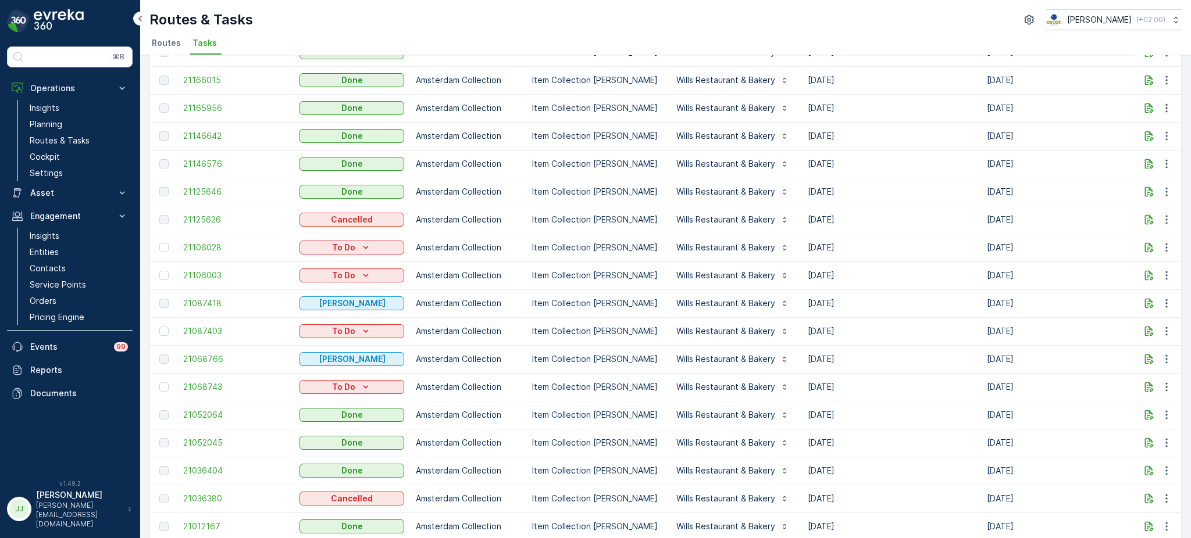
click at [911, 385] on td "25.08.2025" at bounding box center [891, 387] width 179 height 28
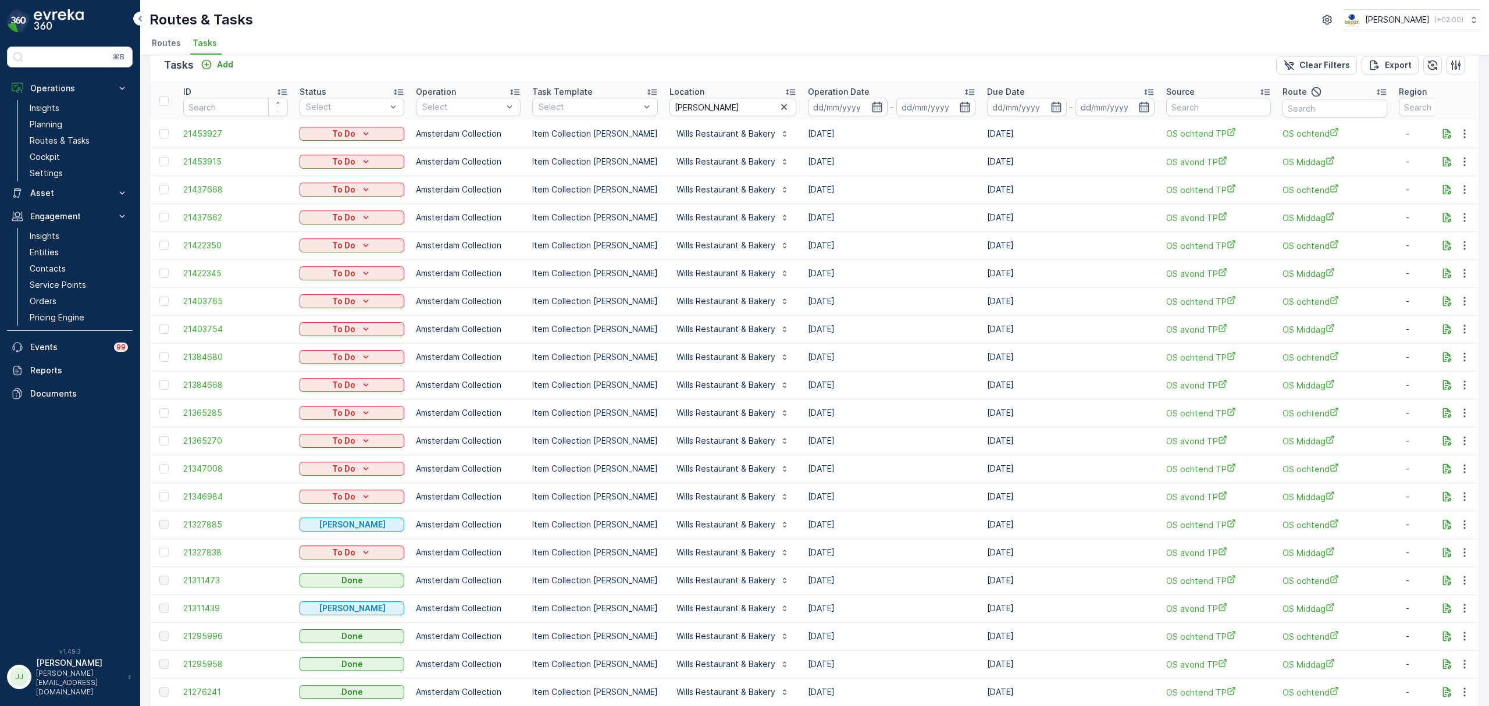
scroll to position [0, 0]
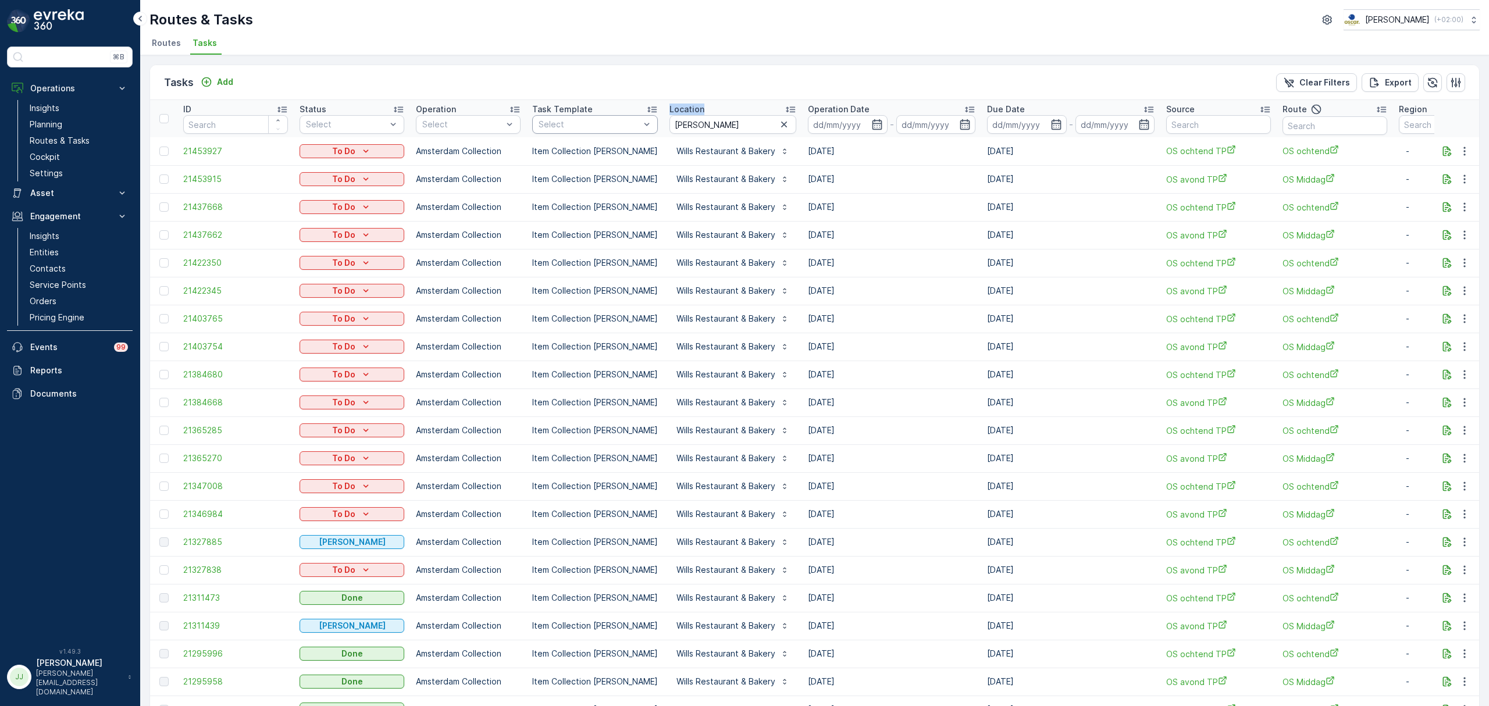
drag, startPoint x: 738, startPoint y: 115, endPoint x: 635, endPoint y: 124, distance: 103.9
click at [635, 124] on tr "ID Status Select Operation Select Task Template Select Location wills Operation…" at bounding box center [1058, 118] width 1816 height 37
drag, startPoint x: 694, startPoint y: 119, endPoint x: 638, endPoint y: 126, distance: 56.2
click at [638, 126] on tr "ID Status Select Operation Select Task Template Select Location wills Operation…" at bounding box center [1058, 118] width 1816 height 37
type input "hilton"
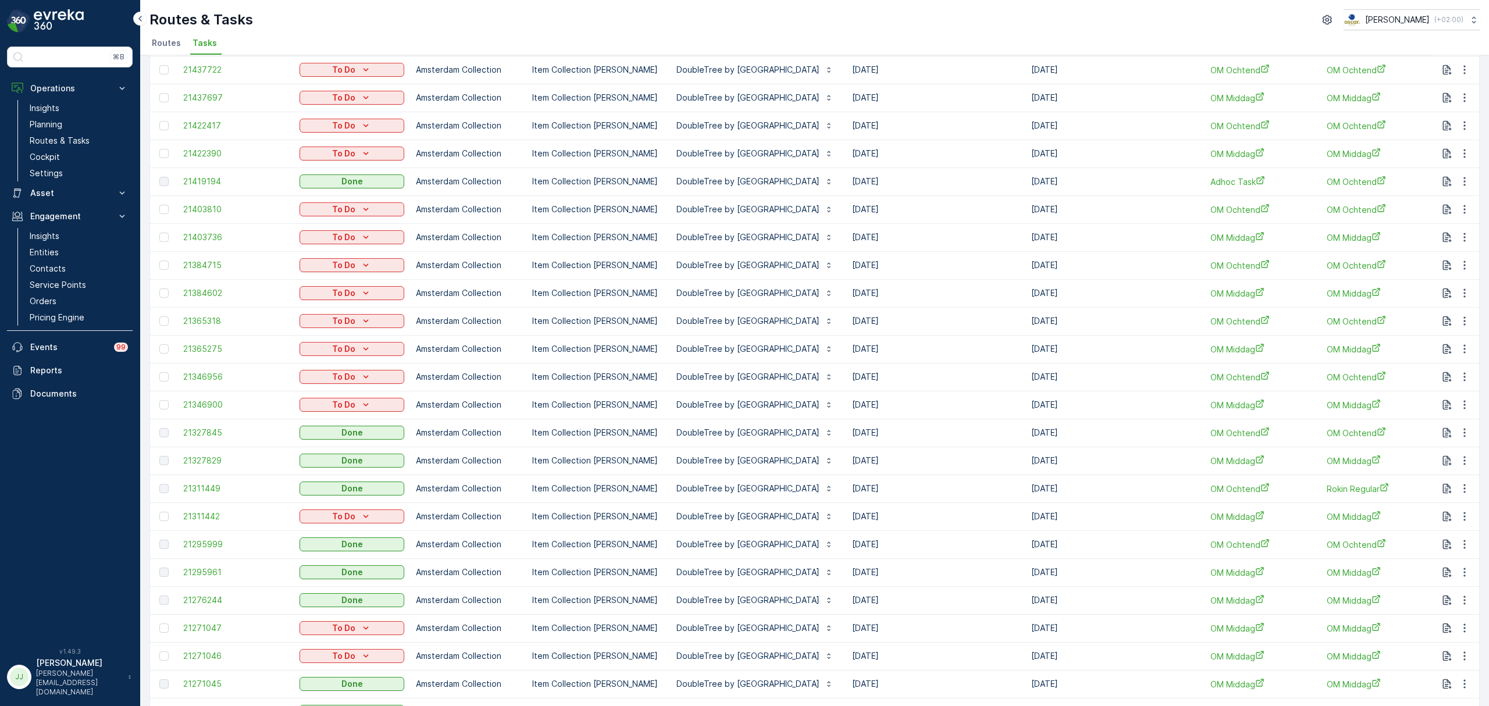
scroll to position [247, 0]
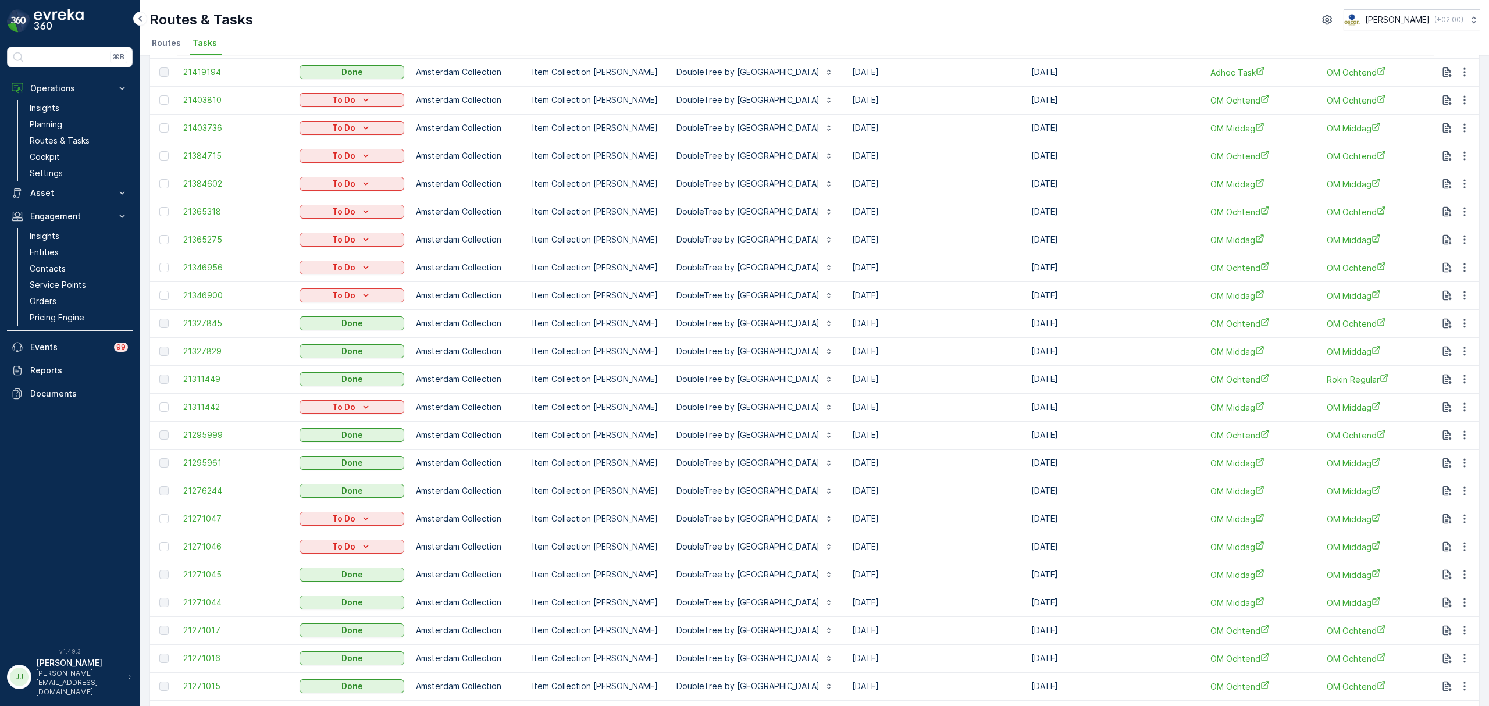
click at [215, 406] on span "21311442" at bounding box center [235, 407] width 105 height 12
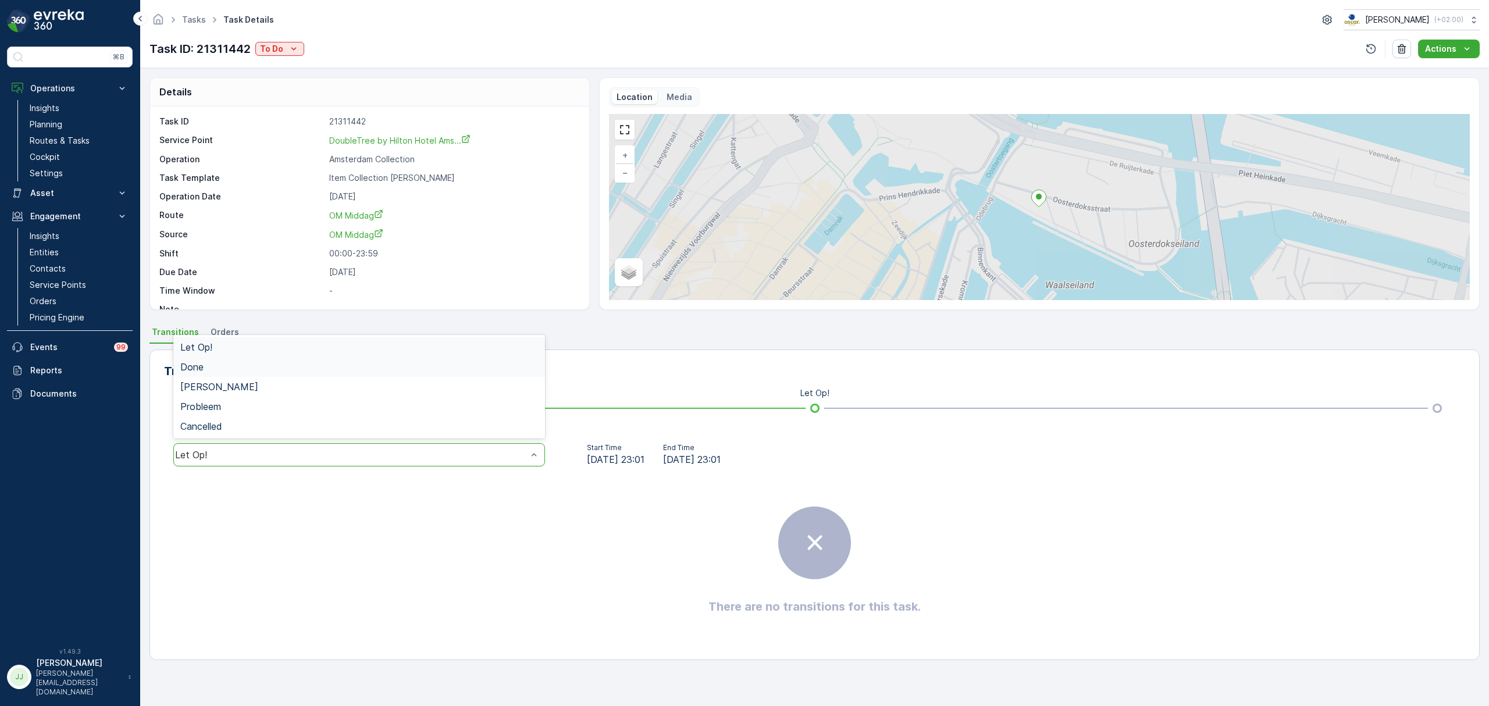
click at [251, 369] on div "Done" at bounding box center [359, 367] width 358 height 10
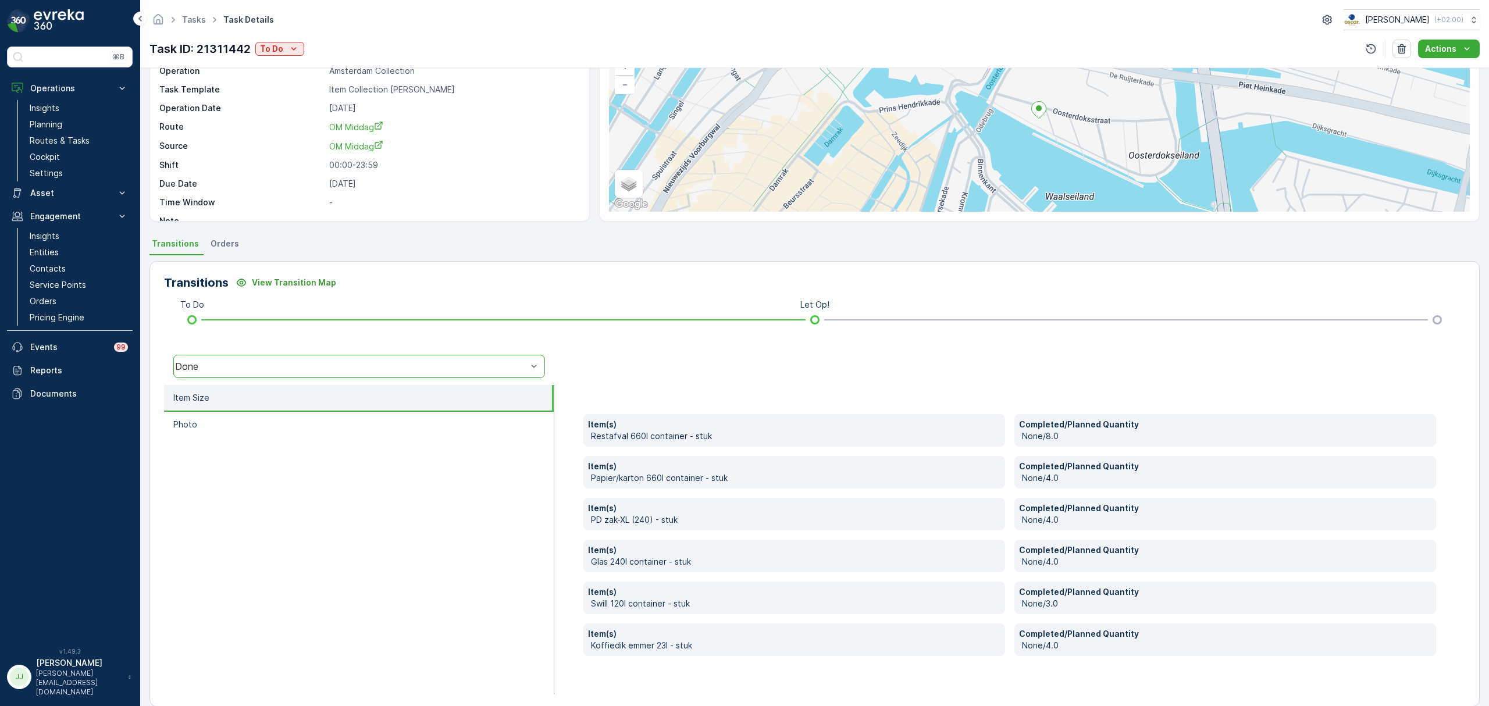
scroll to position [104, 0]
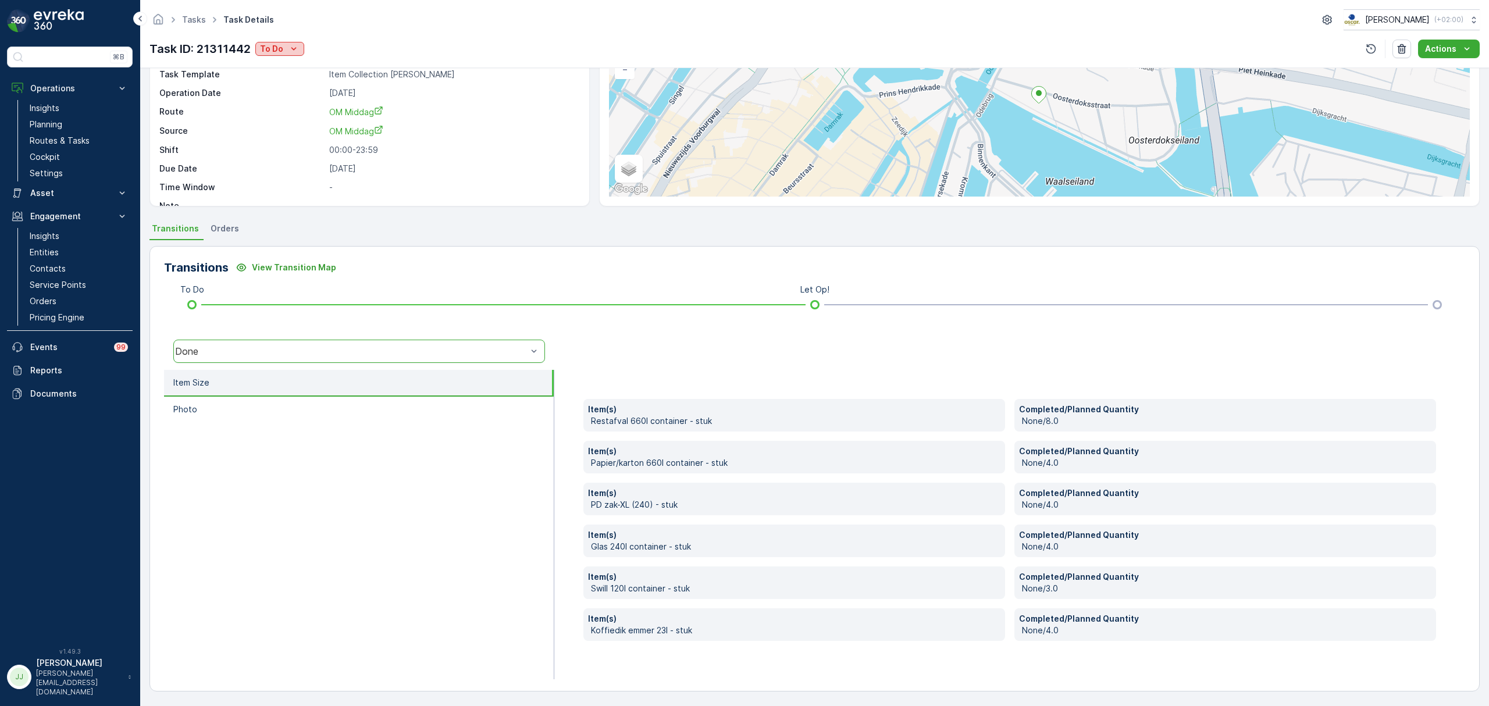
click at [297, 45] on icon "To Do" at bounding box center [294, 49] width 12 height 12
click at [277, 102] on span "Done" at bounding box center [273, 99] width 21 height 12
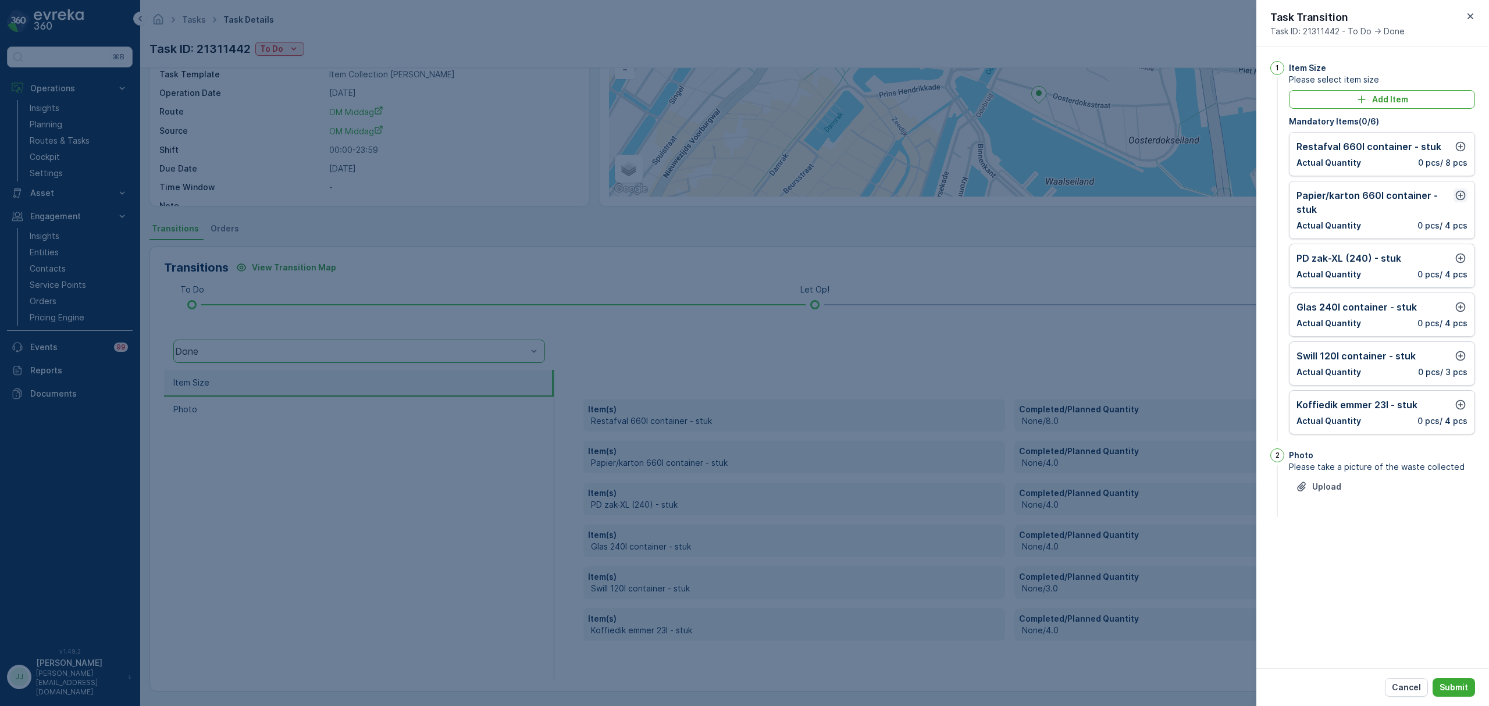
click at [1457, 201] on icon "button" at bounding box center [1460, 196] width 12 height 12
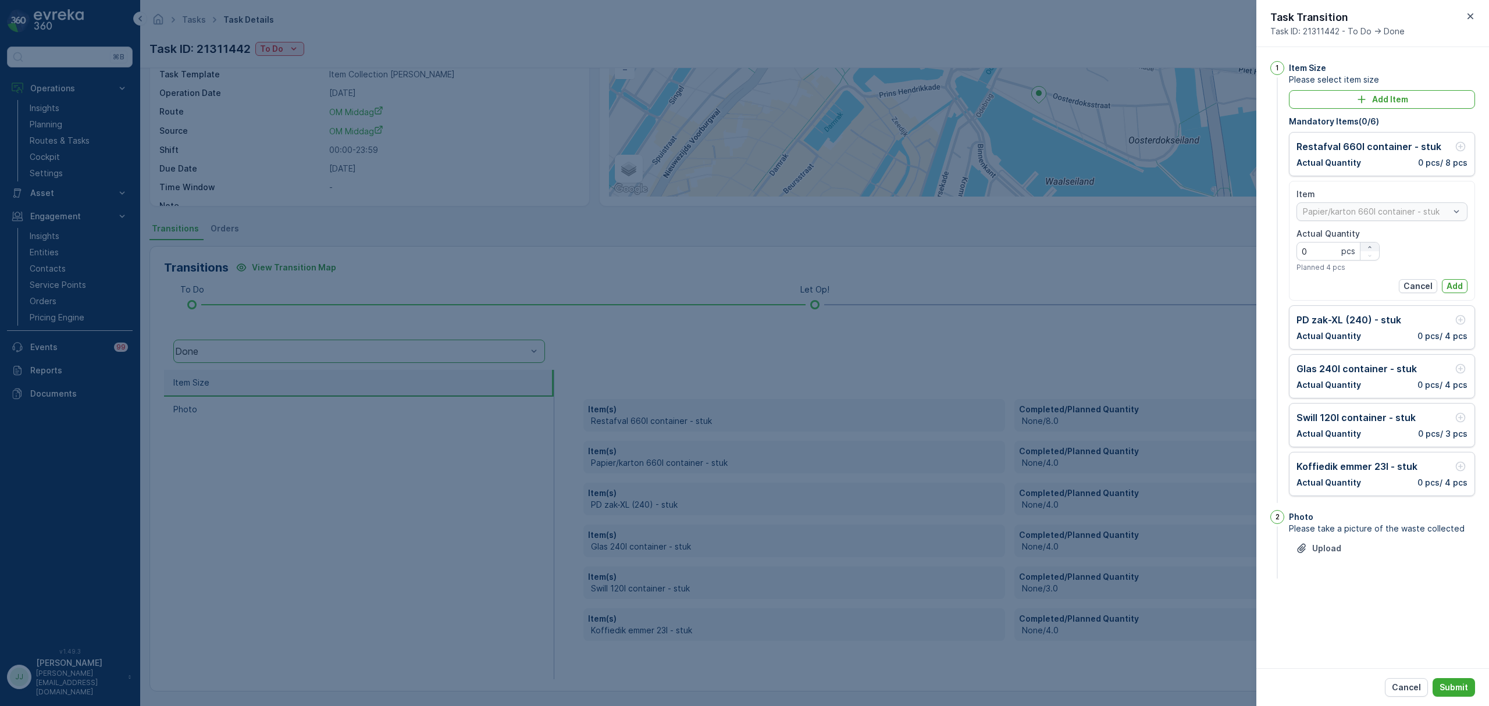
click at [1368, 248] on icon "button" at bounding box center [1369, 247] width 3 height 2
type Quantity "3"
click at [1455, 282] on p "Add" at bounding box center [1454, 286] width 16 height 12
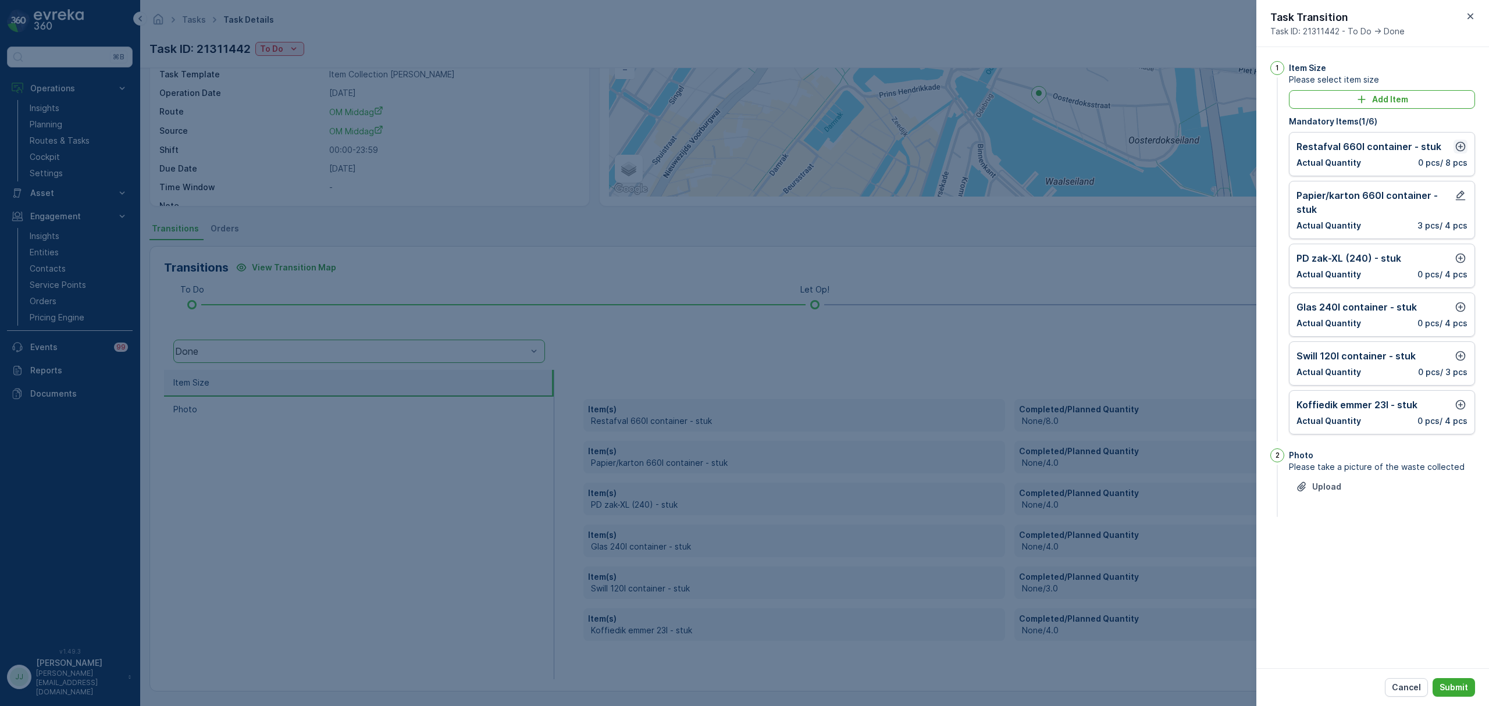
click at [1454, 148] on icon "button" at bounding box center [1460, 147] width 12 height 12
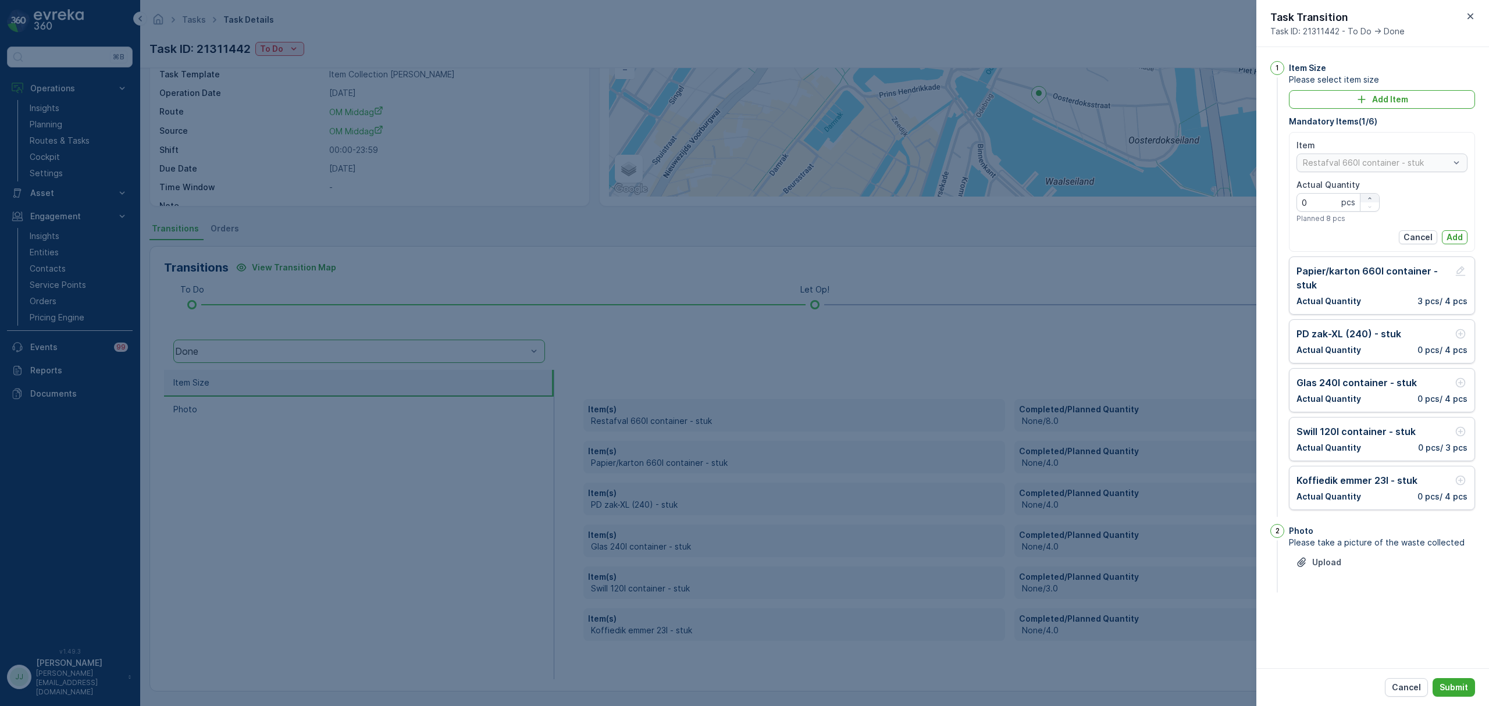
click at [1363, 195] on div "button" at bounding box center [1369, 198] width 19 height 7
type Quantity "4"
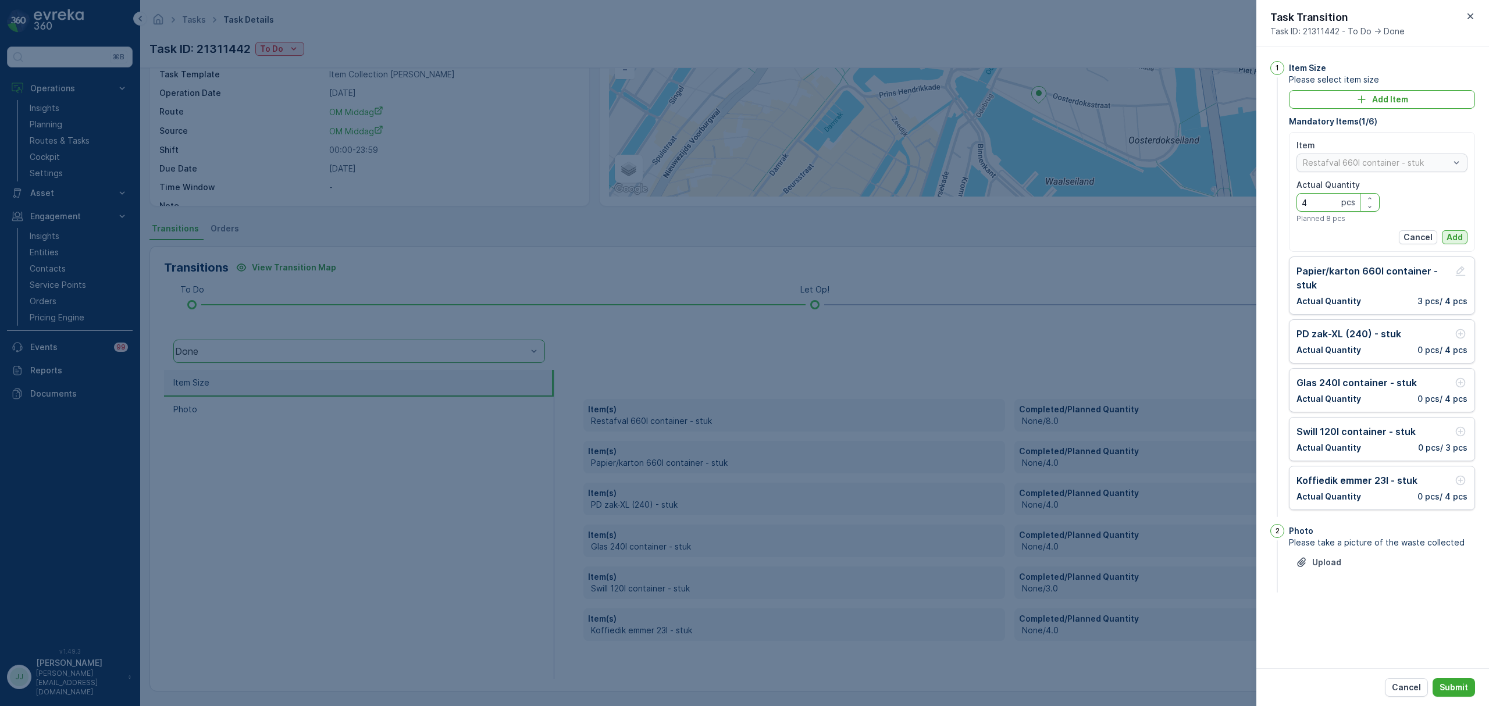
click at [1463, 233] on button "Add" at bounding box center [1455, 237] width 26 height 14
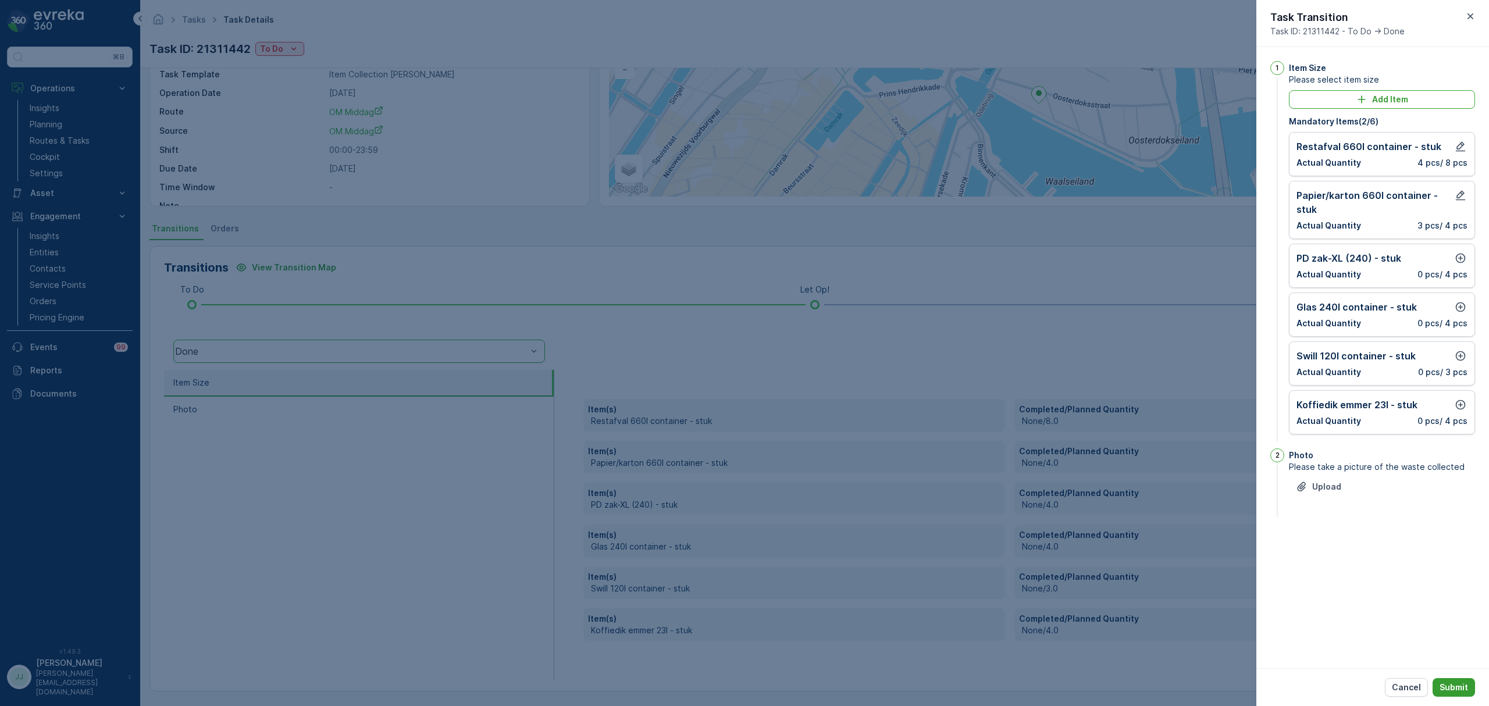
click at [1443, 683] on p "Submit" at bounding box center [1453, 688] width 28 height 12
click at [1458, 256] on icon "button" at bounding box center [1460, 258] width 12 height 12
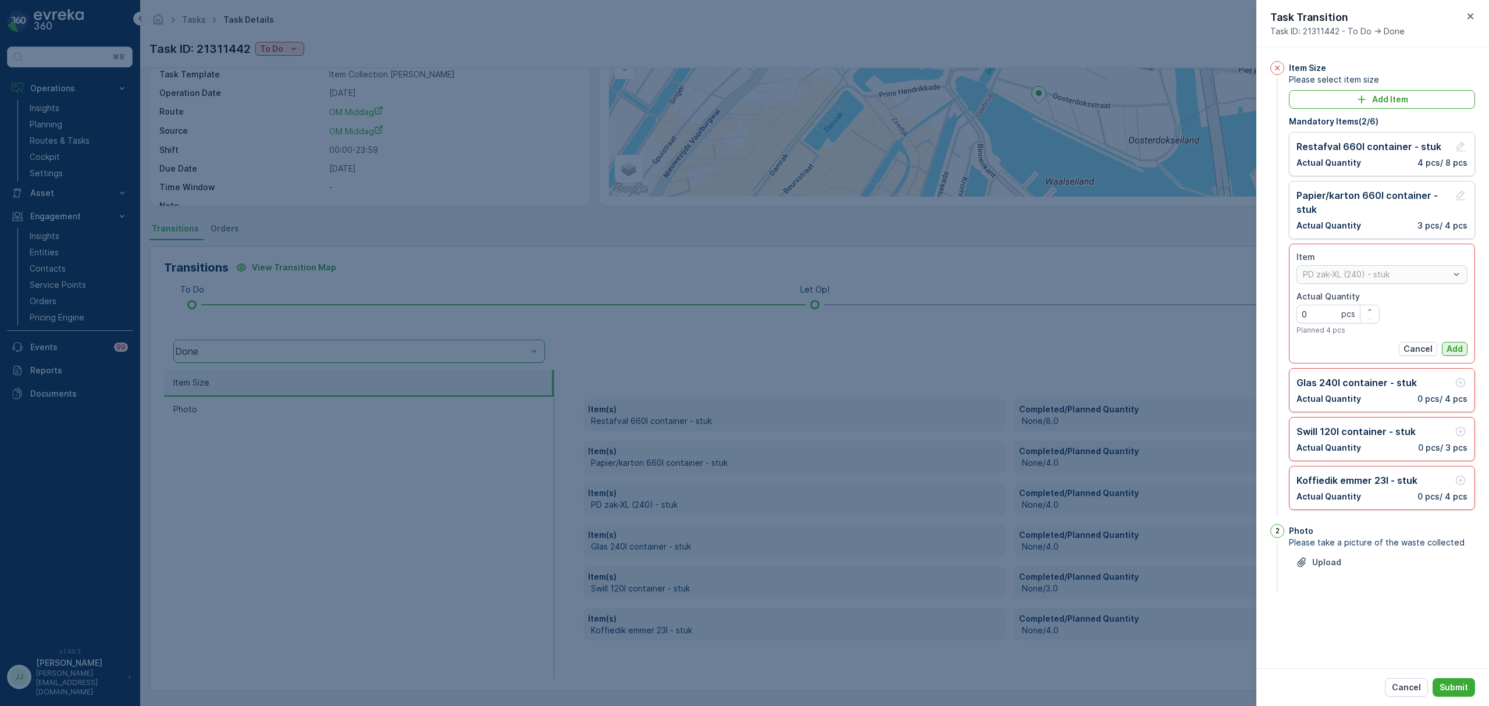
click at [1448, 345] on p "Add" at bounding box center [1454, 349] width 16 height 12
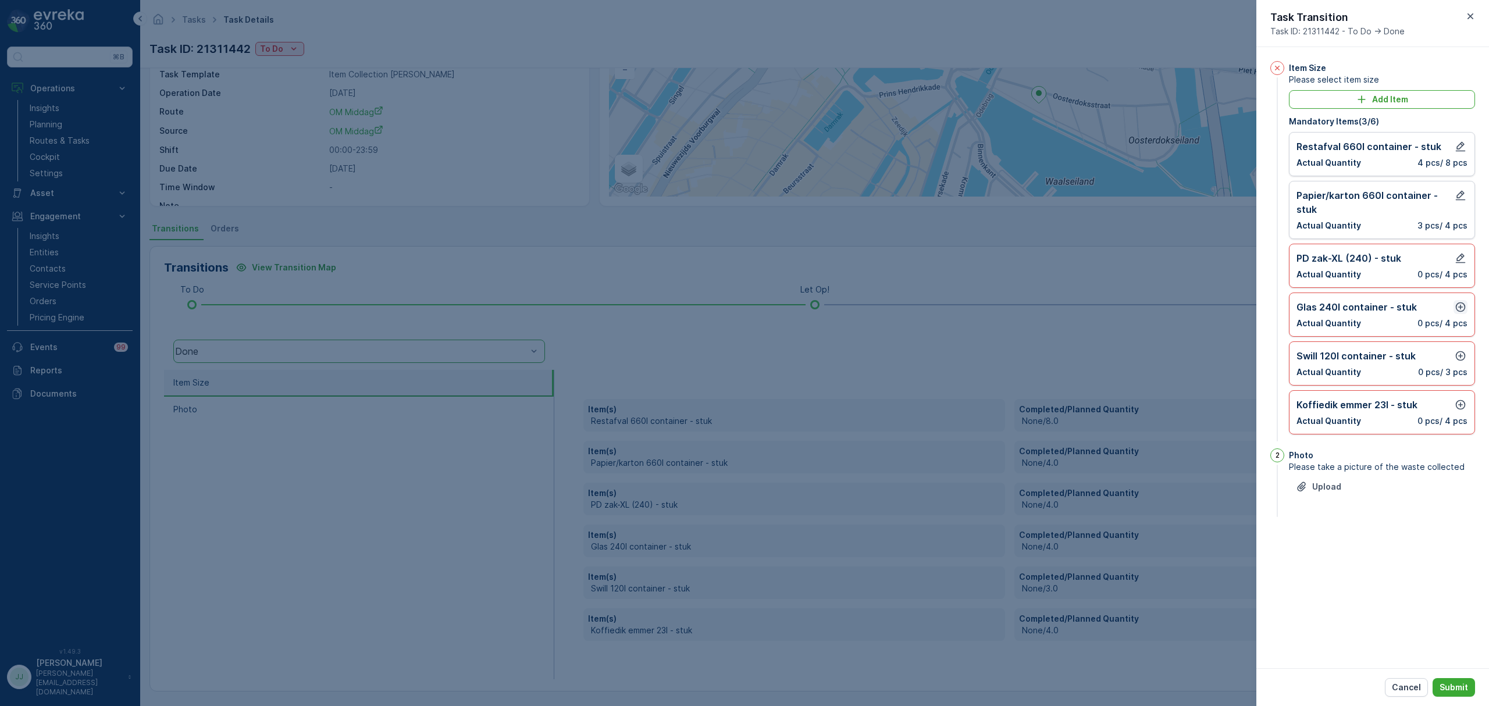
click at [1457, 306] on icon "button" at bounding box center [1460, 307] width 10 height 10
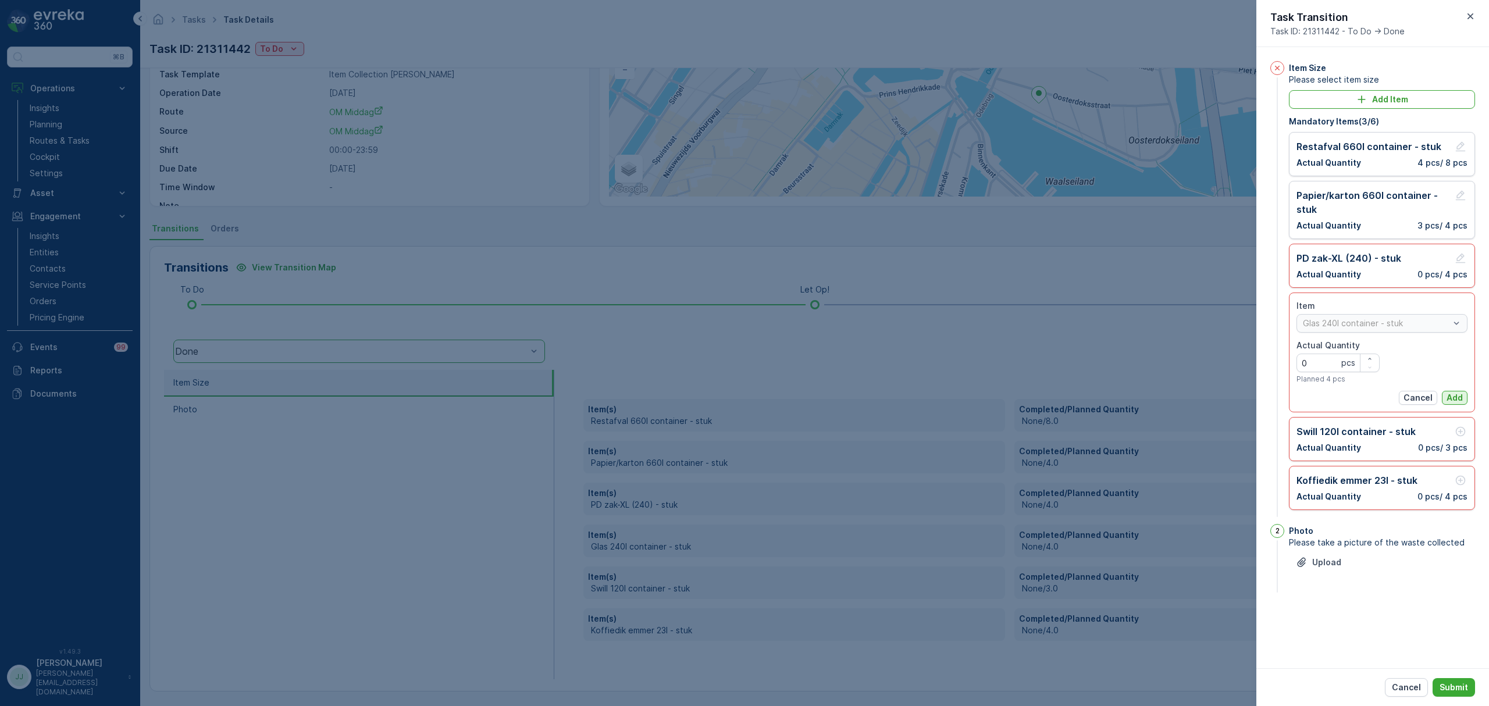
click at [1461, 394] on p "Add" at bounding box center [1454, 398] width 16 height 12
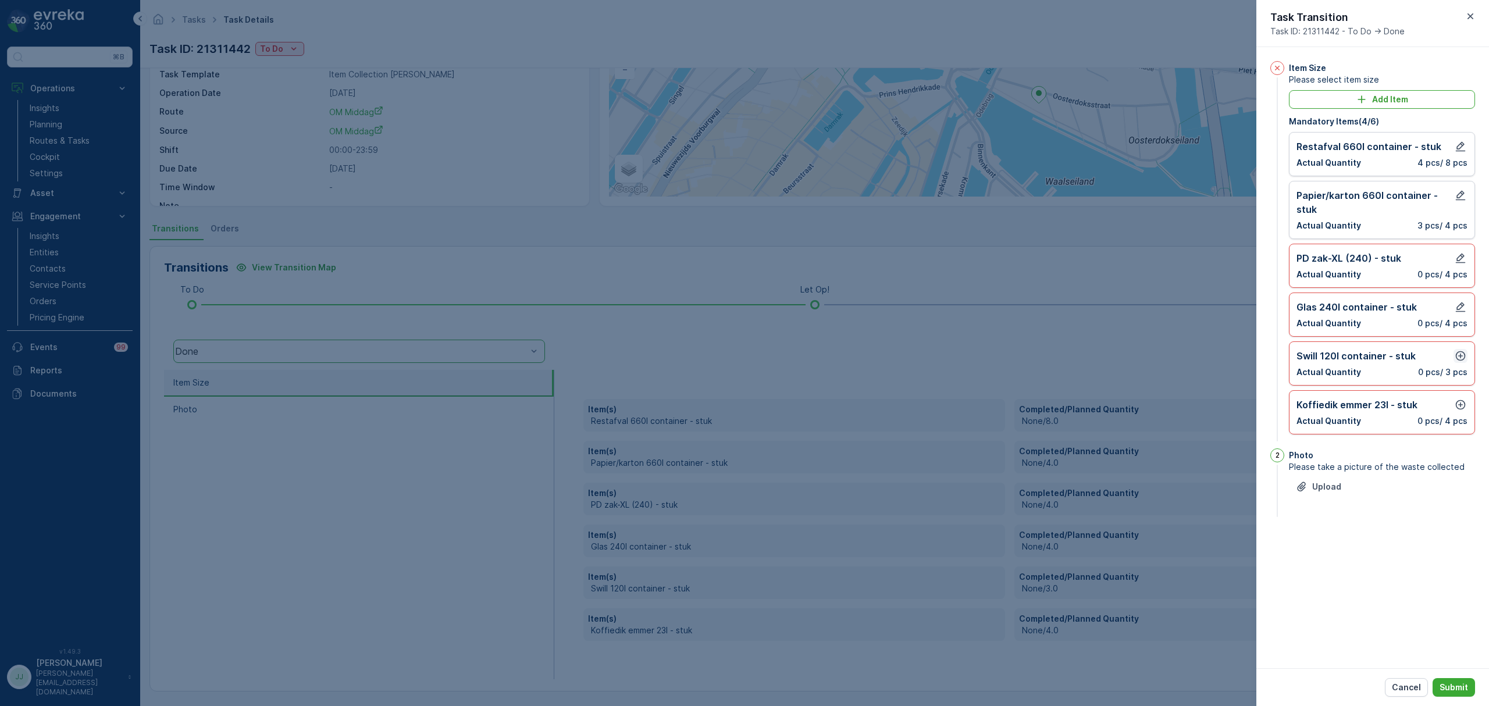
click at [1457, 359] on icon "button" at bounding box center [1460, 356] width 12 height 12
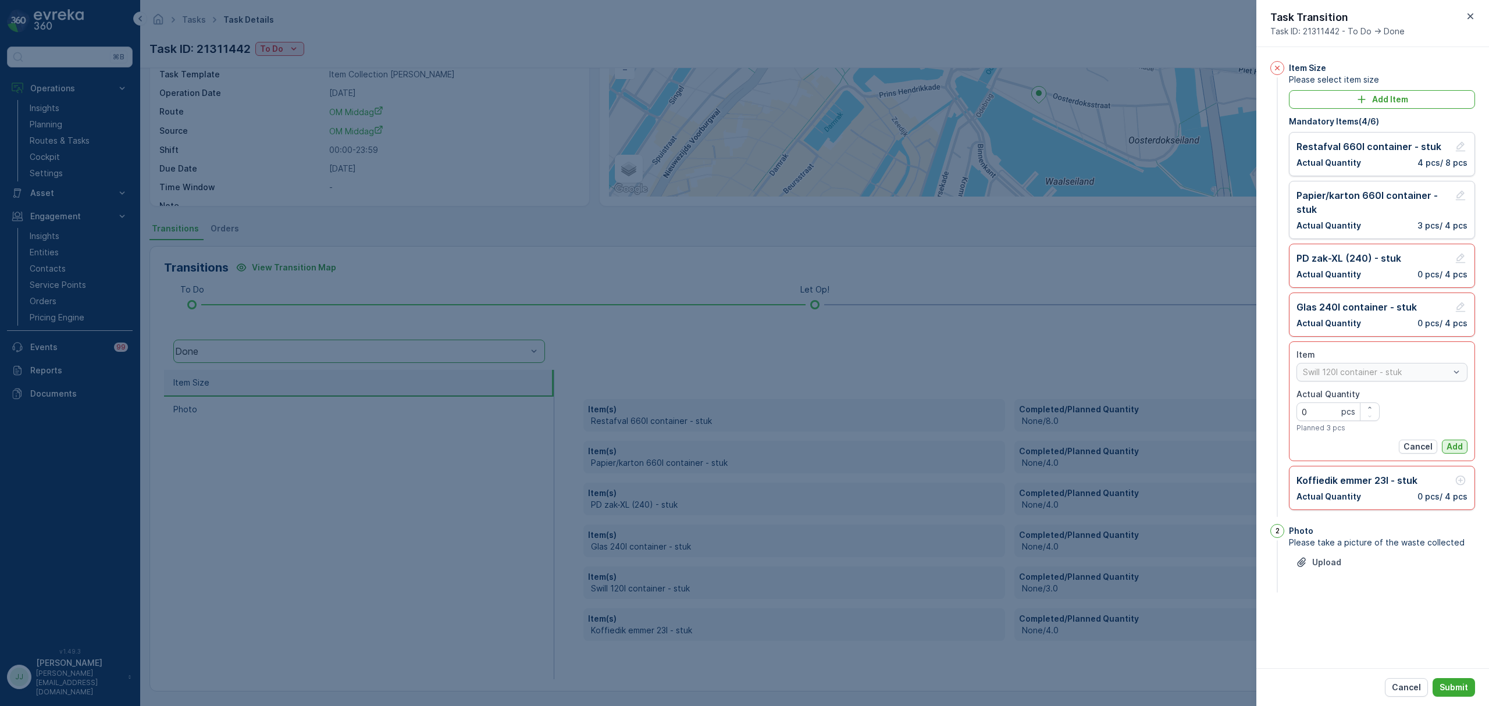
click at [1449, 449] on p "Add" at bounding box center [1454, 447] width 16 height 12
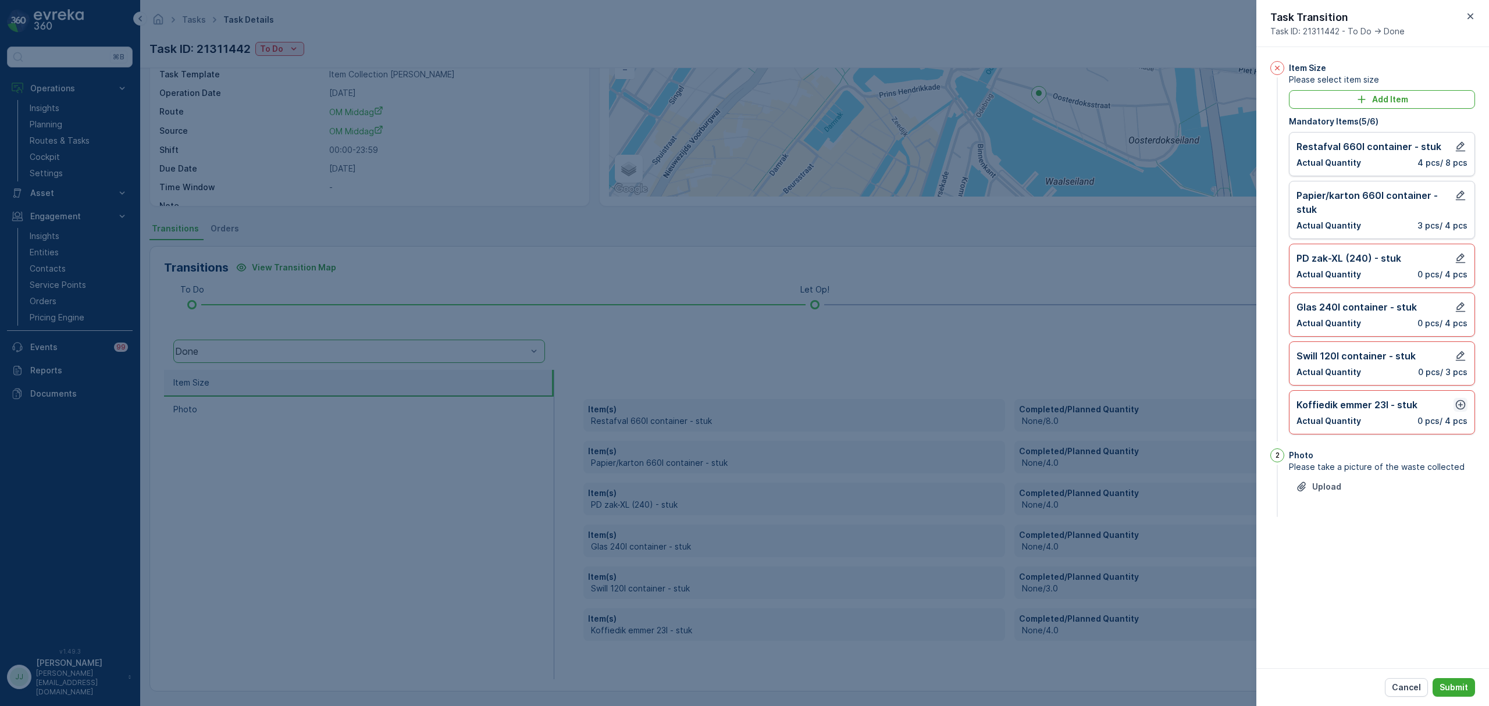
click at [1461, 404] on icon "button" at bounding box center [1460, 405] width 12 height 12
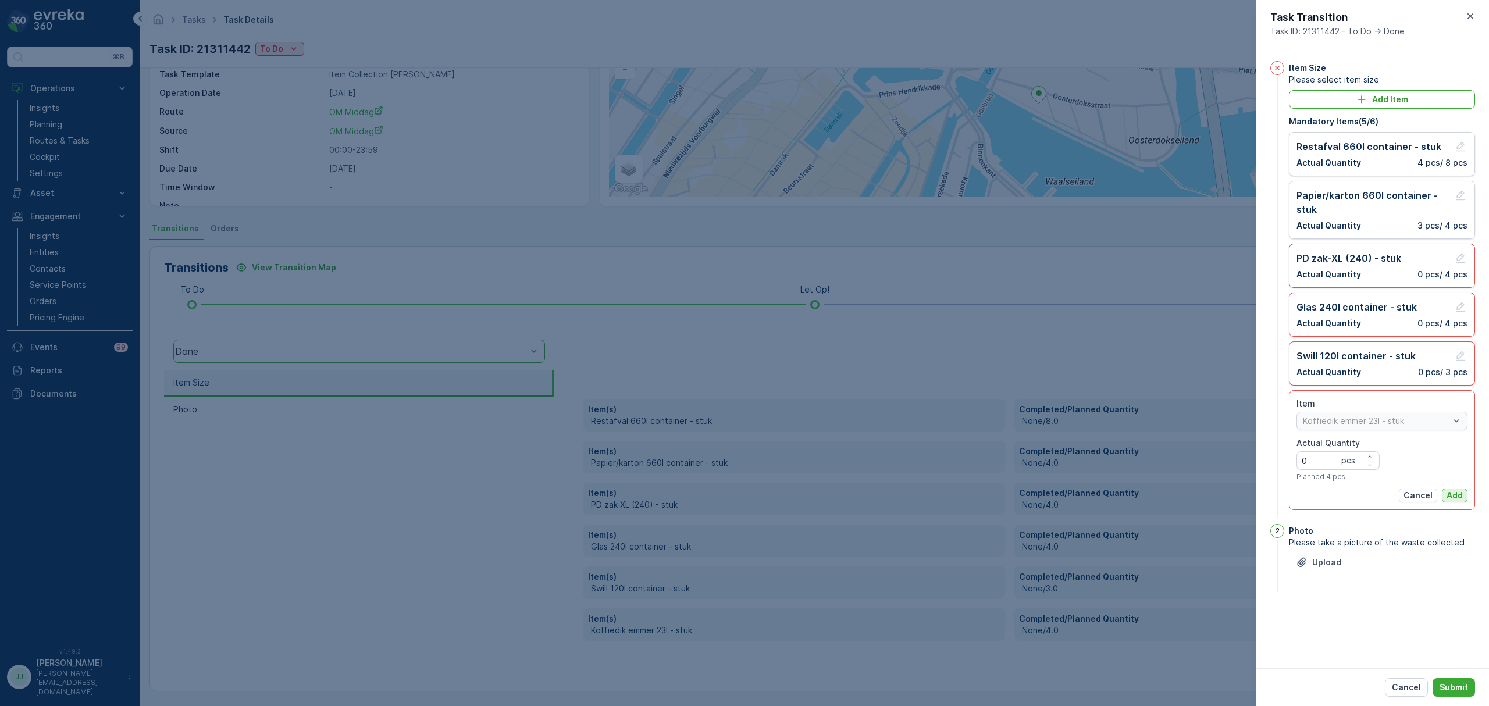
click at [1453, 494] on p "Add" at bounding box center [1454, 496] width 16 height 12
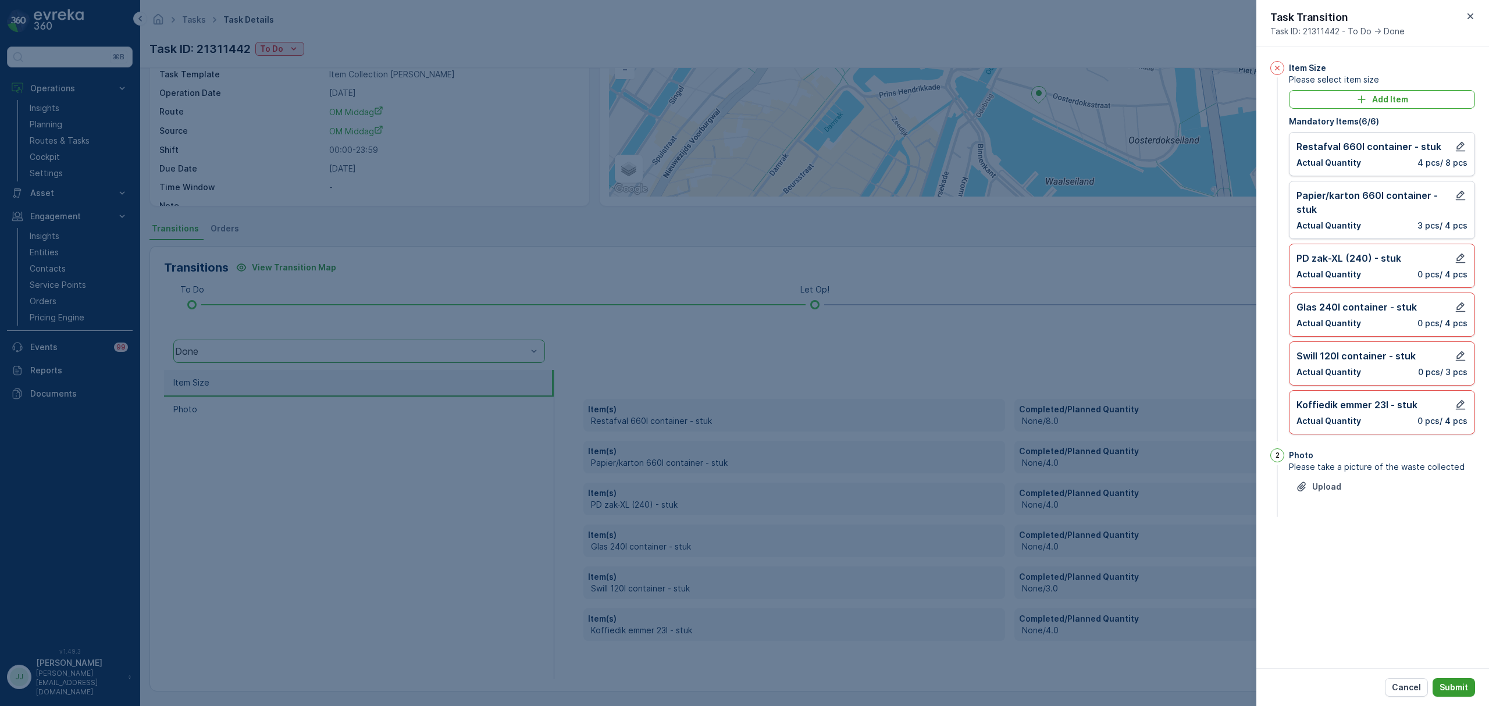
click at [1454, 690] on p "Submit" at bounding box center [1453, 688] width 28 height 12
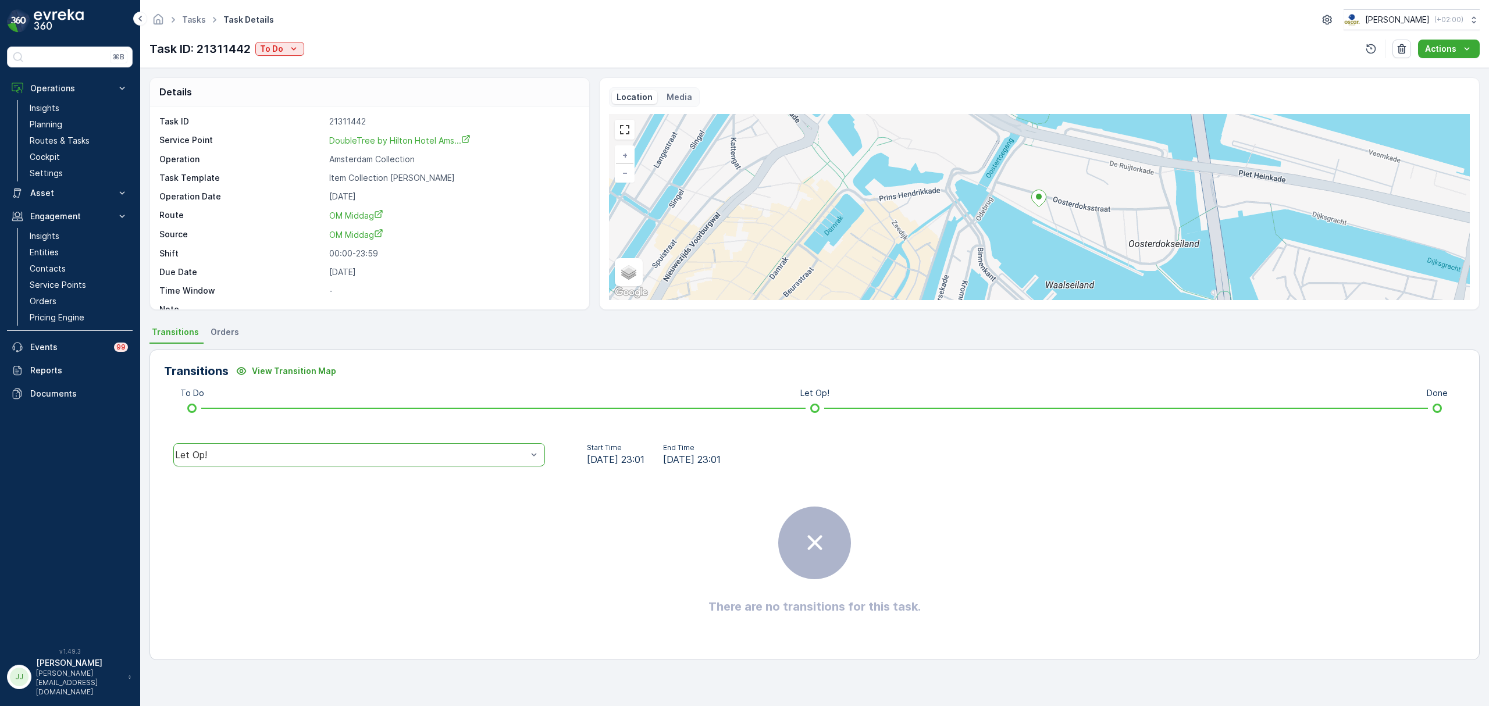
scroll to position [0, 0]
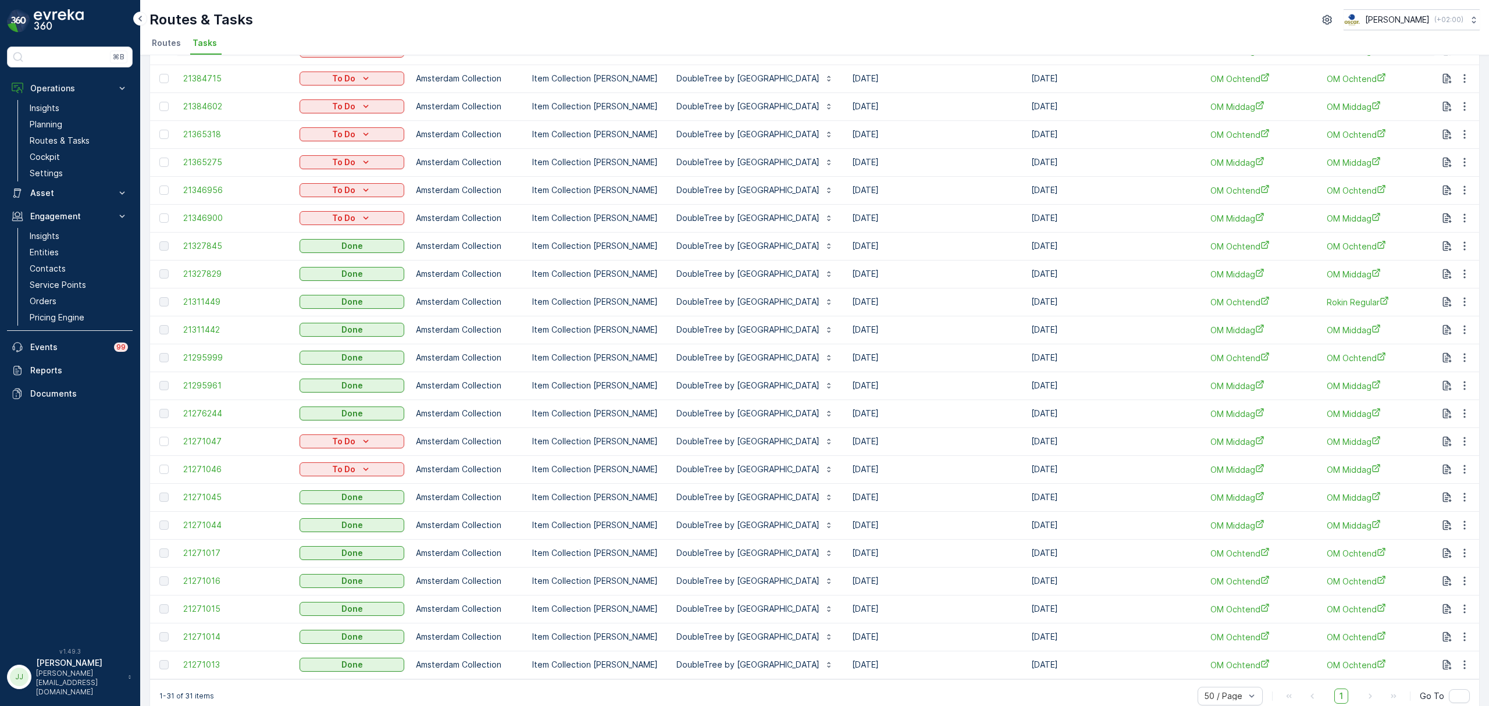
scroll to position [345, 0]
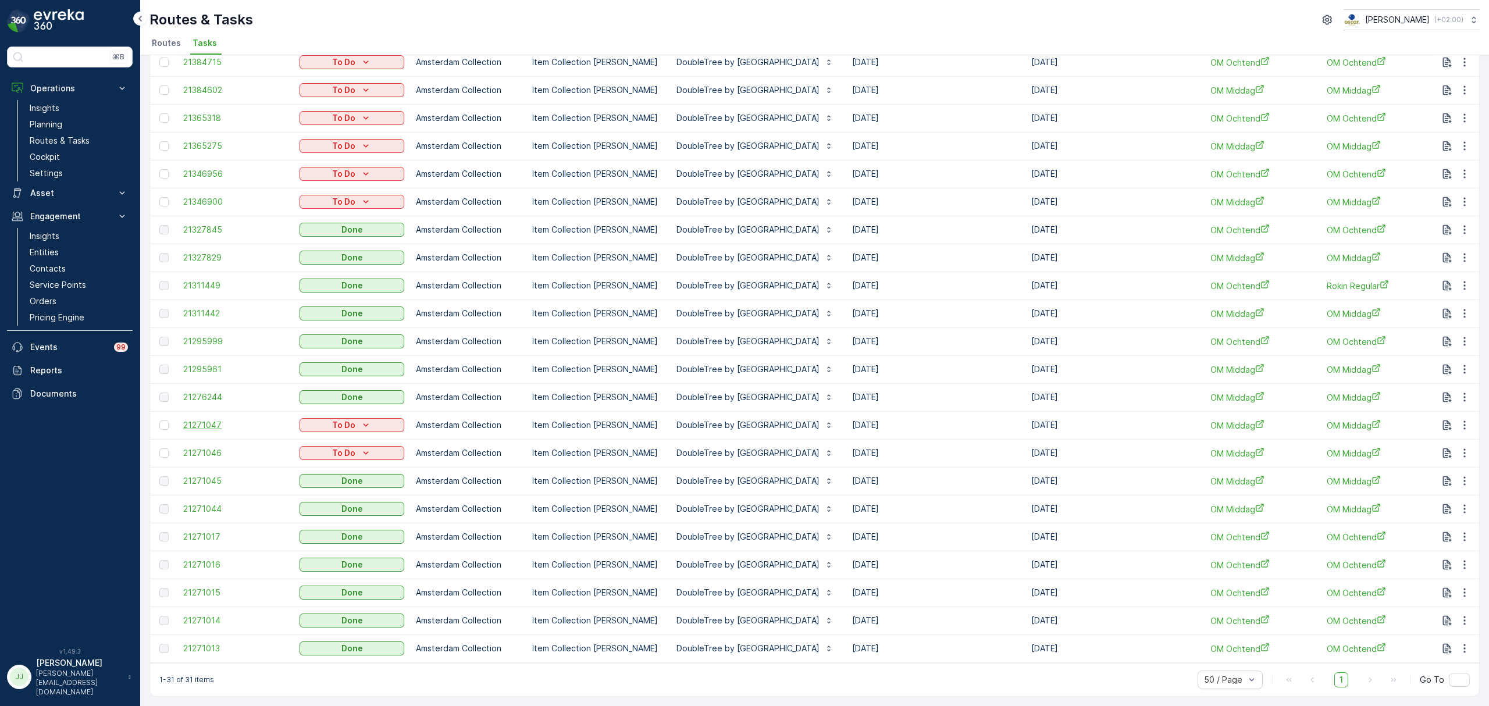
click at [216, 419] on span "21271047" at bounding box center [235, 425] width 105 height 12
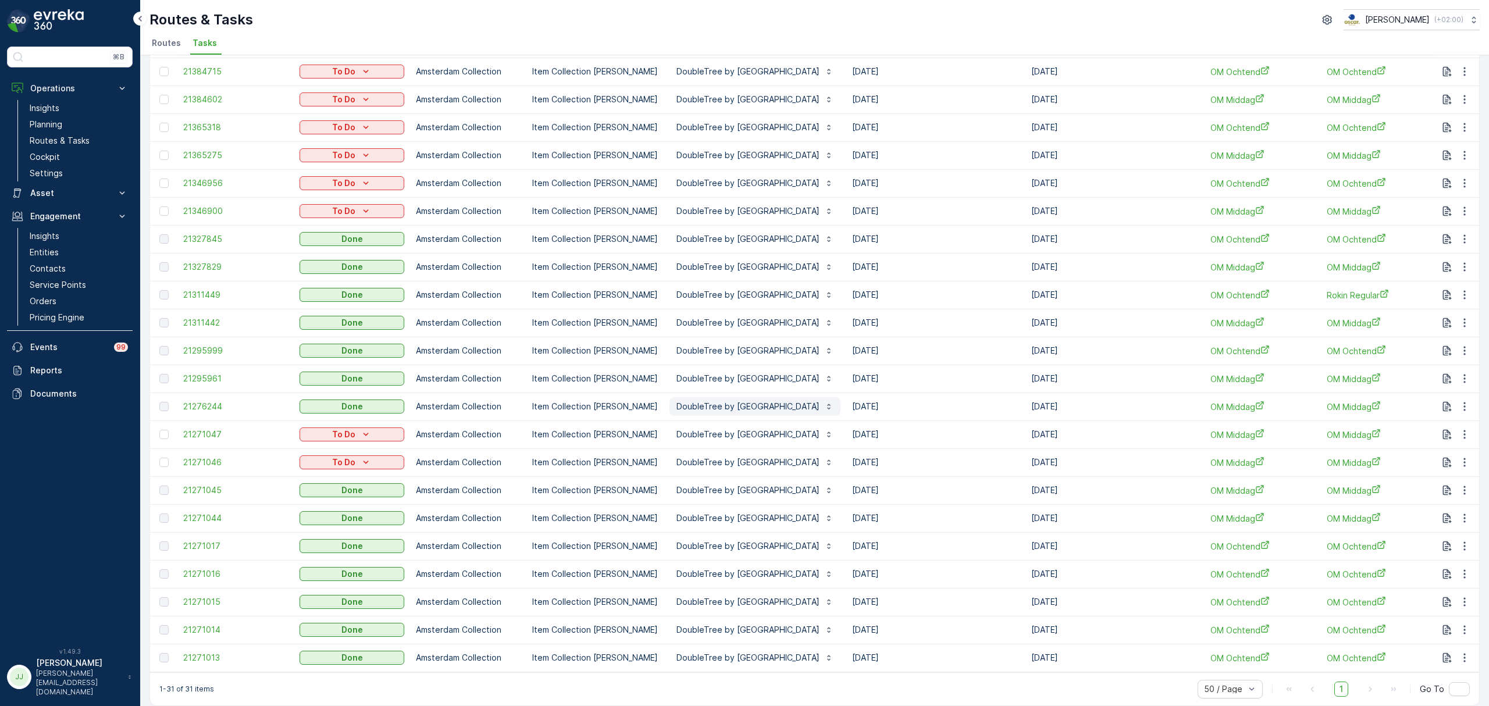
scroll to position [345, 0]
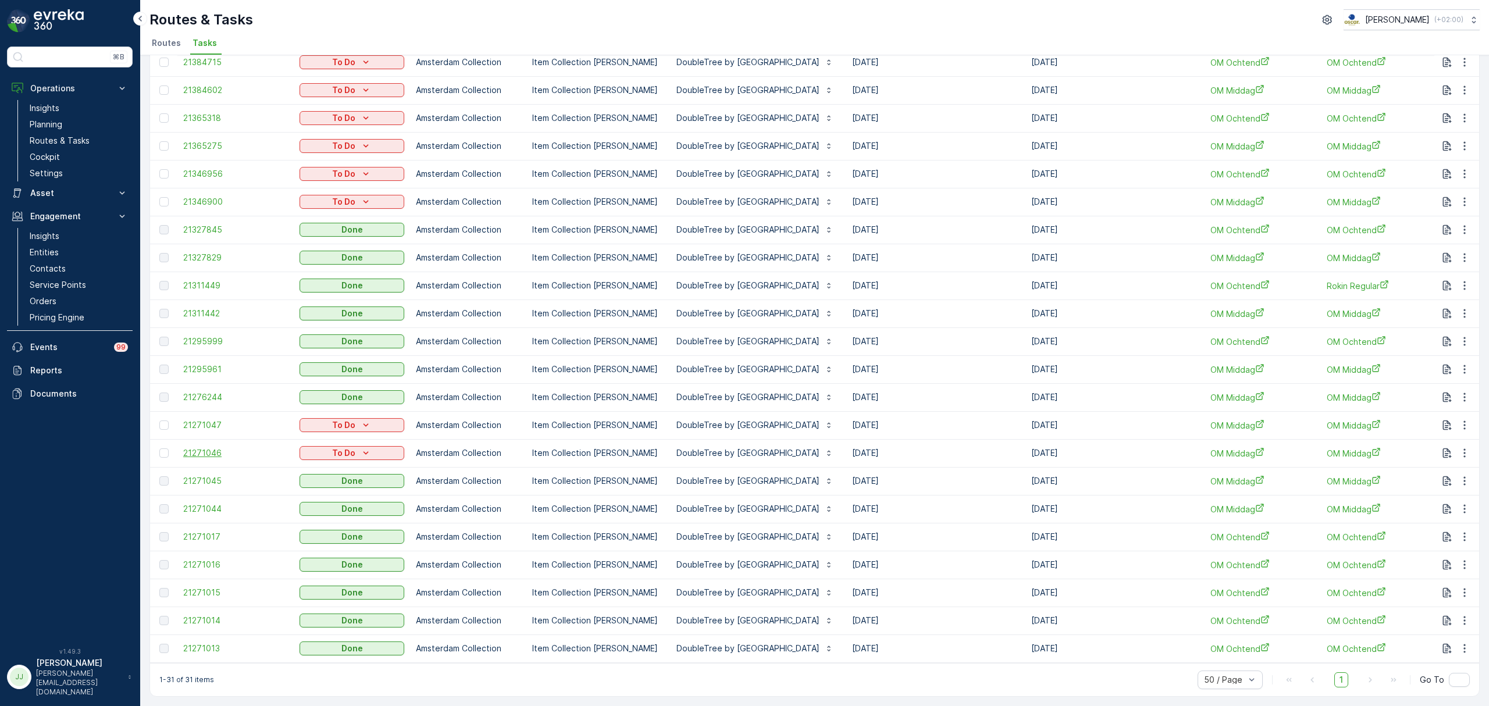
click at [213, 447] on span "21271046" at bounding box center [235, 453] width 105 height 12
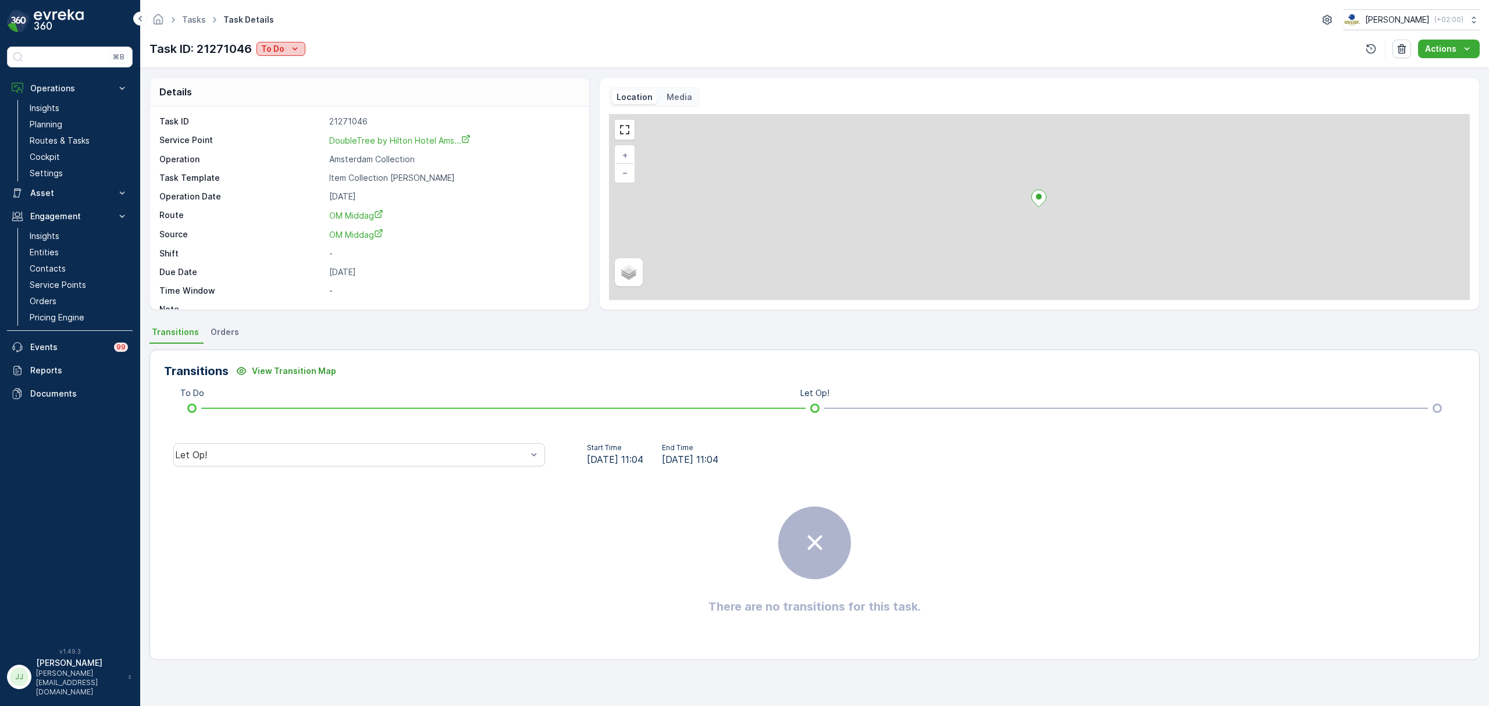
click at [287, 49] on div "To Do" at bounding box center [281, 49] width 40 height 12
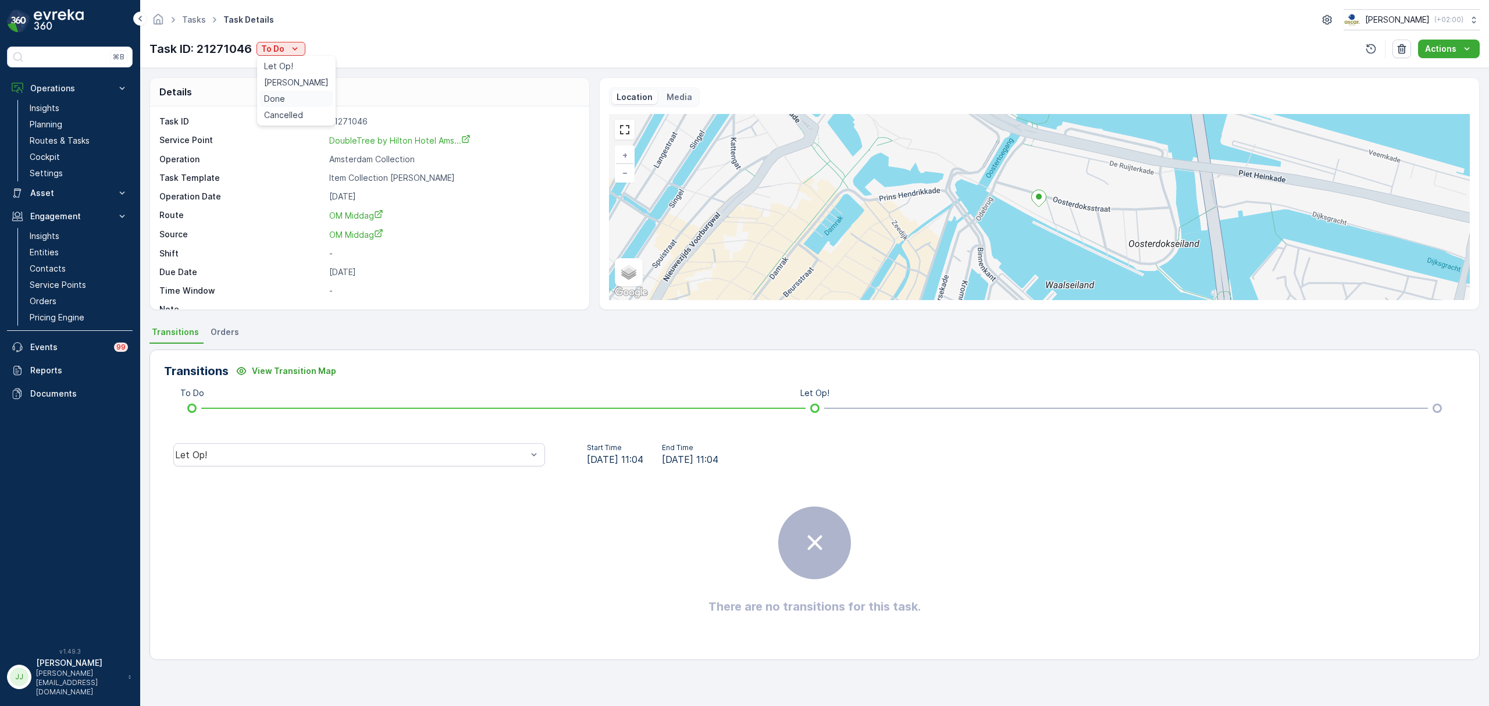
click at [282, 101] on span "Done" at bounding box center [274, 99] width 21 height 12
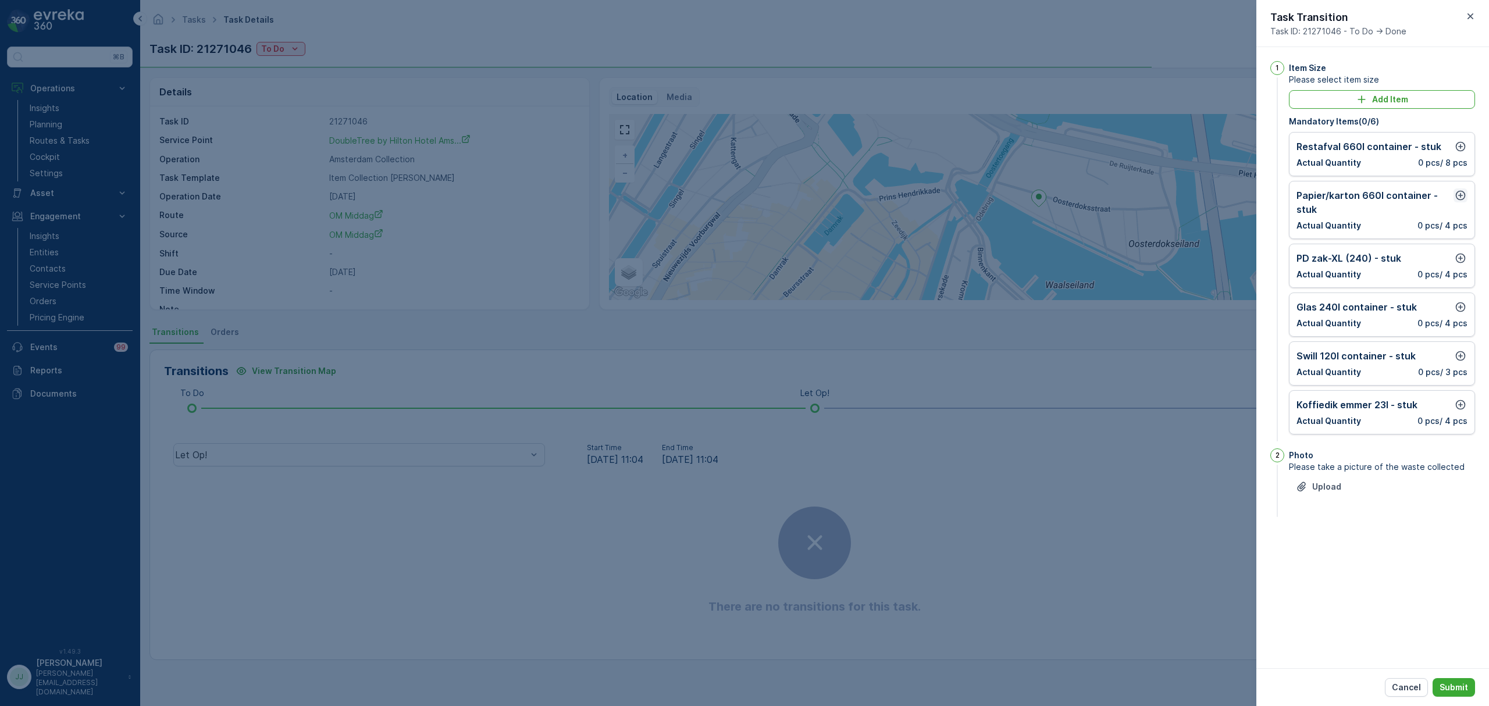
click at [1464, 189] on button "button" at bounding box center [1460, 195] width 14 height 14
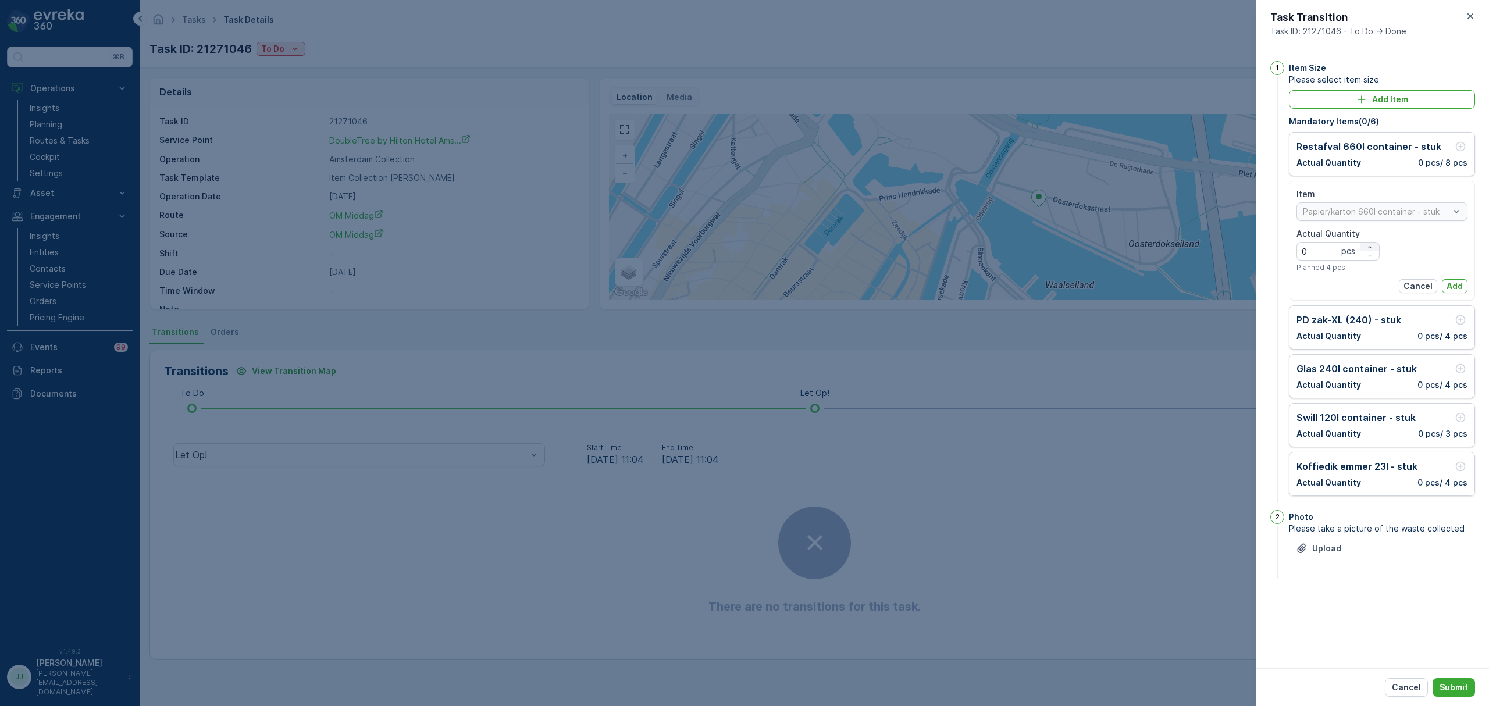
click at [1361, 247] on div "button" at bounding box center [1369, 247] width 19 height 7
type Quantity "2"
click at [1459, 280] on button "Add" at bounding box center [1455, 286] width 26 height 14
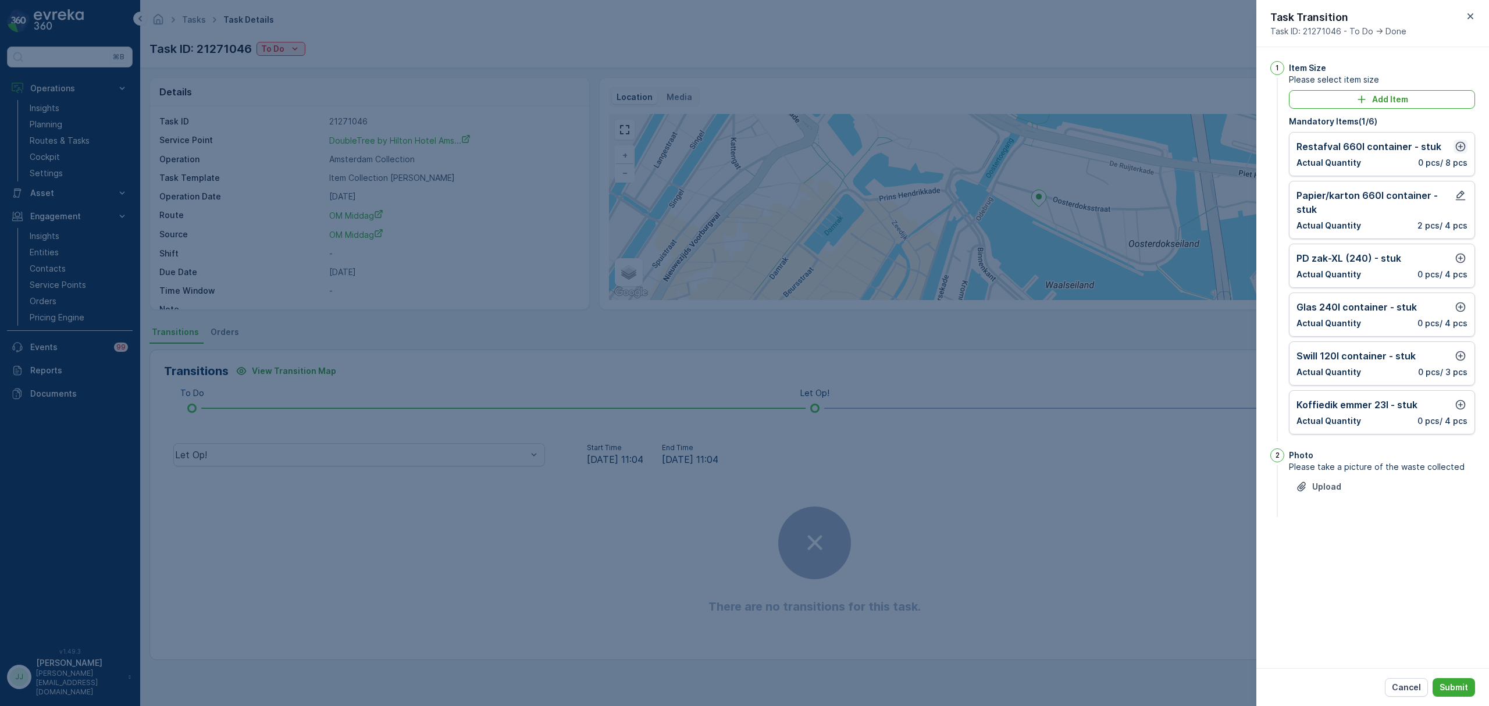
click at [1457, 143] on icon "button" at bounding box center [1460, 147] width 10 height 10
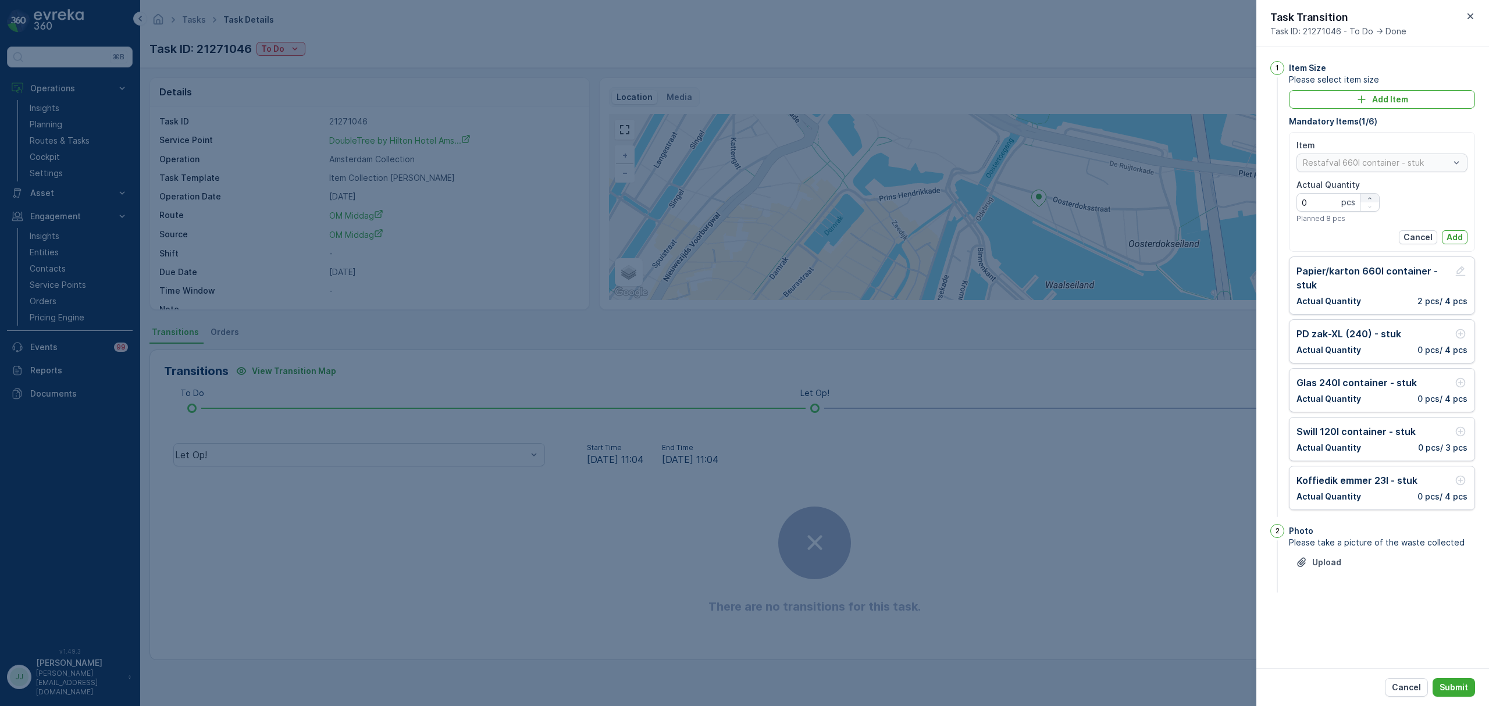
click at [1366, 198] on icon "button" at bounding box center [1369, 198] width 7 height 7
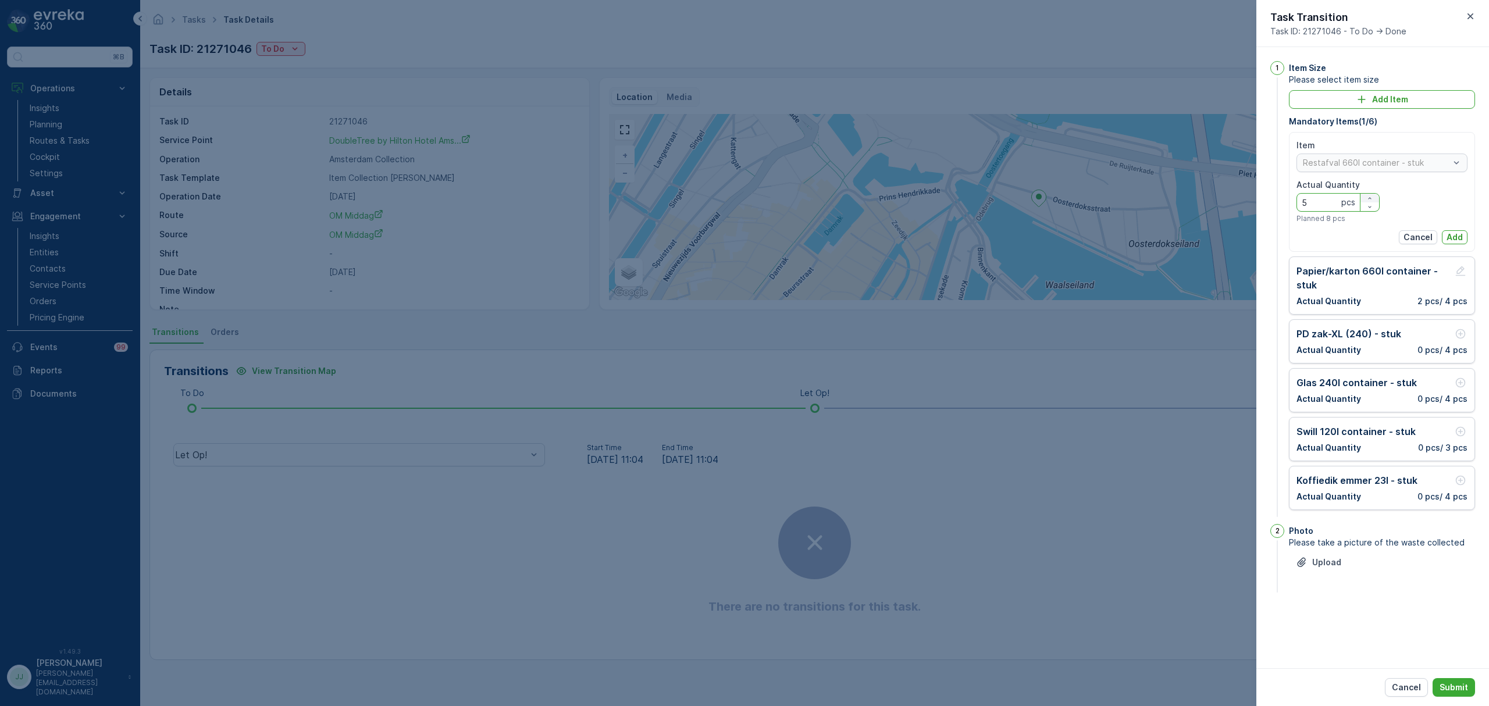
click at [1370, 198] on icon "button" at bounding box center [1369, 198] width 7 height 7
type Quantity "6"
click at [1453, 238] on p "Add" at bounding box center [1454, 237] width 16 height 12
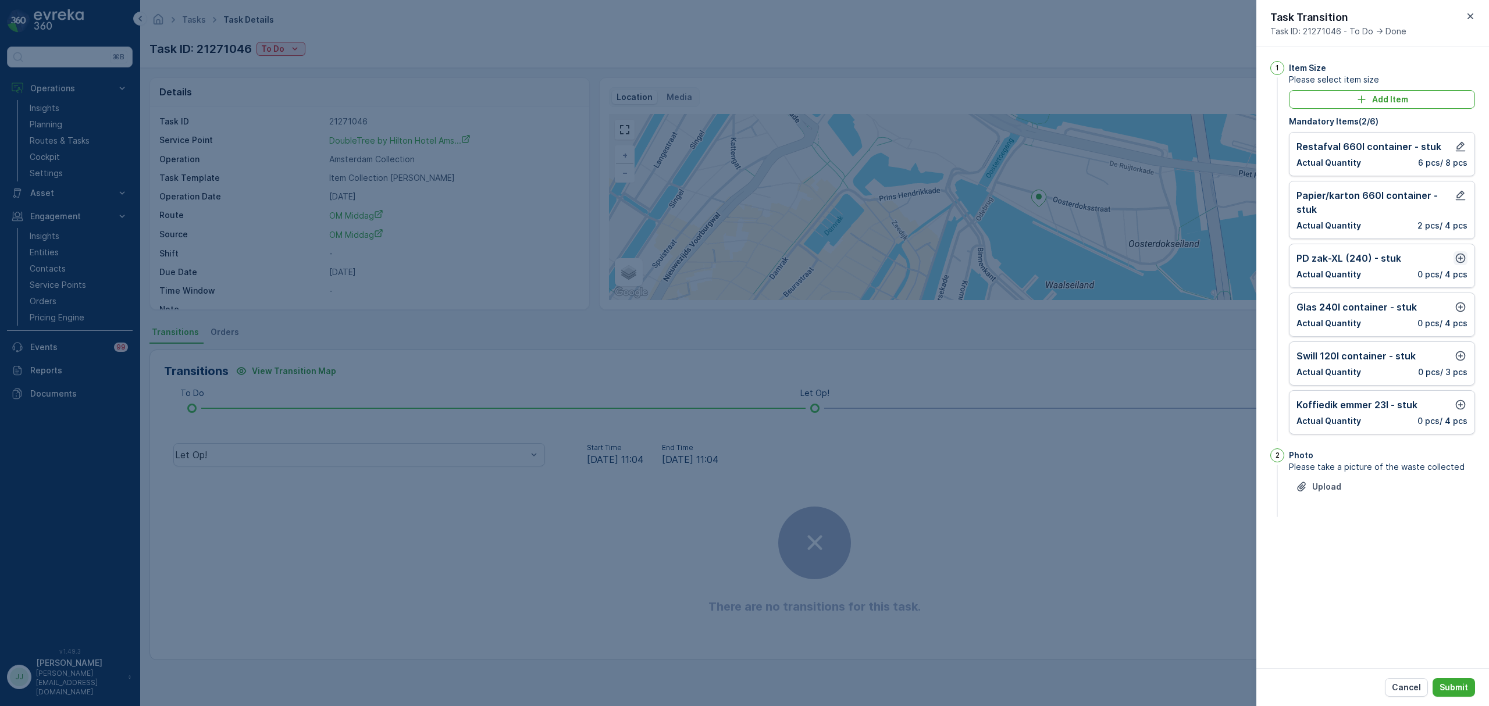
click at [1461, 259] on icon "button" at bounding box center [1460, 259] width 10 height 10
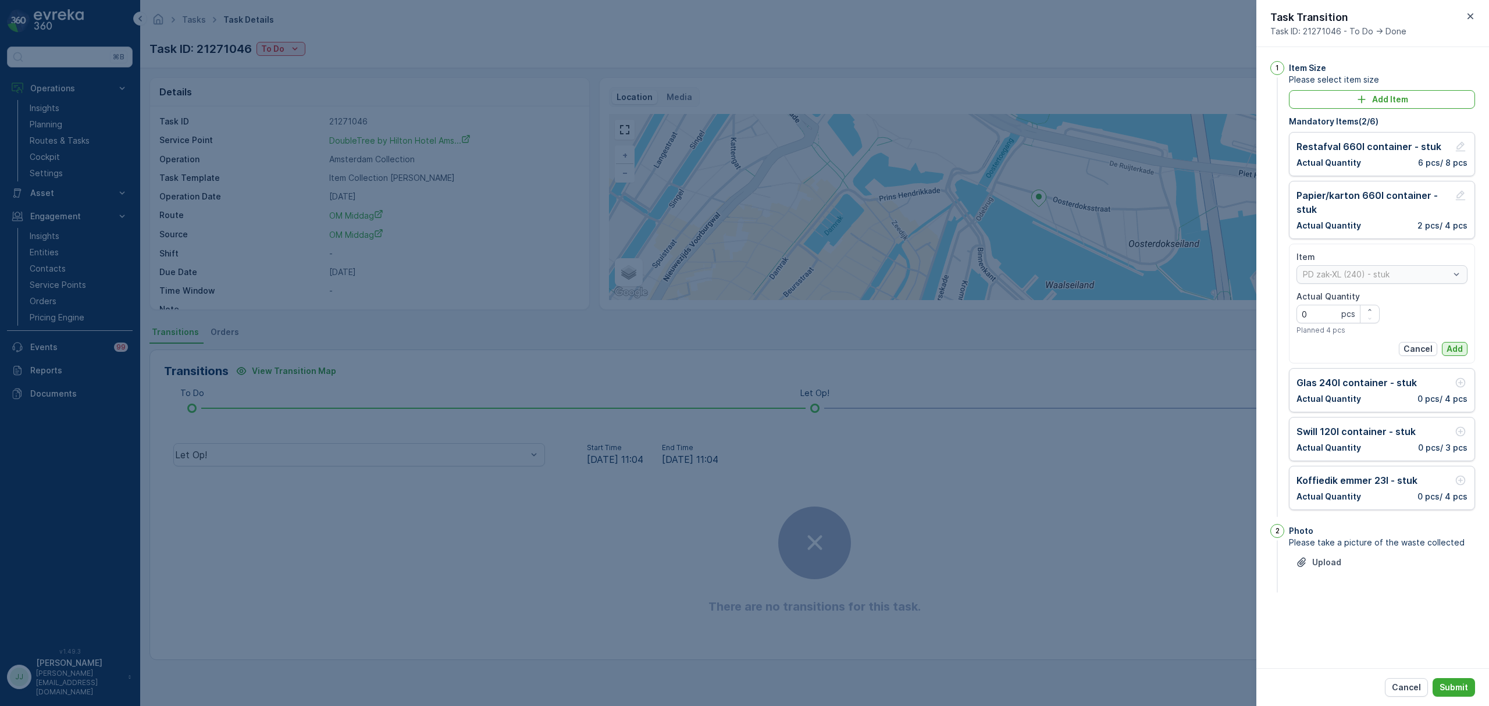
click at [1452, 343] on button "Add" at bounding box center [1455, 349] width 26 height 14
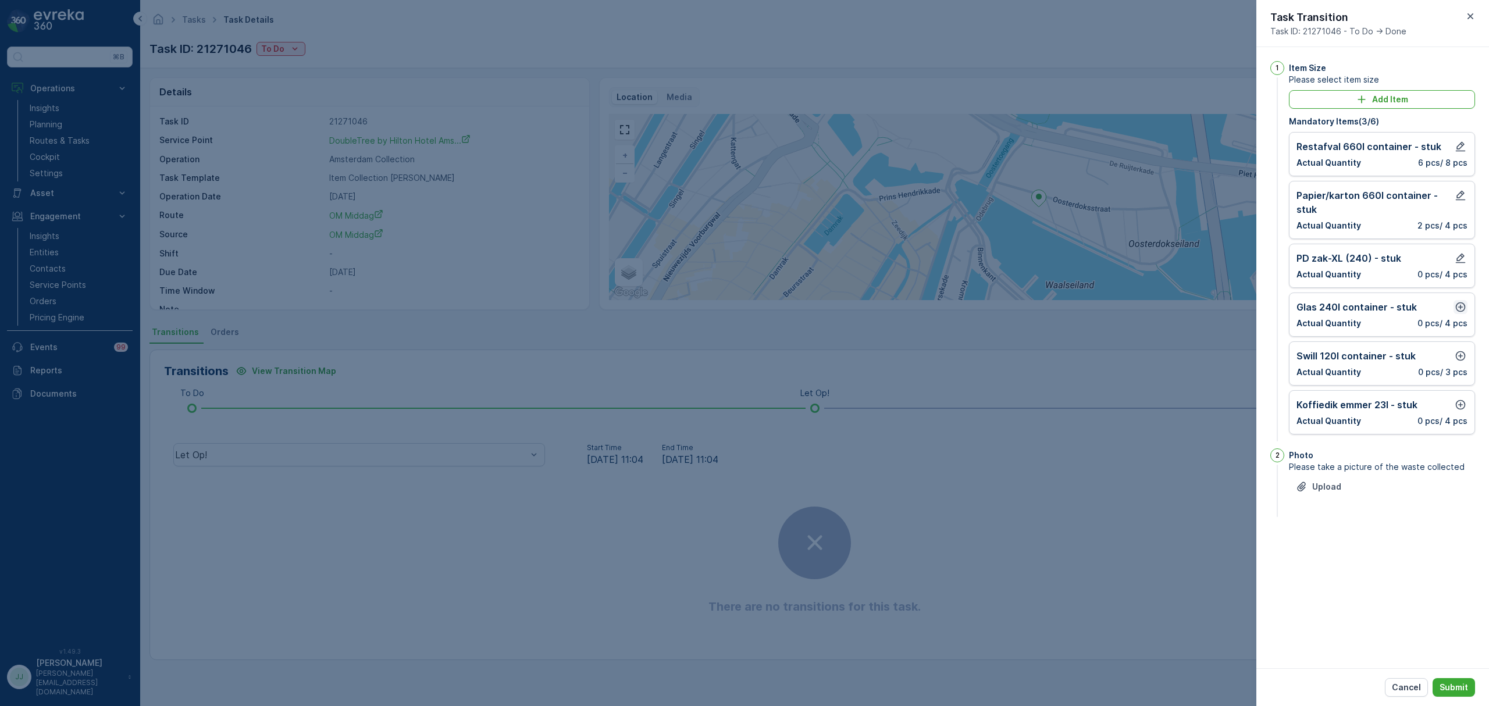
click at [1457, 313] on icon "button" at bounding box center [1460, 307] width 12 height 12
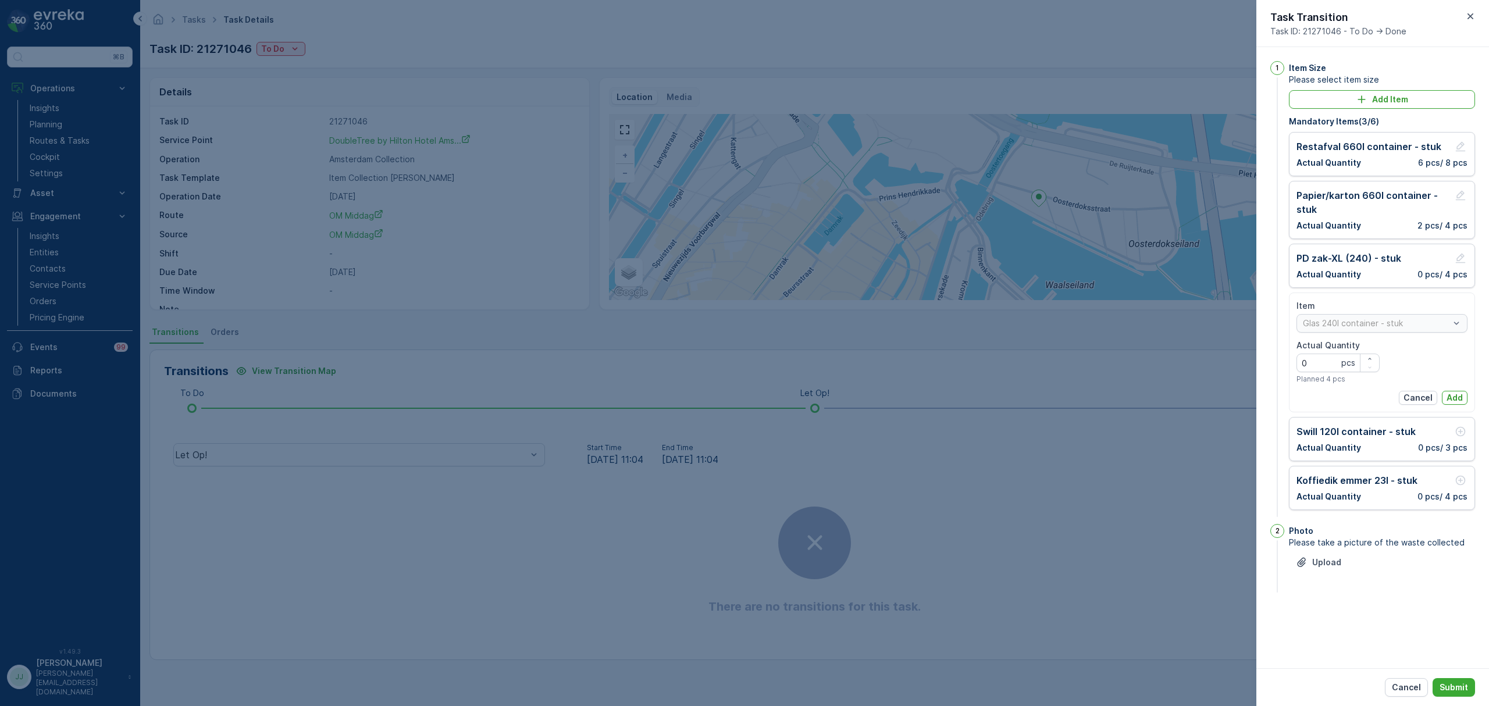
drag, startPoint x: 1455, startPoint y: 398, endPoint x: 1465, endPoint y: 399, distance: 10.5
click at [1456, 398] on p "Add" at bounding box center [1454, 398] width 16 height 12
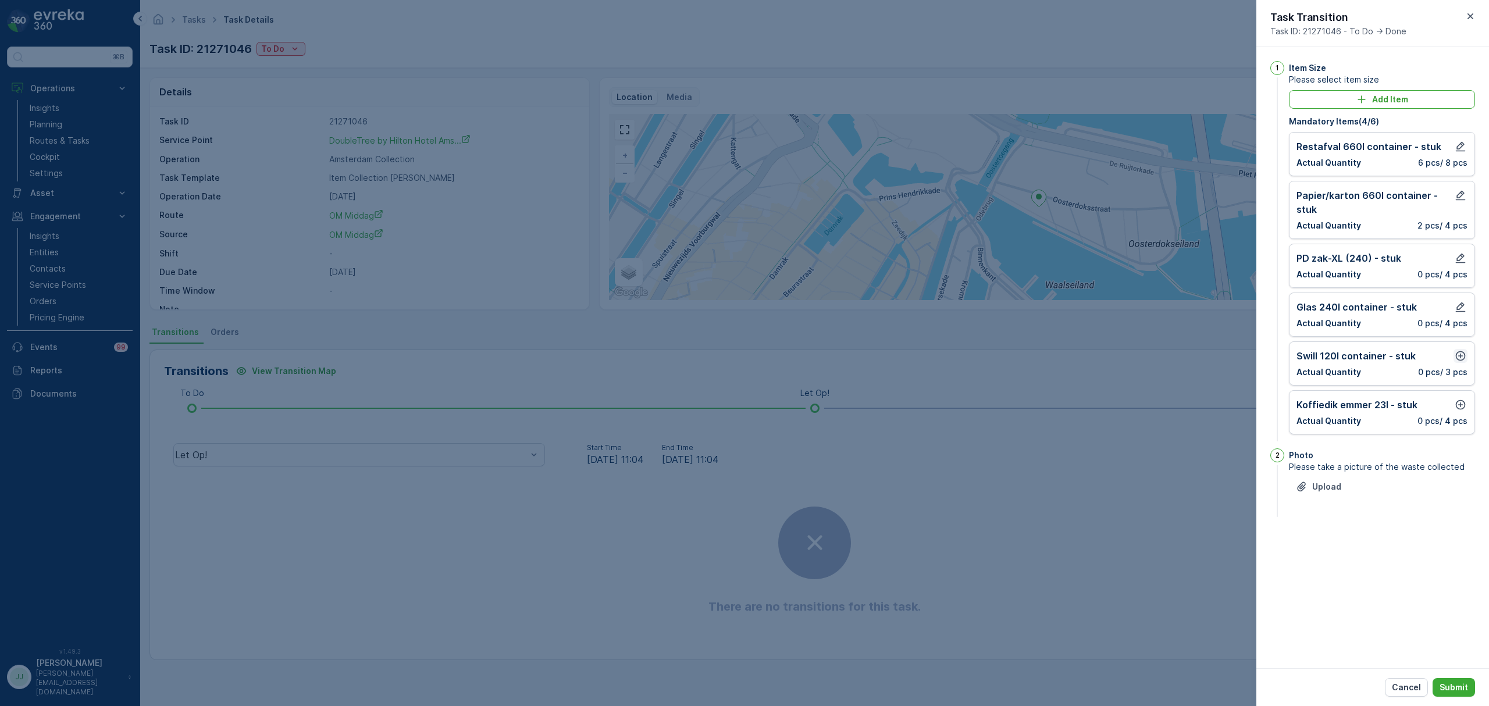
click at [1461, 356] on icon "button" at bounding box center [1460, 356] width 12 height 12
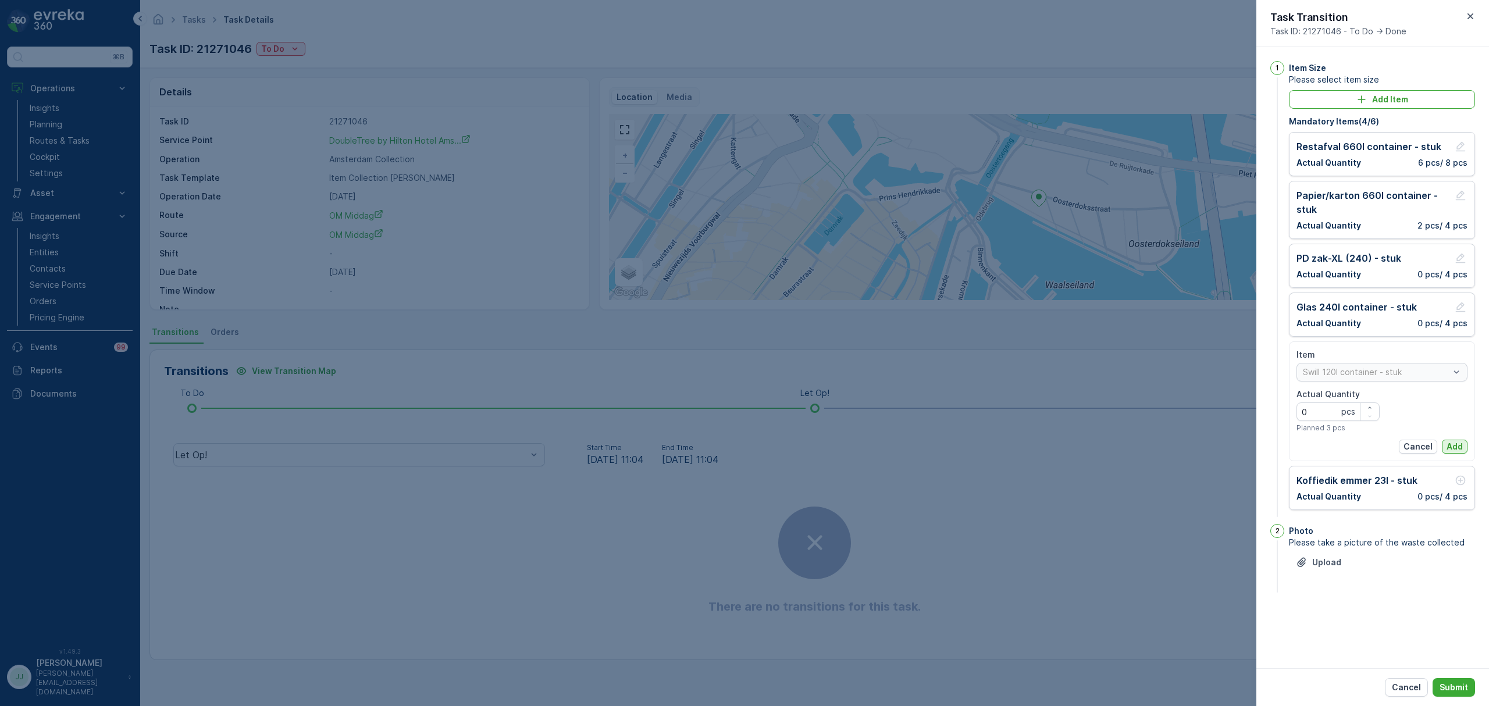
click at [1453, 445] on p "Add" at bounding box center [1454, 447] width 16 height 12
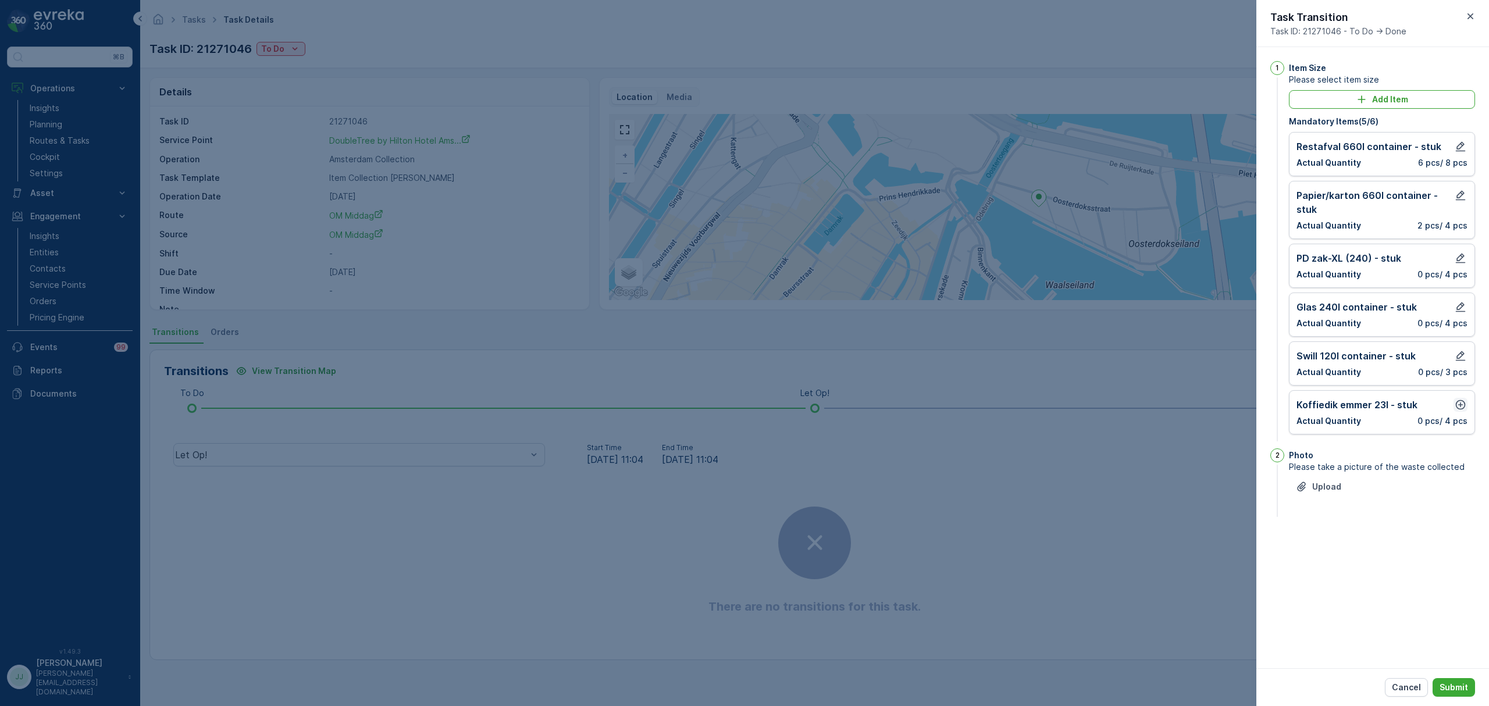
click at [1460, 407] on icon "button" at bounding box center [1460, 405] width 10 height 10
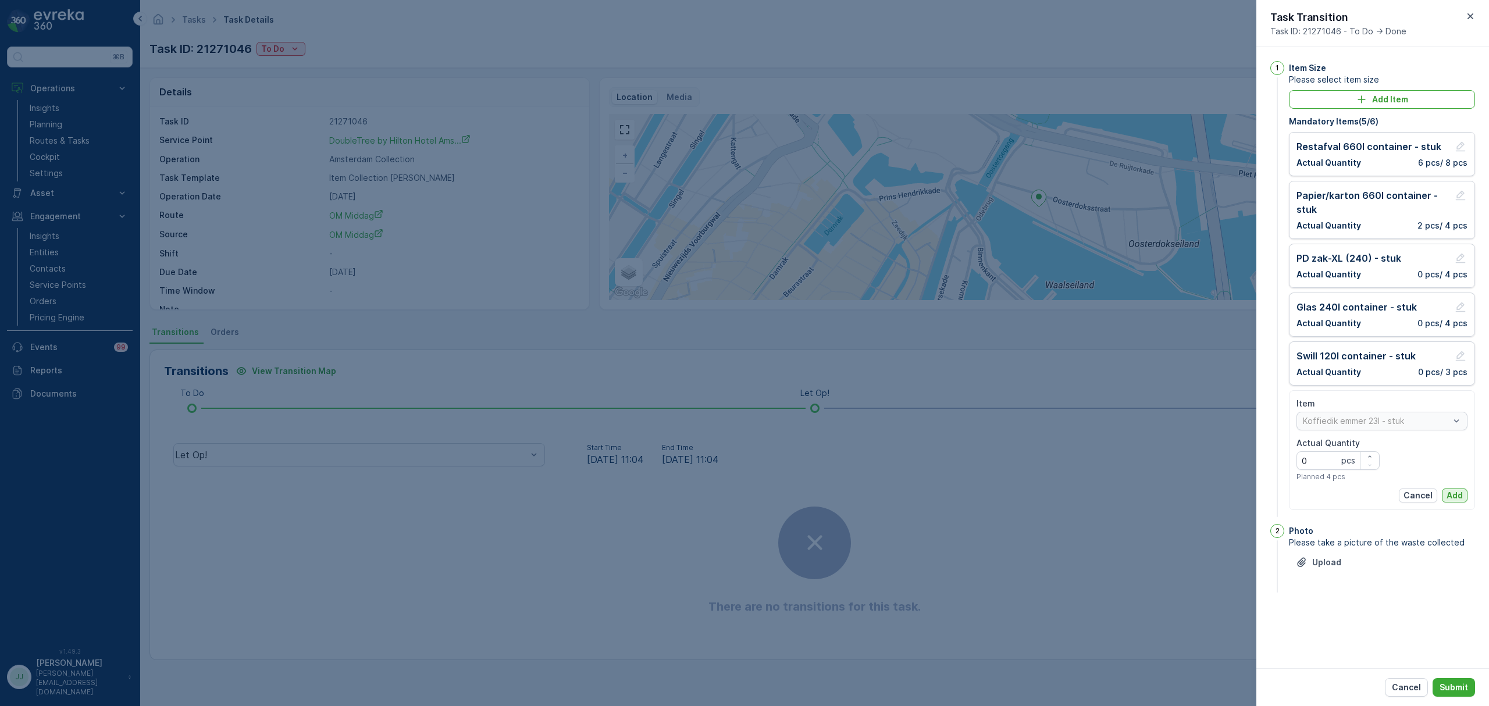
click at [1452, 497] on p "Add" at bounding box center [1454, 496] width 16 height 12
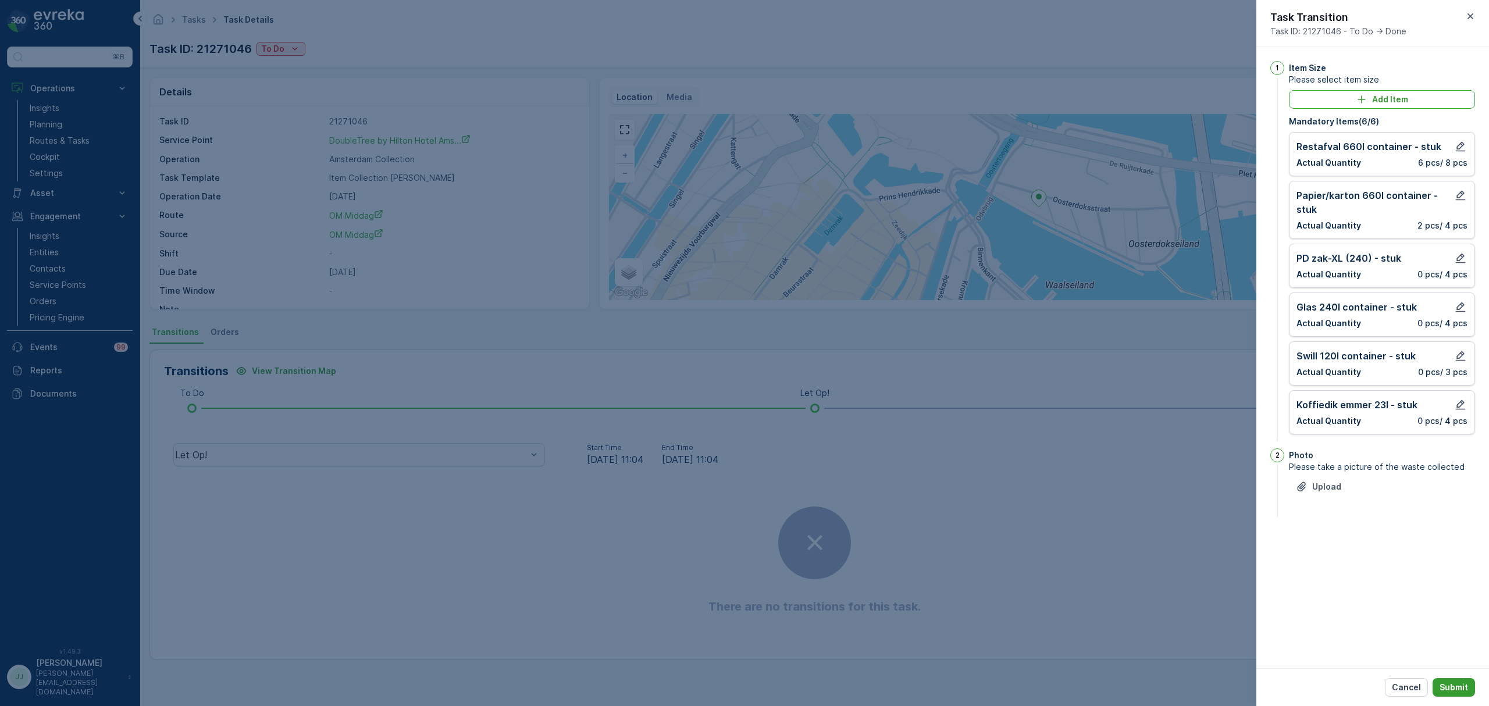
click at [1454, 689] on p "Submit" at bounding box center [1453, 688] width 28 height 12
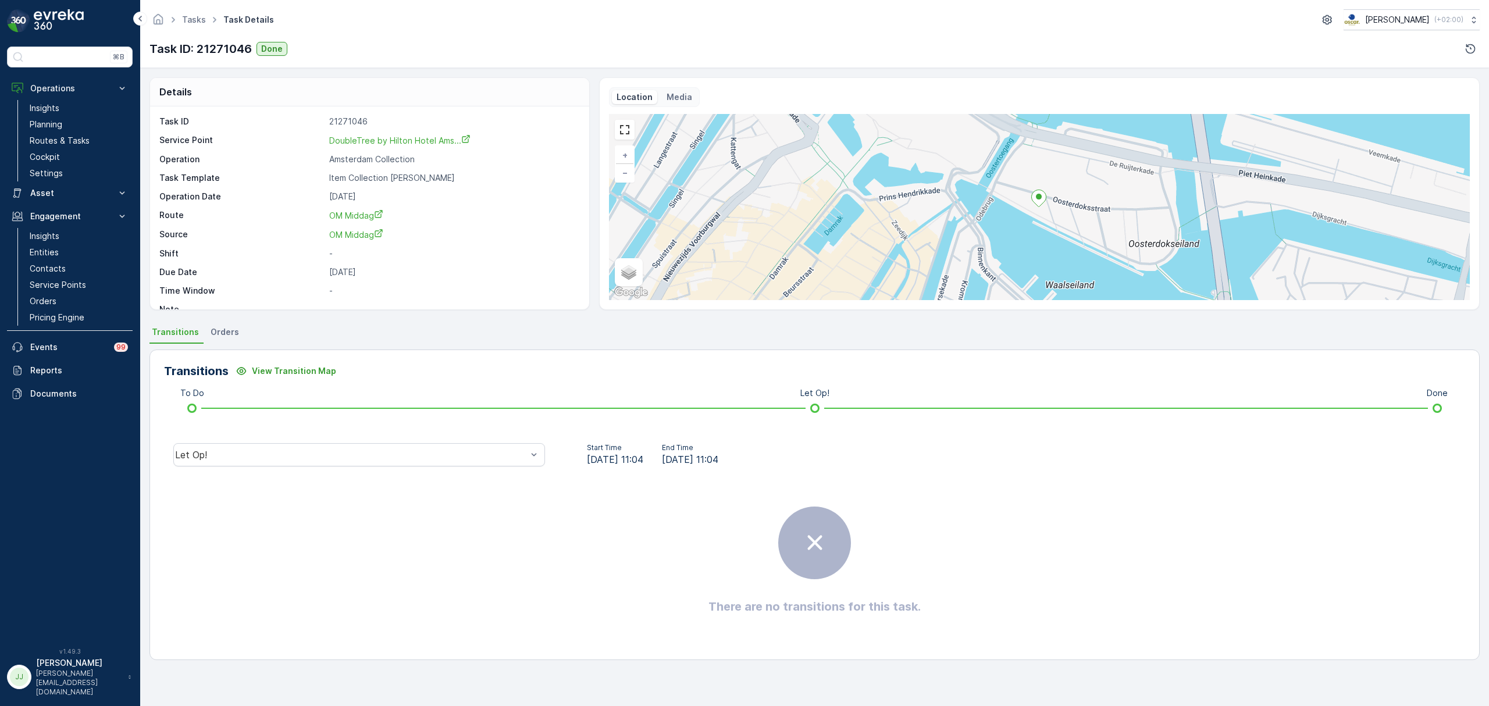
drag, startPoint x: 103, startPoint y: 44, endPoint x: 101, endPoint y: 38, distance: 6.6
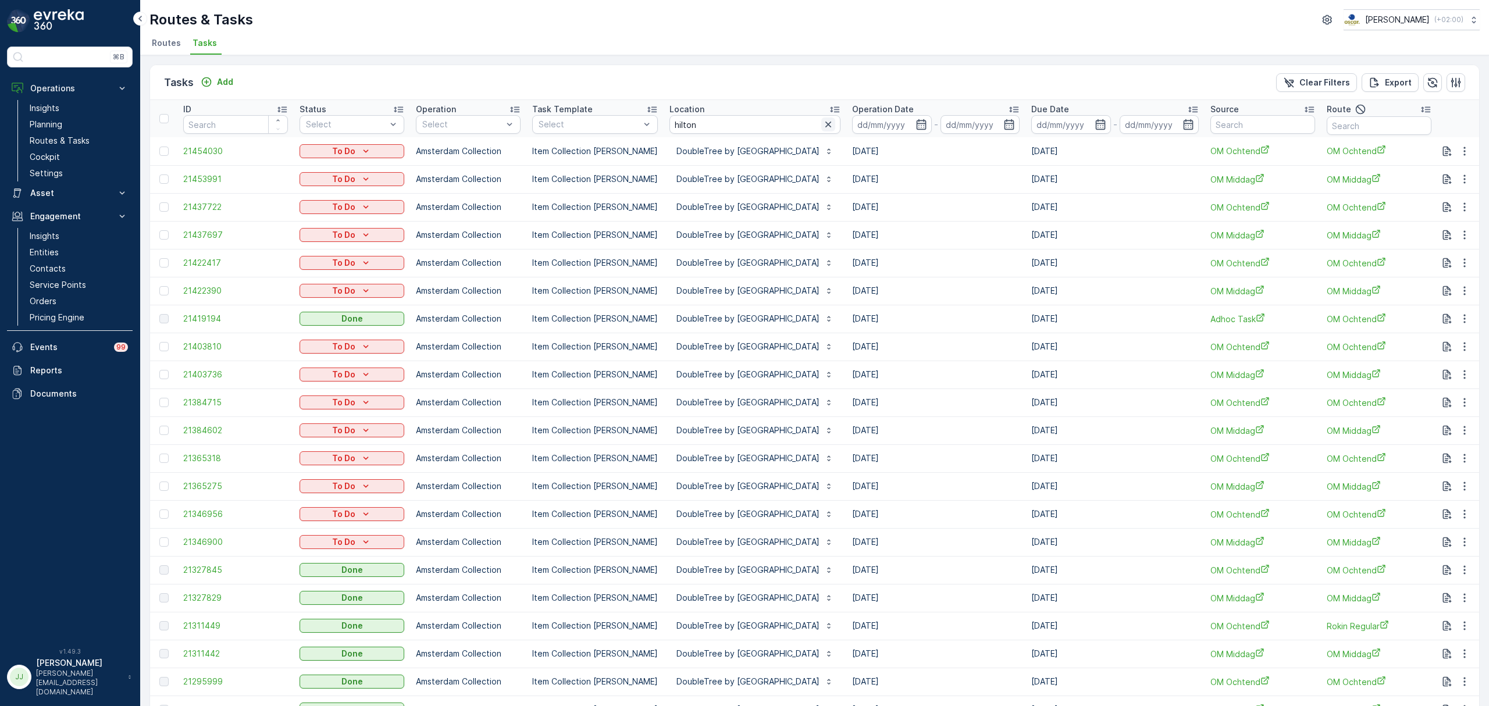
click at [834, 122] on icon "button" at bounding box center [828, 125] width 12 height 12
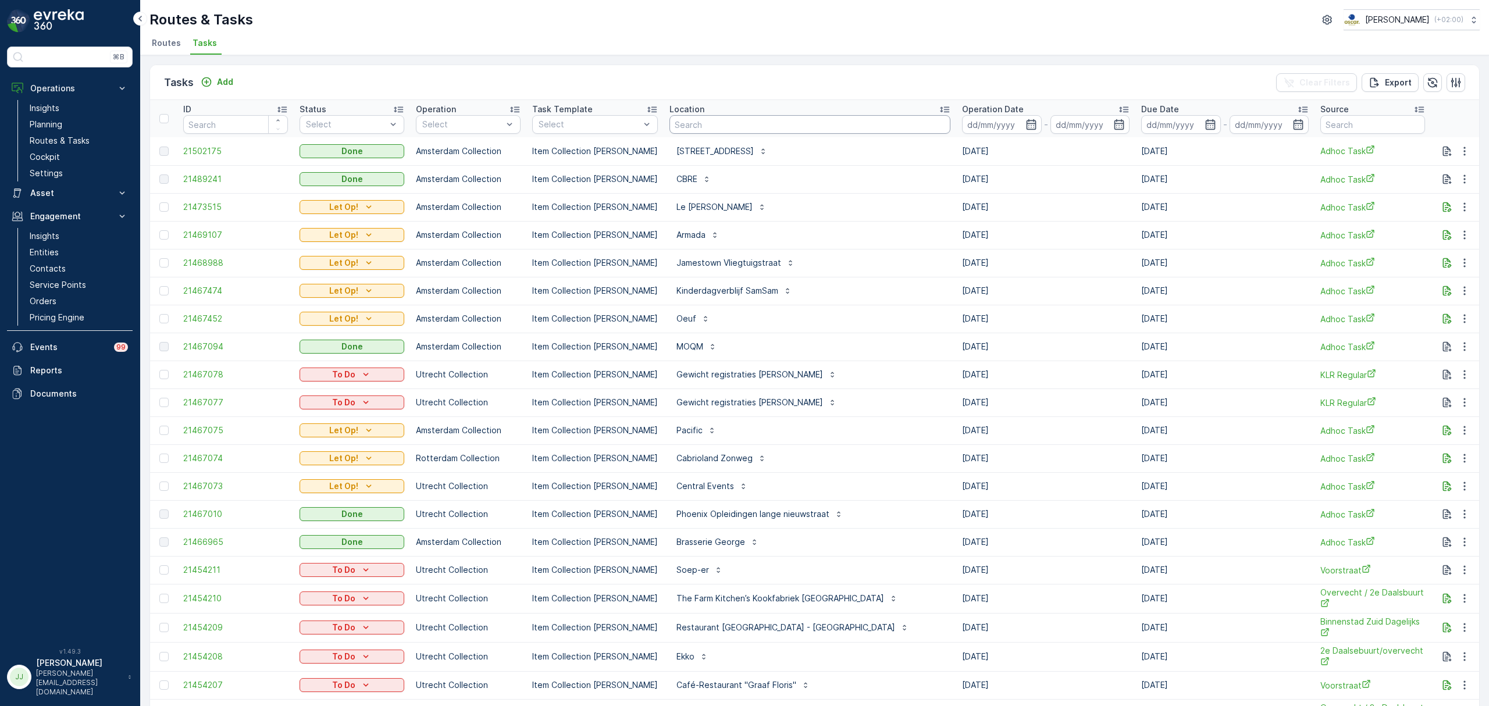
click at [715, 128] on input "text" at bounding box center [809, 124] width 281 height 19
type input "sea palacce"
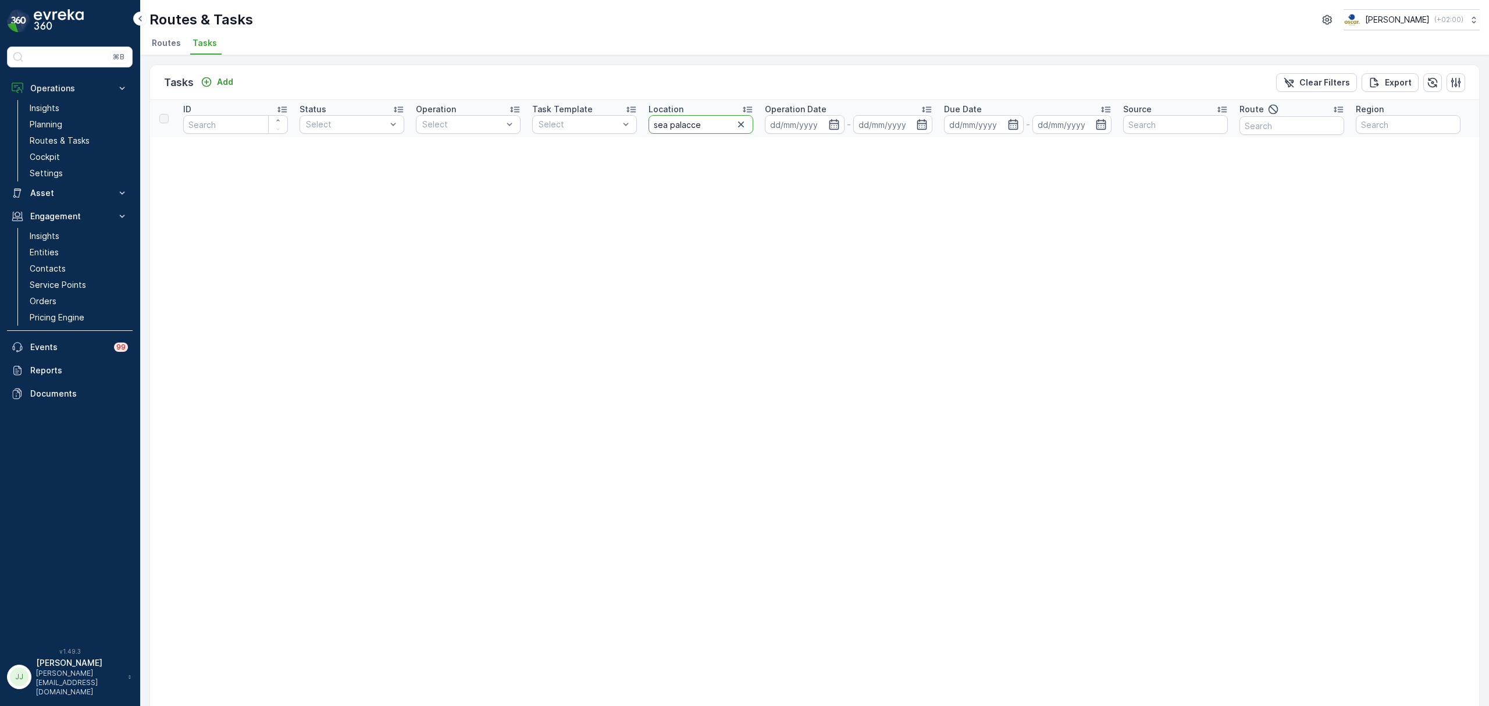
click at [691, 123] on input "sea palacce" at bounding box center [700, 124] width 105 height 19
type input "sea palace"
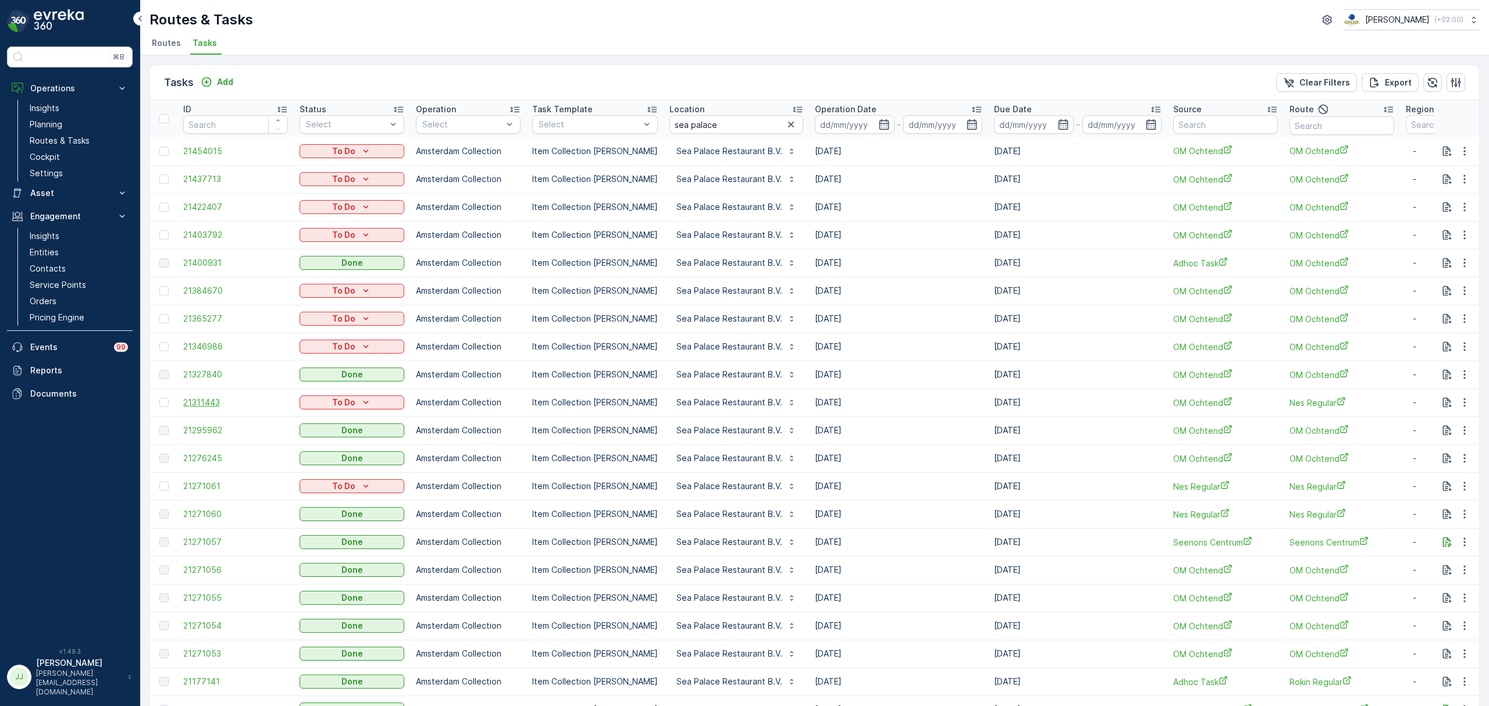
click at [201, 402] on span "21311443" at bounding box center [235, 403] width 105 height 12
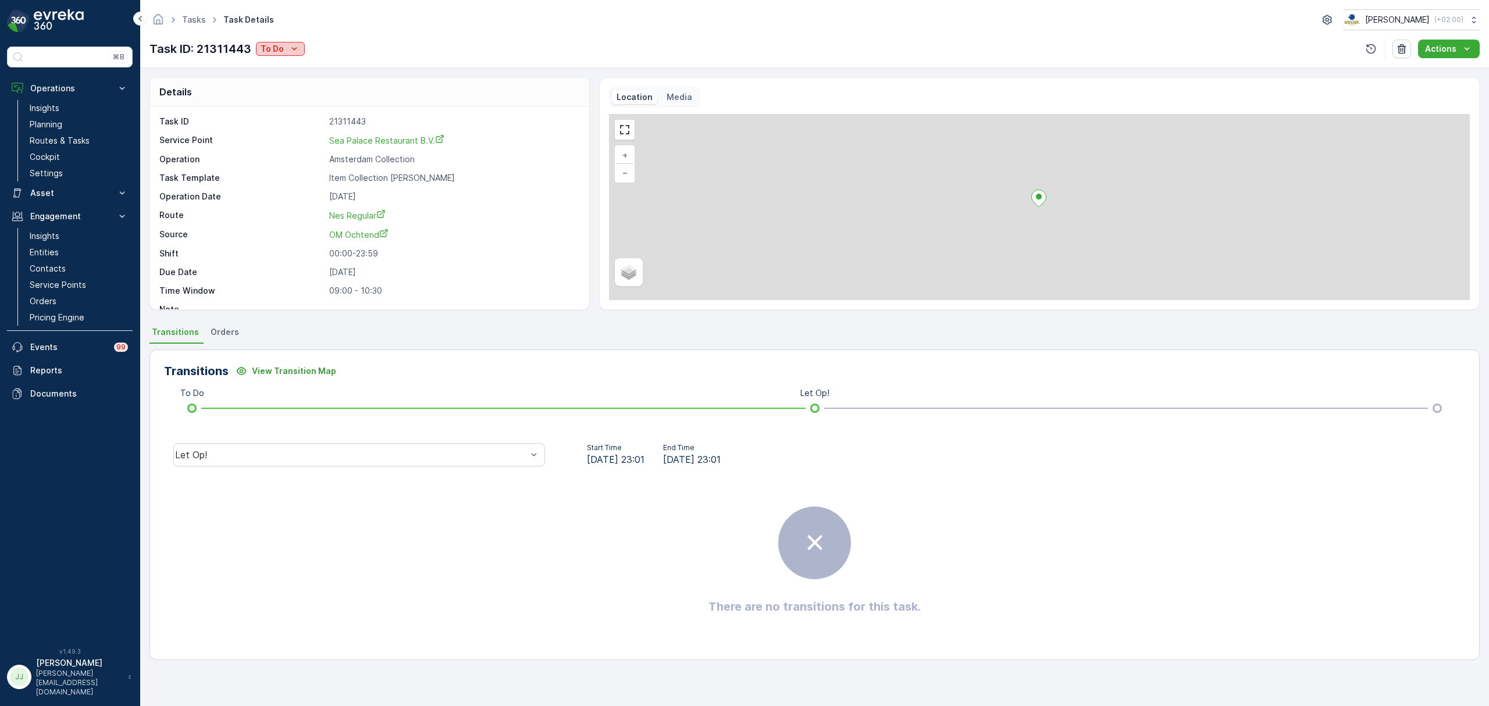
click at [284, 50] on div "To Do" at bounding box center [281, 49] width 40 height 12
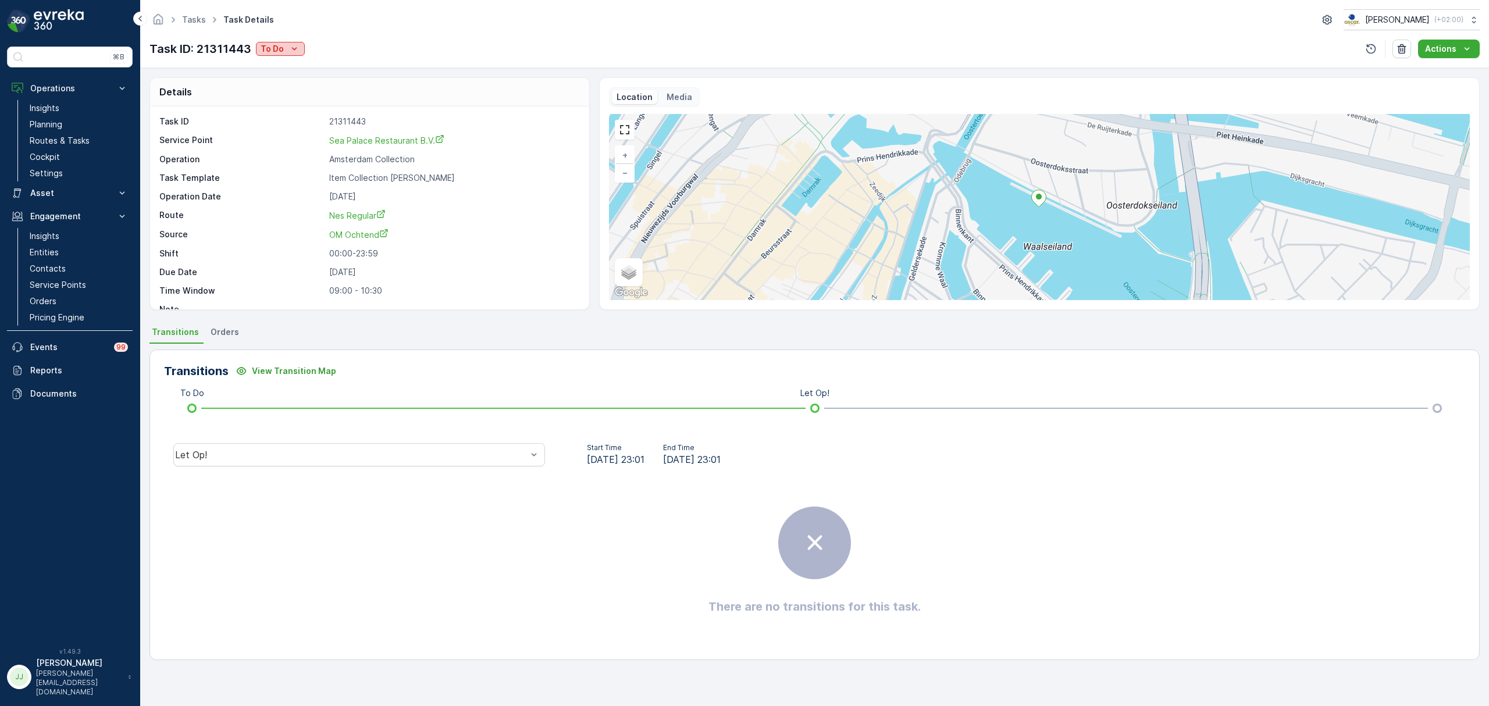
click at [280, 53] on p "To Do" at bounding box center [272, 49] width 23 height 12
click at [284, 98] on div "Done" at bounding box center [295, 99] width 74 height 16
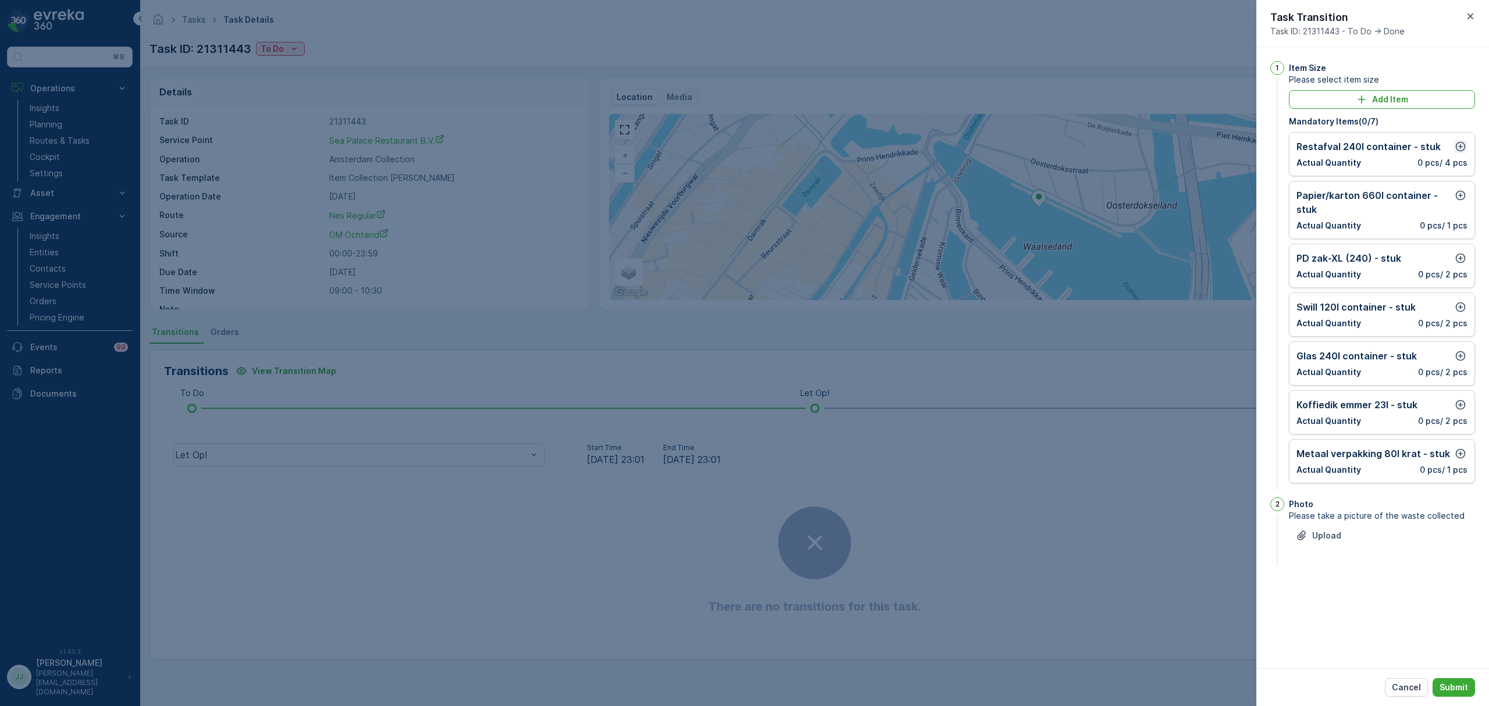
click at [1457, 145] on icon "button" at bounding box center [1460, 147] width 12 height 12
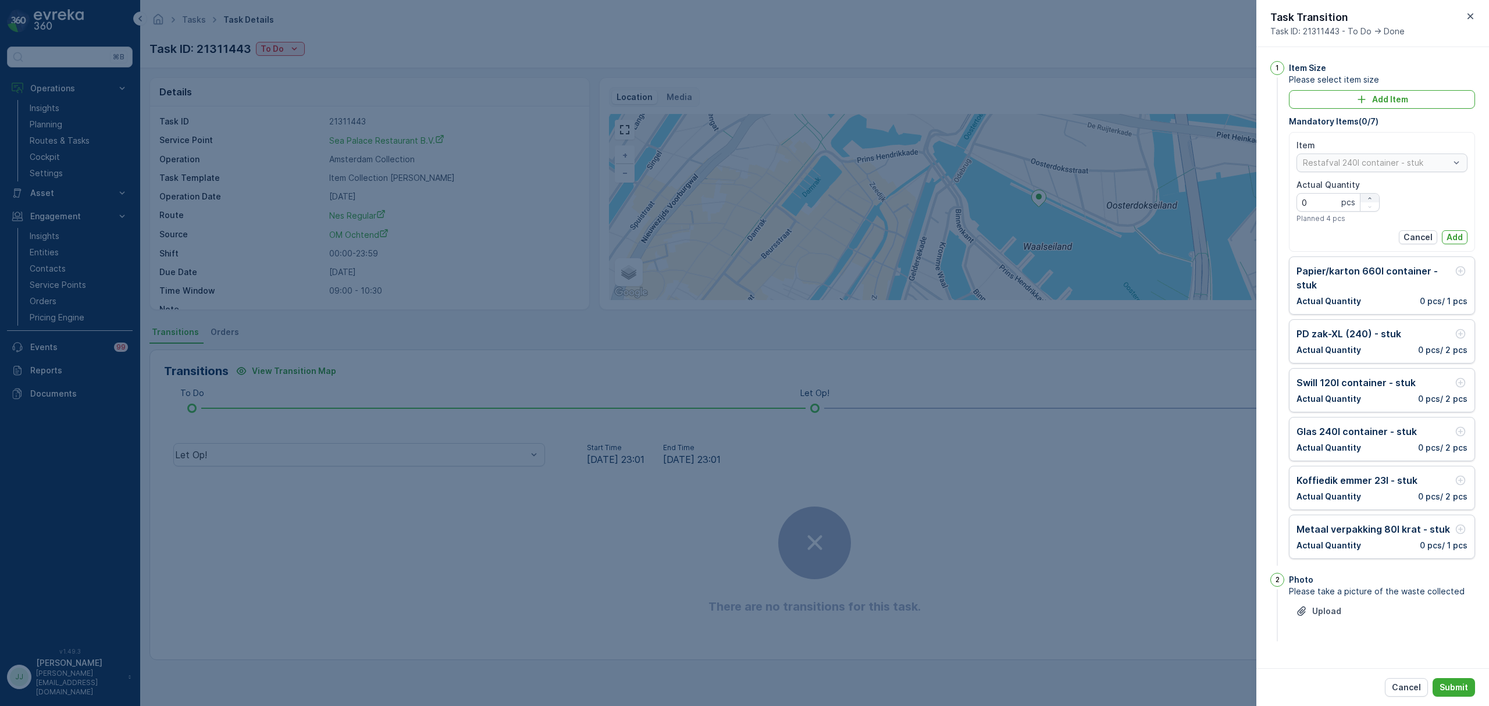
click at [1371, 195] on icon "button" at bounding box center [1369, 198] width 7 height 7
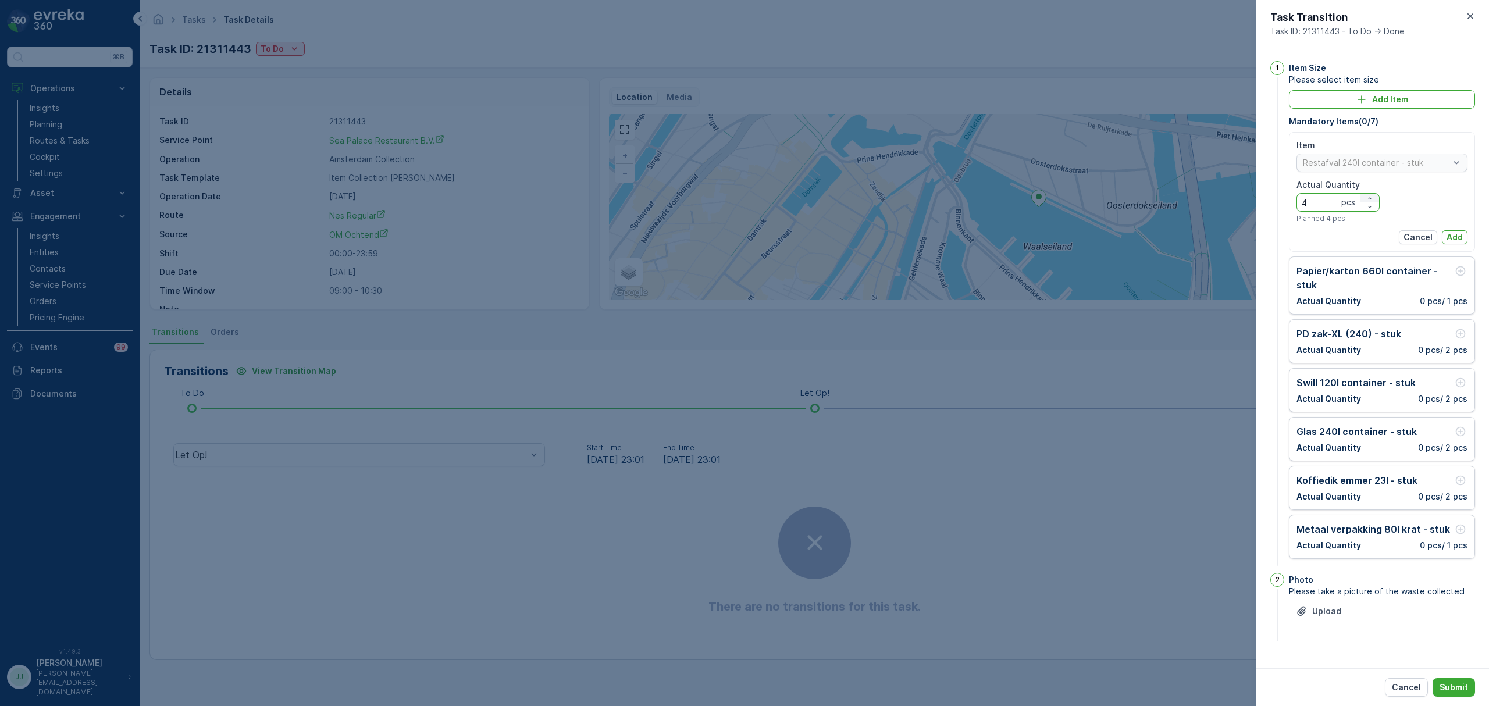
type Quantity "5"
click at [1456, 244] on button "Add" at bounding box center [1455, 237] width 26 height 14
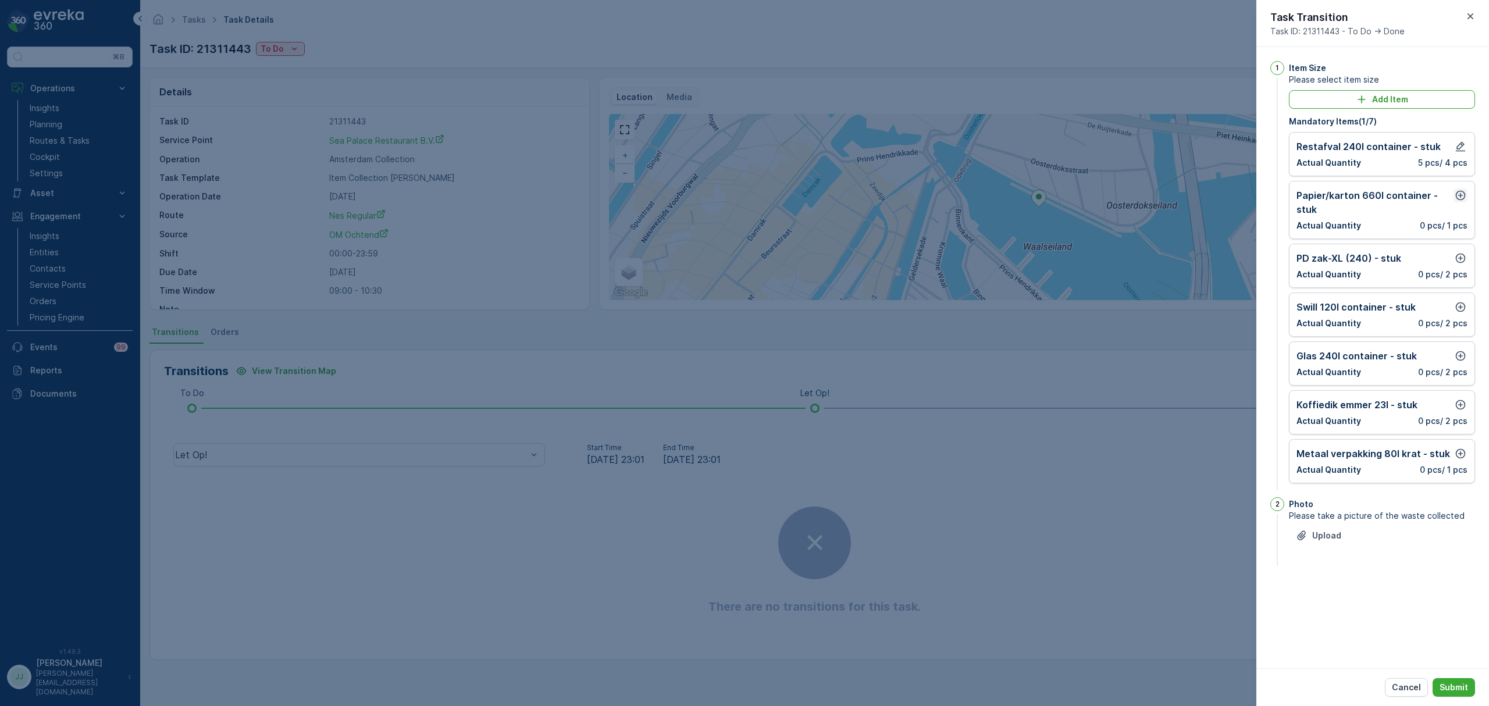
click at [1462, 200] on icon "button" at bounding box center [1460, 196] width 10 height 10
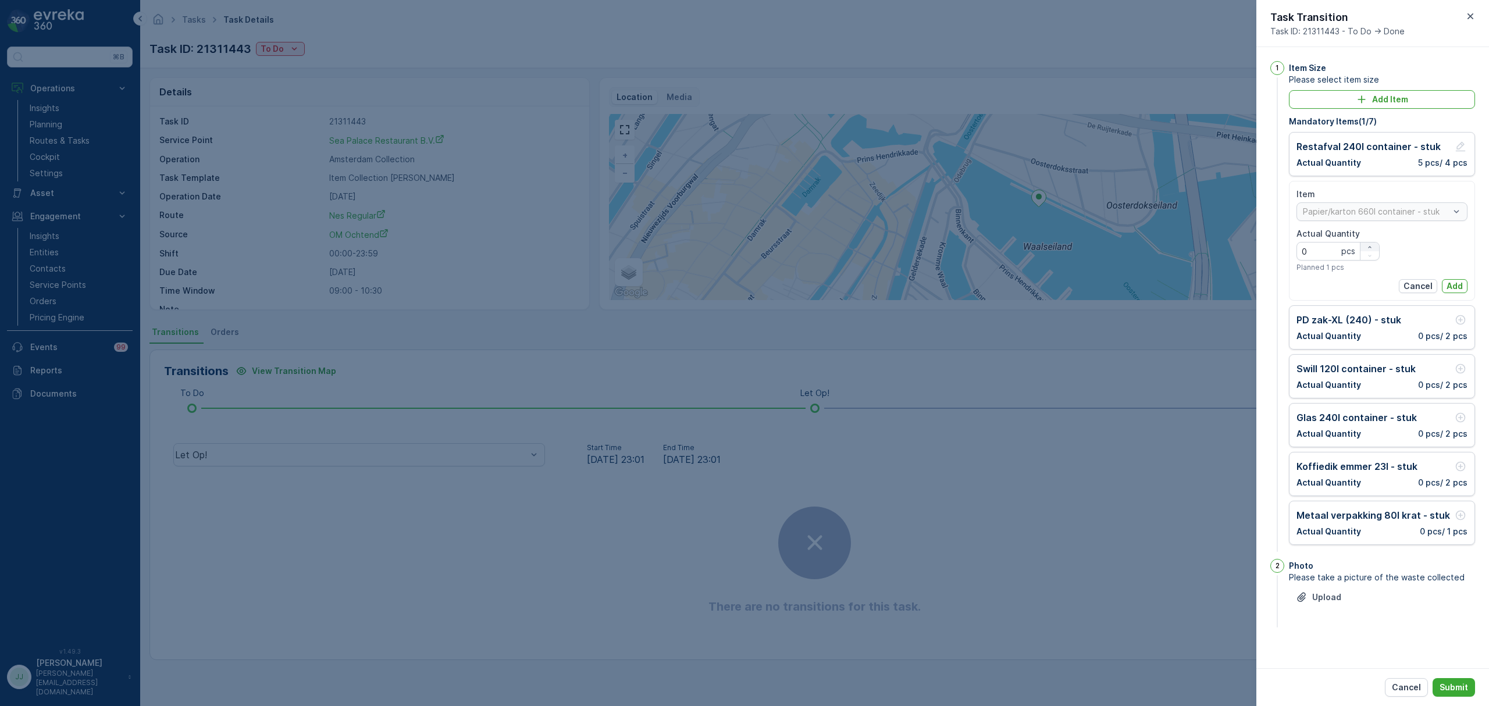
click at [1371, 242] on button "button" at bounding box center [1369, 246] width 19 height 9
type Quantity "1"
click at [1443, 285] on button "Add" at bounding box center [1455, 286] width 26 height 14
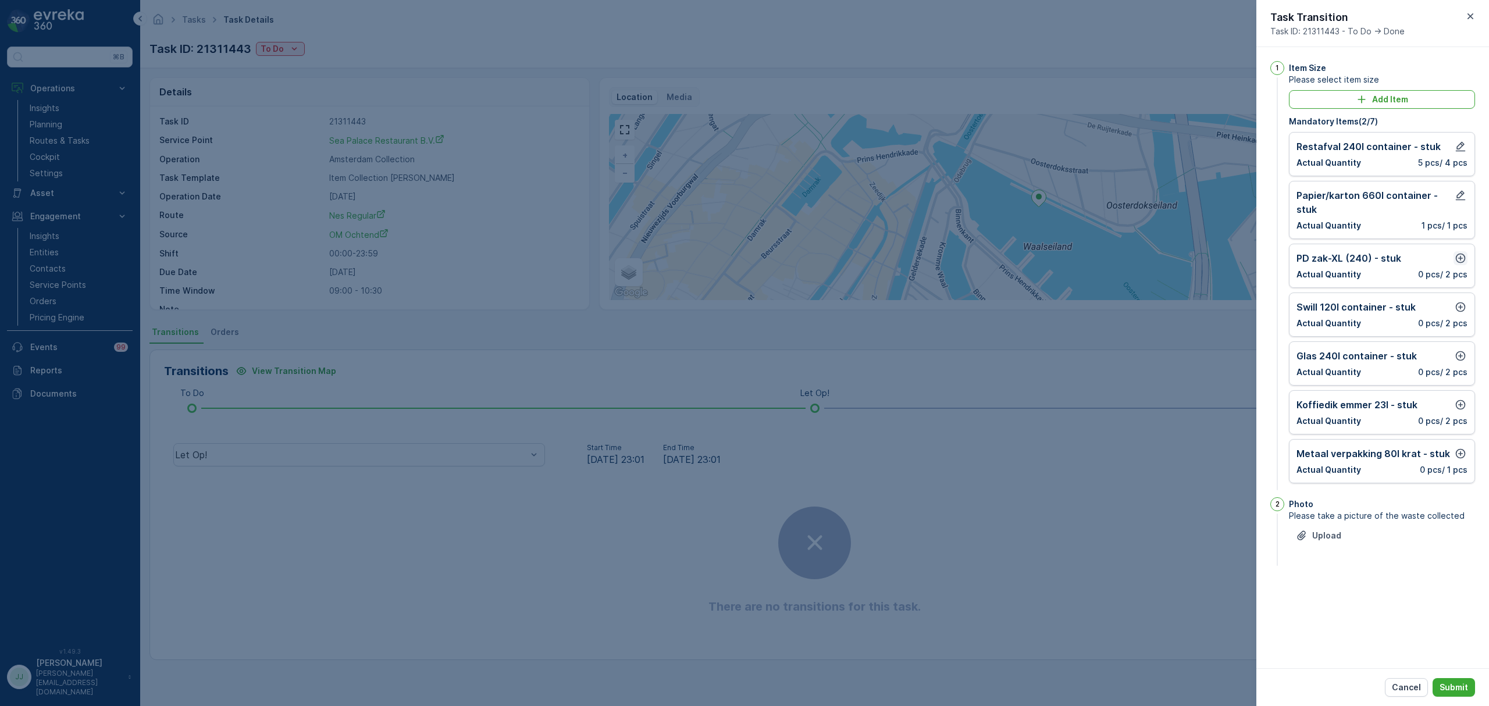
click at [1463, 254] on icon "button" at bounding box center [1460, 258] width 12 height 12
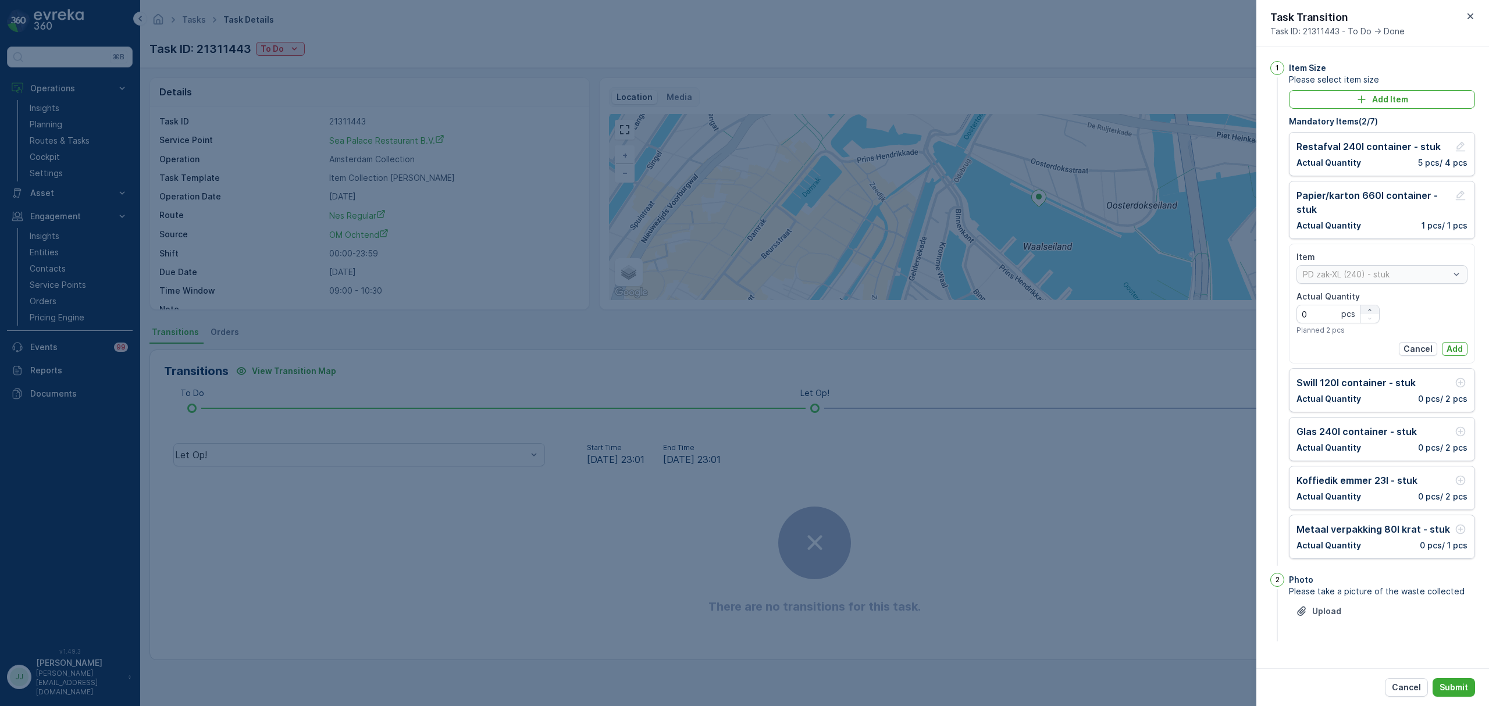
click at [1372, 306] on button "button" at bounding box center [1369, 309] width 19 height 9
type Quantity "1"
click at [1450, 347] on p "Add" at bounding box center [1454, 349] width 16 height 12
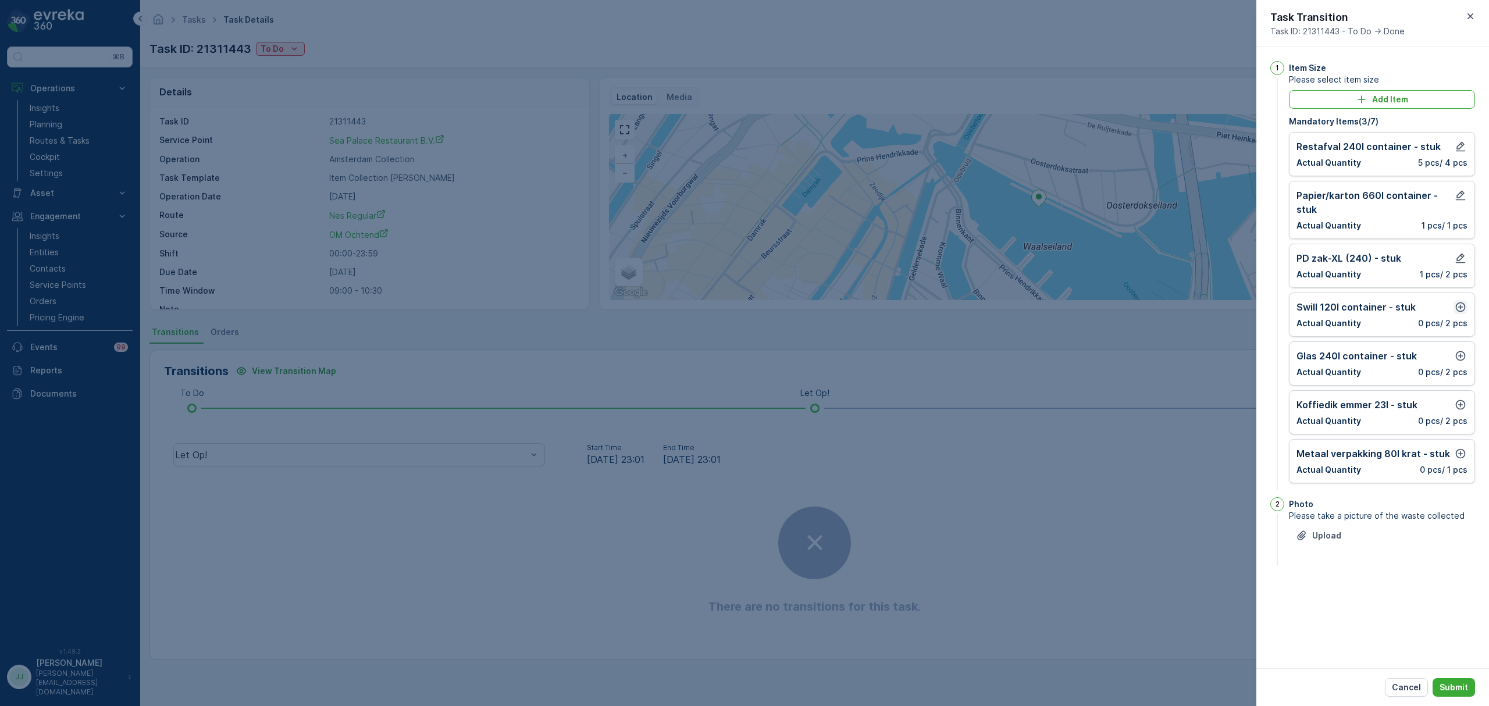
click at [1456, 312] on icon "button" at bounding box center [1460, 307] width 12 height 12
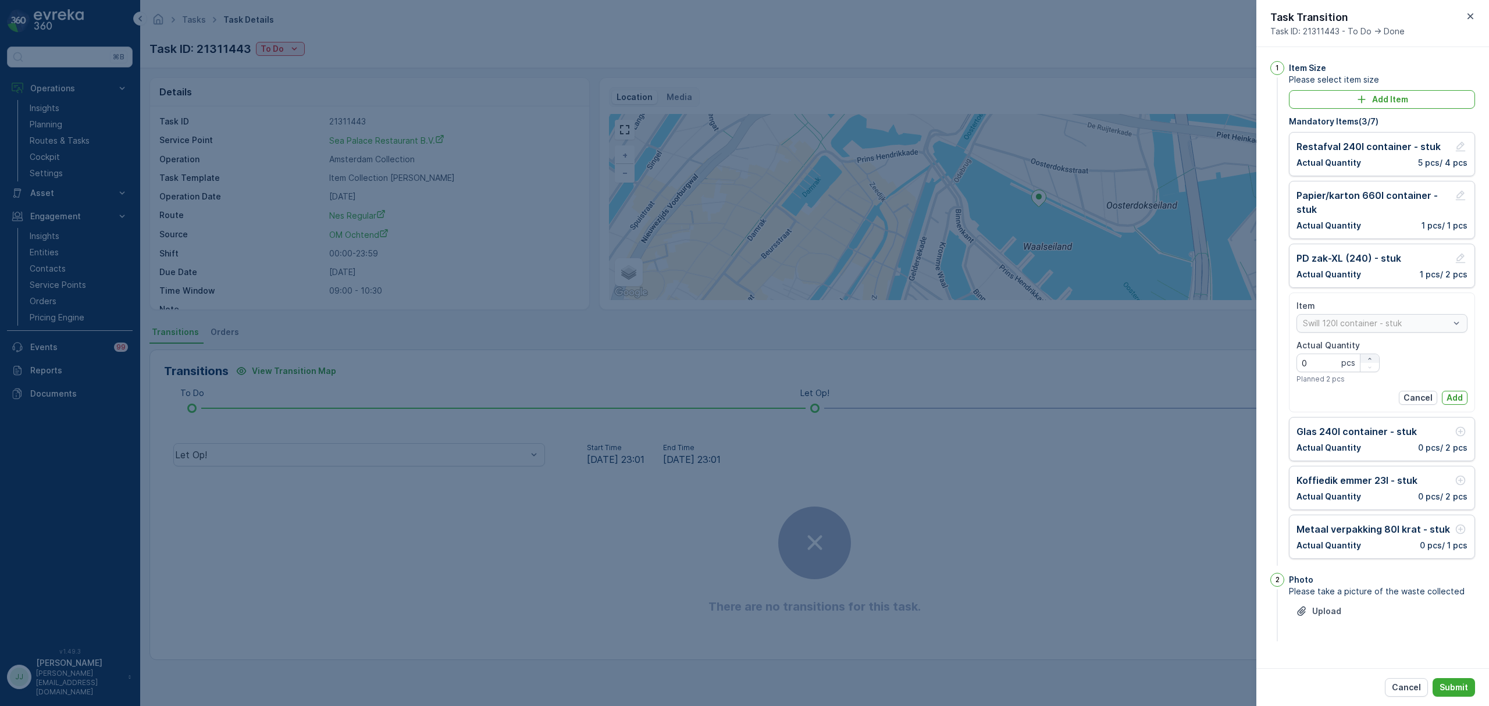
click at [1368, 356] on icon "button" at bounding box center [1369, 358] width 7 height 7
type Quantity "2"
click at [1453, 398] on p "Add" at bounding box center [1454, 398] width 16 height 12
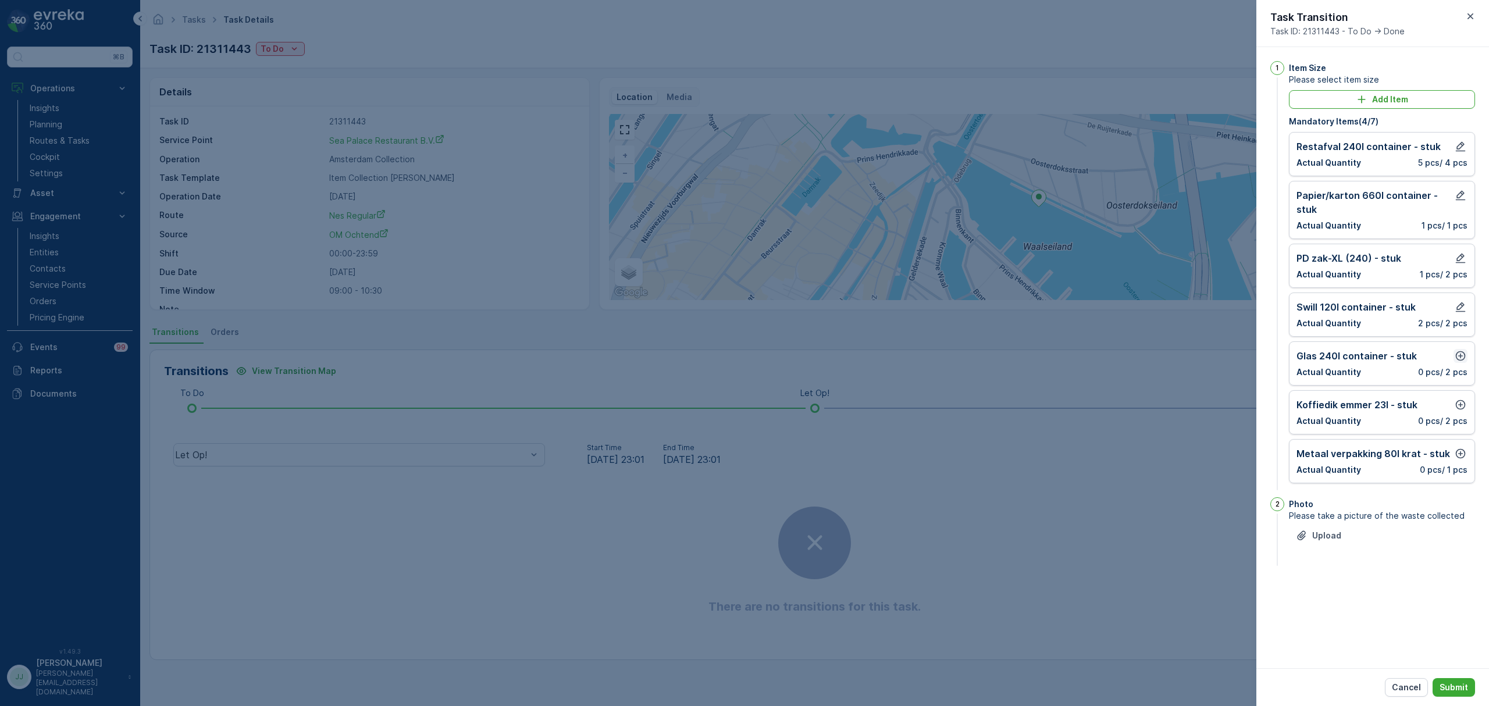
click at [1457, 356] on icon "button" at bounding box center [1460, 356] width 12 height 12
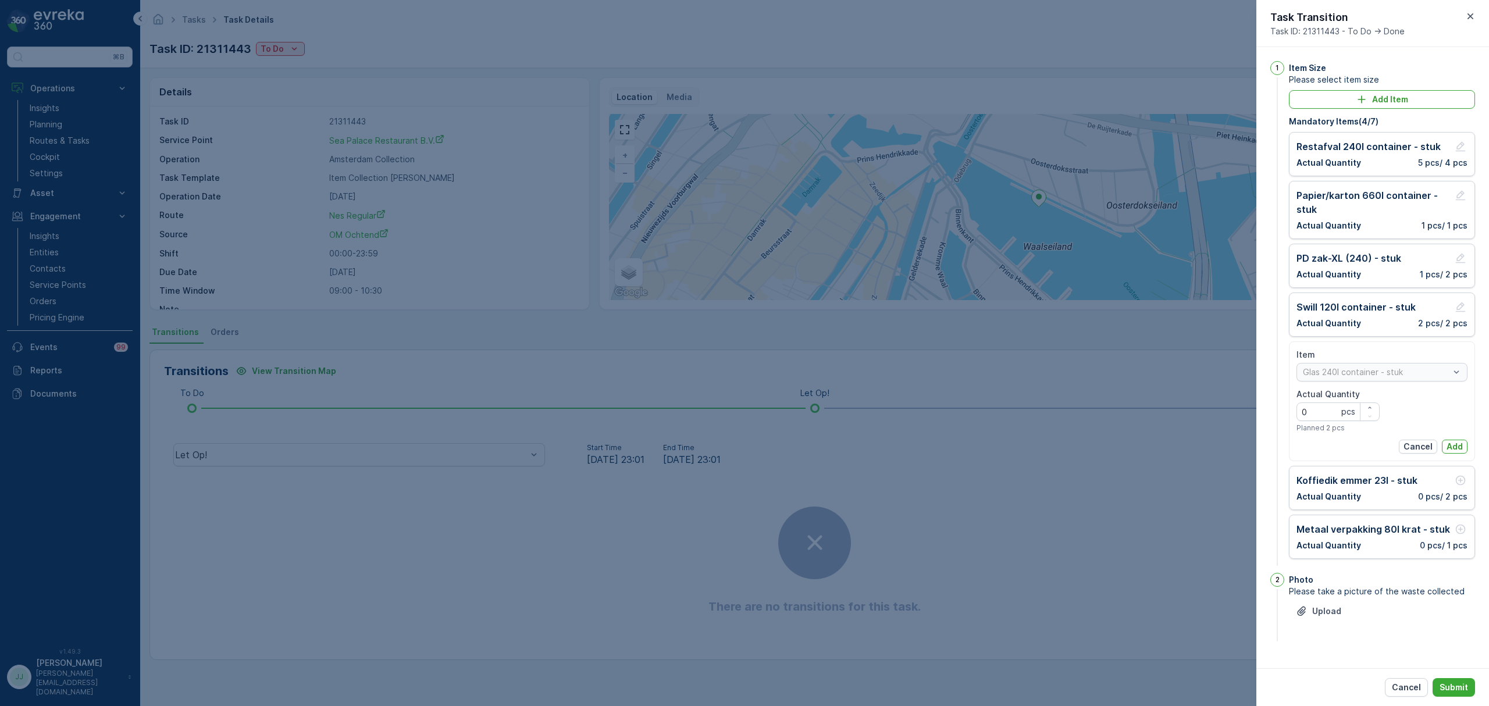
drag, startPoint x: 1376, startPoint y: 405, endPoint x: 1412, endPoint y: 431, distance: 45.0
click at [1375, 405] on div "button" at bounding box center [1369, 407] width 19 height 7
type Quantity "1"
click at [1446, 447] on p "Add" at bounding box center [1454, 447] width 16 height 12
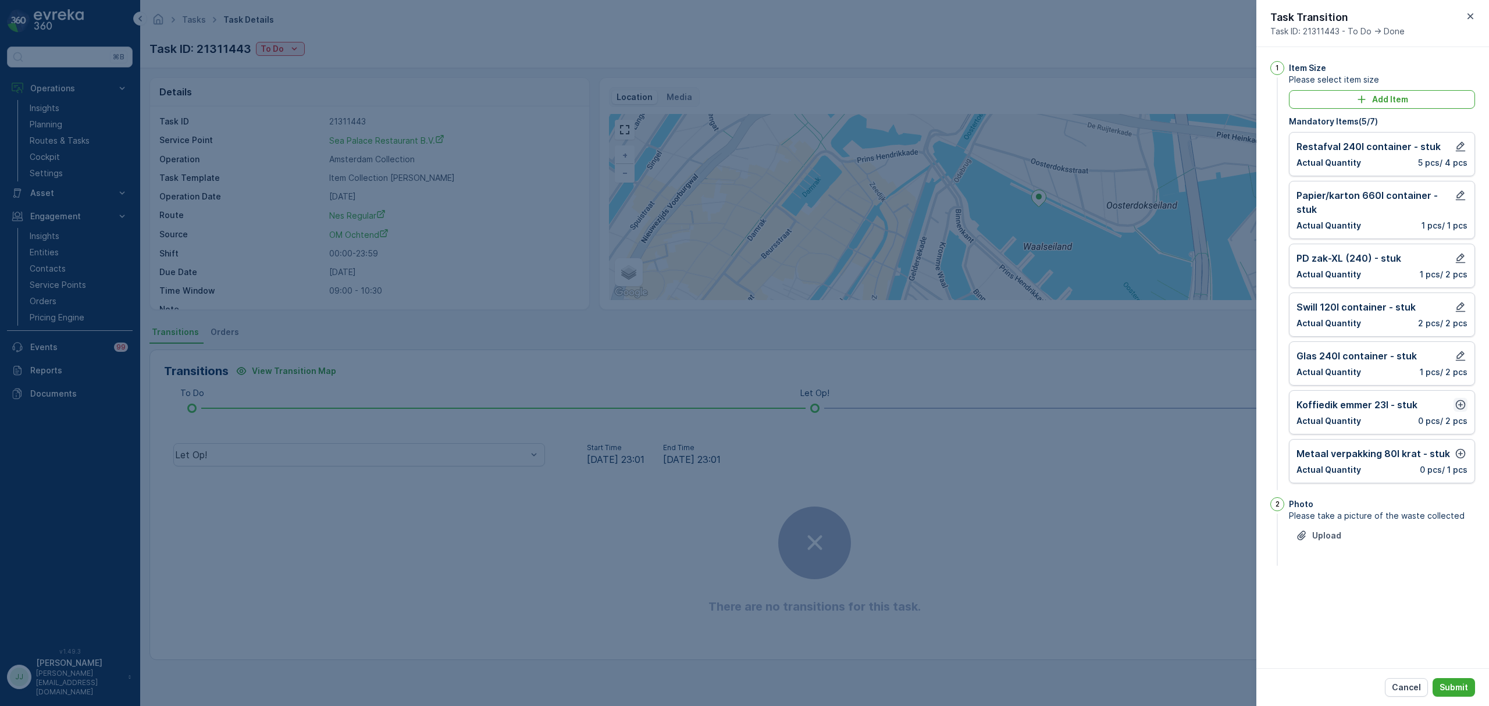
click at [1462, 409] on icon "button" at bounding box center [1460, 405] width 12 height 12
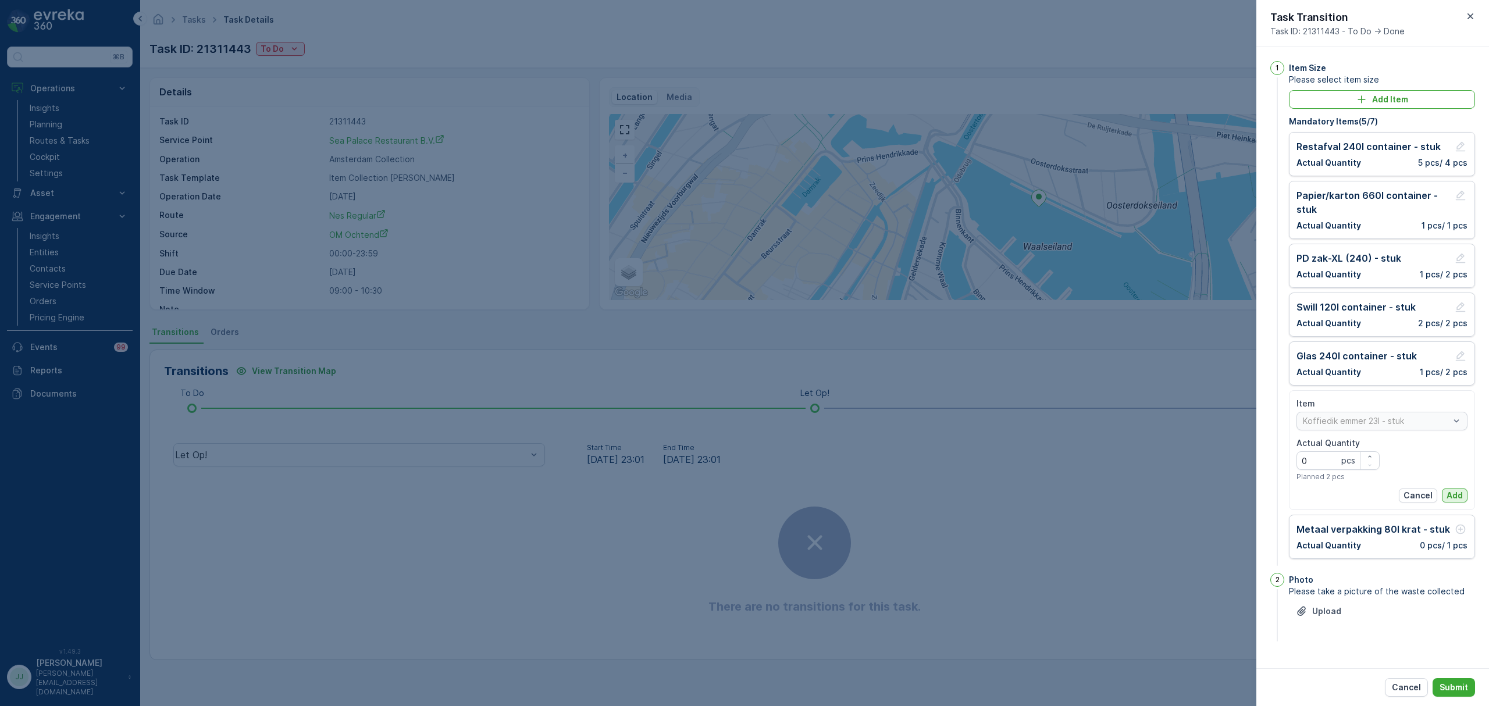
click at [1452, 493] on p "Add" at bounding box center [1454, 496] width 16 height 12
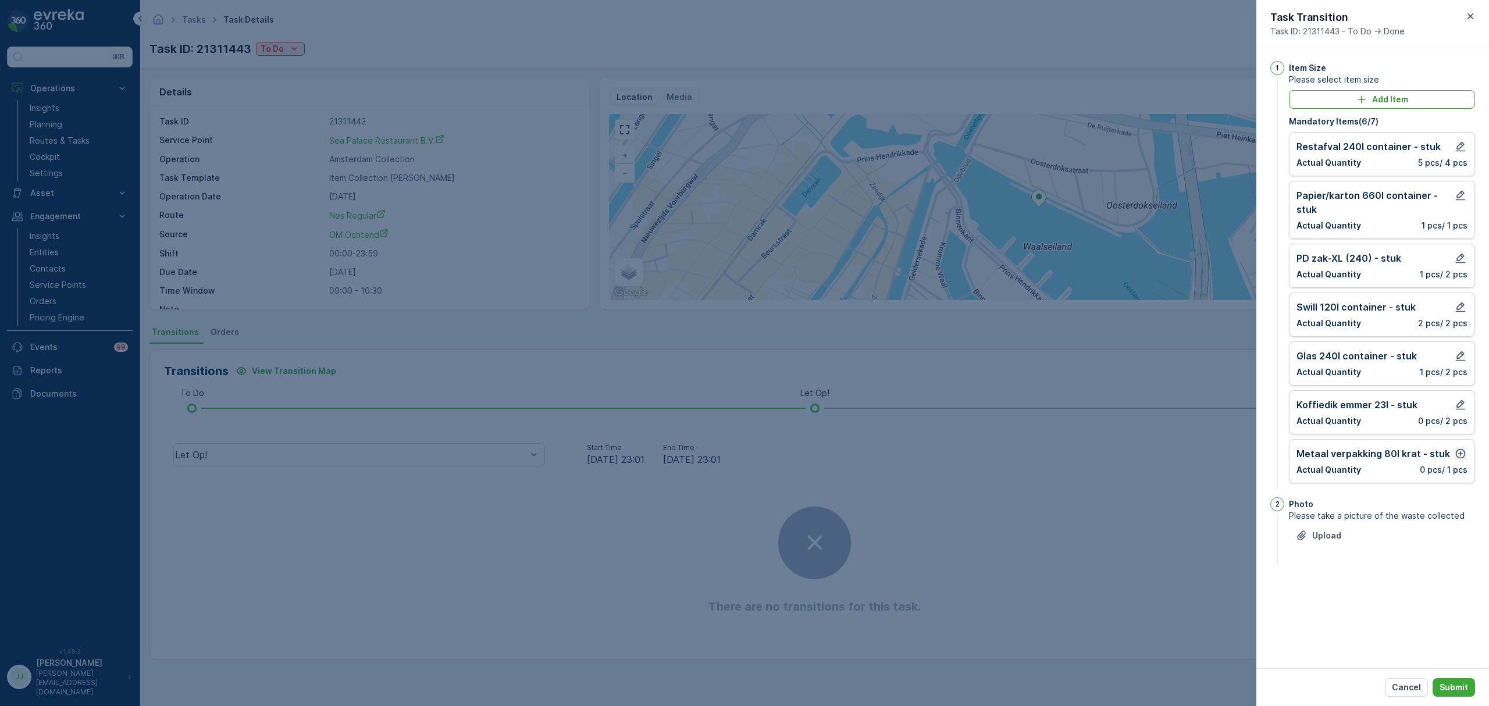
click at [1460, 458] on icon "button" at bounding box center [1460, 454] width 10 height 10
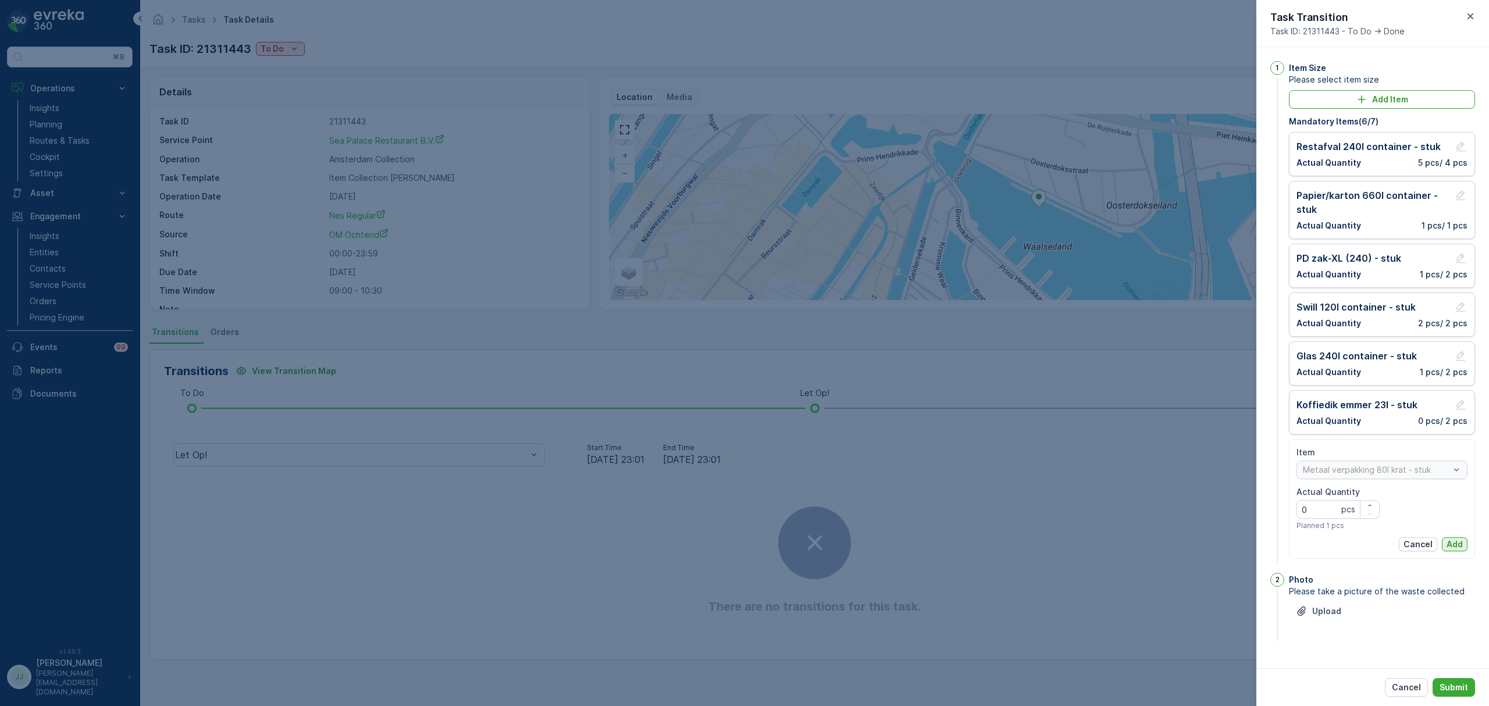
click at [1457, 543] on p "Add" at bounding box center [1454, 544] width 16 height 12
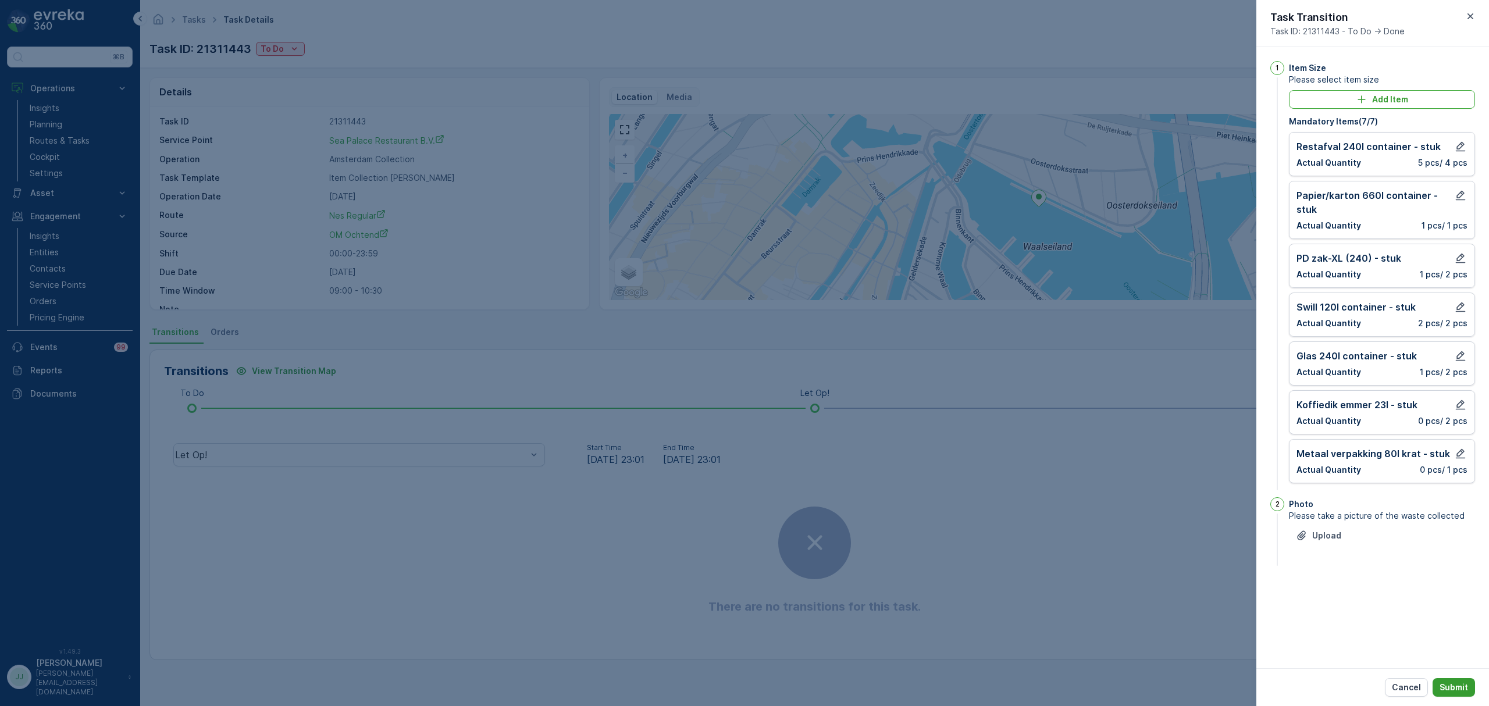
click at [1457, 684] on p "Submit" at bounding box center [1453, 688] width 28 height 12
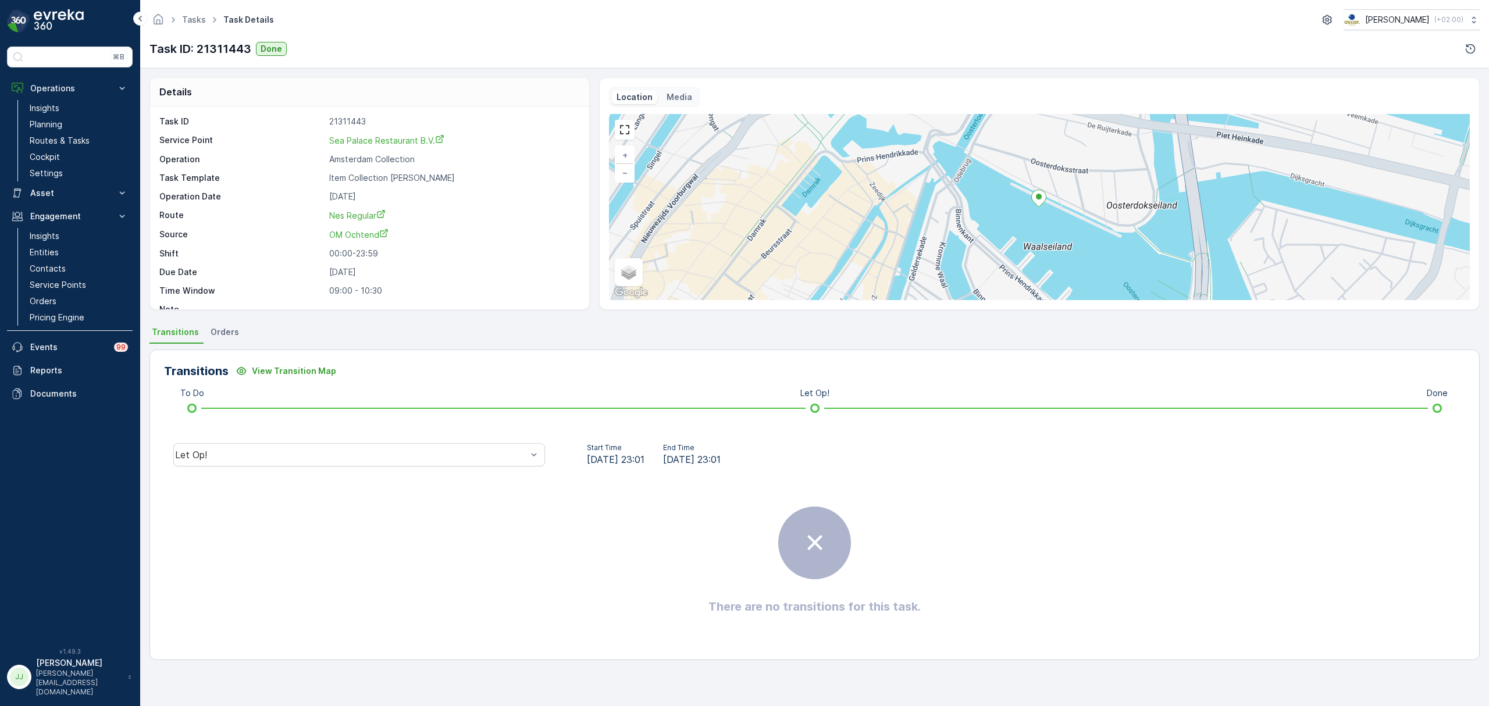
click at [347, 55] on div "Task ID: 21311443 Done" at bounding box center [814, 49] width 1330 height 19
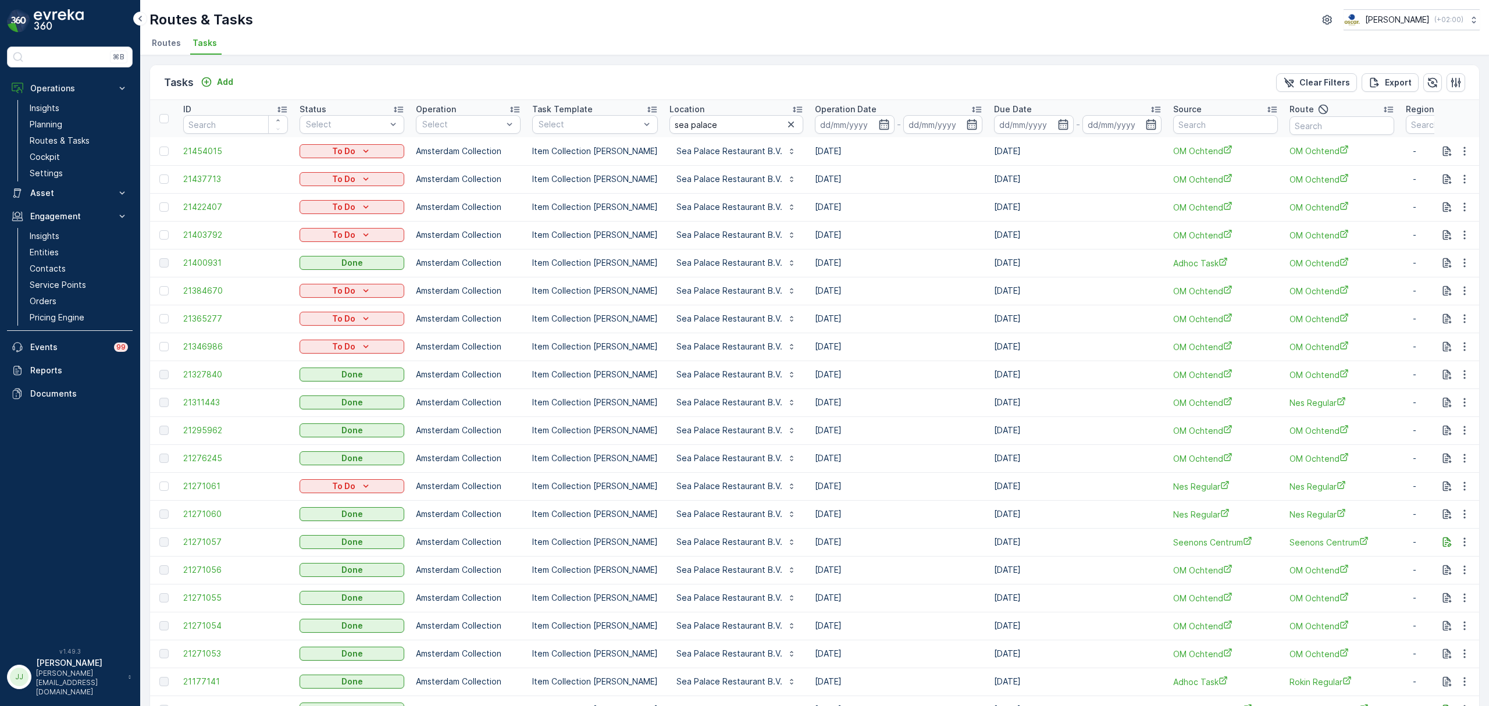
click at [457, 19] on div "Routes & Tasks Oscar Circulair ( +02:00 )" at bounding box center [814, 19] width 1330 height 21
click at [173, 45] on span "Routes" at bounding box center [166, 43] width 29 height 12
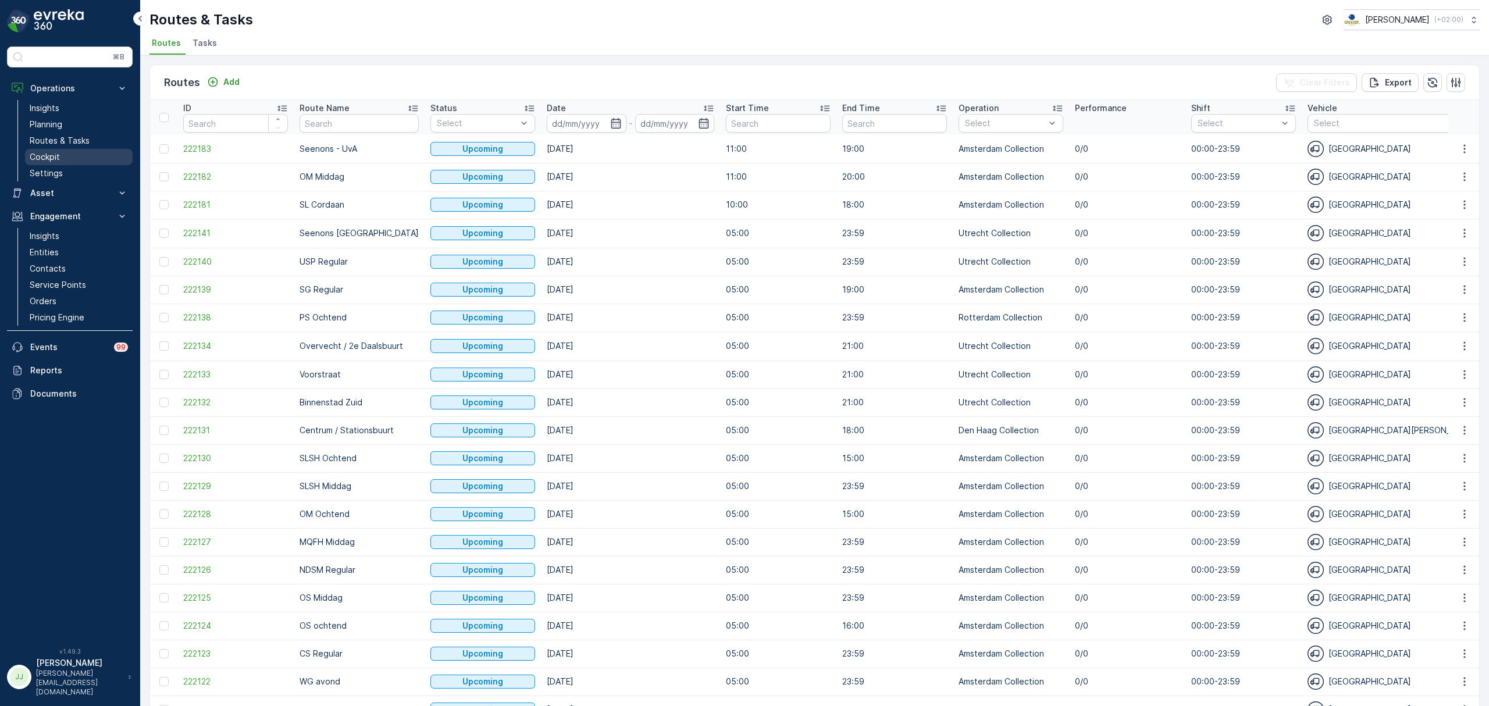
click at [50, 152] on p "Cockpit" at bounding box center [45, 157] width 30 height 12
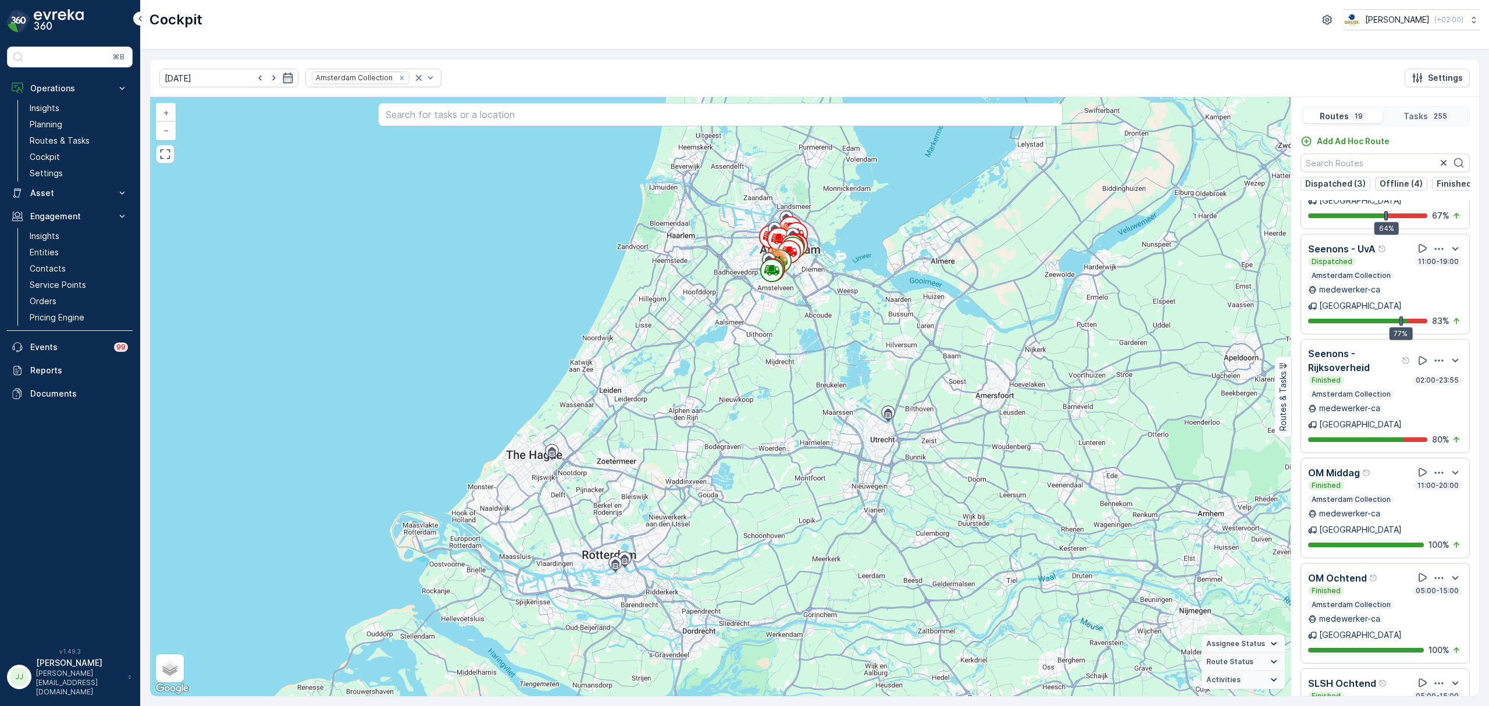
scroll to position [310, 0]
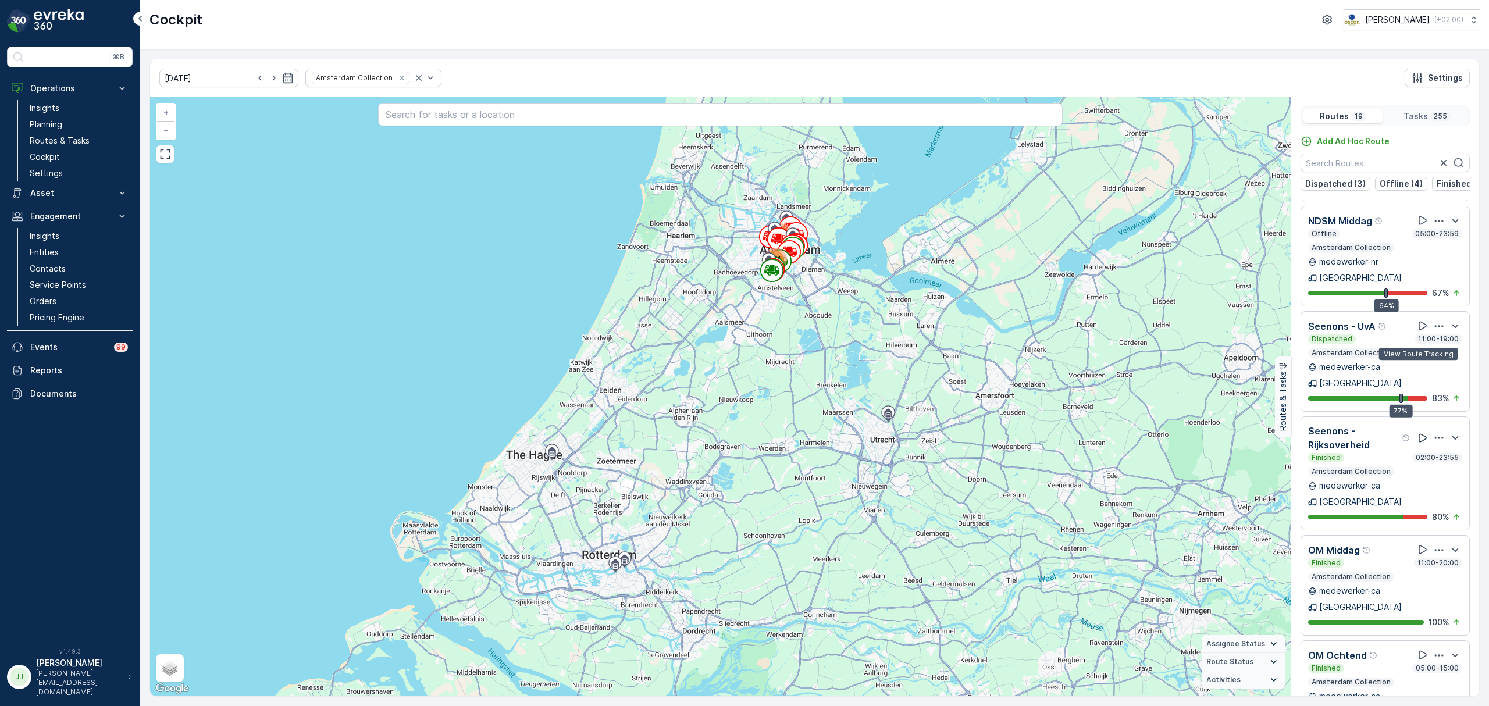
click at [1418, 432] on icon at bounding box center [1423, 438] width 12 height 12
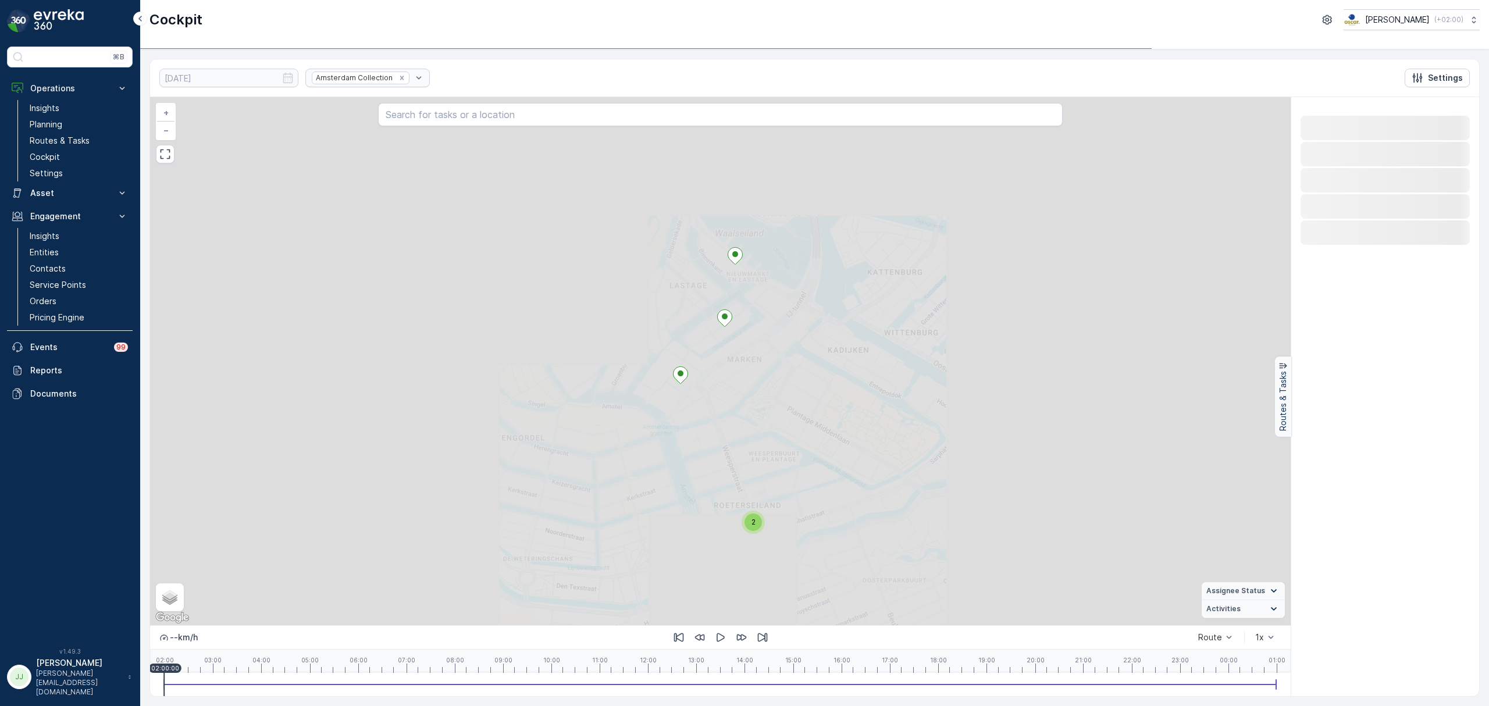
click at [786, 380] on div "2 + − Satellite Roadmap Terrain Hybrid Leaflet Keyboard shortcuts Map Data Map …" at bounding box center [720, 361] width 1140 height 528
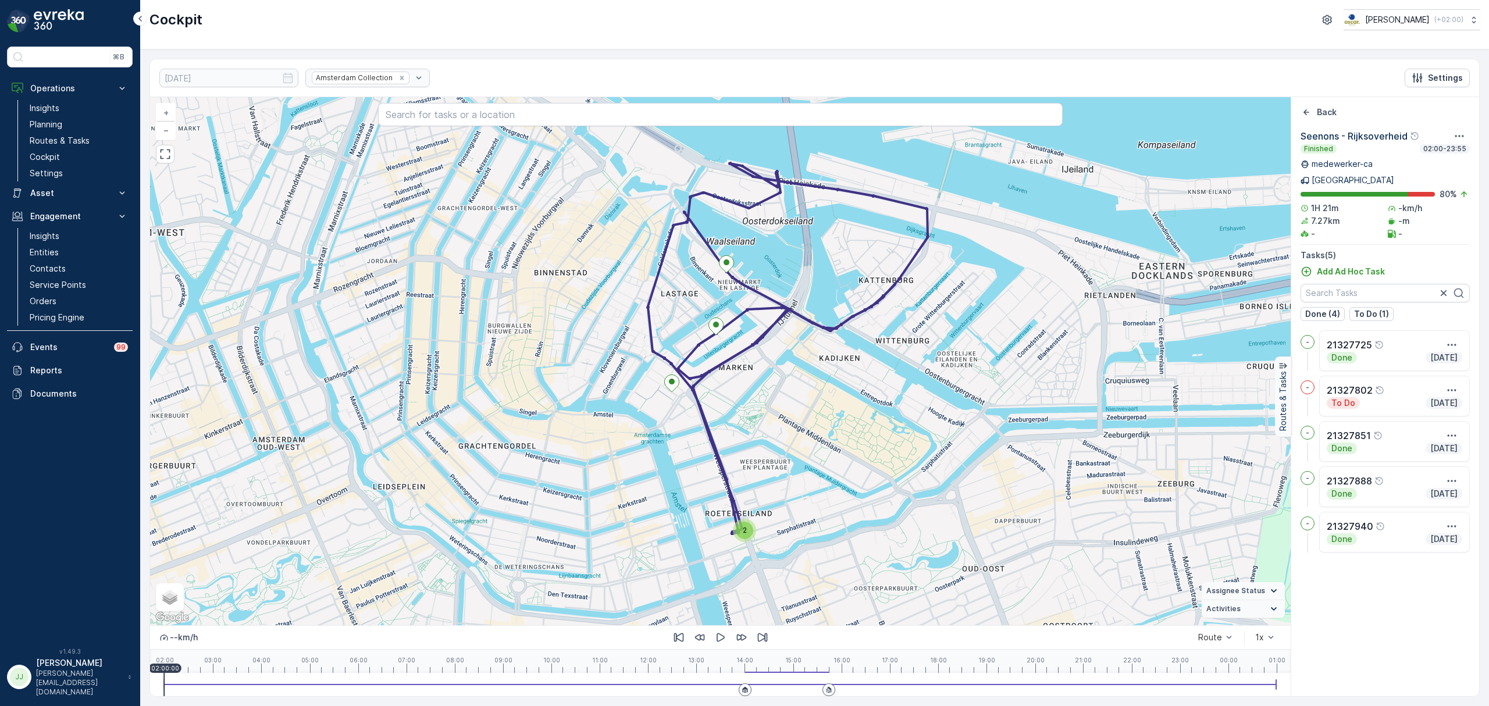
drag, startPoint x: 794, startPoint y: 387, endPoint x: 773, endPoint y: 447, distance: 62.7
click at [773, 447] on div "2 + − Satellite Roadmap Terrain Hybrid Leaflet Keyboard shortcuts Map Data Map …" at bounding box center [720, 361] width 1140 height 528
click at [740, 533] on div "2" at bounding box center [742, 530] width 17 height 17
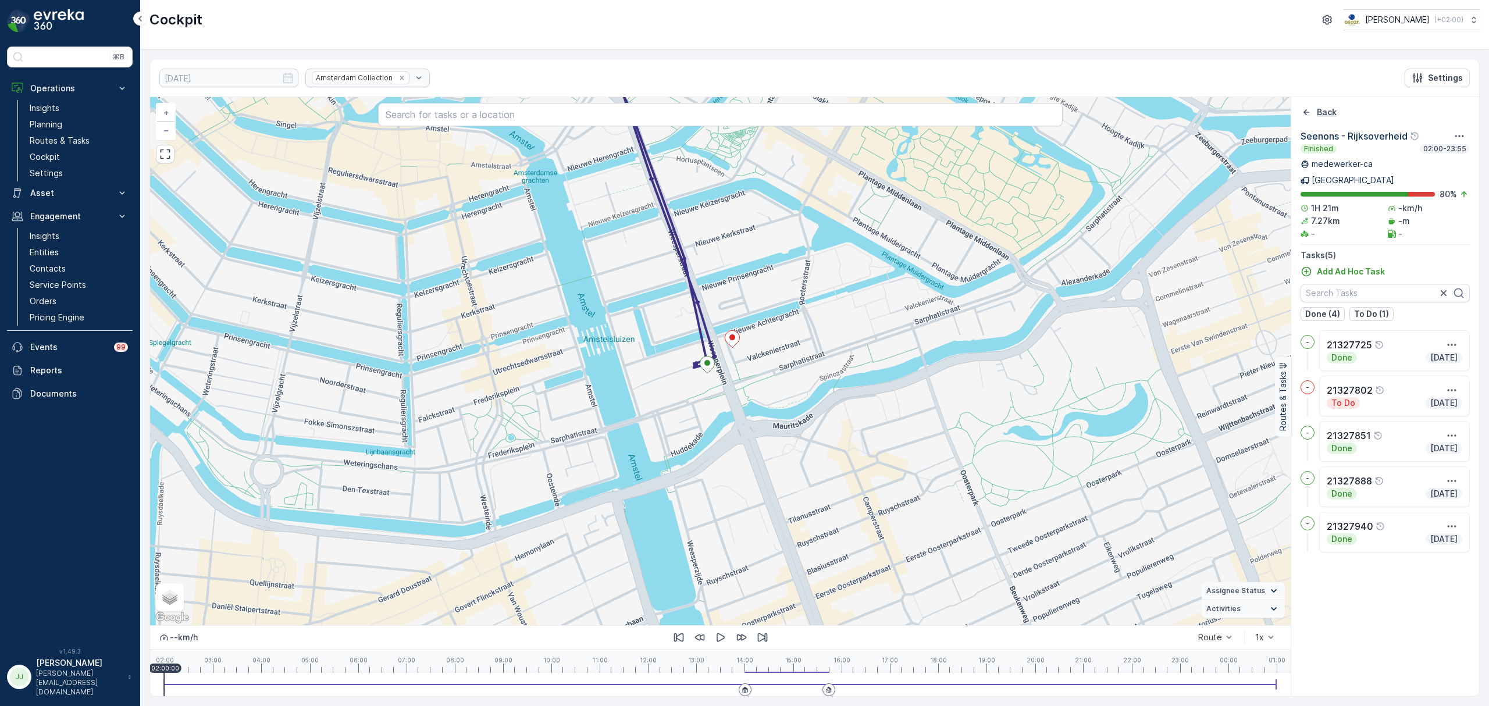
click at [1307, 112] on icon "Back" at bounding box center [1306, 112] width 12 height 12
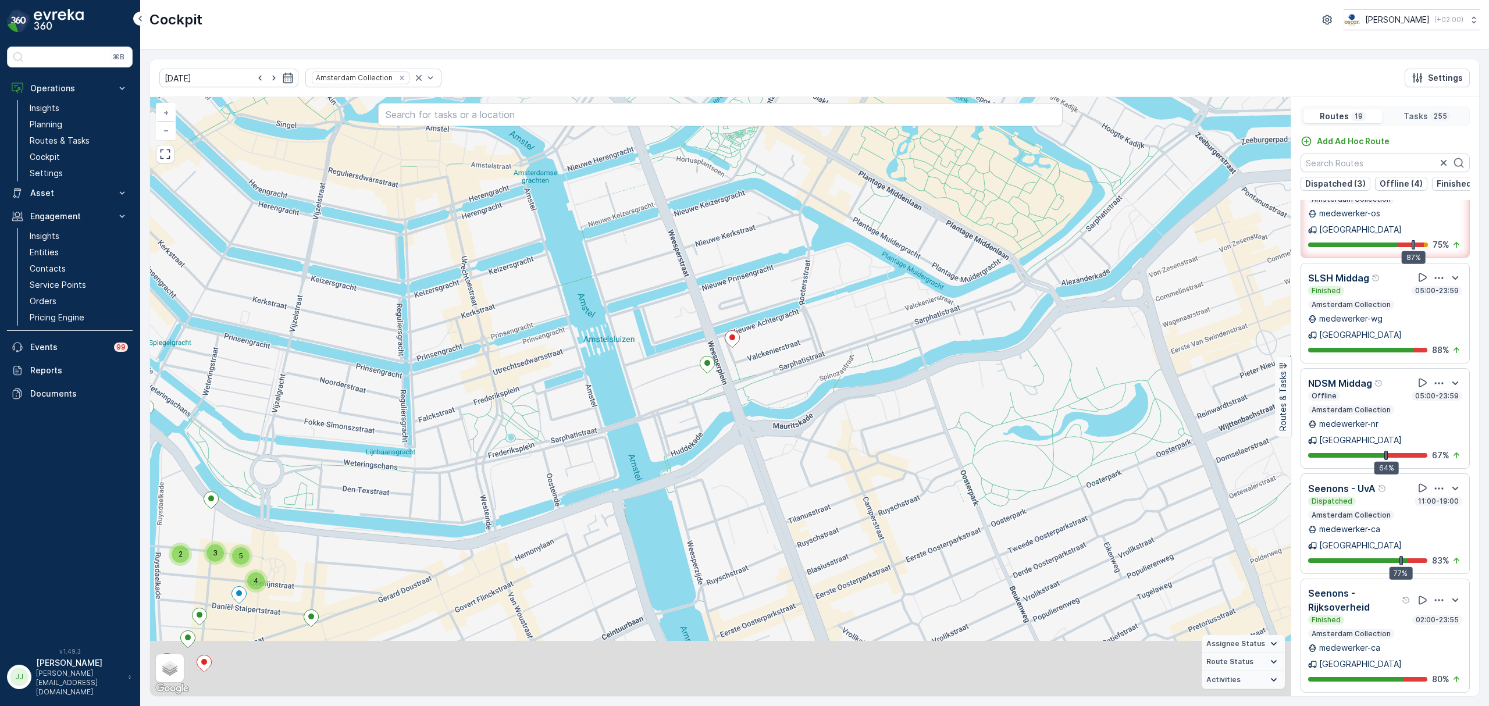
scroll to position [155, 0]
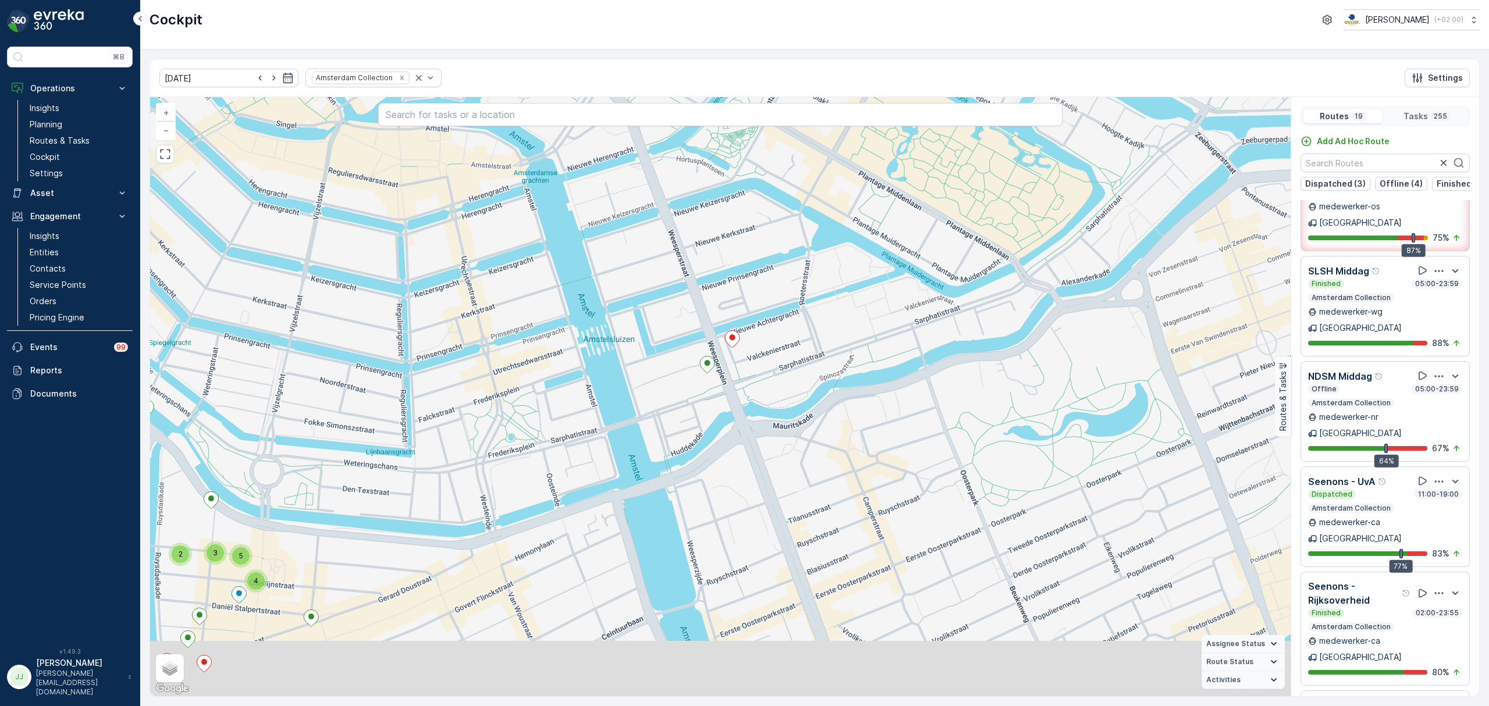
drag, startPoint x: 597, startPoint y: 320, endPoint x: 536, endPoint y: 538, distance: 227.0
click at [536, 540] on div "3 2 4 2 4 2 2 3 2 2 2 2 2 2 4 4 4 4 4 4 2 3 4 3 3 4 12 5 3 3 5 2 2 3 2 10 3 2 3…" at bounding box center [720, 396] width 1140 height 599
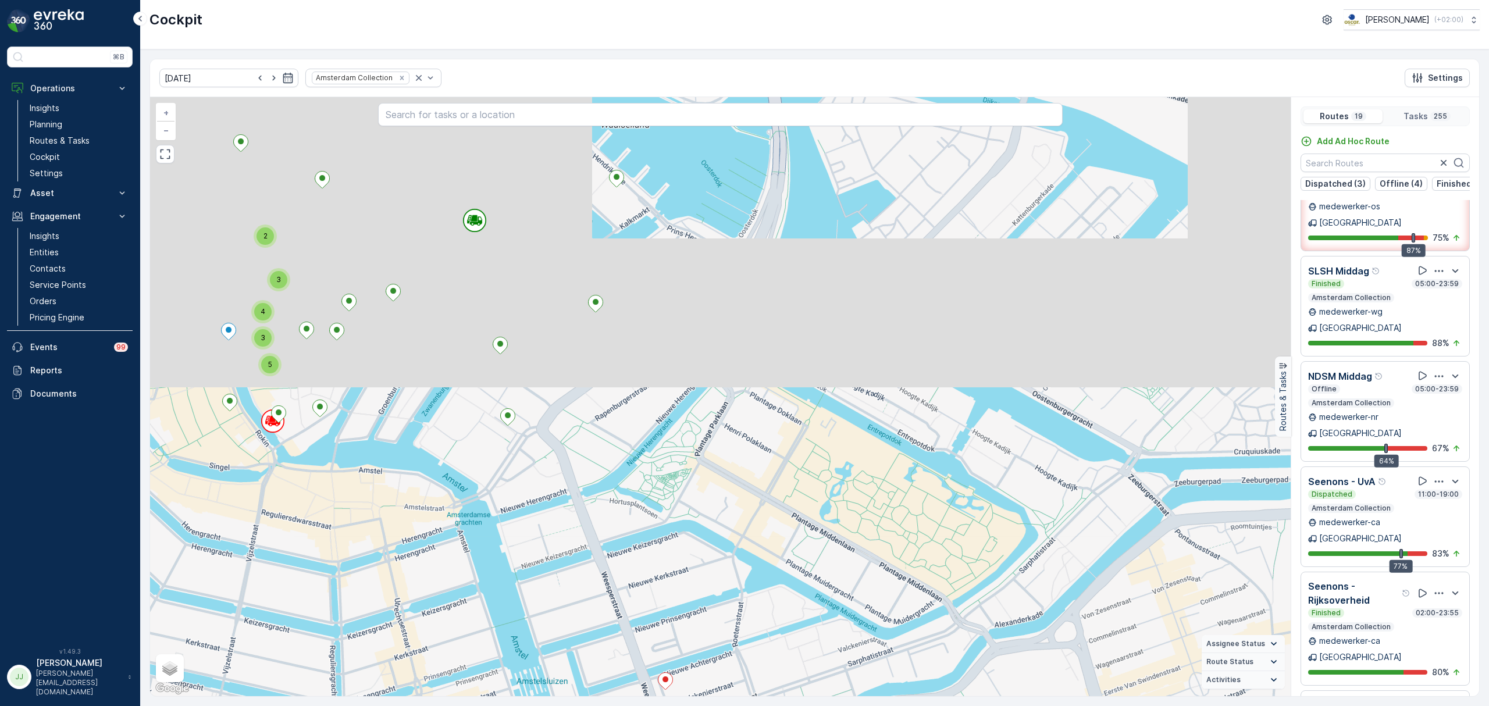
drag, startPoint x: 682, startPoint y: 413, endPoint x: 675, endPoint y: 497, distance: 84.1
click at [675, 512] on div "3 2 4 2 4 2 2 3 2 2 2 2 2 2 4 4 4 4 4 4 2 3 4 3 3 4 12 5 3 3 5 2 2 3 2 10 3 2 3…" at bounding box center [720, 396] width 1140 height 599
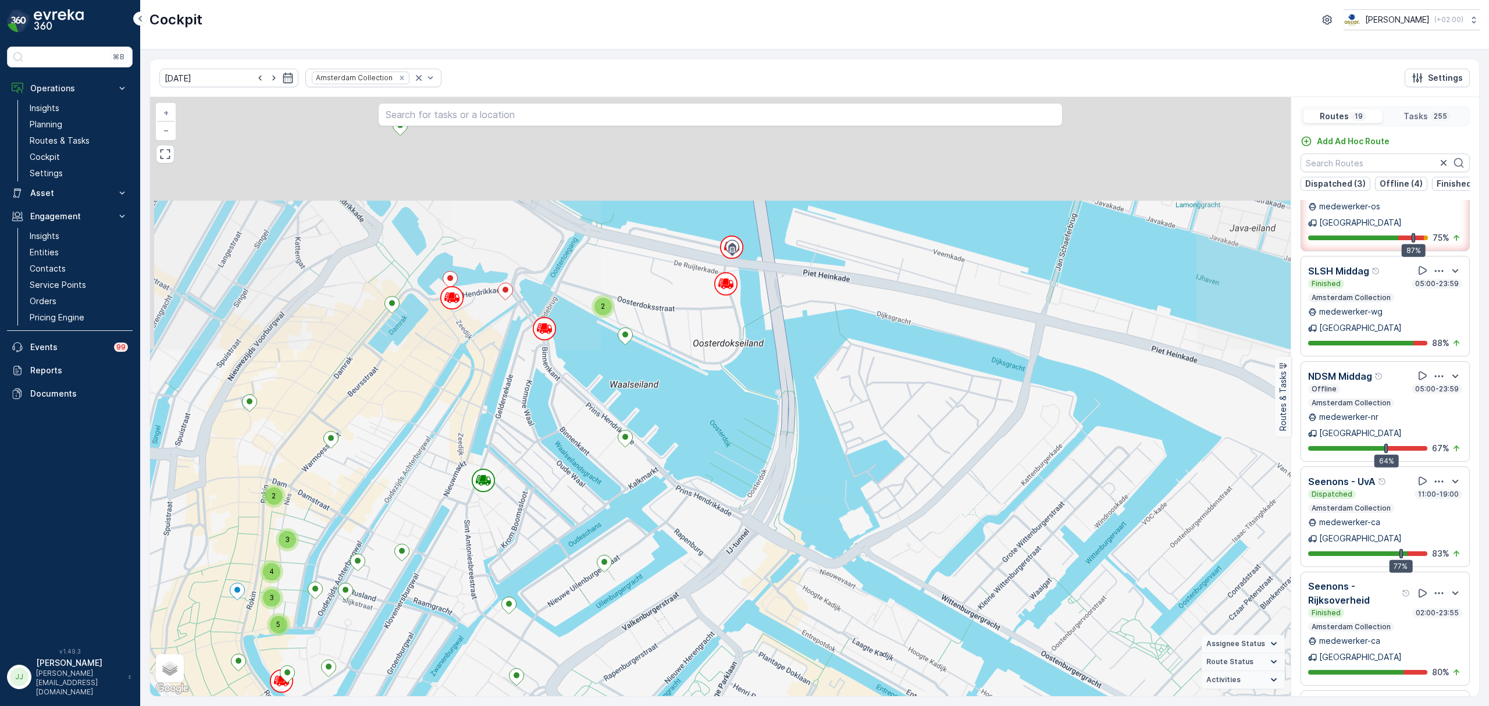
drag, startPoint x: 698, startPoint y: 317, endPoint x: 715, endPoint y: 478, distance: 161.3
click at [715, 478] on div "3 2 4 2 4 2 2 3 2 2 2 2 2 2 4 4 4 4 4 4 2 3 4 3 3 4 12 5 3 3 5 2 2 3 2 10 3 2 3…" at bounding box center [720, 396] width 1140 height 599
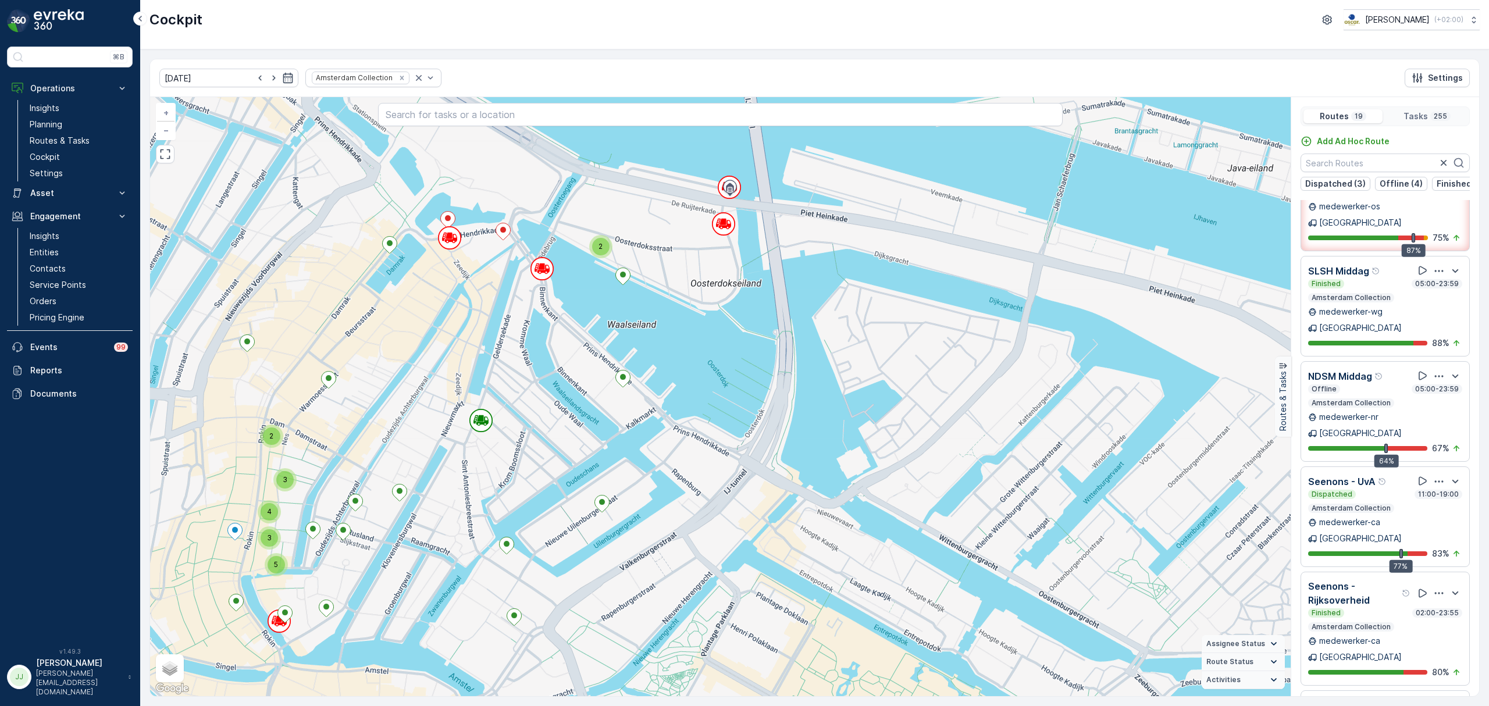
drag, startPoint x: 721, startPoint y: 373, endPoint x: 724, endPoint y: 273, distance: 100.1
click at [724, 273] on div "3 2 4 2 4 2 2 3 2 2 2 2 2 2 4 4 4 4 4 4 2 3 4 3 3 4 12 5 3 3 5 2 2 3 2 10 3 2 3…" at bounding box center [720, 396] width 1140 height 599
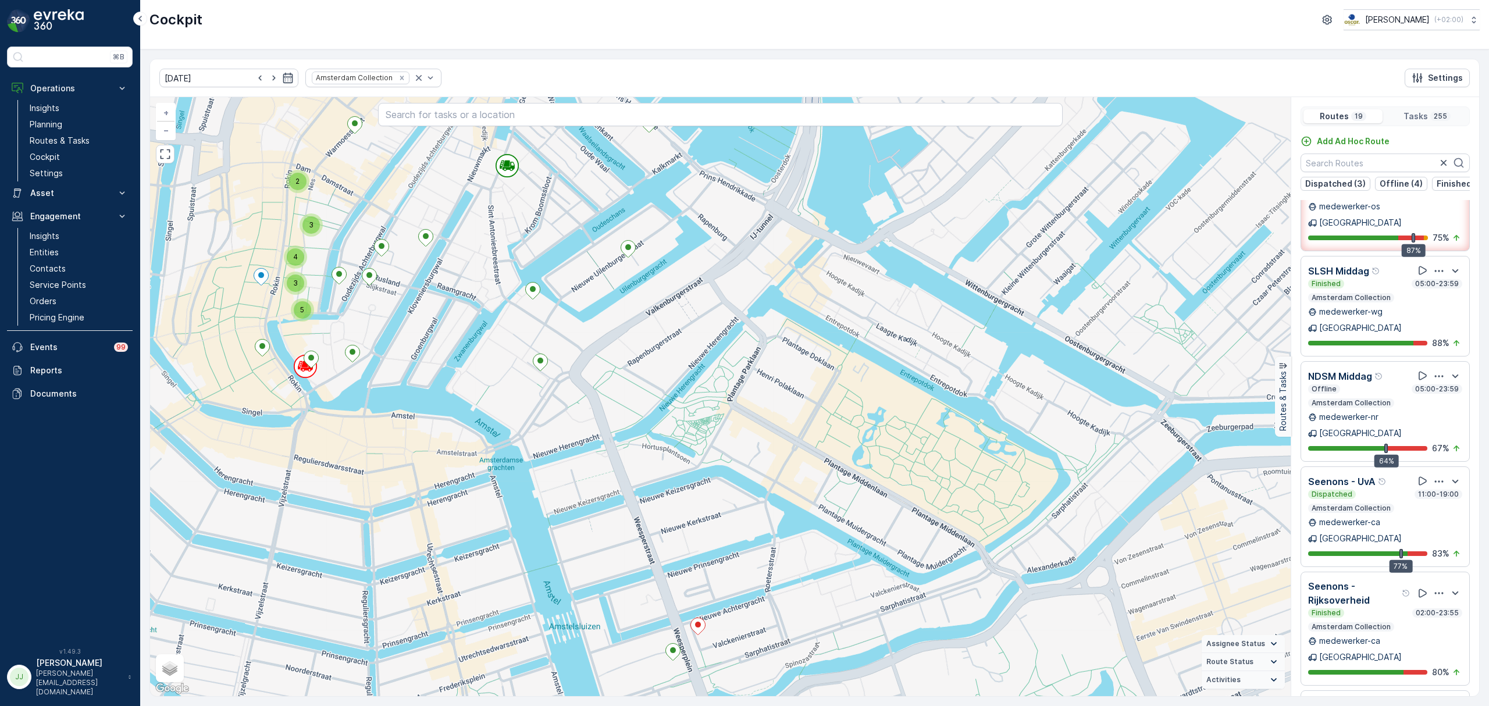
drag, startPoint x: 705, startPoint y: 384, endPoint x: 733, endPoint y: 217, distance: 169.8
click at [732, 219] on div "3 2 4 2 4 2 2 3 2 2 2 2 2 2 4 4 4 4 4 4 2 3 4 3 3 4 12 5 3 3 5 2 2 3 2 10 3 2 3…" at bounding box center [720, 396] width 1140 height 599
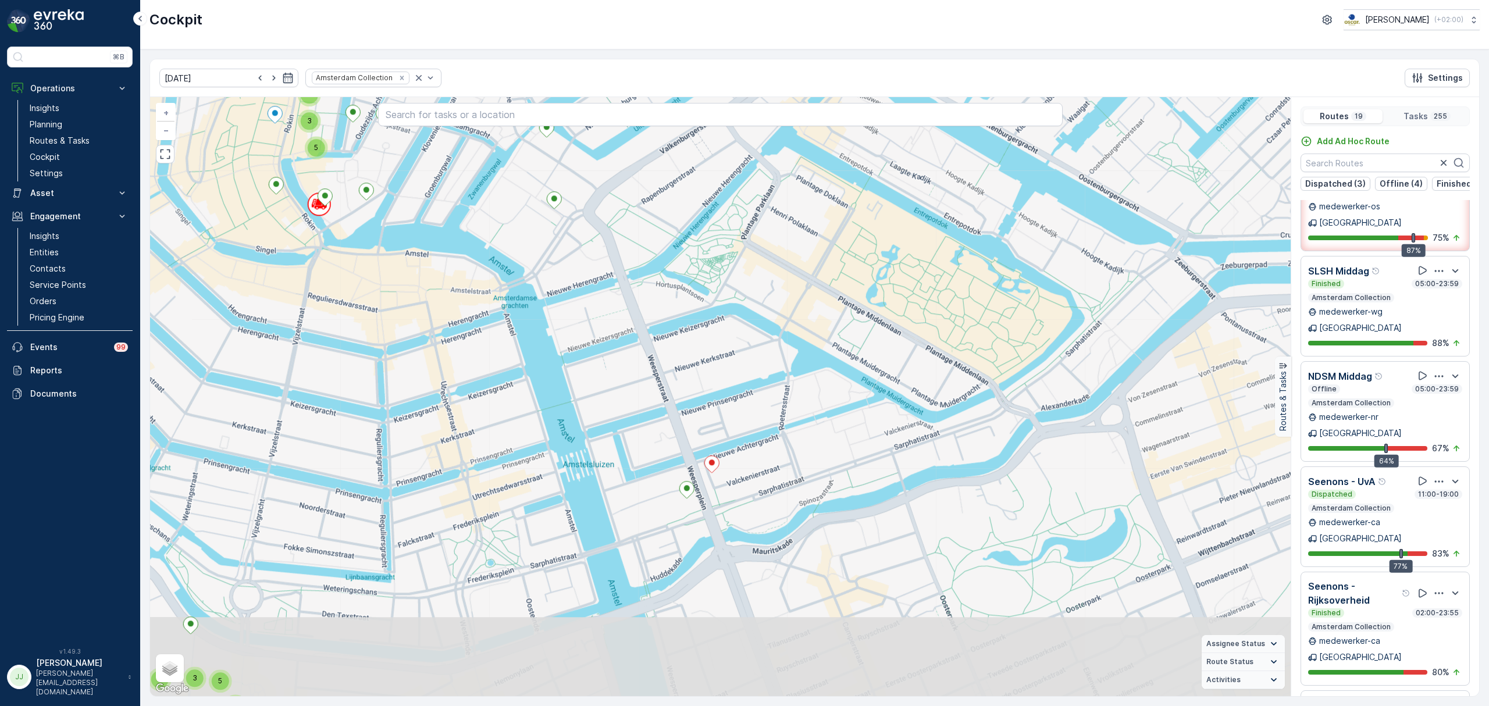
drag, startPoint x: 845, startPoint y: 470, endPoint x: 843, endPoint y: 402, distance: 68.1
click at [837, 401] on div "3 2 4 2 4 2 2 3 2 2 2 2 2 2 4 4 4 4 4 4 2 3 4 3 3 4 12 5 3 3 5 2 2 3 2 10 3 2 3…" at bounding box center [720, 396] width 1140 height 599
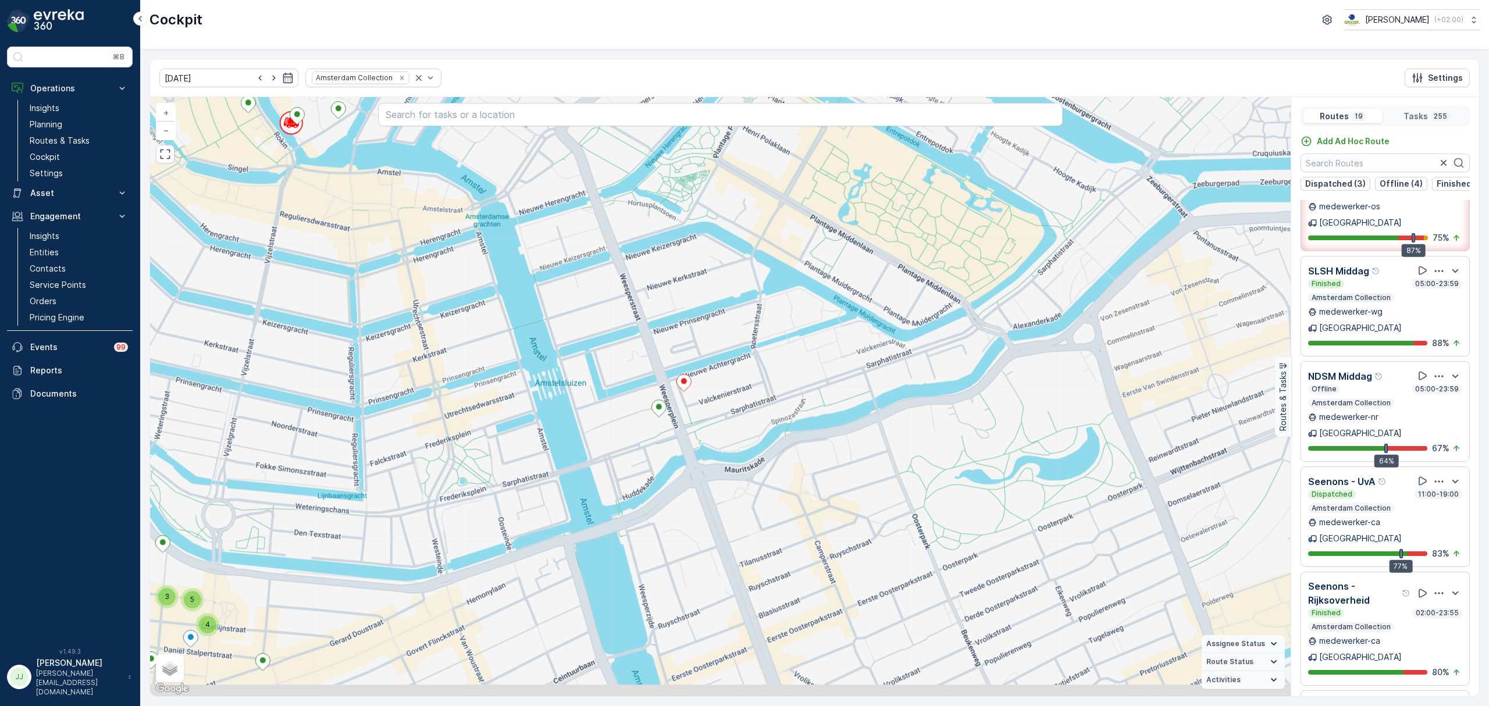
drag, startPoint x: 929, startPoint y: 483, endPoint x: 864, endPoint y: 442, distance: 76.3
click at [863, 442] on div "3 2 4 2 4 2 2 3 2 2 2 2 2 2 4 4 4 4 4 4 2 3 4 3 3 4 12 5 3 3 5 2 2 3 2 10 3 2 3…" at bounding box center [720, 396] width 1140 height 599
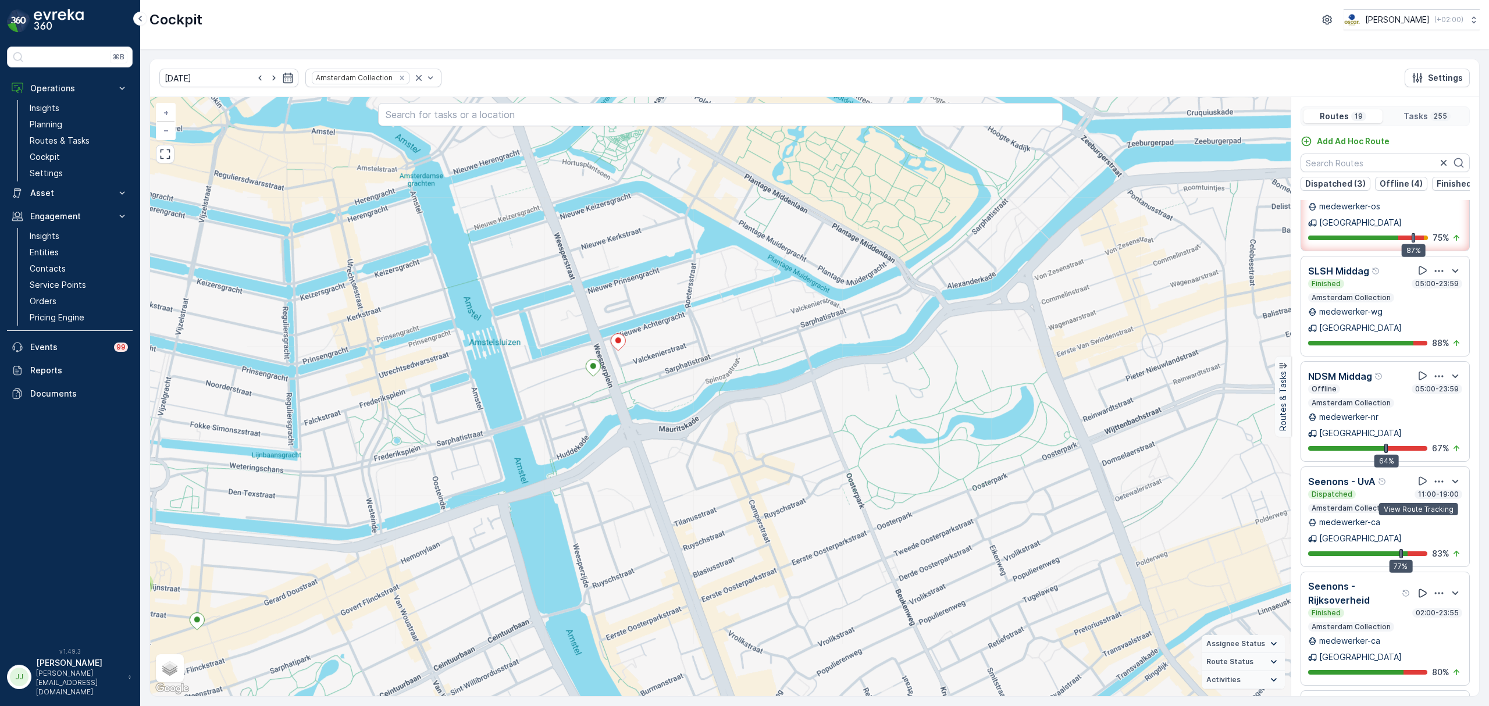
click at [1422, 587] on icon at bounding box center [1423, 593] width 12 height 12
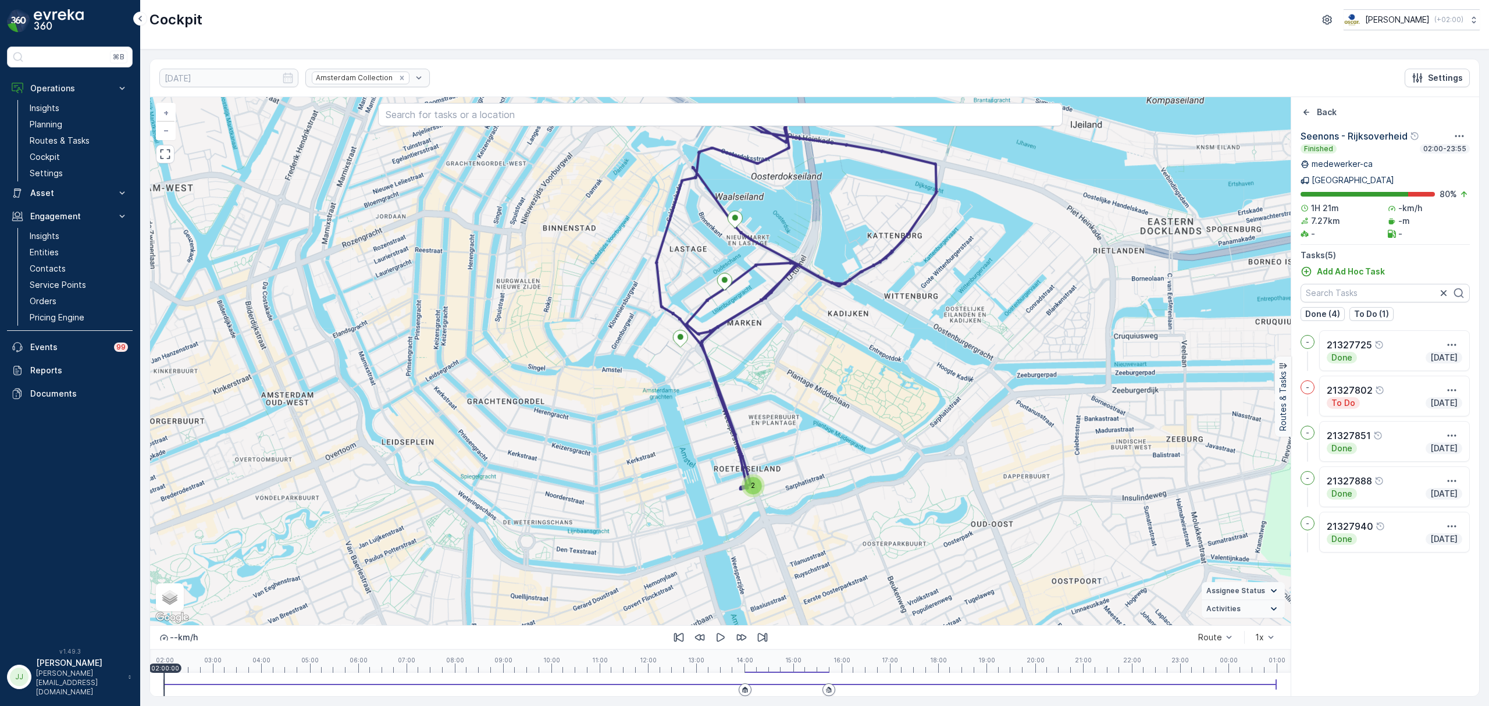
click at [1382, 338] on div "21327725" at bounding box center [1354, 345] width 57 height 14
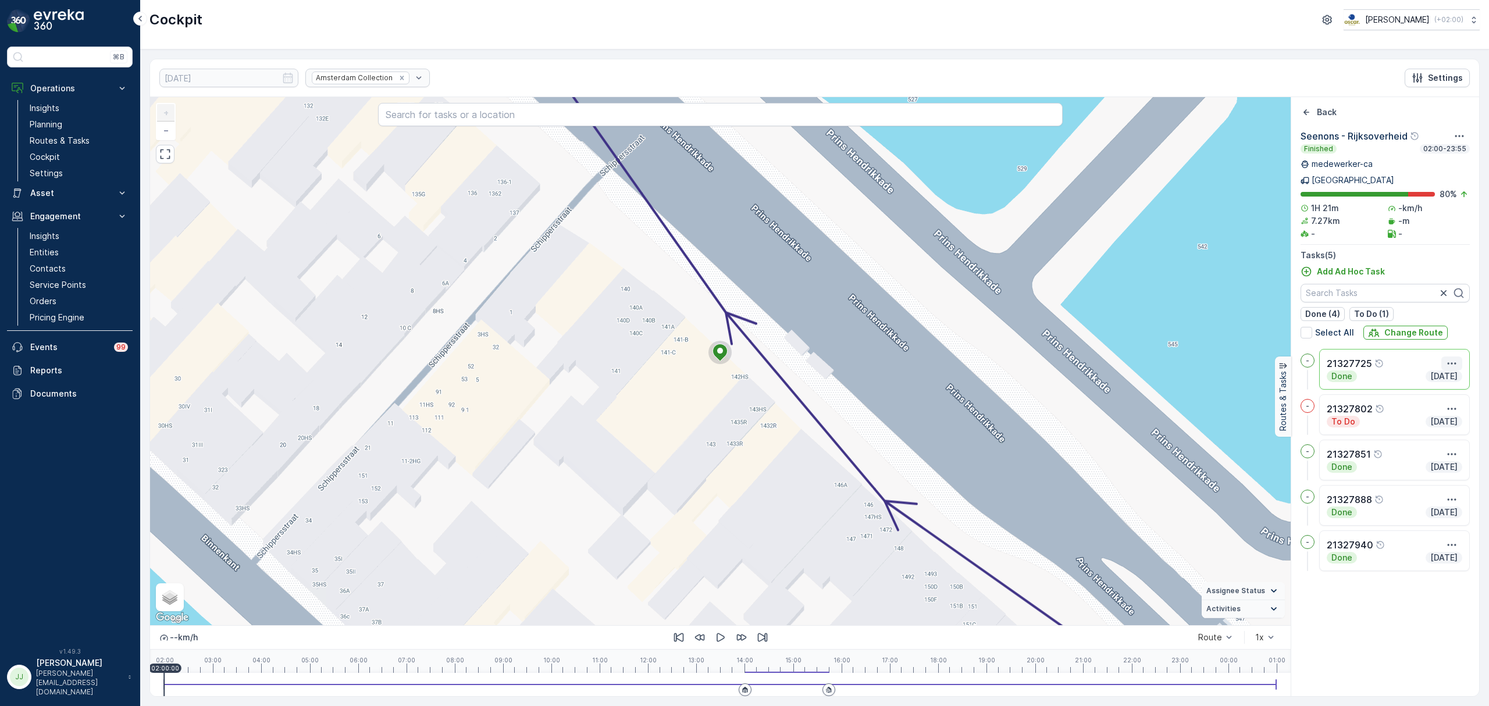
click at [1457, 358] on icon "button" at bounding box center [1452, 364] width 12 height 12
click at [1441, 375] on span "See More Details" at bounding box center [1430, 381] width 67 height 12
click at [1380, 461] on div "Done Today" at bounding box center [1393, 467] width 135 height 12
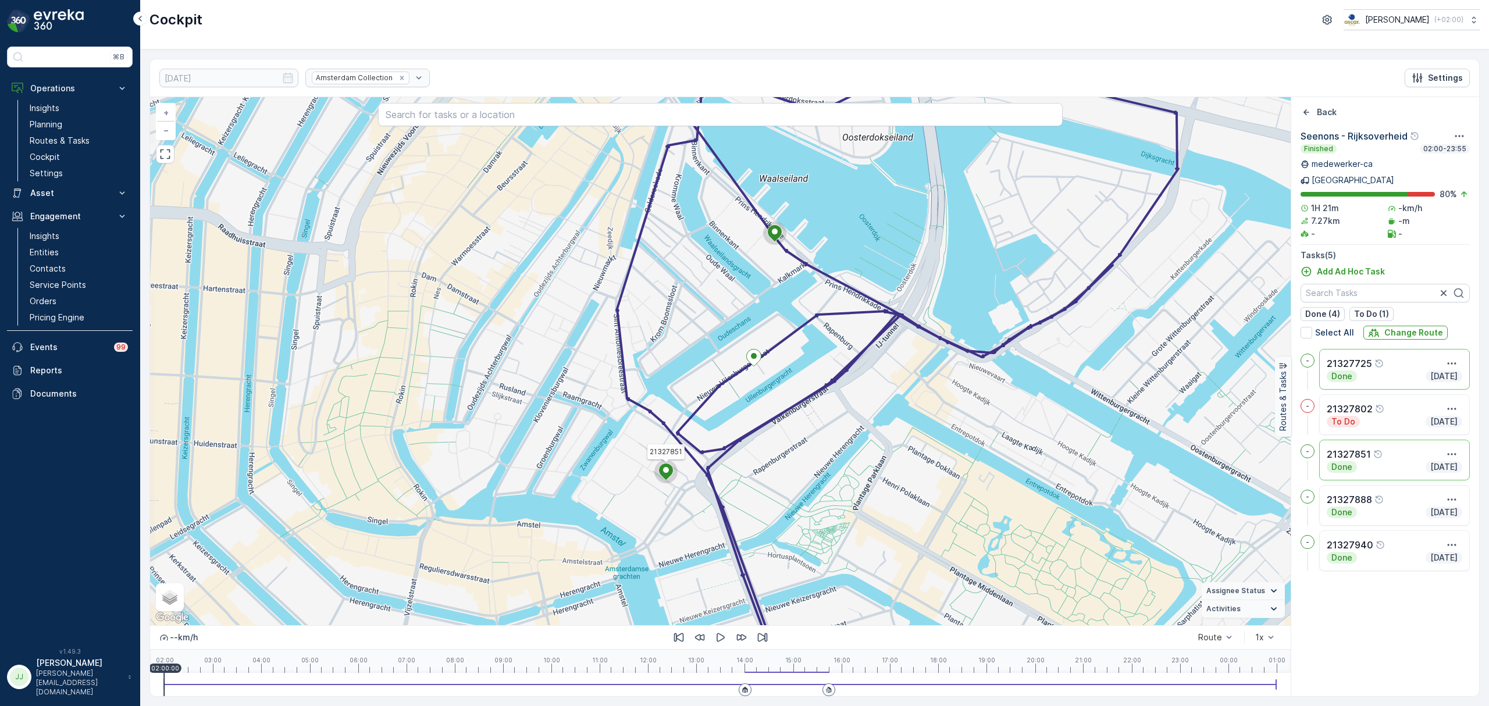
click at [1380, 370] on div "Done Today" at bounding box center [1393, 376] width 135 height 12
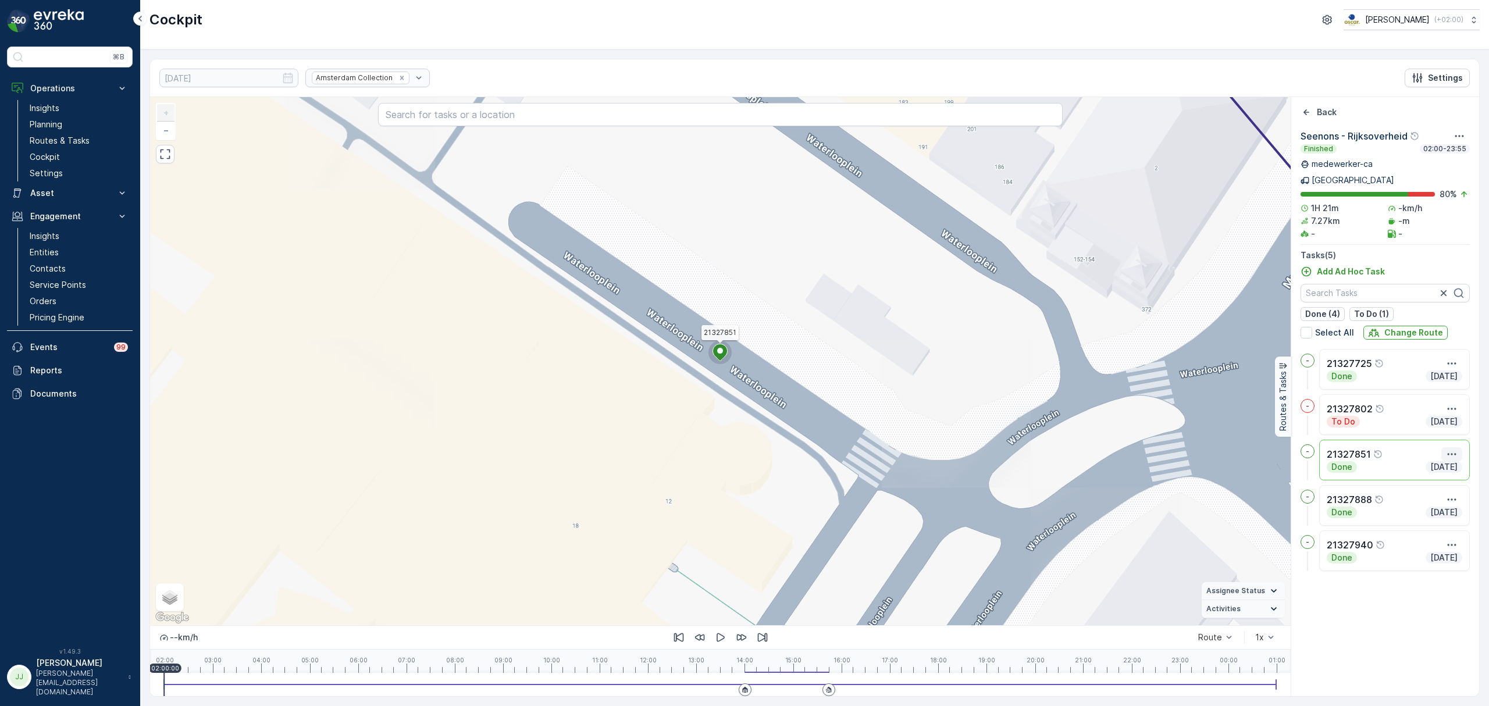
click at [1449, 448] on icon "button" at bounding box center [1452, 454] width 12 height 12
click at [1437, 466] on span "See More Details" at bounding box center [1430, 472] width 67 height 12
click at [1312, 115] on div "Back" at bounding box center [1318, 112] width 36 height 12
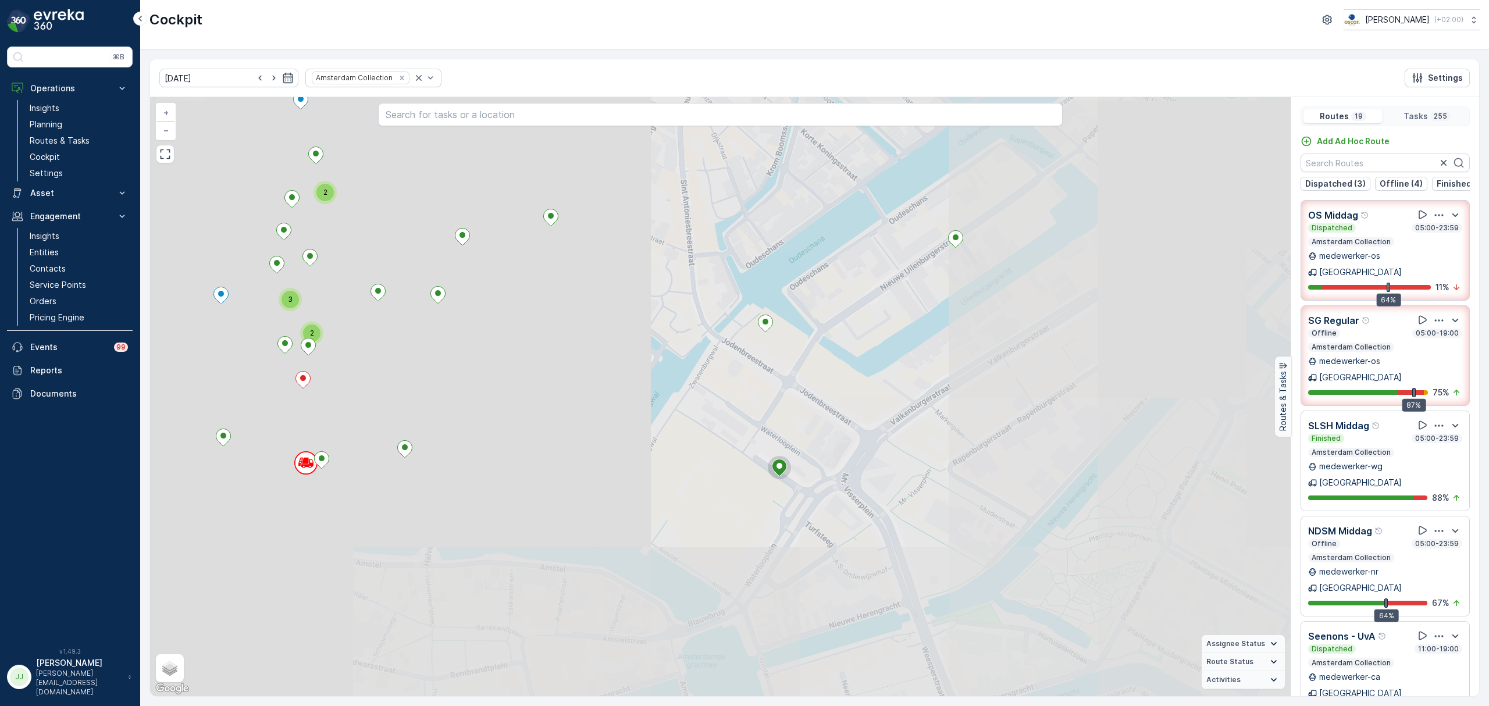
drag, startPoint x: 791, startPoint y: 429, endPoint x: 783, endPoint y: 331, distance: 98.1
click at [783, 333] on div "2 2 2 2 2 2 2 2 2 2 2 2 2 2 2 3 3 7 2 3 2 2 2 2 2 4 2 4 2 3 2 3 4 4 6 2 2 2 2 3…" at bounding box center [720, 396] width 1140 height 599
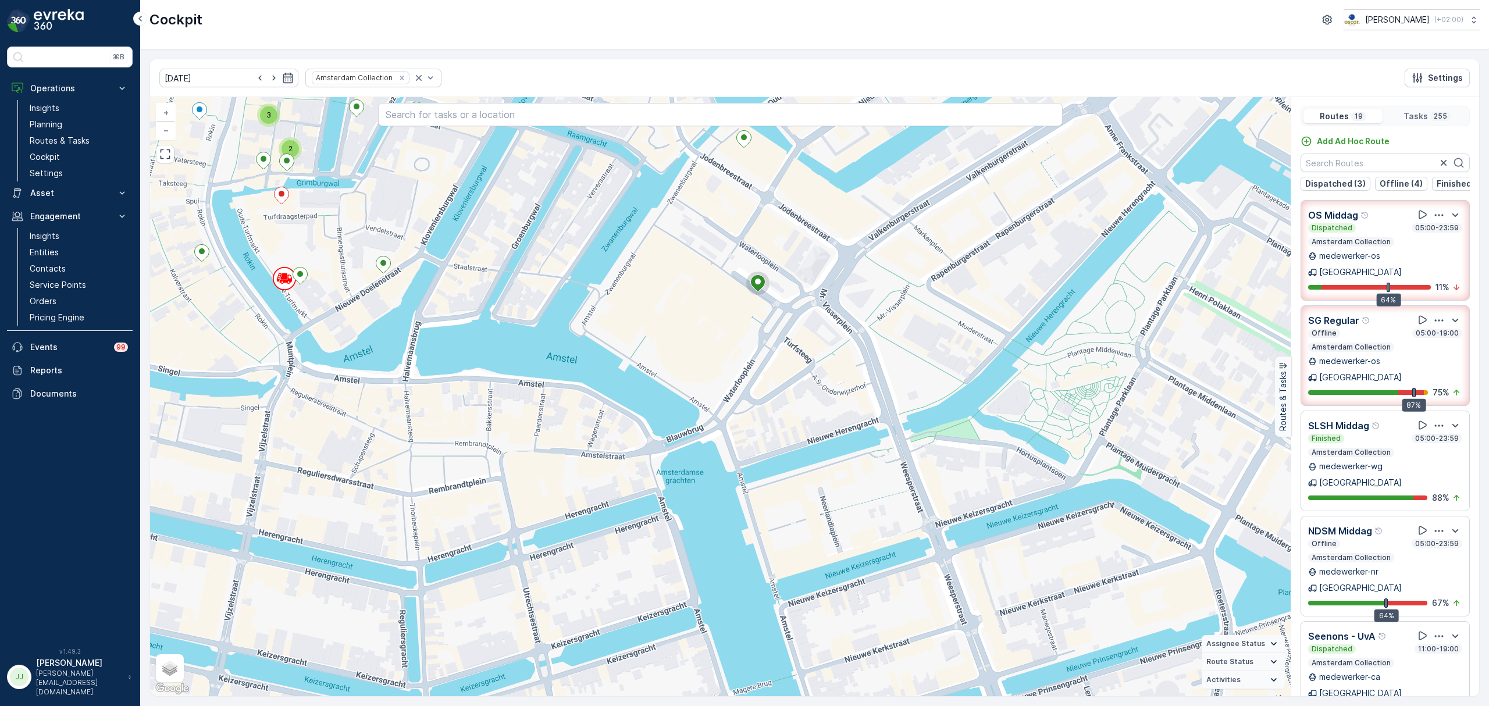
drag, startPoint x: 822, startPoint y: 518, endPoint x: 786, endPoint y: 409, distance: 114.0
click at [715, 311] on div "2 3 2 2 2 2 2 4 2 4 2 3 2 3 4 4 6 2 2 2 2 3 2 3 2 2 2 2 4 4 2 2 3 2 2 3 2 2 2 2…" at bounding box center [720, 396] width 1140 height 599
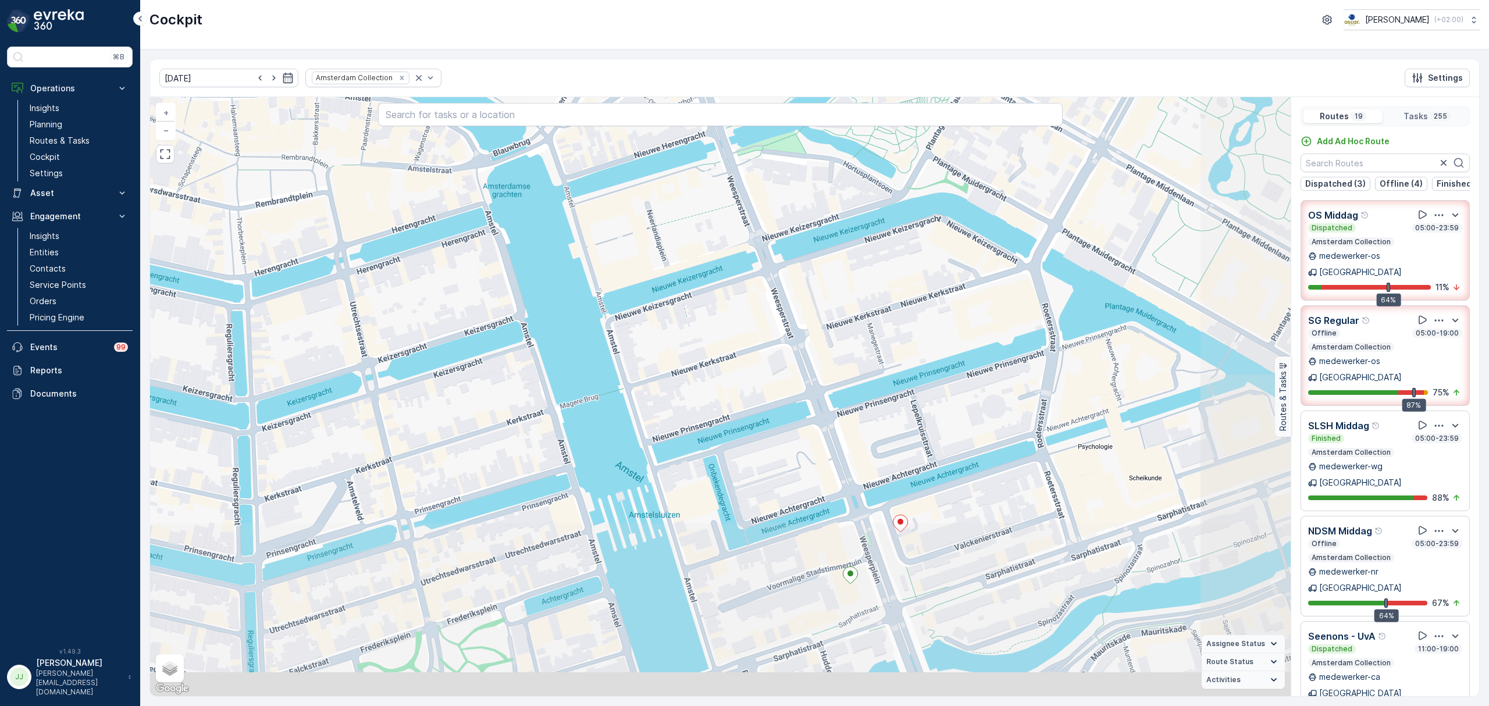
drag, startPoint x: 896, startPoint y: 531, endPoint x: 861, endPoint y: 484, distance: 58.6
click at [861, 484] on div "2 3 2 2 2 2 2 4 2 4 2 3 2 3 4 4 6 2 2 2 2 3 2 3 2 2 2 2 4 4 2 2 3 2 2 3 2 2 2 2…" at bounding box center [720, 396] width 1140 height 599
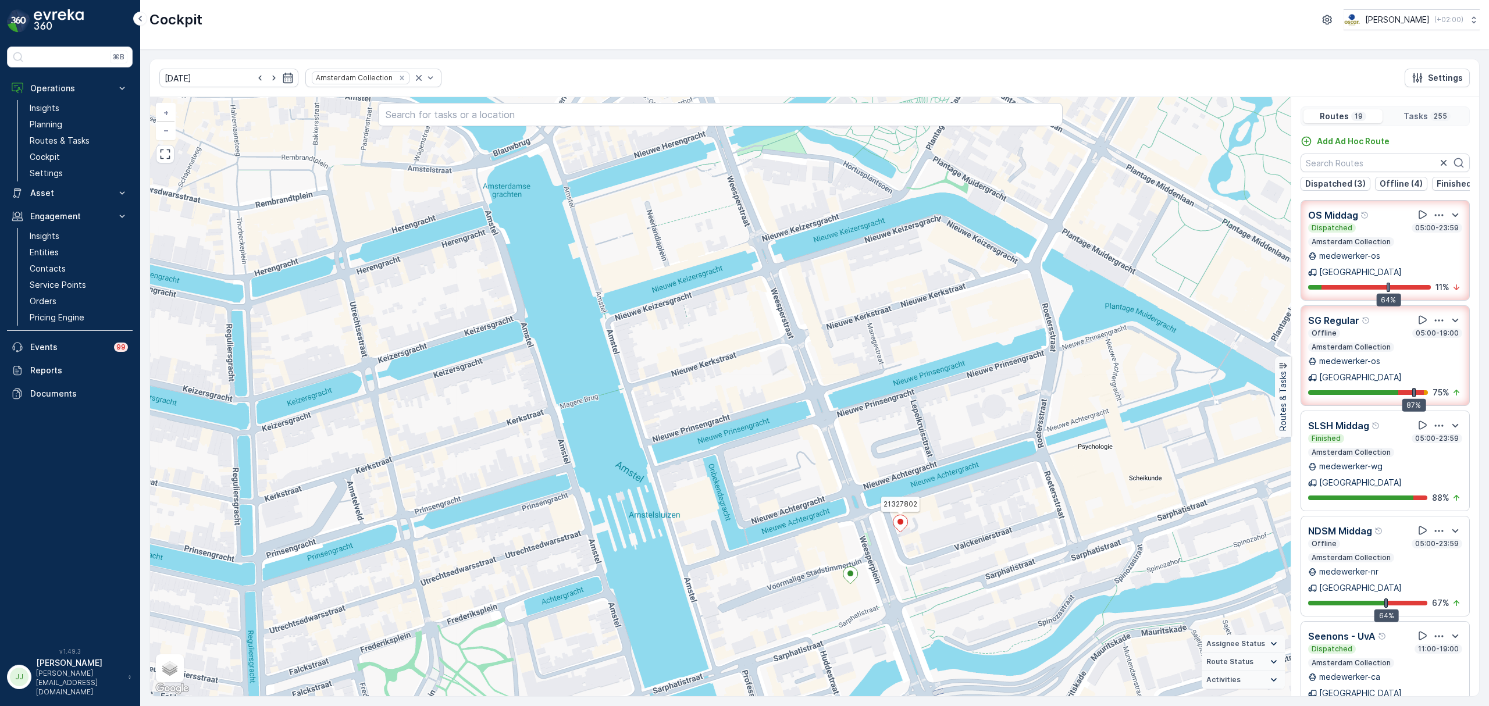
click at [898, 524] on ellipse at bounding box center [900, 522] width 6 height 6
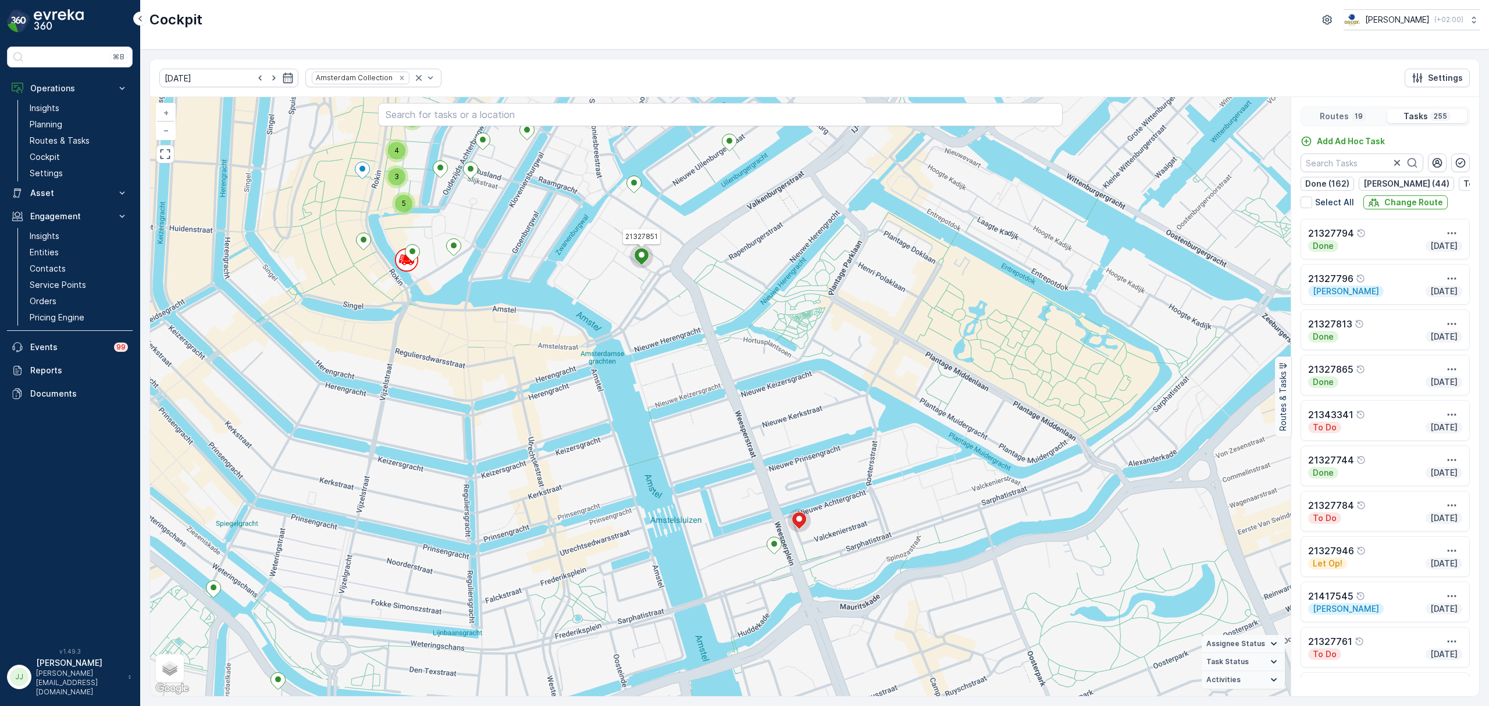
click at [647, 256] on icon at bounding box center [641, 256] width 15 height 17
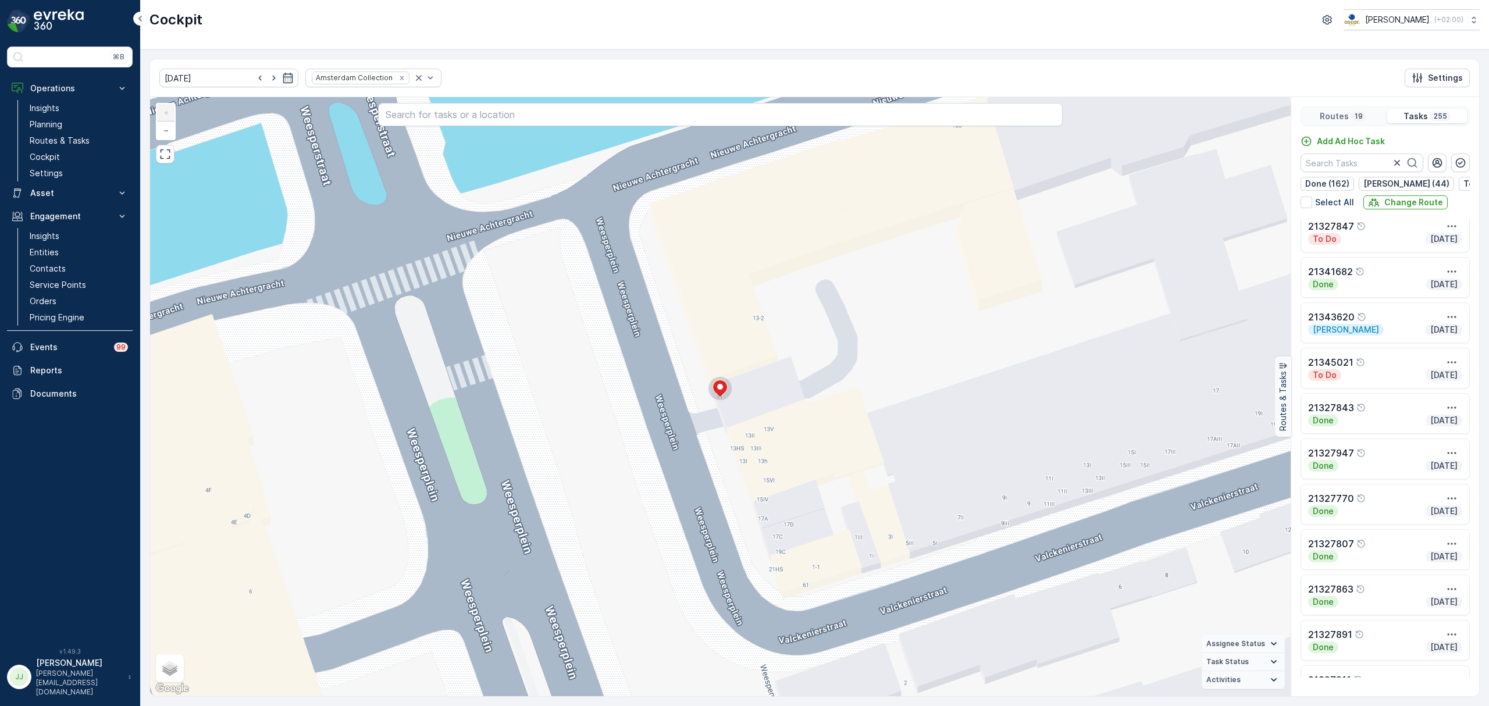
scroll to position [1008, 0]
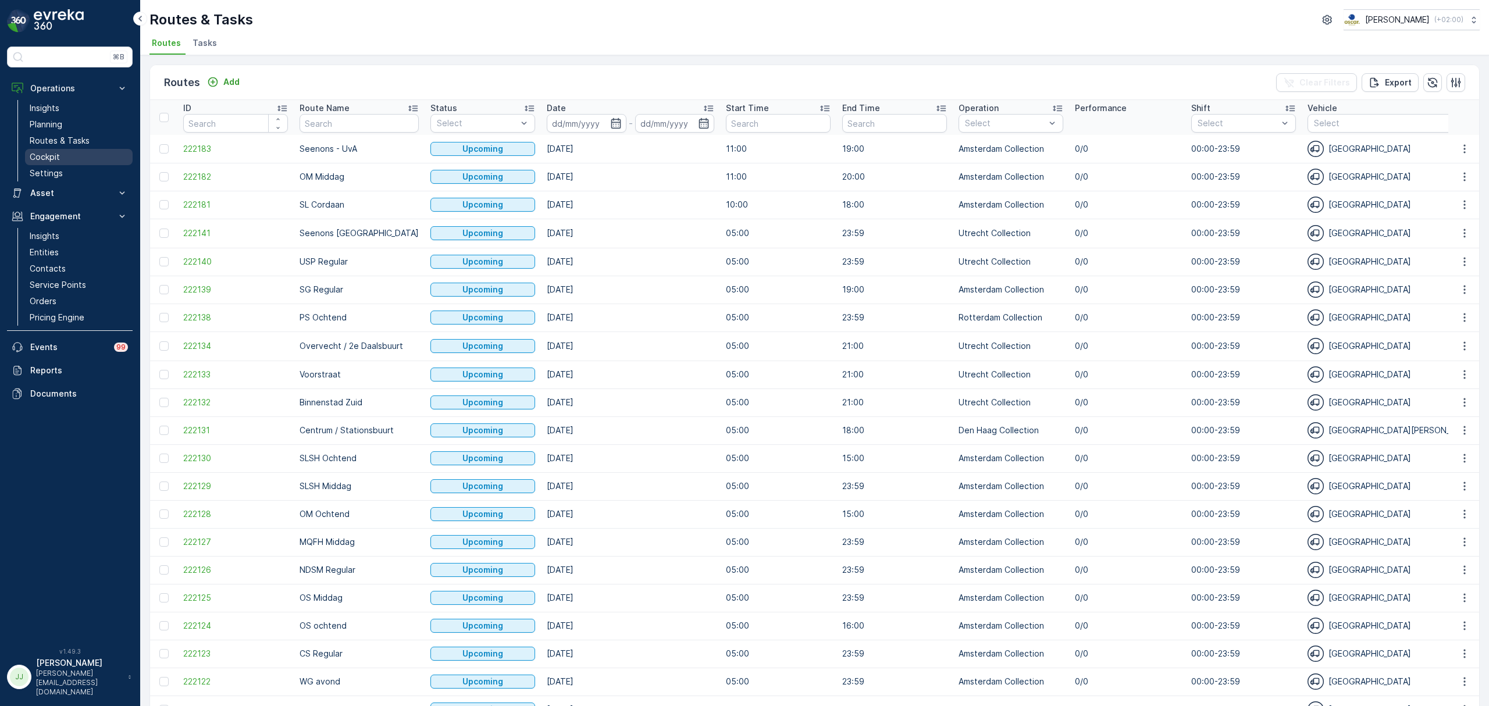
click at [26, 155] on link "Cockpit" at bounding box center [79, 157] width 108 height 16
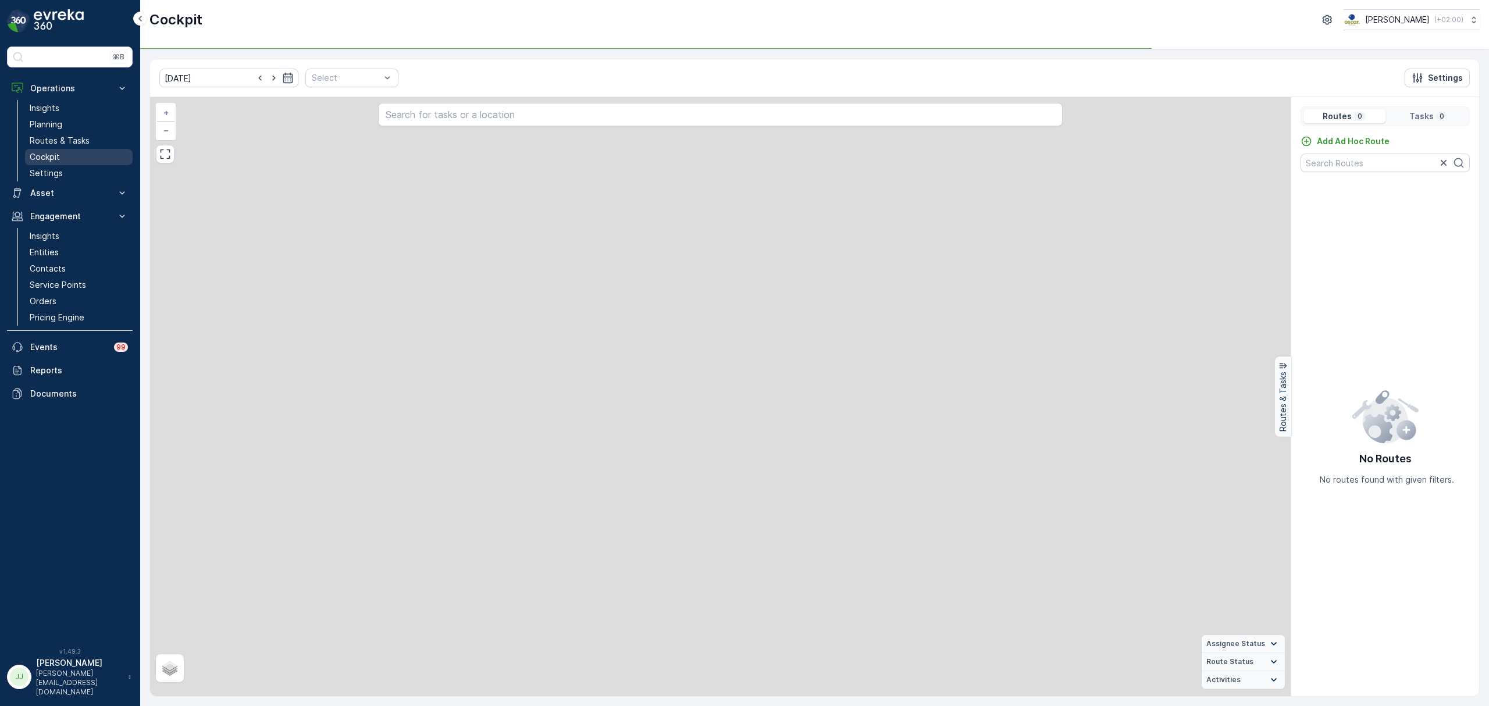
click at [28, 155] on link "Cockpit" at bounding box center [79, 157] width 108 height 16
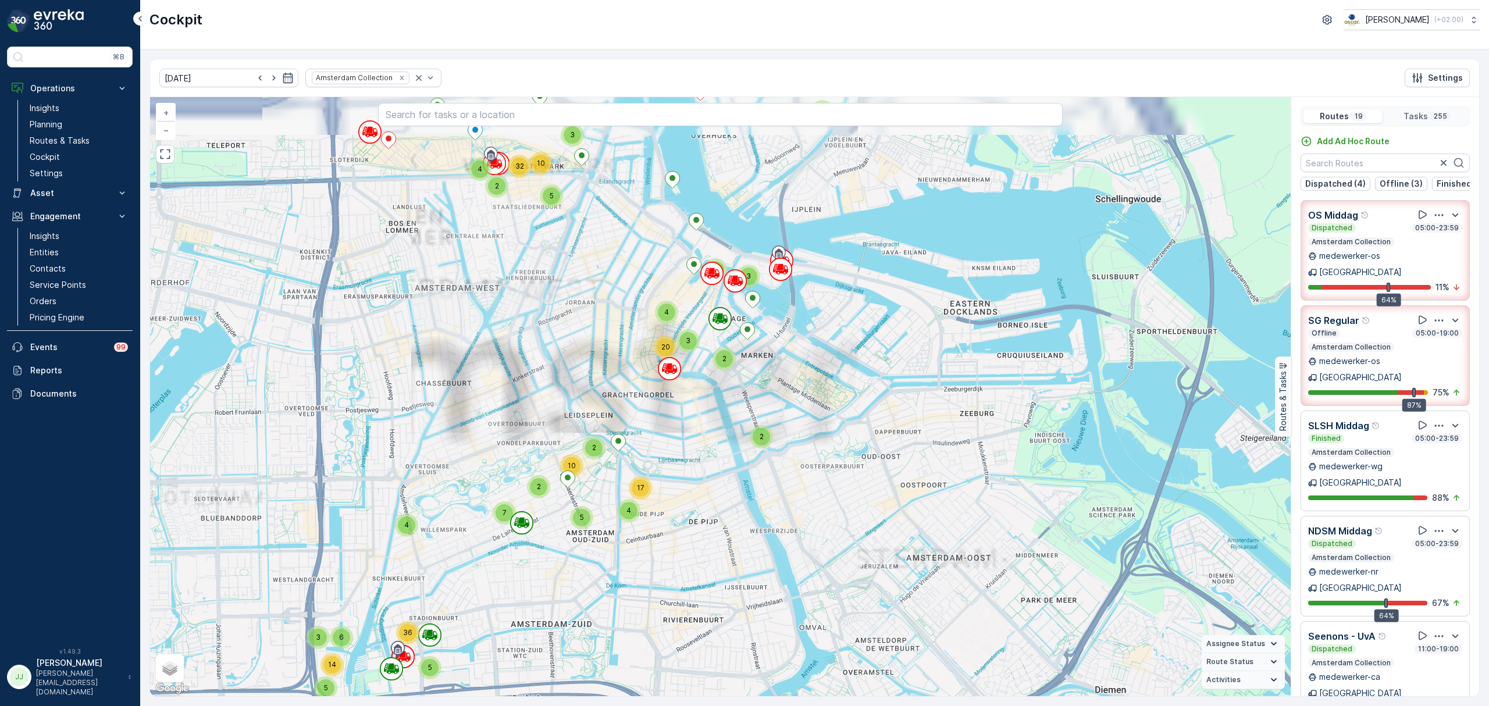
drag, startPoint x: 648, startPoint y: 310, endPoint x: 557, endPoint y: 414, distance: 138.1
click at [557, 414] on div "2 2 3 2 4 3 2 4 4 4 4 5 3 2 4 10 32 2 3 4 20 7 5 4 17 2 2 10 4 5 36 3 5 6 14 + …" at bounding box center [720, 396] width 1140 height 599
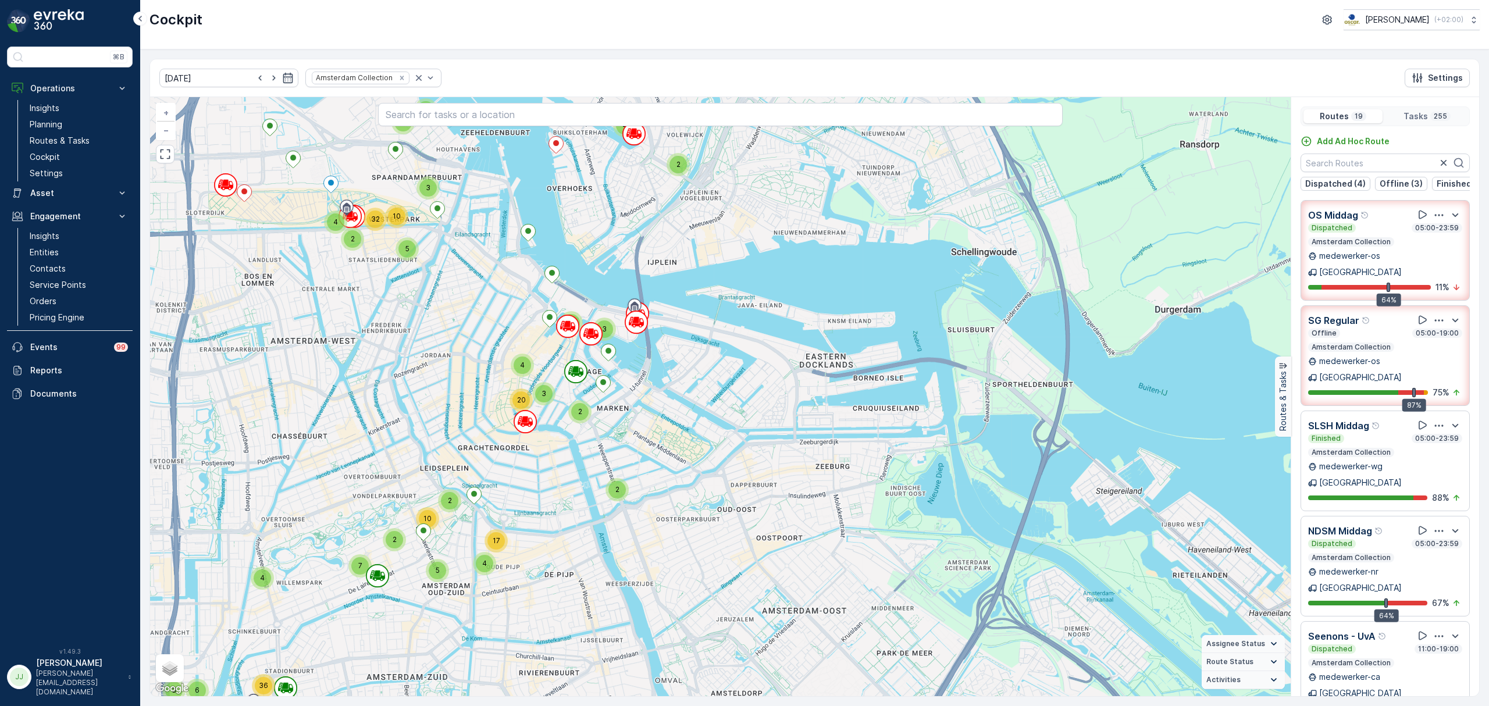
drag, startPoint x: 577, startPoint y: 387, endPoint x: 485, endPoint y: 382, distance: 92.0
click at [485, 382] on div "2 2 3 2 4 3 2 4 4 4 4 5 3 2 4 10 32 2 3 4 20 7 5 4 17 2 2 10 4 5 36 3 5 6 14 + …" at bounding box center [720, 396] width 1140 height 599
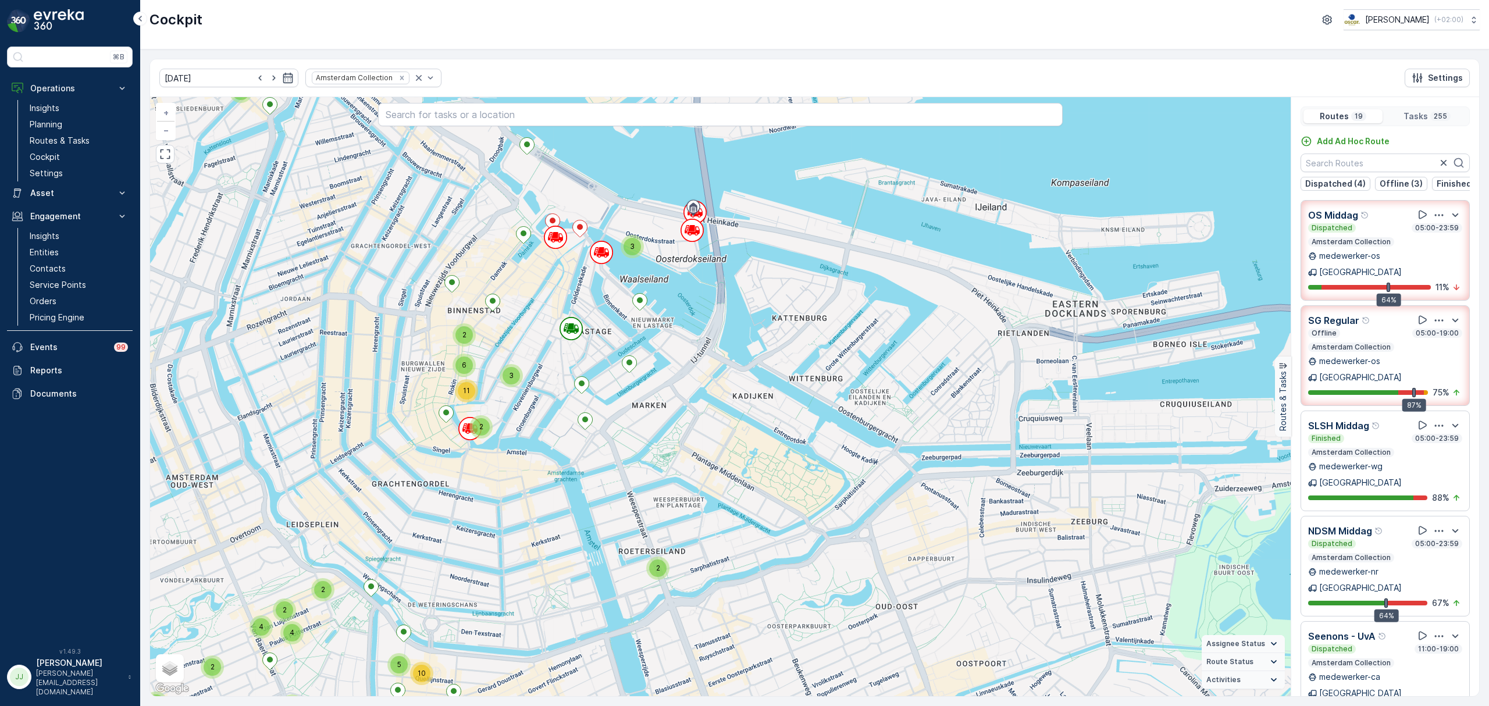
click at [661, 571] on div "2" at bounding box center [657, 567] width 17 height 17
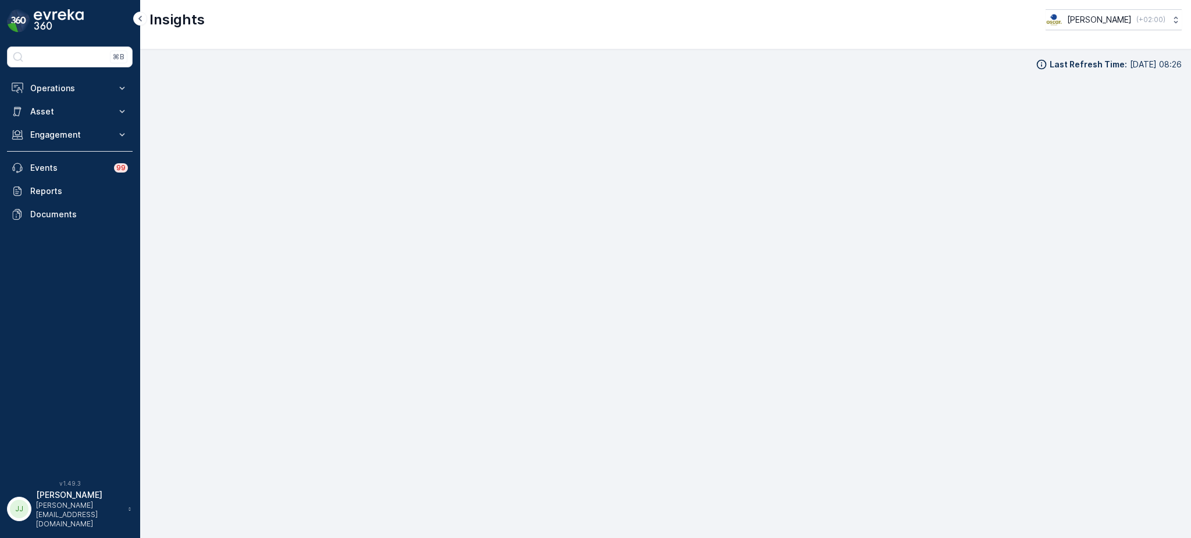
scroll to position [12, 0]
click at [584, 32] on div "Insights [PERSON_NAME] ( +02:00 )" at bounding box center [665, 24] width 1051 height 49
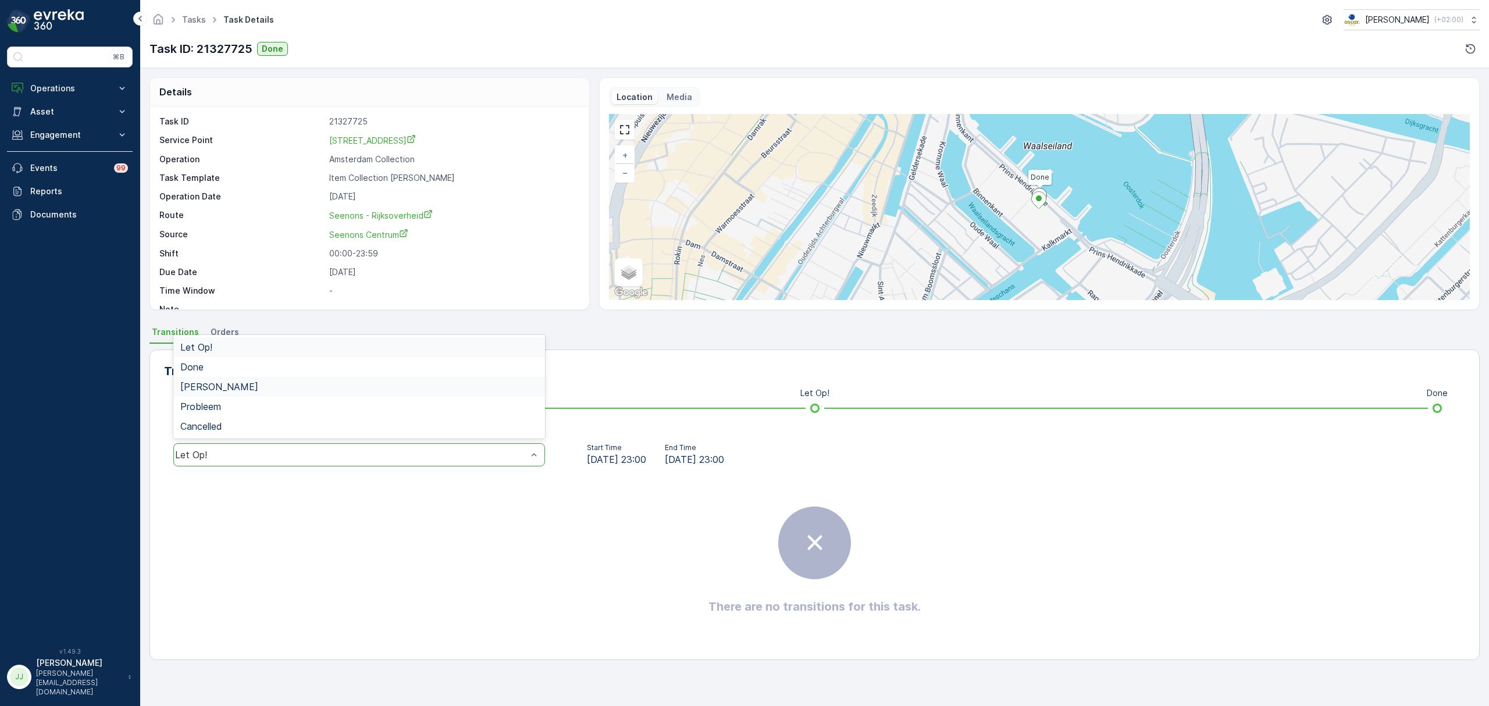
drag, startPoint x: 297, startPoint y: 449, endPoint x: 251, endPoint y: 388, distance: 76.1
click at [229, 370] on div "Done" at bounding box center [359, 367] width 358 height 10
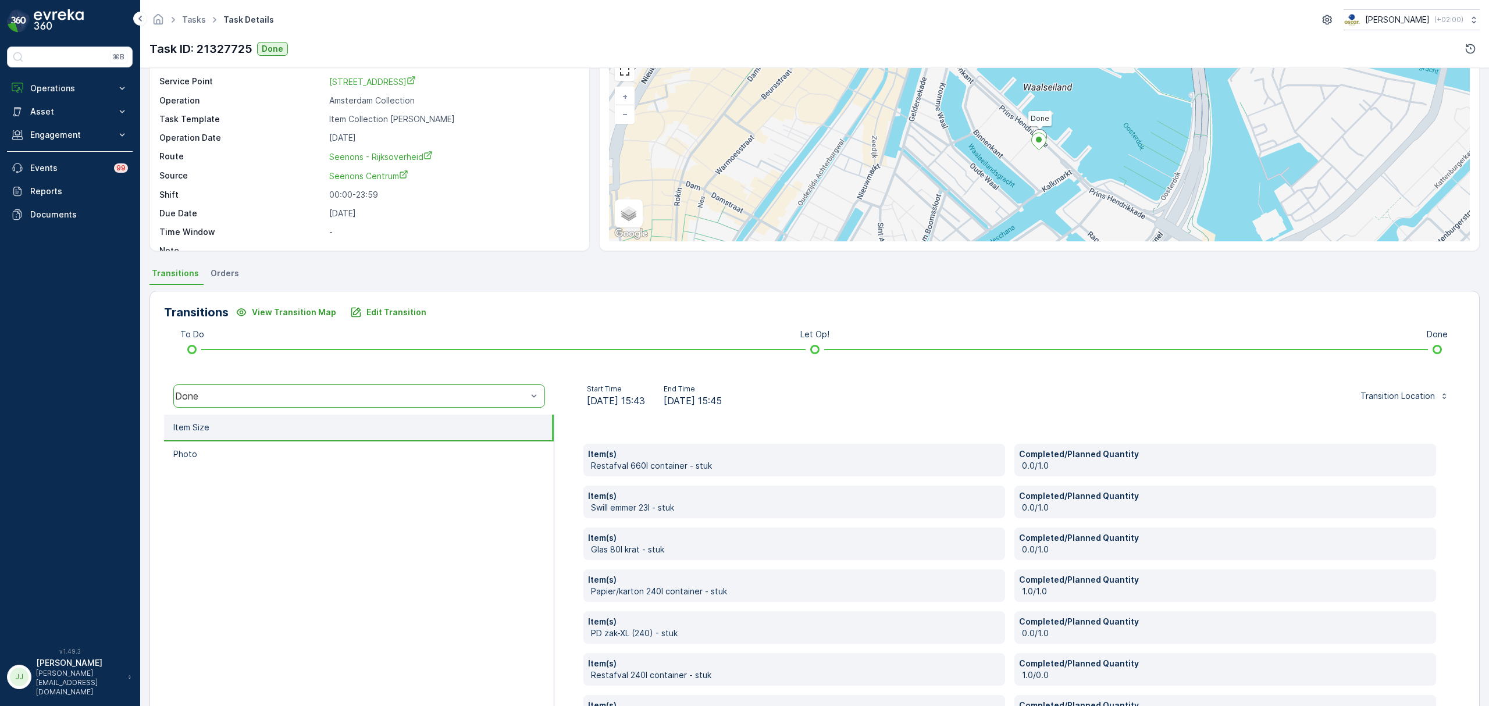
scroll to position [145, 0]
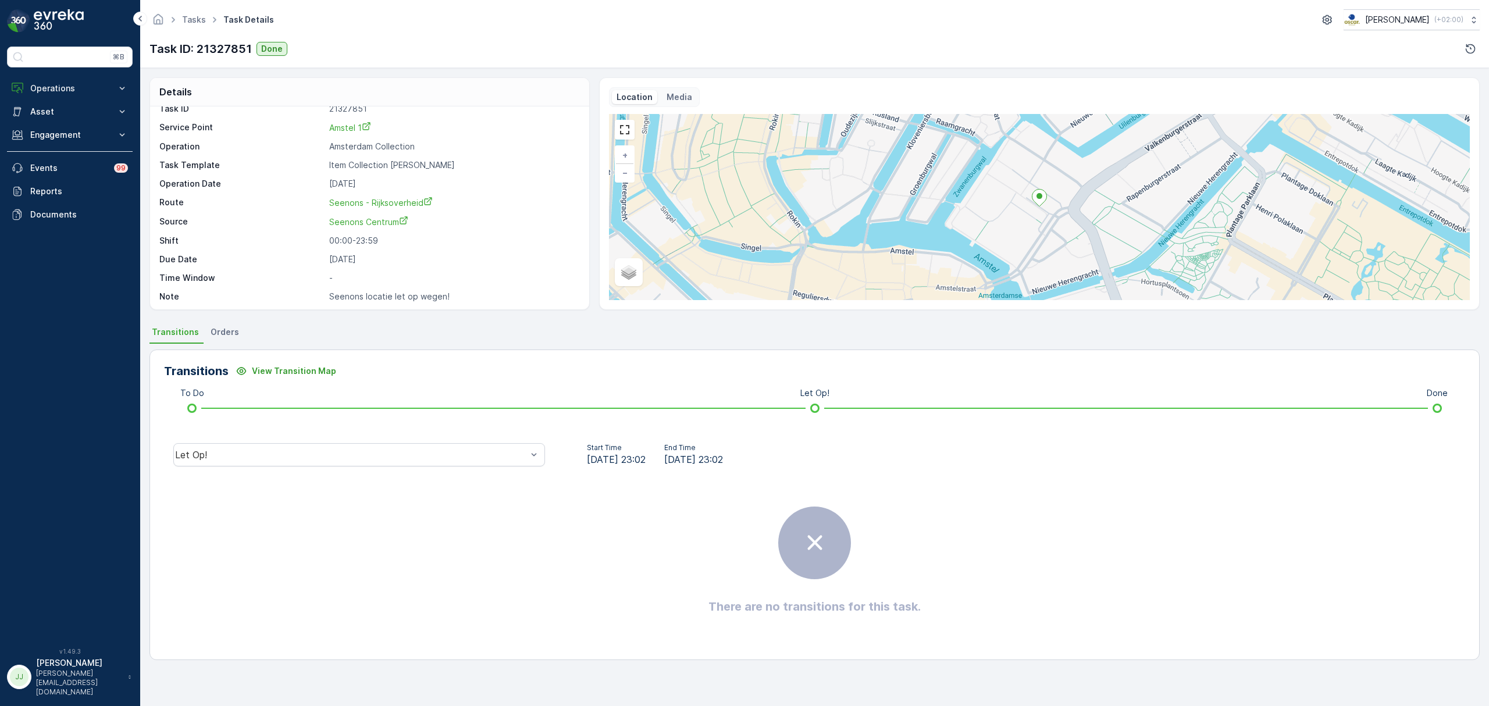
scroll to position [16, 0]
click at [291, 366] on div "Done" at bounding box center [359, 367] width 358 height 10
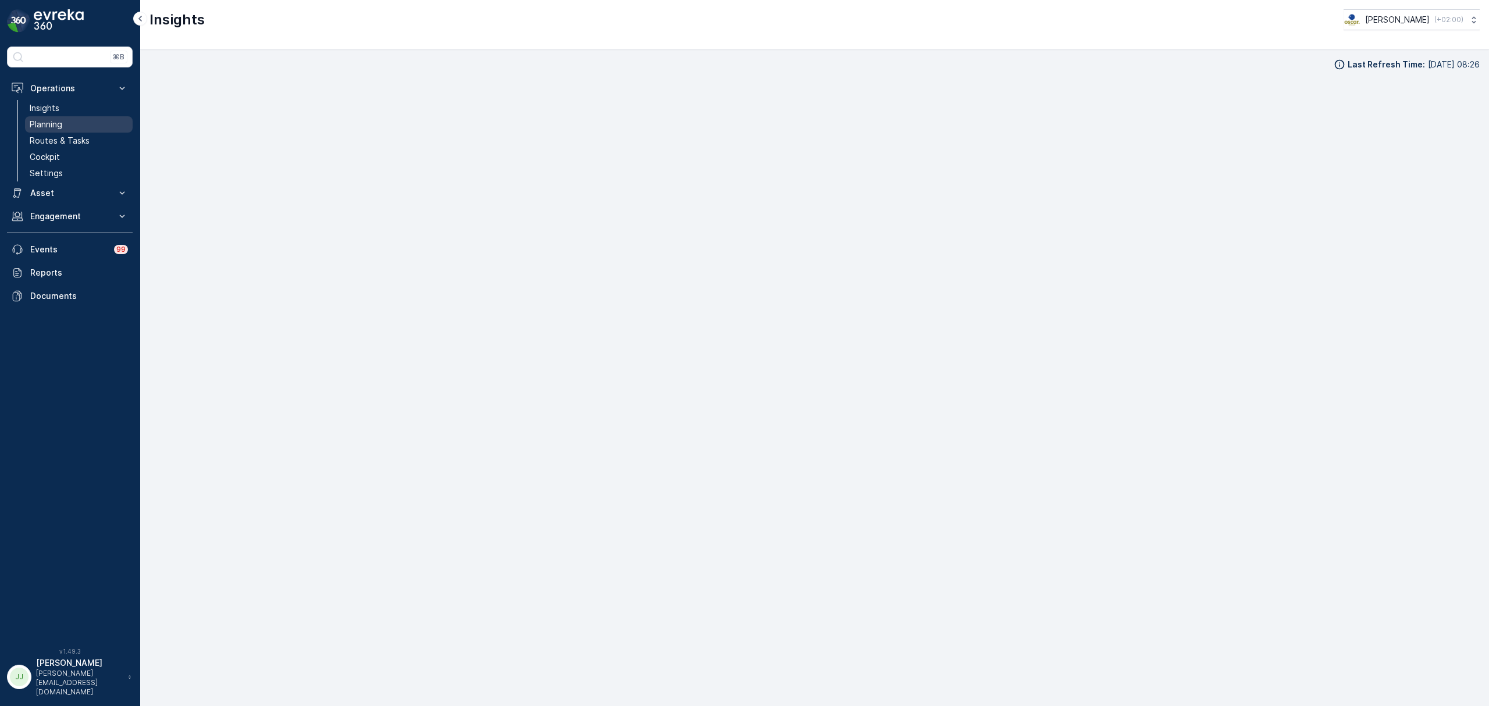
drag, startPoint x: 91, startPoint y: 137, endPoint x: 100, endPoint y: 128, distance: 12.8
click at [91, 137] on link "Routes & Tasks" at bounding box center [79, 141] width 108 height 16
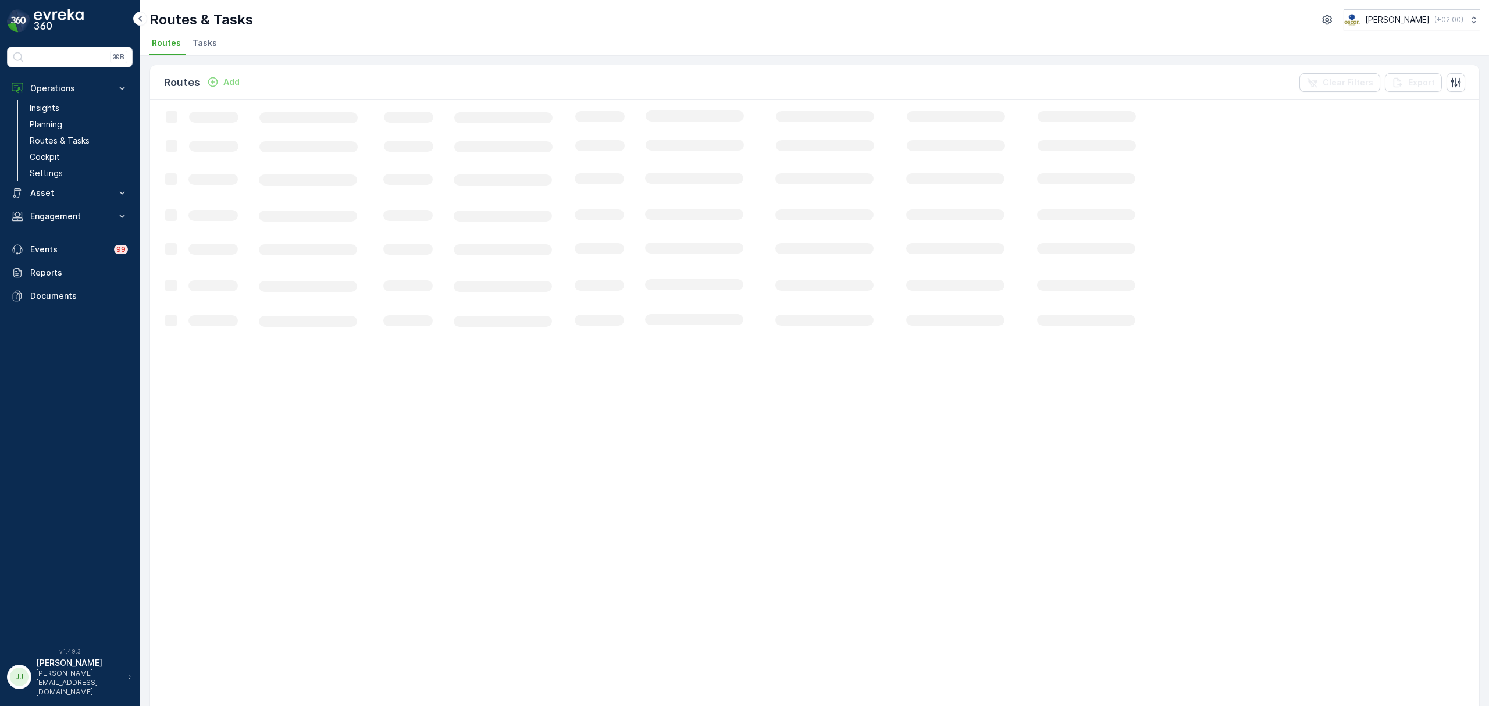
click at [216, 43] on li "Tasks" at bounding box center [205, 45] width 31 height 20
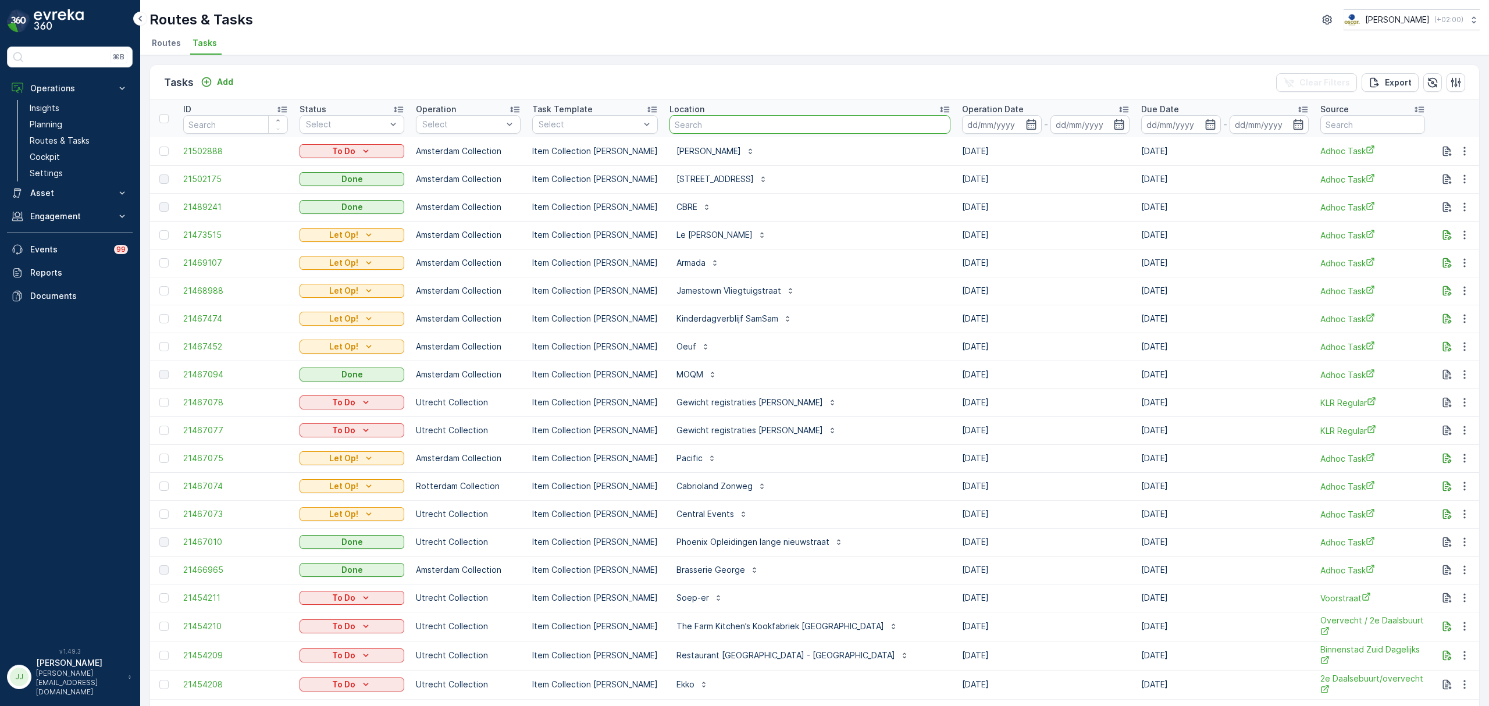
click at [689, 127] on input "text" at bounding box center [809, 124] width 281 height 19
type input "hilton"
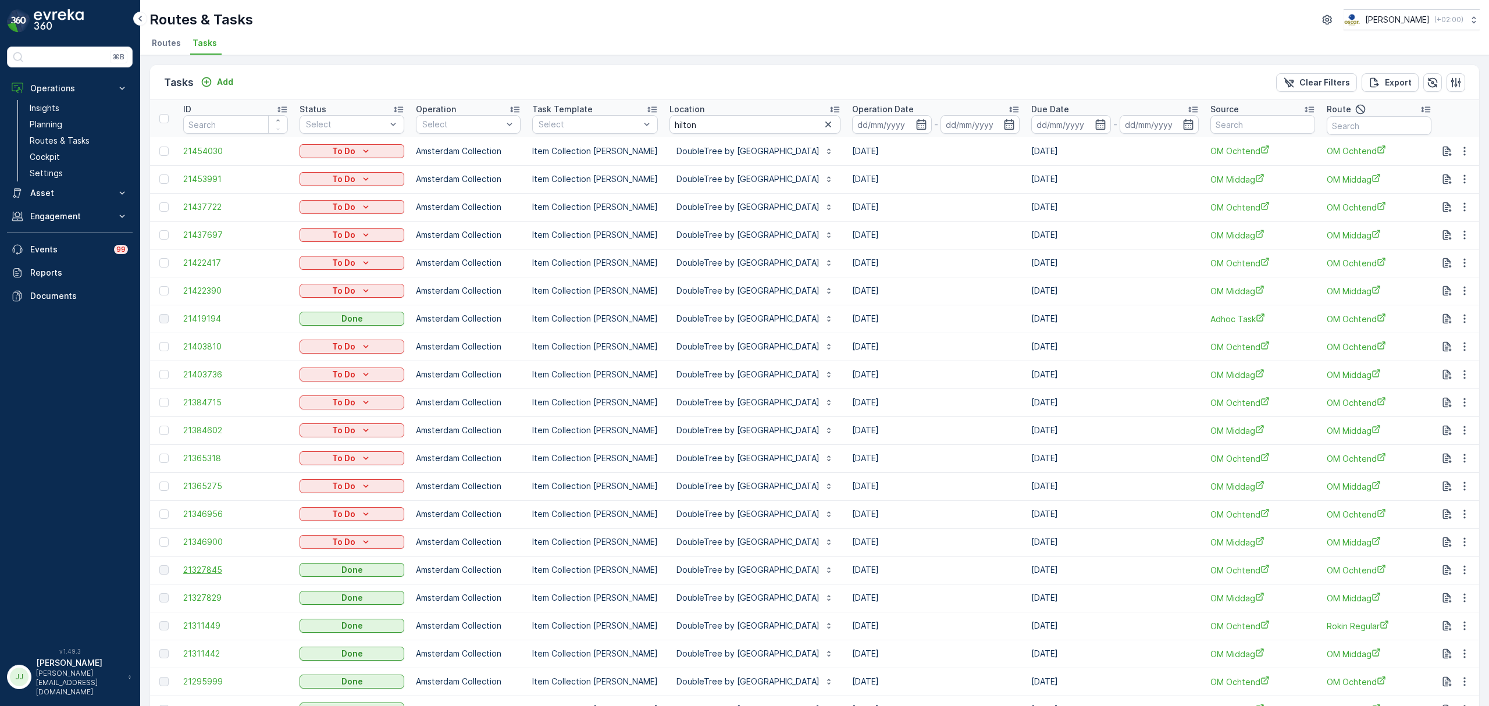
click at [217, 573] on span "21327845" at bounding box center [235, 570] width 105 height 12
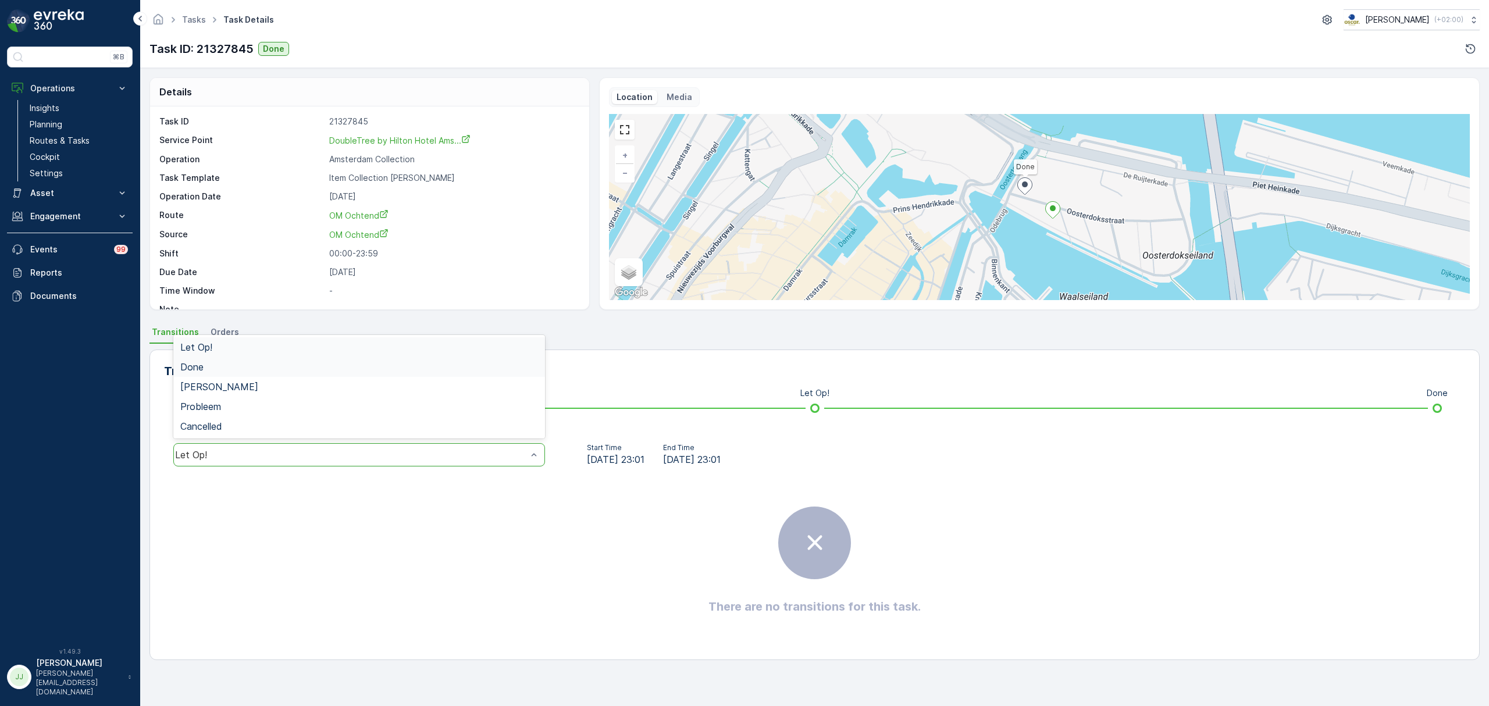
click at [268, 373] on div "Done" at bounding box center [359, 367] width 372 height 20
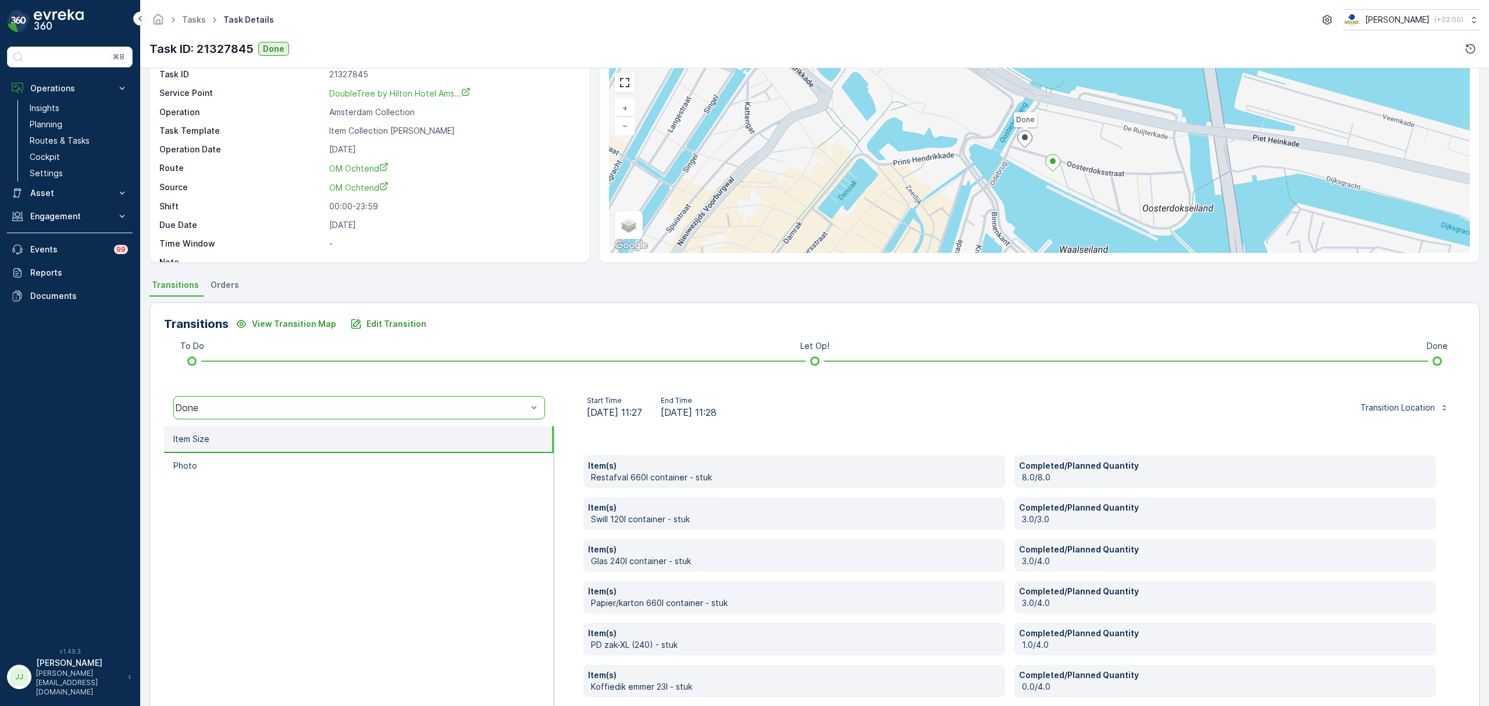
scroll to position [104, 0]
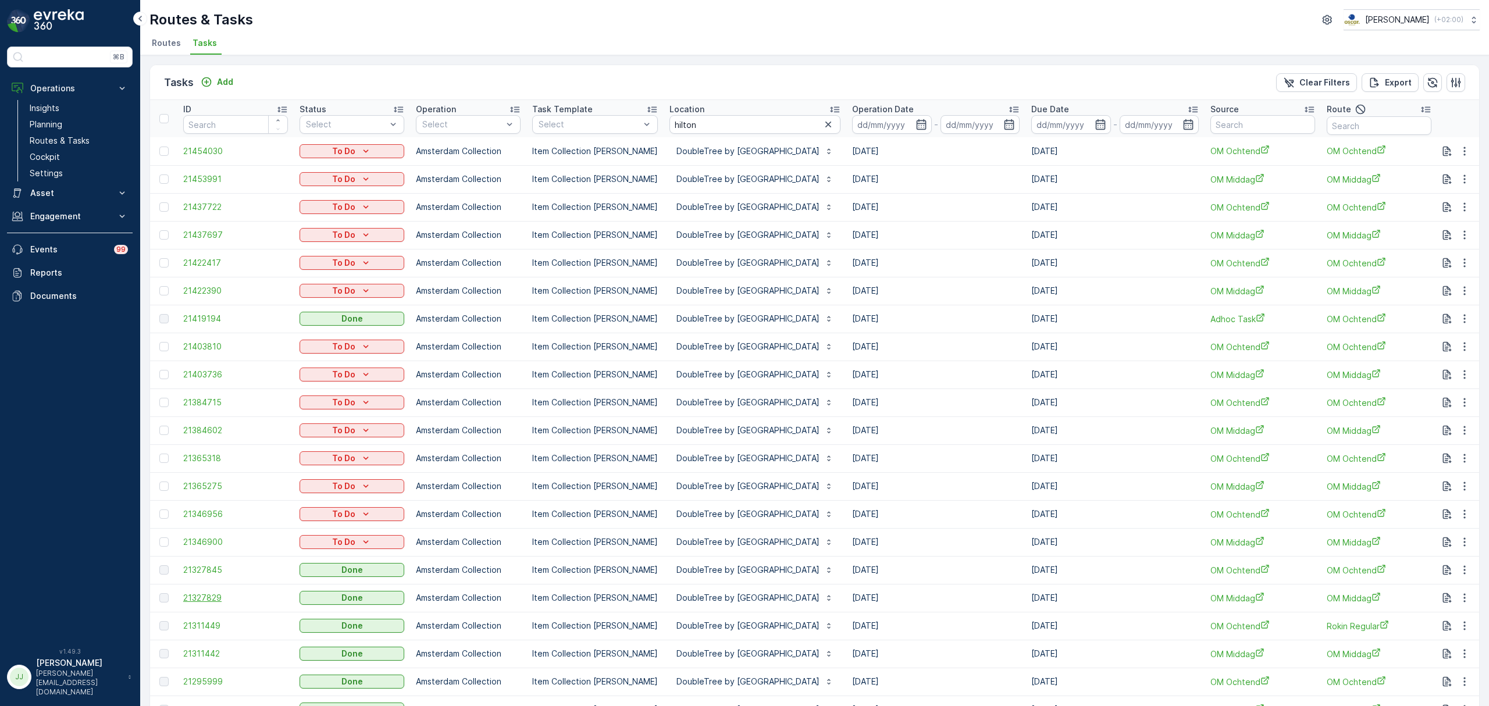
click at [184, 600] on span "21327829" at bounding box center [235, 598] width 105 height 12
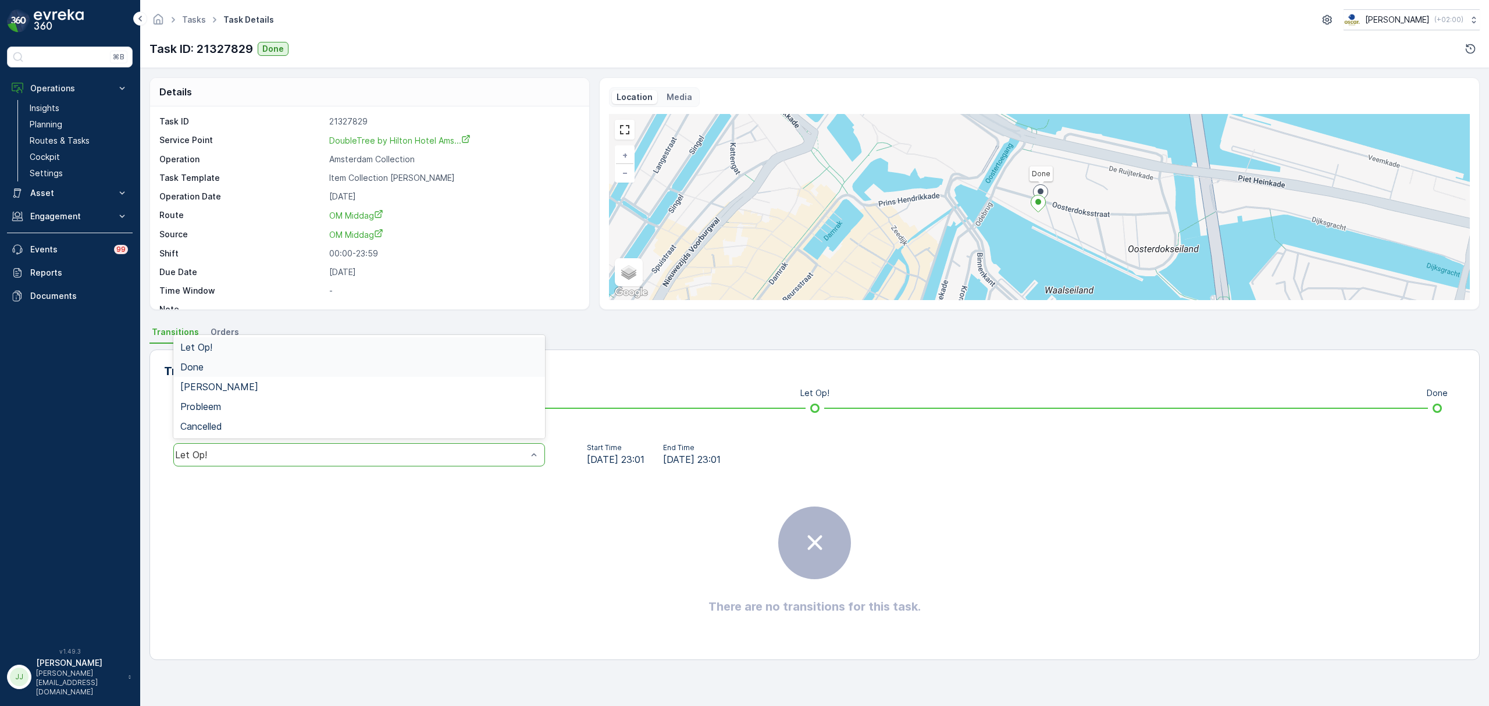
click at [243, 366] on div "Done" at bounding box center [359, 367] width 358 height 10
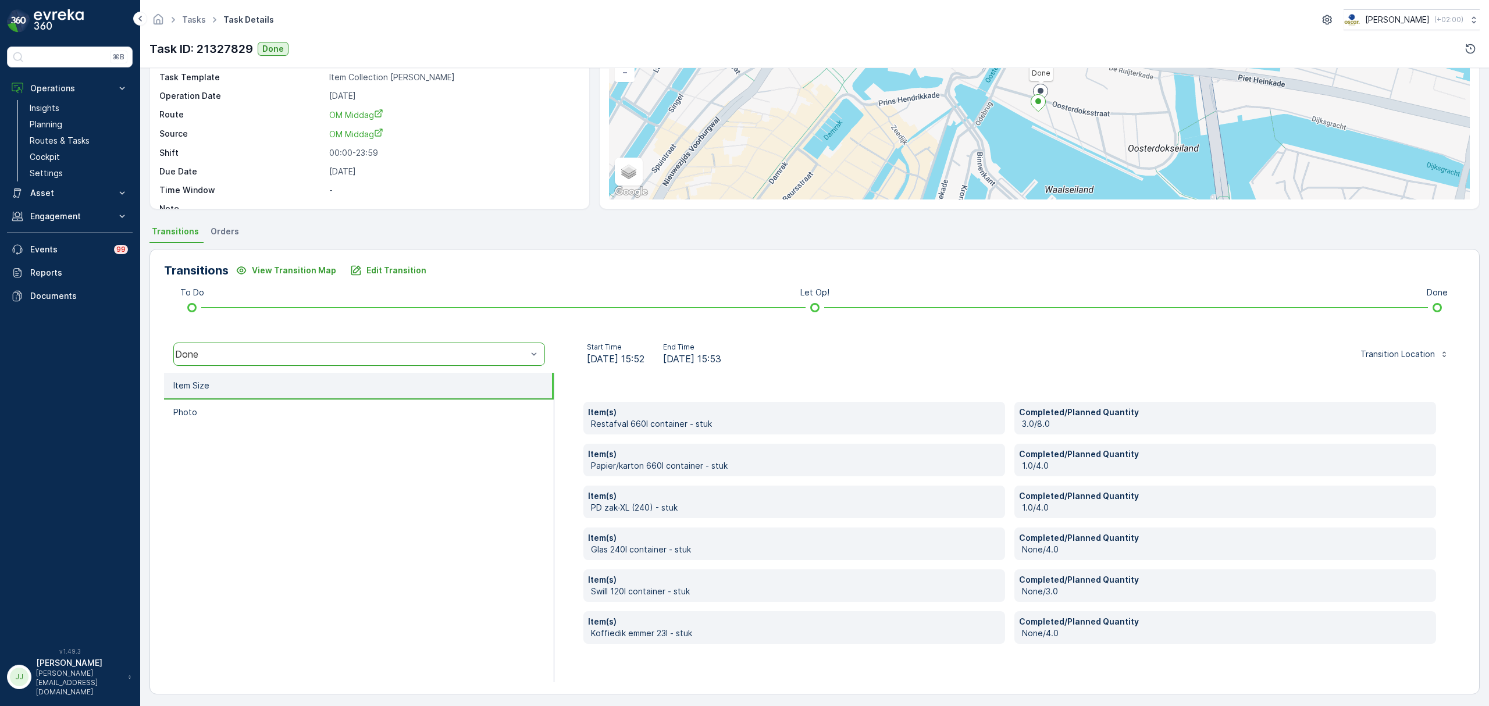
scroll to position [104, 0]
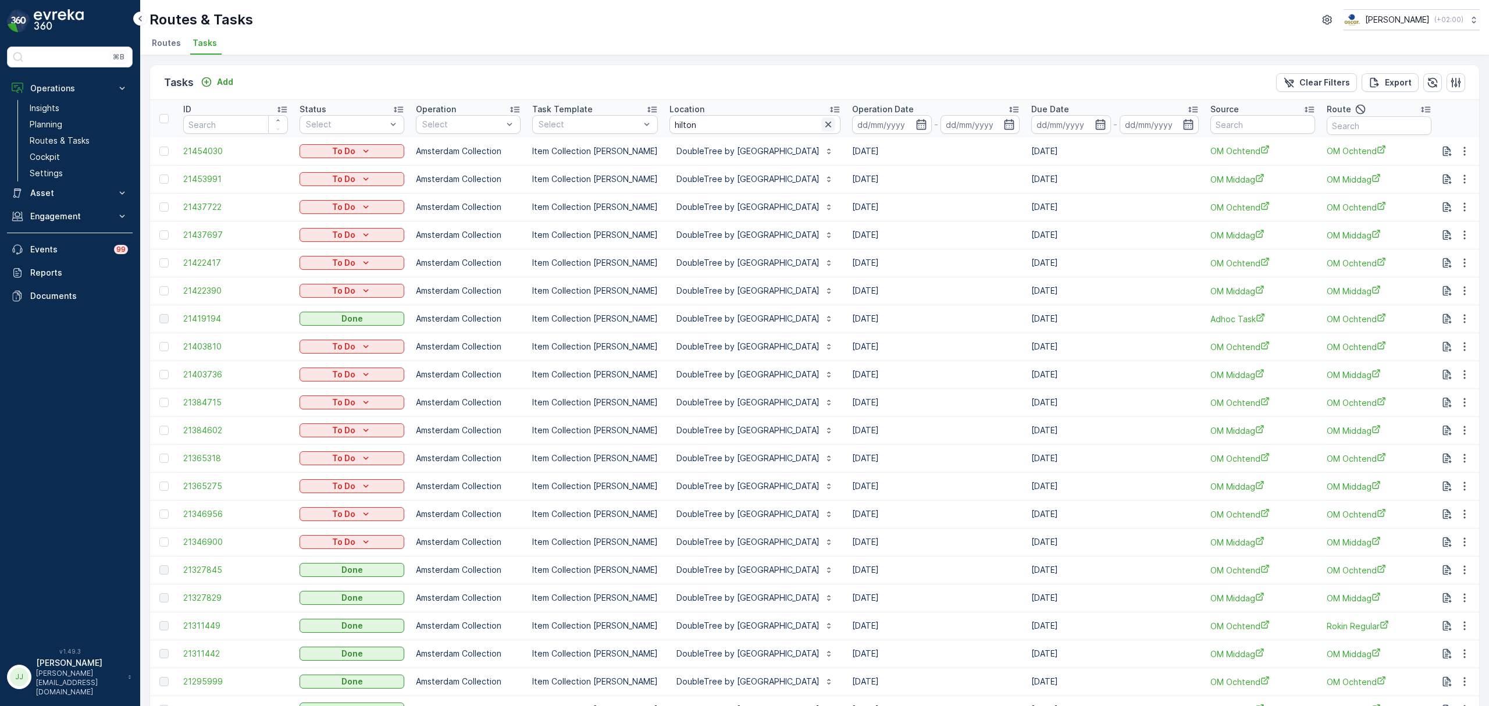
click at [834, 124] on icon "button" at bounding box center [828, 125] width 12 height 12
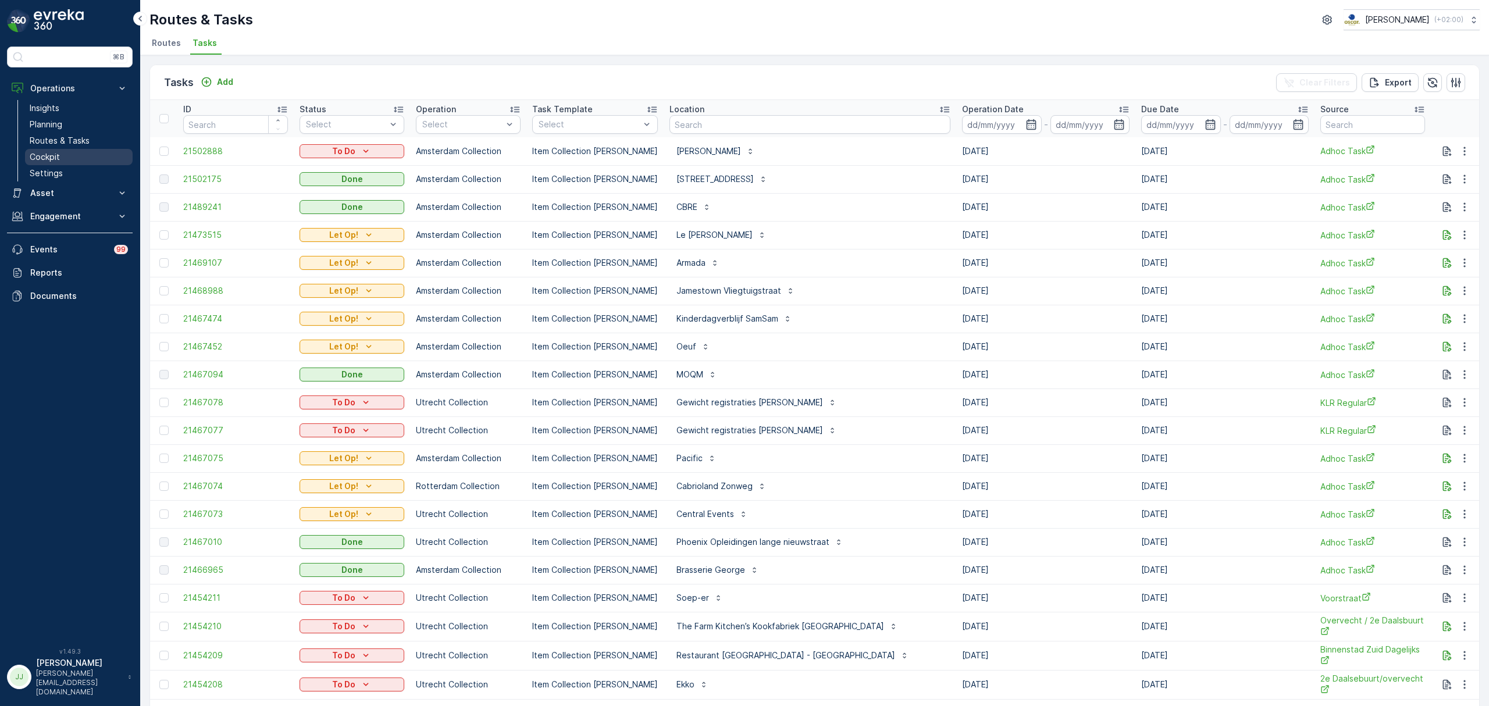
click at [52, 158] on p "Cockpit" at bounding box center [45, 157] width 30 height 12
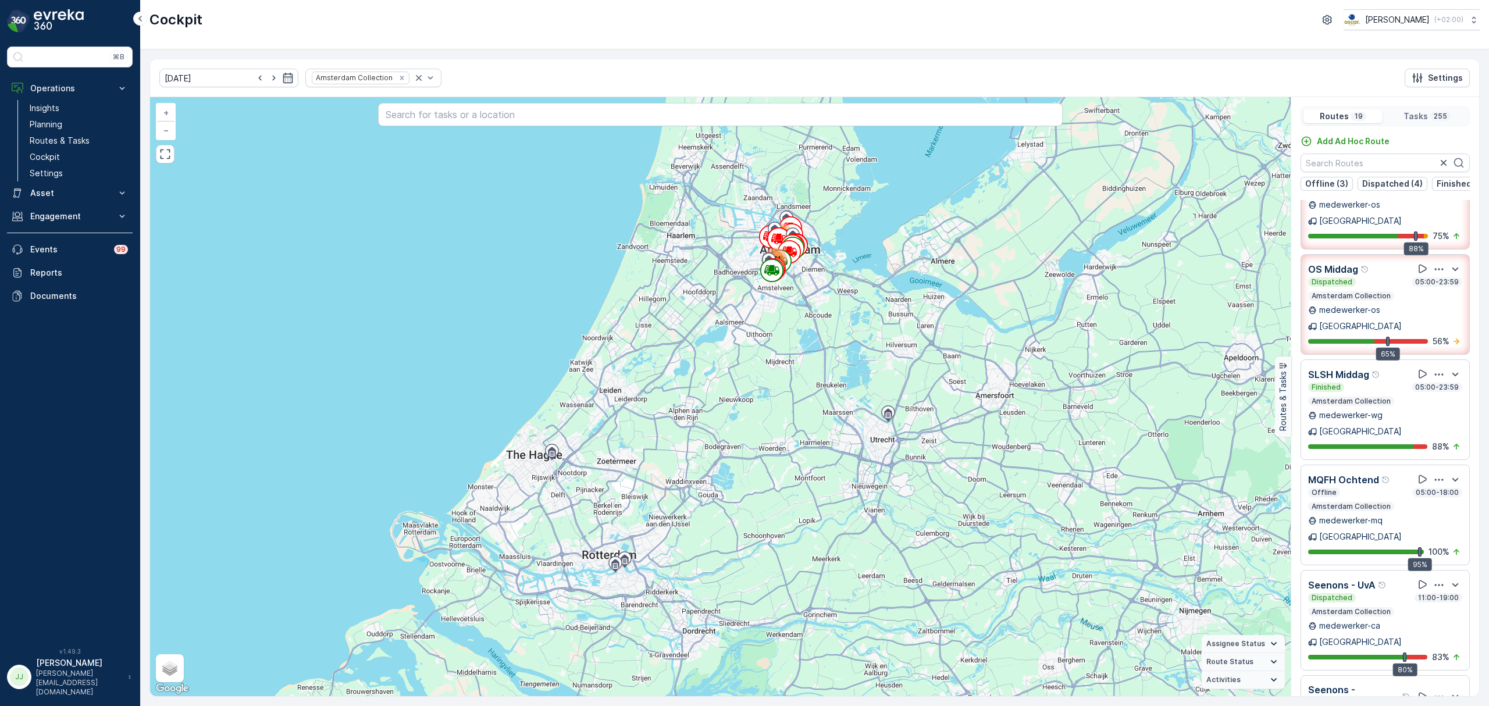
scroll to position [77, 0]
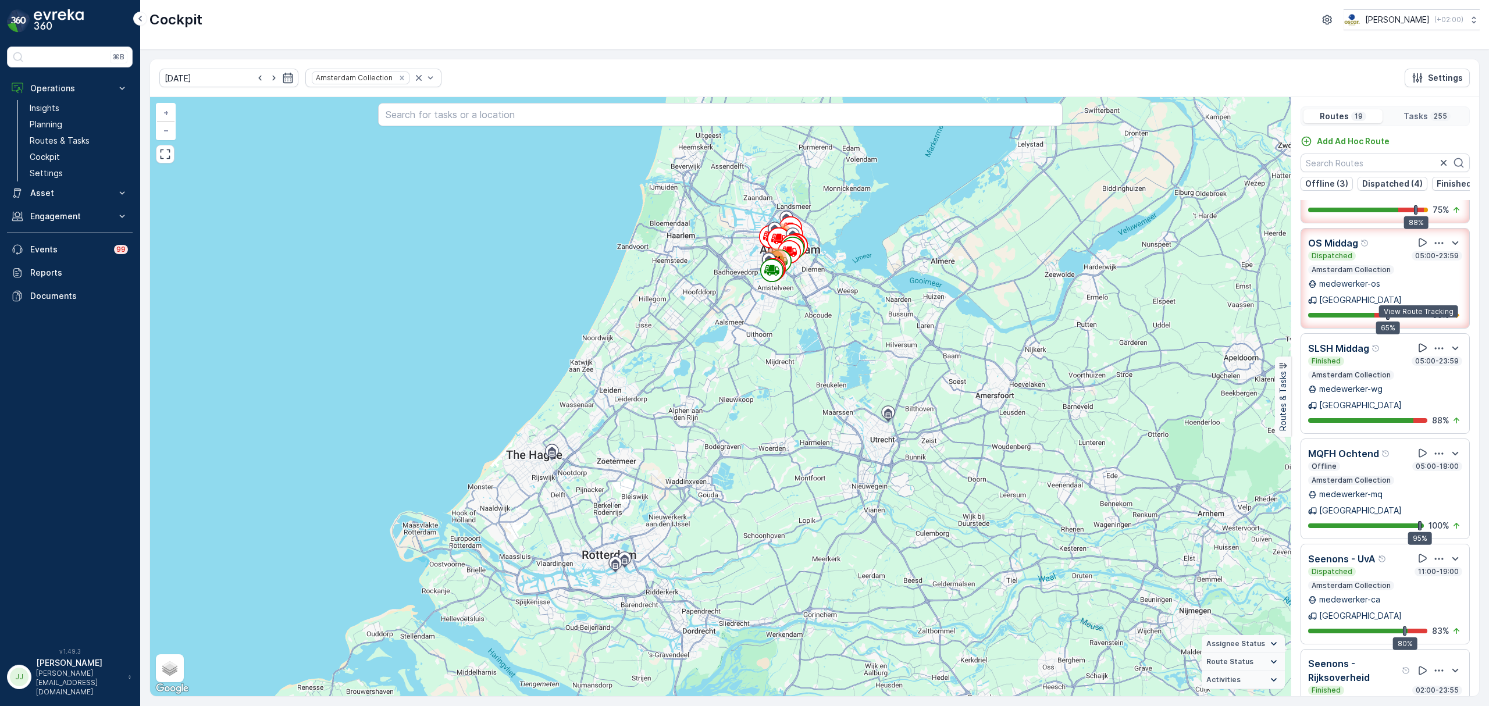
click at [1419, 342] on icon at bounding box center [1423, 348] width 12 height 12
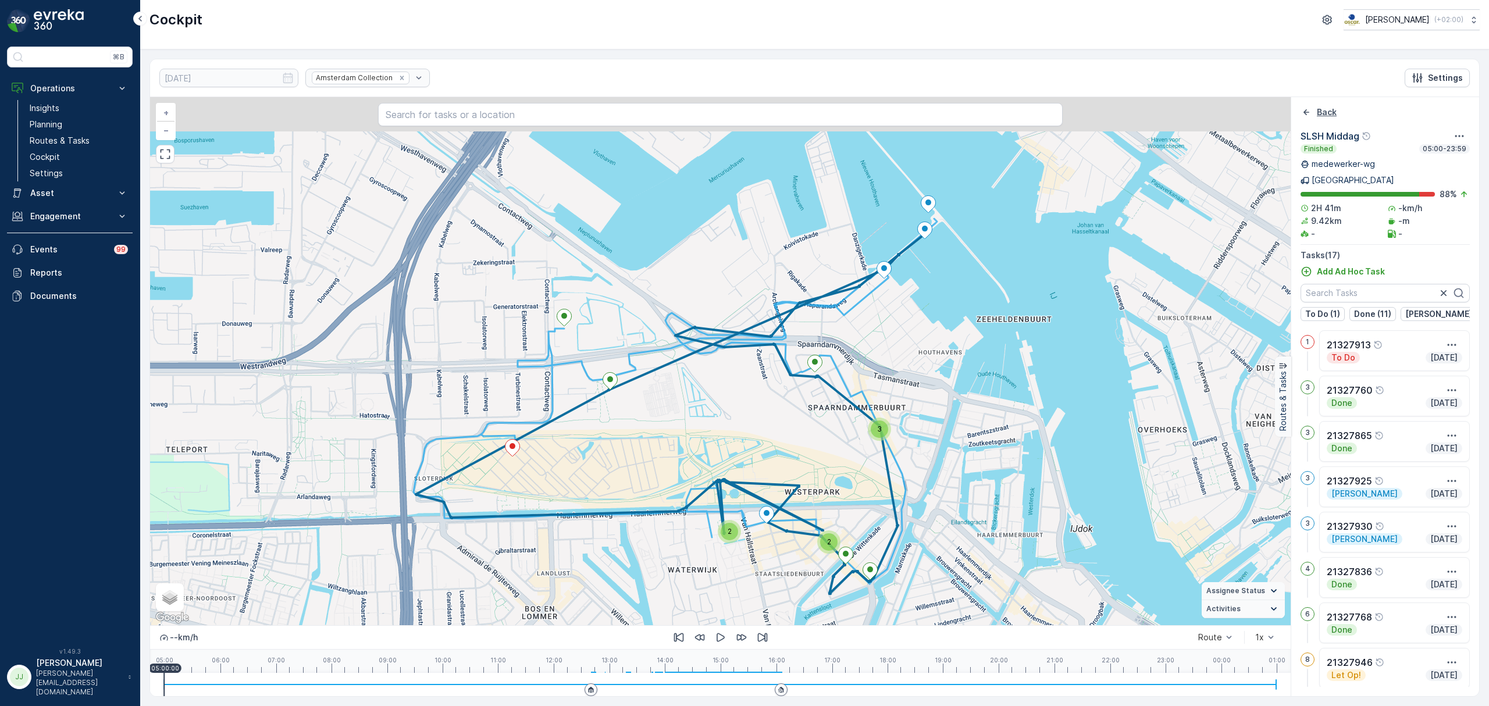
click at [1322, 115] on p "Back" at bounding box center [1326, 112] width 20 height 12
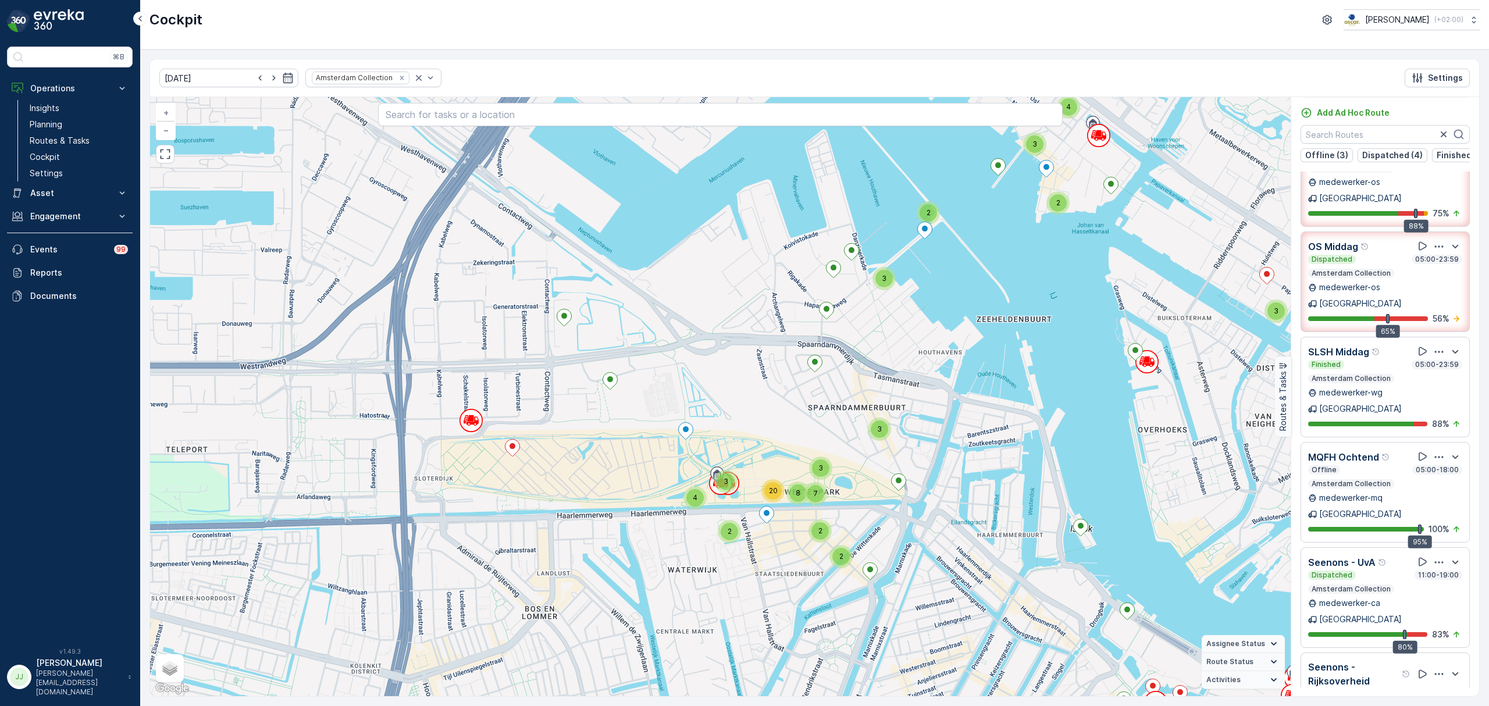
scroll to position [0, 0]
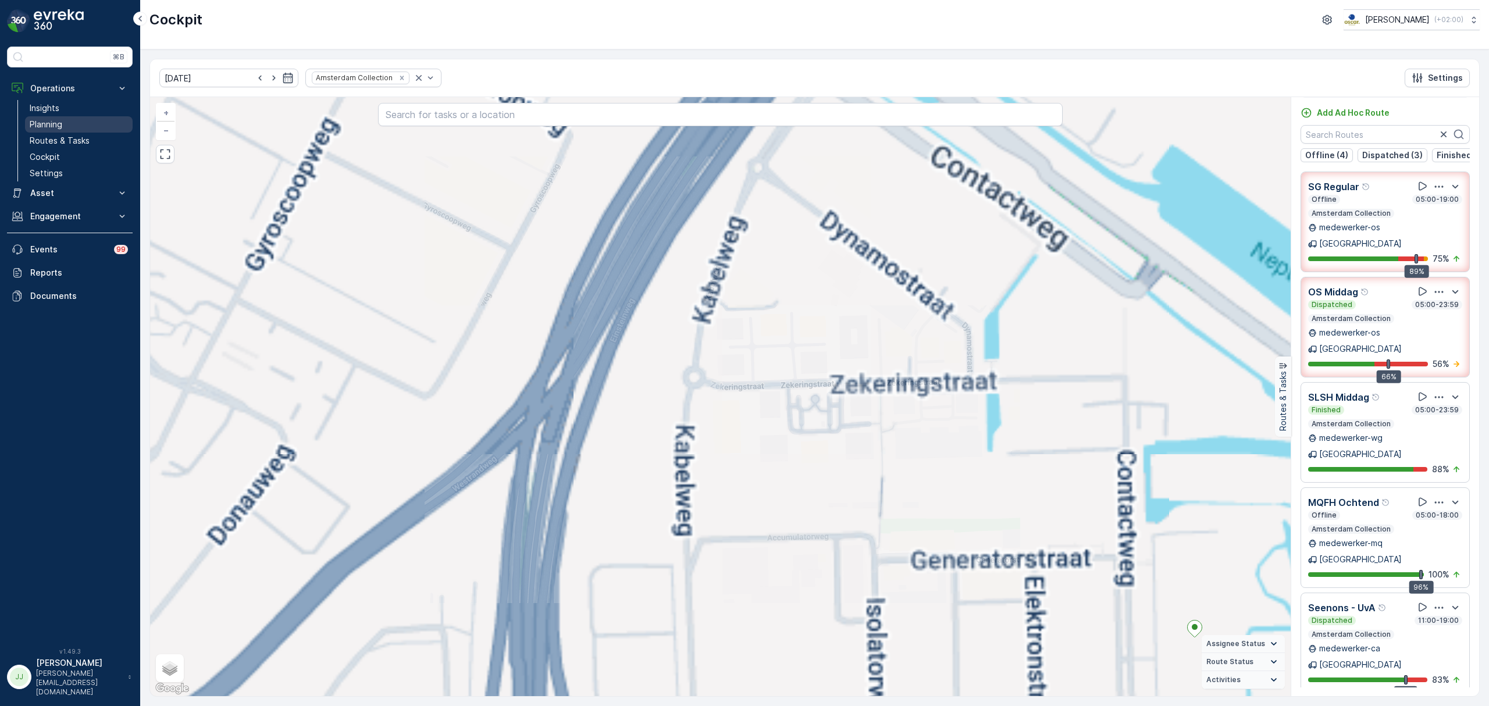
click at [99, 134] on link "Routes & Tasks" at bounding box center [79, 141] width 108 height 16
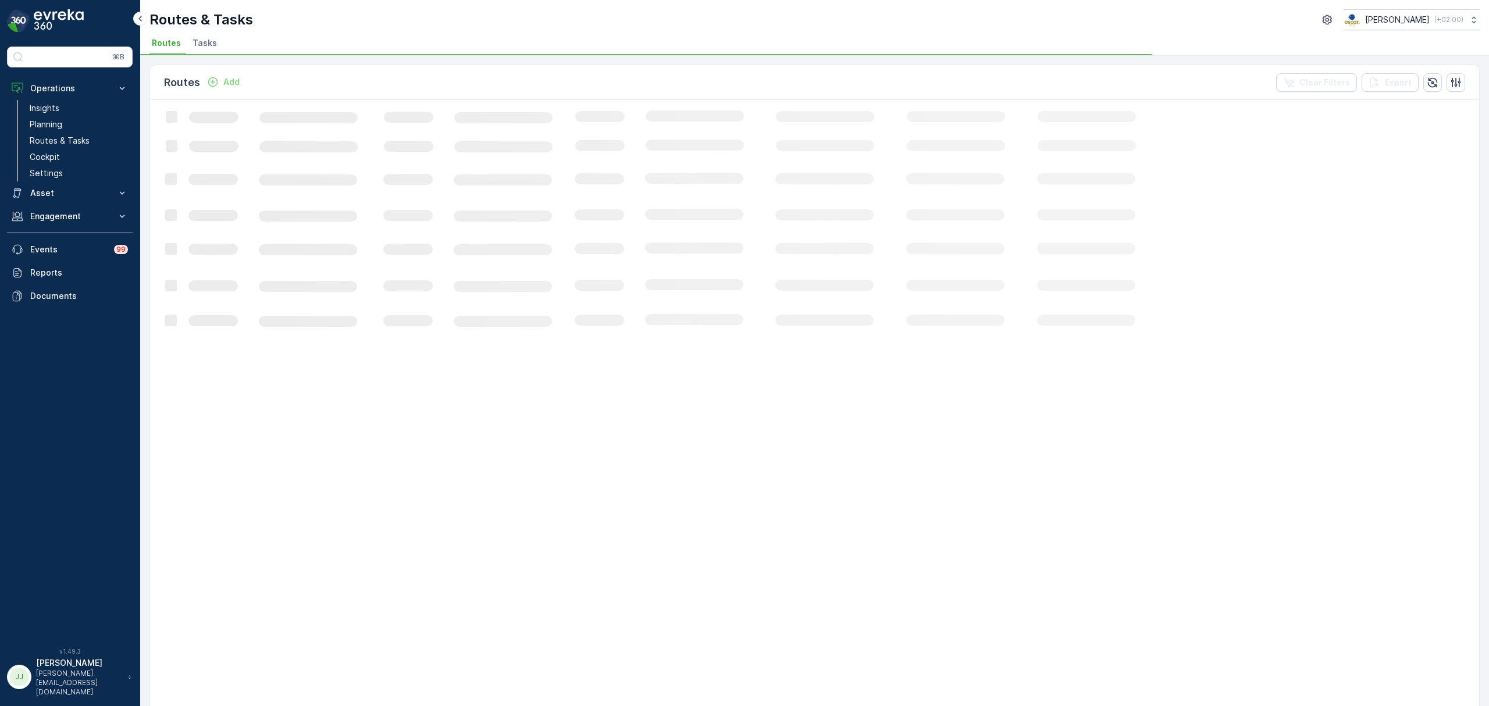
click at [208, 35] on li "Tasks" at bounding box center [205, 45] width 31 height 20
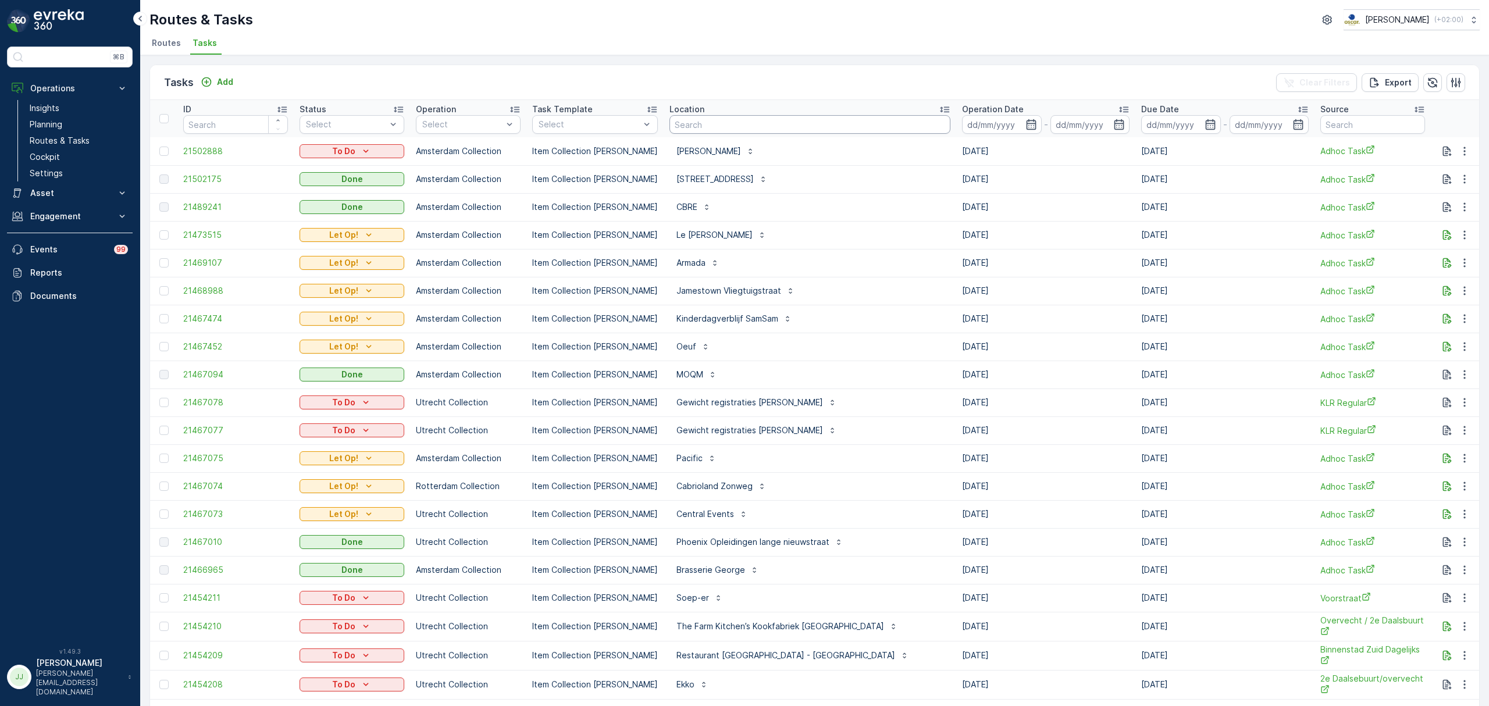
click at [687, 121] on input "text" at bounding box center [809, 124] width 281 height 19
type input "bigoli"
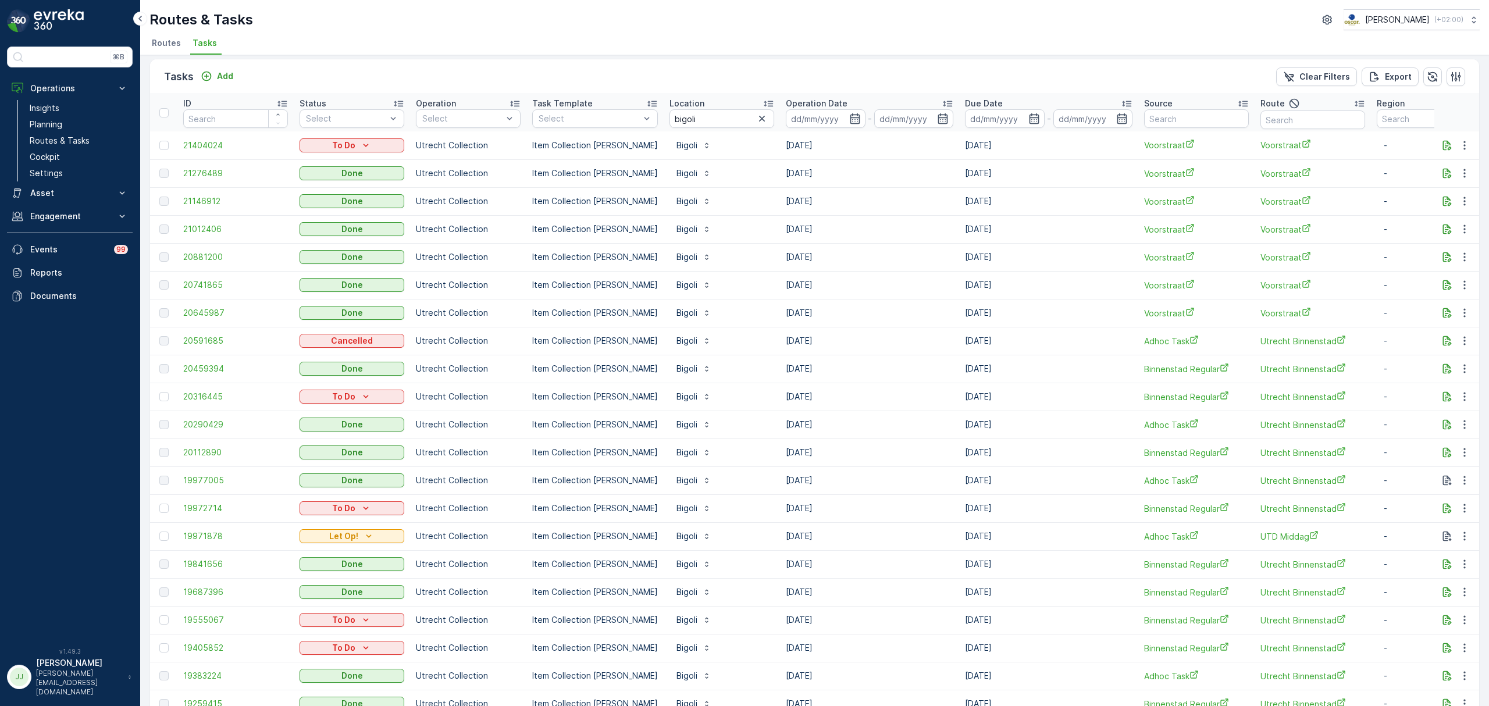
scroll to position [6, 0]
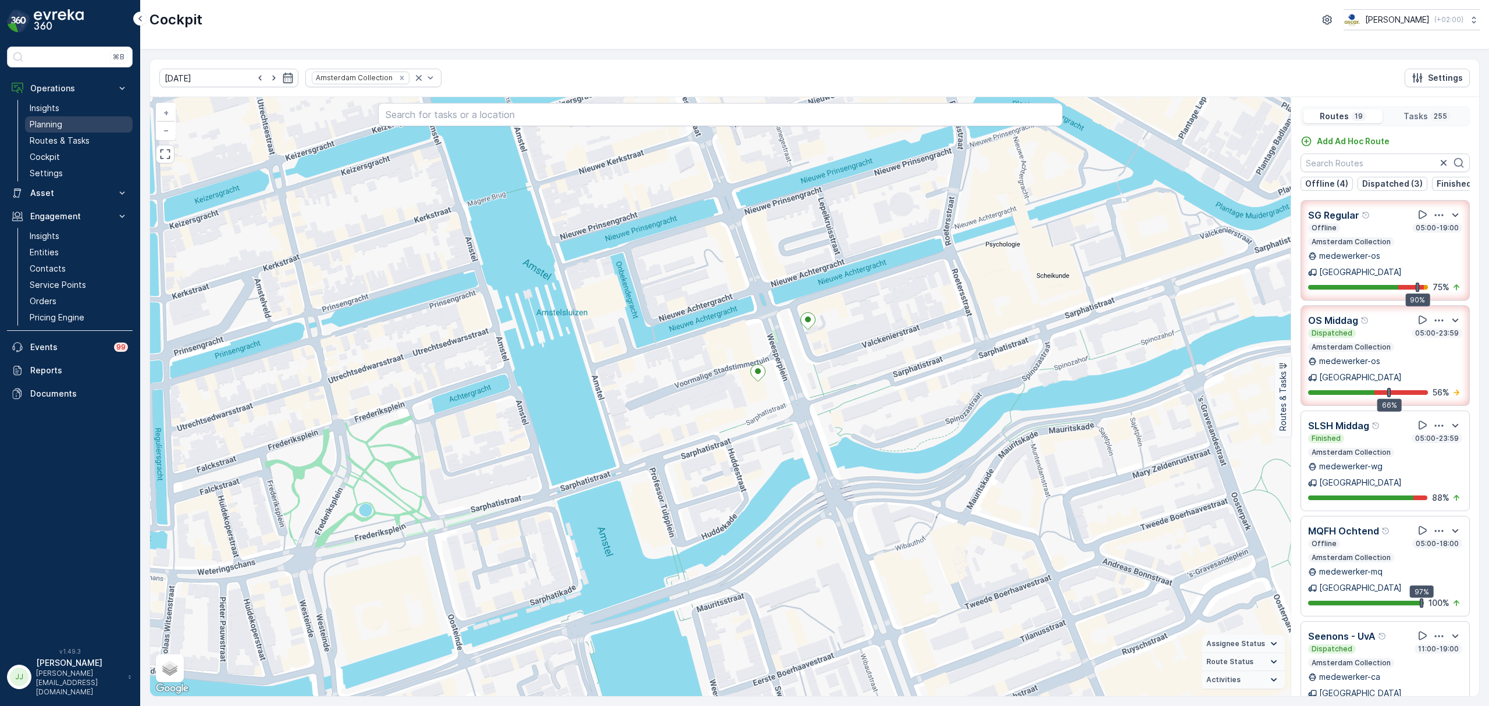
drag, startPoint x: 52, startPoint y: 145, endPoint x: 75, endPoint y: 127, distance: 29.0
click at [52, 145] on p "Routes & Tasks" at bounding box center [60, 141] width 60 height 12
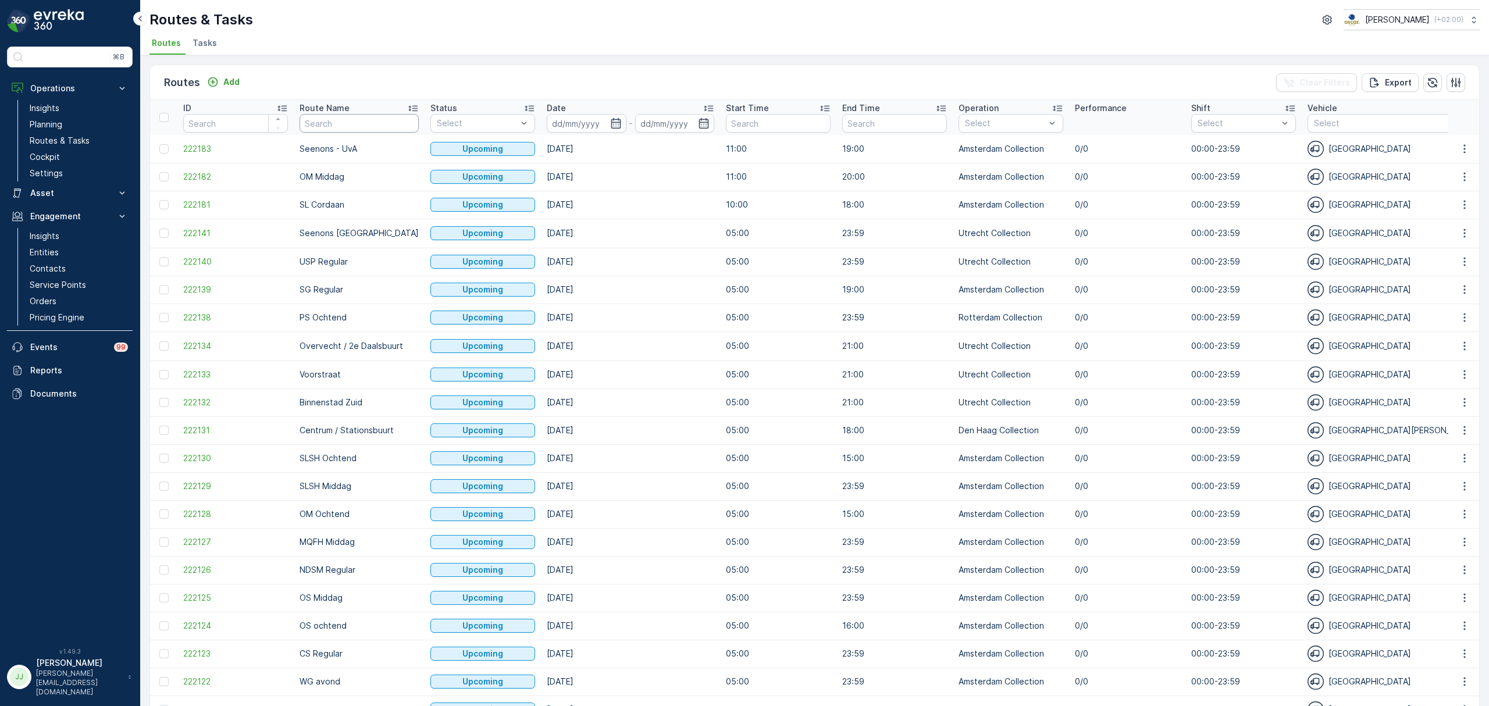
click at [347, 117] on input "text" at bounding box center [358, 123] width 119 height 19
type input "PS"
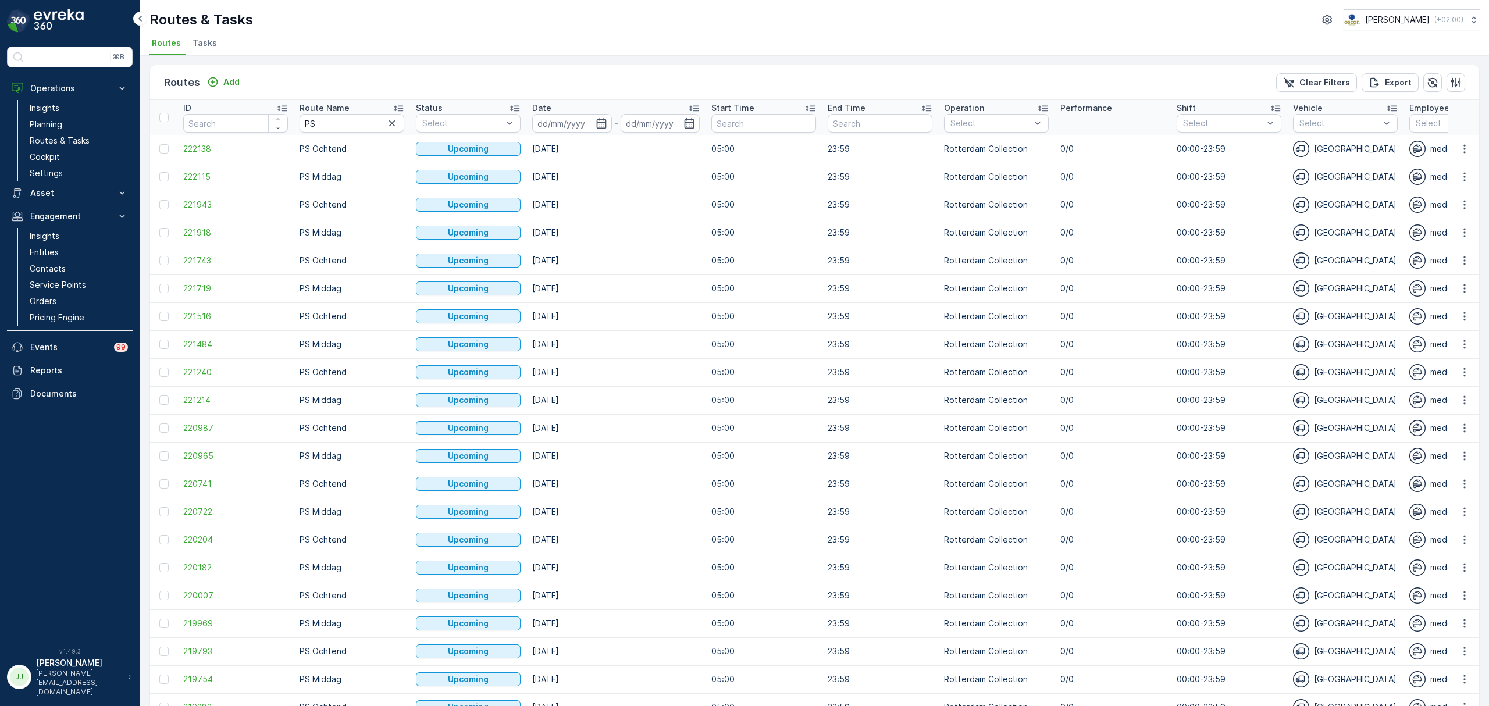
scroll to position [315, 0]
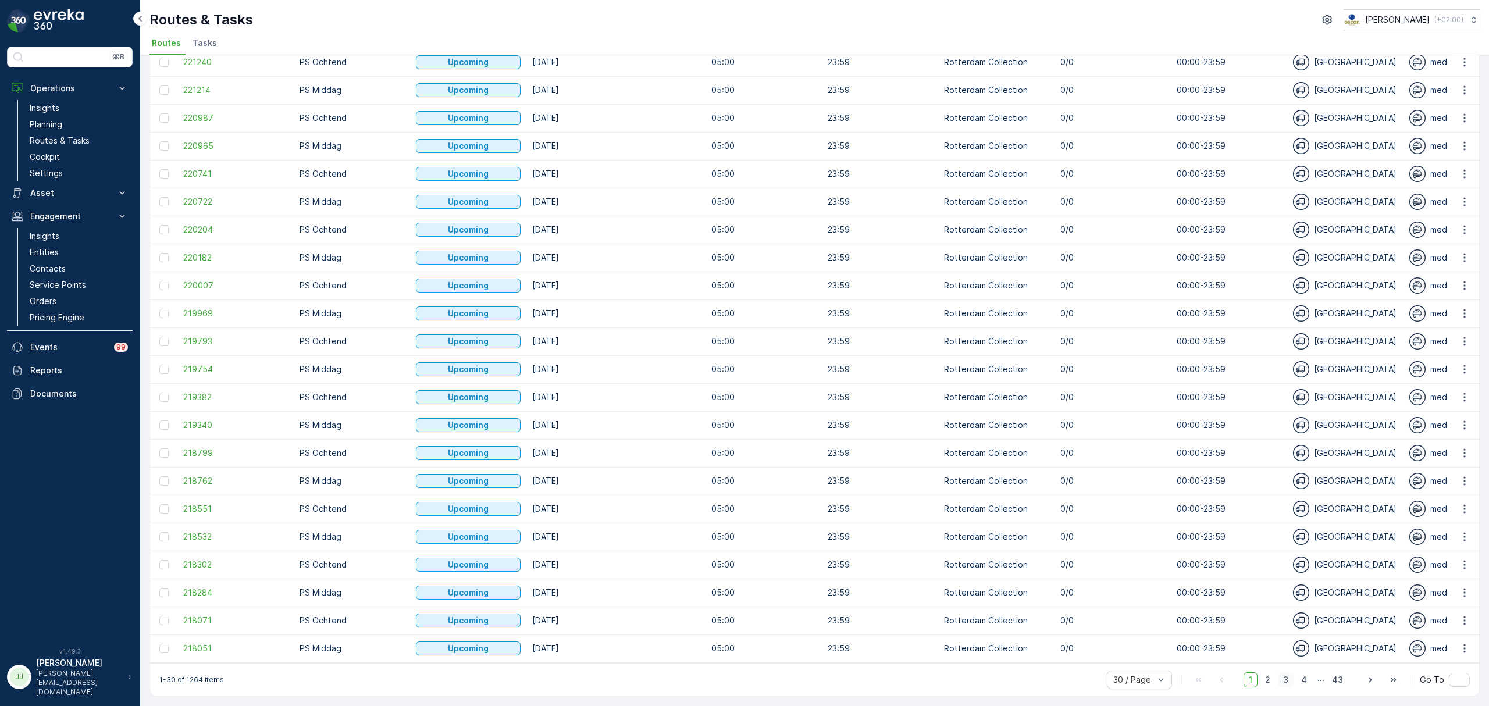
click at [1283, 677] on span "3" at bounding box center [1286, 679] width 16 height 15
click at [1298, 680] on span "4" at bounding box center [1304, 679] width 16 height 15
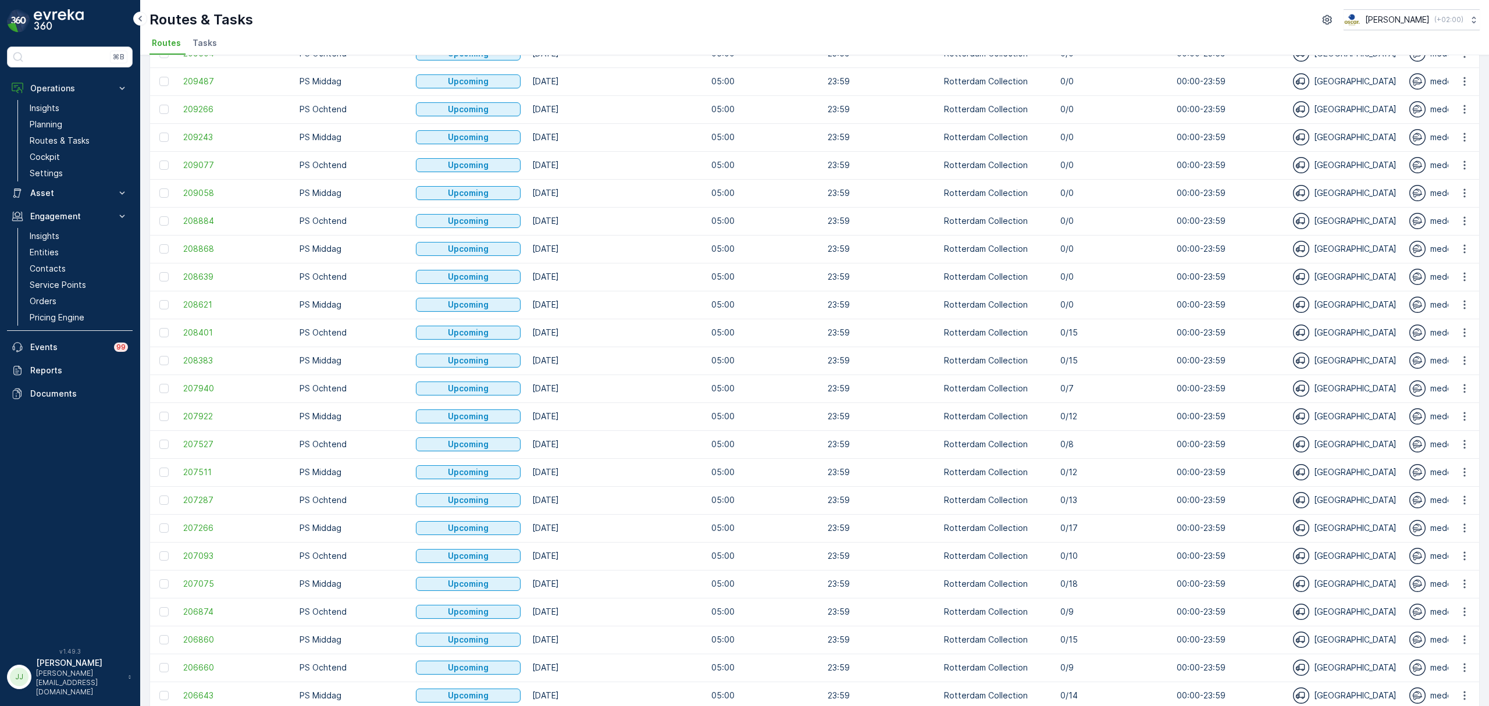
scroll to position [315, 0]
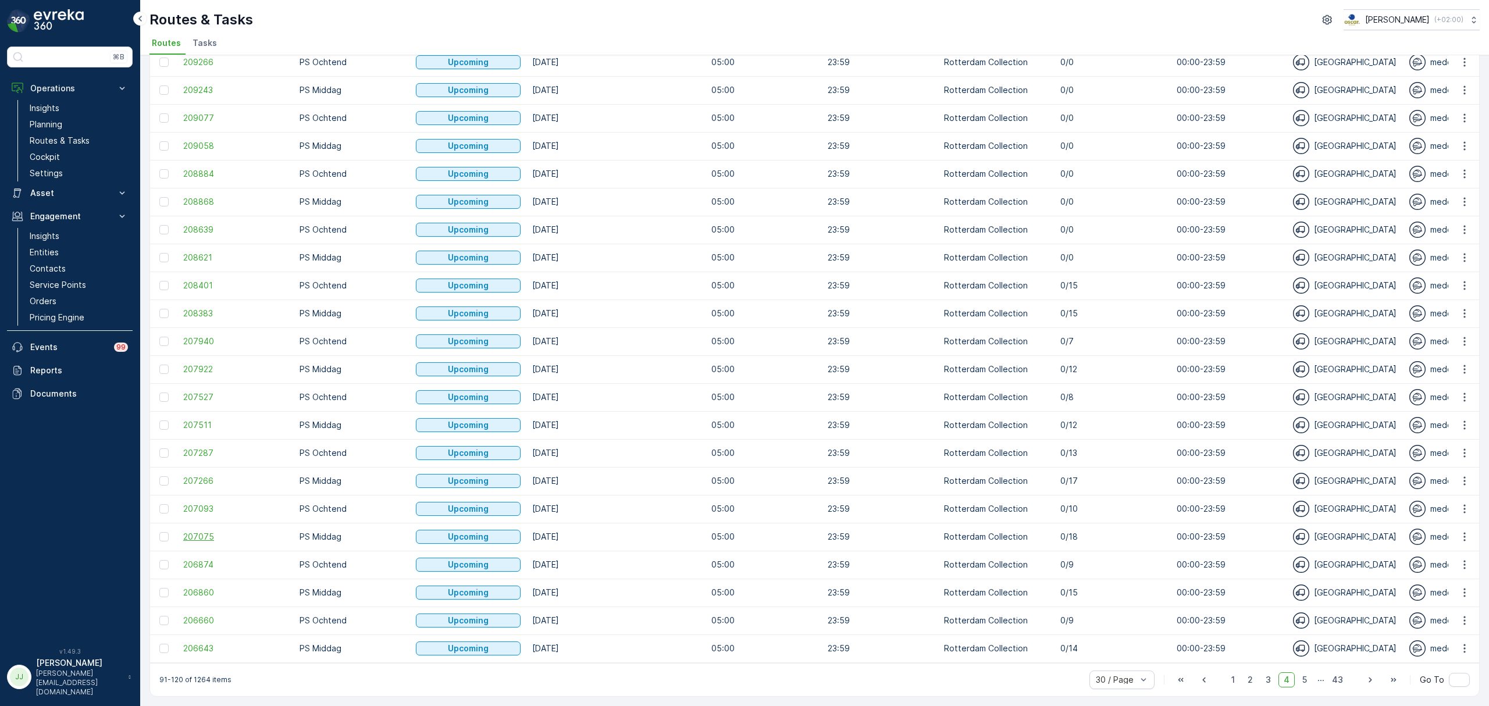
click at [202, 533] on span "207075" at bounding box center [235, 537] width 105 height 12
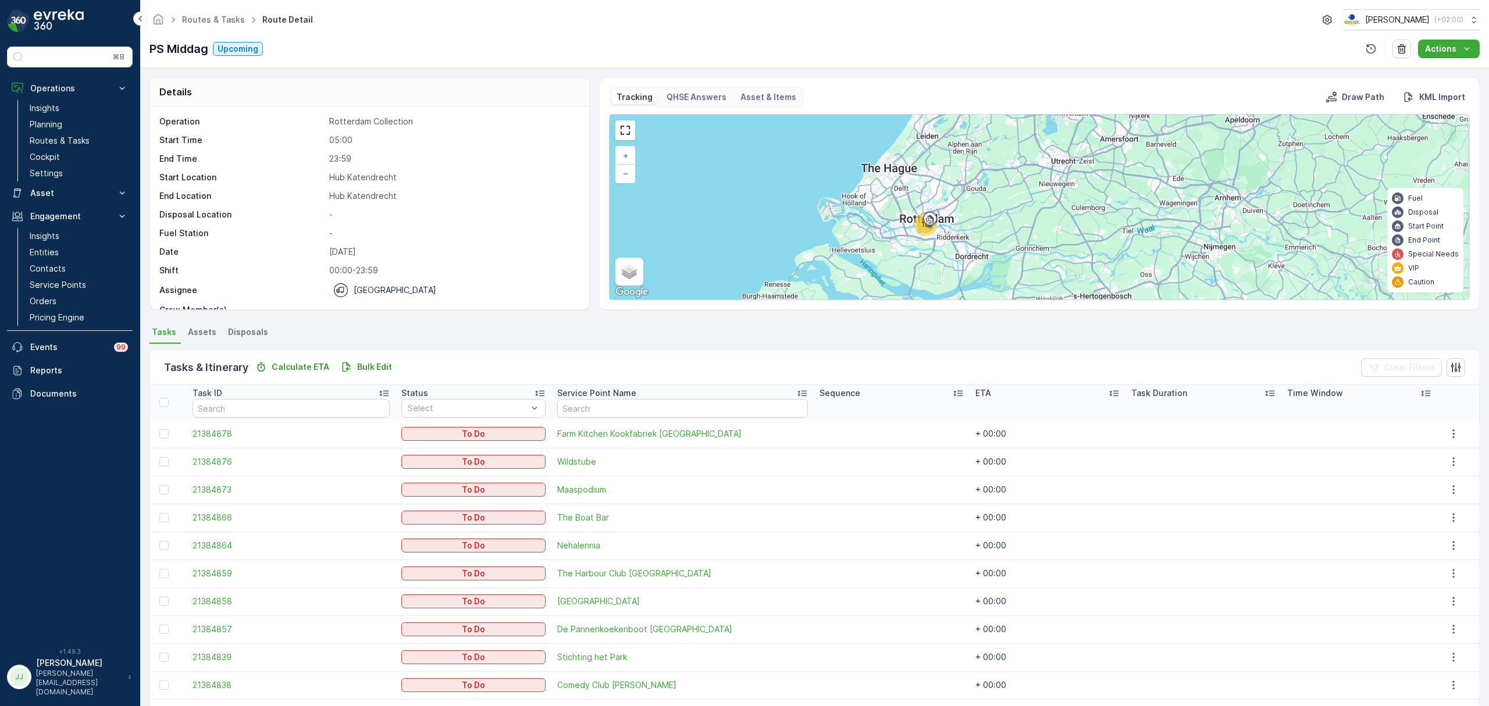
drag, startPoint x: 1068, startPoint y: 238, endPoint x: 1012, endPoint y: 156, distance: 99.3
click at [1018, 147] on div "18 + − Satellite Roadmap Terrain Hybrid Leaflet Keyboard shortcuts Map Data Map…" at bounding box center [1038, 207] width 859 height 185
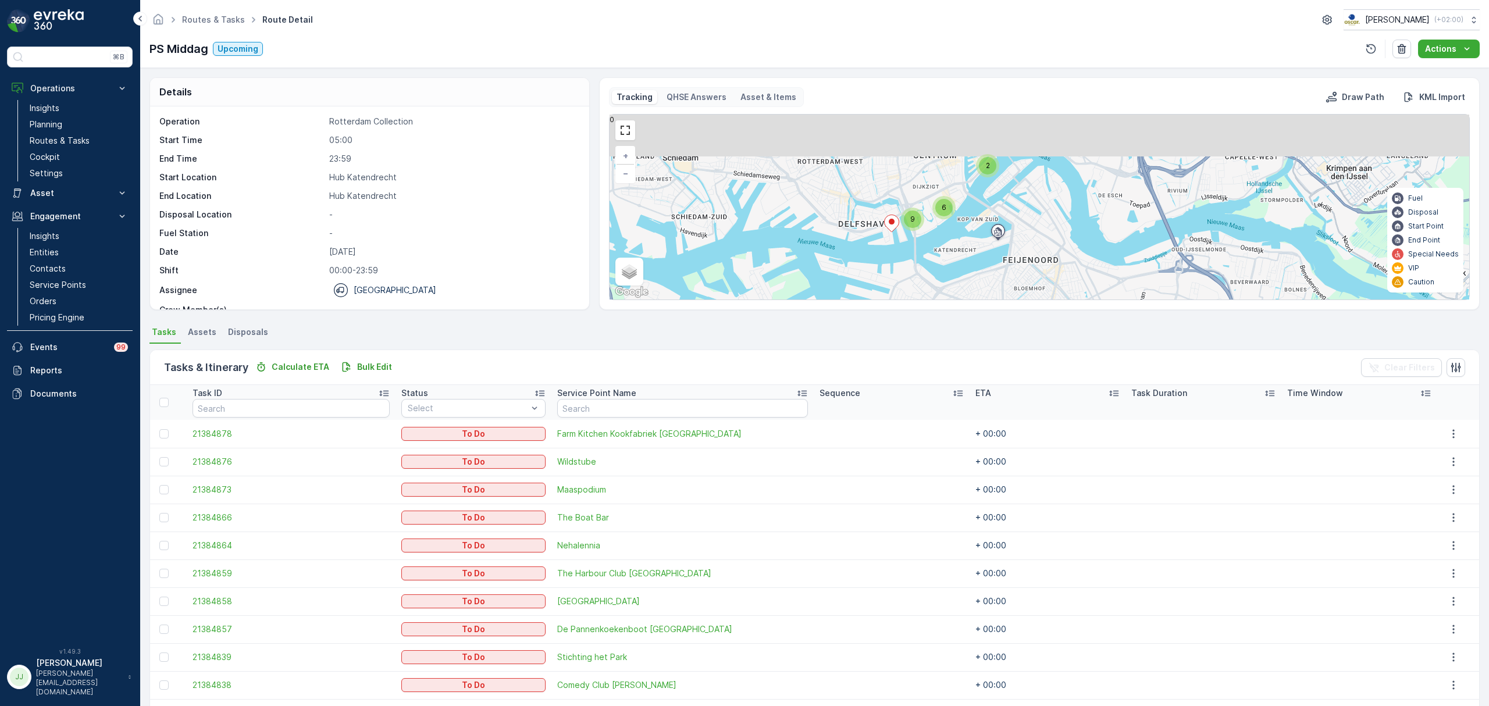
drag, startPoint x: 972, startPoint y: 219, endPoint x: 940, endPoint y: 254, distance: 47.3
click at [939, 266] on div "2 9 6 + − Satellite Roadmap Terrain Hybrid Leaflet Keyboard shortcuts Map Data …" at bounding box center [1038, 207] width 859 height 185
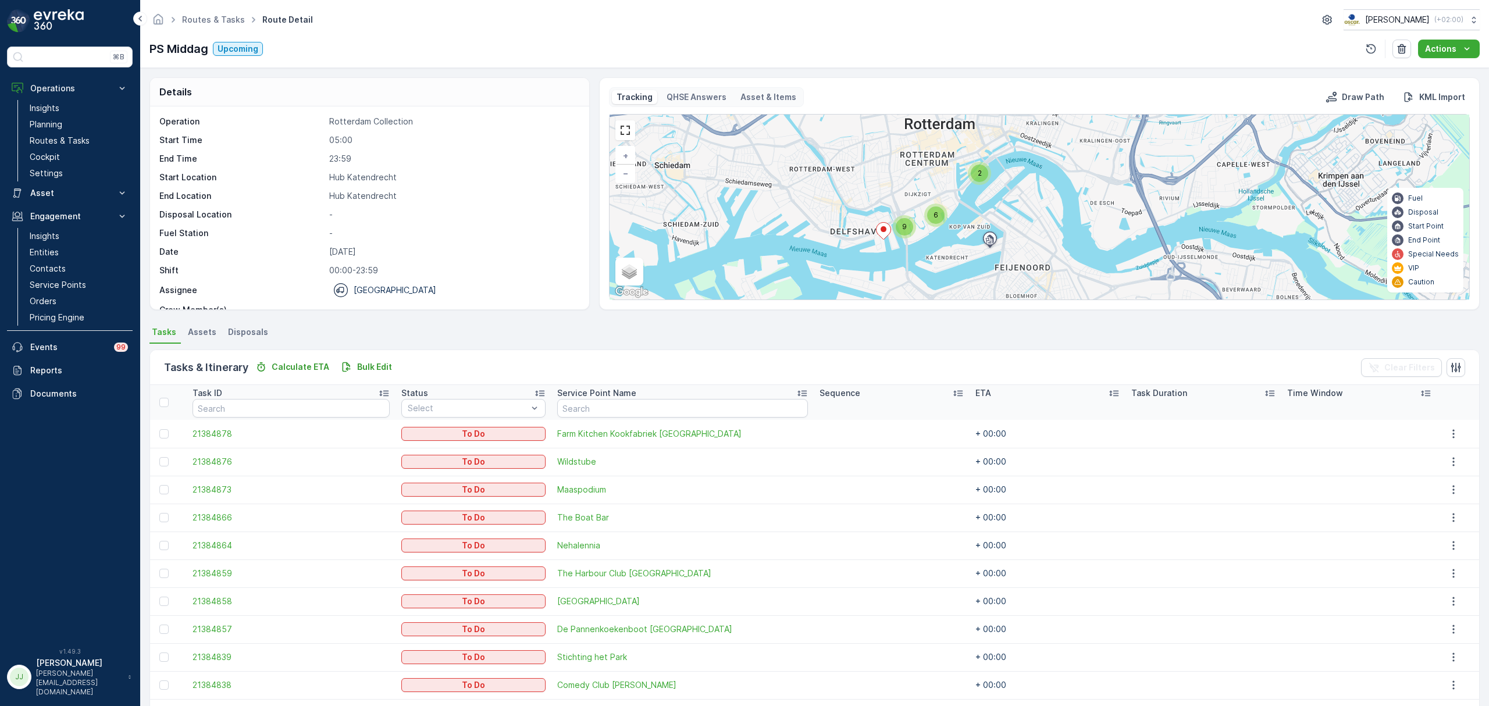
click at [902, 226] on span "9" at bounding box center [904, 226] width 5 height 9
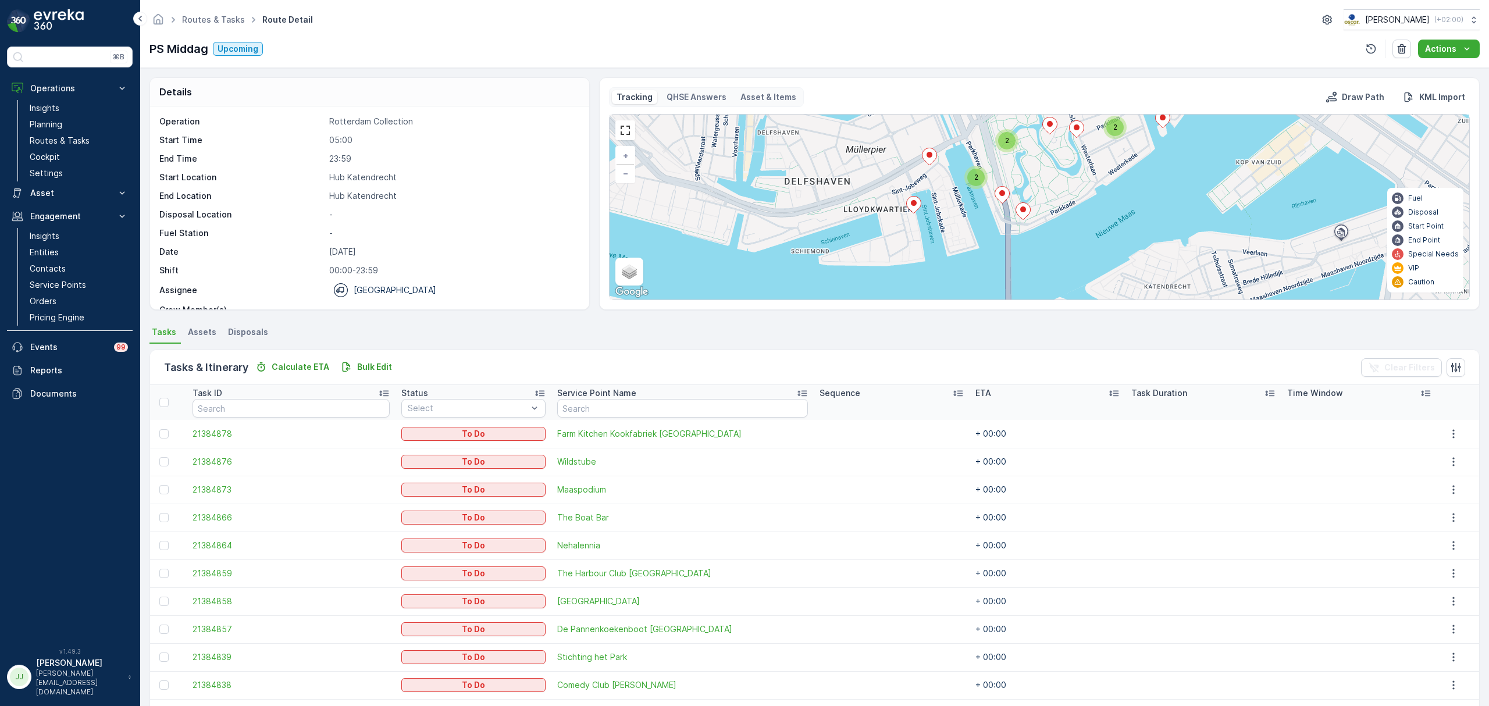
drag, startPoint x: 913, startPoint y: 236, endPoint x: 863, endPoint y: 198, distance: 62.7
click at [863, 198] on div "2 2 2 2 + − Satellite Roadmap Terrain Hybrid Leaflet Keyboard shortcuts Map Dat…" at bounding box center [1038, 207] width 859 height 185
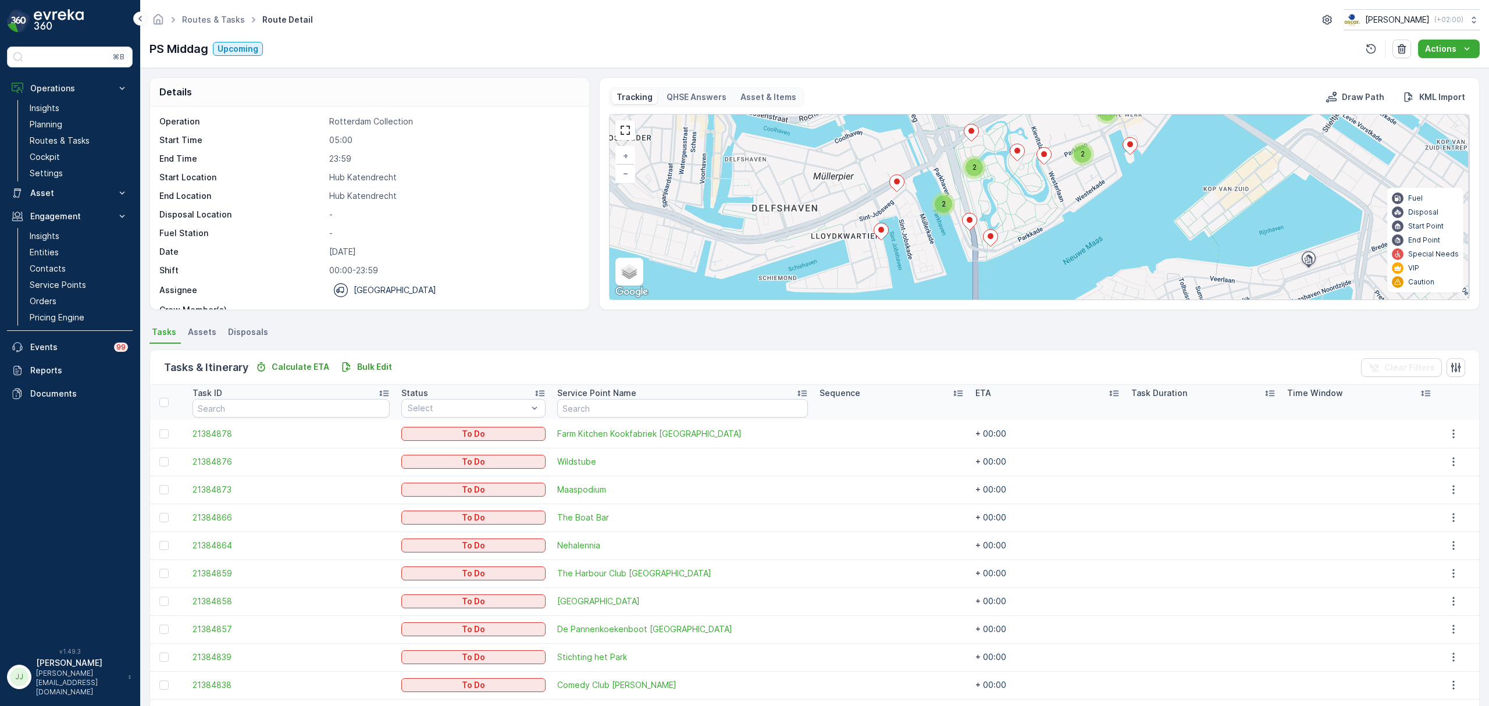
drag, startPoint x: 1028, startPoint y: 171, endPoint x: 997, endPoint y: 197, distance: 40.5
click at [997, 197] on div "2 2 2 2 + − Satellite Roadmap Terrain Hybrid Leaflet Keyboard shortcuts Map Dat…" at bounding box center [1038, 207] width 859 height 185
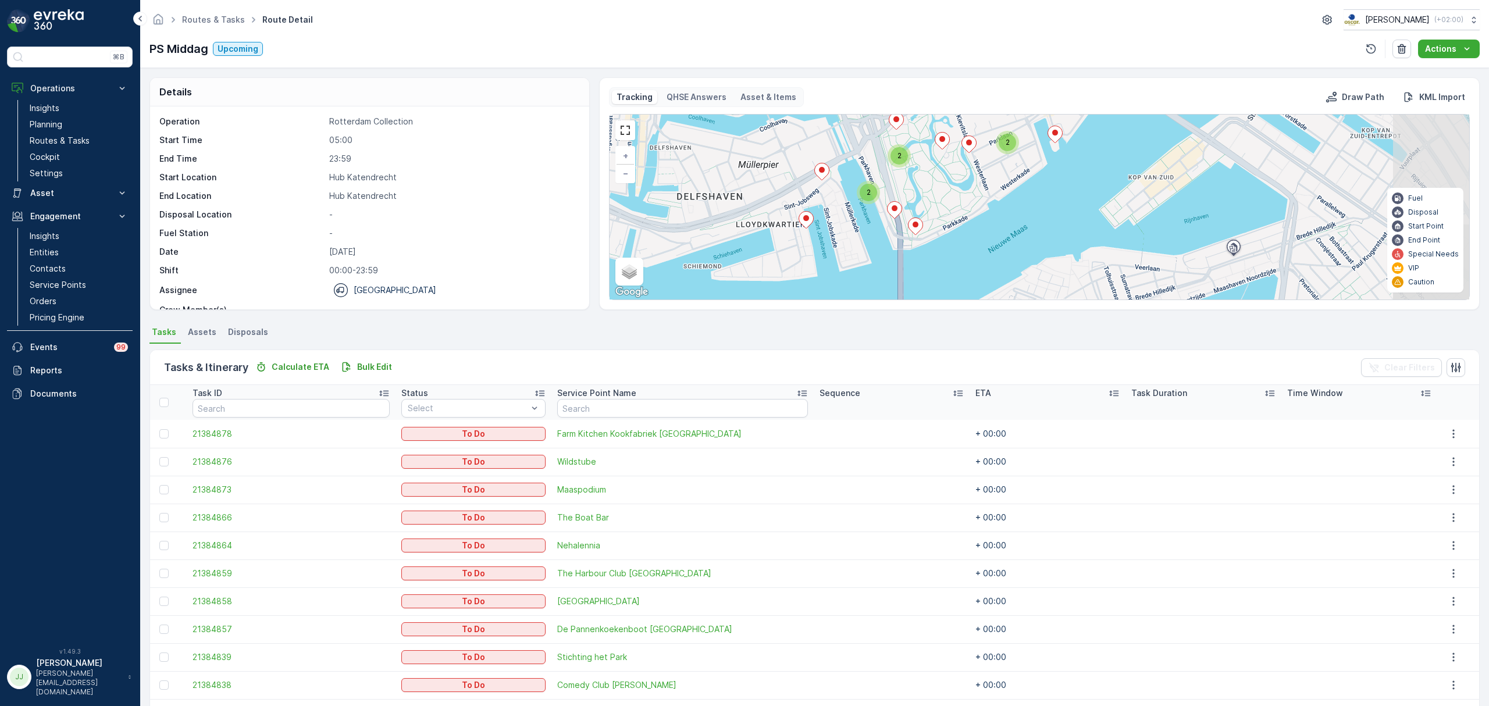
drag, startPoint x: 997, startPoint y: 199, endPoint x: 917, endPoint y: 185, distance: 80.9
click at [917, 185] on div "2 2 2 2 + − Satellite Roadmap Terrain Hybrid Leaflet Keyboard shortcuts Map Dat…" at bounding box center [1038, 207] width 859 height 185
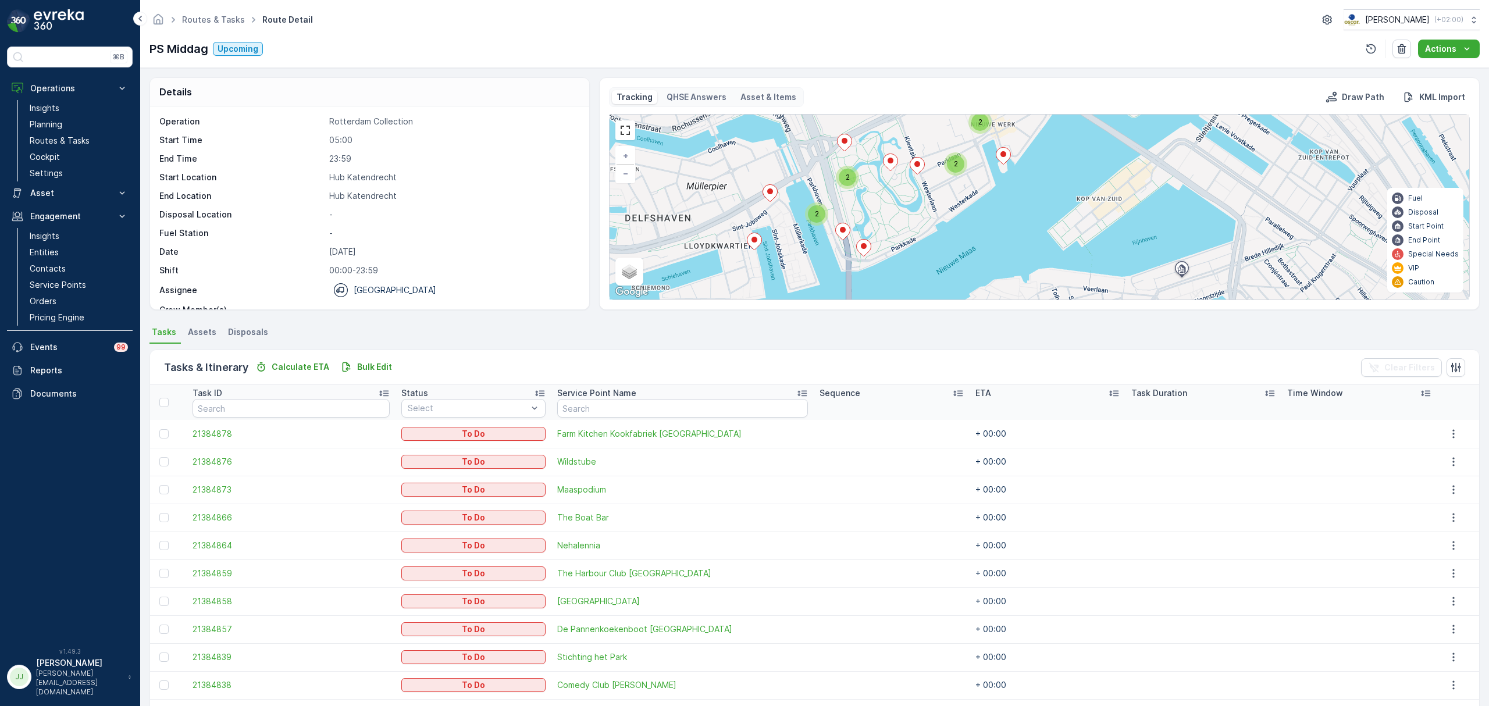
drag, startPoint x: 957, startPoint y: 202, endPoint x: 909, endPoint y: 224, distance: 52.0
click at [909, 224] on div "2 2 2 2 + − Satellite Roadmap Terrain Hybrid Leaflet Keyboard shortcuts Map Dat…" at bounding box center [1038, 207] width 859 height 185
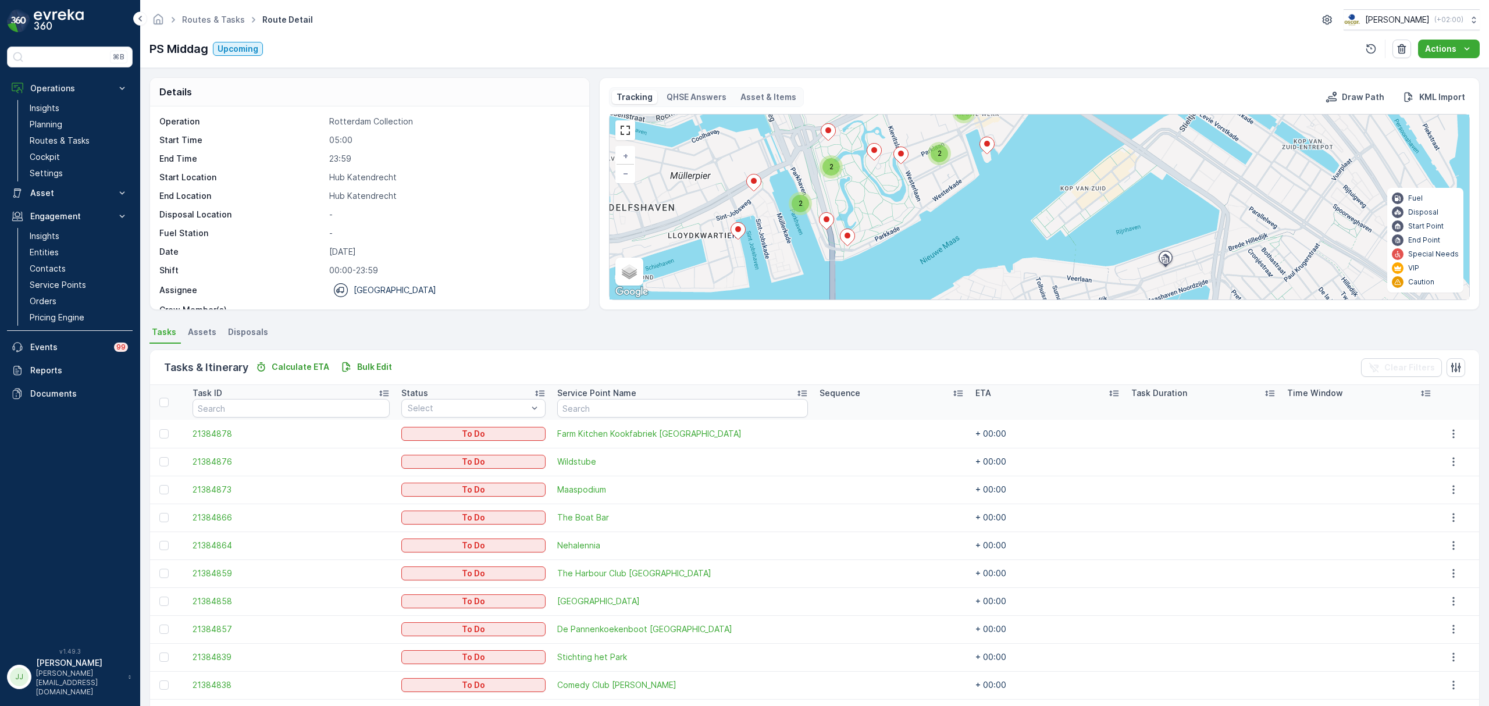
drag, startPoint x: 940, startPoint y: 258, endPoint x: 907, endPoint y: 233, distance: 41.5
click at [907, 233] on div "2 2 2 2 + − Satellite Roadmap Terrain Hybrid Leaflet Keyboard shortcuts Map Dat…" at bounding box center [1038, 207] width 859 height 185
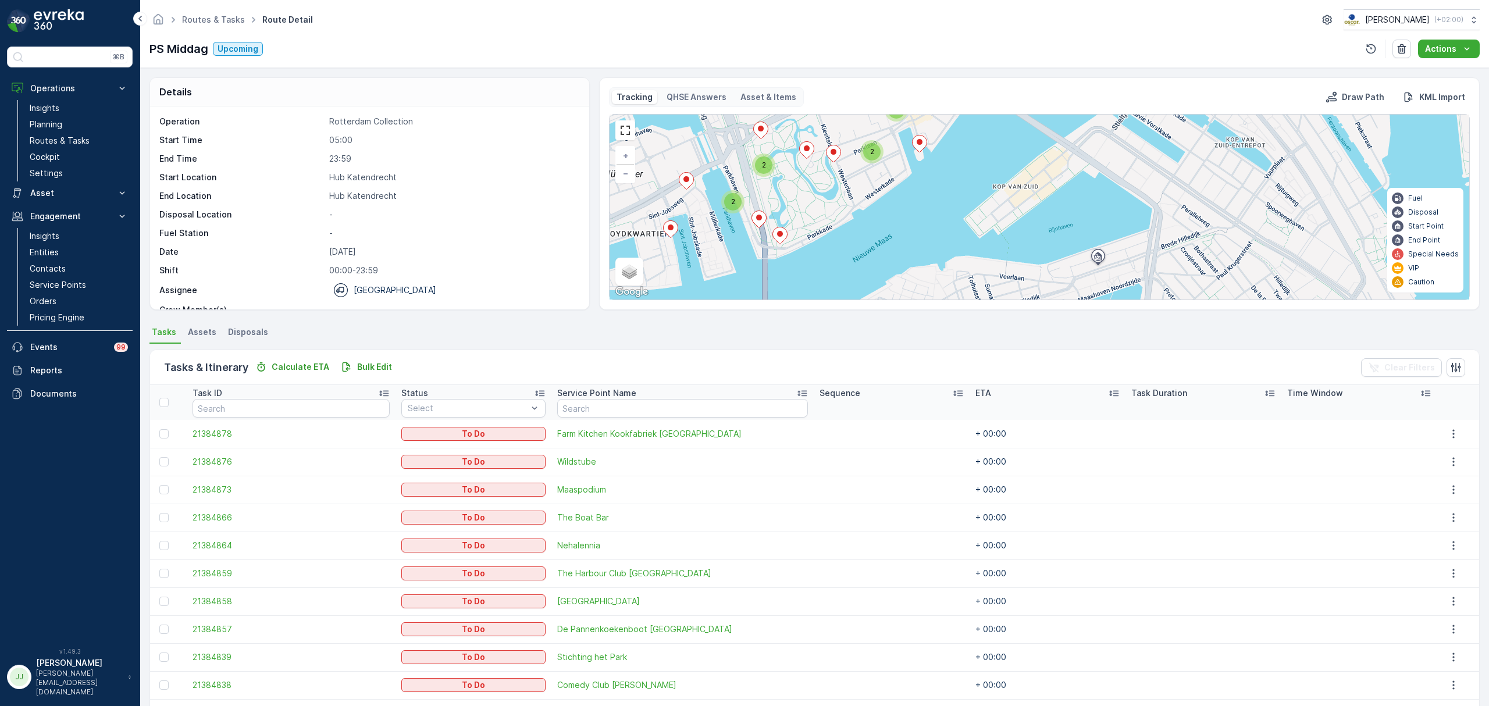
drag, startPoint x: 907, startPoint y: 233, endPoint x: 837, endPoint y: 263, distance: 76.0
click at [837, 263] on div "2 2 2 2 + − Satellite Roadmap Terrain Hybrid Leaflet Keyboard shortcuts Map Dat…" at bounding box center [1038, 207] width 859 height 185
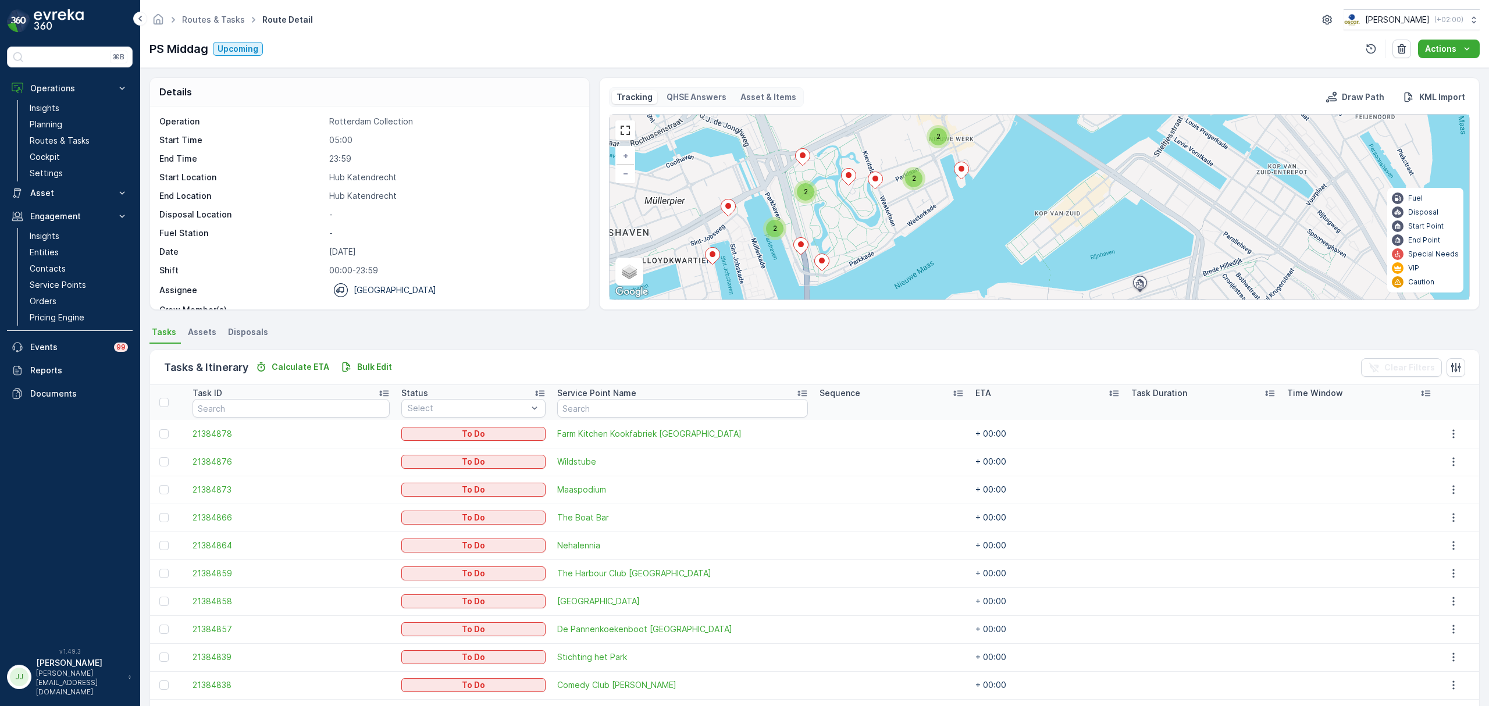
drag, startPoint x: 787, startPoint y: 231, endPoint x: 850, endPoint y: 242, distance: 63.8
click at [850, 242] on div "2 2 2 2 + − Satellite Roadmap Terrain Hybrid Leaflet Keyboard shortcuts Map Dat…" at bounding box center [1038, 207] width 859 height 185
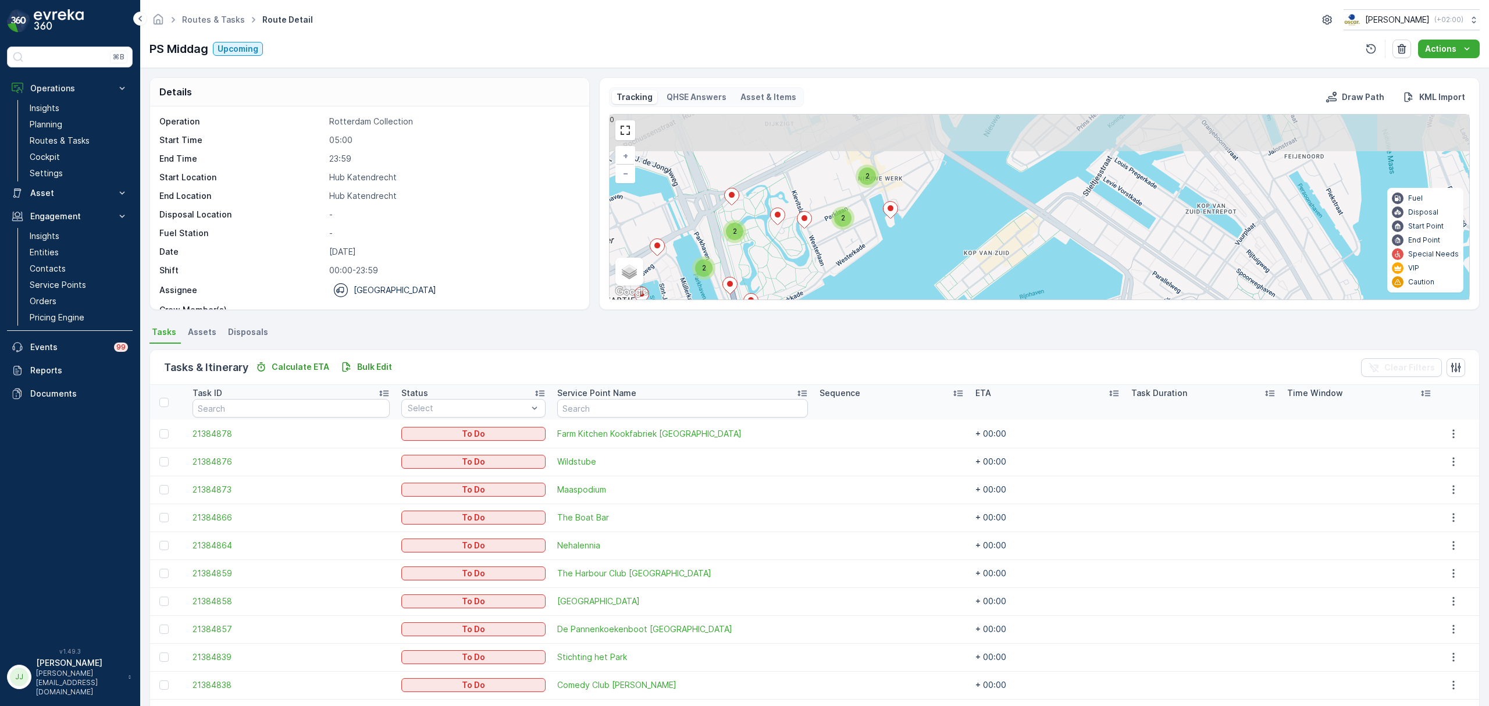
drag, startPoint x: 964, startPoint y: 212, endPoint x: 892, endPoint y: 251, distance: 81.7
click at [892, 251] on div "2 2 2 2 + − Satellite Roadmap Terrain Hybrid Leaflet Keyboard shortcuts Map Dat…" at bounding box center [1038, 207] width 859 height 185
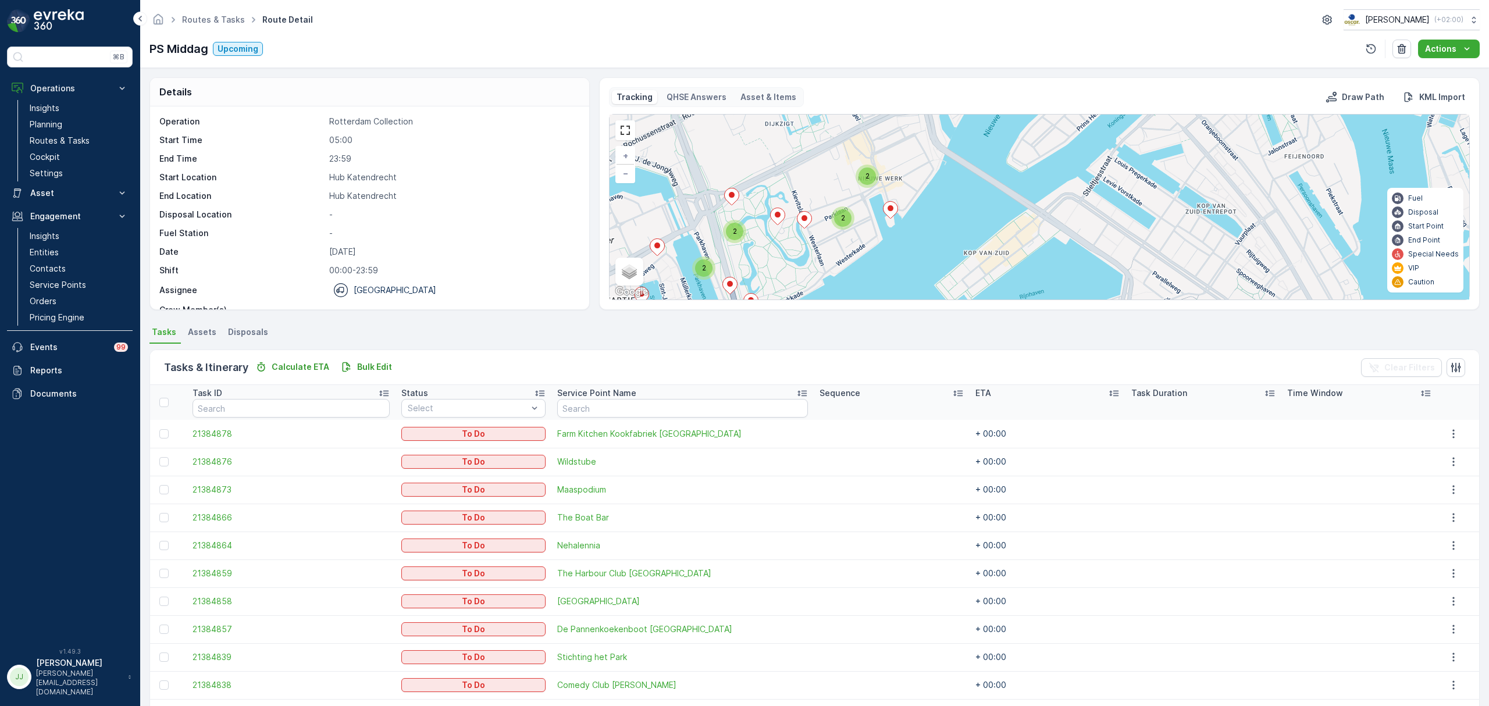
drag, startPoint x: 954, startPoint y: 195, endPoint x: 868, endPoint y: 277, distance: 118.4
click at [868, 277] on div "2 2 2 2 + − Satellite Roadmap Terrain Hybrid Leaflet Keyboard shortcuts Map Dat…" at bounding box center [1038, 207] width 859 height 185
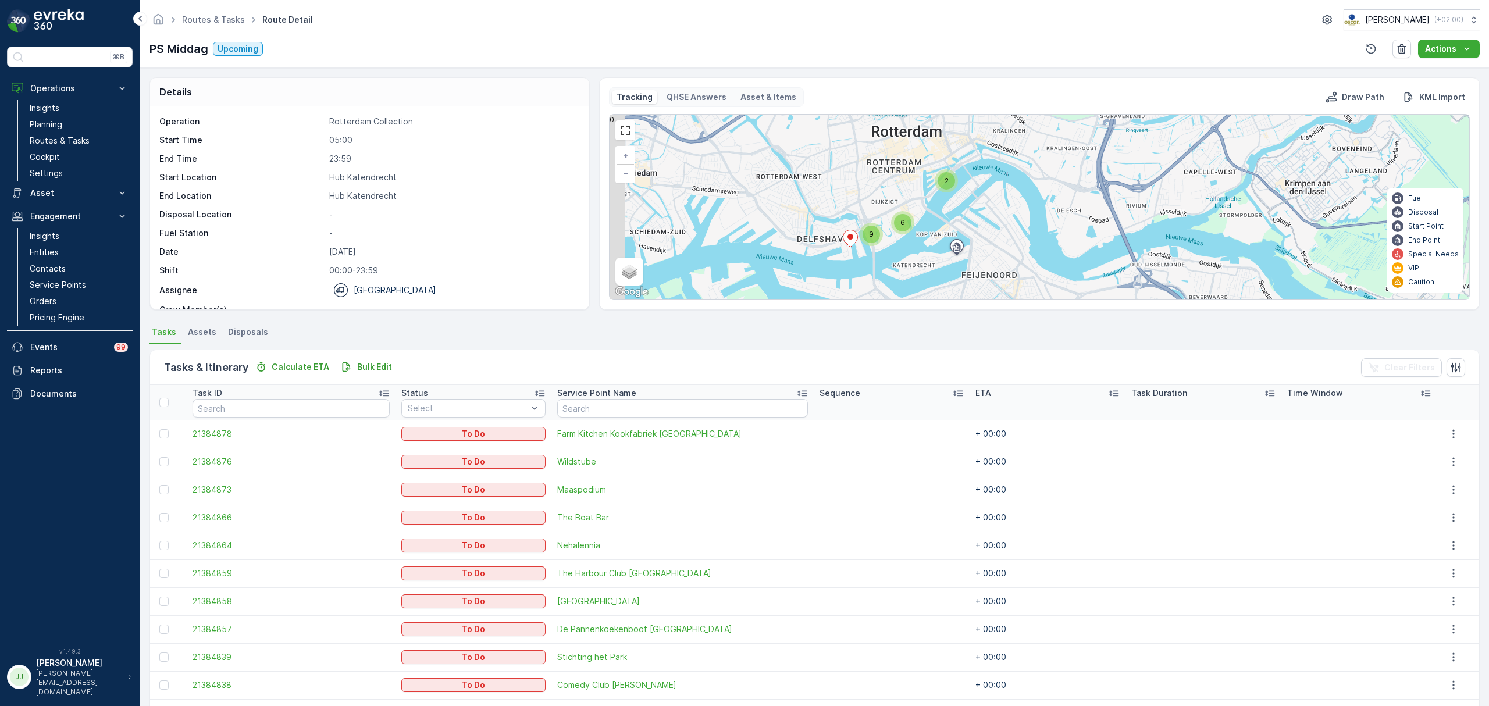
drag, startPoint x: 870, startPoint y: 263, endPoint x: 931, endPoint y: 207, distance: 82.7
click at [931, 207] on div "2 9 6 + − Satellite Roadmap Terrain Hybrid Leaflet Keyboard shortcuts Map Data …" at bounding box center [1038, 207] width 859 height 185
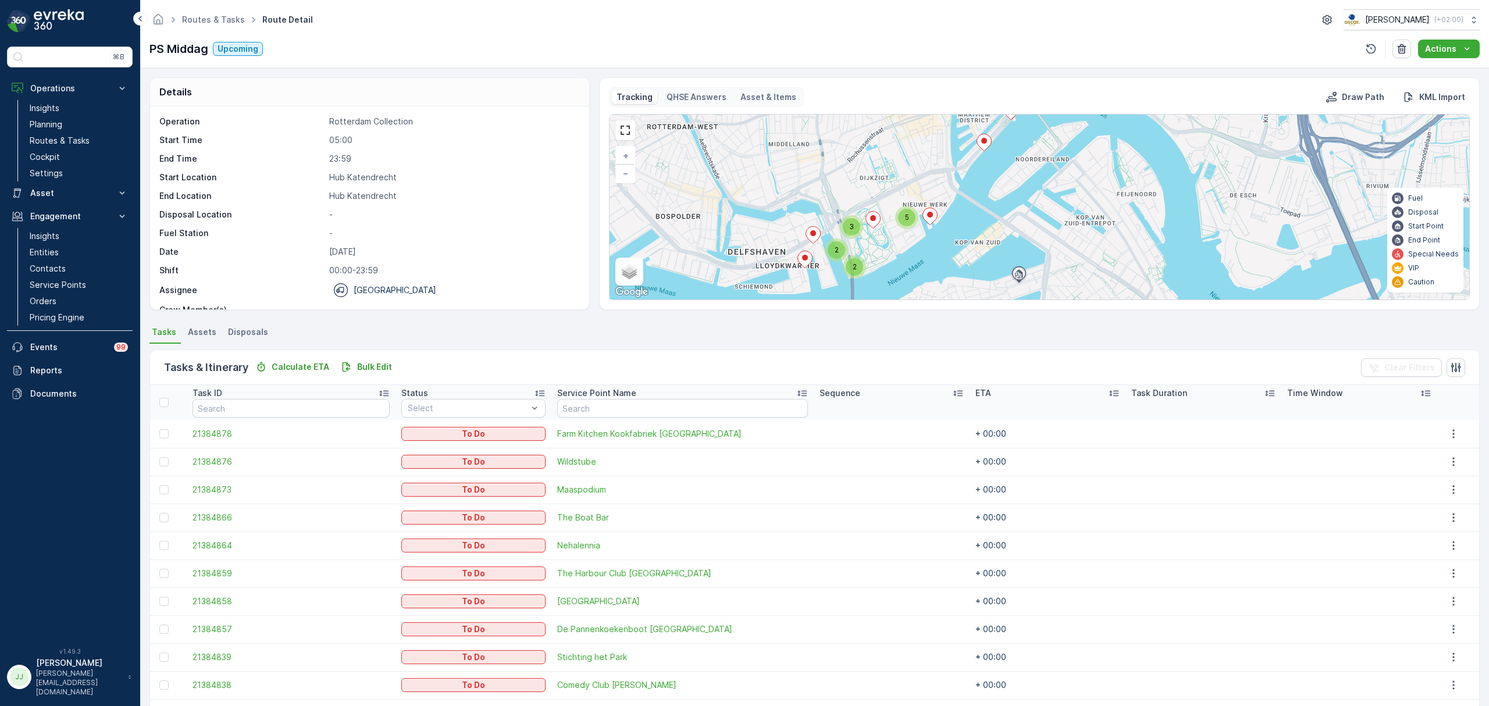
drag, startPoint x: 779, startPoint y: 189, endPoint x: 840, endPoint y: 151, distance: 71.8
click at [840, 151] on div "2 2 3 5 + − Satellite Roadmap Terrain Hybrid Leaflet Keyboard shortcuts Map Dat…" at bounding box center [1038, 207] width 859 height 185
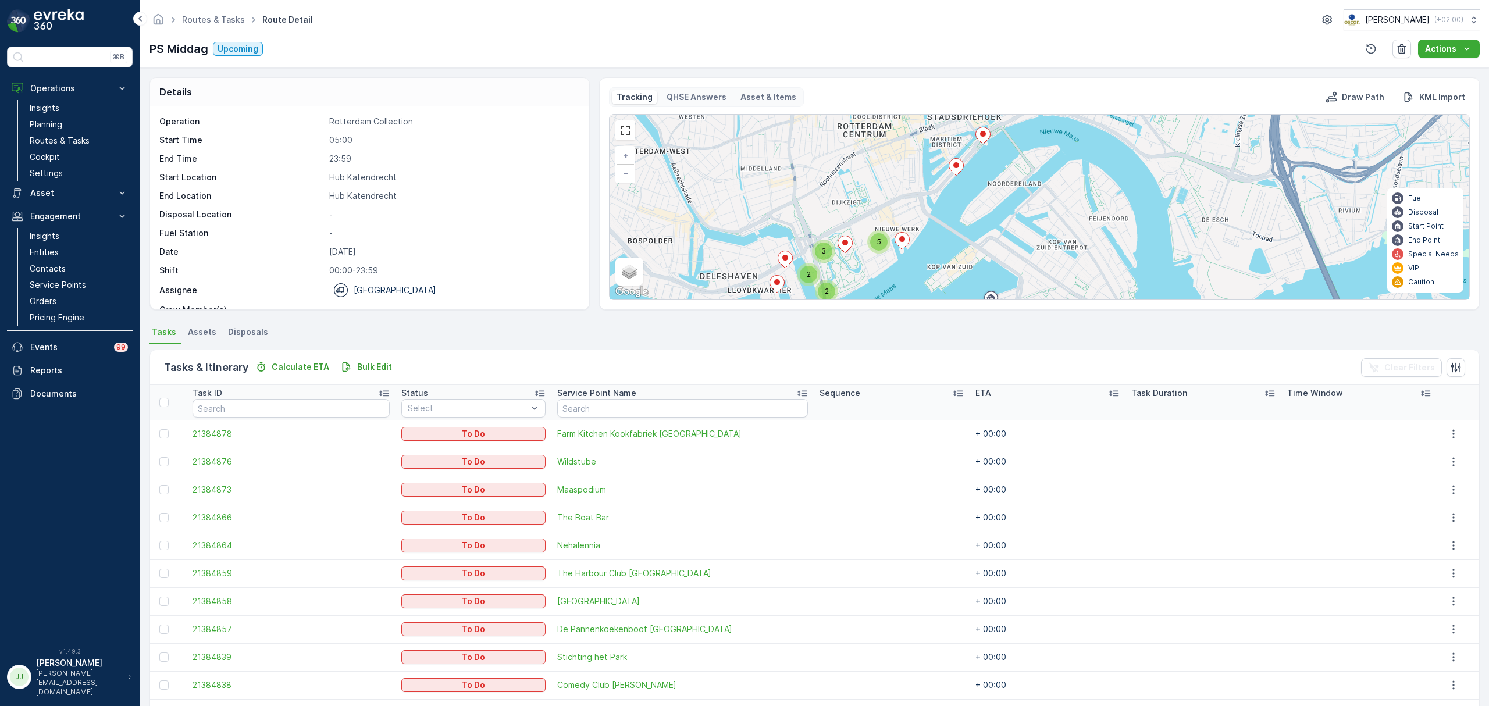
drag, startPoint x: 840, startPoint y: 151, endPoint x: 795, endPoint y: 186, distance: 56.8
click at [795, 186] on div "2 2 3 5 + − Satellite Roadmap Terrain Hybrid Leaflet Keyboard shortcuts Map Dat…" at bounding box center [1038, 207] width 859 height 185
